Goal: Task Accomplishment & Management: Manage account settings

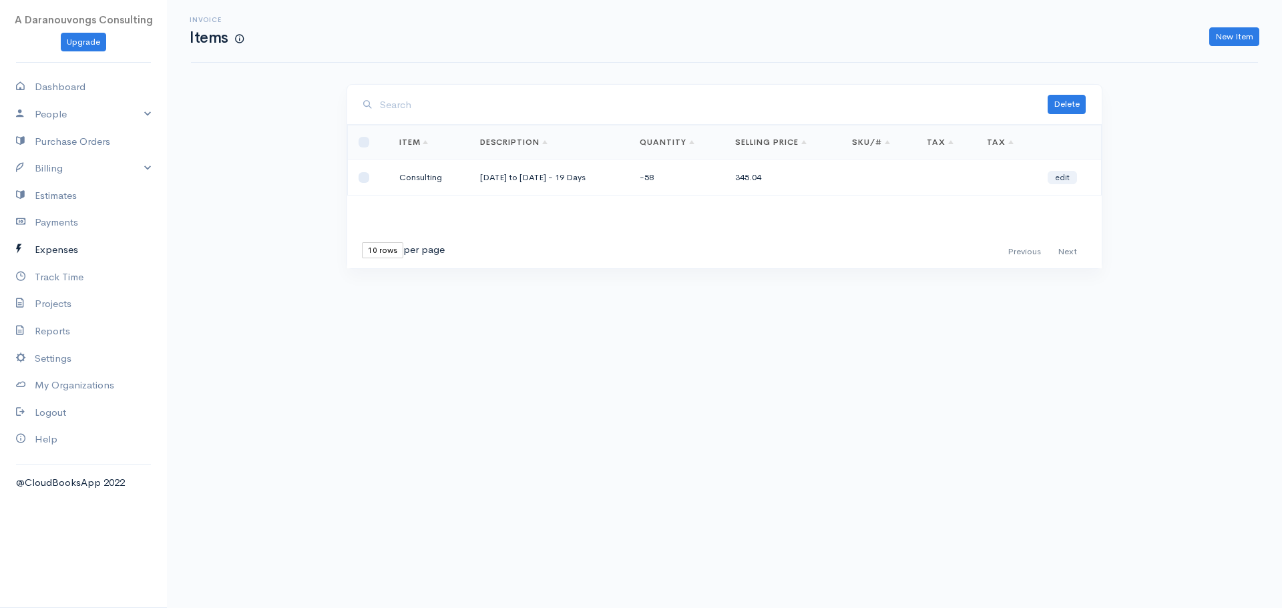
click at [56, 240] on link "Expenses" at bounding box center [83, 249] width 167 height 27
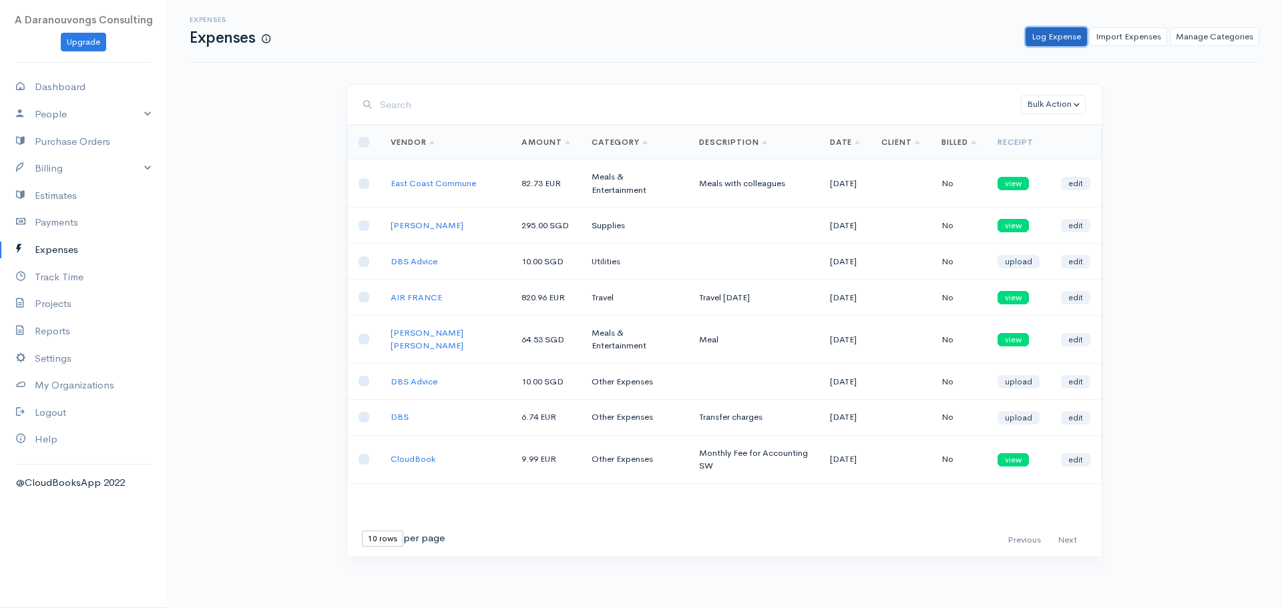
click at [1062, 39] on link "Log Expense" at bounding box center [1056, 36] width 61 height 19
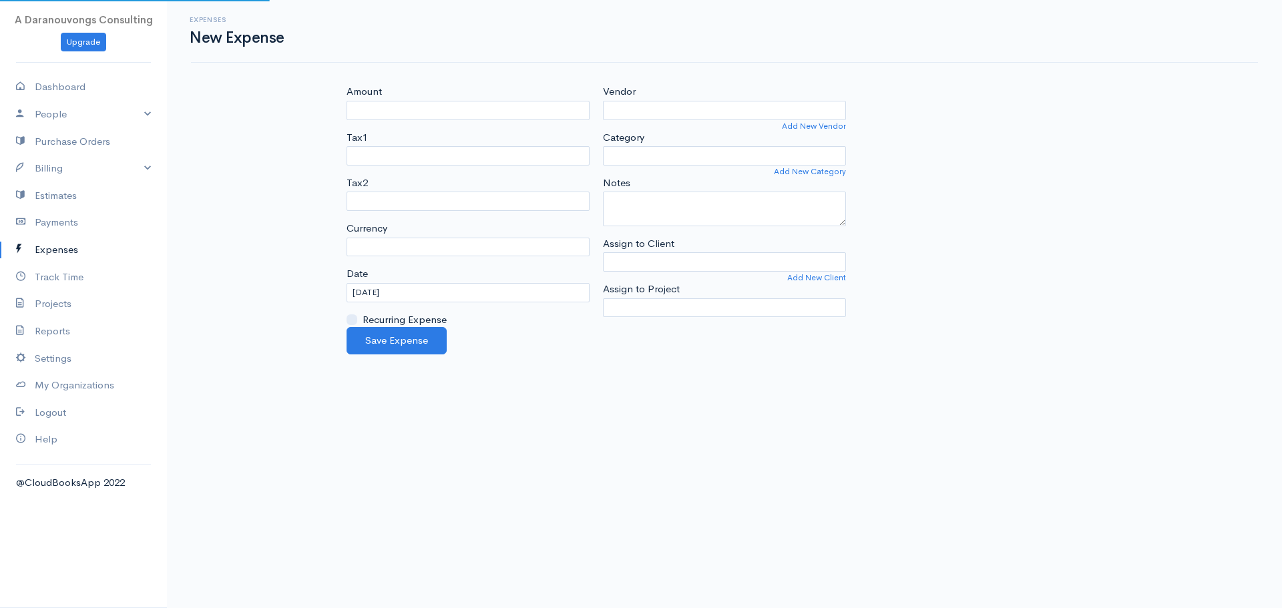
select select "EUR"
click at [418, 110] on input "Amount" at bounding box center [468, 110] width 243 height 19
type input "47.48"
click at [634, 114] on input "Vendor" at bounding box center [724, 110] width 243 height 19
type input "[PERSON_NAME]"
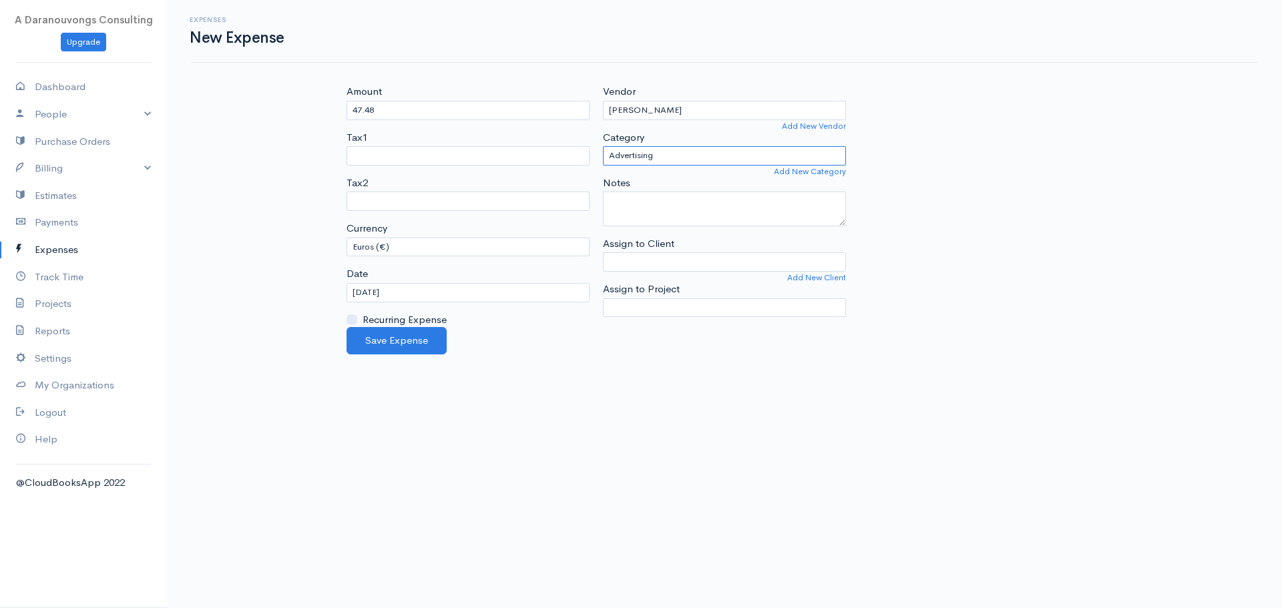
click at [674, 158] on select "Advertising Car & Truck Expenses Contractors Education Education and Training E…" at bounding box center [724, 155] width 243 height 19
select select "Meals & Entertainment"
click at [603, 146] on select "Advertising Car & Truck Expenses Contractors Education Education and Training E…" at bounding box center [724, 155] width 243 height 19
click at [907, 361] on body "A Daranouvongs Consulting Upgrade Dashboard People Clients Vendors Staff Users …" at bounding box center [641, 304] width 1282 height 608
click at [416, 347] on button "Save Expense" at bounding box center [397, 340] width 100 height 27
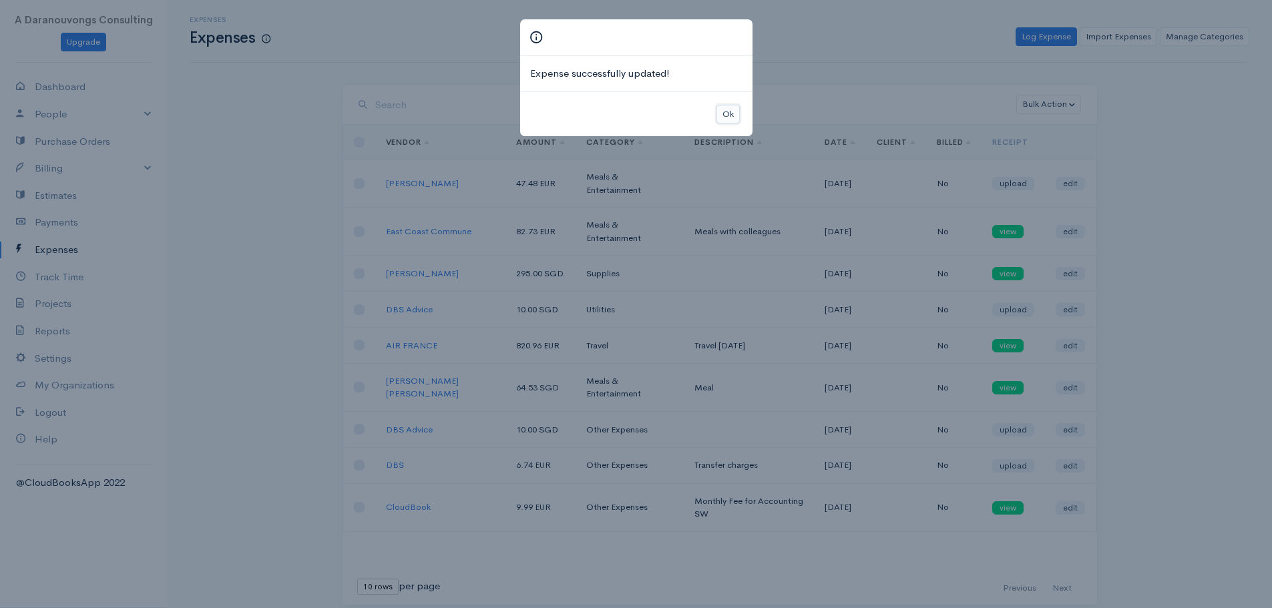
click at [722, 114] on button "Ok" at bounding box center [727, 114] width 23 height 19
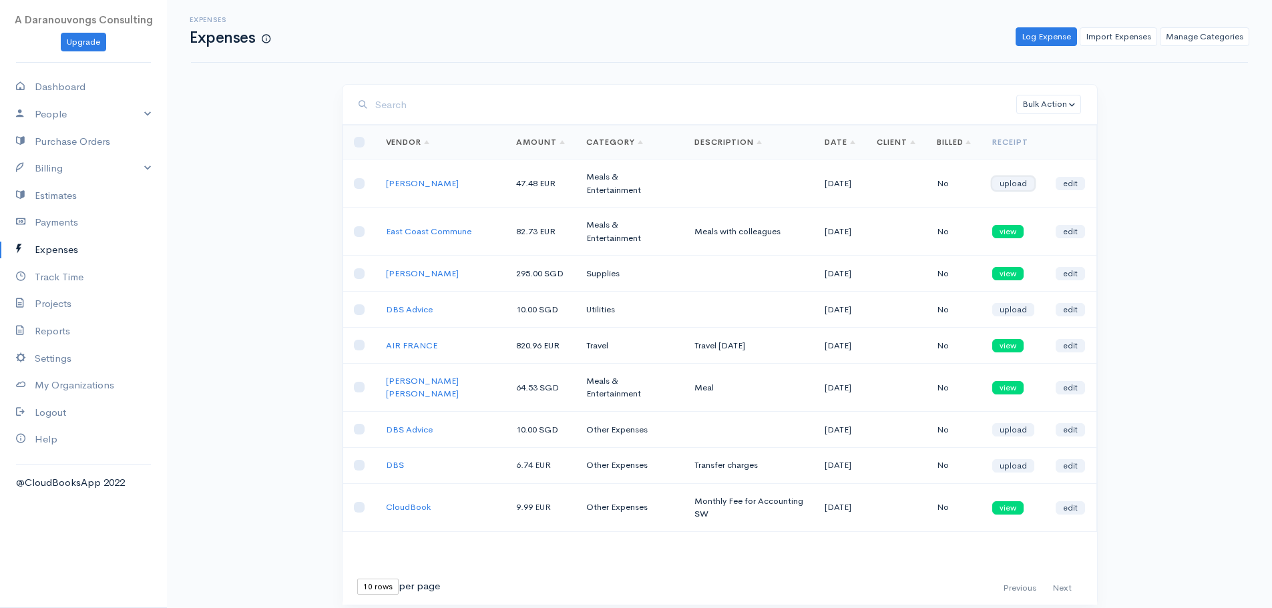
click at [1015, 185] on link "upload" at bounding box center [1013, 183] width 42 height 13
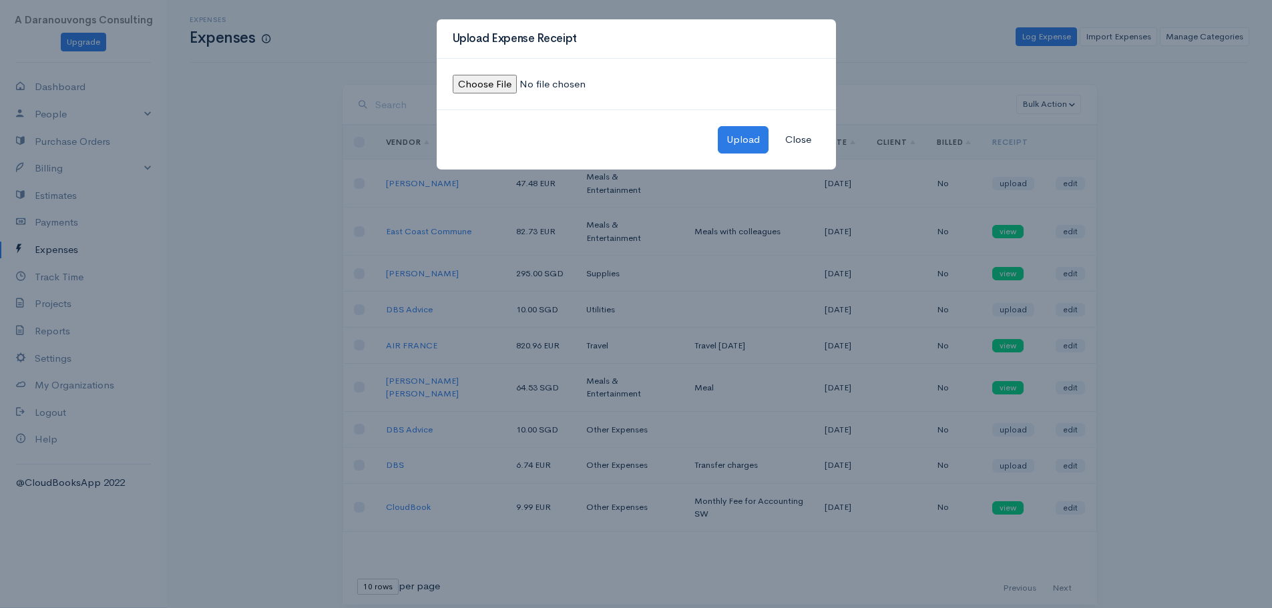
click at [489, 87] on input "file" at bounding box center [544, 84] width 182 height 19
type input "C:\fakepath\Lunch_14102025.jpeg"
click at [752, 144] on button "Upload" at bounding box center [743, 139] width 51 height 27
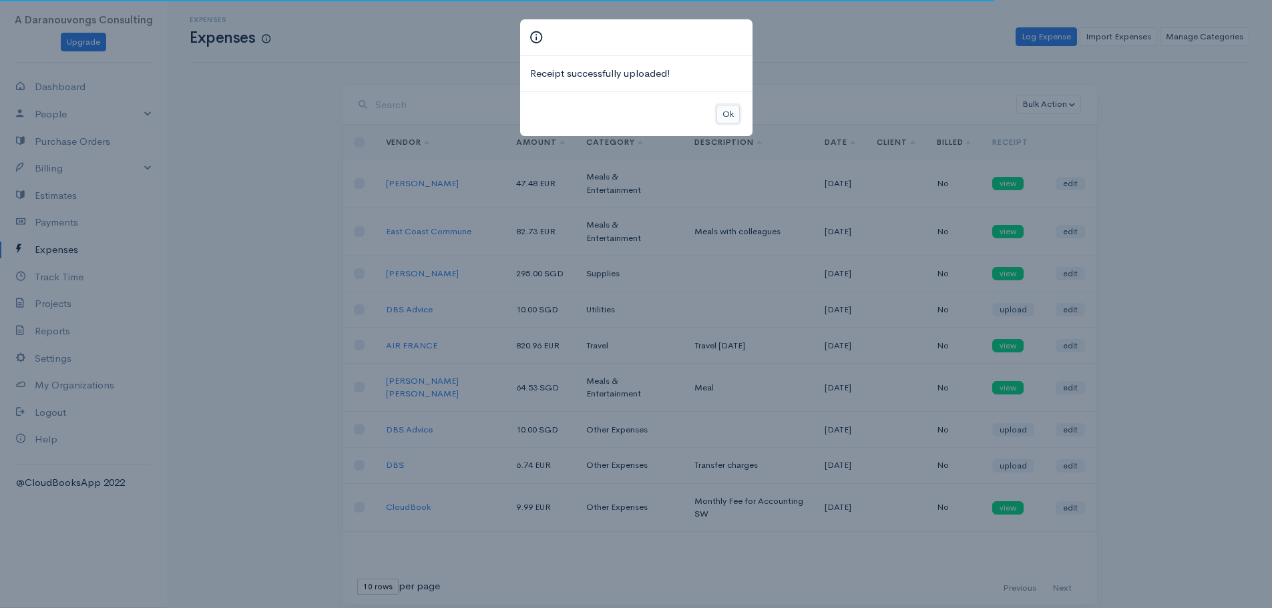
click at [722, 112] on button "Ok" at bounding box center [727, 114] width 23 height 19
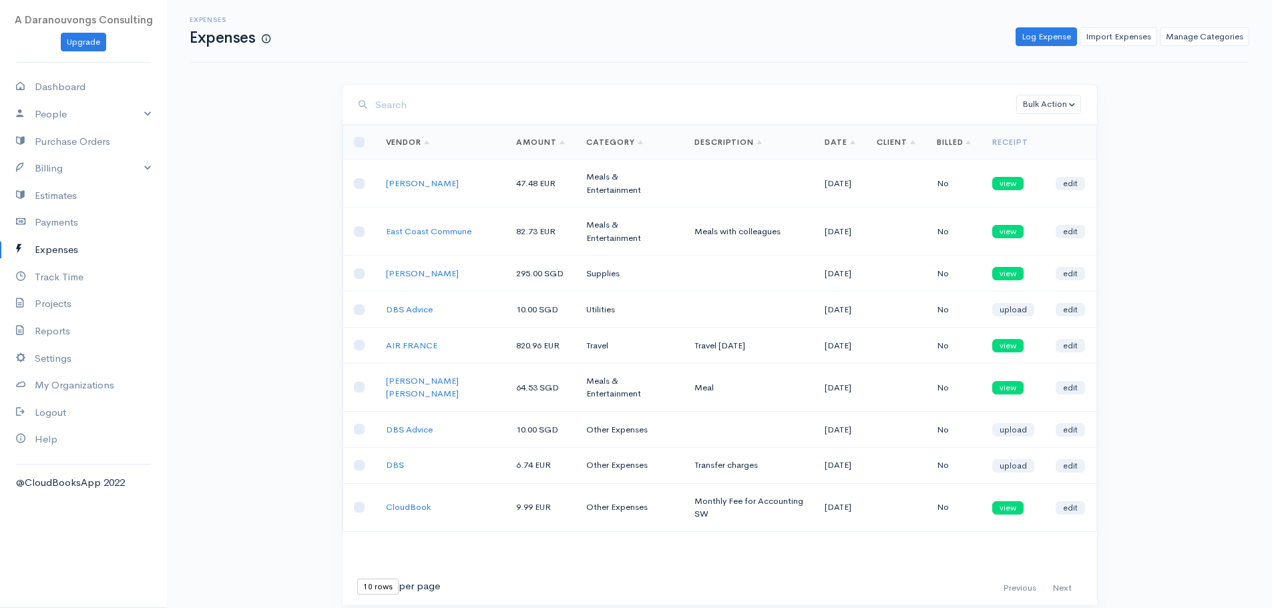
click at [233, 151] on div "Expenses Expenses Log Expense Import Expenses Manage Categories Action New Expe…" at bounding box center [719, 327] width 1105 height 655
click at [72, 85] on link "Dashboard" at bounding box center [83, 86] width 167 height 27
select select "365"
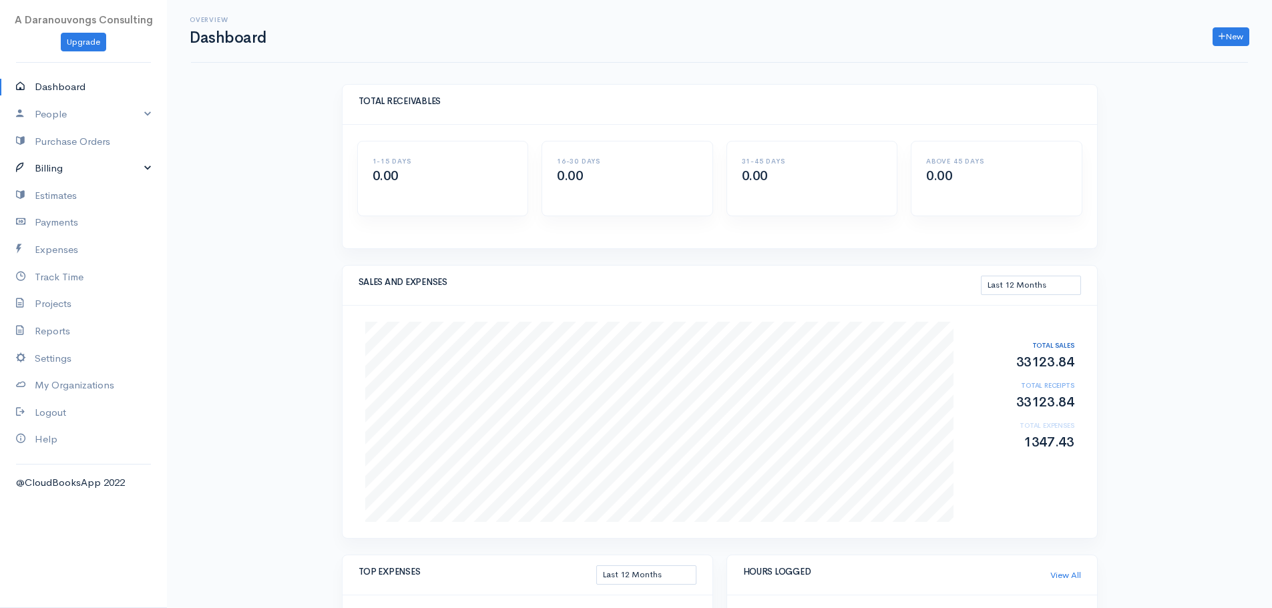
click at [73, 173] on link "Billing" at bounding box center [83, 168] width 167 height 27
click at [35, 195] on link "Invoice" at bounding box center [83, 194] width 167 height 24
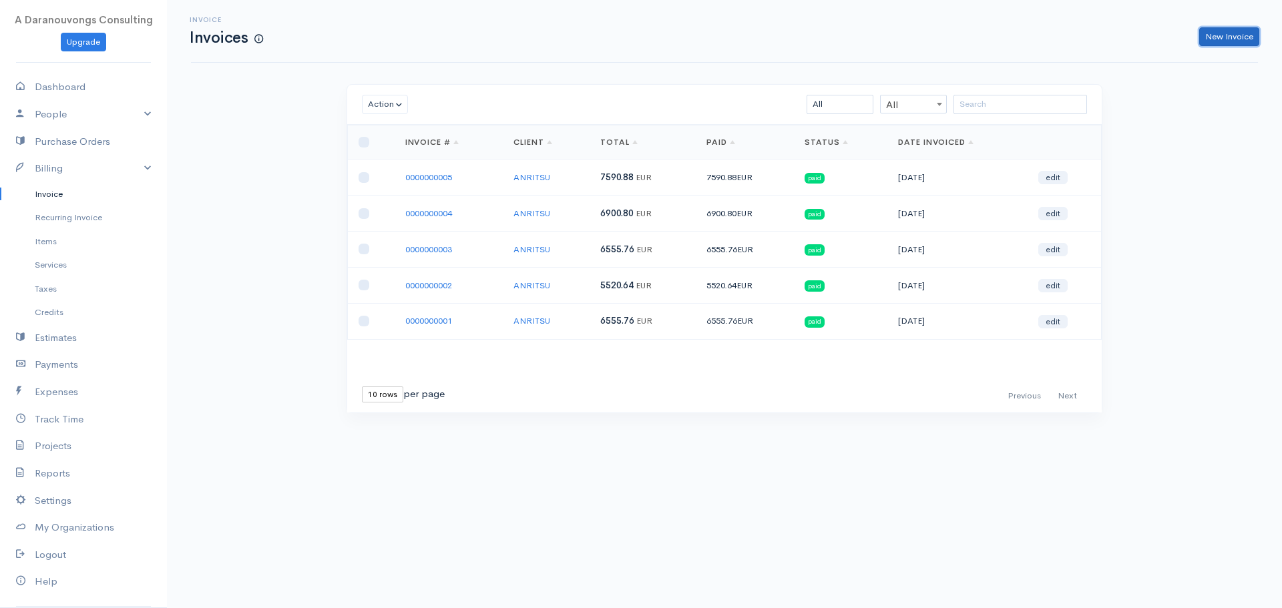
click at [1231, 34] on link "New Invoice" at bounding box center [1229, 36] width 60 height 19
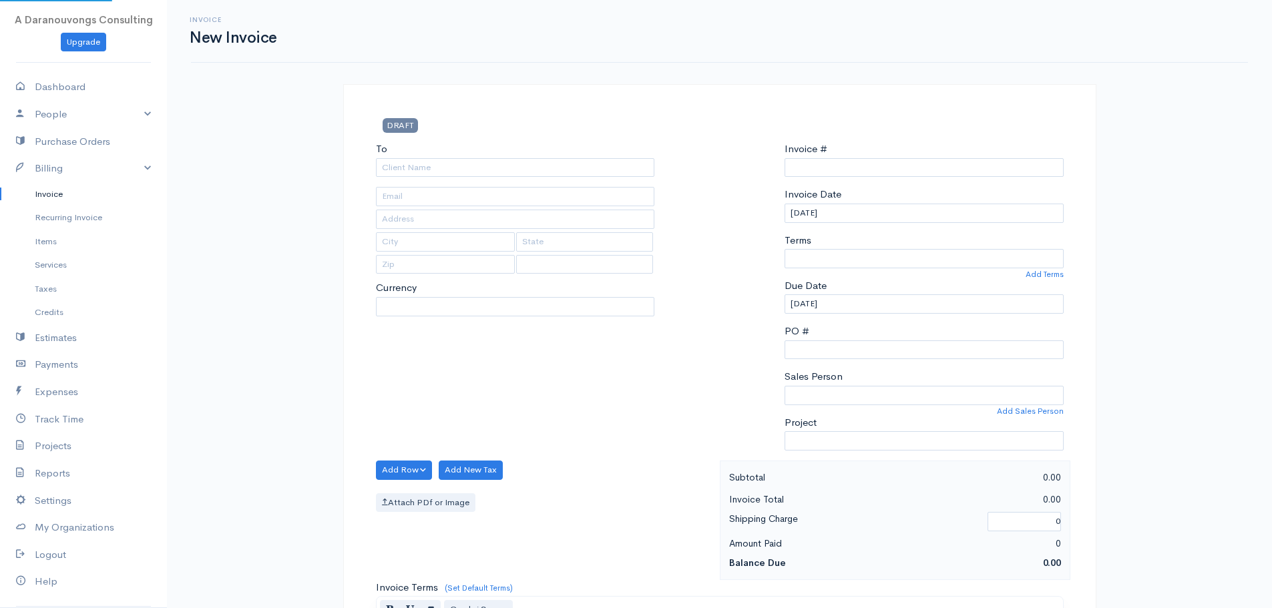
select select "EUR"
type input "0000000006"
select select "Singapore"
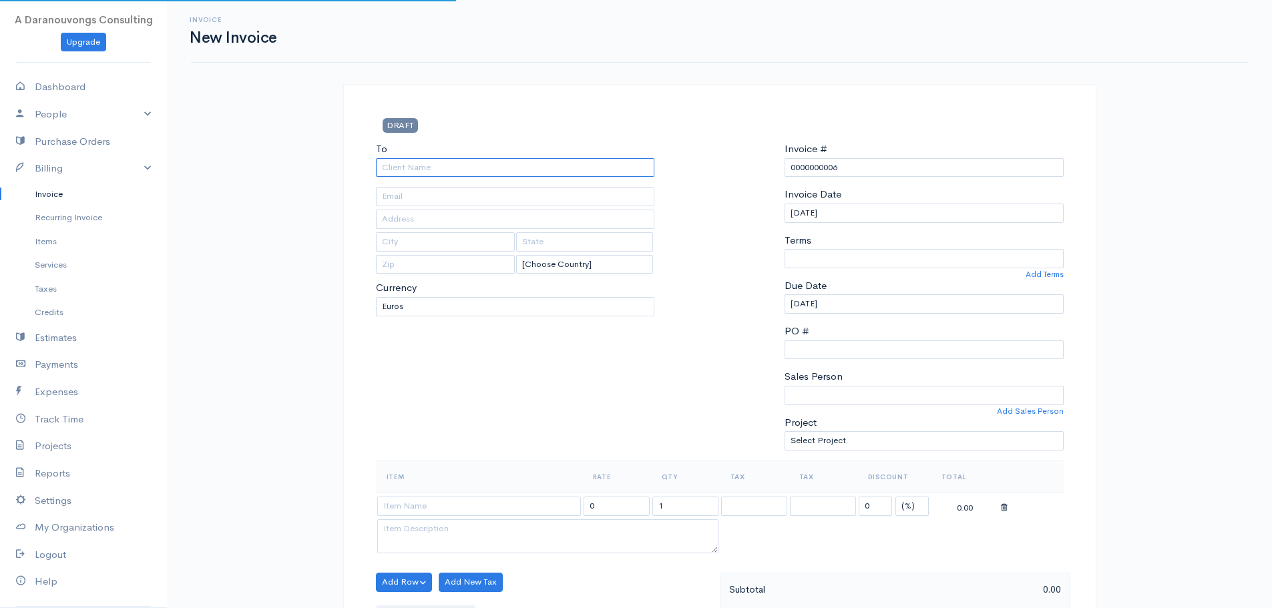
click at [441, 166] on input "To" at bounding box center [515, 167] width 279 height 19
type input "ANRITSU"
click at [434, 188] on body "A Daranouvongs Consulting Upgrade Dashboard People Clients Vendors Staff Users …" at bounding box center [636, 596] width 1272 height 1192
type input "daranouvongs@gmail.com"
type input "Ørestads Boulevard 73 , 4th floor"
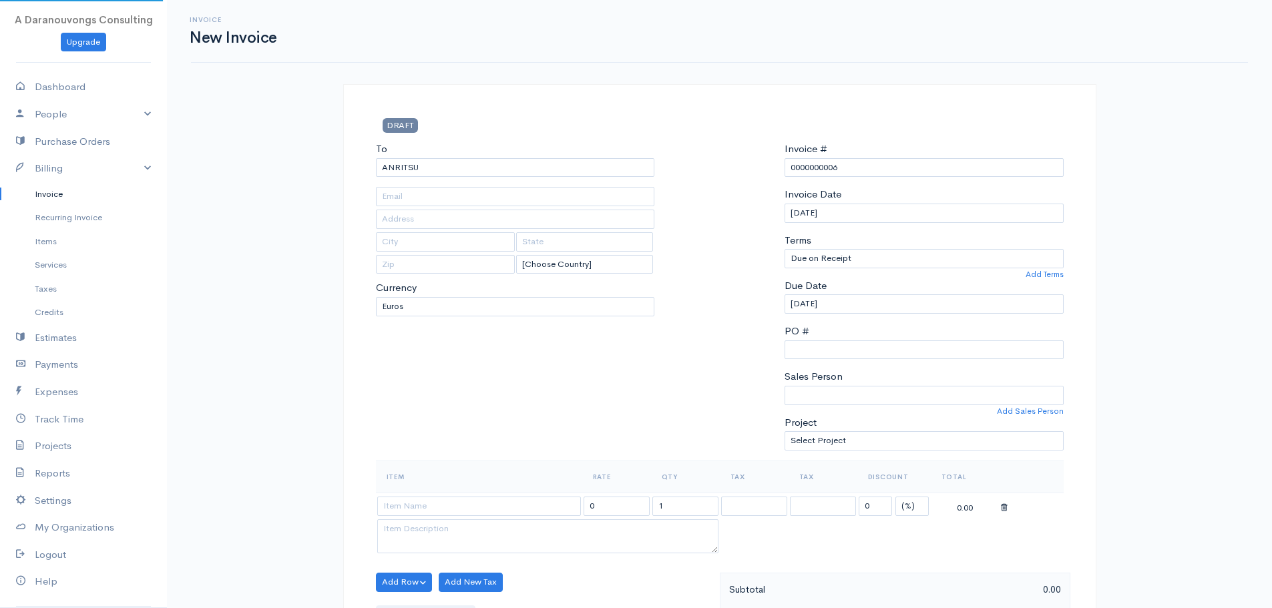
type input "Copenhagen"
type input "DK-2300"
select select "Denmark"
click at [698, 398] on div at bounding box center [719, 301] width 117 height 319
click at [815, 202] on div "Invoice Date 15/10/2025" at bounding box center [924, 204] width 279 height 35
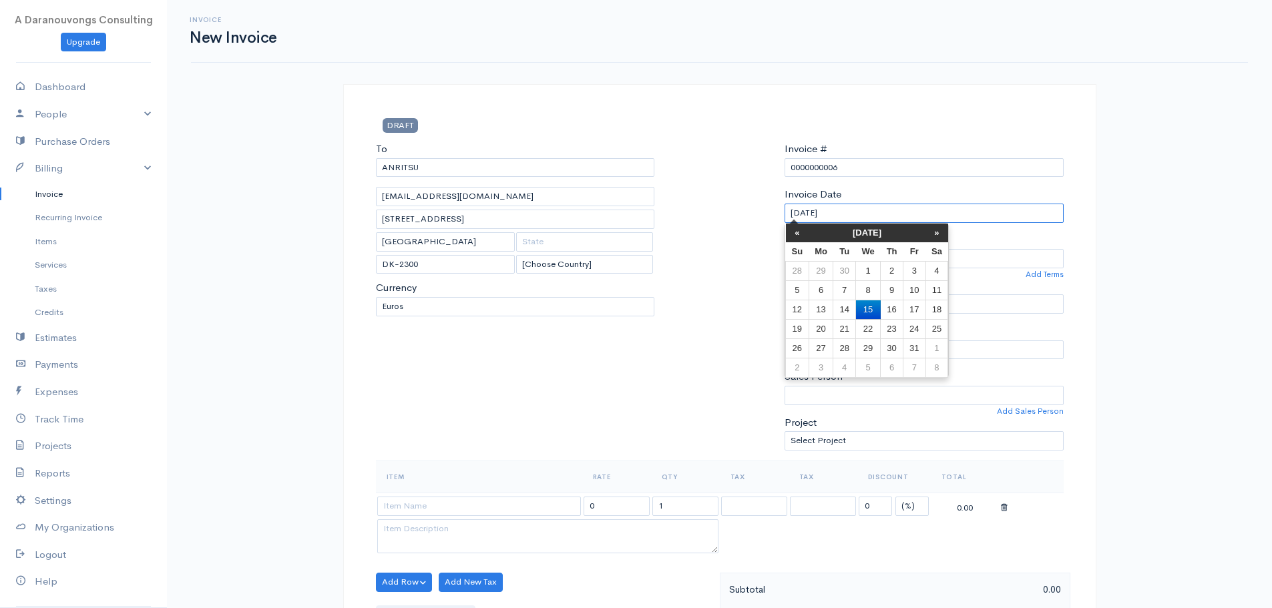
click at [816, 210] on input "15/10/2025" at bounding box center [924, 213] width 279 height 19
drag, startPoint x: 797, startPoint y: 351, endPoint x: 817, endPoint y: 347, distance: 19.6
click at [817, 347] on tr "26 27 28 29 30 31 1" at bounding box center [867, 348] width 162 height 19
click at [817, 347] on td "27" at bounding box center [821, 348] width 25 height 19
type input "27/10/2025"
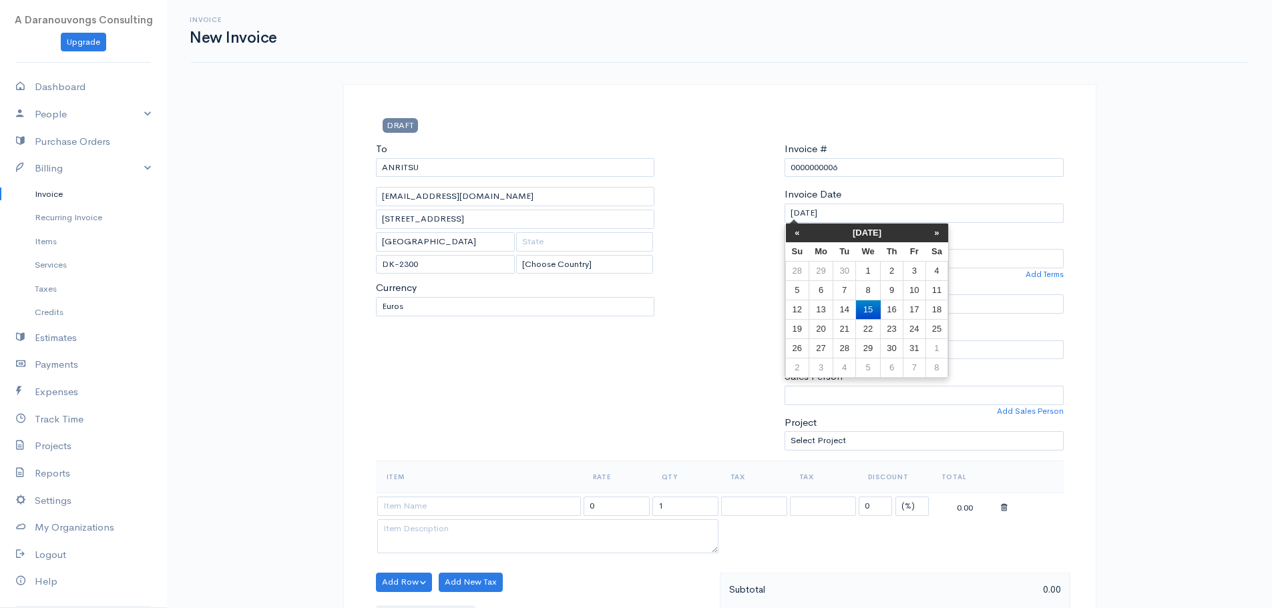
type input "27/10/2025"
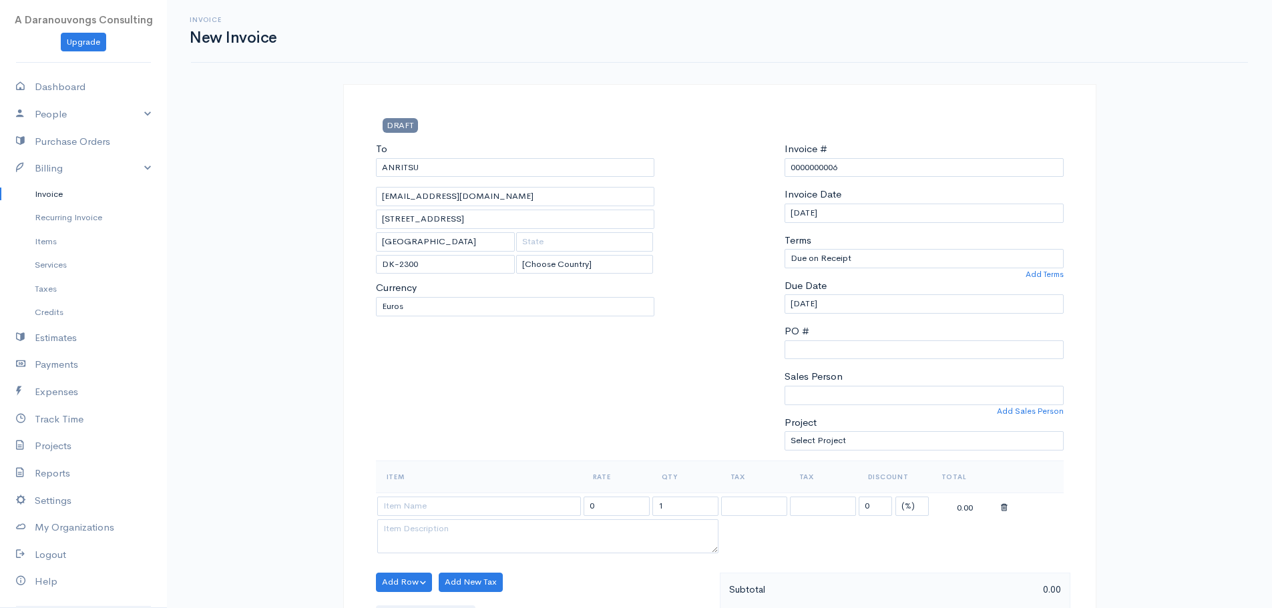
click at [717, 367] on div at bounding box center [719, 301] width 117 height 319
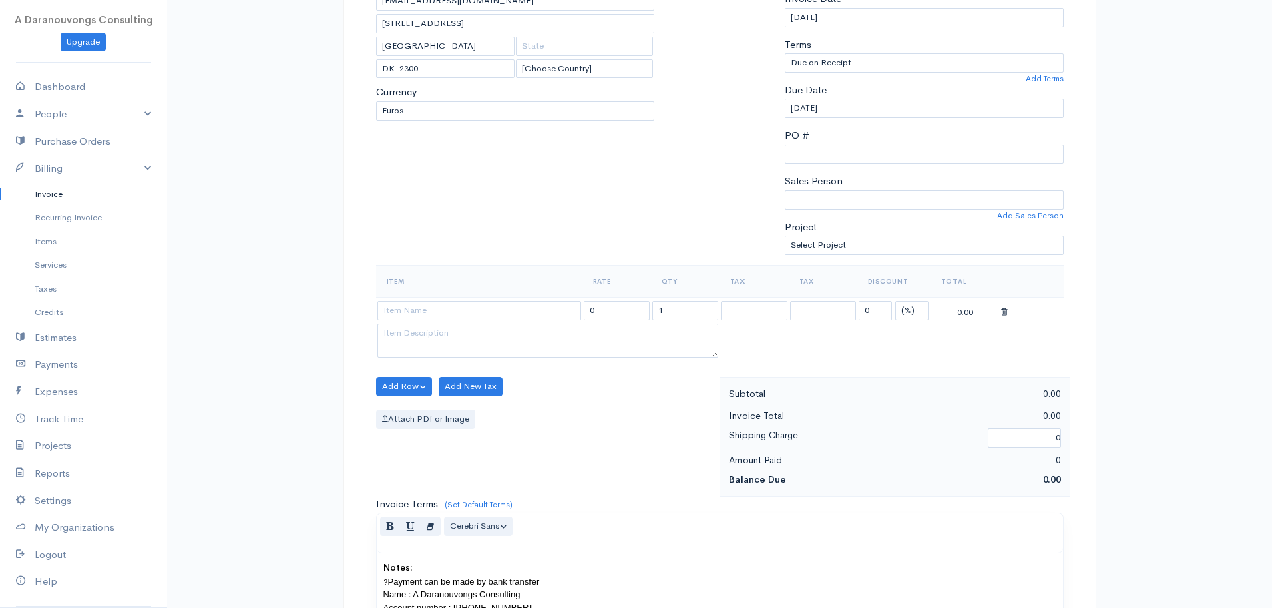
scroll to position [200, 0]
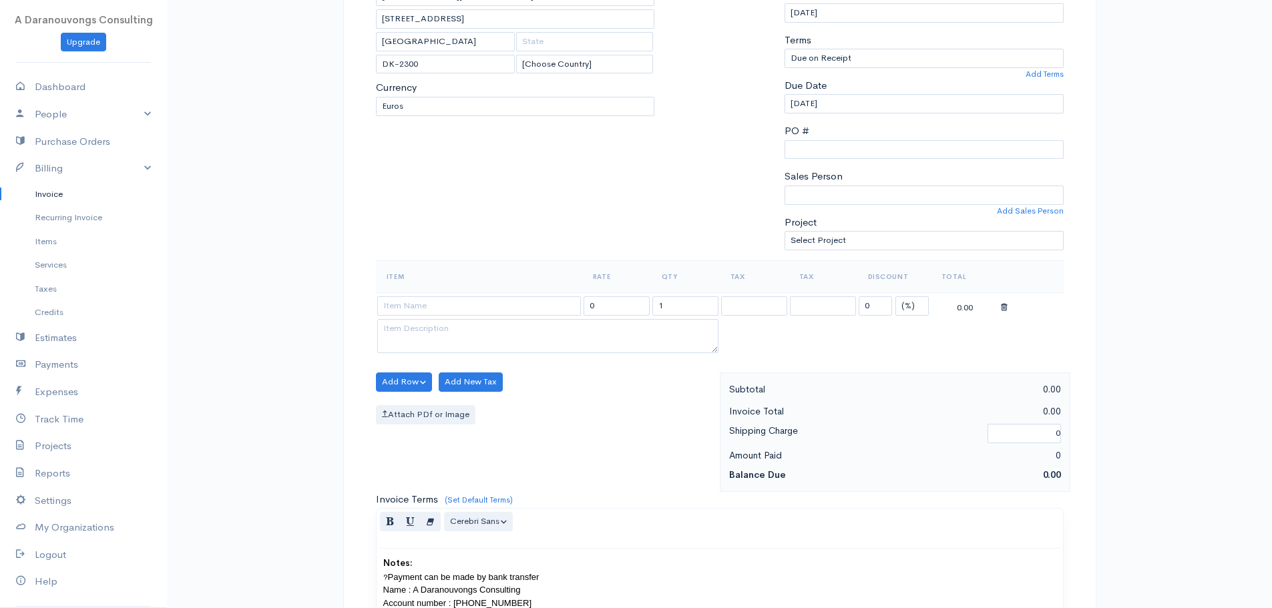
click at [475, 295] on td at bounding box center [479, 305] width 206 height 26
click at [476, 311] on input at bounding box center [479, 305] width 204 height 19
click at [478, 312] on input at bounding box center [479, 305] width 204 height 19
click at [493, 301] on input at bounding box center [479, 305] width 204 height 19
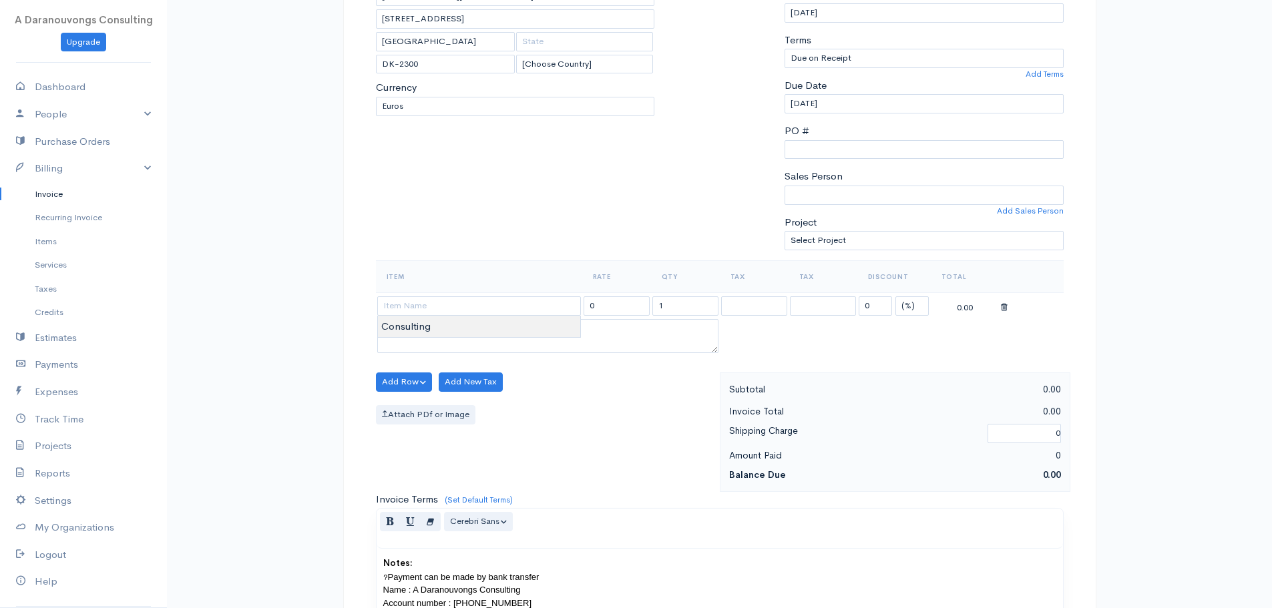
type input "Consulting"
type input "345.04"
type textarea "May 6 to 30 - 19 Days"
click at [467, 317] on body "A Daranouvongs Consulting Upgrade Dashboard People Clients Vendors Staff Users …" at bounding box center [636, 396] width 1272 height 1192
click at [604, 386] on div "Add Row Add Item Row Add Time Row Add New Tax Attach PDf or Image" at bounding box center [544, 433] width 351 height 120
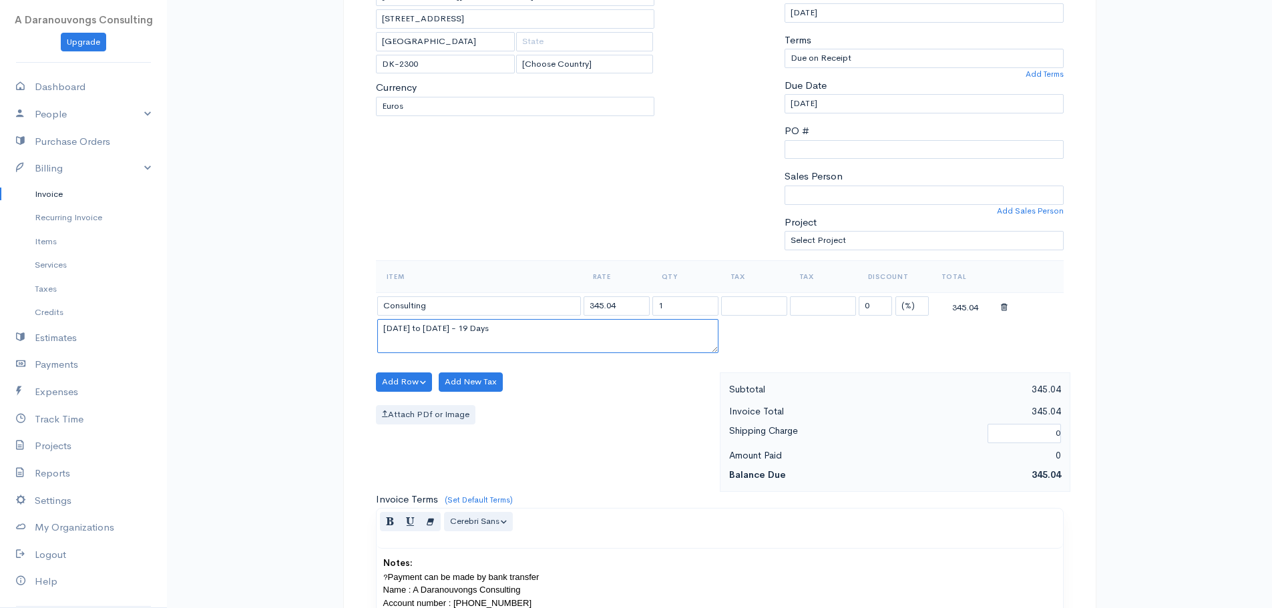
drag, startPoint x: 488, startPoint y: 326, endPoint x: 346, endPoint y: 324, distance: 142.2
click at [346, 324] on div "DRAFT To ANRITSU daranouvongs@gmail.com Ørestads Boulevard 73 , 4th floor Copen…" at bounding box center [719, 424] width 753 height 1080
drag, startPoint x: 673, startPoint y: 304, endPoint x: 655, endPoint y: 306, distance: 18.2
click at [655, 306] on input "1" at bounding box center [685, 305] width 66 height 19
type input "21"
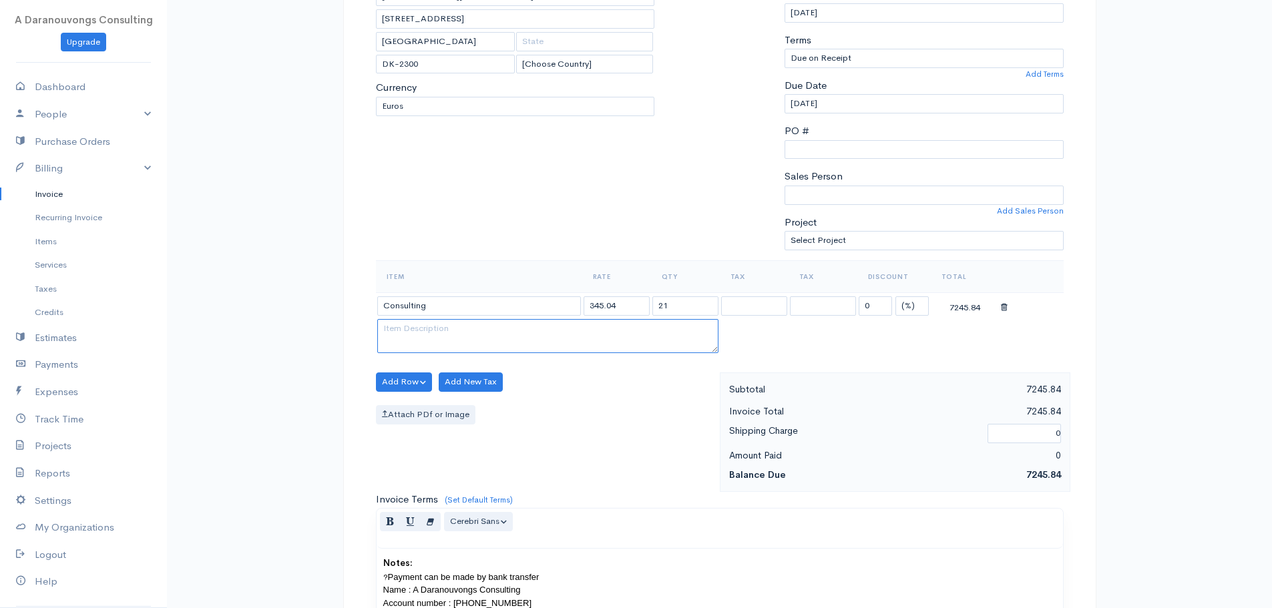
click at [644, 353] on textarea at bounding box center [547, 336] width 341 height 35
click at [676, 334] on textarea at bounding box center [547, 336] width 341 height 35
click at [828, 334] on table "Item Rate Qty Tax Tax Discount Total Consulting 345.04 21 0 (%) Flat 7245.84" at bounding box center [720, 308] width 688 height 96
click at [612, 477] on div "Add Row Add Item Row Add Time Row Add New Tax Attach PDf or Image" at bounding box center [544, 433] width 351 height 120
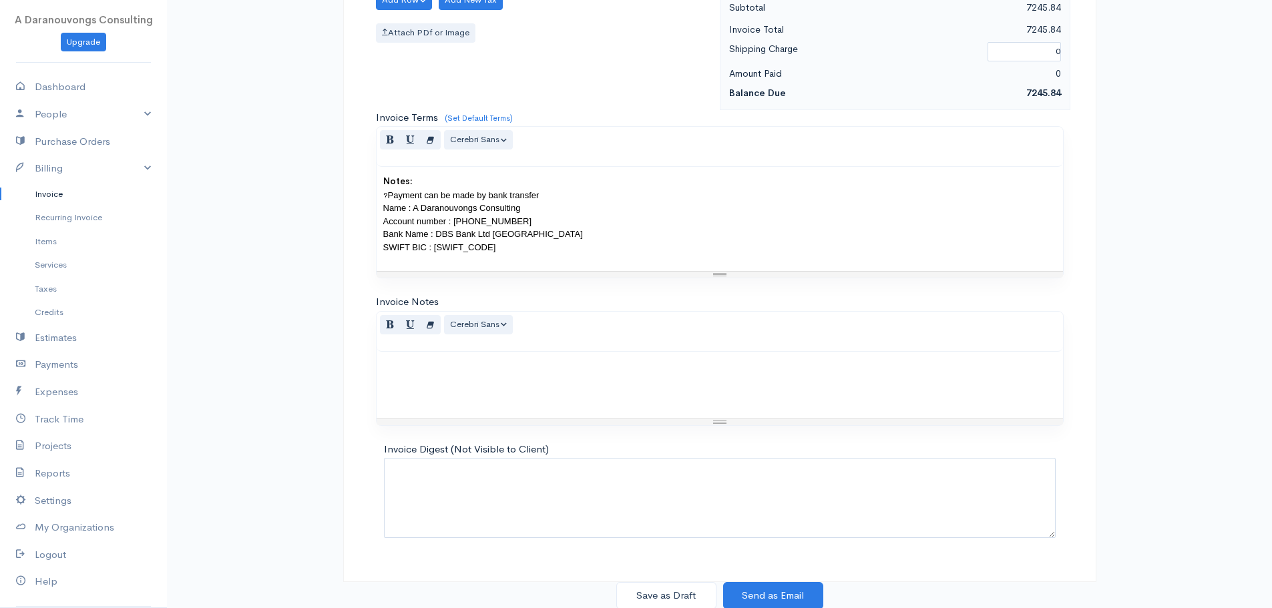
scroll to position [584, 0]
click at [681, 598] on button "Save as Draft" at bounding box center [666, 594] width 100 height 27
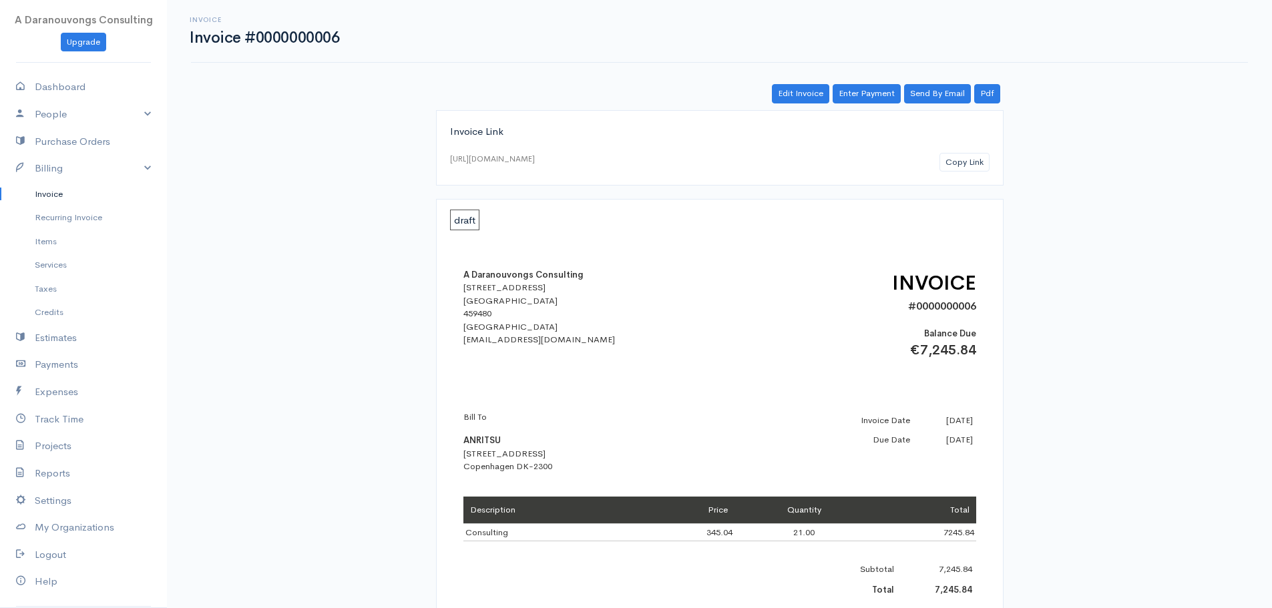
click at [182, 194] on div "Invoice Invoice #0000000006 Actions Edit Invoice Enter Payment Print Send By Em…" at bounding box center [719, 446] width 1105 height 893
click at [67, 89] on link "Dashboard" at bounding box center [83, 86] width 167 height 27
select select "365"
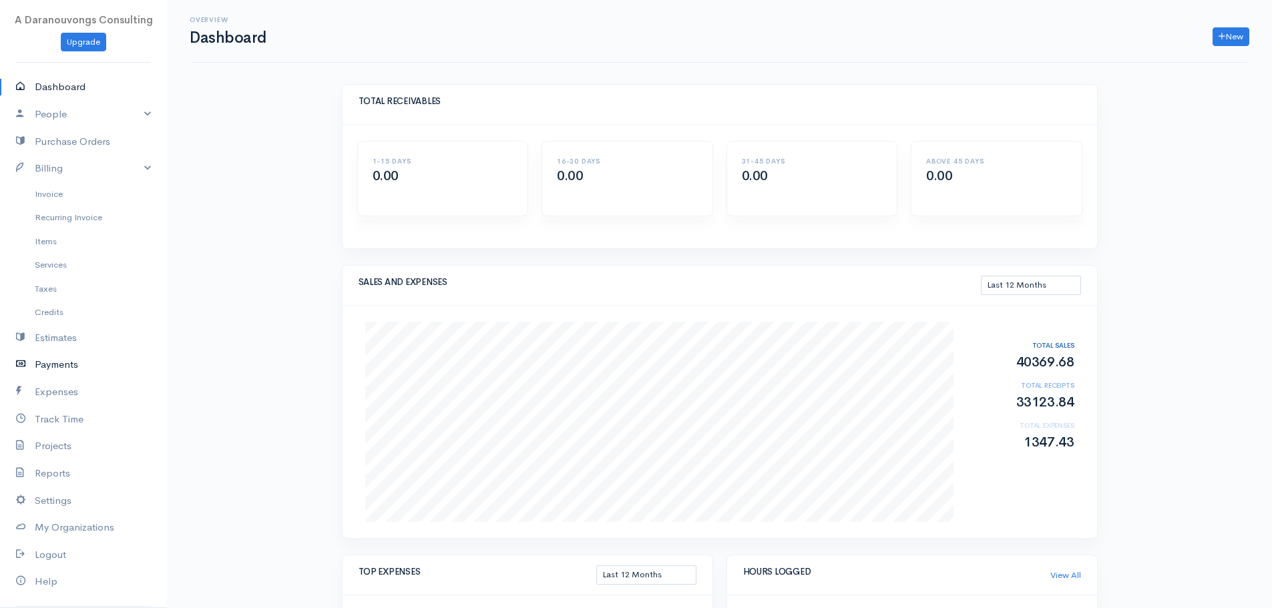
click at [32, 355] on link "Payments" at bounding box center [83, 364] width 167 height 27
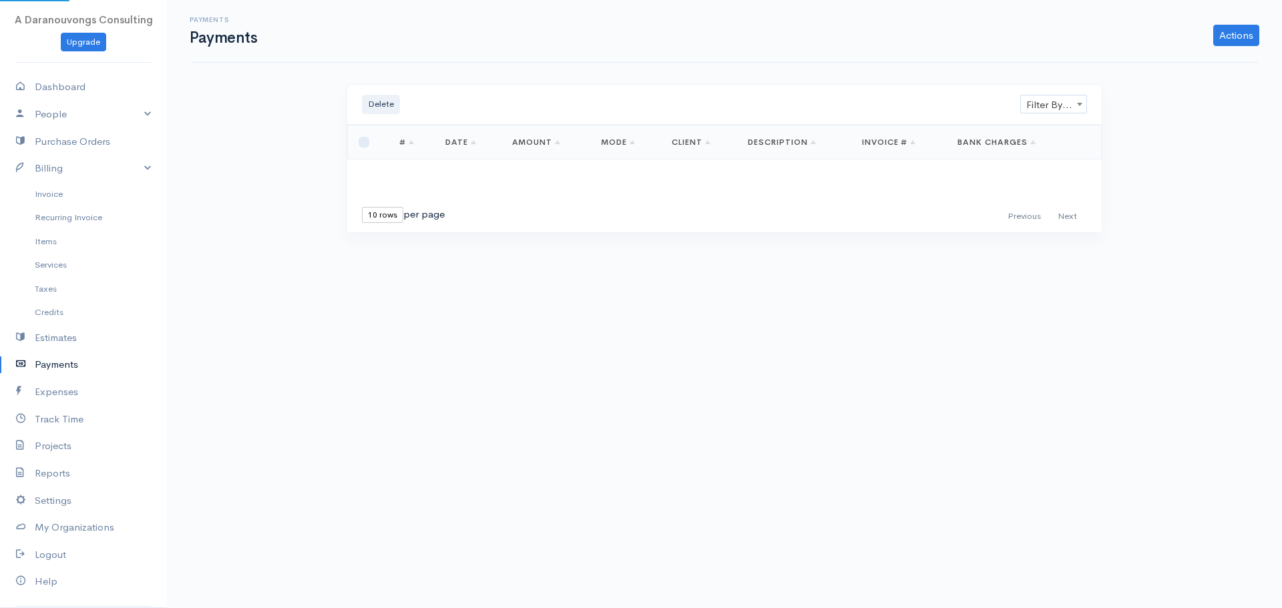
click at [32, 355] on link "Payments" at bounding box center [83, 364] width 167 height 27
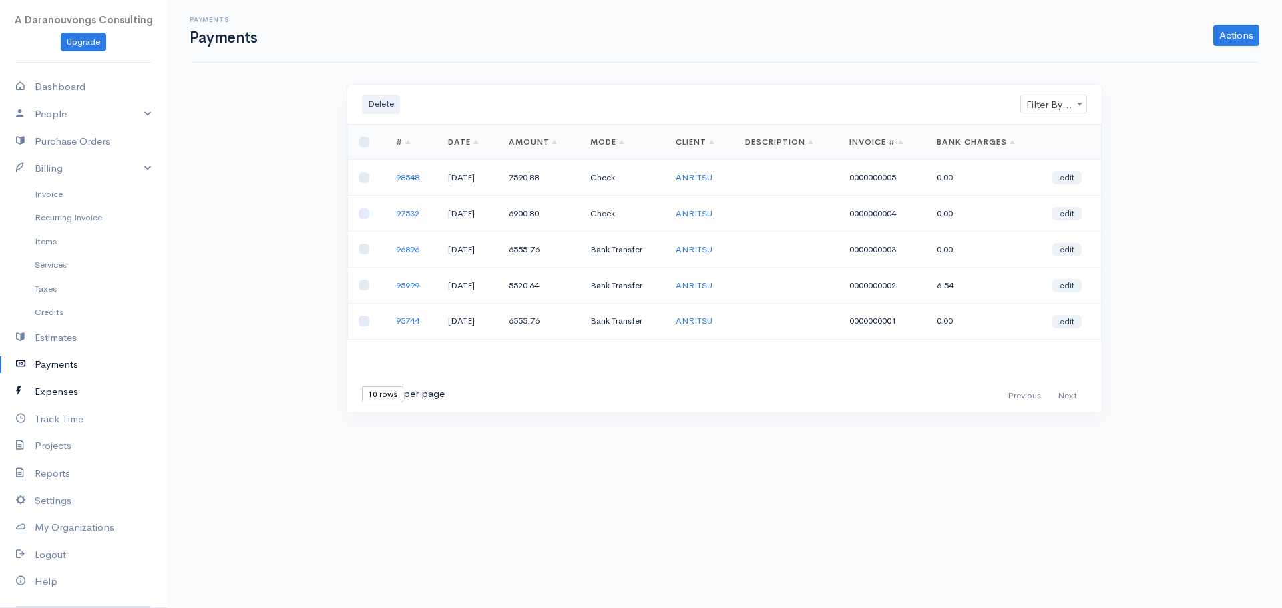
click at [56, 393] on link "Expenses" at bounding box center [83, 392] width 167 height 27
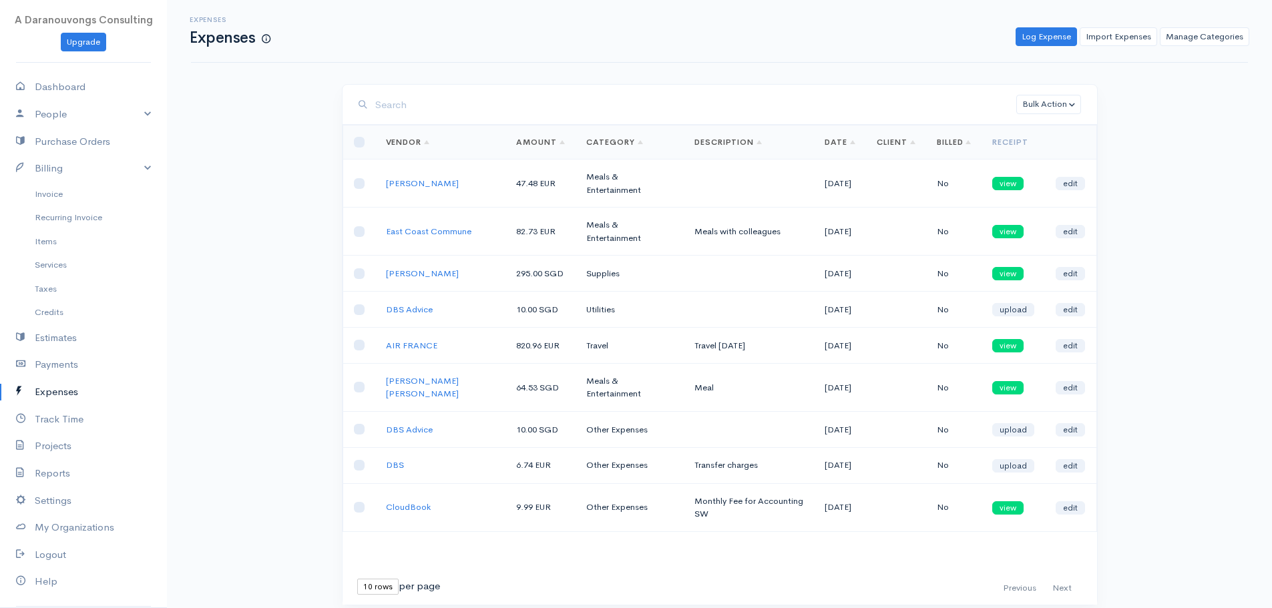
click at [68, 397] on link "Expenses" at bounding box center [83, 392] width 167 height 27
click at [1056, 34] on link "Log Expense" at bounding box center [1046, 36] width 61 height 19
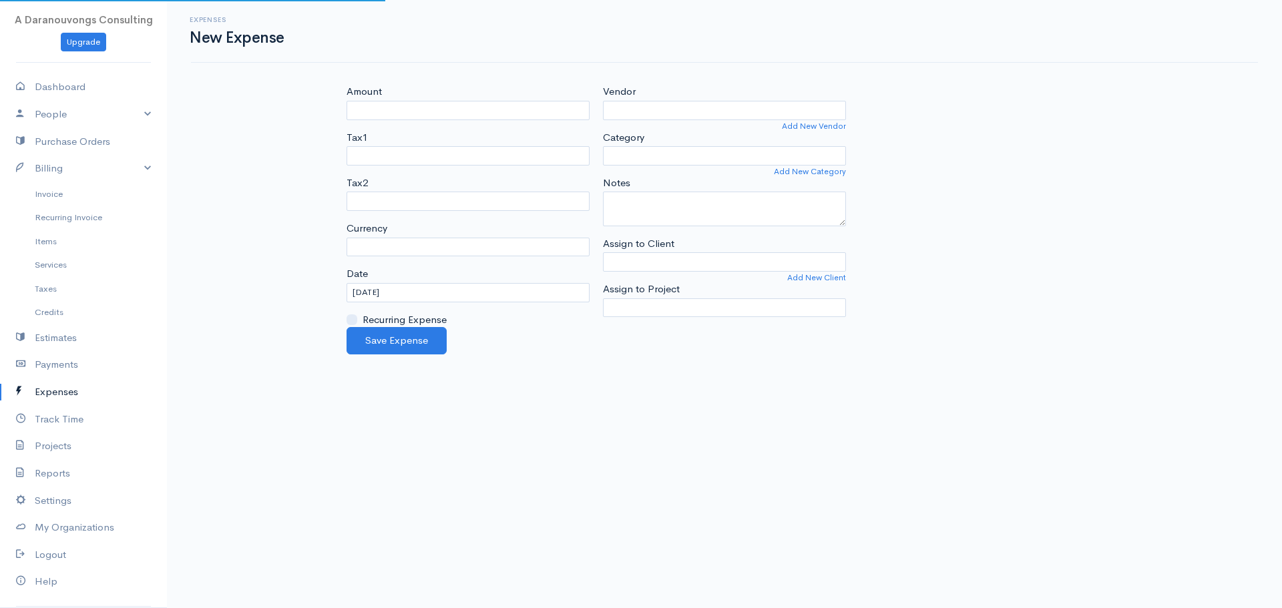
select select "EUR"
click at [704, 154] on select "Advertising Car & Truck Expenses Contractors Education Education and Training E…" at bounding box center [724, 155] width 243 height 19
click at [703, 154] on select "Advertising Car & Truck Expenses Contractors Education Education and Training E…" at bounding box center [724, 155] width 243 height 19
click at [61, 113] on link "People" at bounding box center [83, 114] width 167 height 27
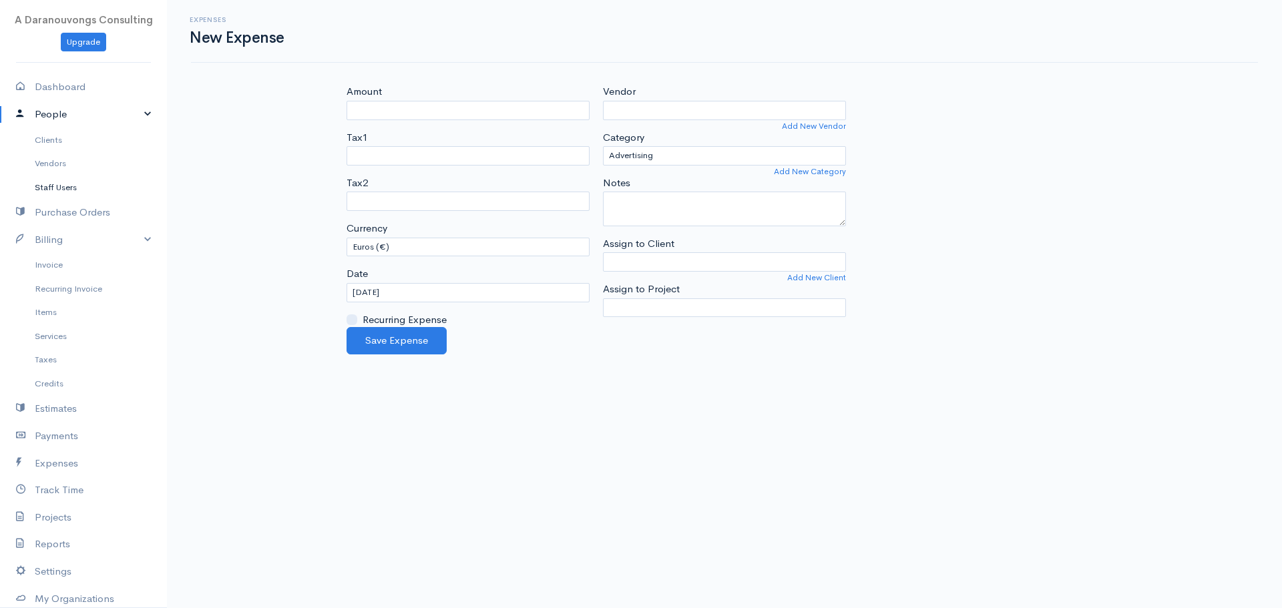
click at [73, 189] on link "Staff Users" at bounding box center [83, 188] width 167 height 24
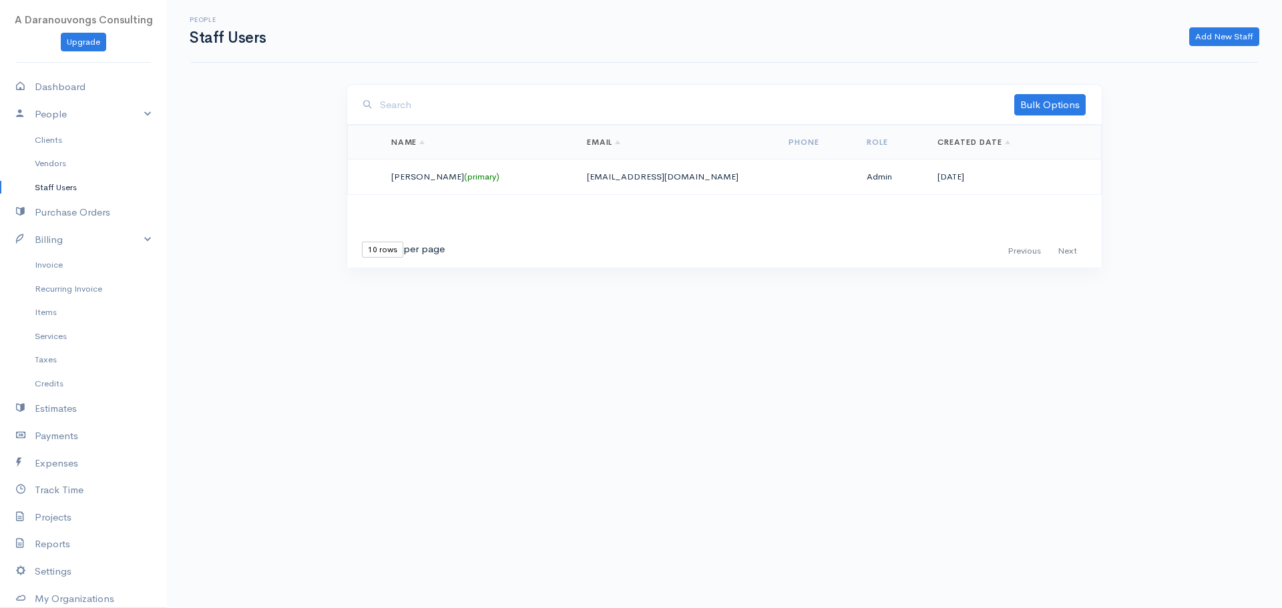
click at [1206, 55] on div "People Staff Users Add New Staff" at bounding box center [724, 31] width 1067 height 63
click at [1212, 38] on link "Add New Staff" at bounding box center [1224, 36] width 70 height 19
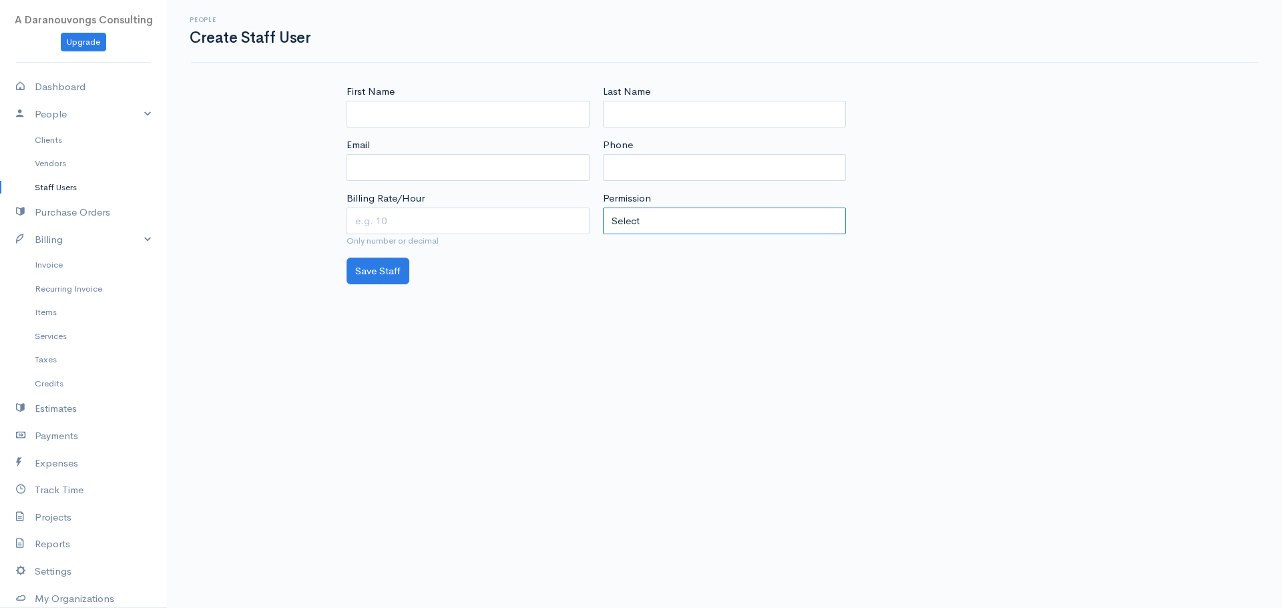
click at [658, 221] on select "Select Regular user Project manager Accountant Admin" at bounding box center [724, 221] width 243 height 27
click at [536, 294] on body "A Daranouvongs Consulting Upgrade Dashboard People Clients Vendors Staff Users …" at bounding box center [641, 304] width 1282 height 608
click at [64, 337] on link "Services" at bounding box center [83, 336] width 167 height 24
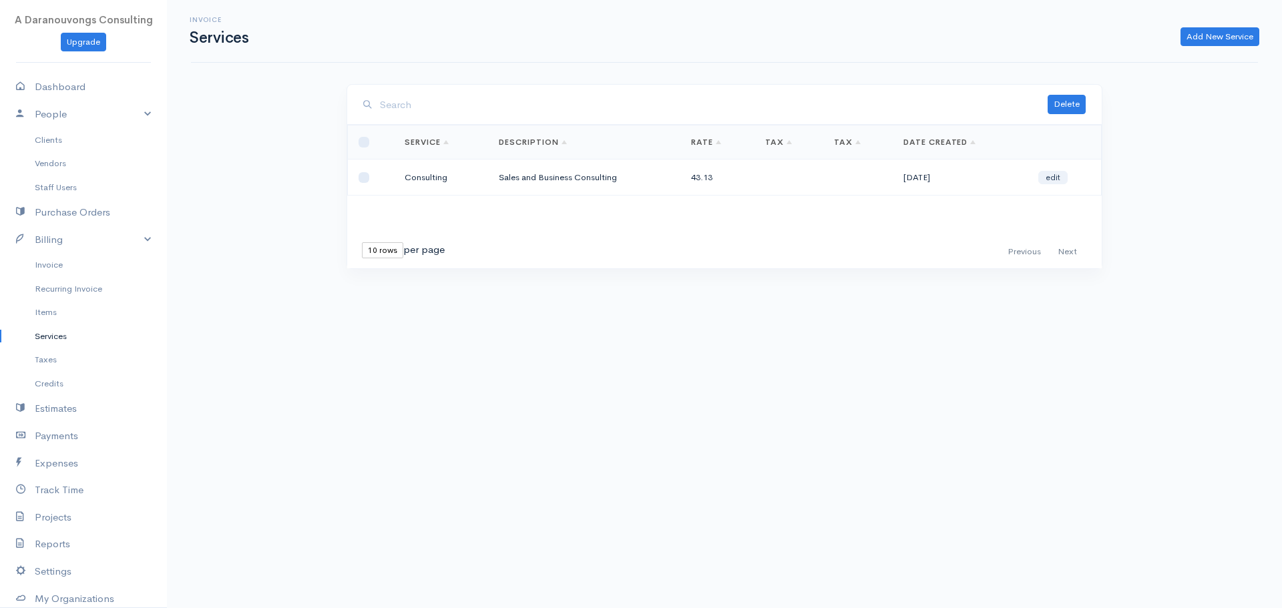
click at [62, 335] on link "Services" at bounding box center [83, 336] width 167 height 24
click at [83, 363] on link "Taxes" at bounding box center [83, 360] width 167 height 24
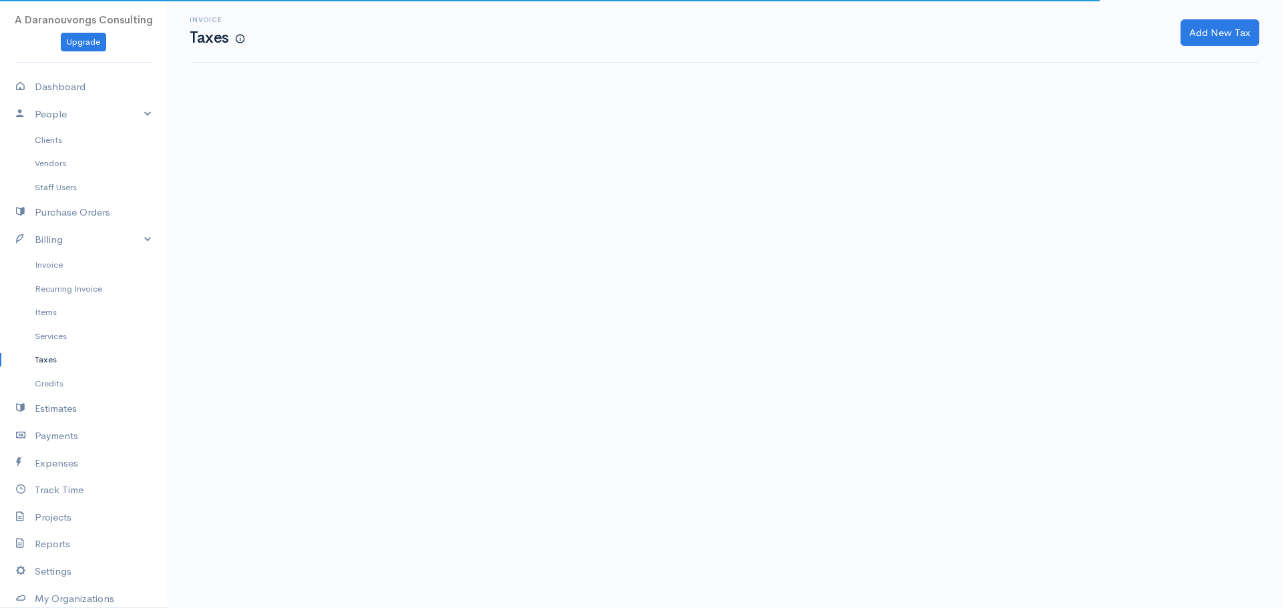
click at [39, 359] on link "Taxes" at bounding box center [83, 360] width 167 height 24
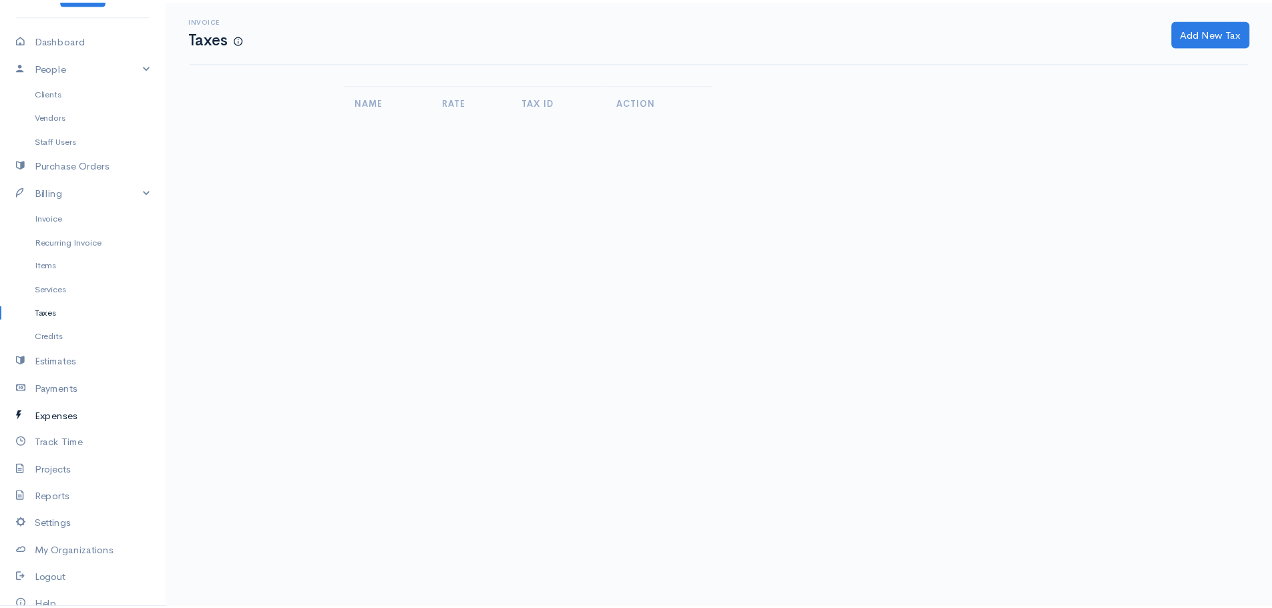
scroll to position [104, 0]
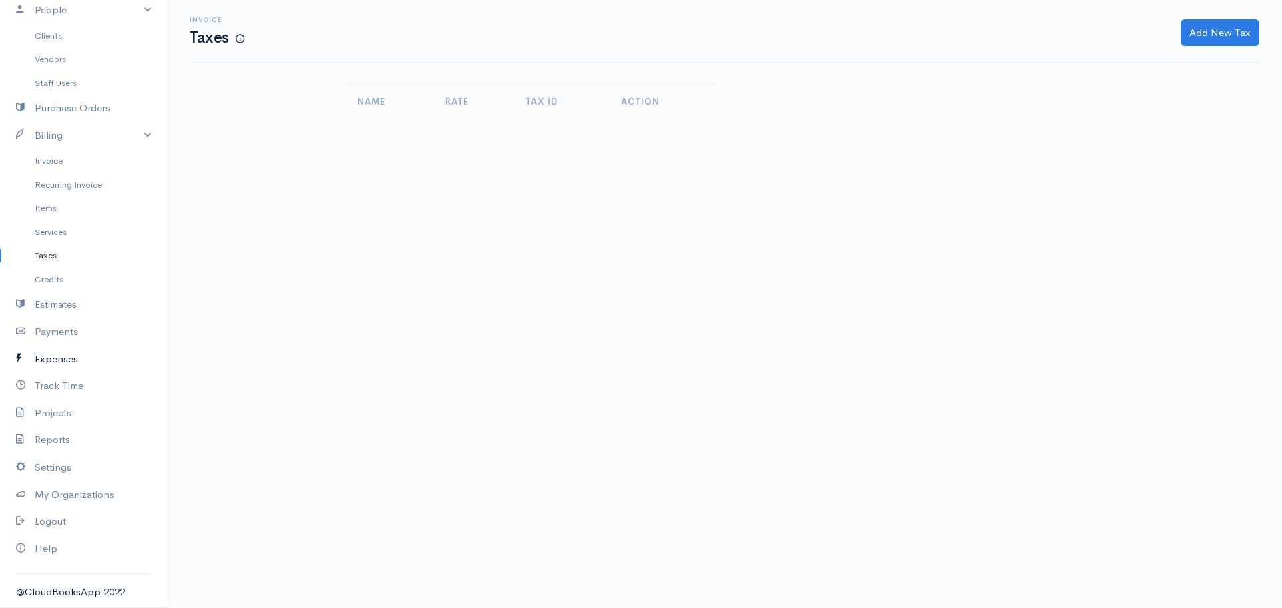
click at [57, 358] on link "Expenses" at bounding box center [83, 359] width 167 height 27
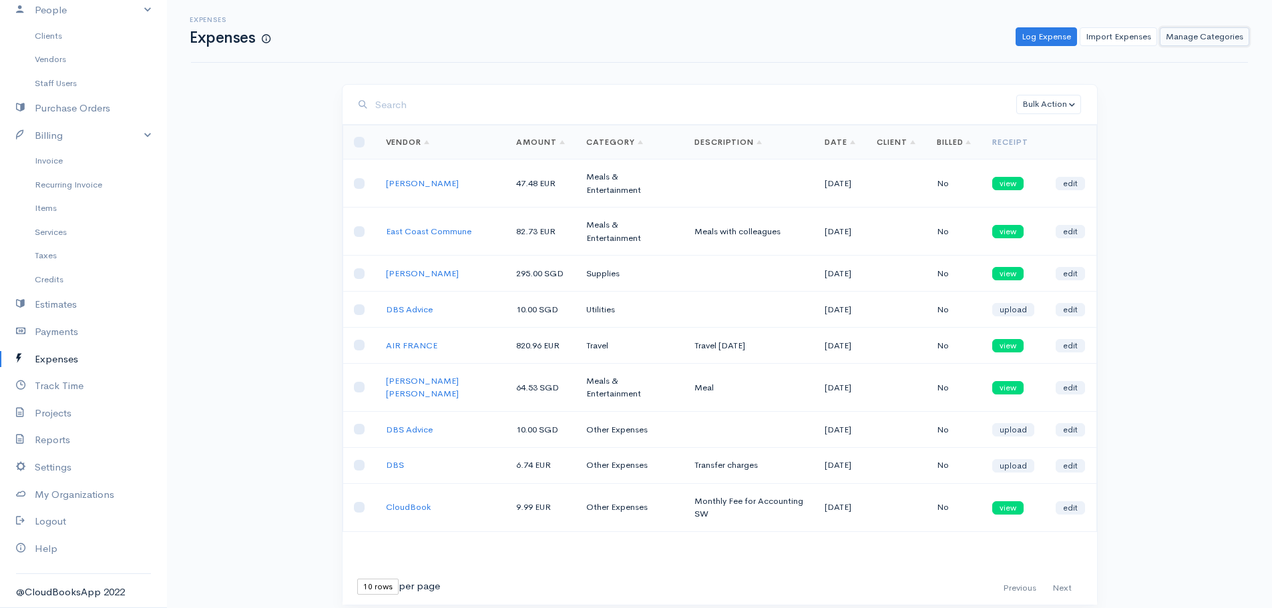
click at [1210, 39] on link "Manage Categories" at bounding box center [1204, 36] width 89 height 19
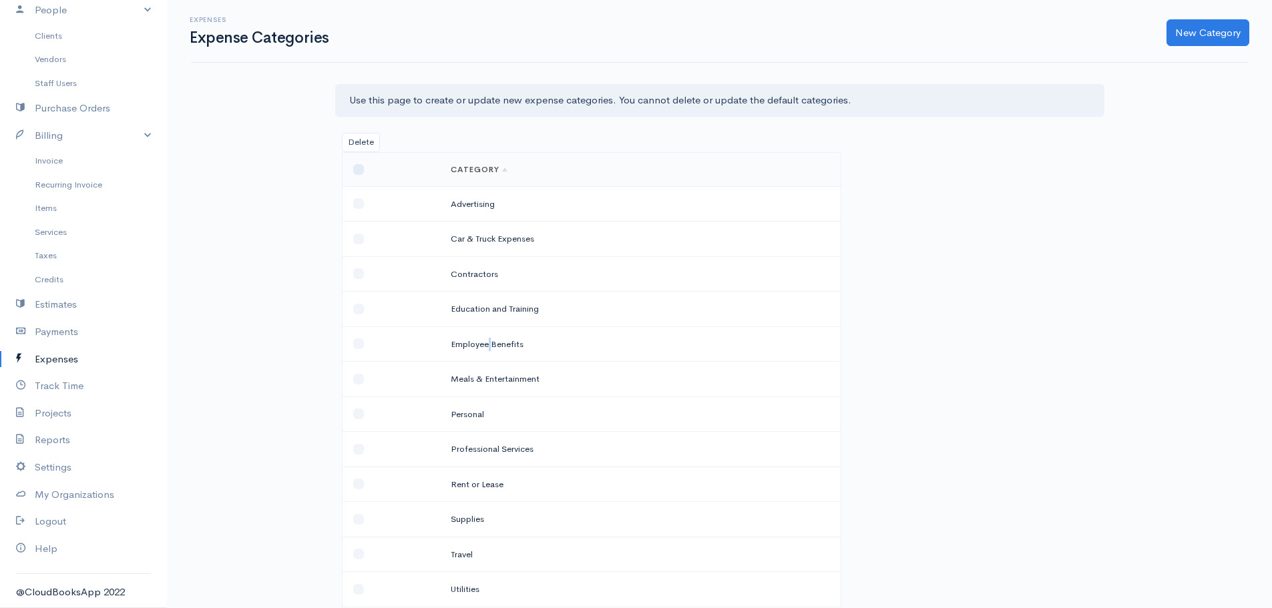
click at [488, 346] on td "Employee Benefits" at bounding box center [607, 343] width 335 height 35
click at [306, 389] on div "Expenses Expense Categories New Category Use this page to create or update new …" at bounding box center [719, 409] width 1105 height 819
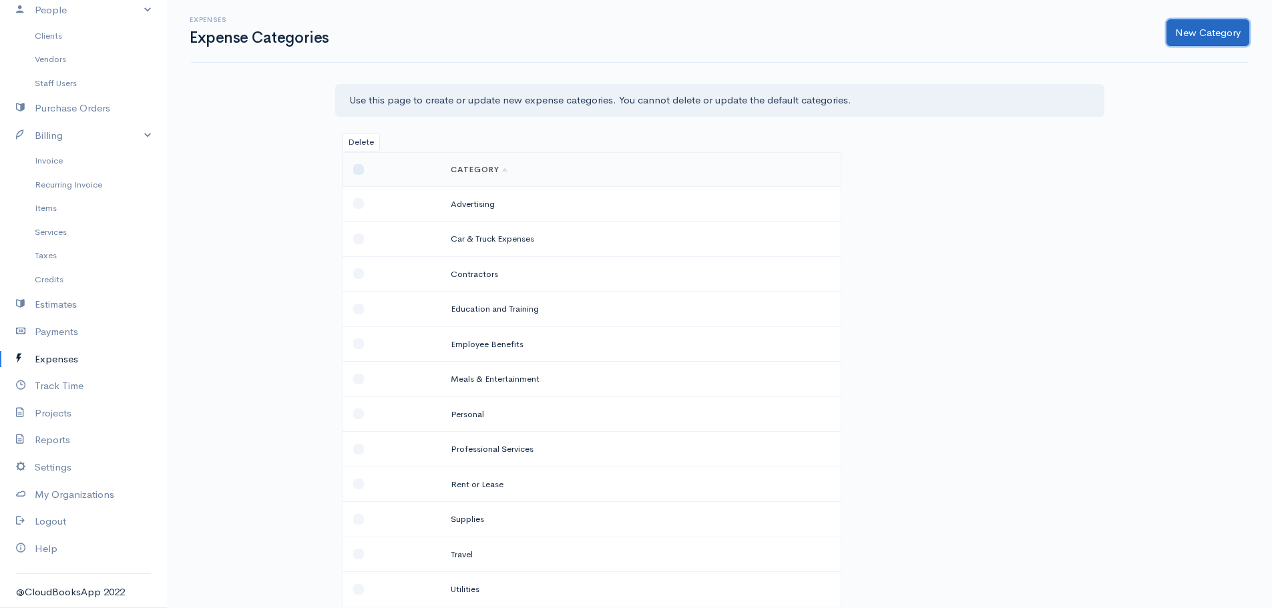
click at [1184, 39] on button "New Category" at bounding box center [1207, 32] width 83 height 27
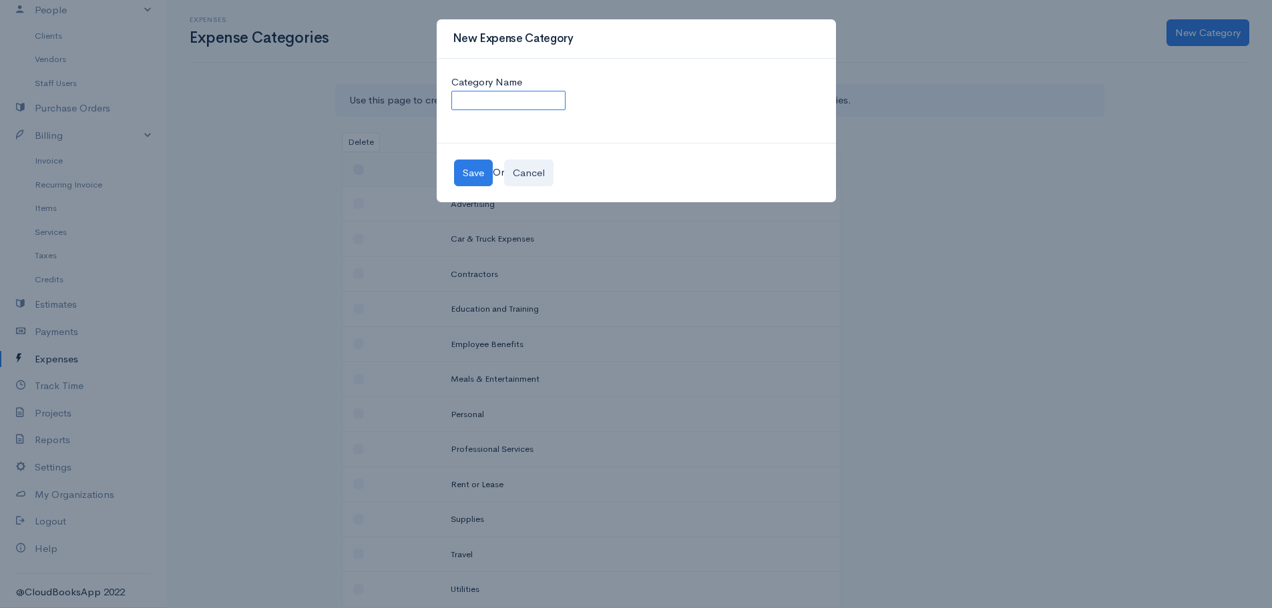
click at [482, 101] on input "Category Name" at bounding box center [508, 100] width 114 height 19
drag, startPoint x: 519, startPoint y: 100, endPoint x: 485, endPoint y: 103, distance: 34.2
click at [485, 103] on input "Salary Payable" at bounding box center [508, 100] width 114 height 19
type input "Salary Expense"
click at [473, 174] on button "Save" at bounding box center [473, 173] width 39 height 27
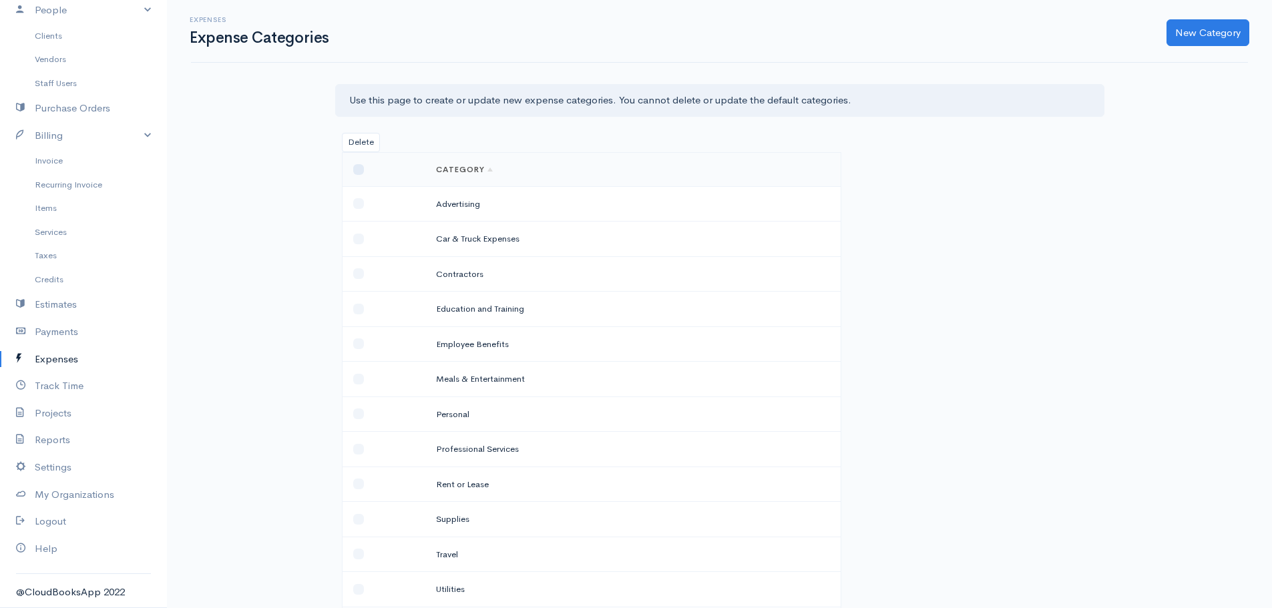
click at [283, 365] on div "Expenses Expense Categories New Category Use this page to create or update new …" at bounding box center [719, 427] width 1105 height 855
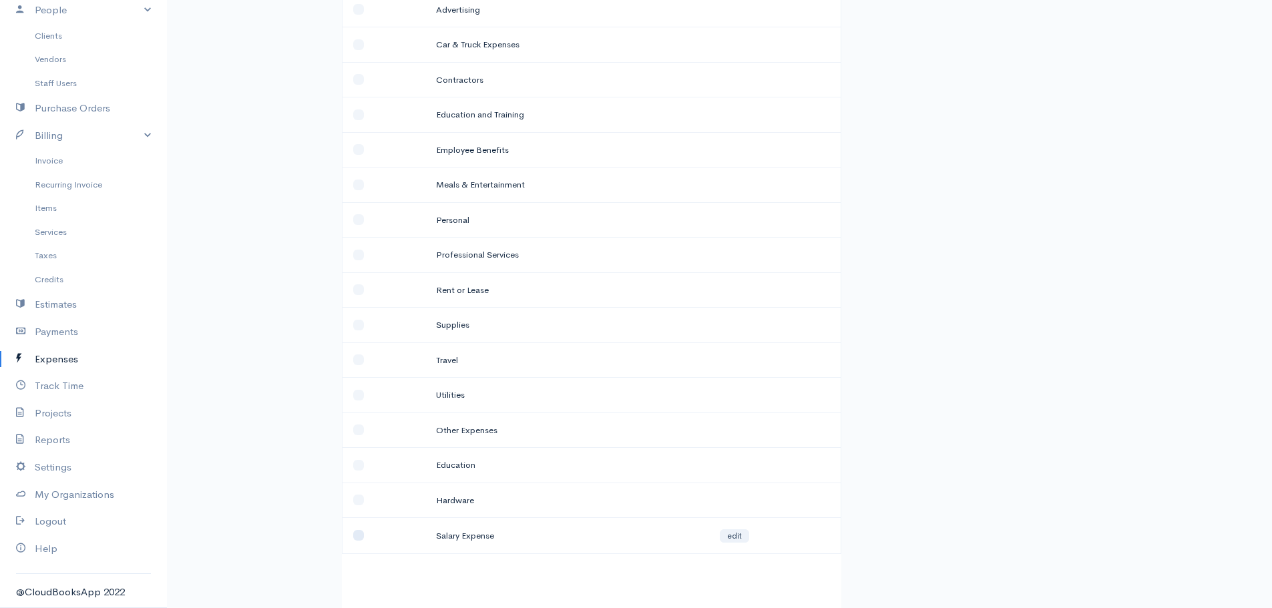
scroll to position [246, 0]
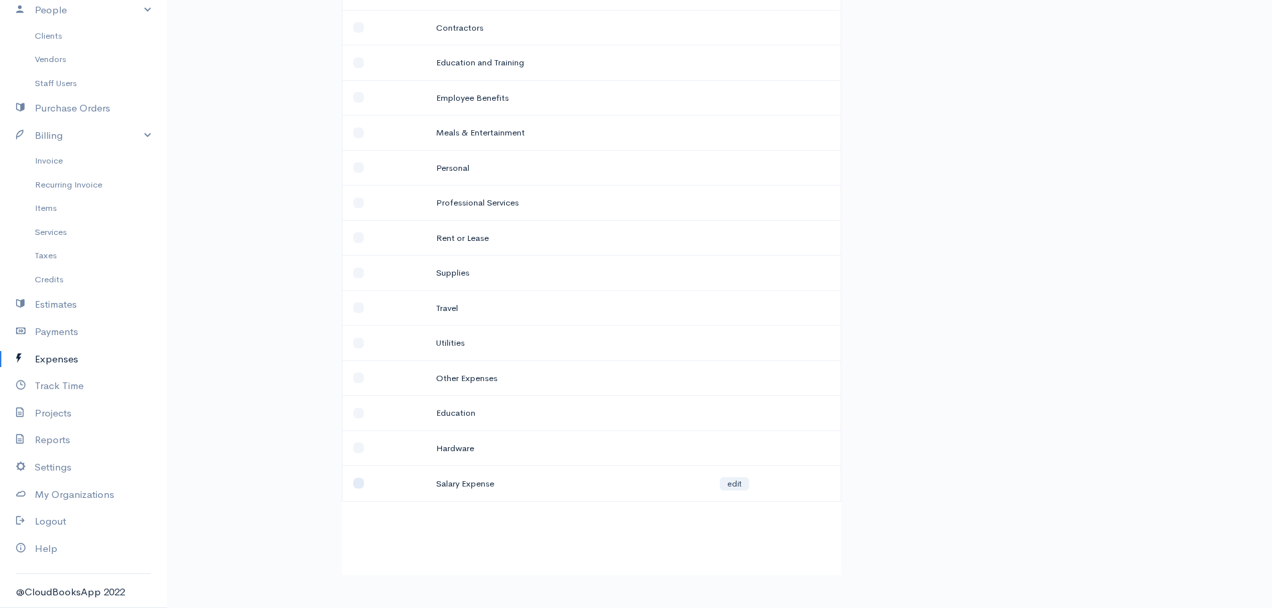
click at [254, 351] on div "Expenses Expense Categories New Category Use this page to create or update new …" at bounding box center [719, 181] width 1105 height 855
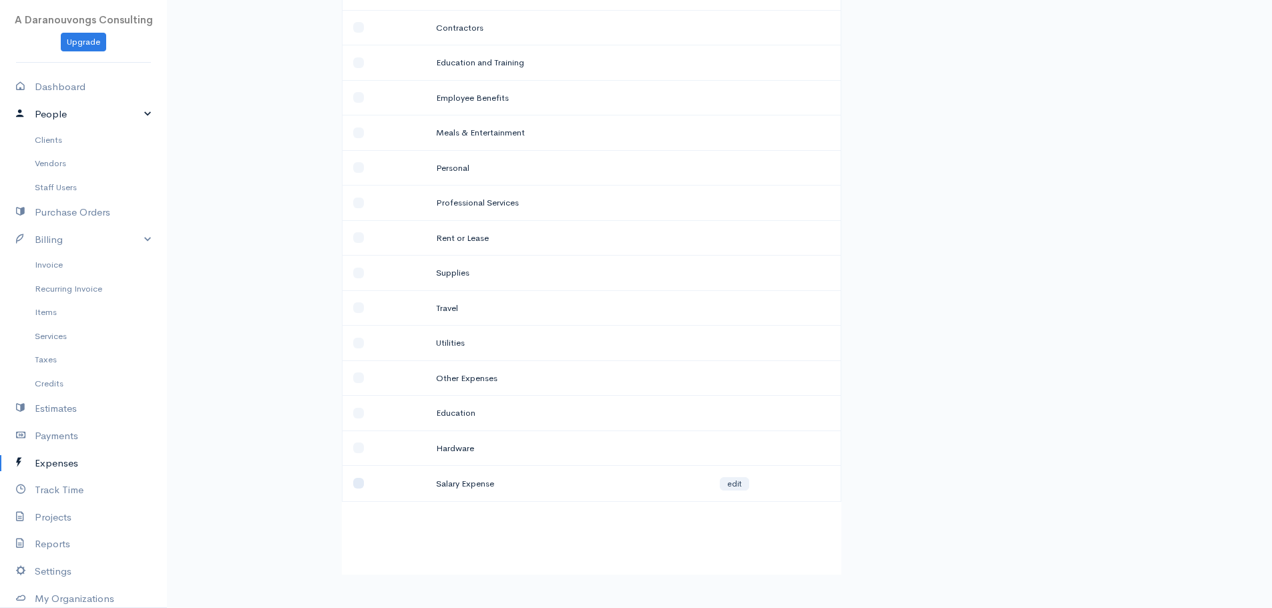
click at [57, 118] on link "People" at bounding box center [83, 114] width 167 height 27
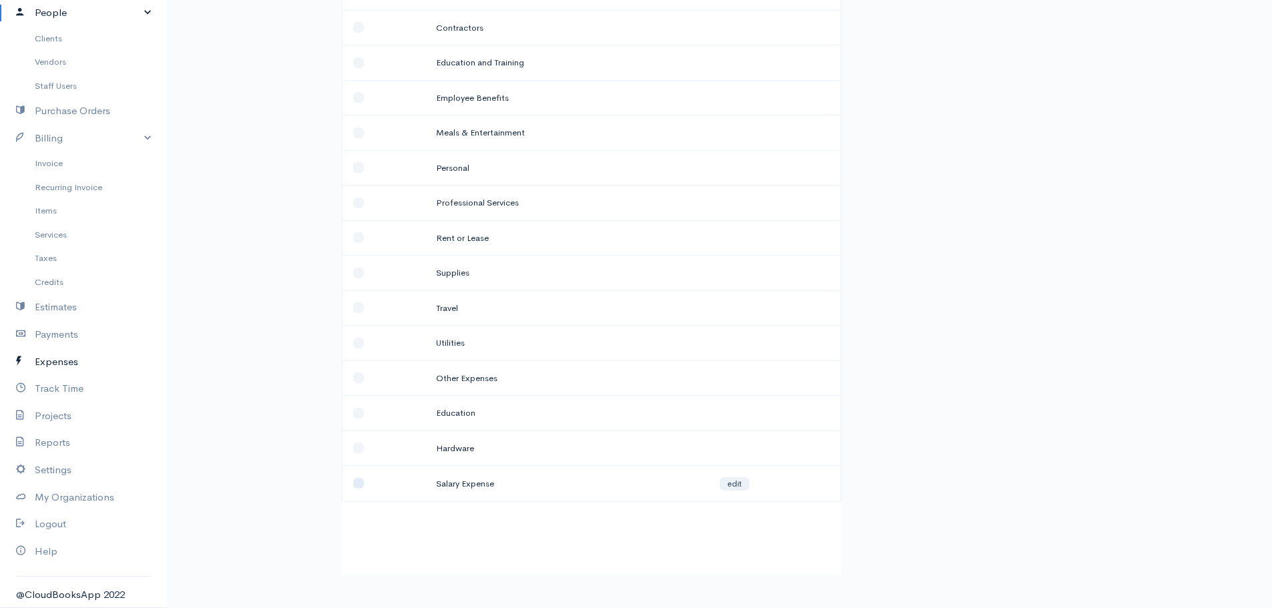
scroll to position [104, 0]
click at [61, 336] on link "Payments" at bounding box center [83, 331] width 167 height 27
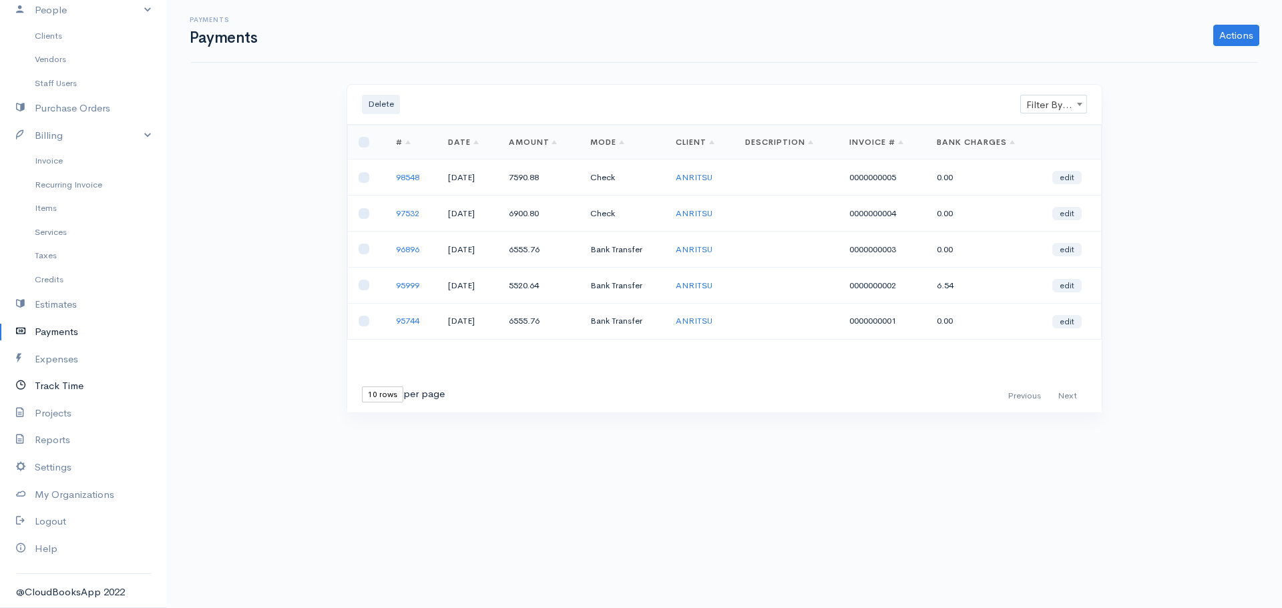
click at [81, 389] on link "Track Time" at bounding box center [83, 386] width 167 height 27
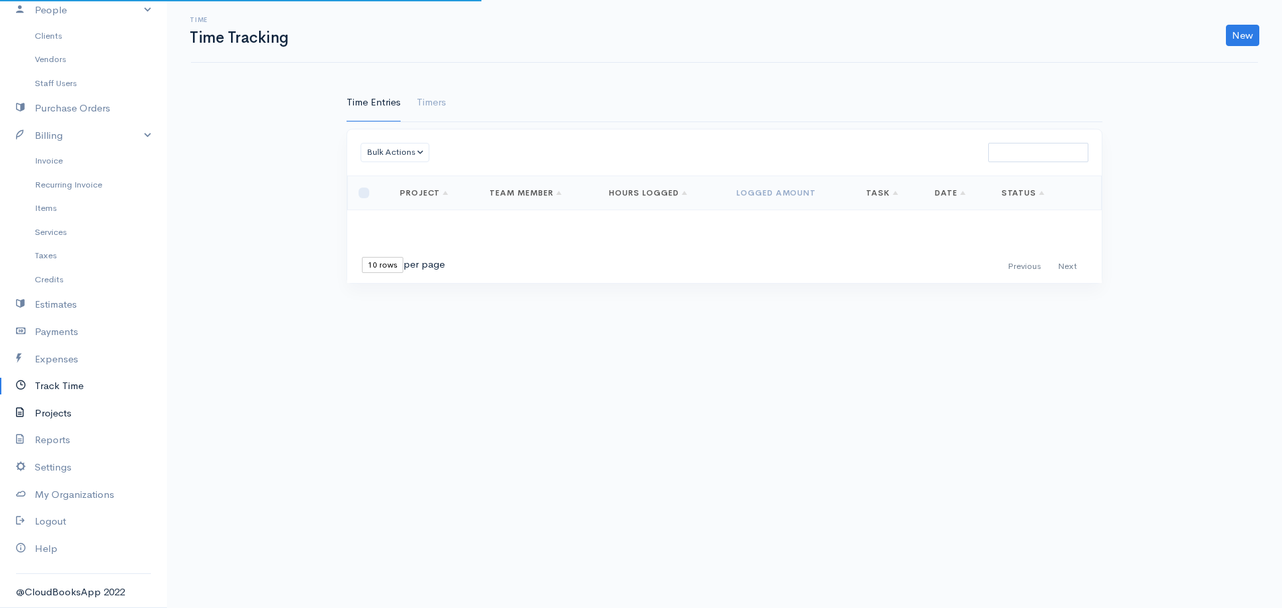
click at [83, 415] on link "Projects" at bounding box center [83, 413] width 167 height 27
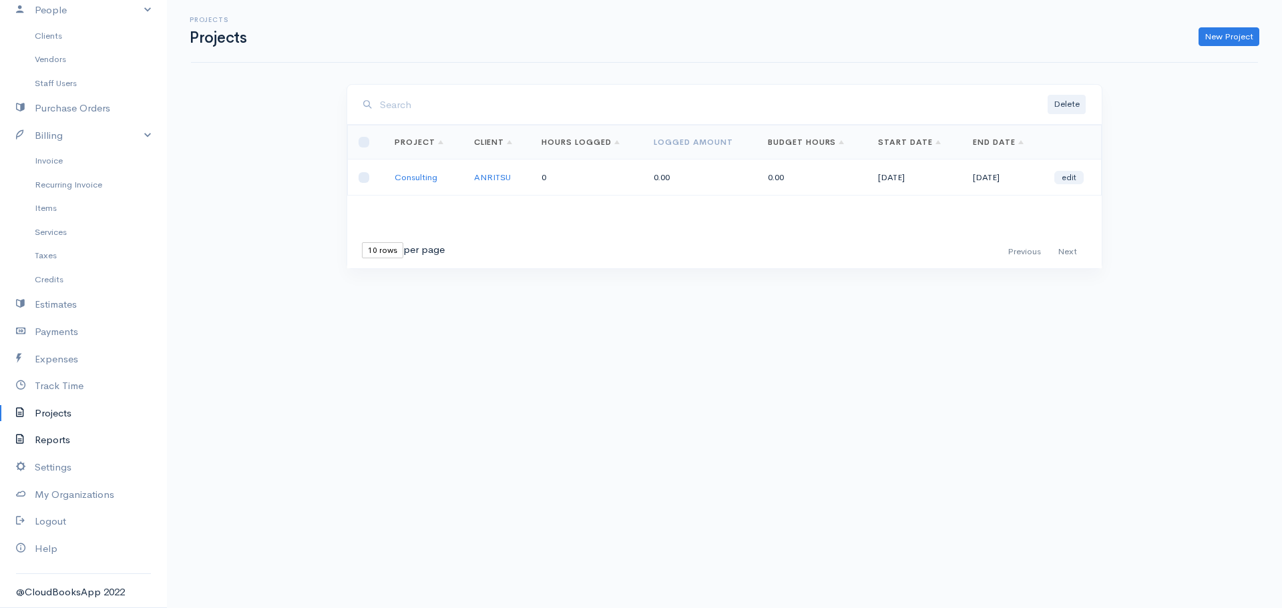
click at [87, 442] on link "Reports" at bounding box center [83, 440] width 167 height 27
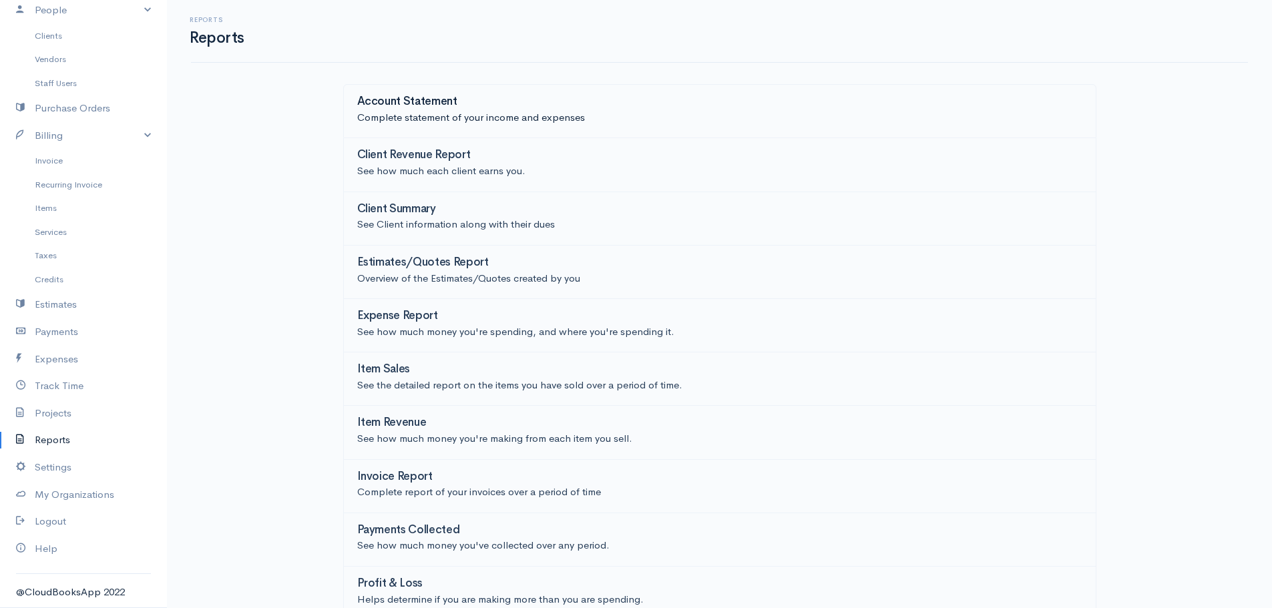
click at [406, 120] on p "Complete statement of your income and expenses" at bounding box center [719, 117] width 725 height 15
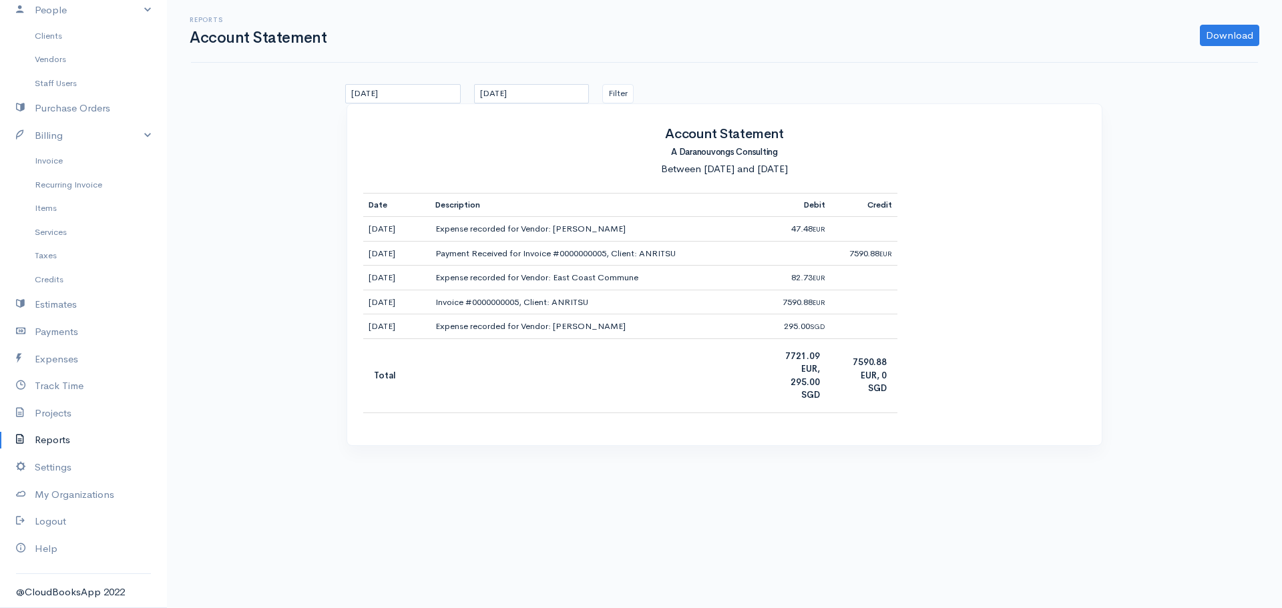
click at [52, 440] on link "Reports" at bounding box center [83, 440] width 167 height 27
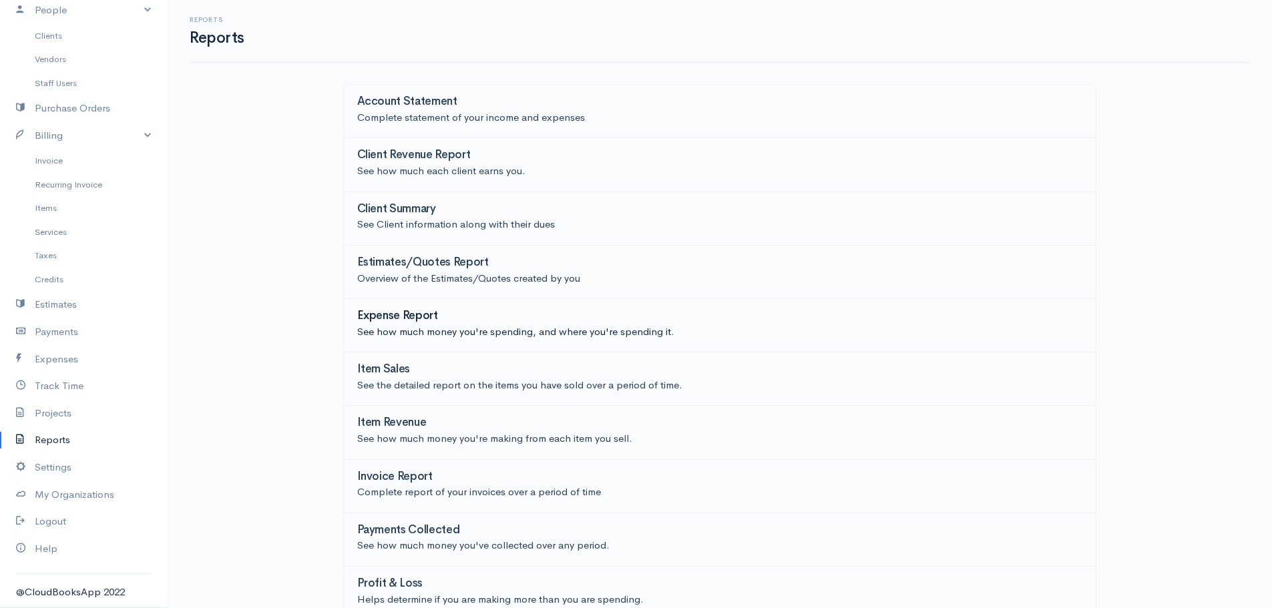
click at [389, 333] on p "See how much money you're spending, and where you're spending it." at bounding box center [719, 331] width 725 height 15
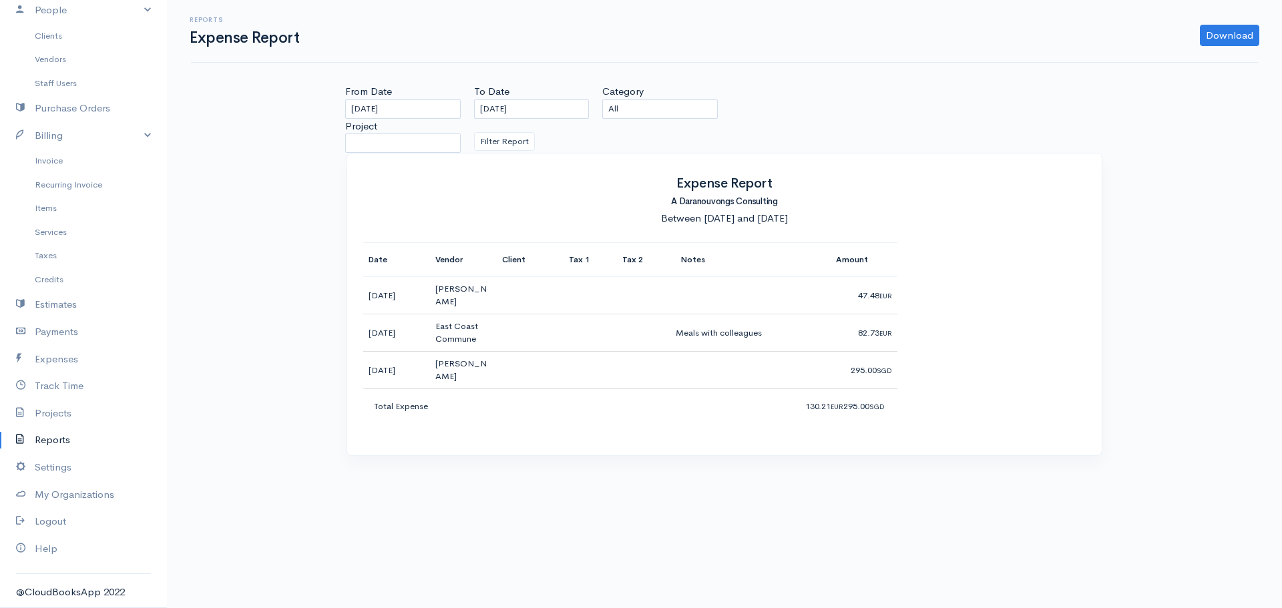
click at [65, 443] on link "Reports" at bounding box center [83, 440] width 167 height 27
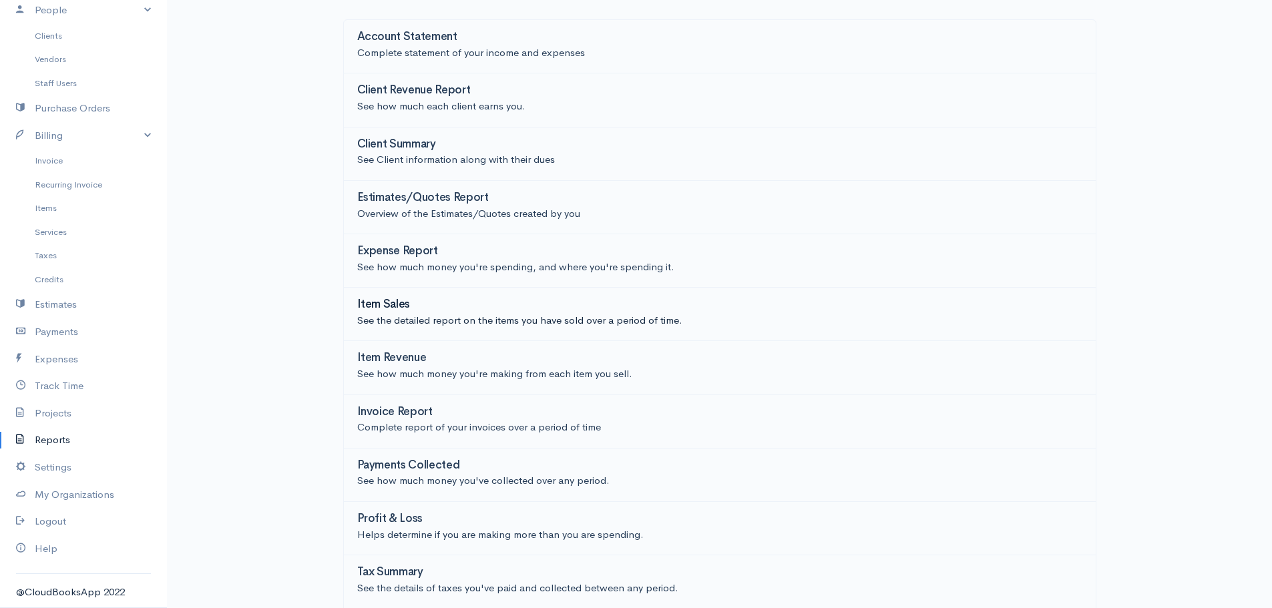
scroll to position [120, 0]
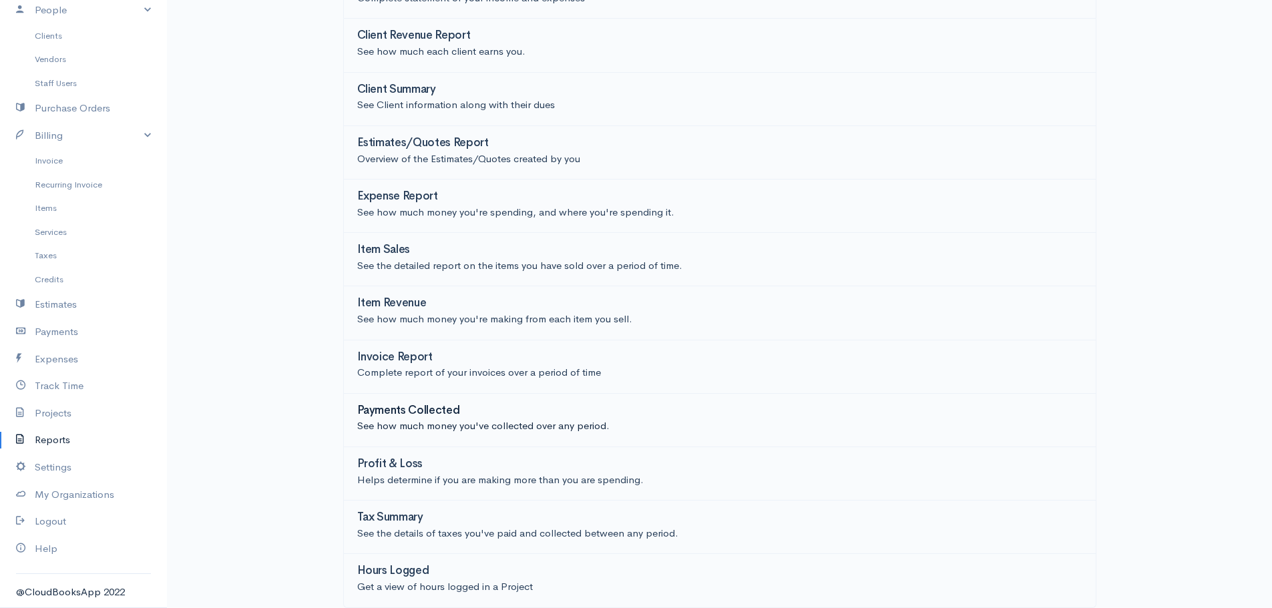
click at [553, 431] on p "See how much money you've collected over any period." at bounding box center [719, 426] width 725 height 15
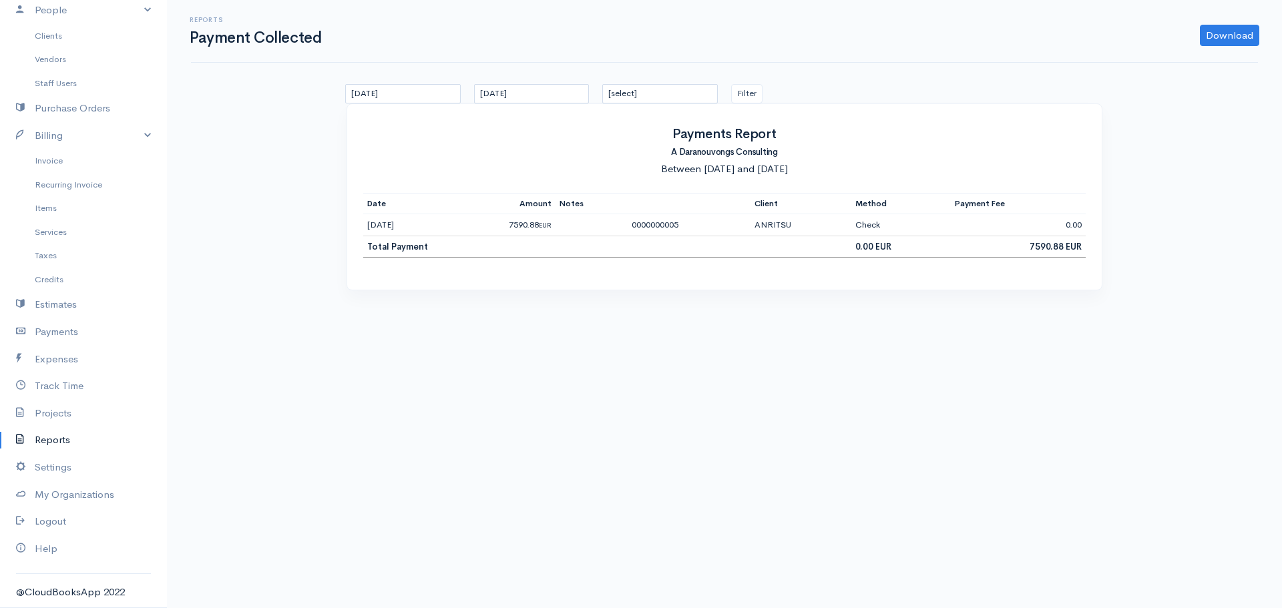
click at [86, 434] on link "Reports" at bounding box center [83, 440] width 167 height 27
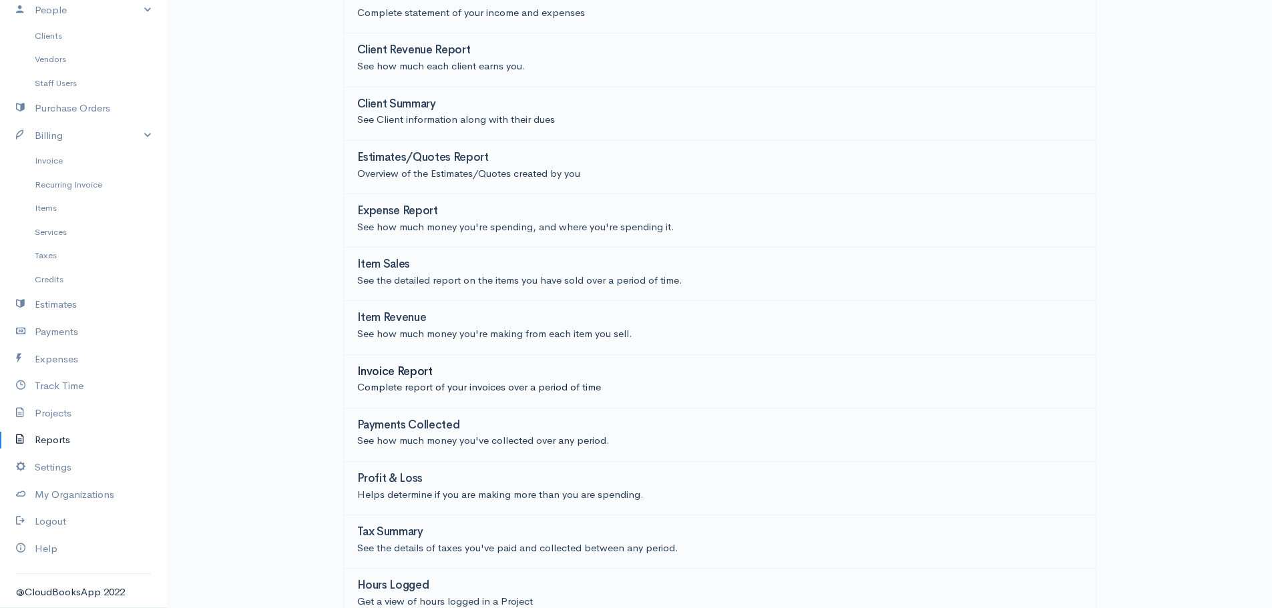
scroll to position [120, 0]
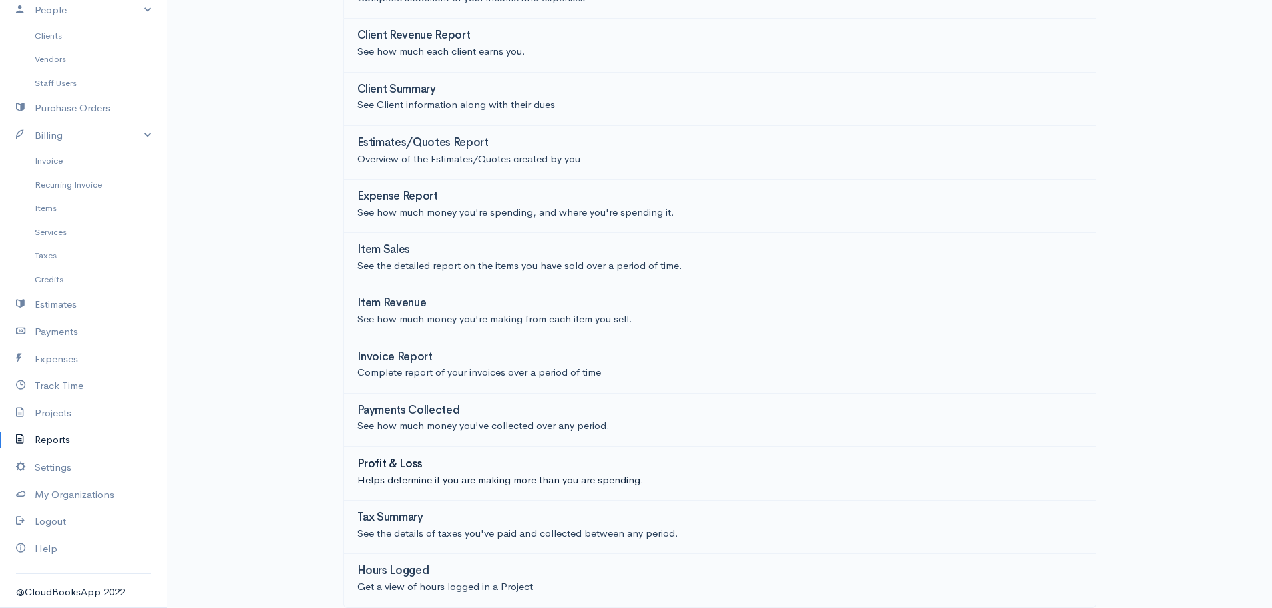
click at [559, 469] on div "Profit & Loss" at bounding box center [719, 465] width 725 height 15
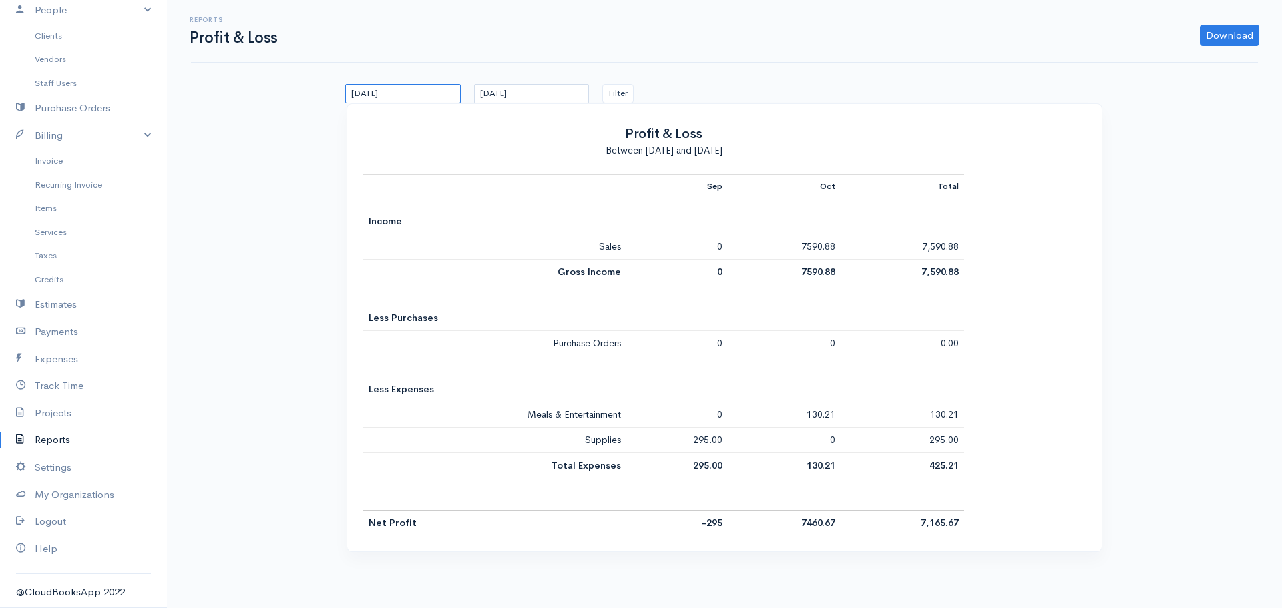
click at [393, 99] on input "15/09/2025" at bounding box center [403, 93] width 116 height 19
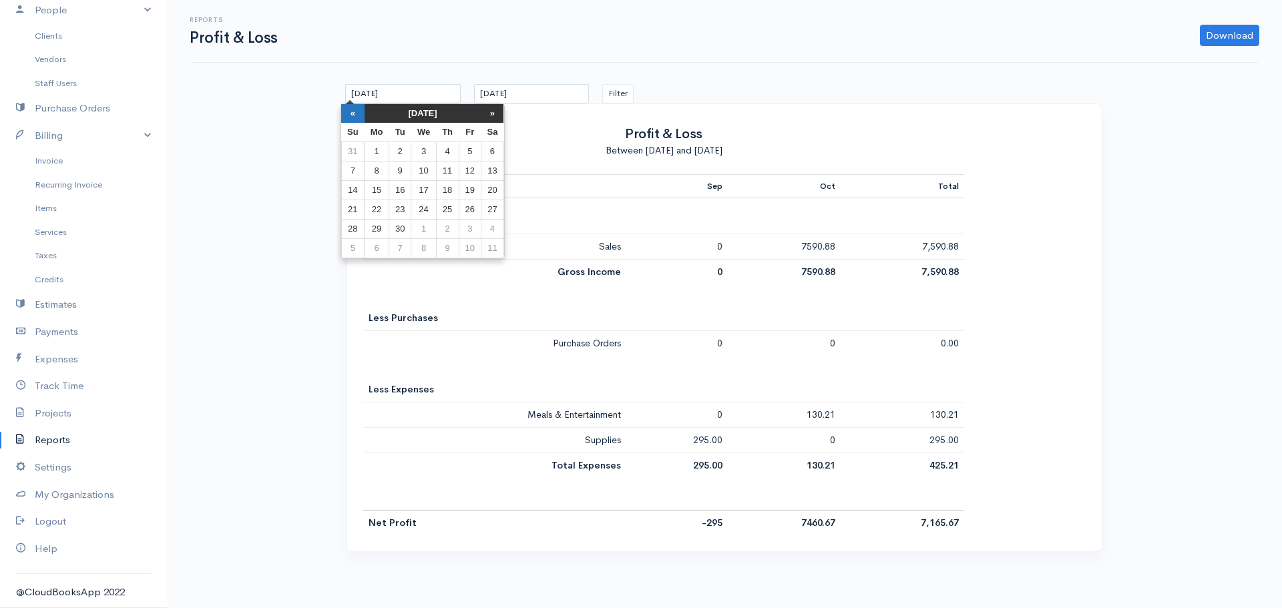
click at [353, 113] on th "«" at bounding box center [352, 113] width 23 height 19
click at [353, 113] on th "«" at bounding box center [358, 113] width 23 height 19
click at [409, 149] on td "1" at bounding box center [405, 151] width 22 height 19
type input "01/07/2025"
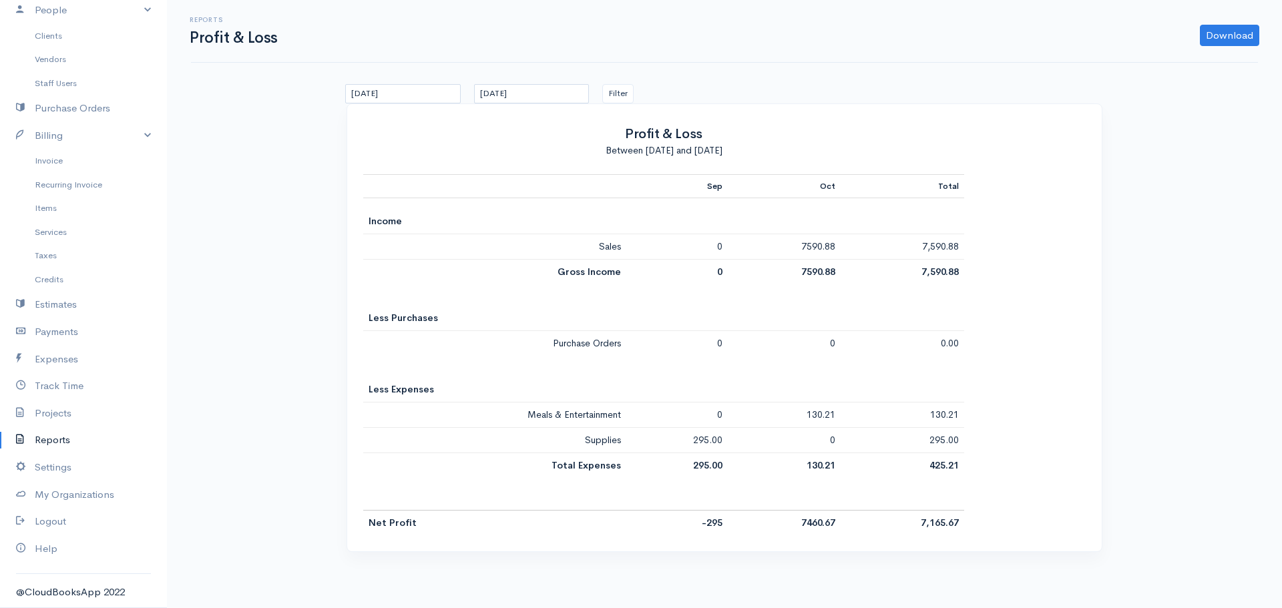
click at [865, 80] on div "Reports Profit & Loss Download PDF CSV 01/07/2025 15/10/2025 Filter Profit & Lo…" at bounding box center [724, 284] width 1115 height 568
click at [621, 91] on button "Filter" at bounding box center [617, 93] width 31 height 19
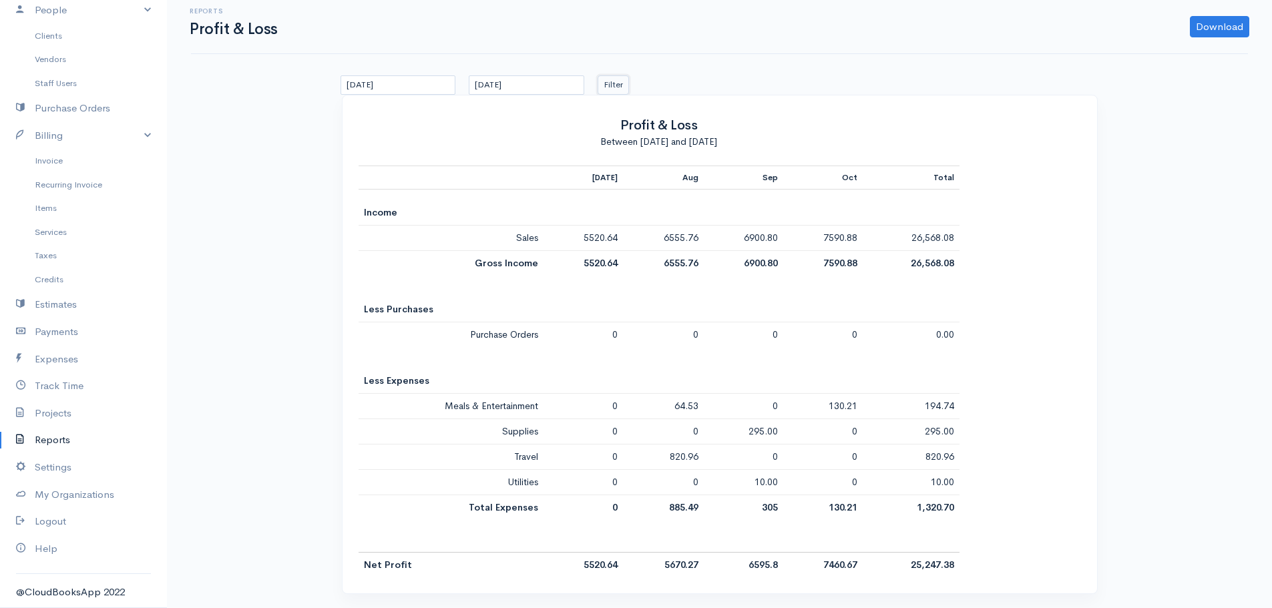
scroll to position [11, 0]
click at [79, 325] on link "Payments" at bounding box center [83, 331] width 167 height 27
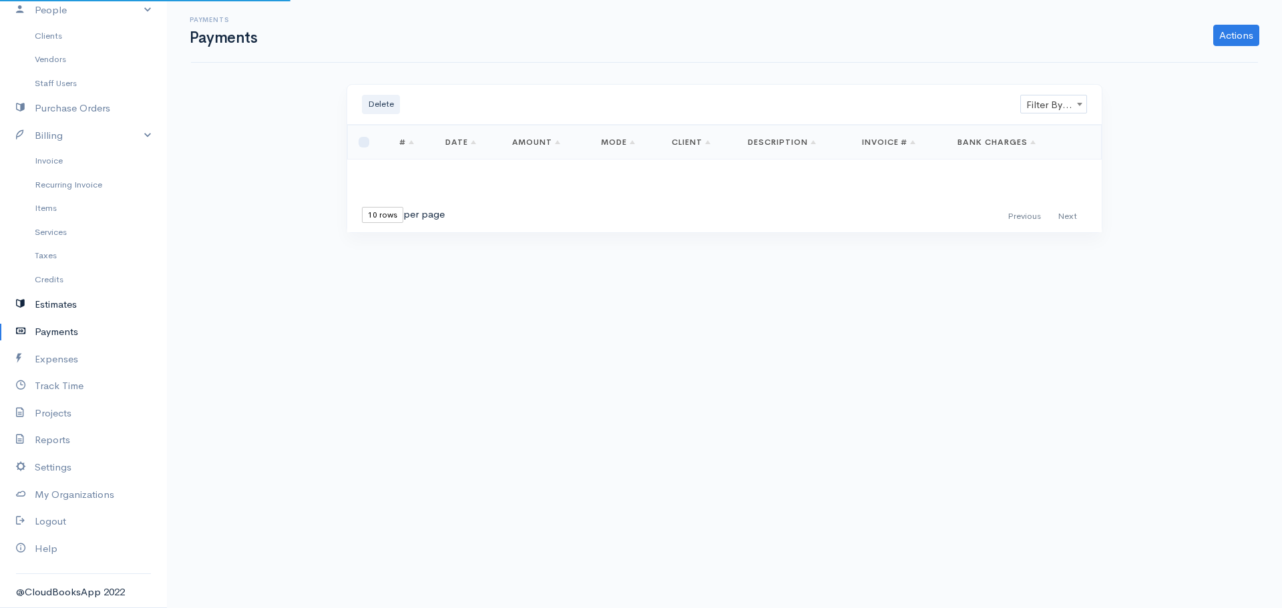
click at [79, 303] on link "Estimates" at bounding box center [83, 304] width 167 height 27
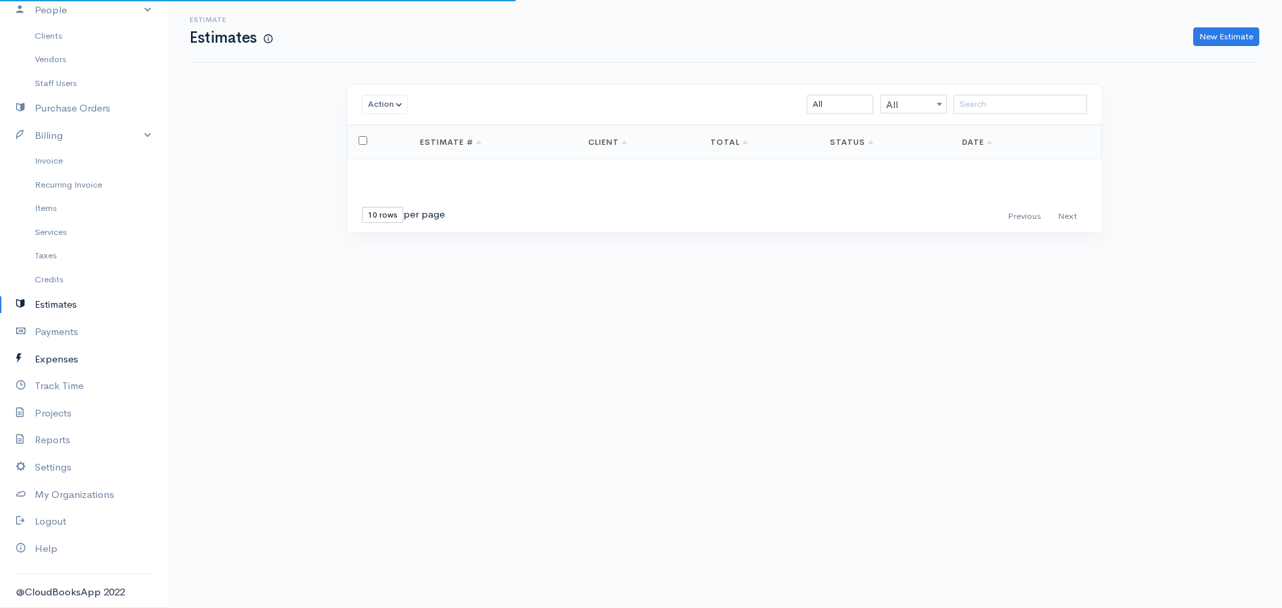
click at [79, 360] on link "Expenses" at bounding box center [83, 359] width 167 height 27
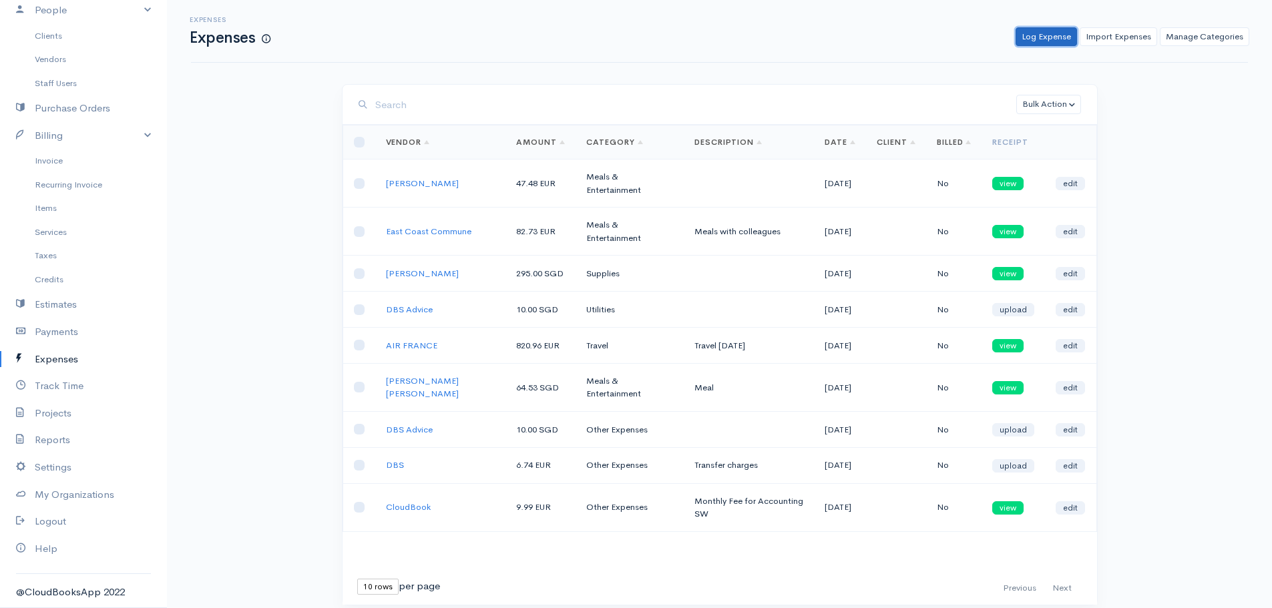
click at [1046, 32] on link "Log Expense" at bounding box center [1046, 36] width 61 height 19
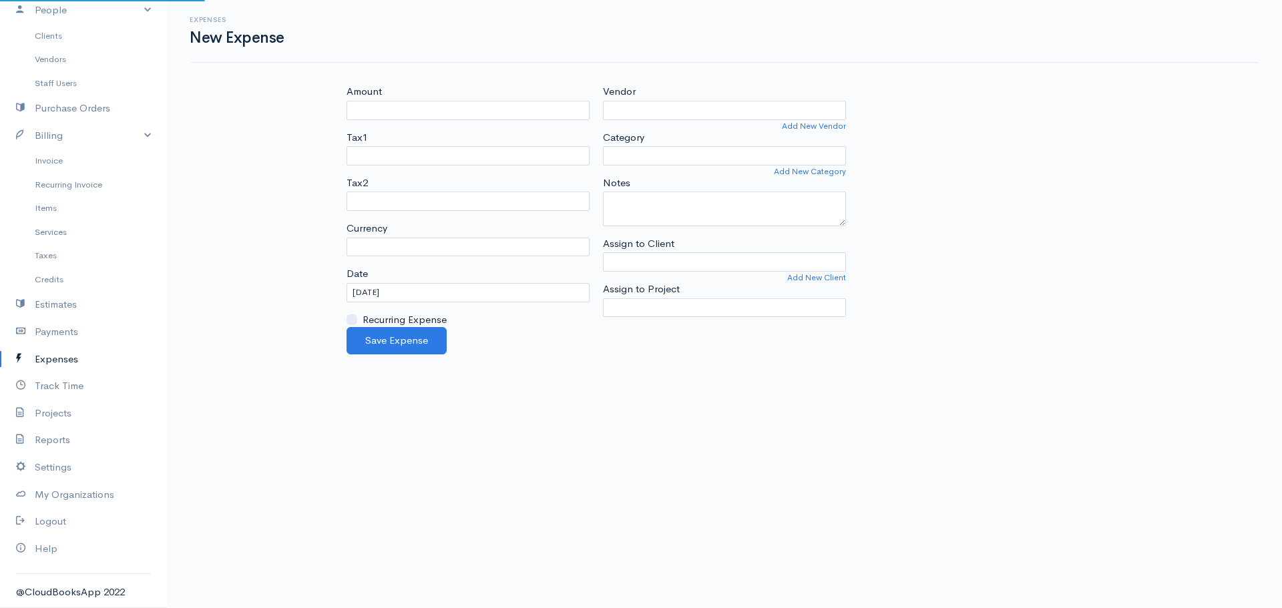
select select "EUR"
click at [389, 112] on input "Amount" at bounding box center [468, 110] width 243 height 19
type input "49.99"
click at [644, 112] on input "Vendor" at bounding box center [724, 110] width 243 height 19
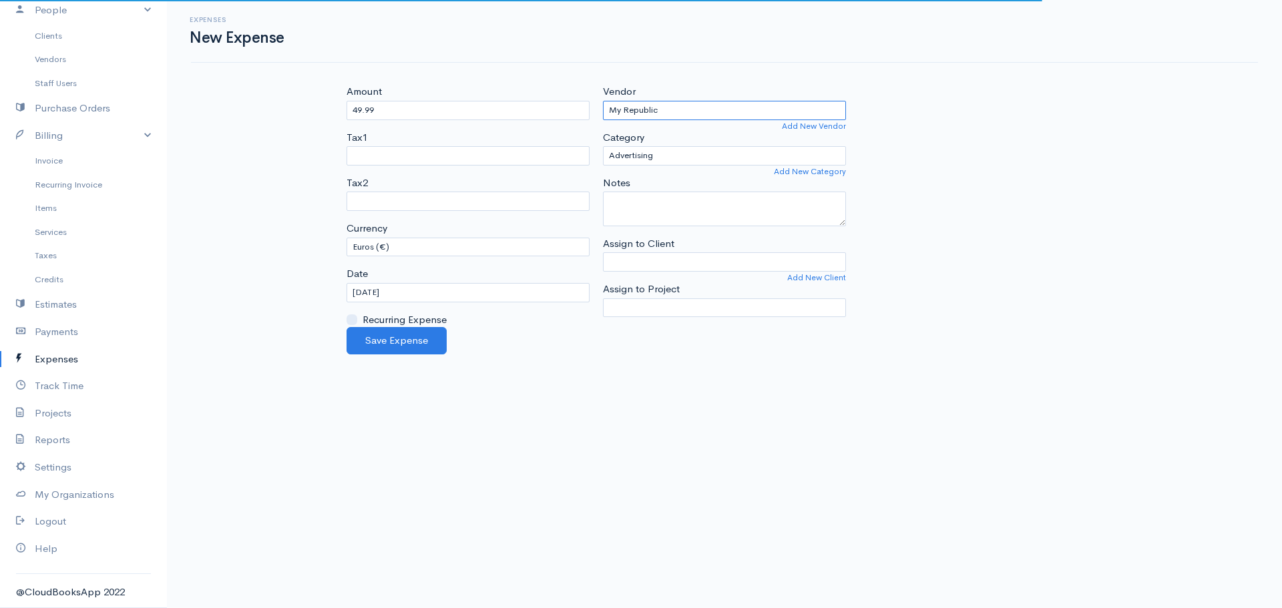
type input "My Republic"
click at [638, 162] on select "Advertising Car & Truck Expenses Contractors Education Education and Training E…" at bounding box center [724, 155] width 243 height 19
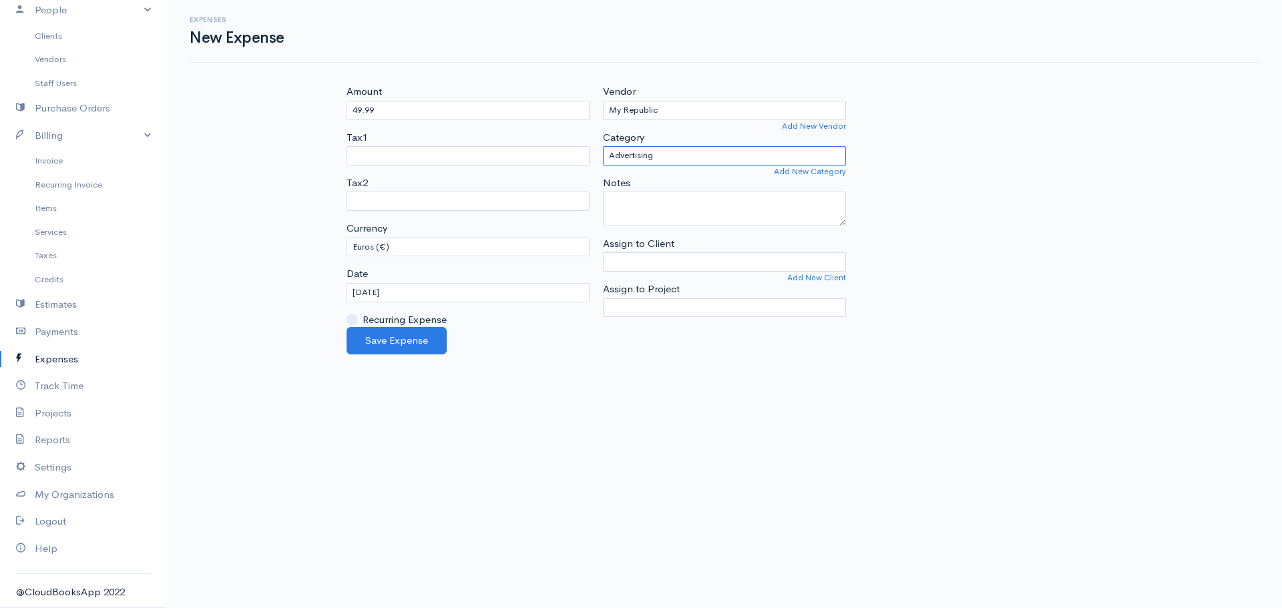
select select "Utilities"
click at [603, 146] on select "Advertising Car & Truck Expenses Contractors Education Education and Training E…" at bounding box center [724, 155] width 243 height 19
click at [806, 437] on body "A Daranouvongs Consulting Upgrade Dashboard People Clients Vendors Staff Users …" at bounding box center [641, 304] width 1282 height 608
click at [676, 201] on textarea "Notes" at bounding box center [724, 209] width 243 height 35
type textarea "Internet Fees"
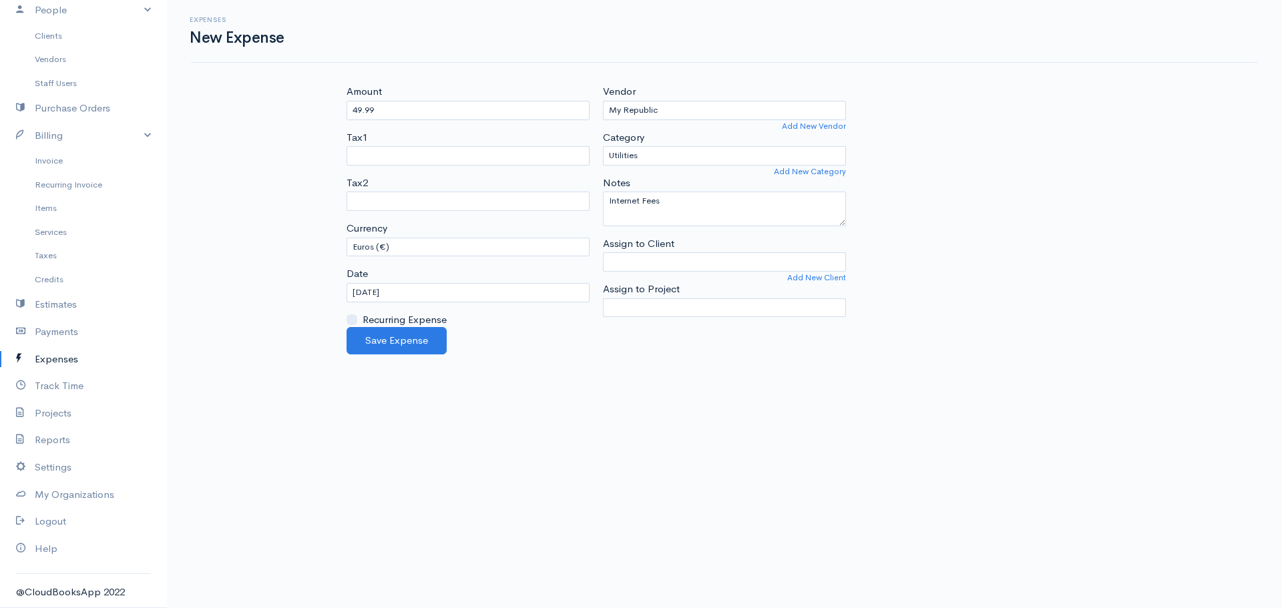
click at [624, 449] on body "A Daranouvongs Consulting Upgrade Dashboard People Clients Vendors Staff Users …" at bounding box center [641, 304] width 1282 height 608
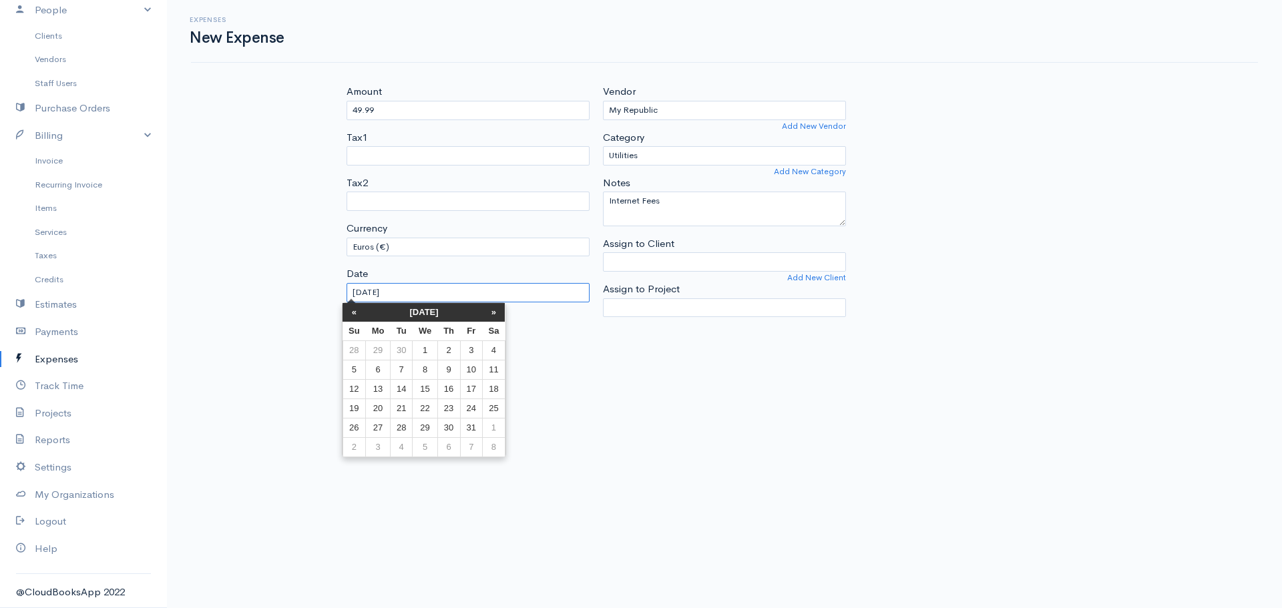
click at [381, 296] on input "15/10/2025" at bounding box center [468, 292] width 243 height 19
click at [359, 314] on th "«" at bounding box center [354, 312] width 23 height 19
click at [359, 314] on th "«" at bounding box center [359, 312] width 23 height 19
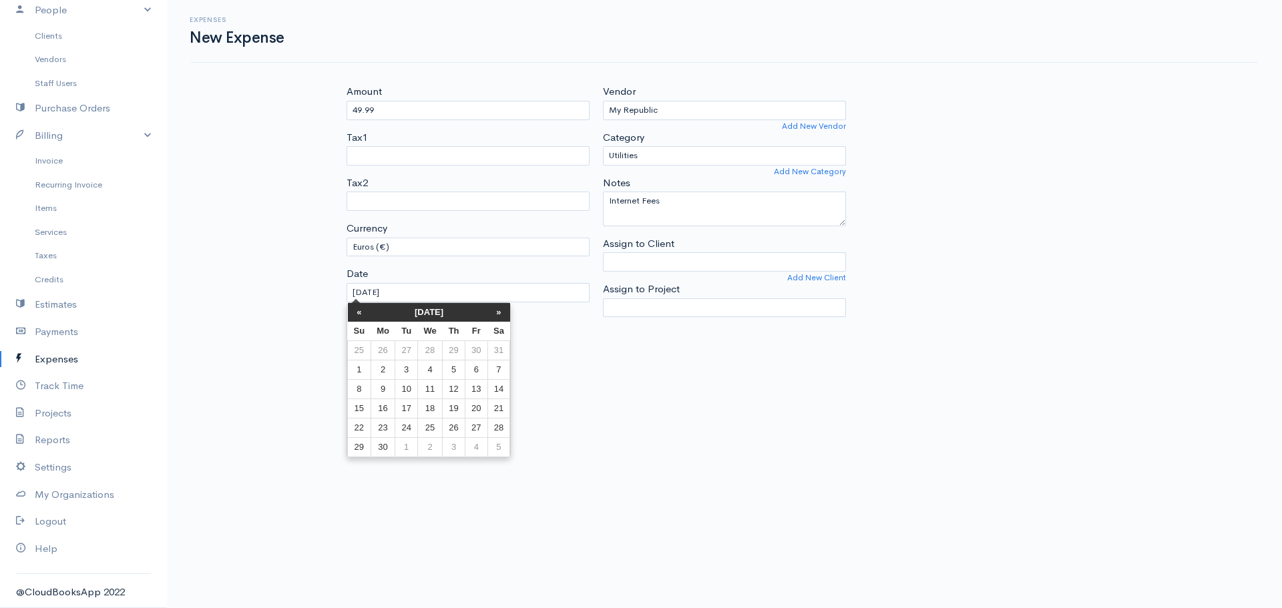
click at [359, 314] on th "«" at bounding box center [359, 312] width 23 height 19
click at [381, 390] on td "14" at bounding box center [383, 388] width 25 height 19
type input "14/04/2025"
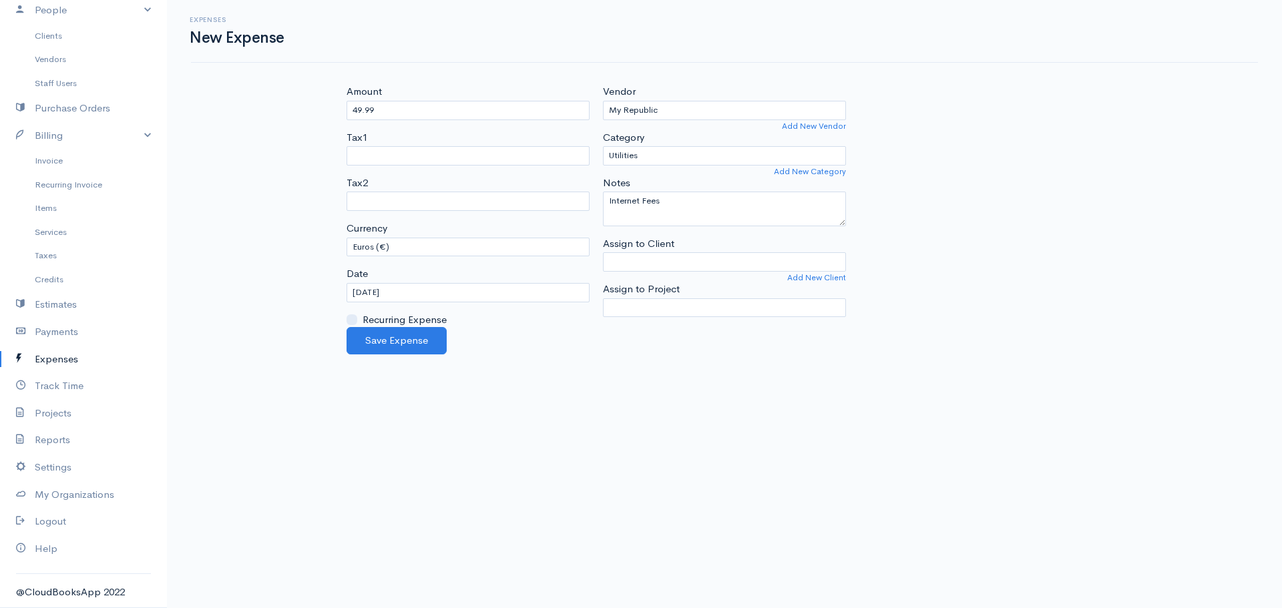
click at [406, 321] on label "Recurring Expense" at bounding box center [405, 319] width 84 height 15
click at [357, 321] on input "Recurring Expense" at bounding box center [352, 319] width 11 height 11
checkbox input "true"
click at [417, 339] on select "Every Day Every Week Every 2 Weeks Twice a month Every 4 Weeks Monthly Every 2 …" at bounding box center [476, 336] width 227 height 19
click at [418, 338] on select "Every Day Every Week Every 2 Weeks Twice a month Every 4 Weeks Monthly Every 2 …" at bounding box center [476, 336] width 227 height 19
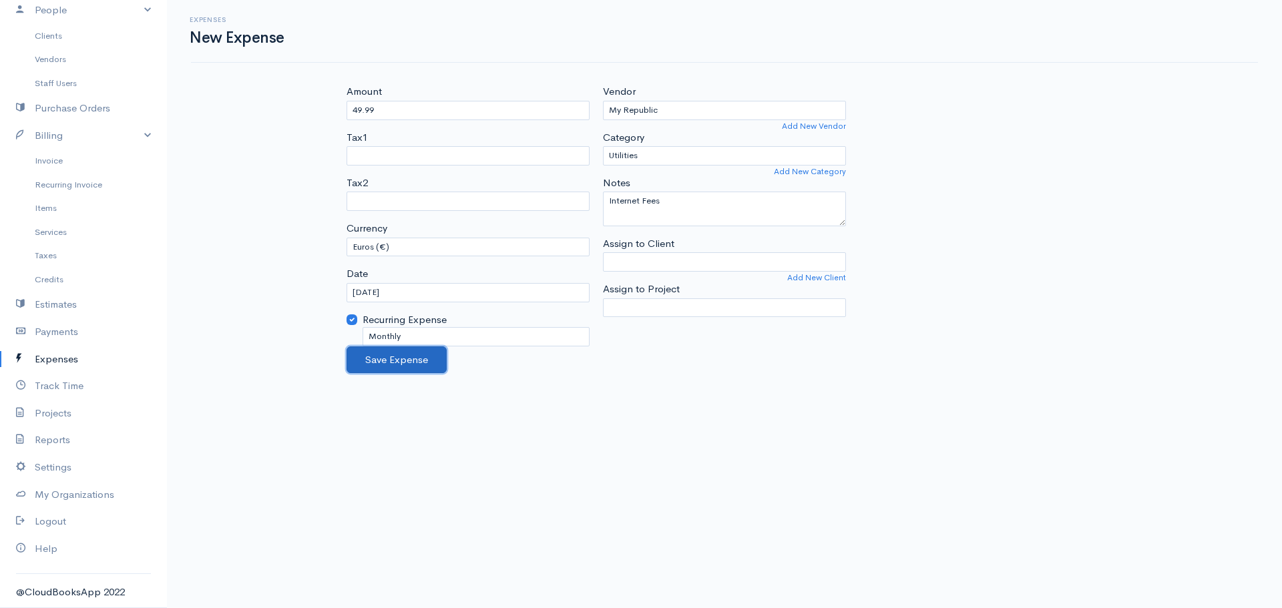
click at [401, 368] on button "Save Expense" at bounding box center [397, 360] width 100 height 27
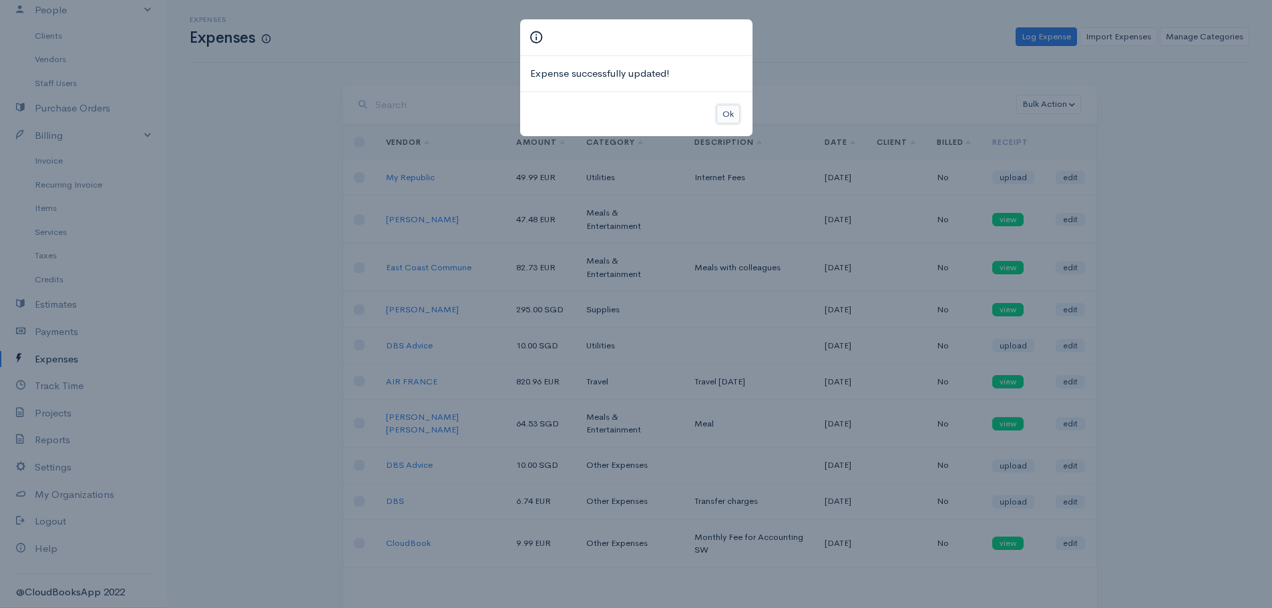
click at [737, 119] on button "Ok" at bounding box center [727, 114] width 23 height 19
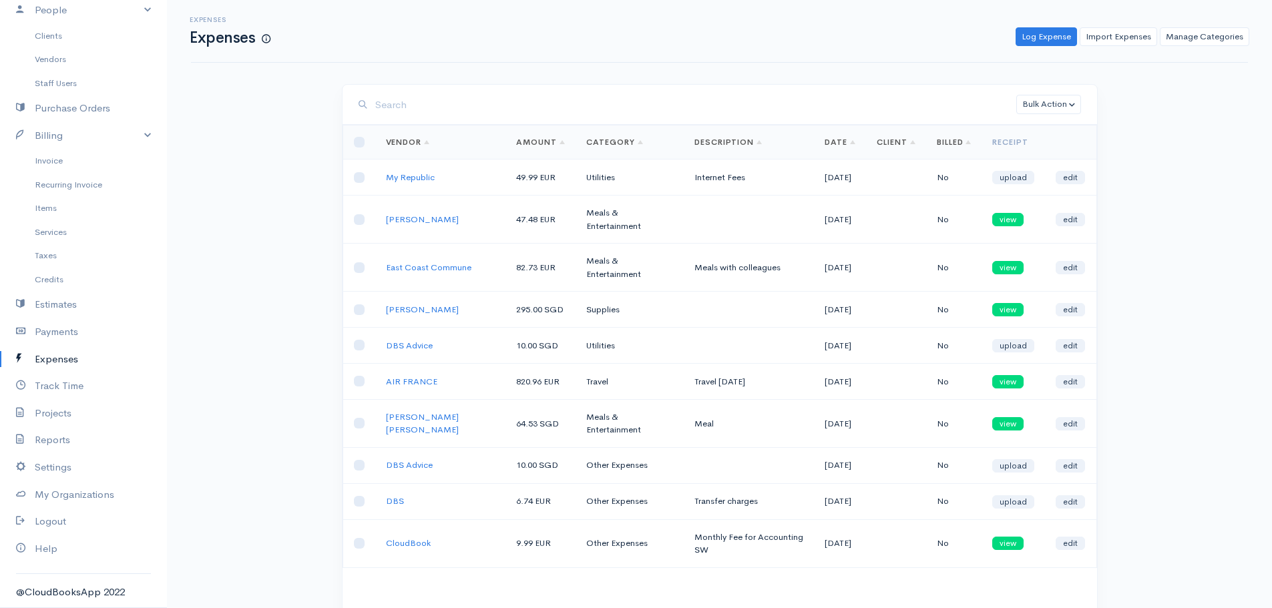
click at [861, 190] on td "14/04/2025" at bounding box center [840, 178] width 52 height 36
click at [1066, 175] on link "edit" at bounding box center [1070, 177] width 29 height 13
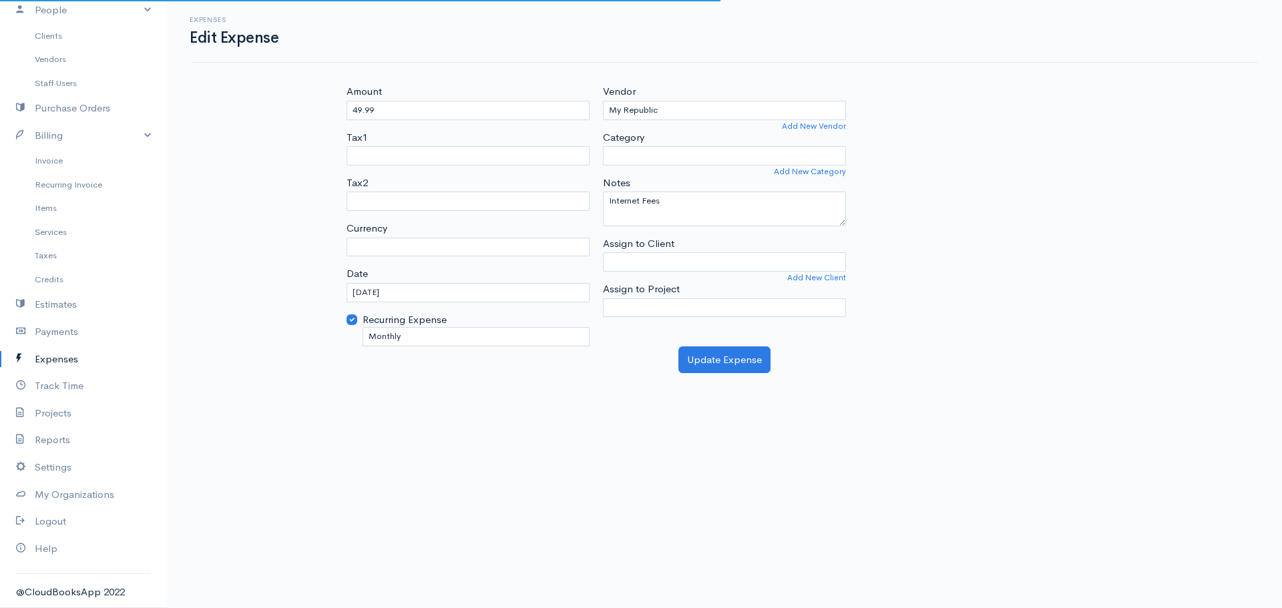
select select "EUR"
select select
click at [409, 296] on input "14/04/2025" at bounding box center [468, 292] width 243 height 19
select select "Utilities"
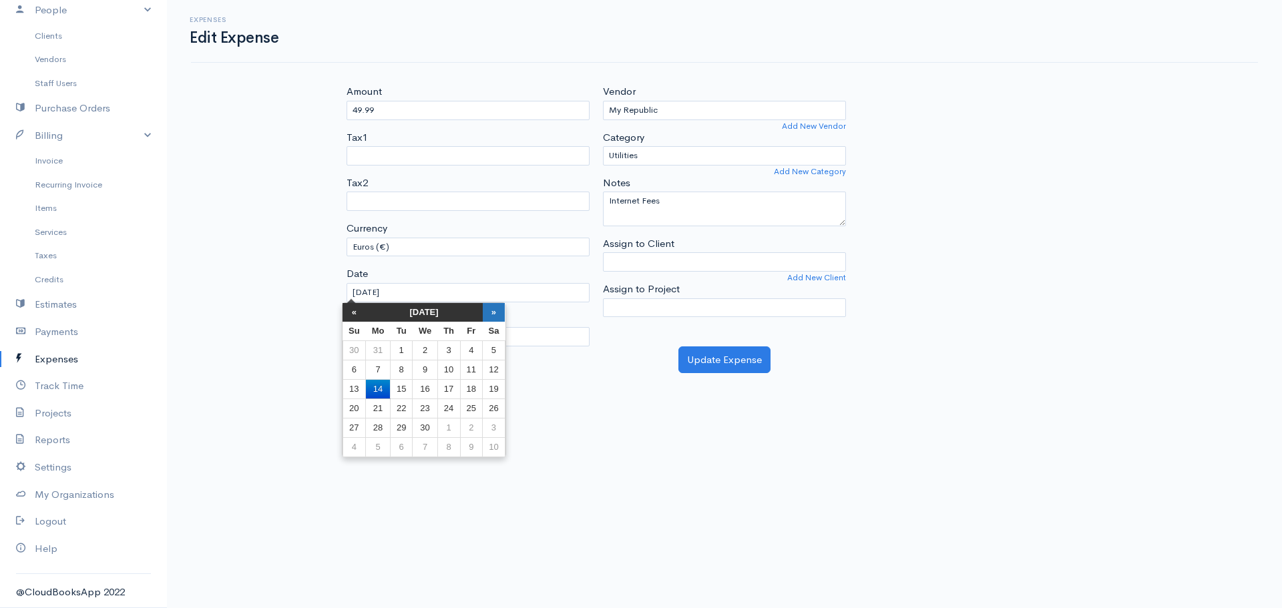
click at [497, 312] on th "»" at bounding box center [494, 312] width 23 height 19
click at [497, 312] on th "»" at bounding box center [498, 312] width 23 height 19
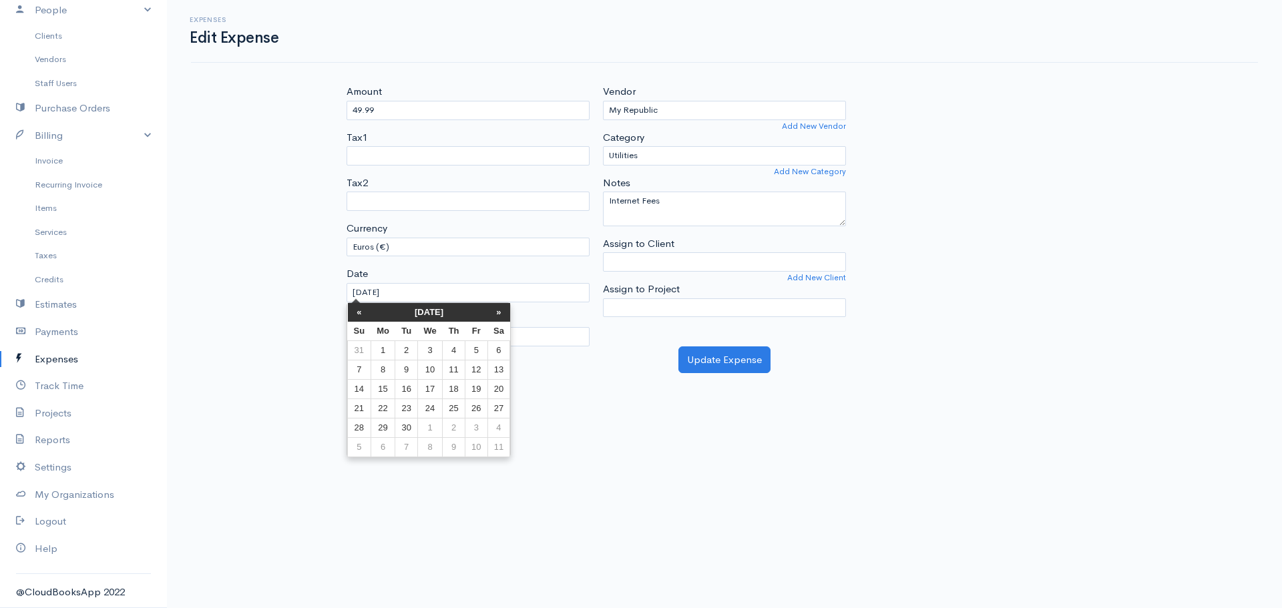
click at [497, 312] on th "»" at bounding box center [498, 312] width 23 height 19
click at [408, 392] on td "14" at bounding box center [406, 388] width 22 height 19
type input "14/10/2025"
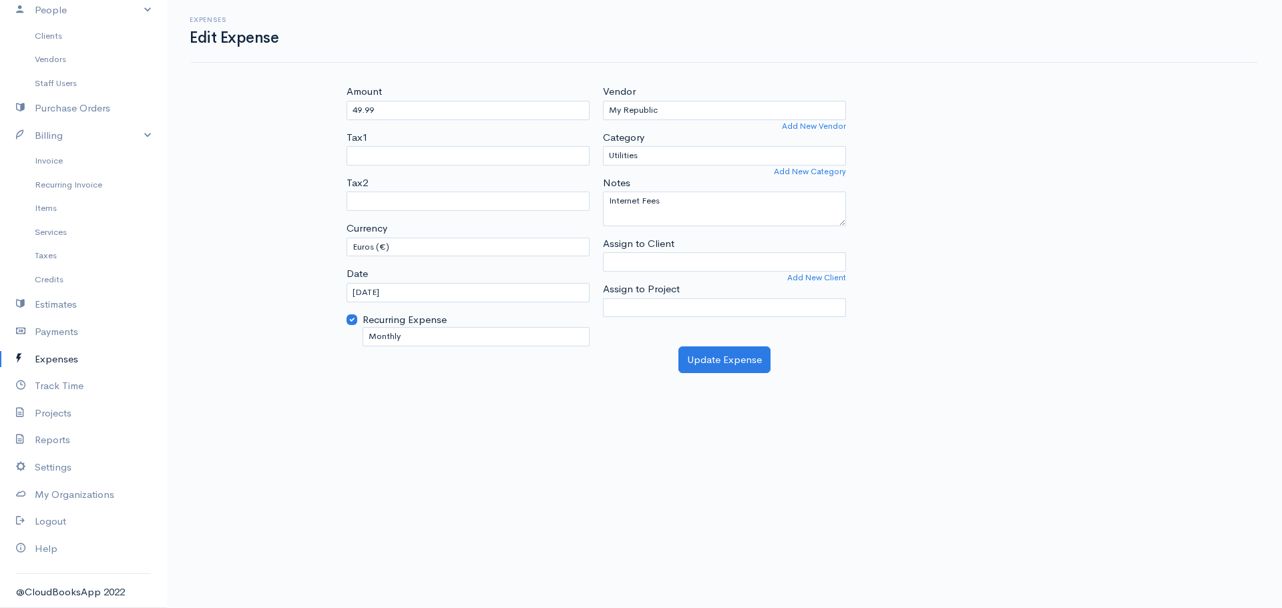
click at [575, 457] on body "A Daranouvongs Consulting Upgrade Dashboard People Clients Vendors Staff Users …" at bounding box center [641, 304] width 1282 height 608
click at [708, 355] on button "Update Expense" at bounding box center [724, 360] width 92 height 27
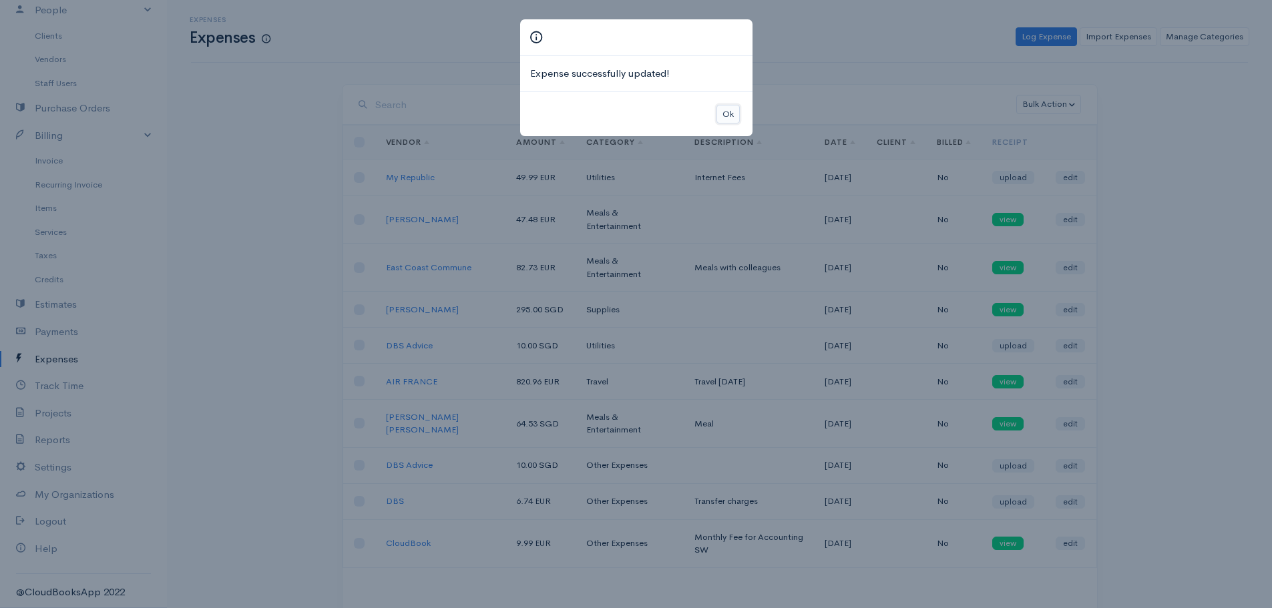
click at [735, 114] on button "Ok" at bounding box center [727, 114] width 23 height 19
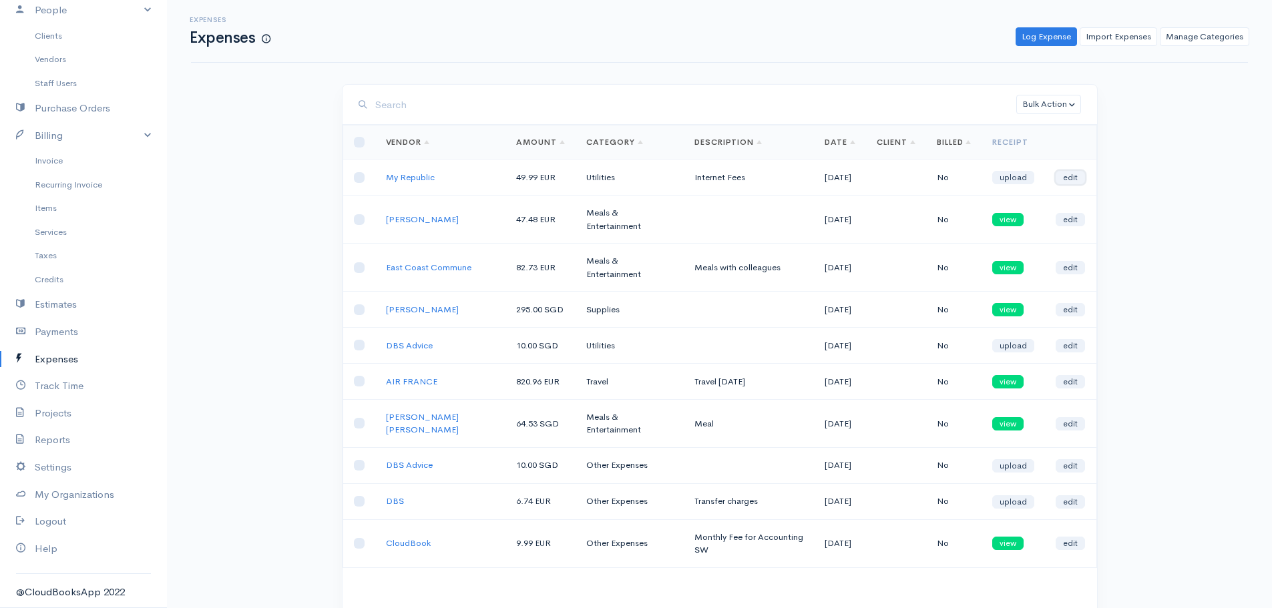
click at [1079, 177] on link "edit" at bounding box center [1070, 177] width 29 height 13
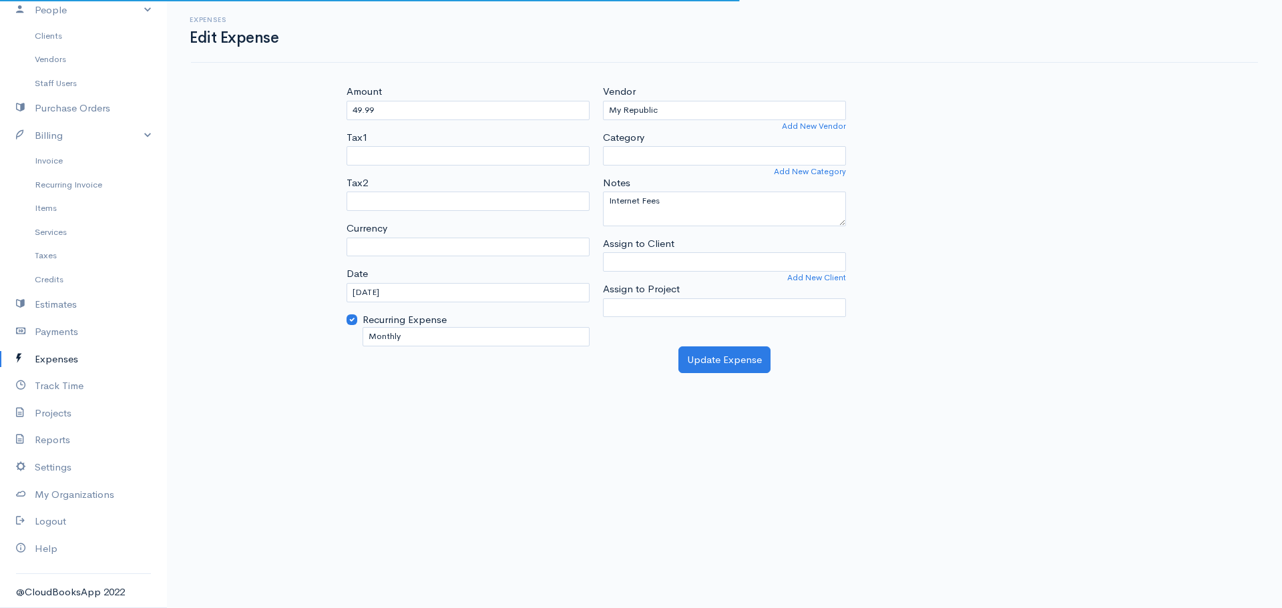
select select "EUR"
select select "Utilities"
select select
click at [409, 251] on select "U.S. Dollars ($) Canadian Dollars ($) British Pounds Sterling (£) Euros (€) Aus…" at bounding box center [468, 247] width 243 height 19
select select "SGD"
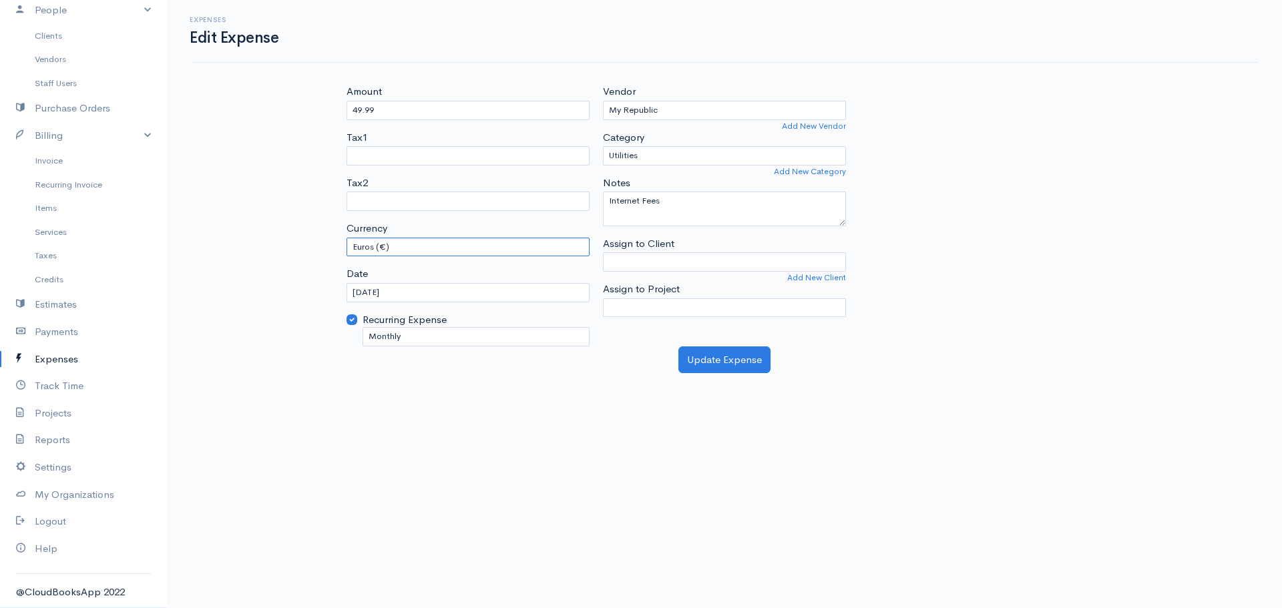
click at [347, 238] on select "U.S. Dollars ($) Canadian Dollars ($) British Pounds Sterling (£) Euros (€) Aus…" at bounding box center [468, 247] width 243 height 19
click at [747, 359] on button "Update Expense" at bounding box center [724, 360] width 92 height 27
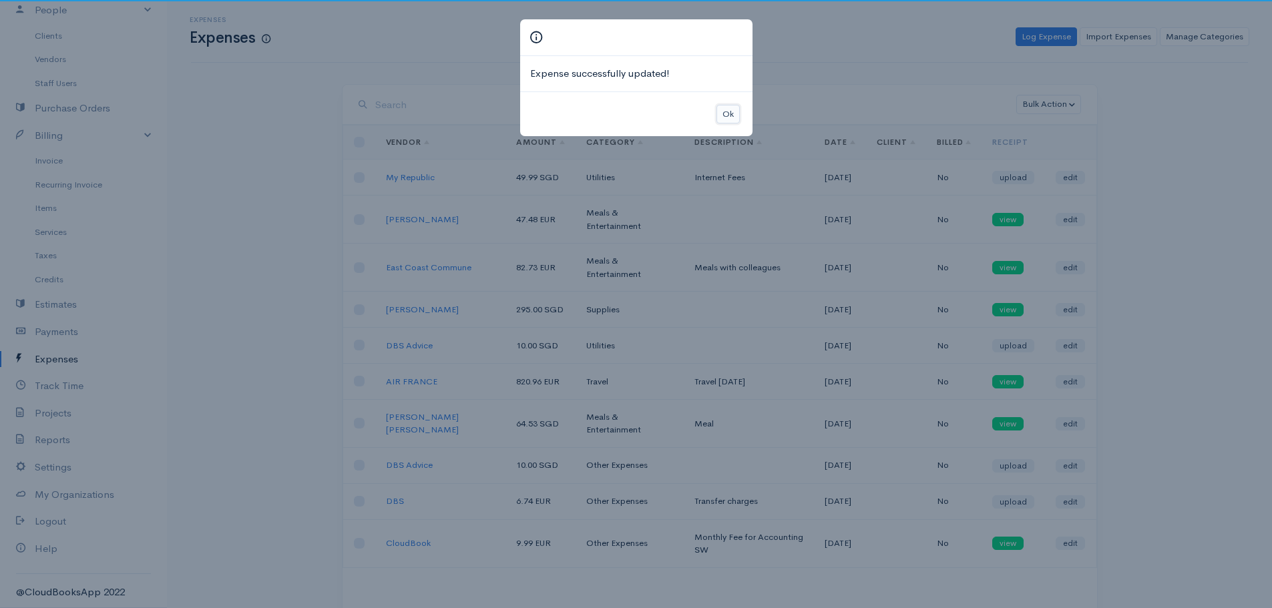
click at [730, 105] on button "Ok" at bounding box center [727, 114] width 23 height 19
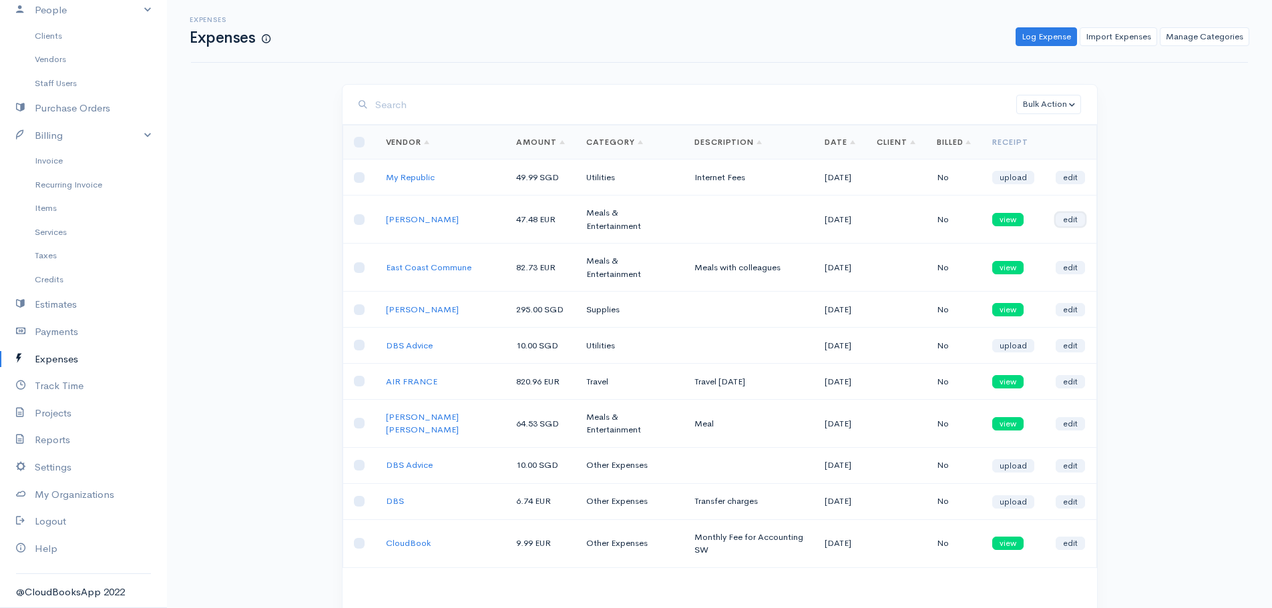
click at [1074, 221] on link "edit" at bounding box center [1070, 219] width 29 height 13
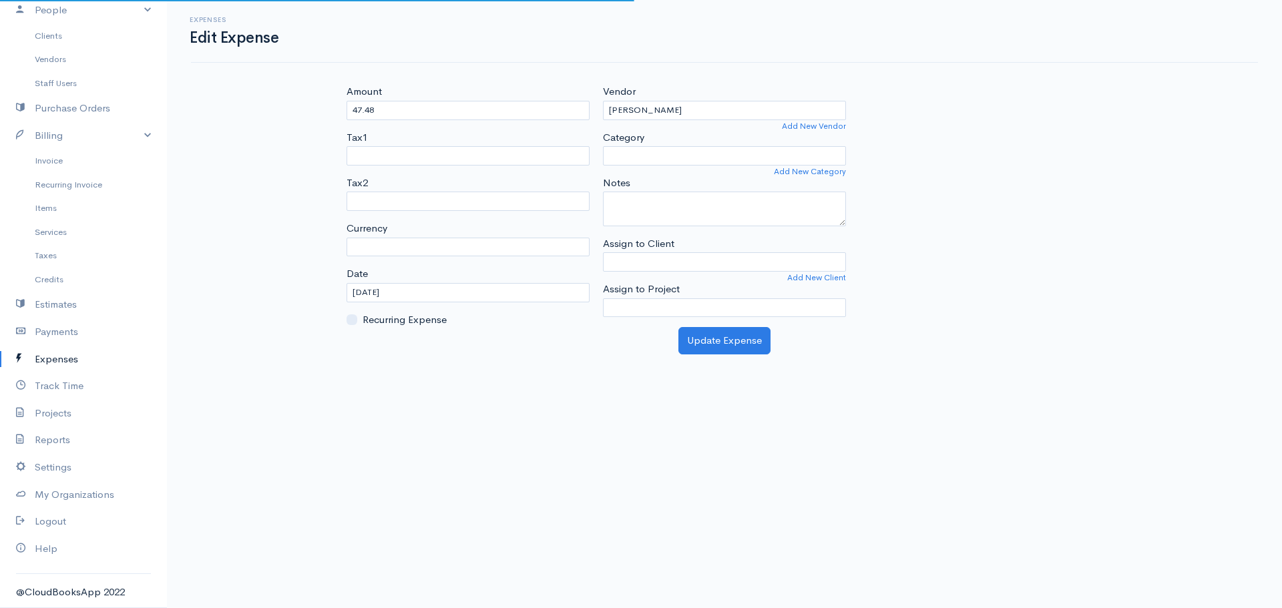
select select "EUR"
select select "Meals & Entertainment"
select select
click at [411, 252] on select "U.S. Dollars ($) Canadian Dollars ($) British Pounds Sterling (£) Euros (€) Aus…" at bounding box center [468, 247] width 243 height 19
select select "SGD"
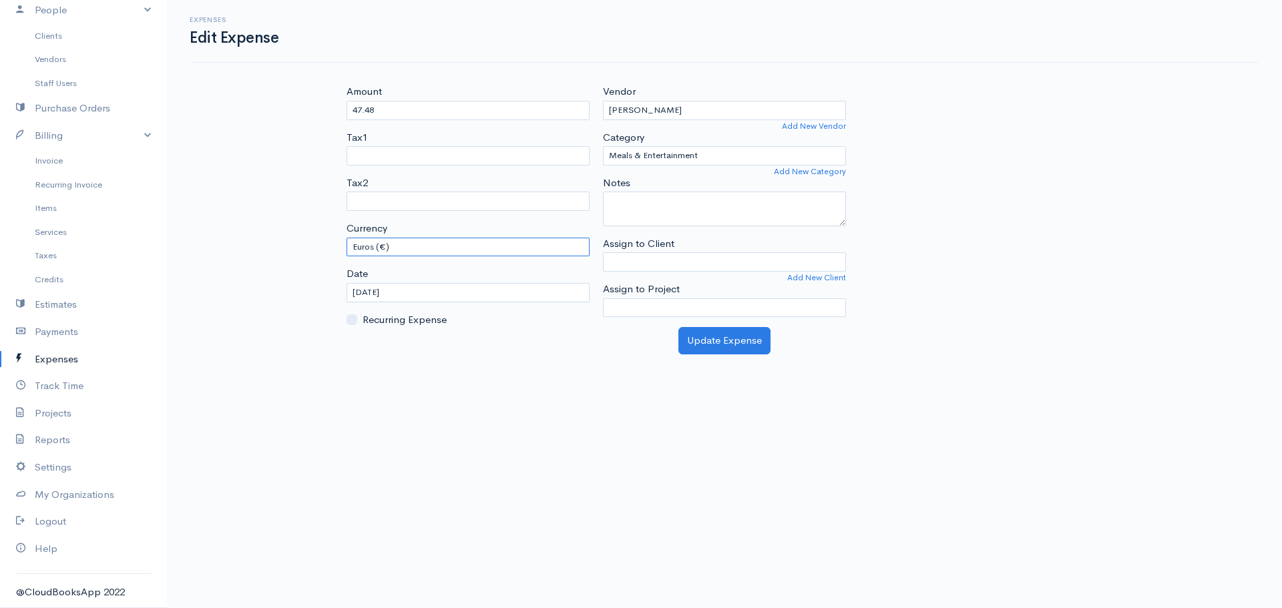
click at [347, 238] on select "U.S. Dollars ($) Canadian Dollars ($) British Pounds Sterling (£) Euros (€) Aus…" at bounding box center [468, 247] width 243 height 19
click at [720, 352] on button "Update Expense" at bounding box center [724, 340] width 92 height 27
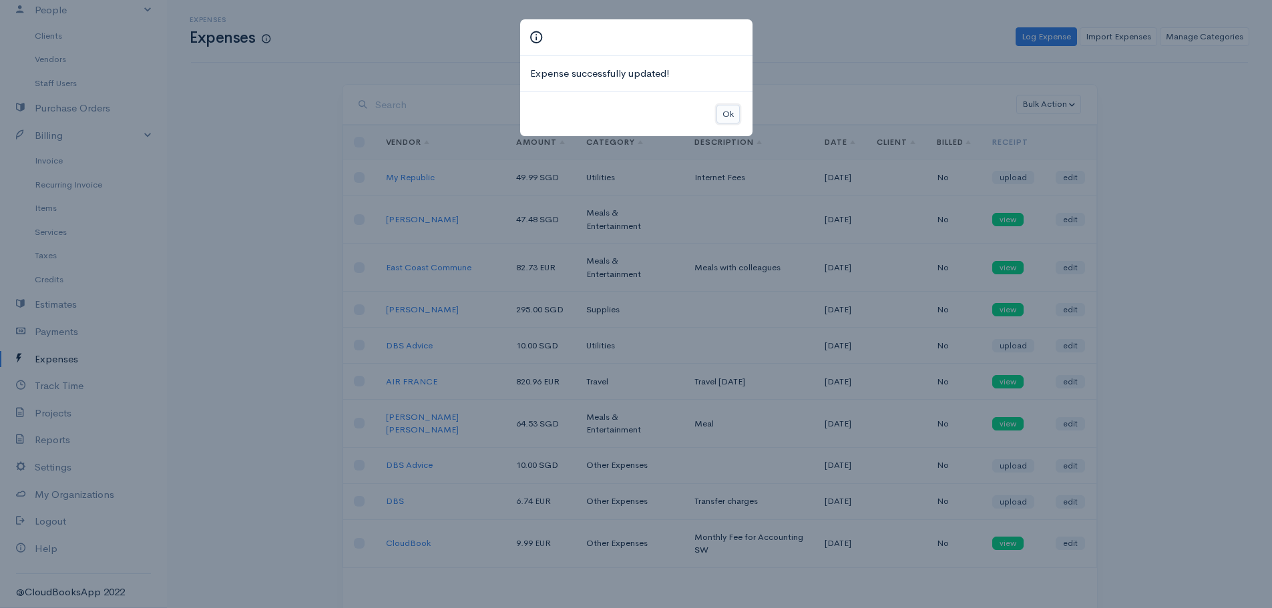
click at [716, 108] on button "Ok" at bounding box center [727, 114] width 23 height 19
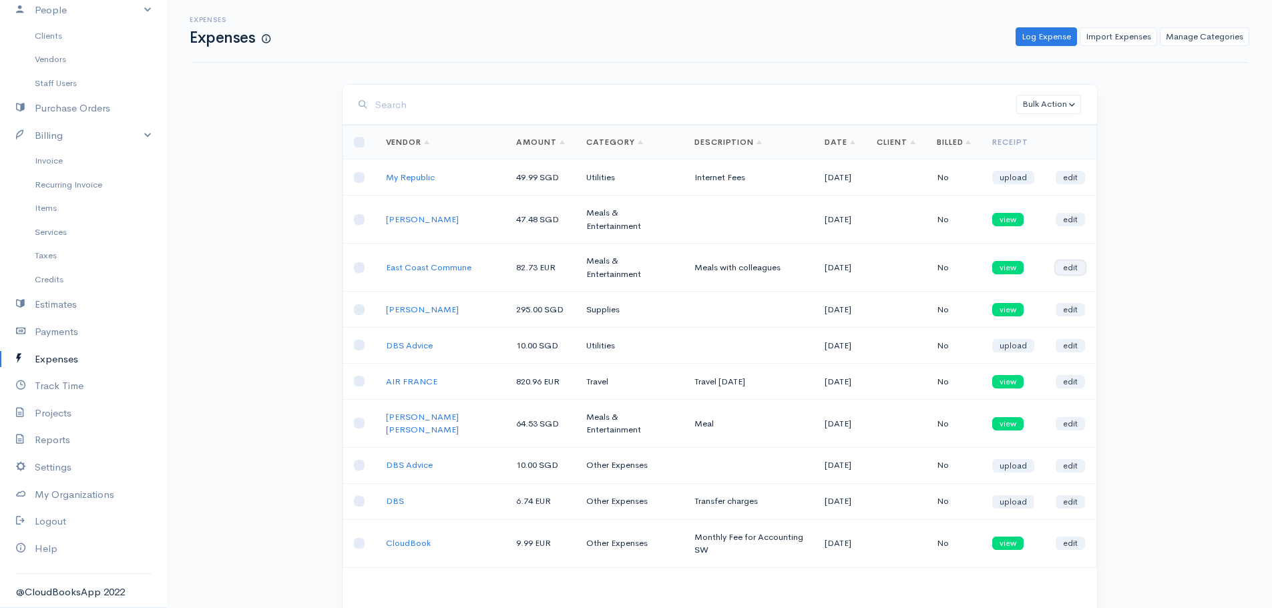
click at [1081, 266] on link "edit" at bounding box center [1070, 267] width 29 height 13
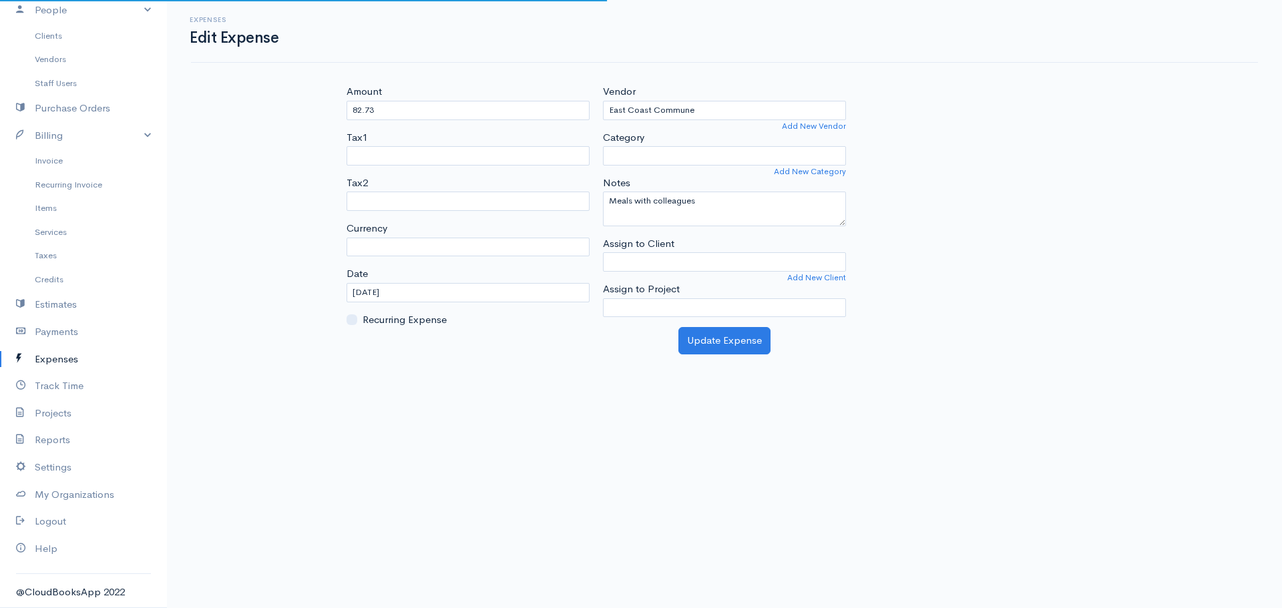
select select "EUR"
select select "Meals & Entertainment"
select select
click at [406, 238] on select "U.S. Dollars ($) Canadian Dollars ($) British Pounds Sterling (£) Euros (€) Aus…" at bounding box center [468, 247] width 243 height 19
select select "SGD"
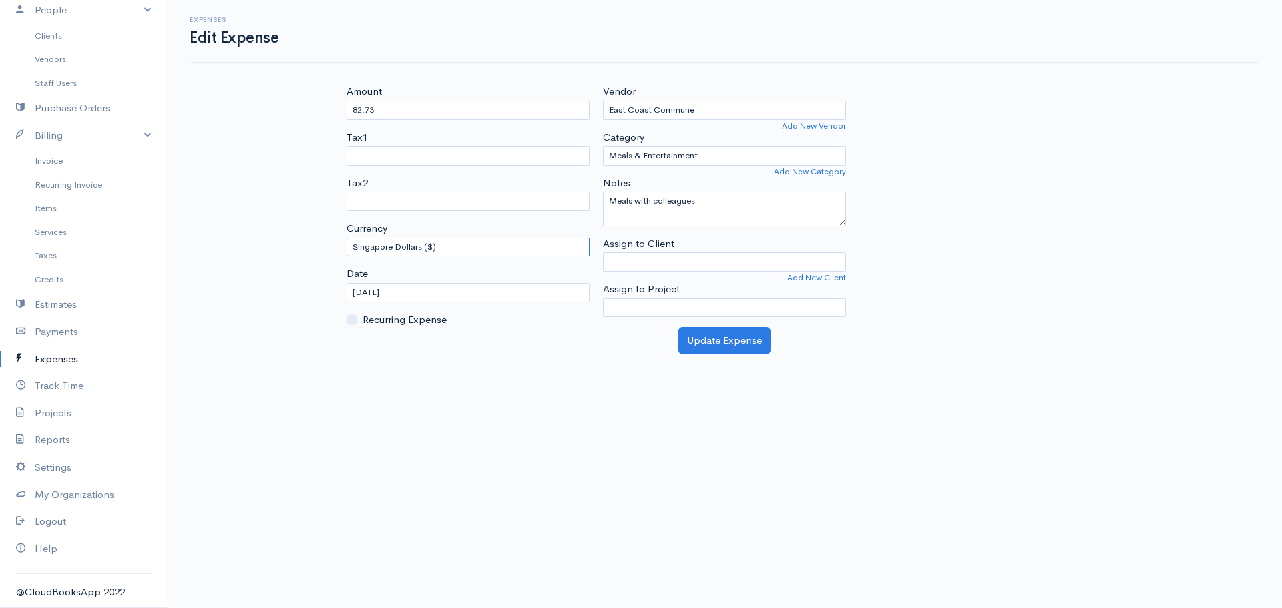
click at [347, 238] on select "U.S. Dollars ($) Canadian Dollars ($) British Pounds Sterling (£) Euros (€) Aus…" at bounding box center [468, 247] width 243 height 19
click at [748, 345] on button "Update Expense" at bounding box center [724, 340] width 92 height 27
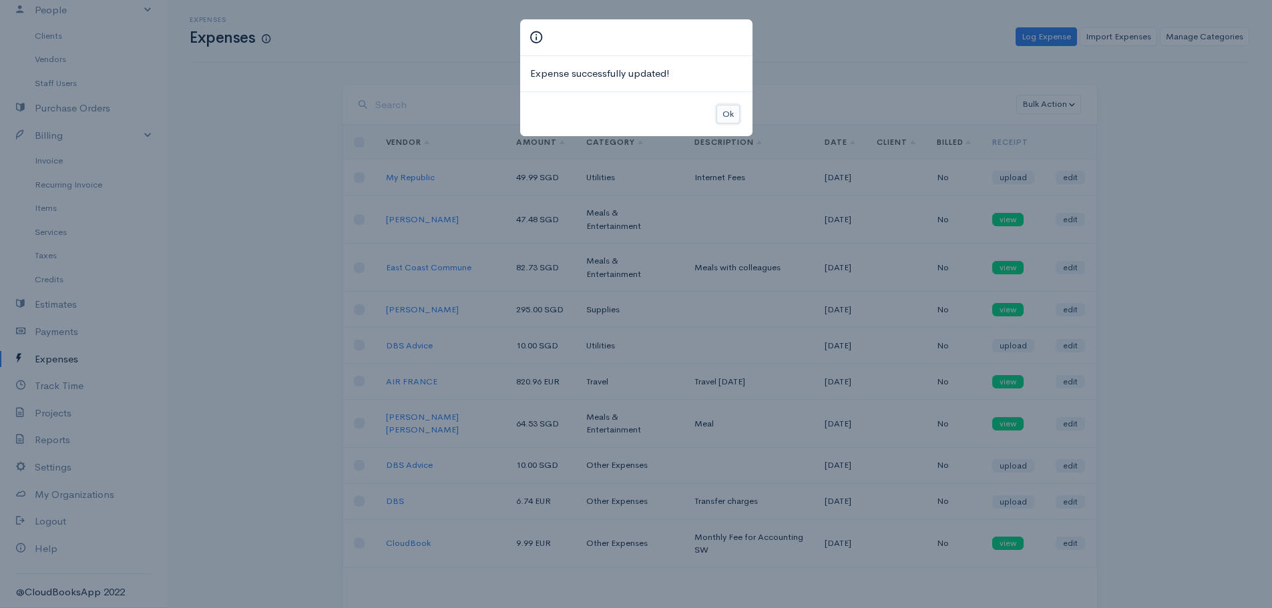
click at [720, 111] on button "Ok" at bounding box center [727, 114] width 23 height 19
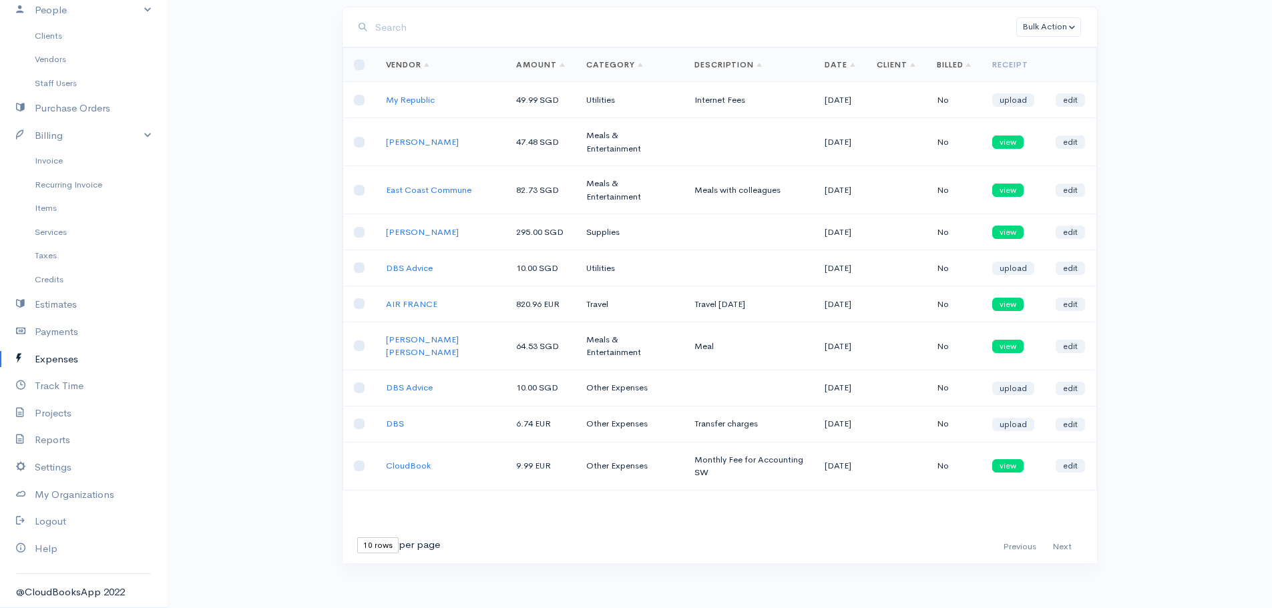
scroll to position [83, 0]
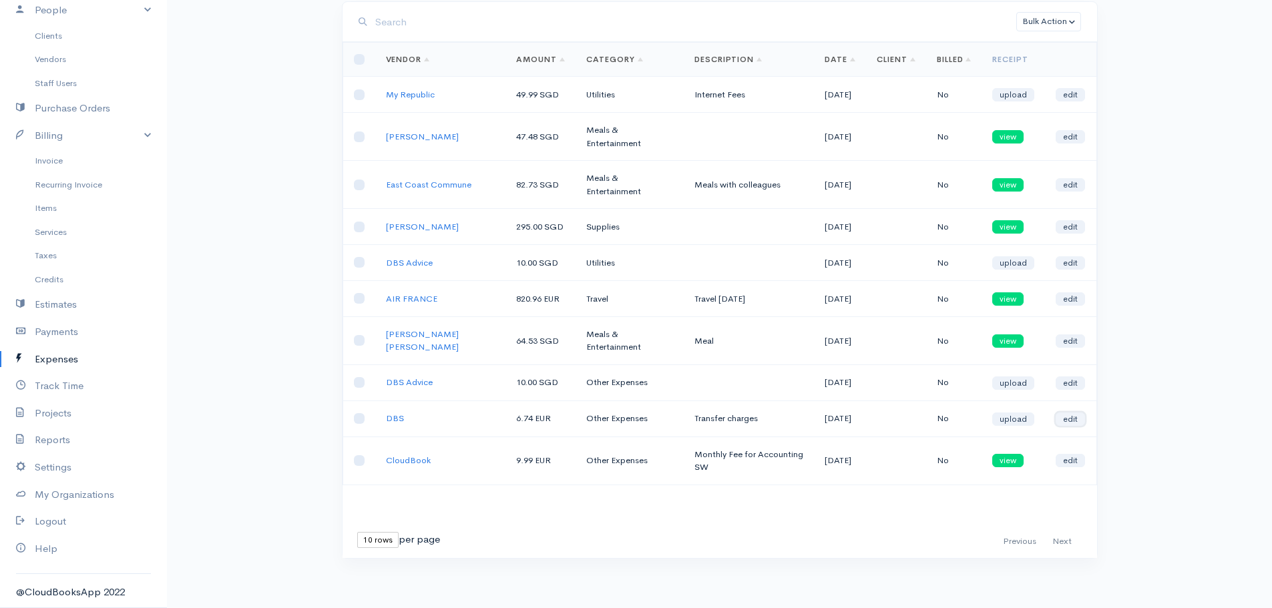
click at [1076, 419] on link "edit" at bounding box center [1070, 419] width 29 height 13
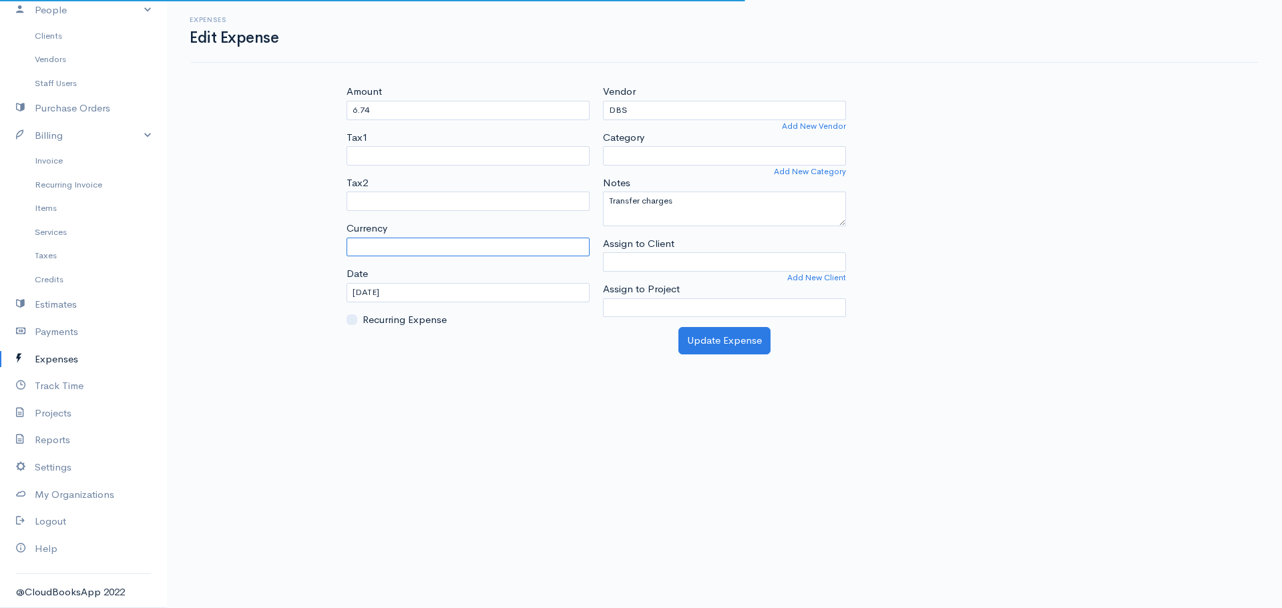
click at [411, 252] on select "Currency" at bounding box center [468, 247] width 243 height 19
select select "EUR"
select select
select select "Other Expenses"
select select "SGD"
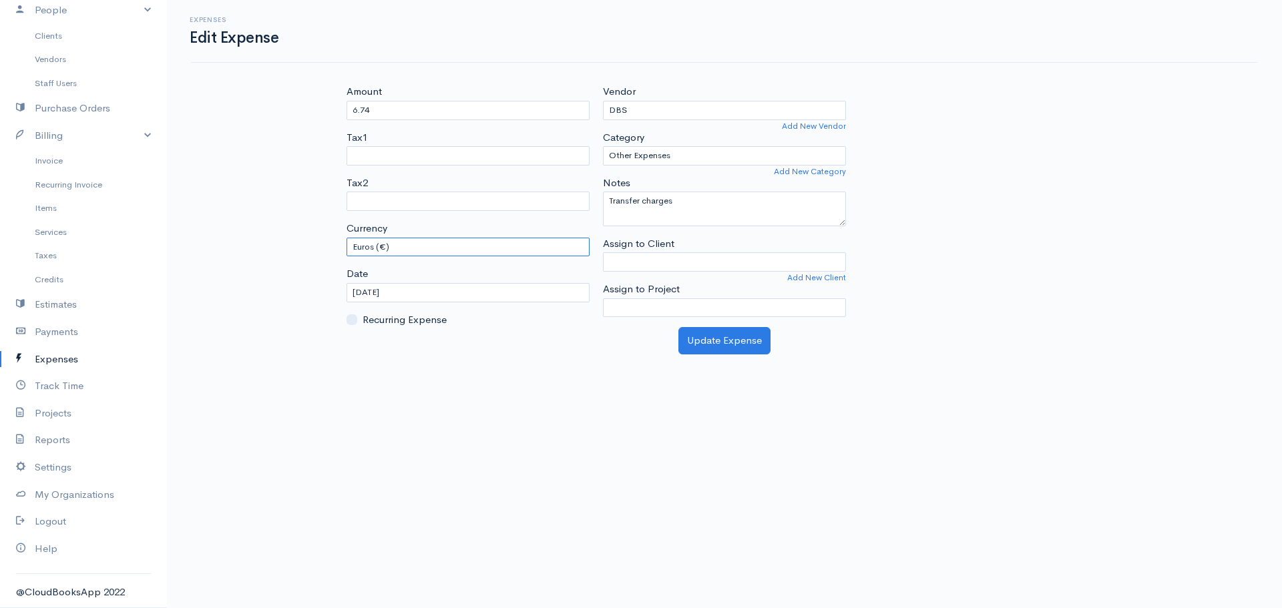
click at [347, 238] on select "U.S. Dollars ($) Canadian Dollars ($) British Pounds Sterling (£) Euros (€) Aus…" at bounding box center [468, 247] width 243 height 19
click at [732, 341] on button "Update Expense" at bounding box center [724, 340] width 92 height 27
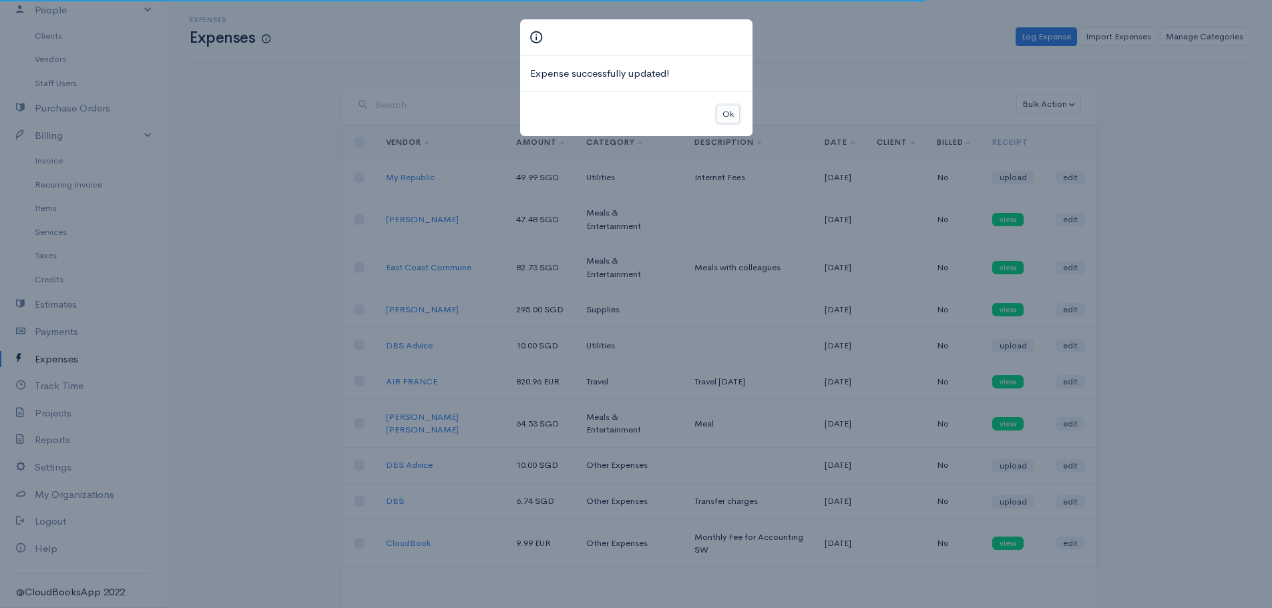
click at [727, 103] on div "Ok" at bounding box center [636, 113] width 232 height 45
click at [720, 112] on button "Ok" at bounding box center [727, 114] width 23 height 19
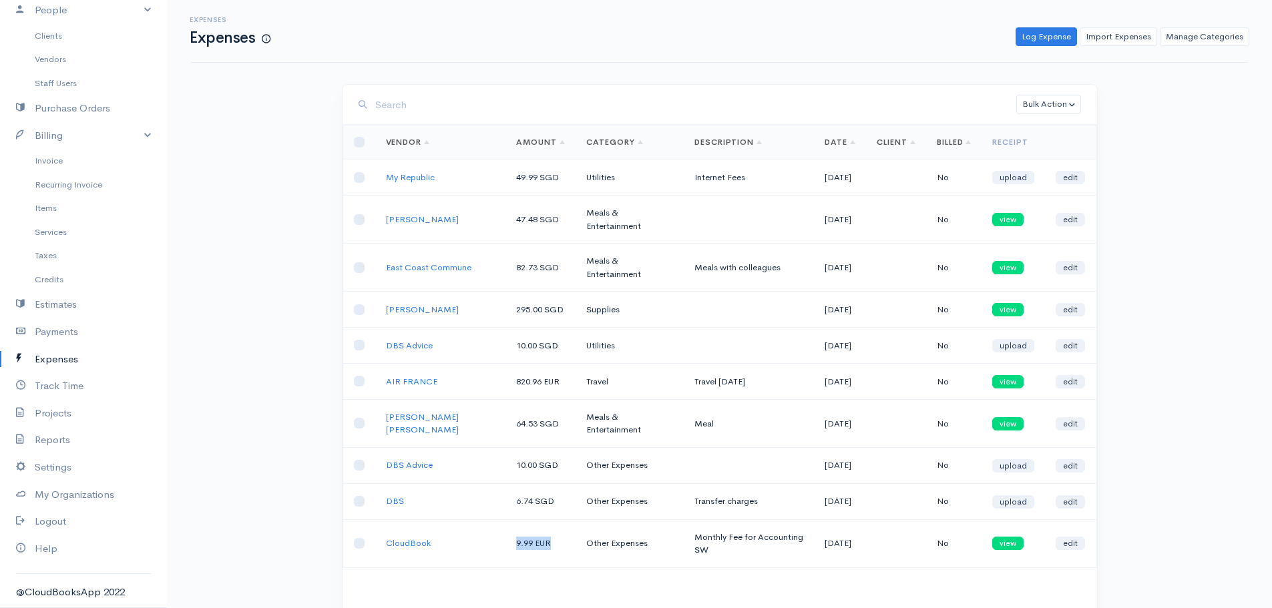
drag, startPoint x: 537, startPoint y: 547, endPoint x: 483, endPoint y: 549, distance: 54.1
click at [505, 549] on td "9.99 EUR" at bounding box center [540, 543] width 70 height 48
click at [541, 561] on td "9.99 EUR" at bounding box center [540, 543] width 70 height 48
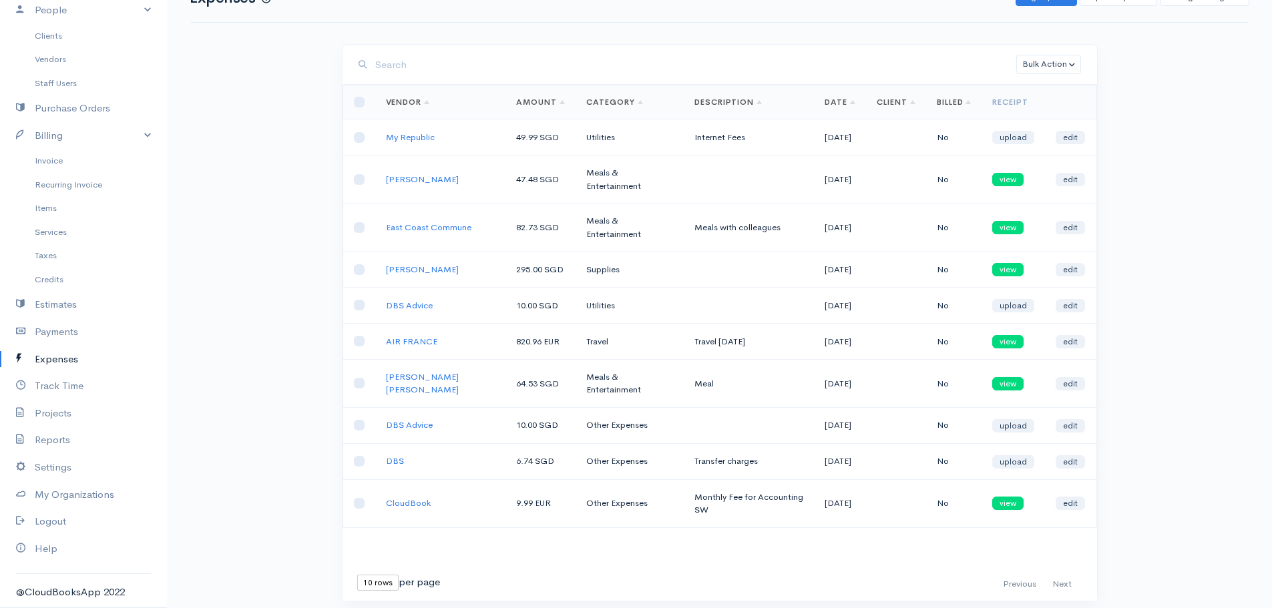
scroll to position [83, 0]
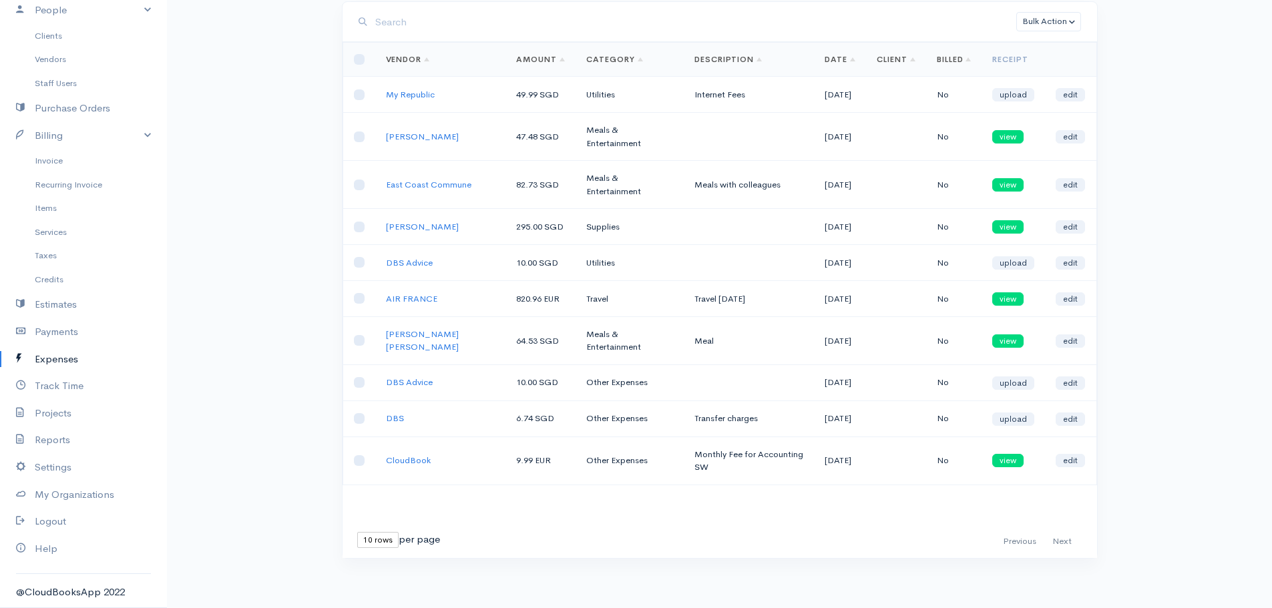
click at [683, 533] on div "First Previous Next Last 10 rows 25 rows 50 rows per page" at bounding box center [719, 541] width 741 height 19
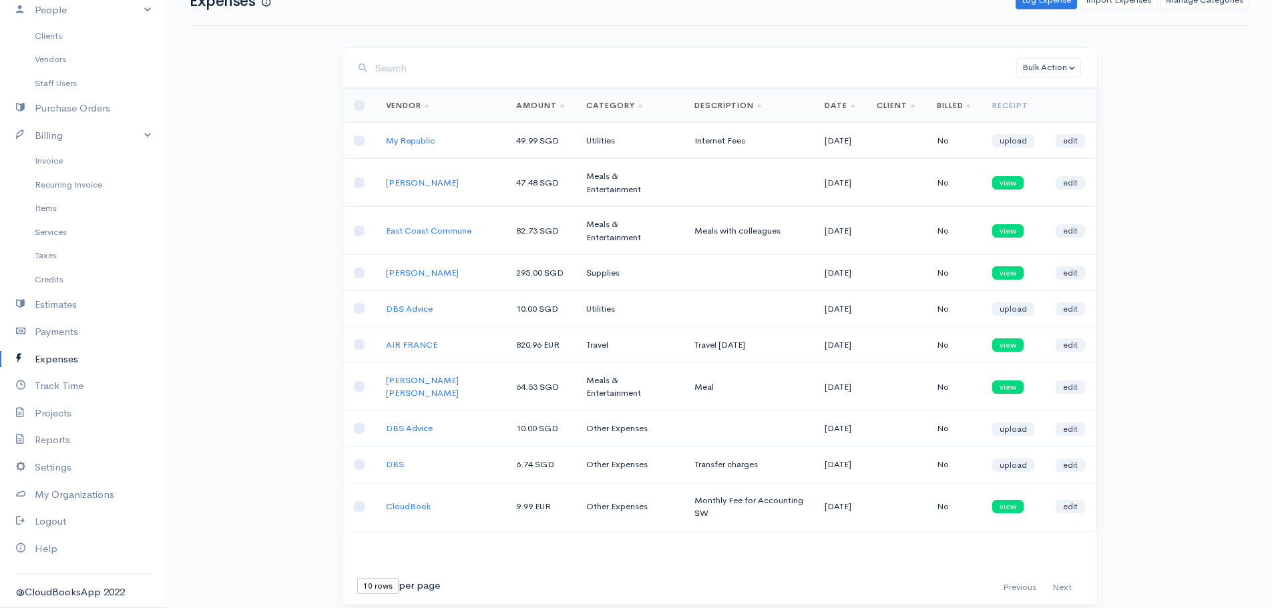
scroll to position [0, 0]
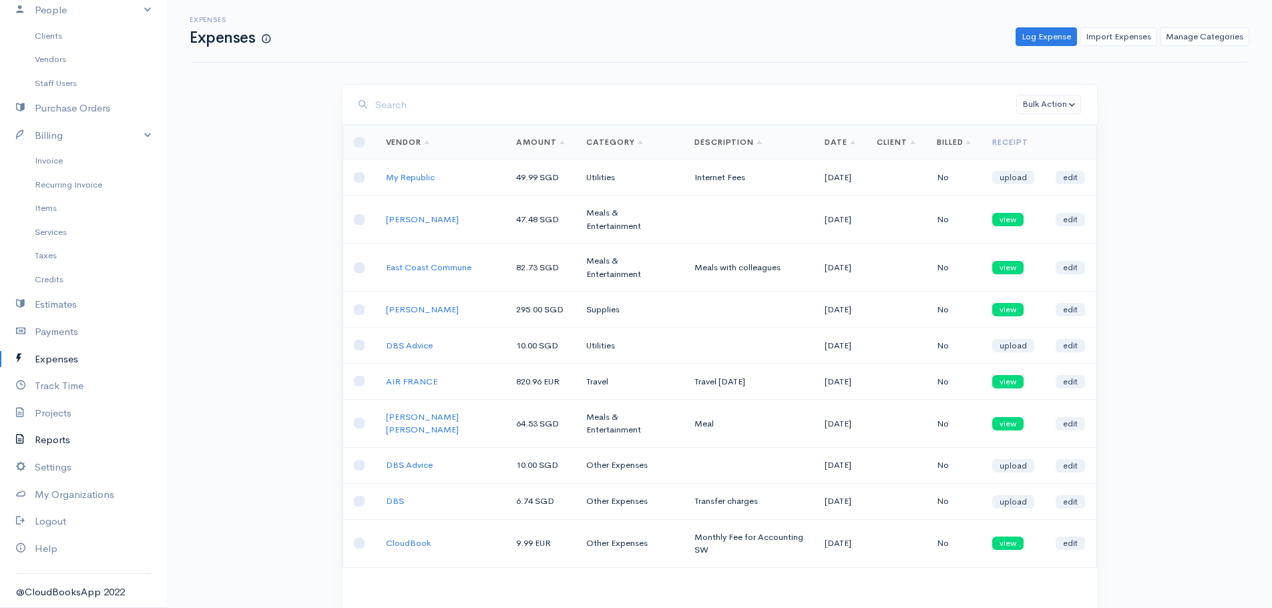
click at [59, 435] on link "Reports" at bounding box center [83, 440] width 167 height 27
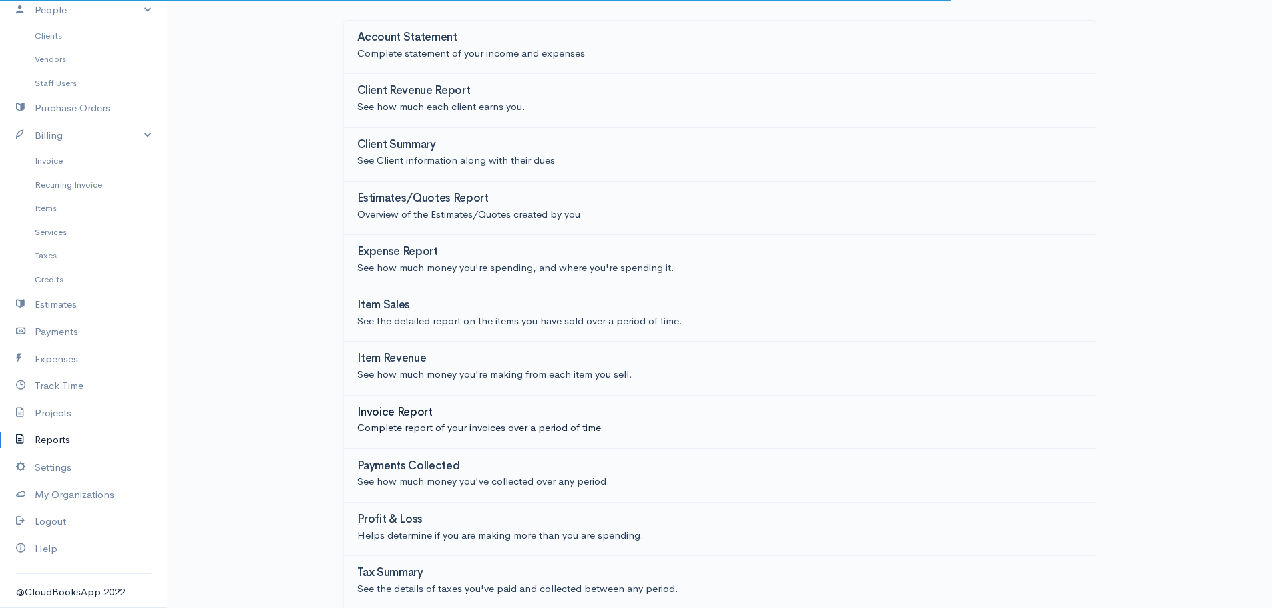
scroll to position [120, 0]
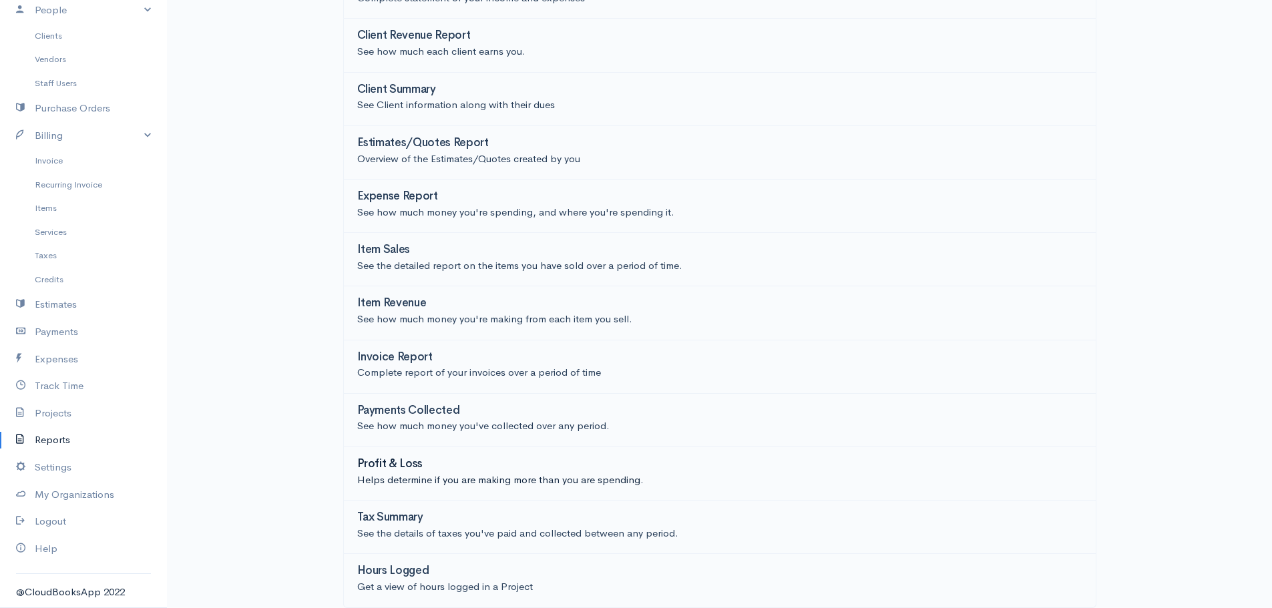
click at [441, 481] on p "Helps determine if you are making more than you are spending." at bounding box center [719, 480] width 725 height 15
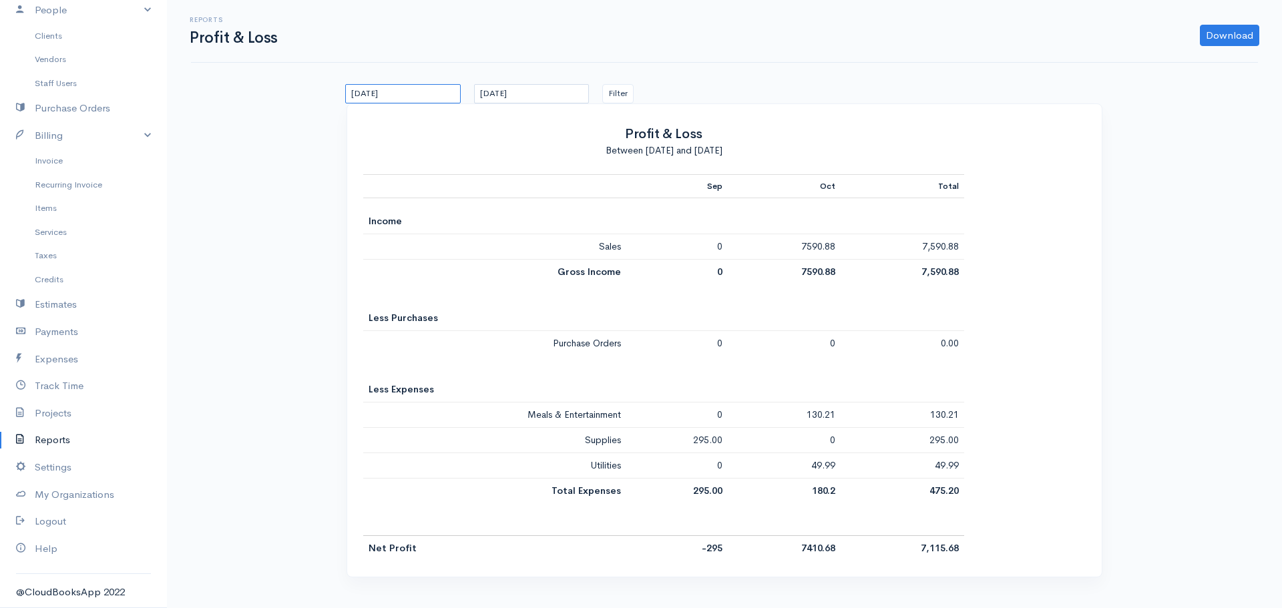
click at [445, 95] on input "15/09/2025" at bounding box center [403, 93] width 116 height 19
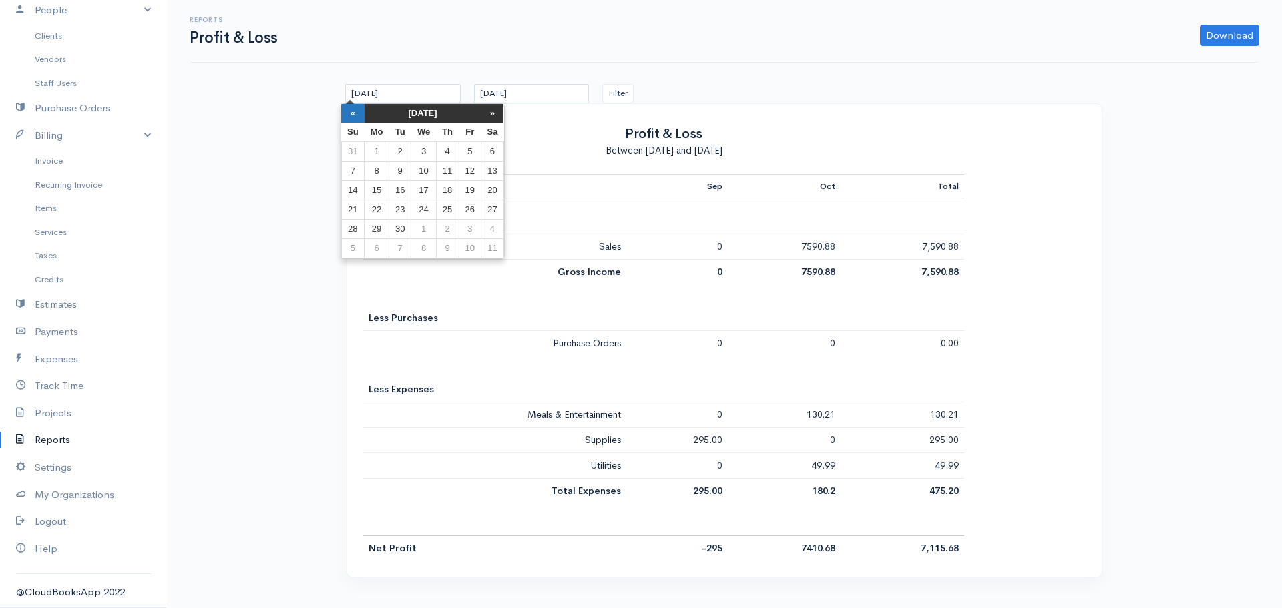
click at [356, 114] on th "«" at bounding box center [352, 113] width 23 height 19
click at [356, 114] on th "«" at bounding box center [358, 113] width 23 height 19
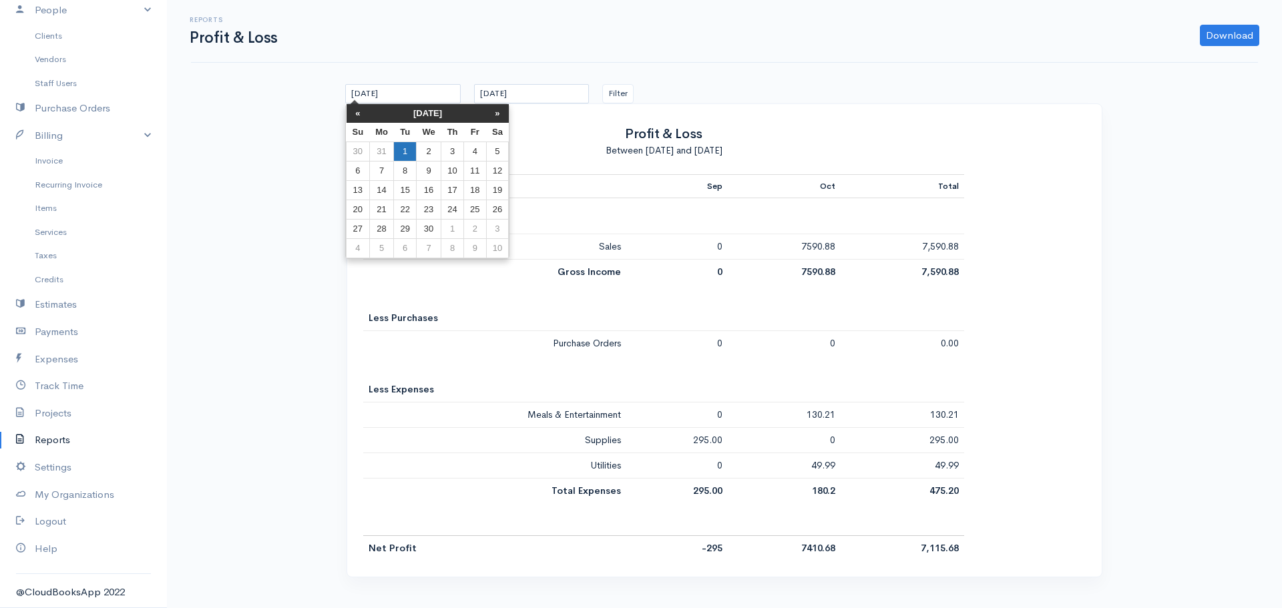
click at [406, 153] on td "1" at bounding box center [405, 151] width 22 height 19
type input "01/04/2025"
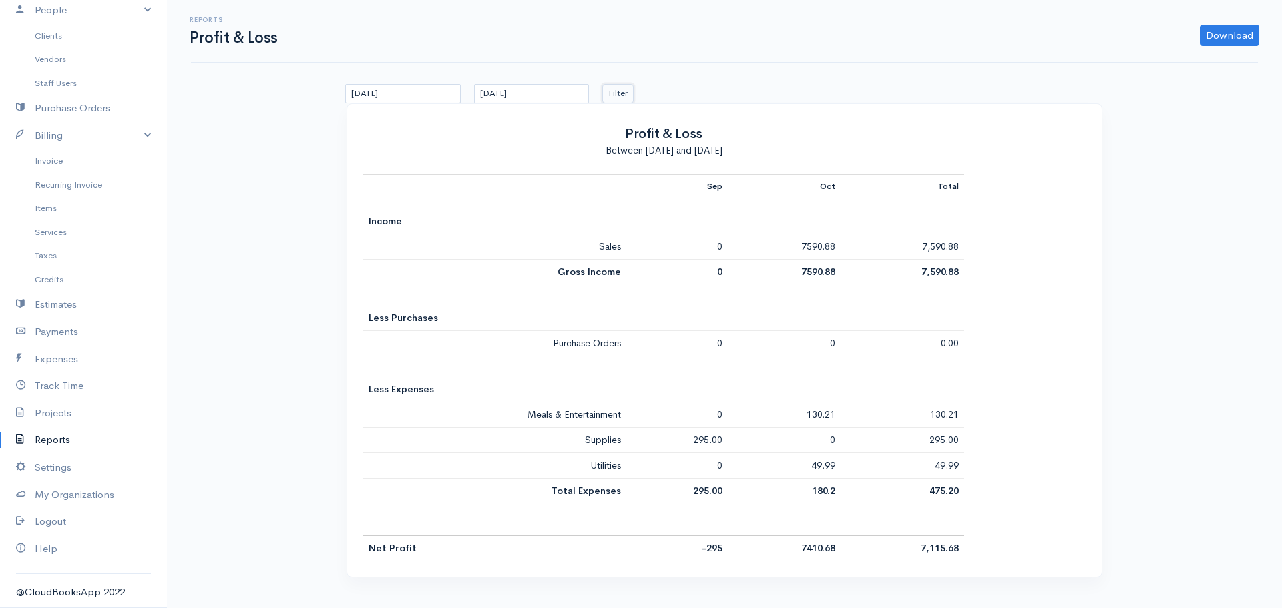
click at [618, 92] on button "Filter" at bounding box center [617, 93] width 31 height 19
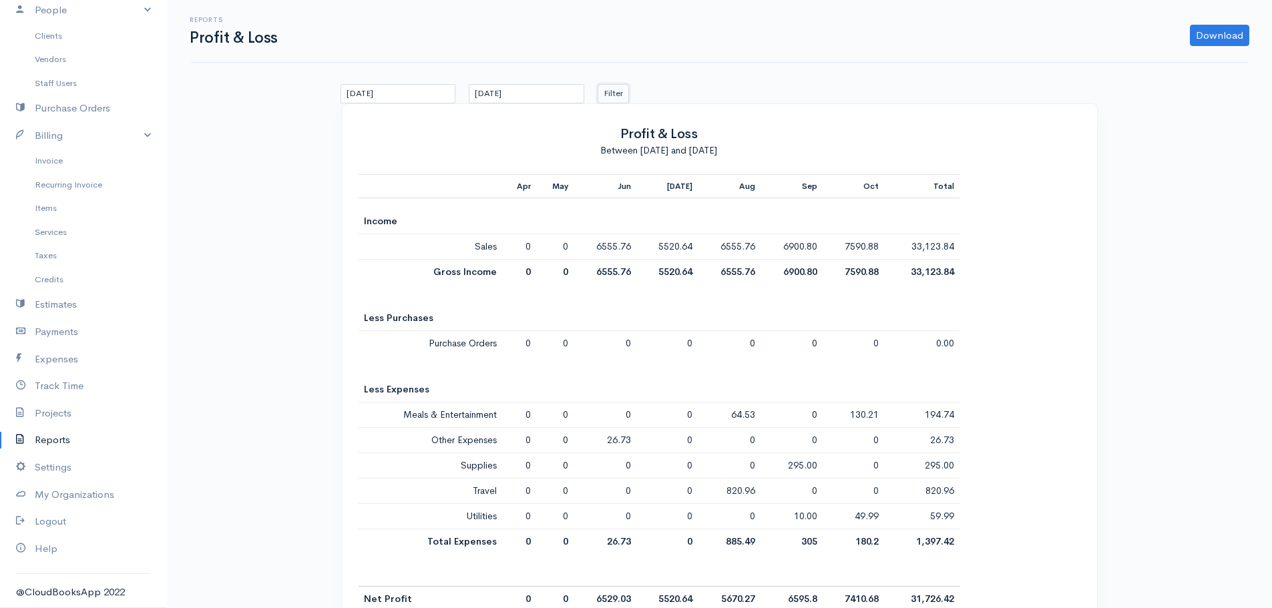
scroll to position [36, 0]
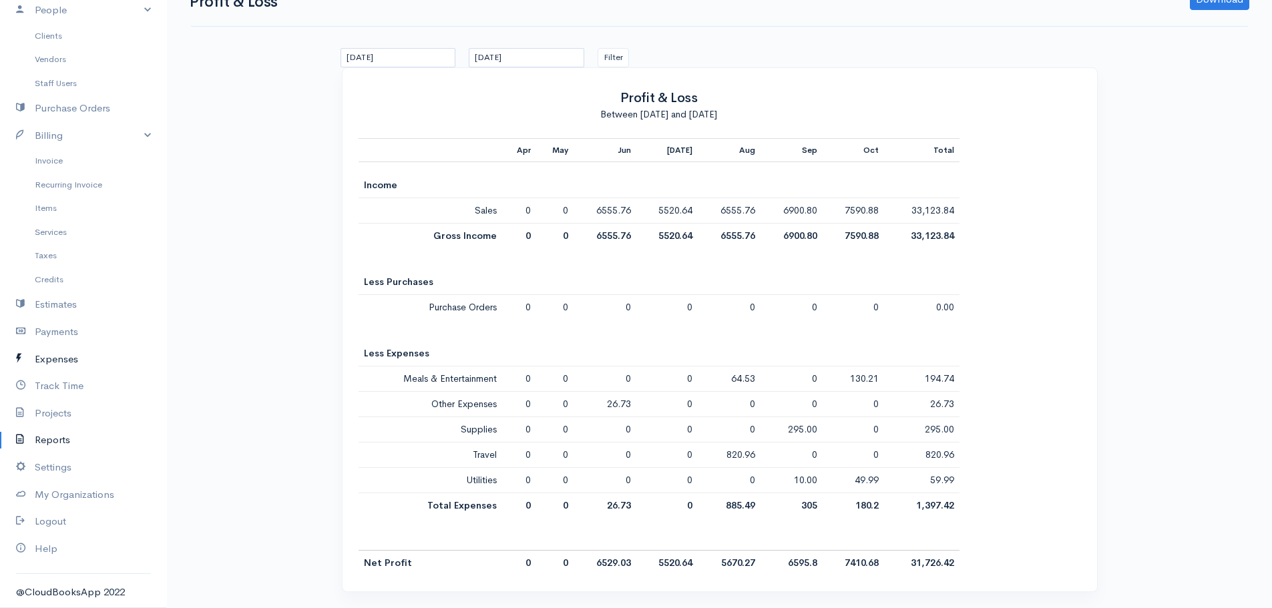
click at [69, 359] on link "Expenses" at bounding box center [83, 359] width 167 height 27
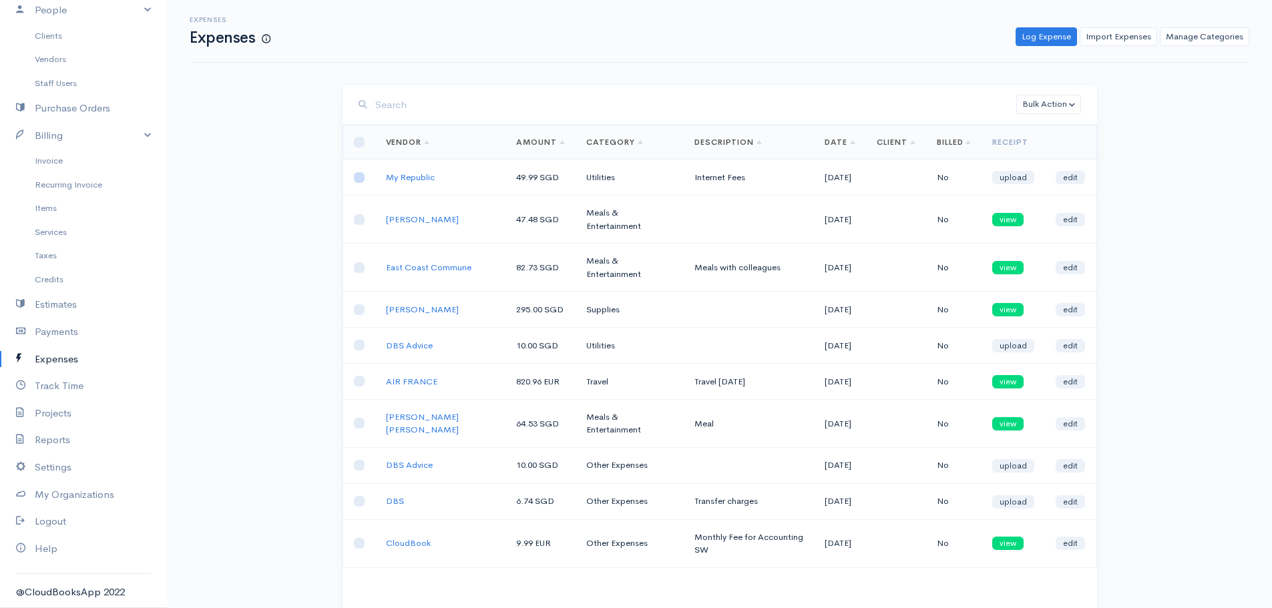
click at [363, 178] on input "checkbox" at bounding box center [359, 177] width 11 height 11
checkbox input "false"
click at [1042, 36] on link "Log Expense" at bounding box center [1046, 36] width 61 height 19
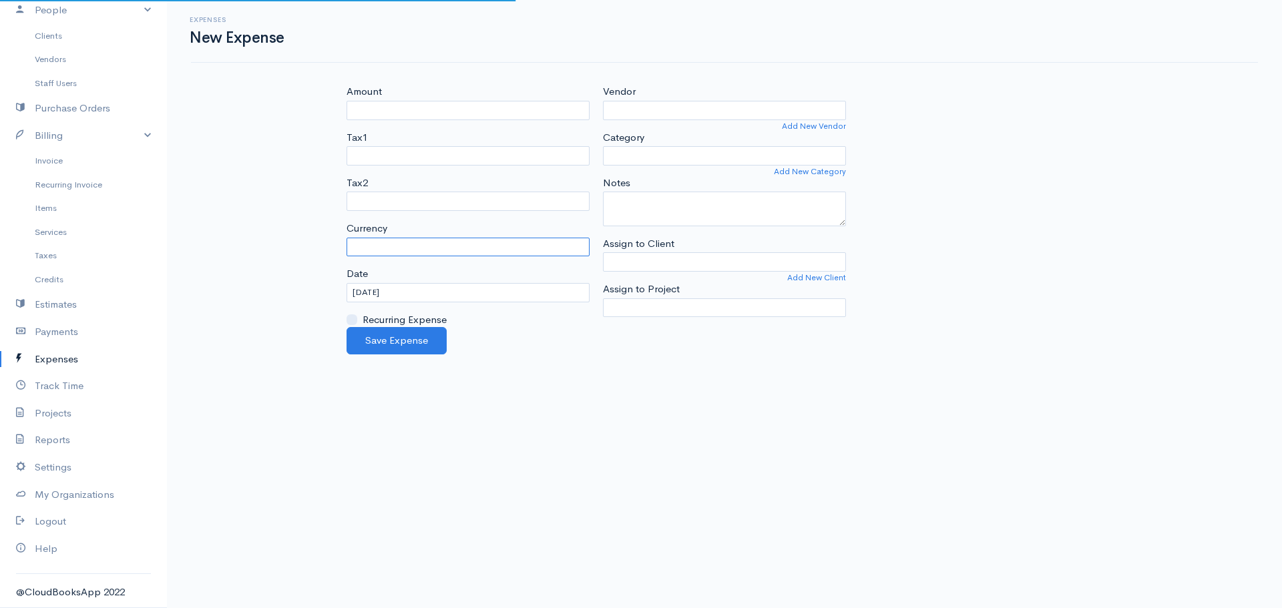
click at [410, 250] on select "Currency" at bounding box center [468, 247] width 243 height 19
select select "SGD"
click at [347, 238] on select "U.S. Dollars ($) Canadian Dollars ($) British Pounds Sterling (£) Euros (€) Aus…" at bounding box center [468, 247] width 243 height 19
click at [387, 96] on div "Amount" at bounding box center [468, 101] width 243 height 35
click at [386, 116] on input "Amount" at bounding box center [468, 110] width 243 height 19
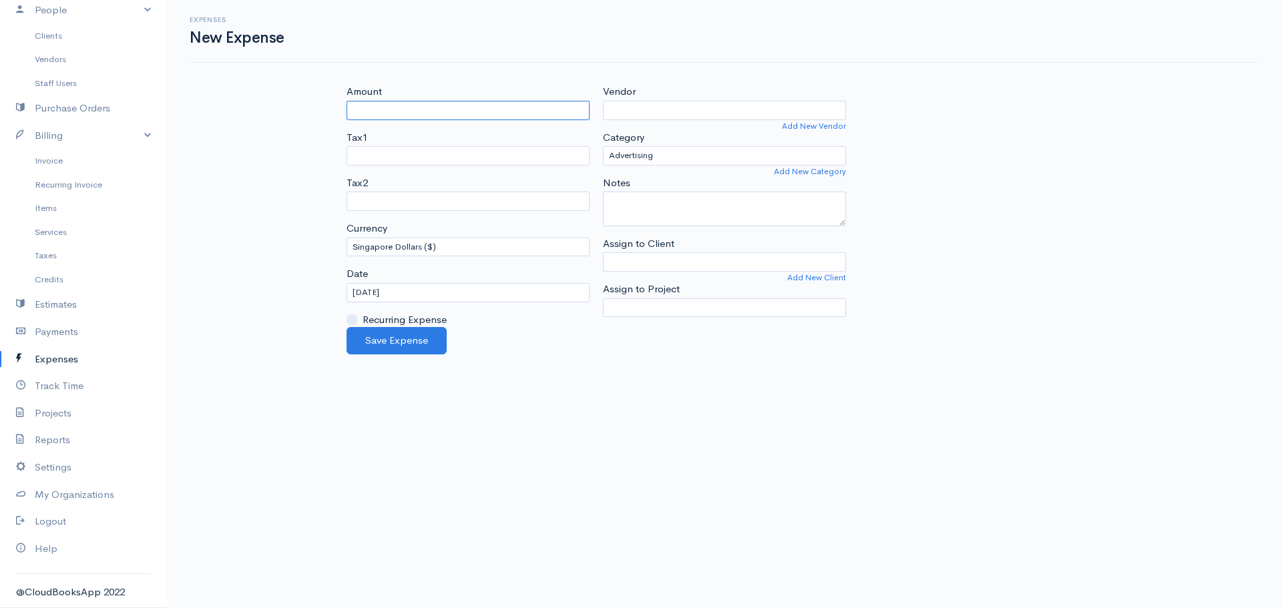
type input "49.99"
click at [682, 109] on input "Vendor" at bounding box center [724, 110] width 243 height 19
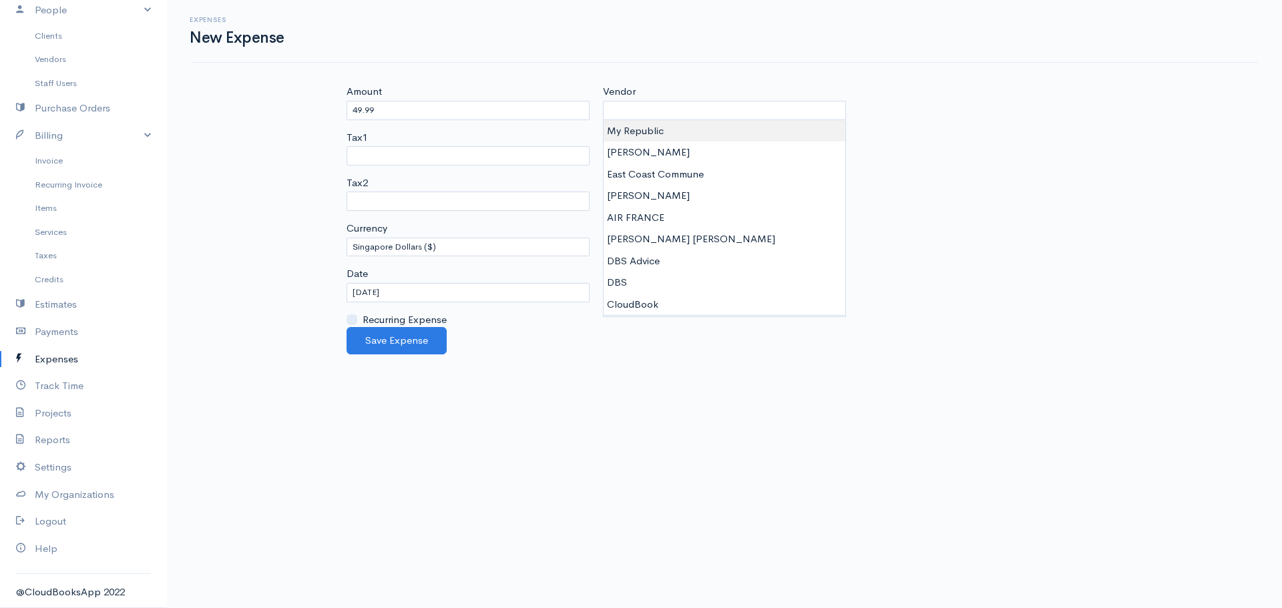
type input "My Republic"
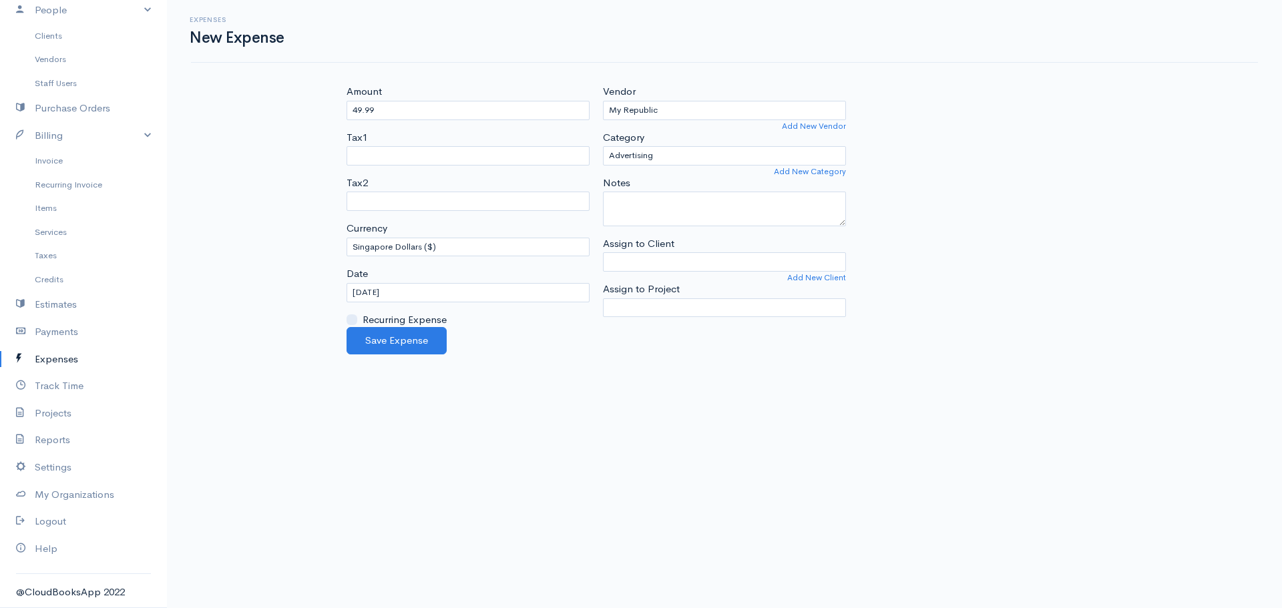
click at [678, 132] on body "A Daranouvongs Consulting Upgrade Dashboard People Clients Vendors Staff Users …" at bounding box center [641, 304] width 1282 height 608
click at [686, 163] on select "Advertising Car & Truck Expenses Contractors Education Education and Training E…" at bounding box center [724, 155] width 243 height 19
select select "Utilities"
click at [603, 146] on select "Advertising Car & Truck Expenses Contractors Education Education and Training E…" at bounding box center [724, 155] width 243 height 19
click at [669, 218] on textarea "Notes" at bounding box center [724, 209] width 243 height 35
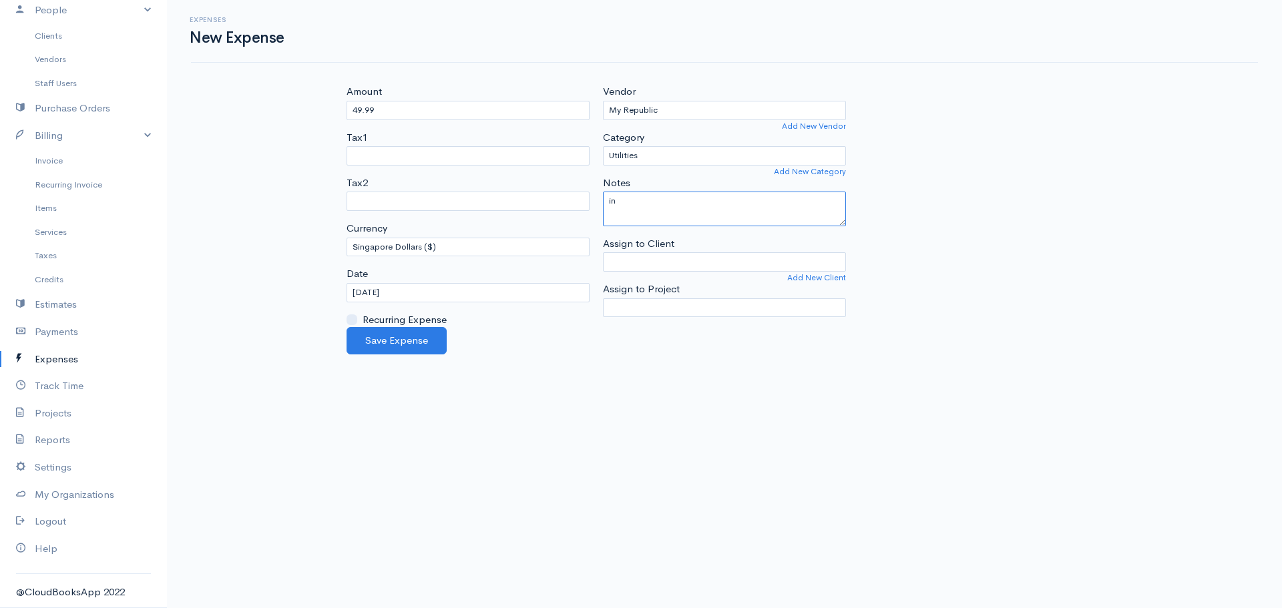
type textarea "i"
type textarea "Internet"
click at [644, 348] on div "Save Expense" at bounding box center [724, 340] width 769 height 27
drag, startPoint x: 365, startPoint y: 337, endPoint x: 384, endPoint y: 312, distance: 31.4
click at [377, 319] on div "Amount 49.99 Tax1 Tax2 Currency U.S. Dollars ($) Canadian Dollars ($) British P…" at bounding box center [724, 219] width 801 height 270
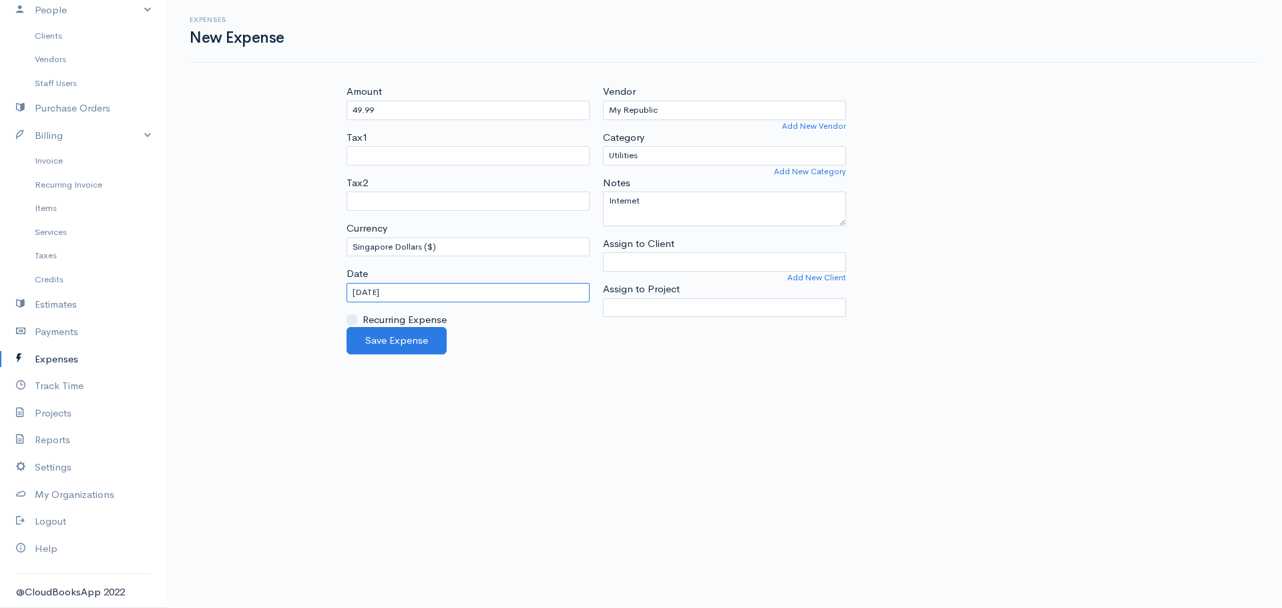
click at [393, 293] on input "15/10/2025" at bounding box center [468, 292] width 243 height 19
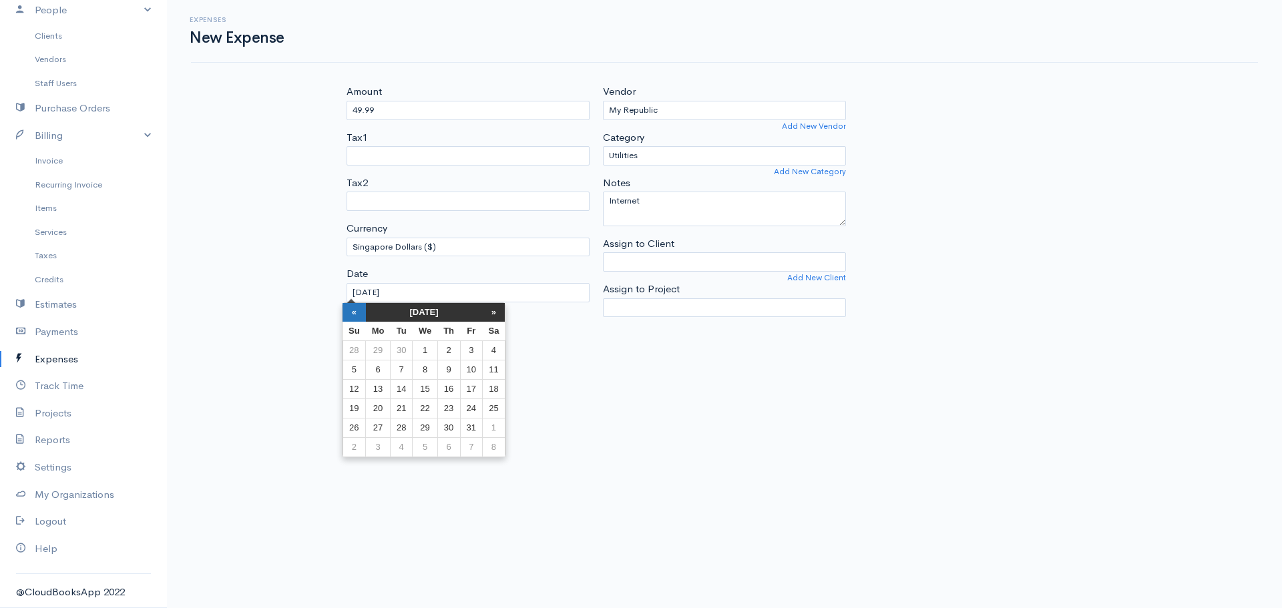
click at [353, 316] on th "«" at bounding box center [354, 312] width 23 height 19
click at [353, 316] on th "«" at bounding box center [359, 312] width 23 height 19
click at [383, 392] on td "14" at bounding box center [383, 388] width 25 height 19
type input "14/07/2025"
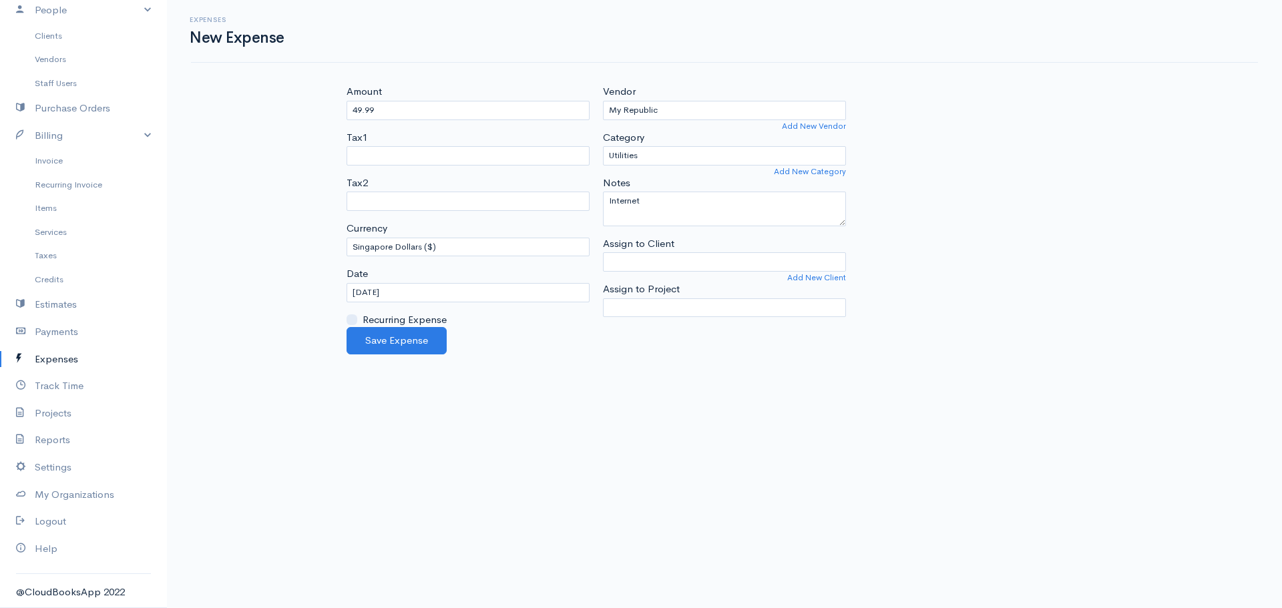
click at [516, 430] on body "A Daranouvongs Consulting Upgrade Dashboard People Clients Vendors Staff Users …" at bounding box center [641, 304] width 1282 height 608
click at [405, 346] on button "Save Expense" at bounding box center [397, 340] width 100 height 27
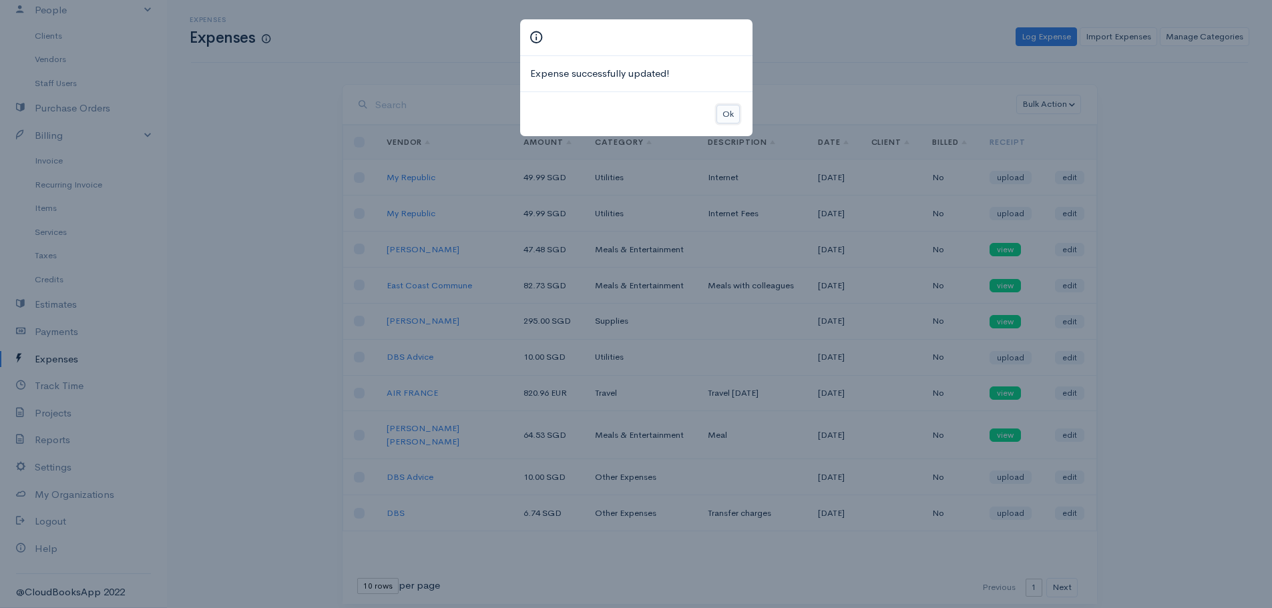
click at [732, 109] on button "Ok" at bounding box center [727, 114] width 23 height 19
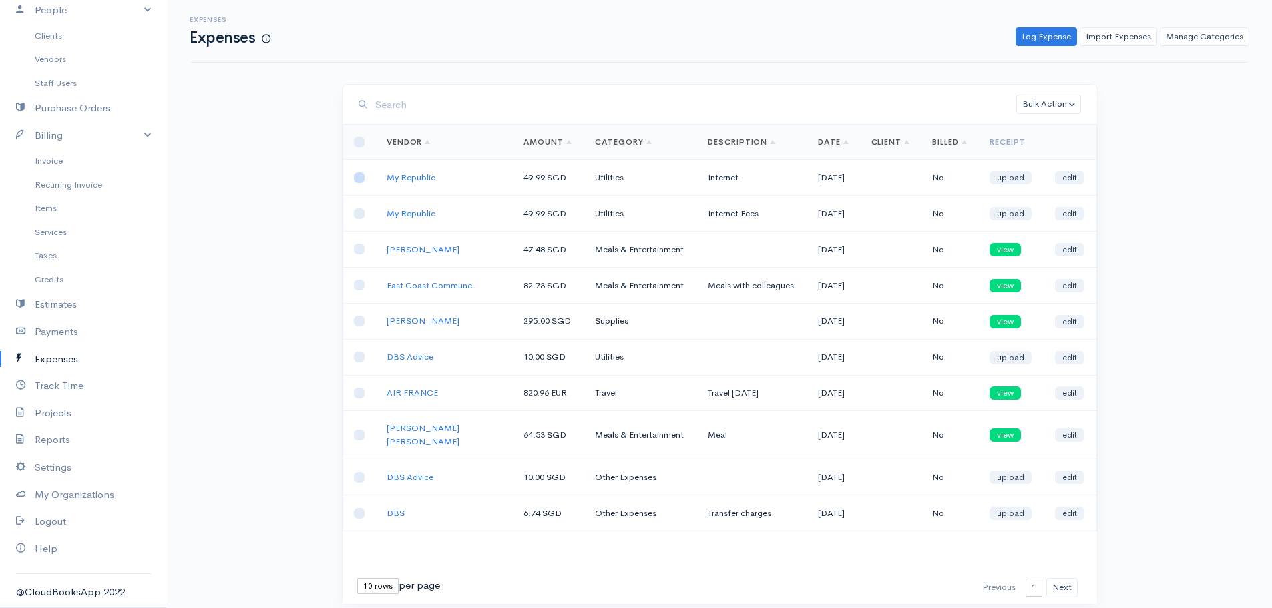
click at [357, 180] on input "checkbox" at bounding box center [359, 177] width 11 height 11
checkbox input "true"
click at [1197, 38] on link "Manage Categories" at bounding box center [1204, 36] width 89 height 19
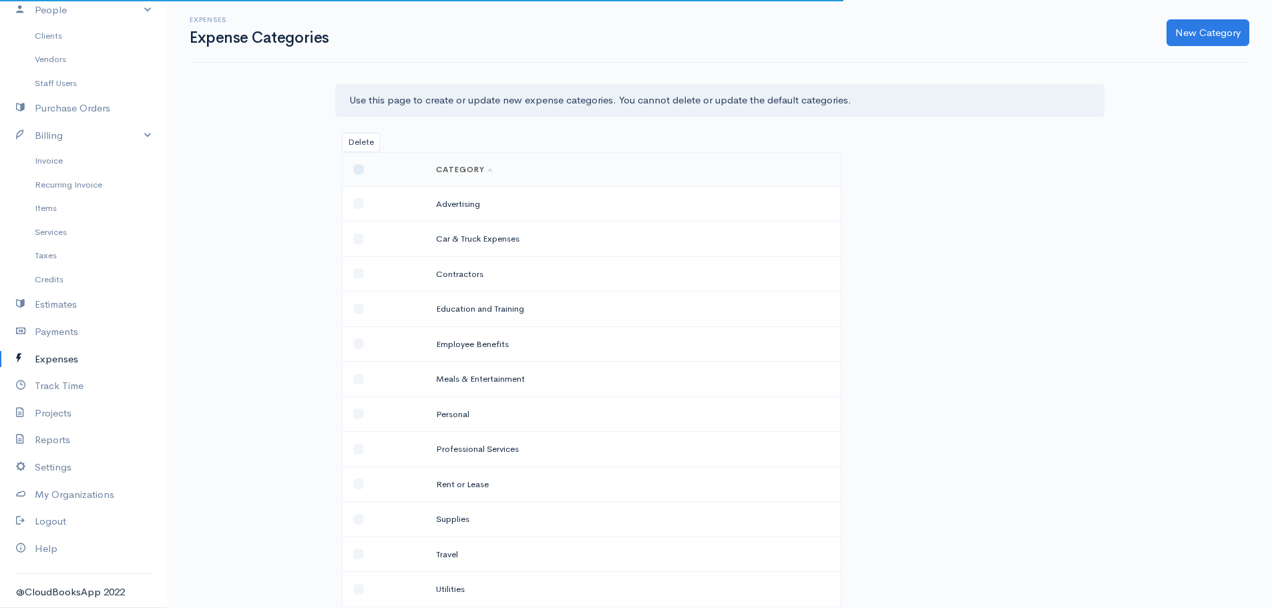
drag, startPoint x: 1096, startPoint y: 186, endPoint x: 1110, endPoint y: 177, distance: 16.9
click at [1096, 186] on div "Loading ... First Previous 1 2 Next Last 10 rows 25 rows 50 rows per page Categ…" at bounding box center [719, 503] width 769 height 702
click at [62, 362] on link "Expenses" at bounding box center [83, 359] width 167 height 27
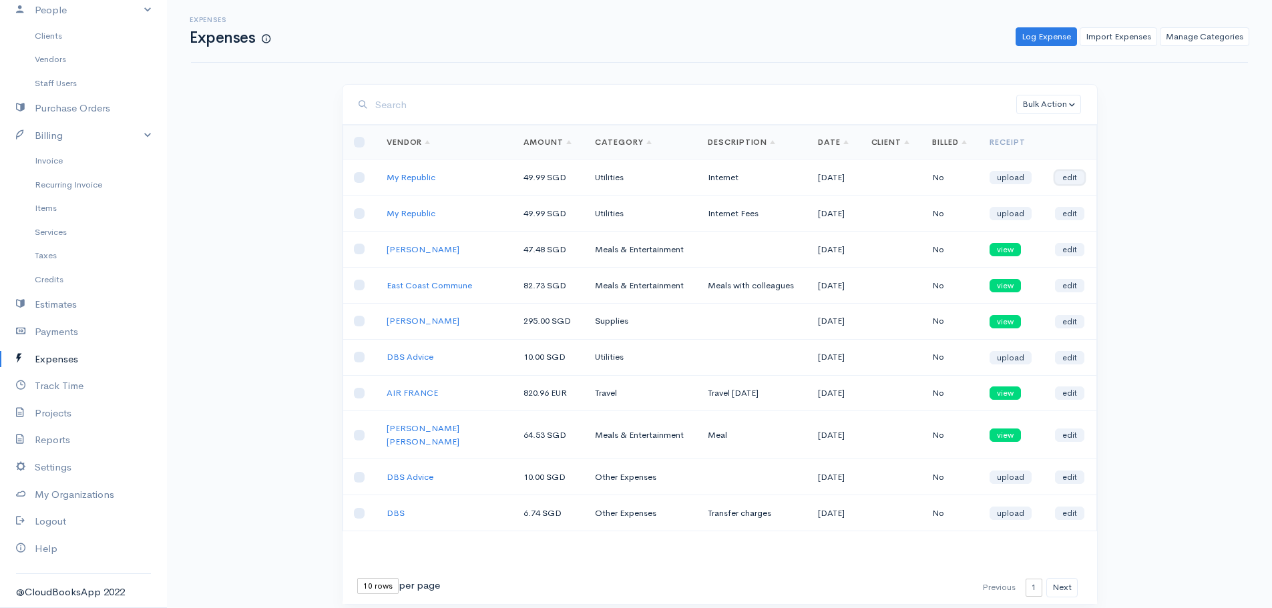
click at [1063, 173] on link "edit" at bounding box center [1069, 177] width 29 height 13
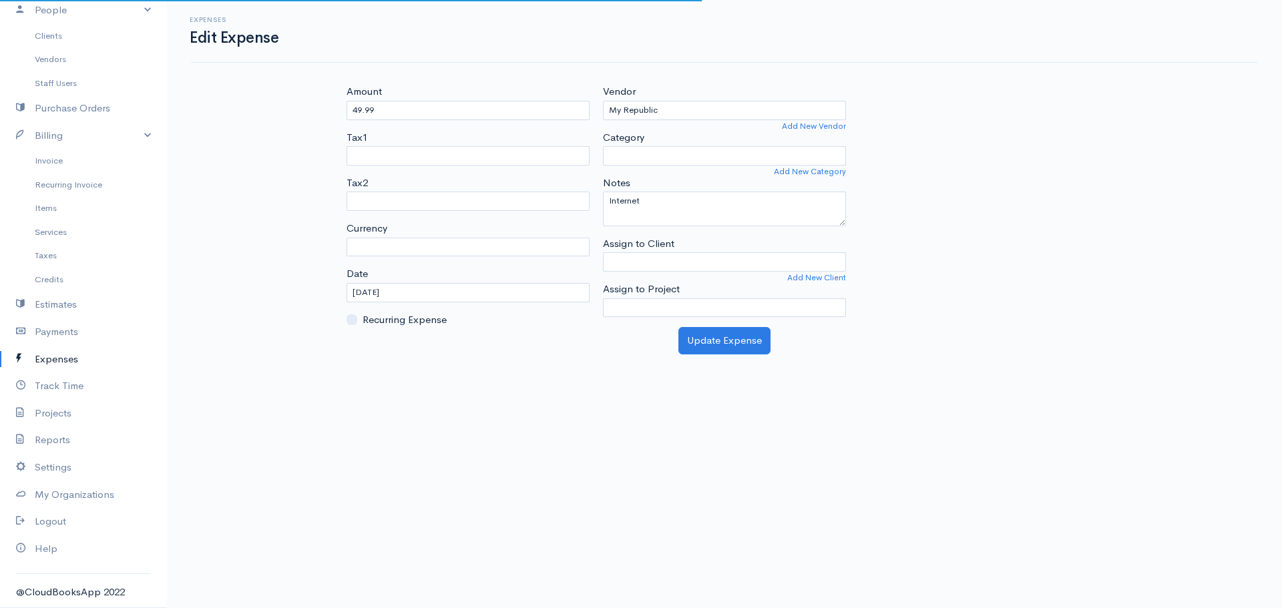
select select "SGD"
select select "Utilities"
select select
click at [1030, 170] on div "Amount 49.99 Tax1 Tax2 Currency U.S. Dollars ($) Canadian Dollars ($) British P…" at bounding box center [724, 205] width 769 height 243
click at [51, 161] on link "Invoice" at bounding box center [83, 161] width 167 height 24
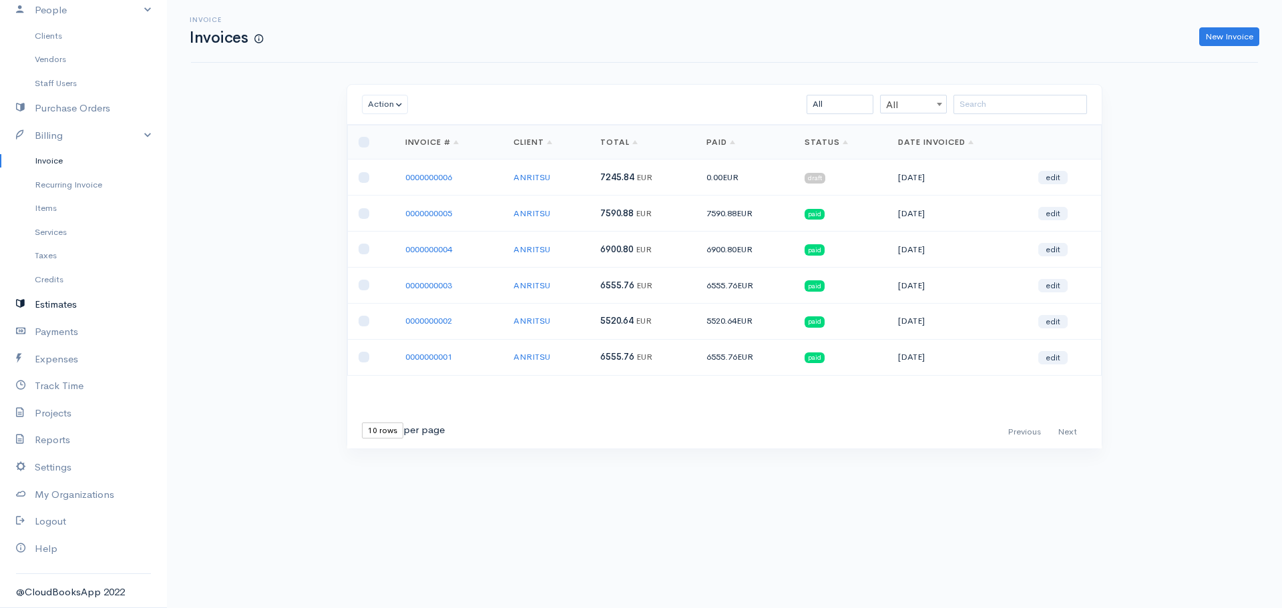
click at [62, 308] on link "Estimates" at bounding box center [83, 304] width 167 height 27
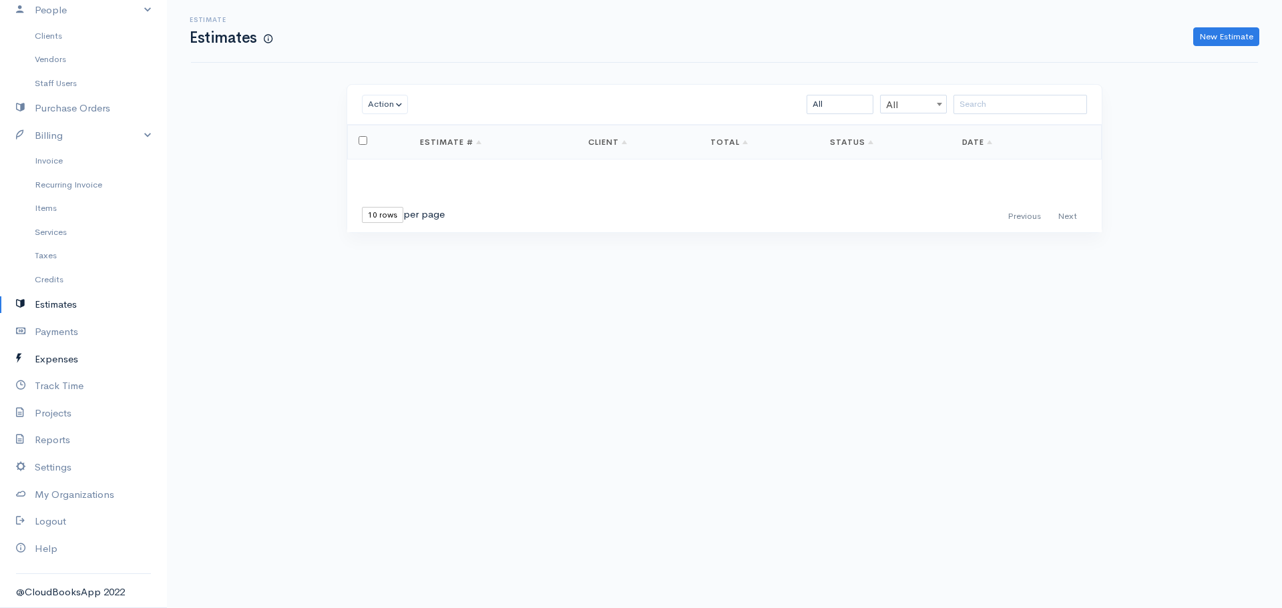
click at [73, 359] on link "Expenses" at bounding box center [83, 359] width 167 height 27
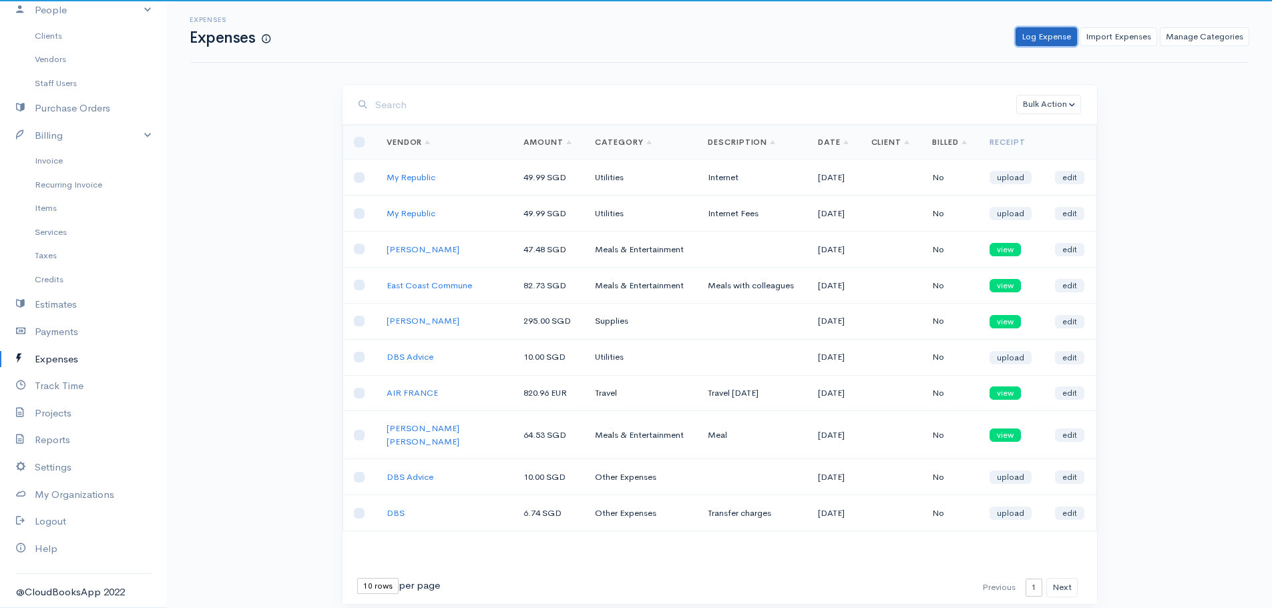
click at [1016, 40] on link "Log Expense" at bounding box center [1046, 36] width 61 height 19
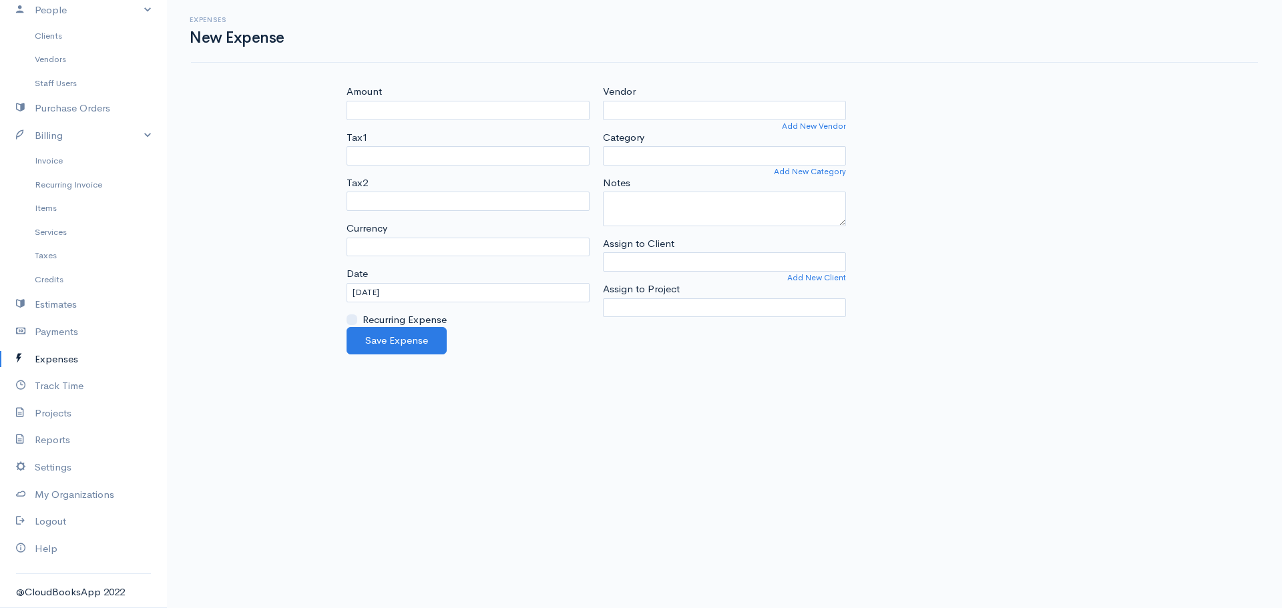
select select "EUR"
click at [438, 109] on input "Amount" at bounding box center [468, 110] width 243 height 19
type input "49.99"
click at [658, 148] on select "Advertising Car & Truck Expenses Contractors Education Education and Training E…" at bounding box center [724, 155] width 243 height 19
select select "Utilities"
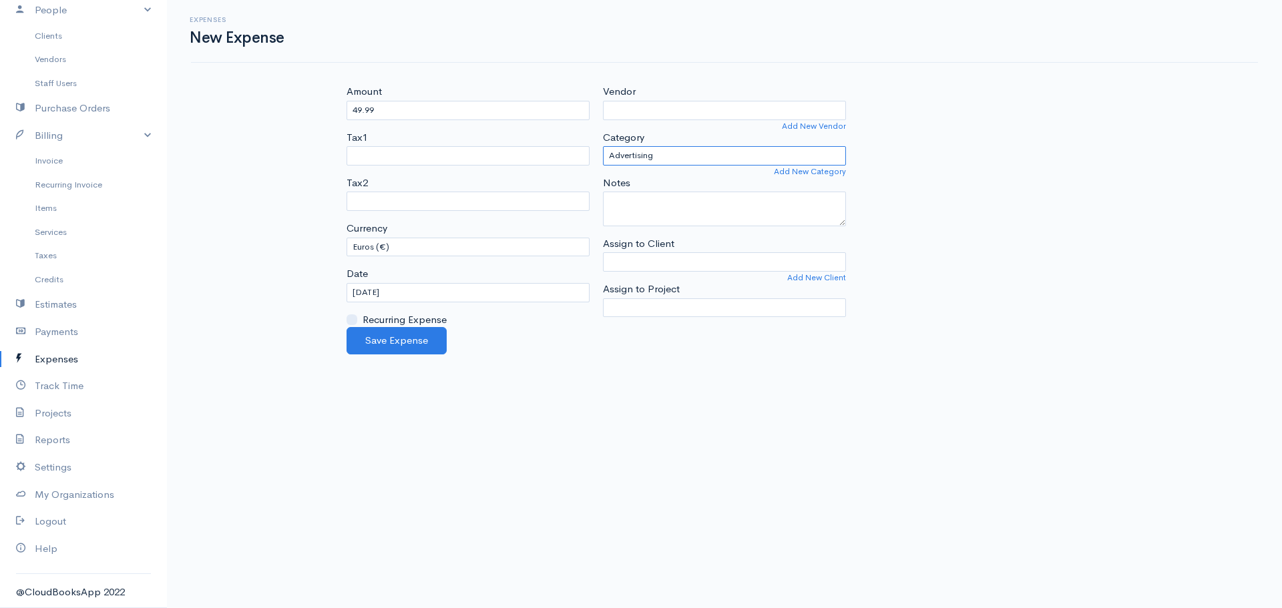
click at [603, 146] on select "Advertising Car & Truck Expenses Contractors Education Education and Training E…" at bounding box center [724, 155] width 243 height 19
click at [664, 216] on textarea "Notes" at bounding box center [724, 209] width 243 height 35
type textarea "i"
type textarea "Internet"
click at [421, 246] on select "U.S. Dollars ($) Canadian Dollars ($) British Pounds Sterling (£) Euros (€) Aus…" at bounding box center [468, 247] width 243 height 19
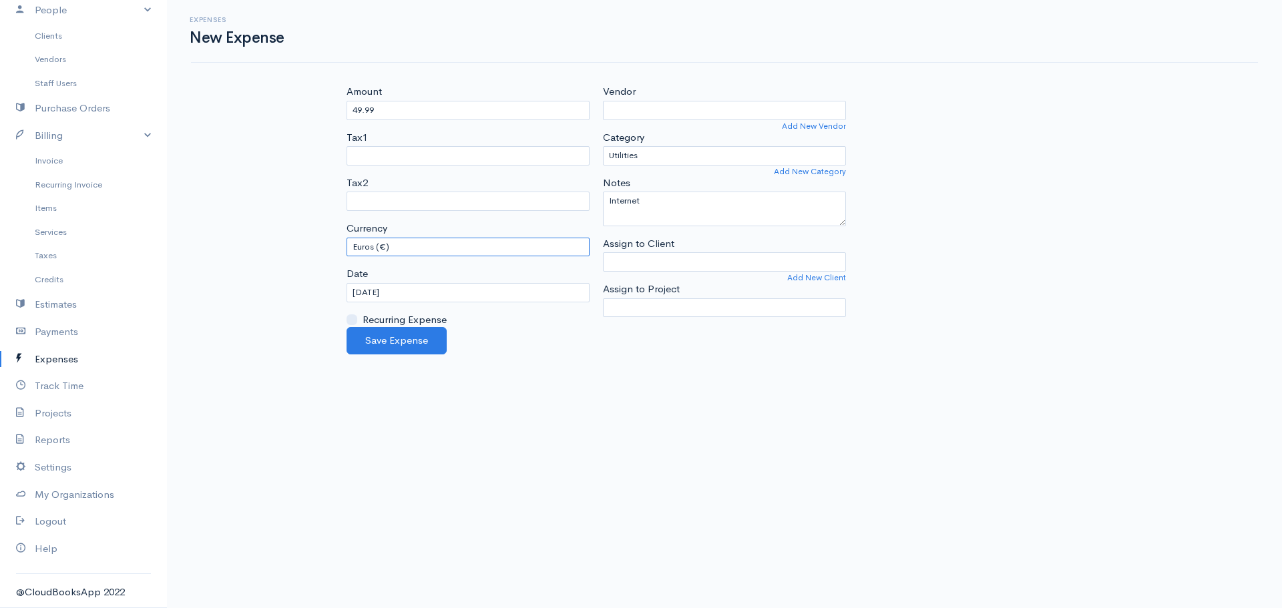
select select "SGD"
click at [347, 238] on select "U.S. Dollars ($) Canadian Dollars ($) British Pounds Sterling (£) Euros (€) Aus…" at bounding box center [468, 247] width 243 height 19
click at [490, 479] on body "A Daranouvongs Consulting Upgrade Dashboard People Clients Vendors Staff Users …" at bounding box center [641, 304] width 1282 height 608
click at [435, 292] on input "15/10/2025" at bounding box center [468, 292] width 243 height 19
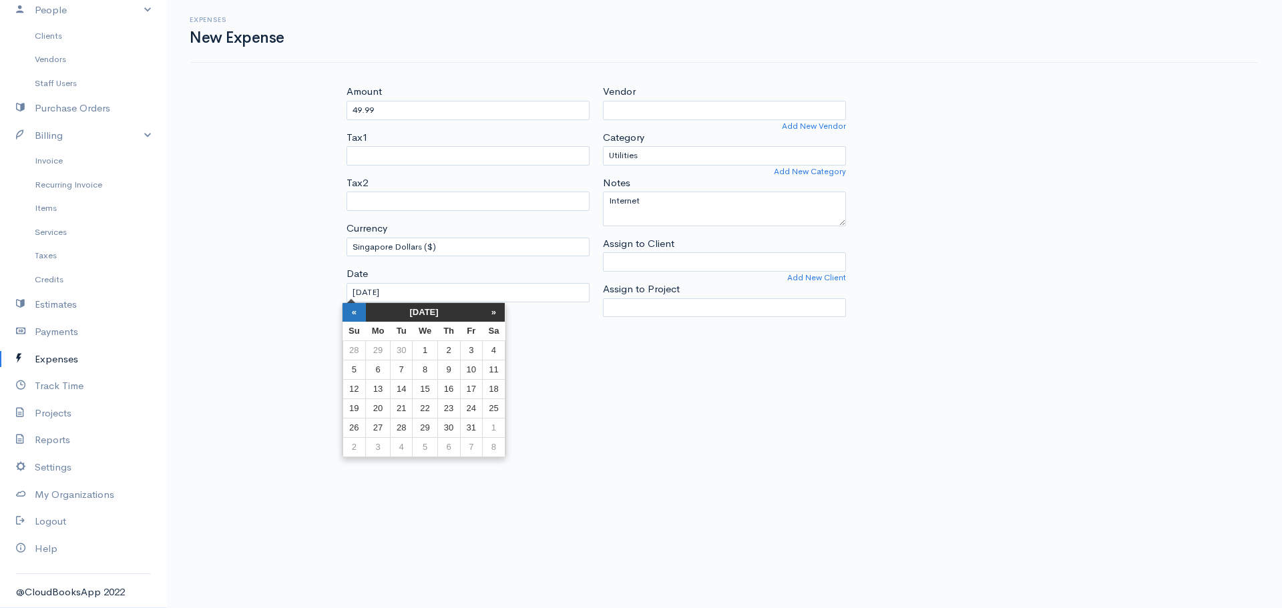
click at [357, 310] on th "«" at bounding box center [354, 312] width 23 height 19
click at [357, 310] on th "«" at bounding box center [359, 312] width 23 height 19
click at [461, 388] on td "14" at bounding box center [454, 388] width 23 height 19
type input "14/08/2025"
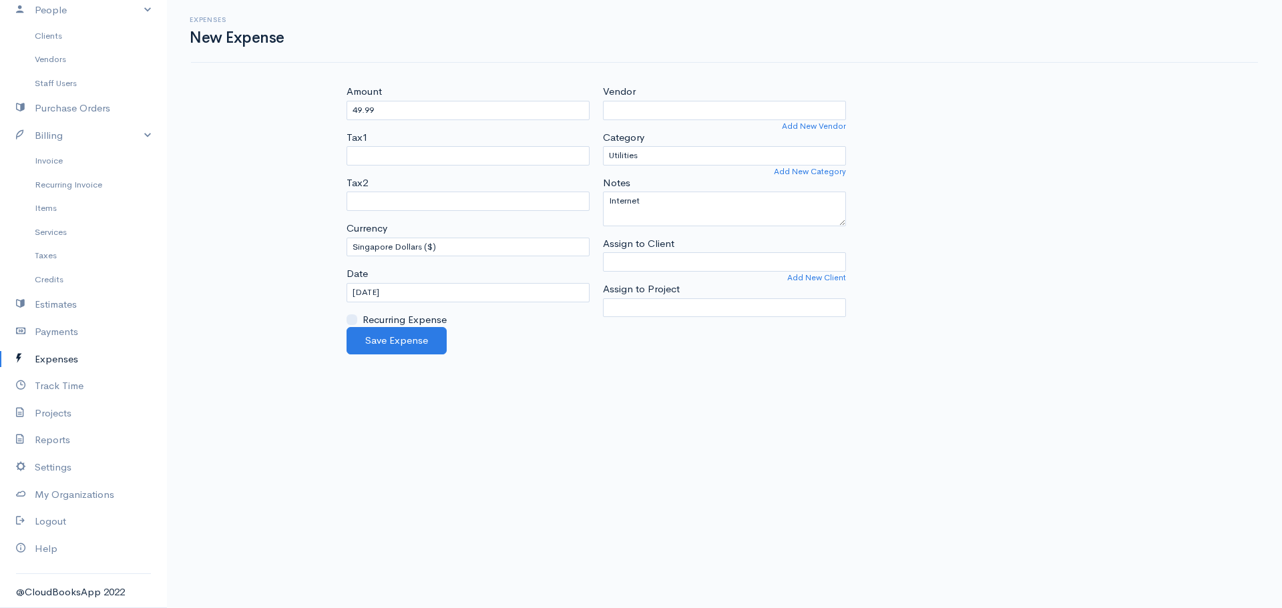
click at [562, 413] on body "A Daranouvongs Consulting Upgrade Dashboard People Clients Vendors Staff Users …" at bounding box center [641, 304] width 1282 height 608
click at [671, 114] on input "Vendor" at bounding box center [724, 110] width 243 height 19
type input "My Republic"
click at [658, 129] on body "A Daranouvongs Consulting Upgrade Dashboard People Clients Vendors Staff Users …" at bounding box center [641, 304] width 1282 height 608
click at [603, 384] on body "A Daranouvongs Consulting Upgrade Dashboard People Clients Vendors Staff Users …" at bounding box center [641, 304] width 1282 height 608
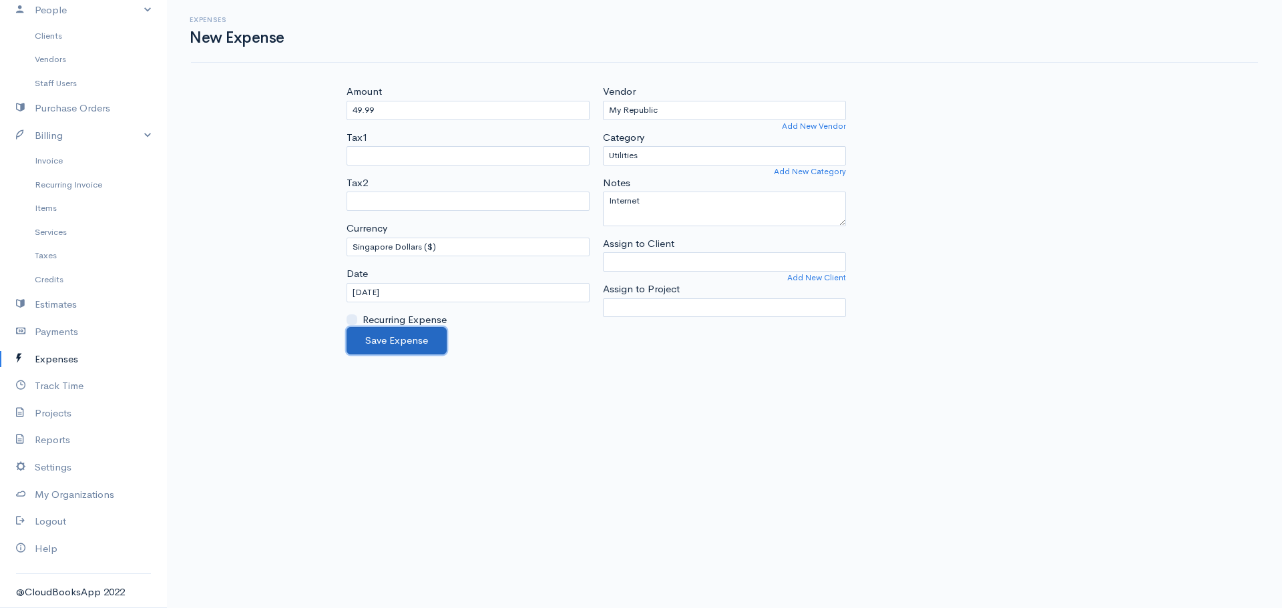
click at [423, 343] on button "Save Expense" at bounding box center [397, 340] width 100 height 27
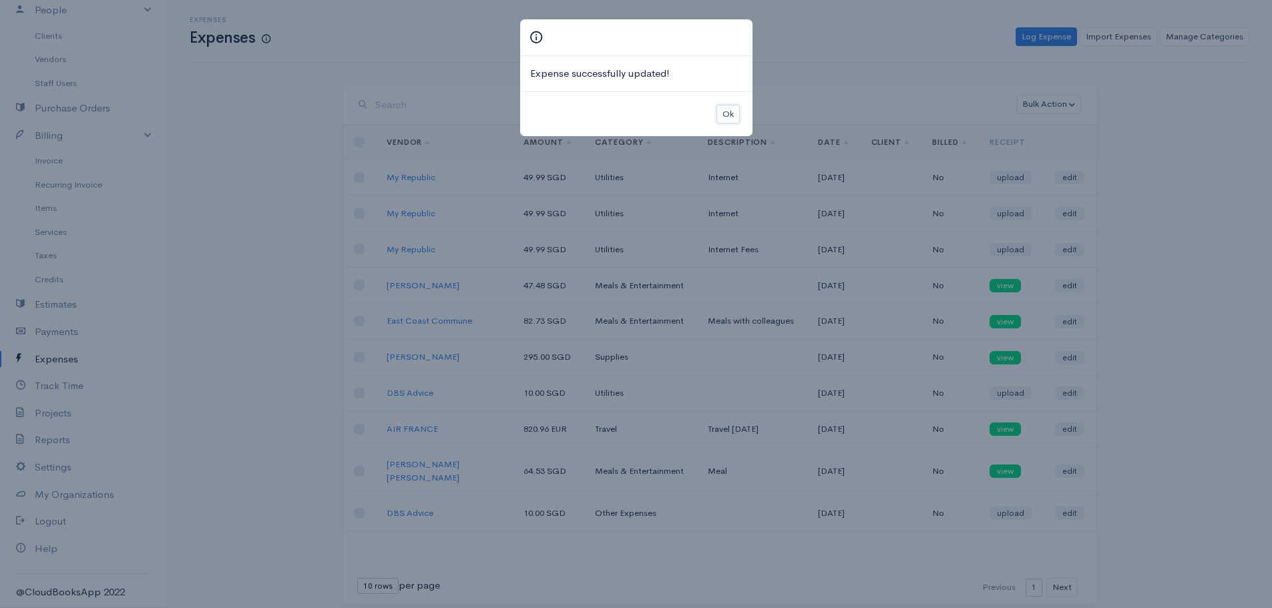
click at [730, 114] on button "Ok" at bounding box center [727, 114] width 23 height 19
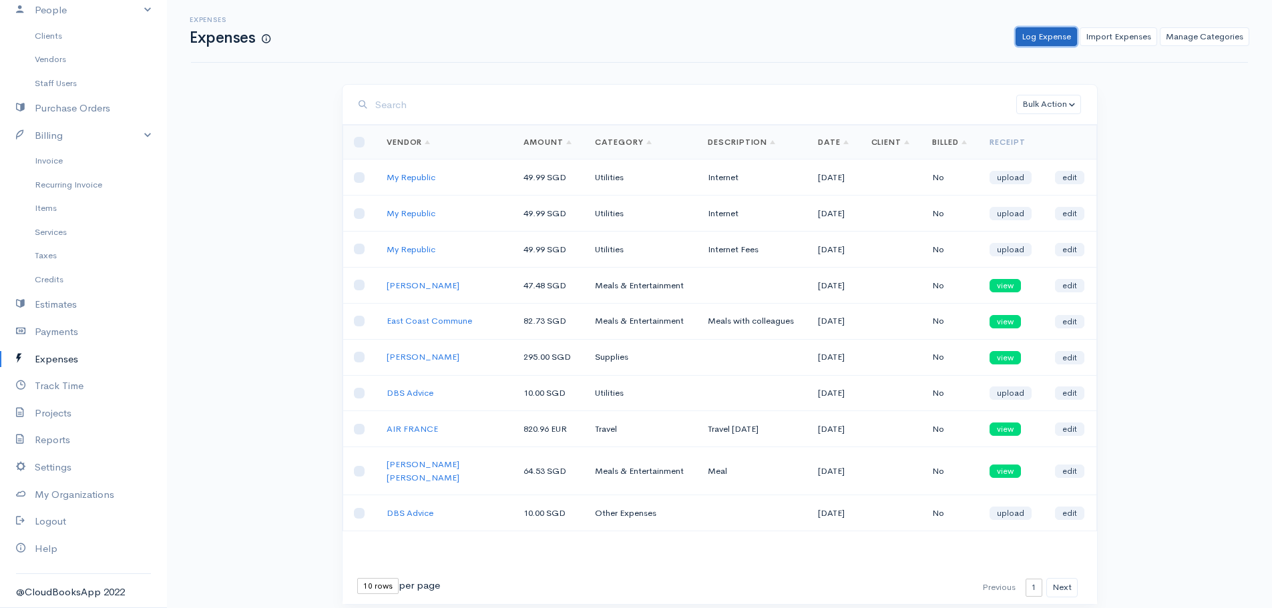
click at [1052, 31] on link "Log Expense" at bounding box center [1046, 36] width 61 height 19
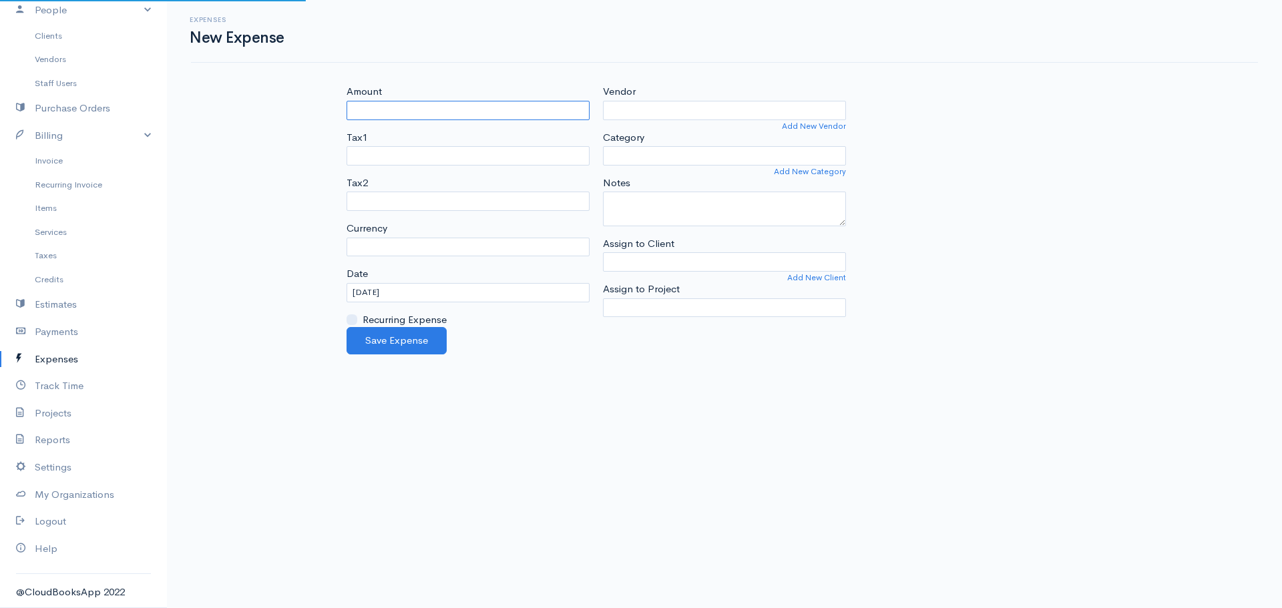
select select "EUR"
click at [397, 108] on input "Amount" at bounding box center [468, 110] width 243 height 19
type input "49.99"
click at [623, 112] on input "Vendor" at bounding box center [724, 110] width 243 height 19
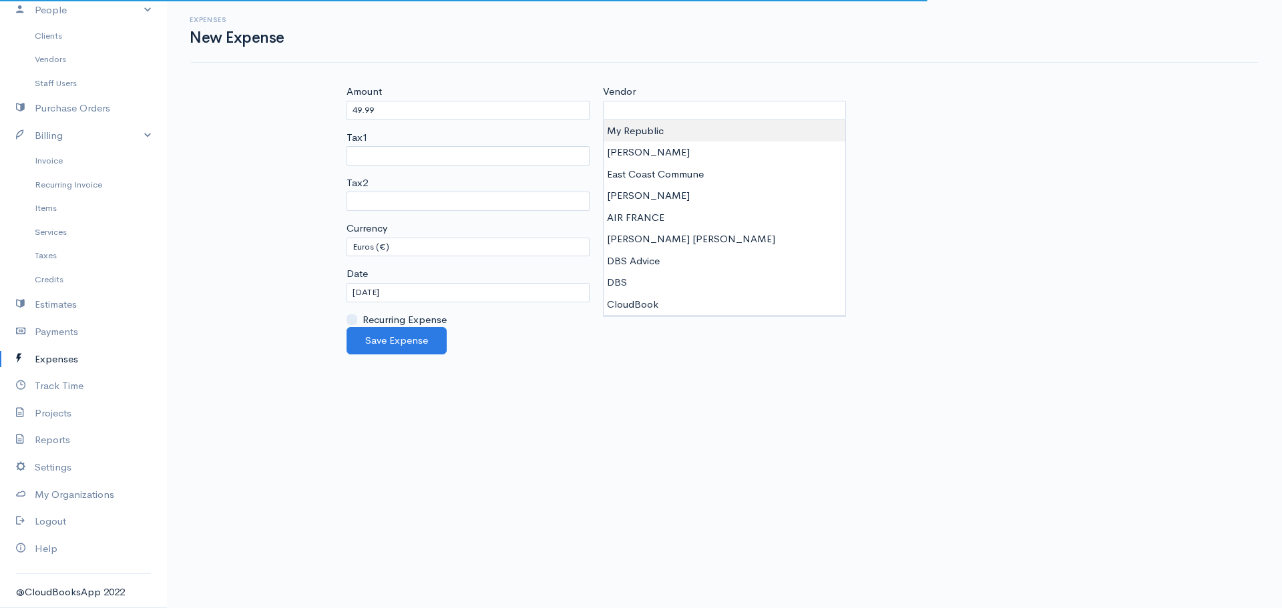
type input "My Republic"
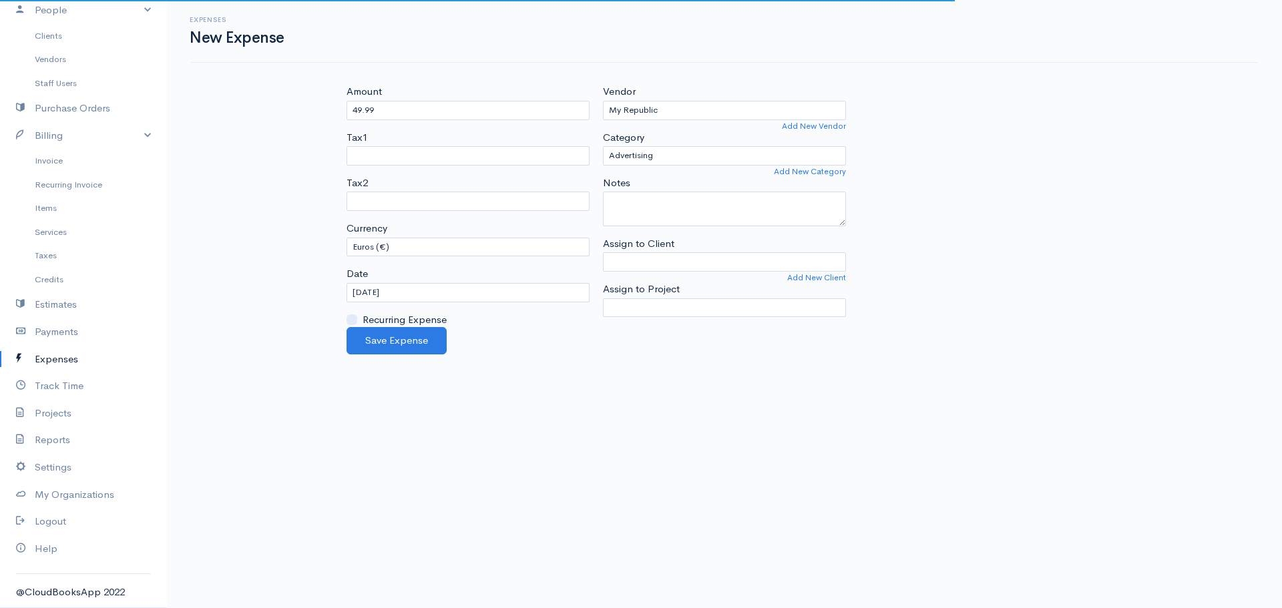
click at [637, 131] on body "A Daranouvongs Consulting Upgrade Dashboard People Clients Vendors Staff Users …" at bounding box center [641, 304] width 1282 height 608
click at [643, 161] on select "Advertising Car & Truck Expenses Contractors Education Education and Training E…" at bounding box center [724, 155] width 243 height 19
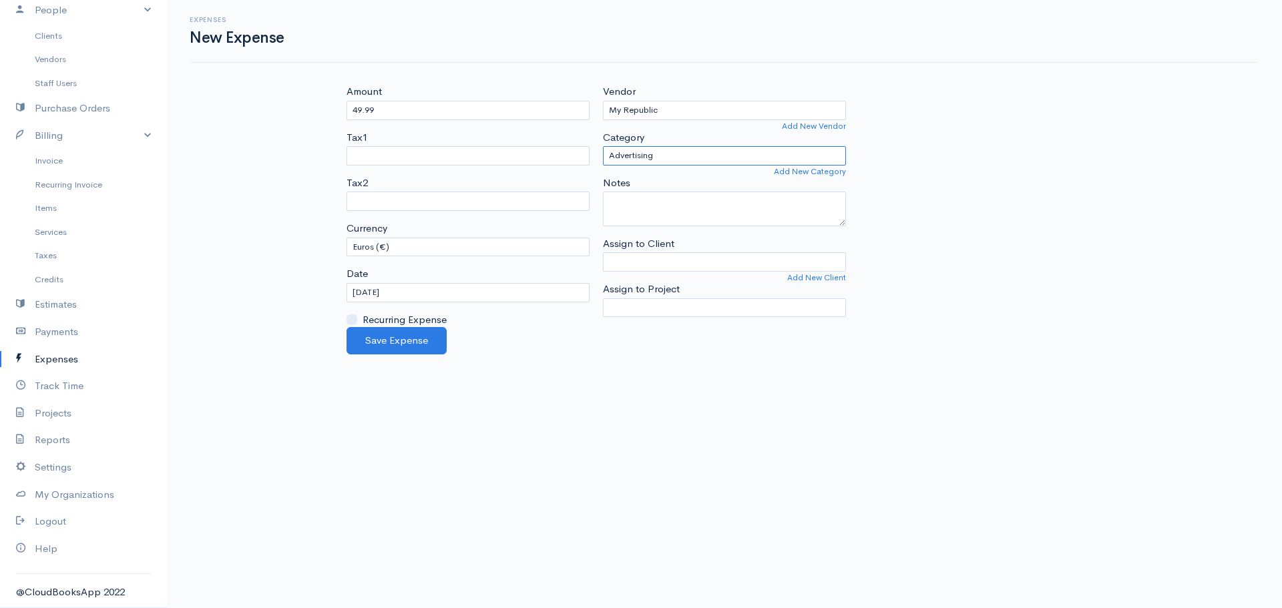
select select "Utilities"
click at [603, 146] on select "Advertising Car & Truck Expenses Contractors Education Education and Training E…" at bounding box center [724, 155] width 243 height 19
click at [519, 435] on body "A Daranouvongs Consulting Upgrade Dashboard People Clients Vendors Staff Users …" at bounding box center [641, 304] width 1282 height 608
click at [396, 246] on select "U.S. Dollars ($) Canadian Dollars ($) British Pounds Sterling (£) Euros (€) Aus…" at bounding box center [468, 247] width 243 height 19
select select "SGD"
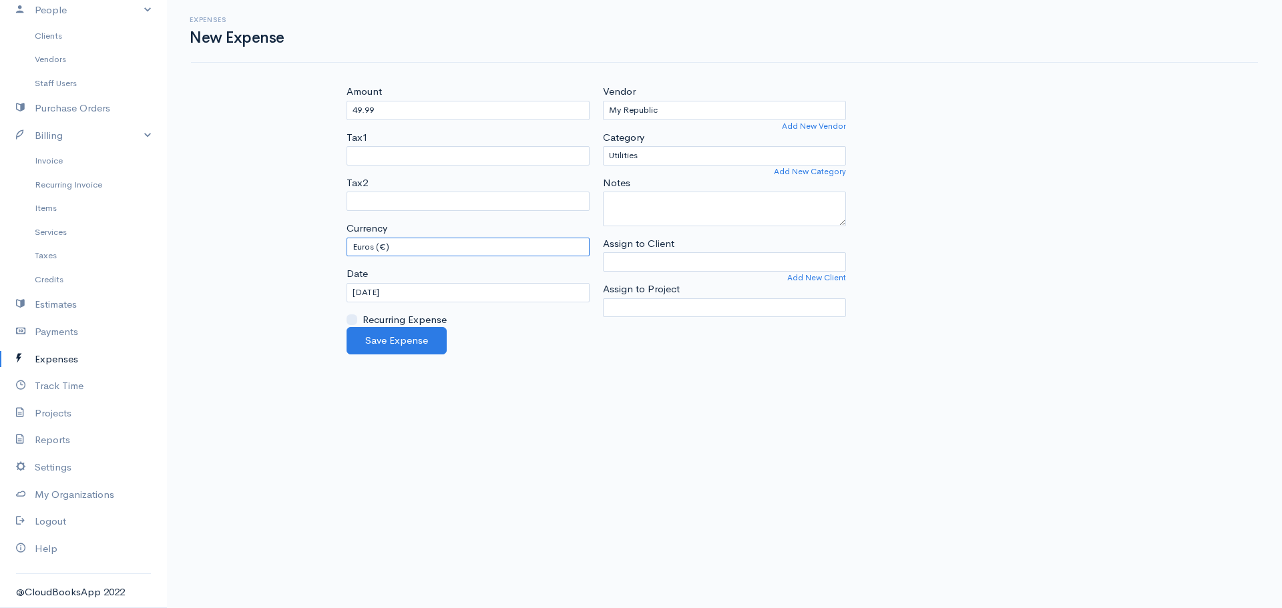
click at [347, 238] on select "U.S. Dollars ($) Canadian Dollars ($) British Pounds Sterling (£) Euros (€) Aus…" at bounding box center [468, 247] width 243 height 19
click at [694, 441] on body "A Daranouvongs Consulting Upgrade Dashboard People Clients Vendors Staff Users …" at bounding box center [641, 304] width 1282 height 608
click at [431, 302] on div "Amount 49.99 Tax1 Tax2 Currency U.S. Dollars ($) Canadian Dollars ($) British P…" at bounding box center [468, 205] width 256 height 243
click at [435, 296] on input "15/10/2025" at bounding box center [468, 292] width 243 height 19
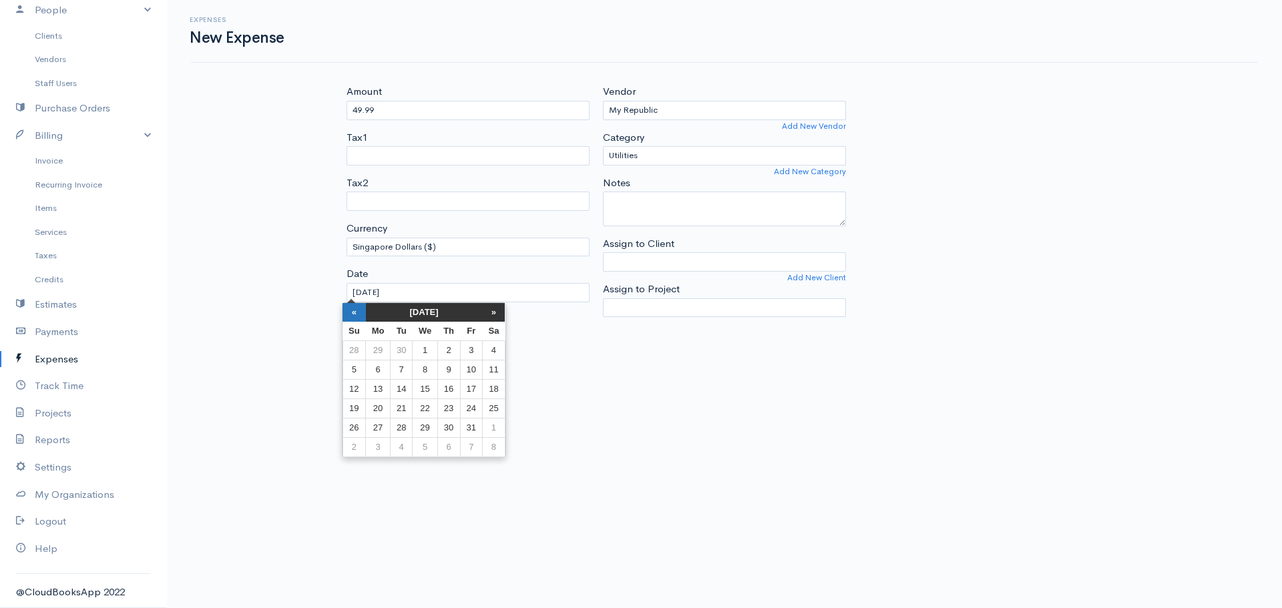
click at [358, 315] on th "«" at bounding box center [354, 312] width 23 height 19
click at [358, 315] on th "«" at bounding box center [359, 312] width 23 height 19
click at [501, 310] on th "»" at bounding box center [498, 312] width 23 height 19
click at [379, 391] on td "15" at bounding box center [383, 388] width 25 height 19
type input "15/09/2025"
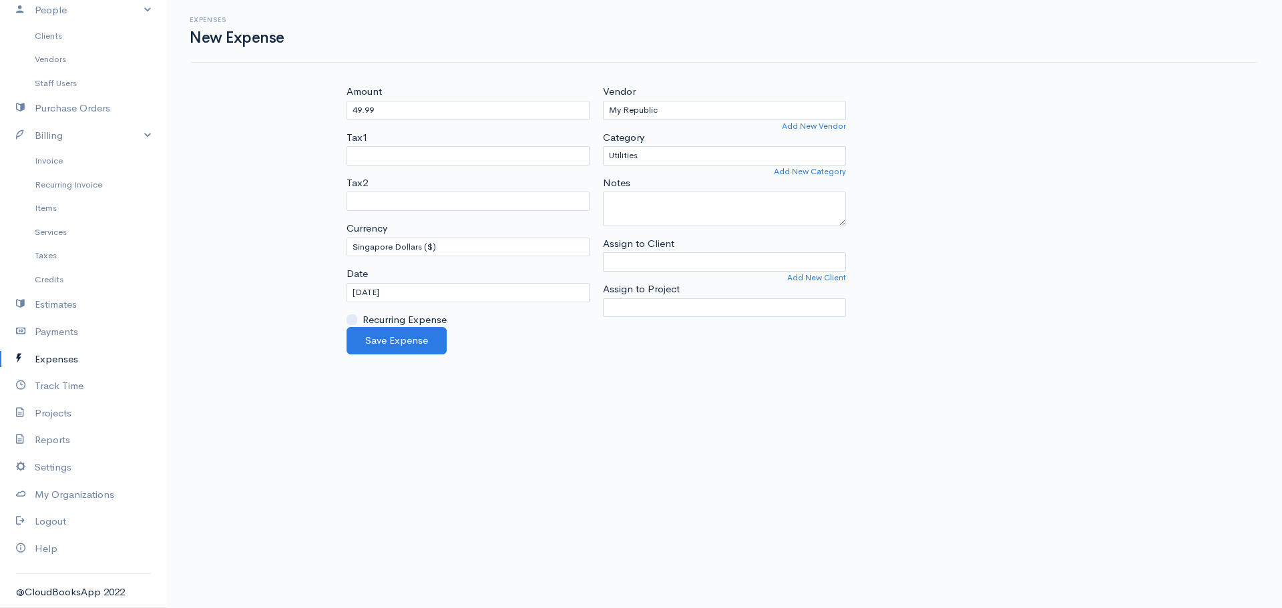
click at [500, 413] on body "A Daranouvongs Consulting Upgrade Dashboard People Clients Vendors Staff Users …" at bounding box center [641, 304] width 1282 height 608
click at [419, 341] on button "Save Expense" at bounding box center [397, 340] width 100 height 27
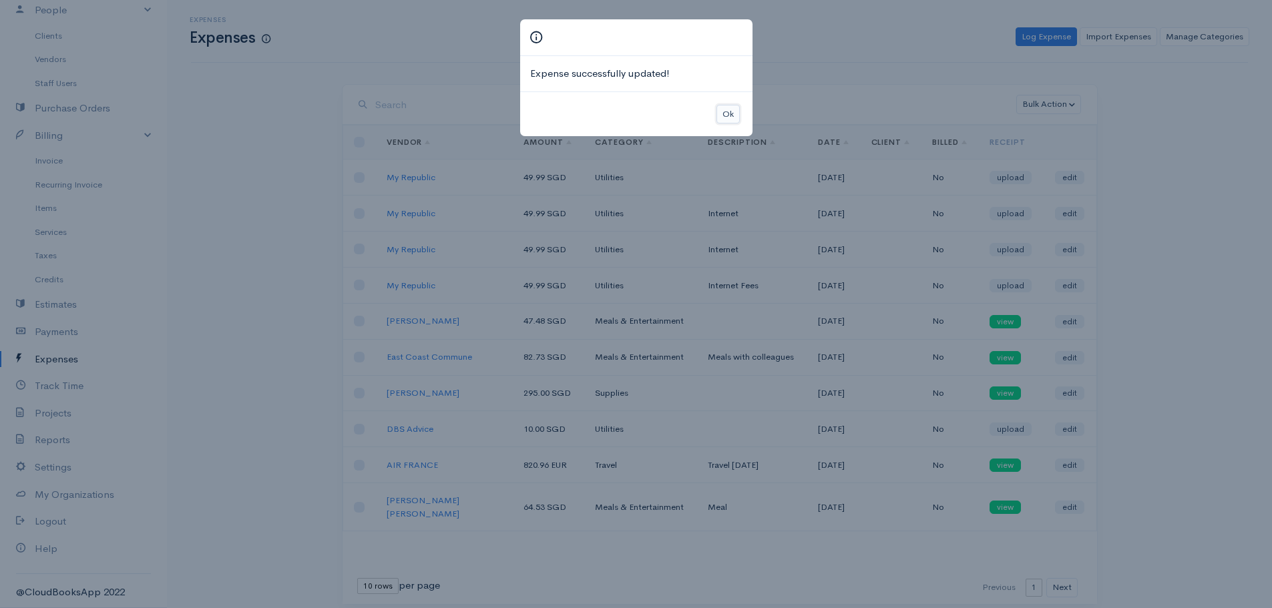
click at [733, 114] on button "Ok" at bounding box center [727, 114] width 23 height 19
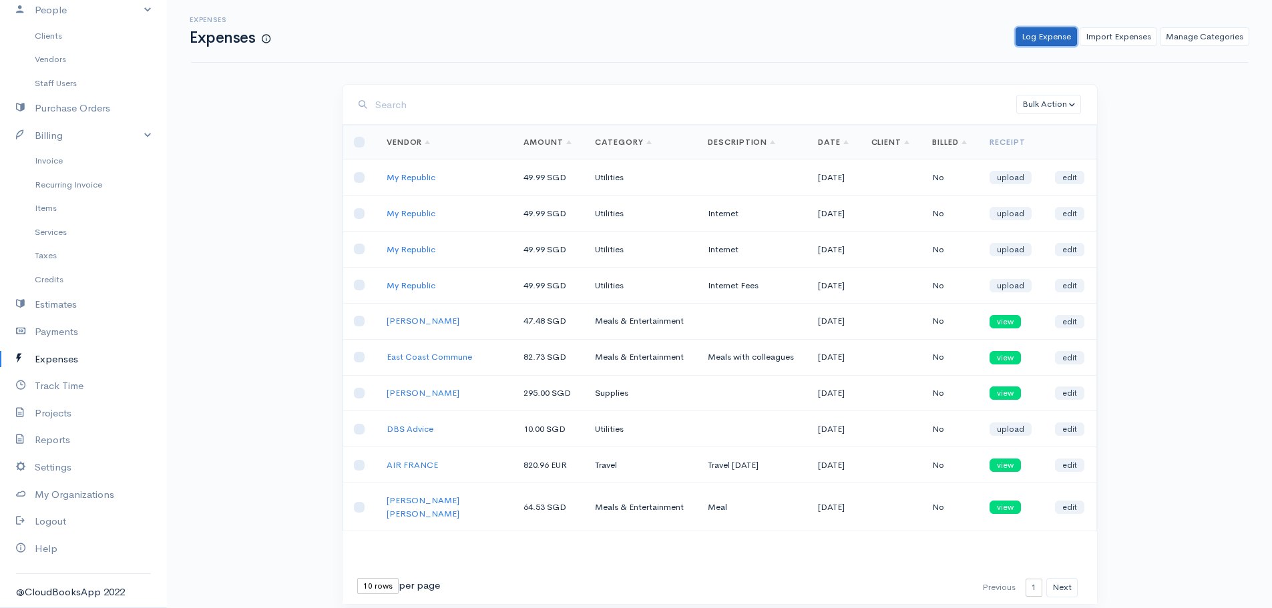
click at [1061, 40] on link "Log Expense" at bounding box center [1046, 36] width 61 height 19
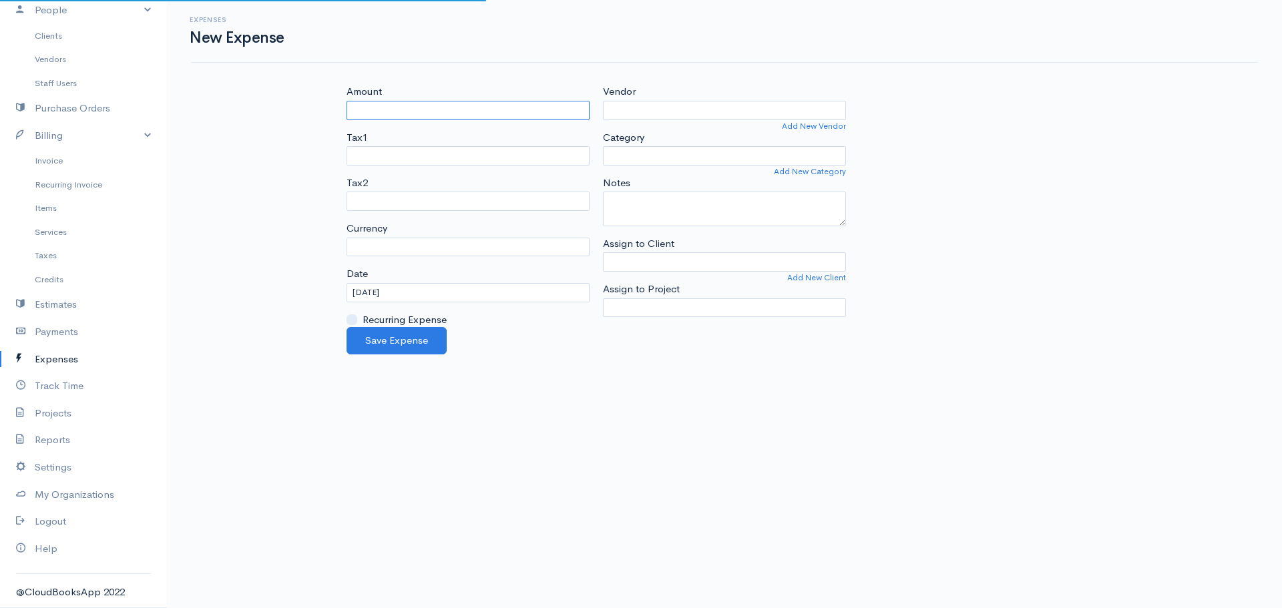
click at [400, 105] on input "Amount" at bounding box center [468, 110] width 243 height 19
type input "49.99"
select select "EUR"
click at [637, 154] on select "Advertising Car & Truck Expenses Contractors Education Education and Training E…" at bounding box center [724, 155] width 243 height 19
select select "Utilities"
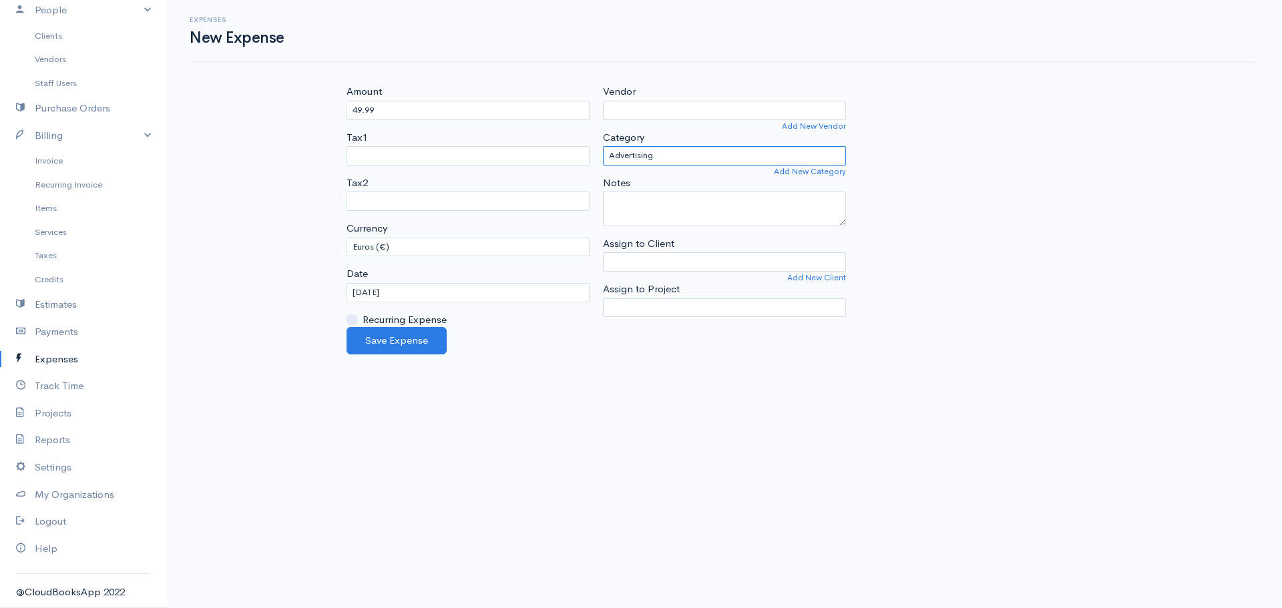
click at [603, 146] on select "Advertising Car & Truck Expenses Contractors Education Education and Training E…" at bounding box center [724, 155] width 243 height 19
click at [663, 212] on textarea "Notes" at bounding box center [724, 209] width 243 height 35
type textarea "Internt"
click at [407, 246] on select "U.S. Dollars ($) Canadian Dollars ($) British Pounds Sterling (£) Euros (€) Aus…" at bounding box center [468, 247] width 243 height 19
select select "SGD"
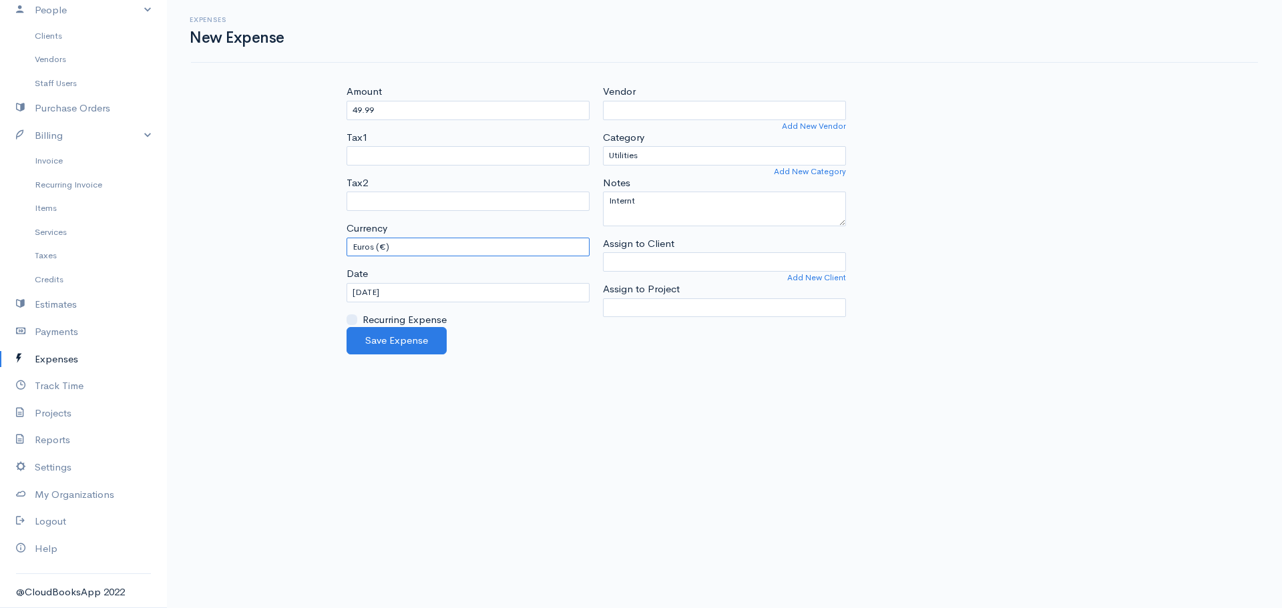
click at [347, 238] on select "U.S. Dollars ($) Canadian Dollars ($) British Pounds Sterling (£) Euros (€) Aus…" at bounding box center [468, 247] width 243 height 19
click at [582, 435] on body "A Daranouvongs Consulting Upgrade Dashboard People Clients Vendors Staff Users …" at bounding box center [641, 304] width 1282 height 608
click at [511, 290] on input "15/10/2025" at bounding box center [468, 292] width 243 height 19
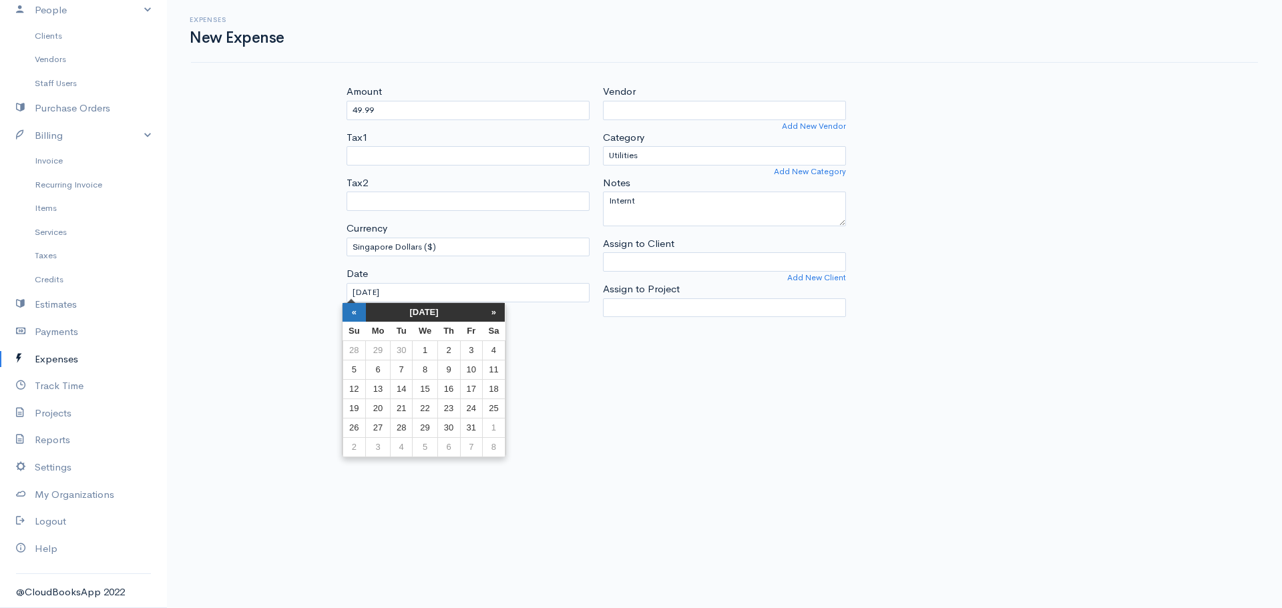
click at [356, 310] on th "«" at bounding box center [354, 312] width 23 height 19
click at [356, 310] on th "«" at bounding box center [359, 312] width 23 height 19
click at [385, 405] on td "16" at bounding box center [383, 408] width 25 height 19
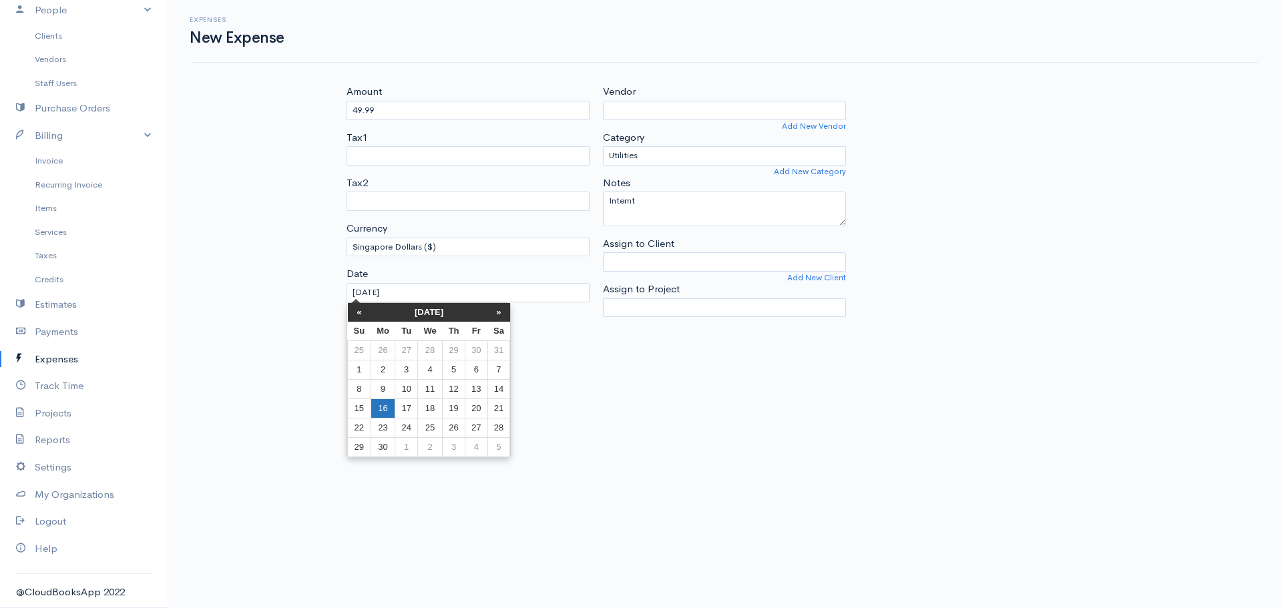
type input "16/06/2025"
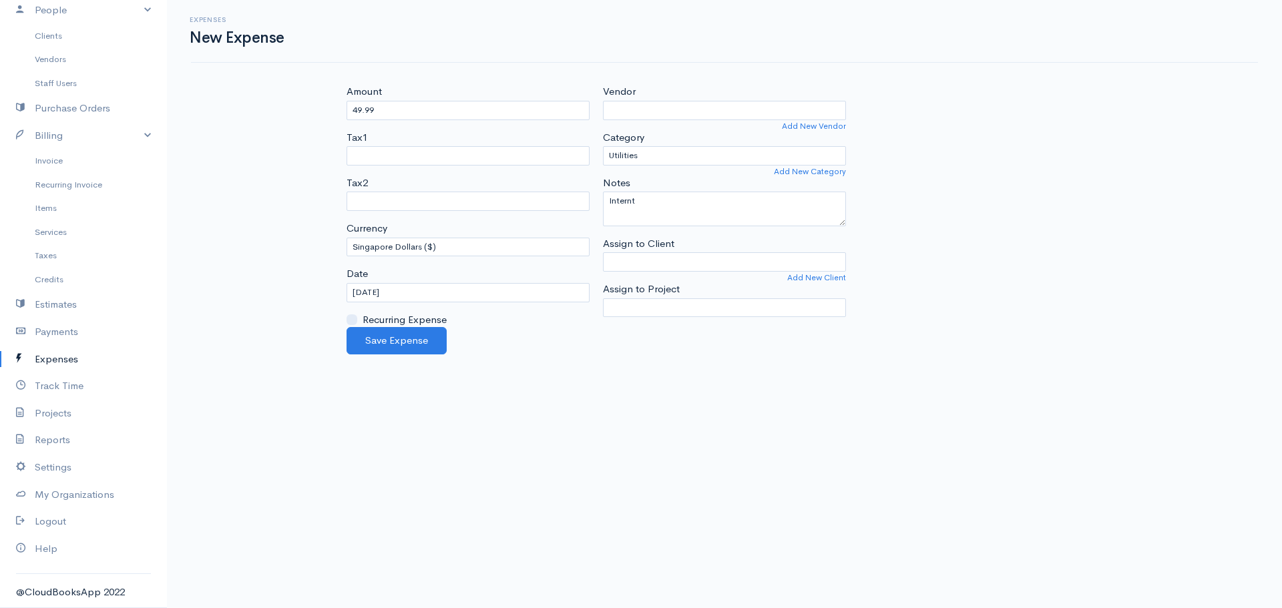
click at [517, 415] on body "A Daranouvongs Consulting Upgrade Dashboard People Clients Vendors Staff Users …" at bounding box center [641, 304] width 1282 height 608
click at [672, 112] on input "Vendor" at bounding box center [724, 110] width 243 height 19
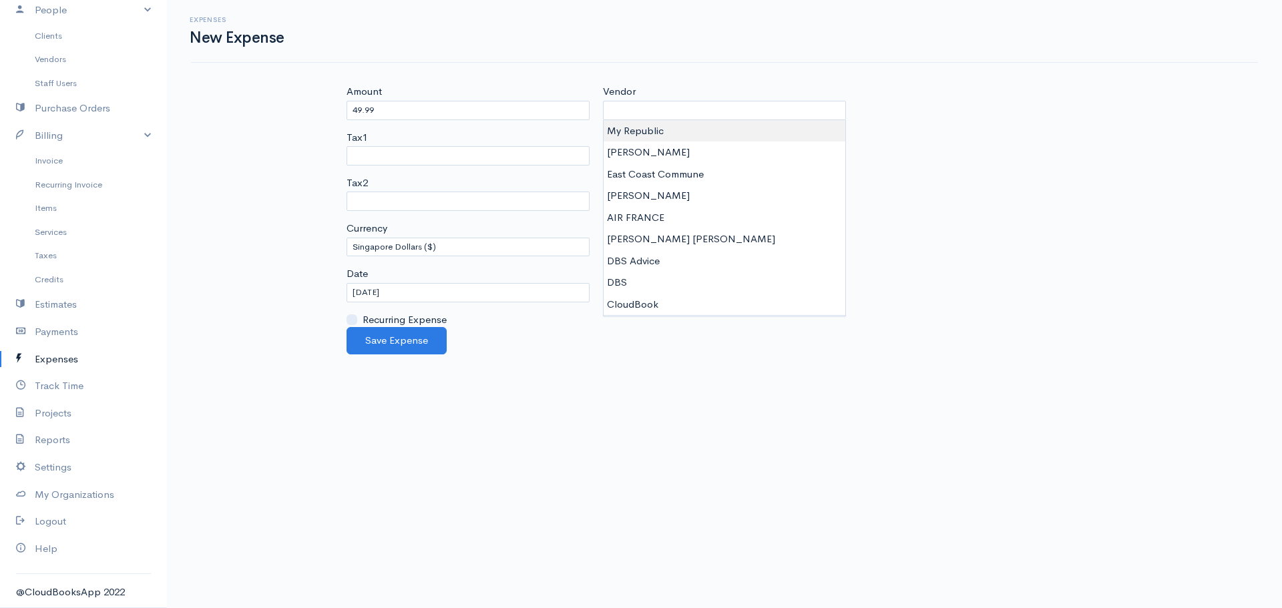
type input "My Republic"
click at [658, 130] on body "A Daranouvongs Consulting Upgrade Dashboard People Clients Vendors Staff Users …" at bounding box center [641, 304] width 1282 height 608
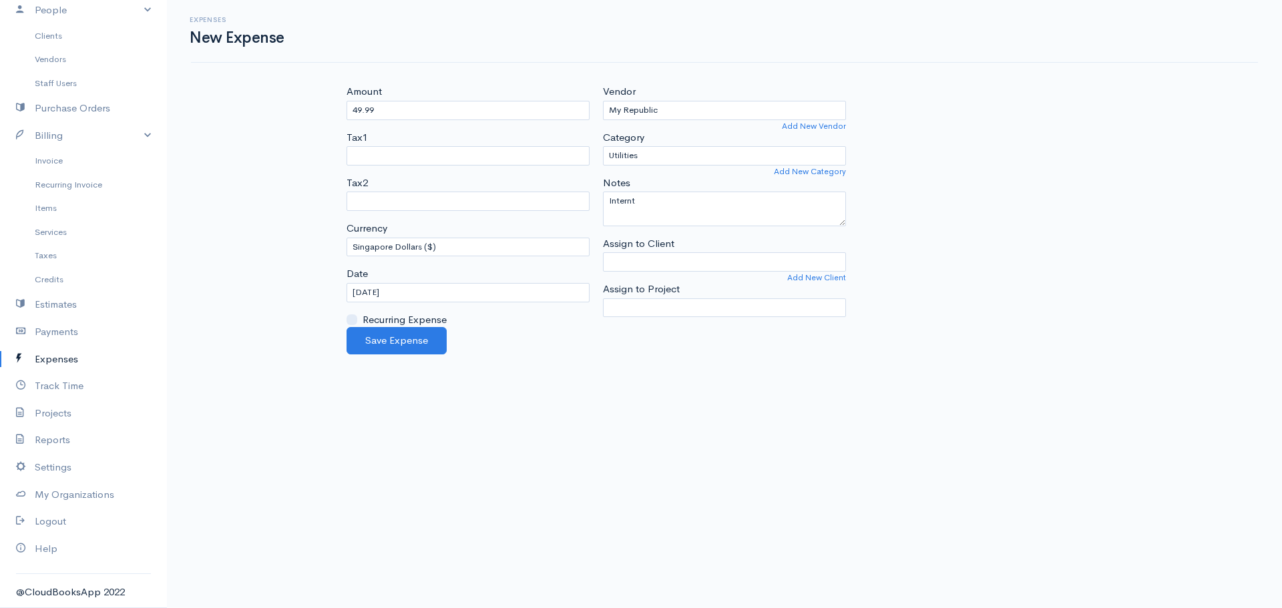
click at [551, 362] on body "A Daranouvongs Consulting Upgrade Dashboard People Clients Vendors Staff Users …" at bounding box center [641, 304] width 1282 height 608
click at [391, 341] on button "Save Expense" at bounding box center [397, 340] width 100 height 27
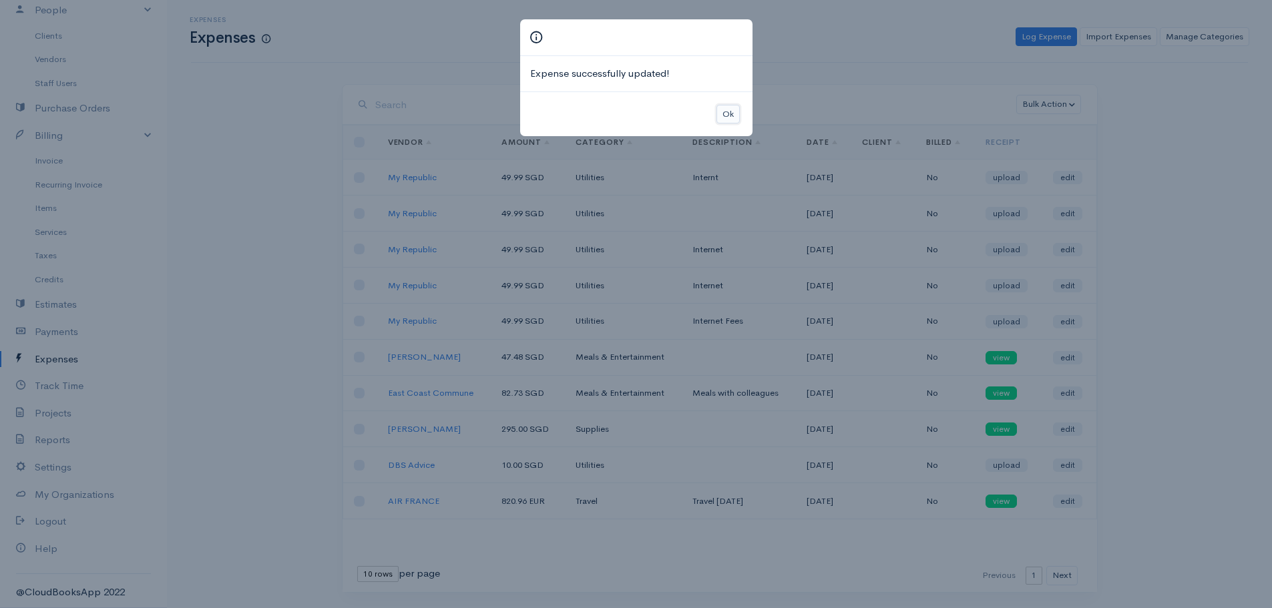
click at [724, 119] on button "Ok" at bounding box center [727, 114] width 23 height 19
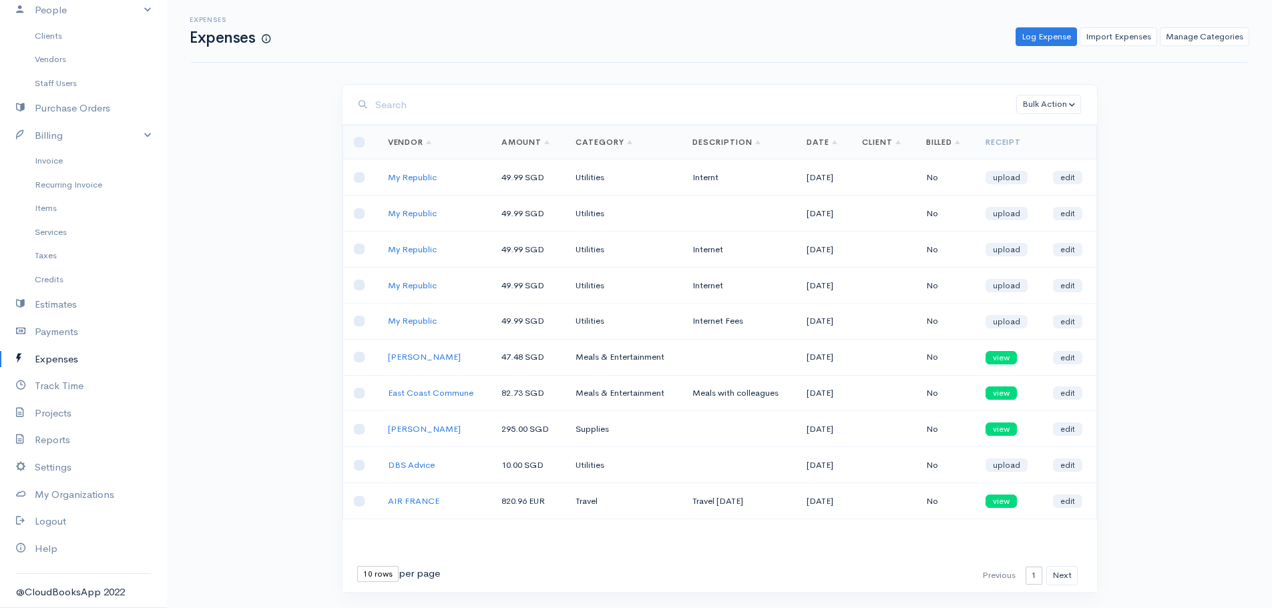
click at [696, 216] on td at bounding box center [739, 214] width 114 height 36
click at [950, 184] on td "No" at bounding box center [944, 178] width 59 height 36
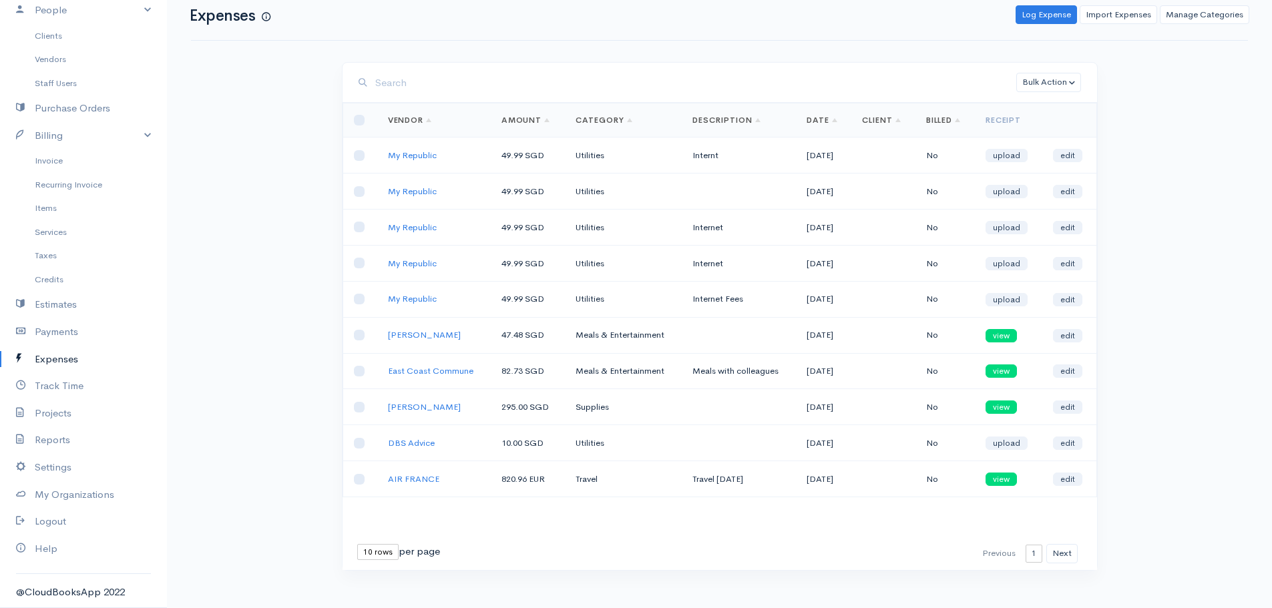
scroll to position [34, 0]
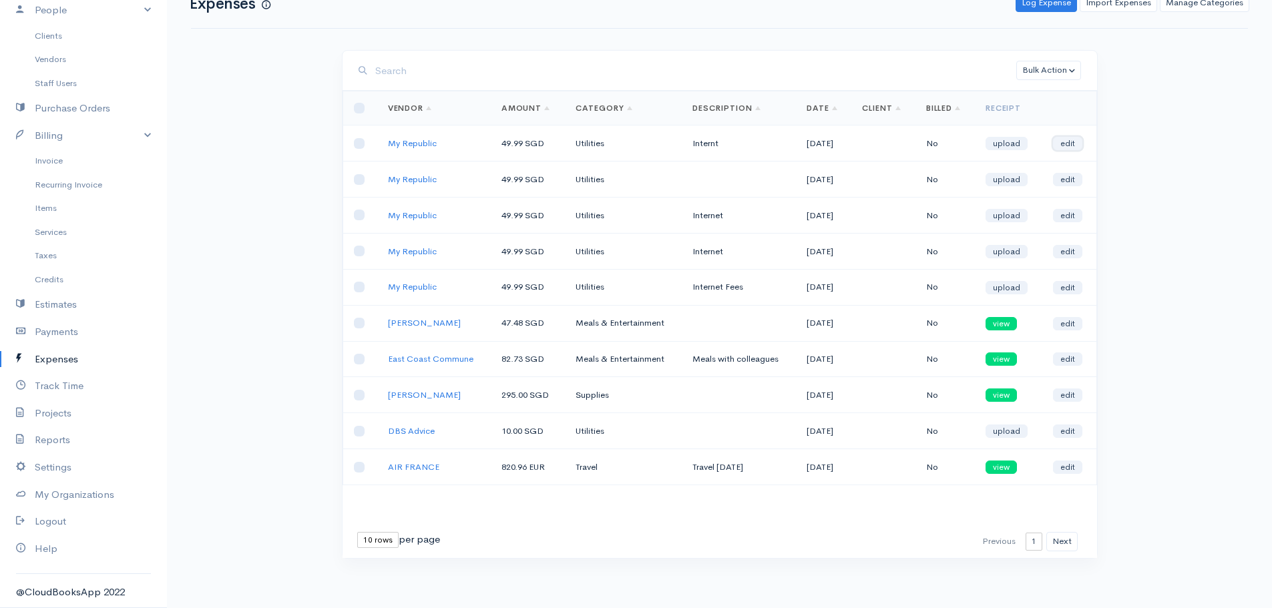
click at [1067, 138] on link "edit" at bounding box center [1067, 143] width 29 height 13
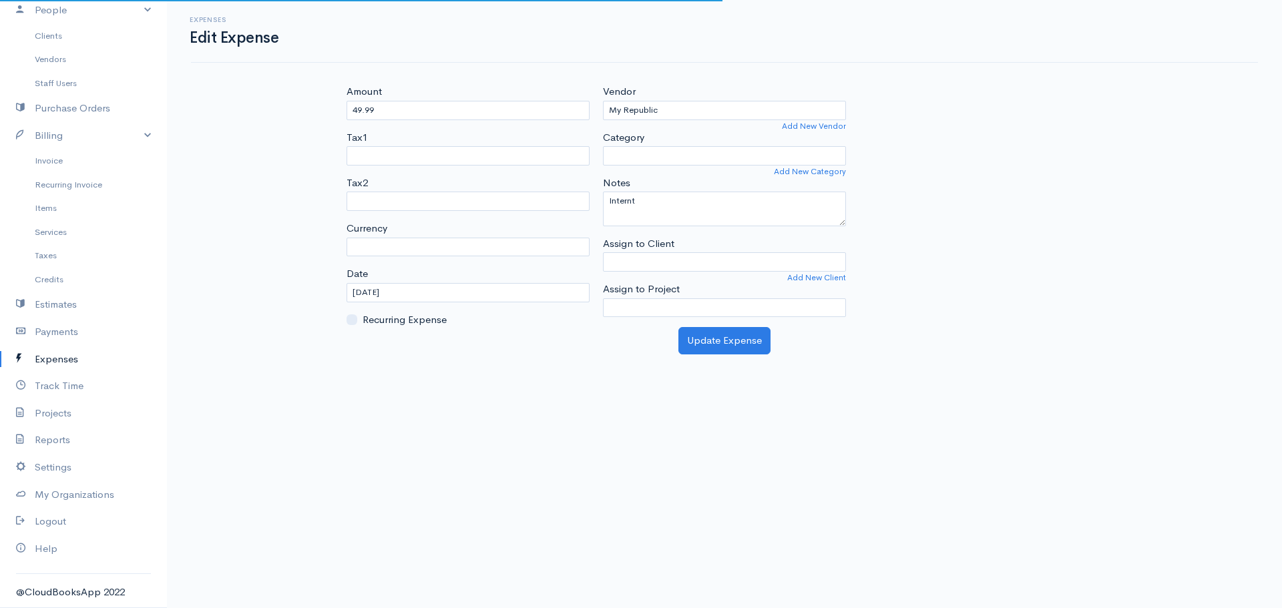
select select "SGD"
select select
select select "Utilities"
click at [704, 260] on input "Assign to Client" at bounding box center [724, 261] width 243 height 19
click at [1032, 276] on div "Amount 49.99 Tax1 Tax2 Currency U.S. Dollars ($) Canadian Dollars ($) British P…" at bounding box center [724, 205] width 769 height 243
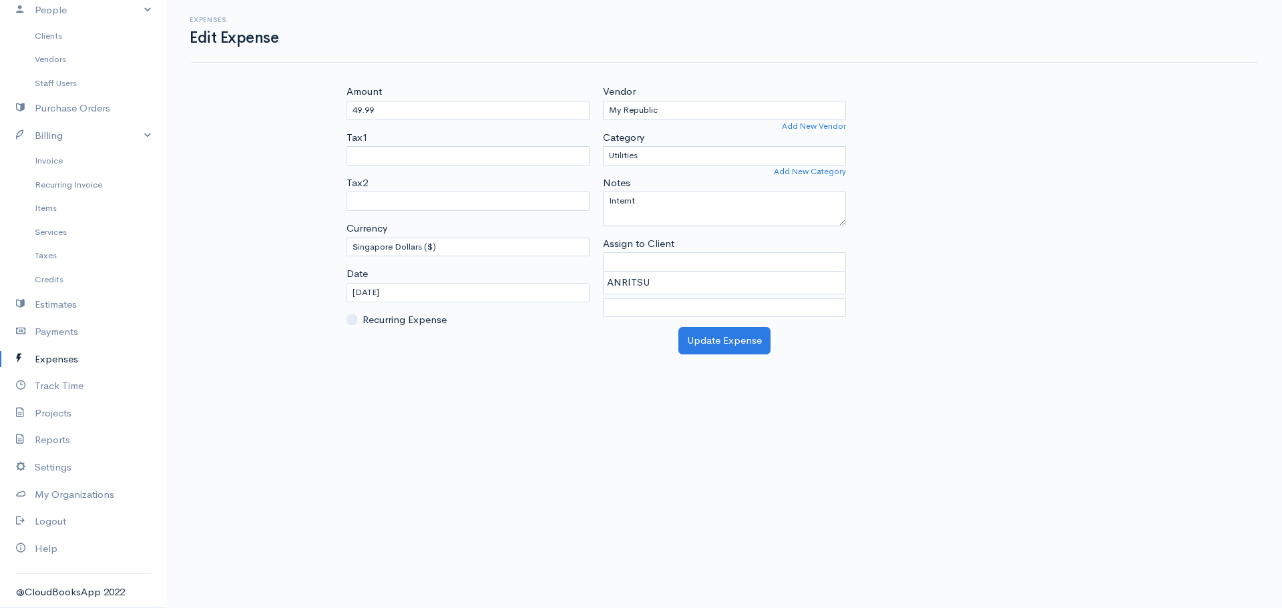
click at [1036, 419] on body "A Daranouvongs Consulting Upgrade Dashboard People Clients Vendors Staff Users …" at bounding box center [641, 304] width 1282 height 608
click at [429, 417] on body "A Daranouvongs Consulting Upgrade Dashboard People Clients Vendors Staff Users …" at bounding box center [641, 304] width 1282 height 608
click at [66, 139] on link "Billing" at bounding box center [83, 135] width 167 height 27
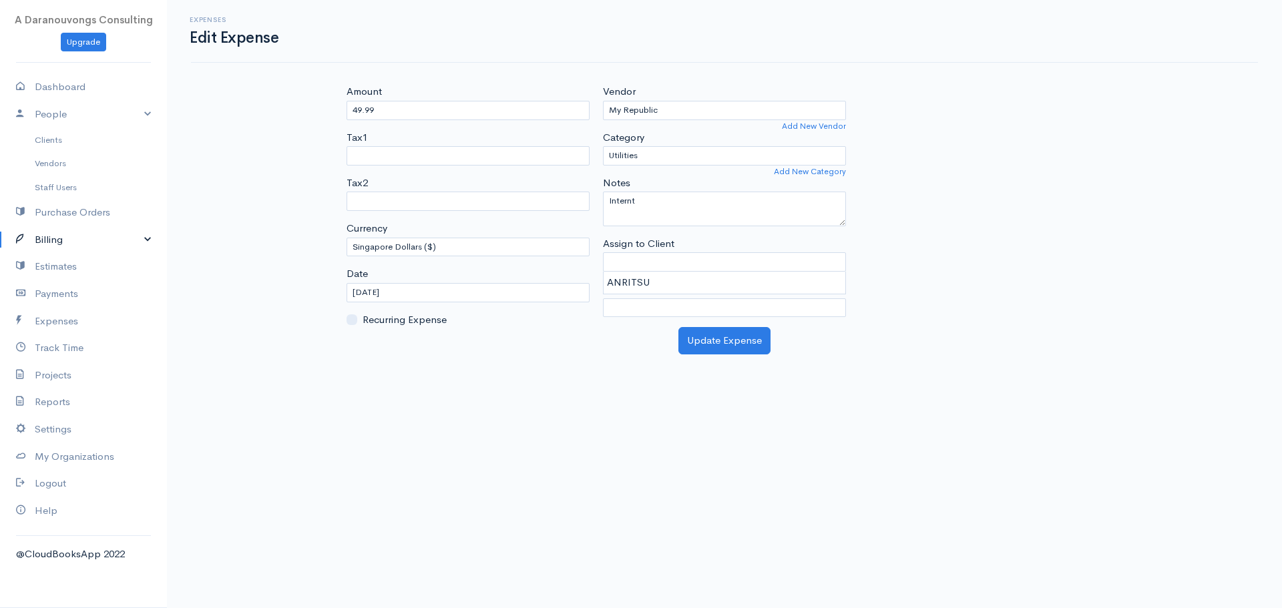
click at [54, 242] on link "Billing" at bounding box center [83, 239] width 167 height 27
click at [53, 337] on link "Services" at bounding box center [83, 336] width 167 height 24
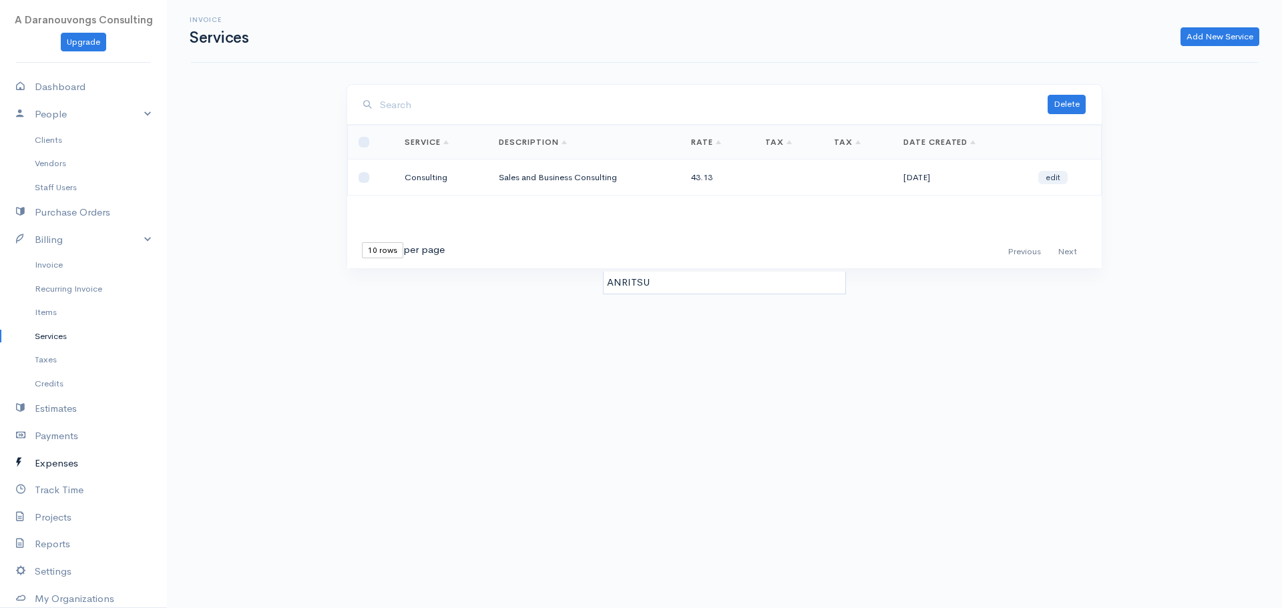
click at [61, 464] on link "Expenses" at bounding box center [83, 463] width 167 height 27
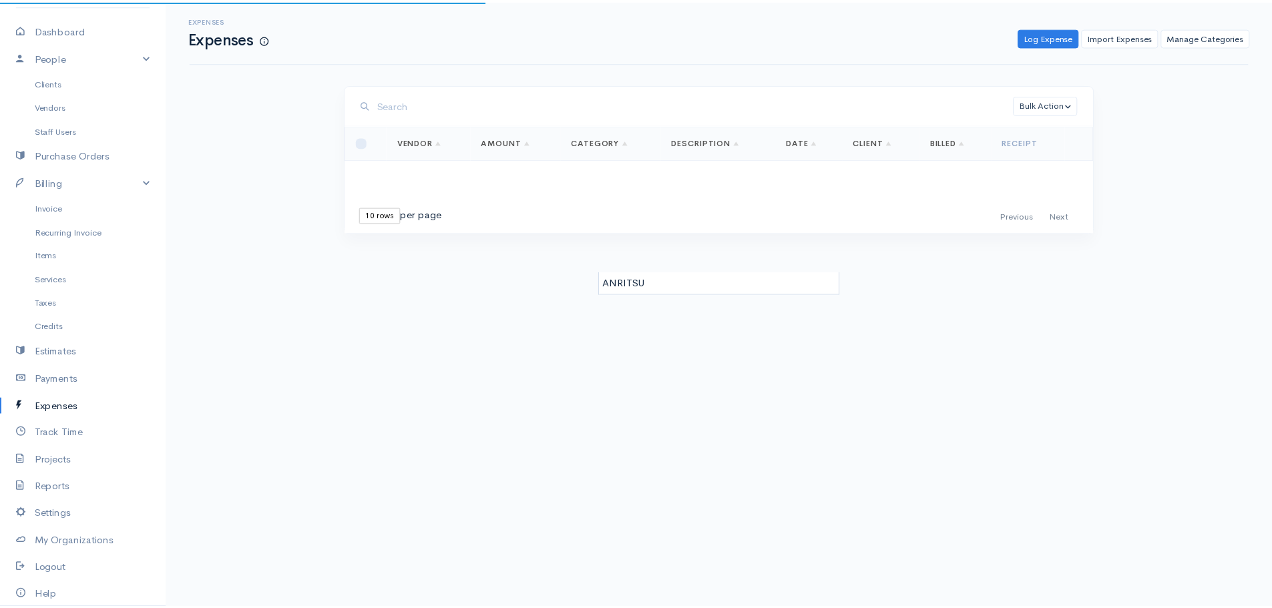
scroll to position [104, 0]
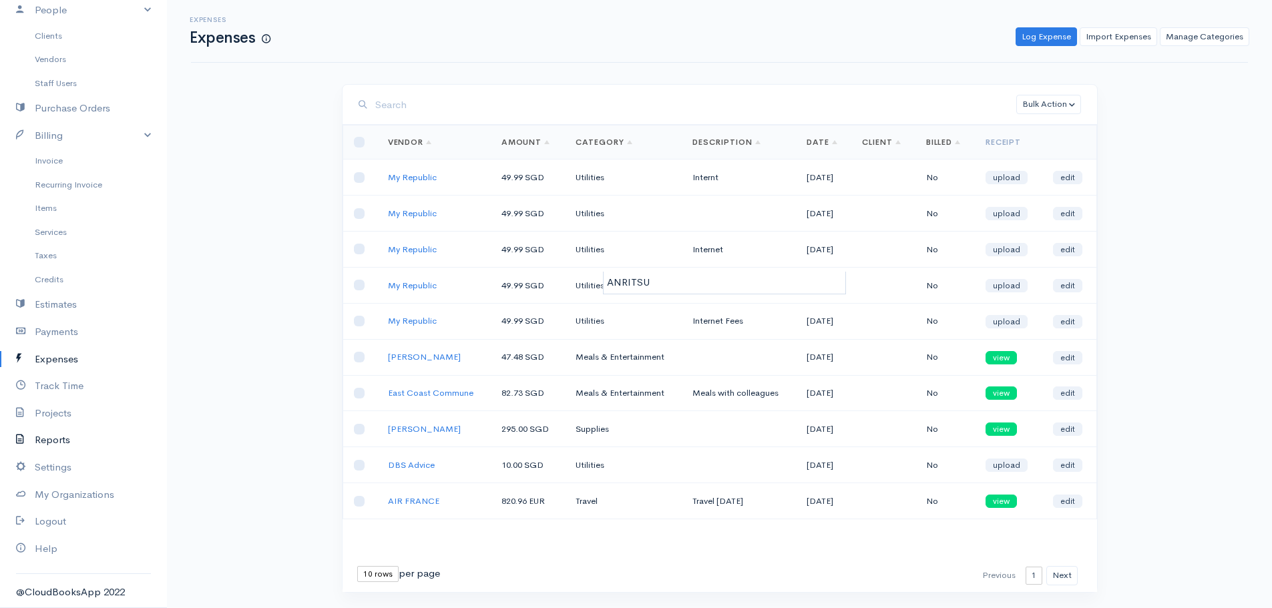
click at [55, 445] on link "Reports" at bounding box center [83, 440] width 167 height 27
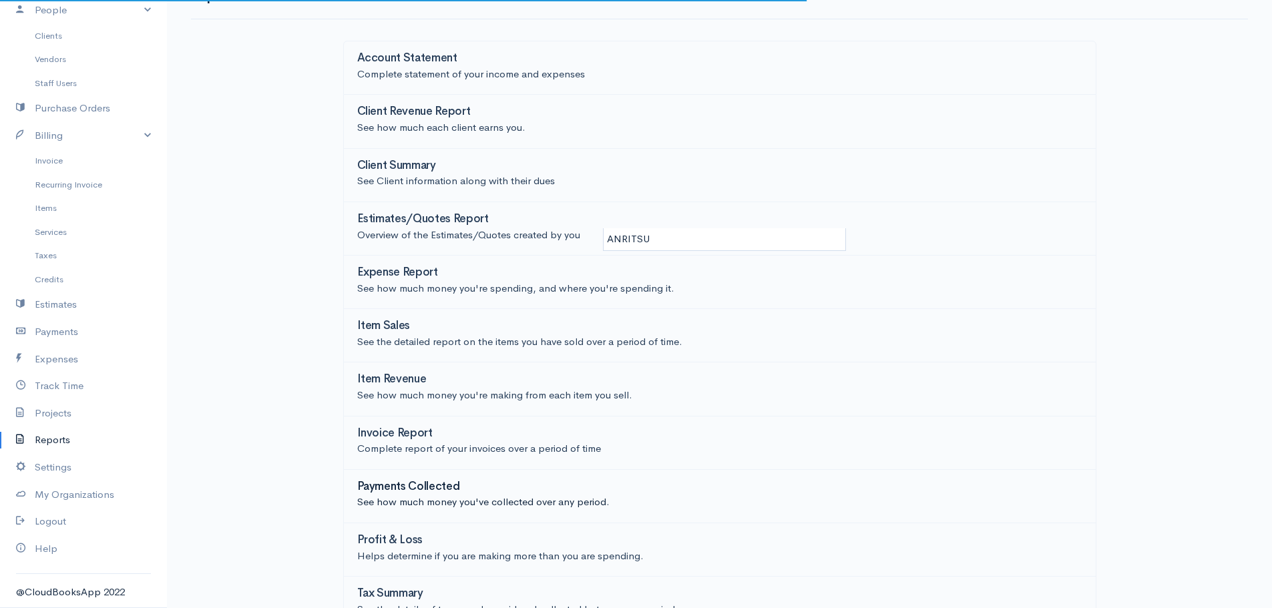
scroll to position [120, 0]
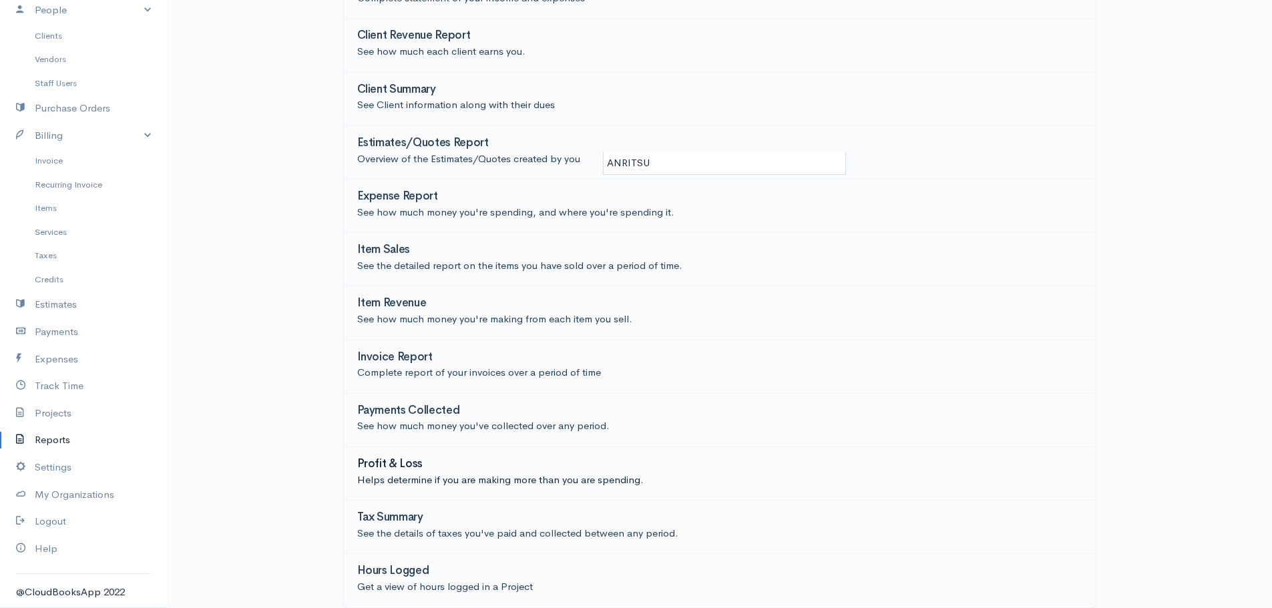
click at [396, 484] on p "Helps determine if you are making more than you are spending." at bounding box center [719, 480] width 725 height 15
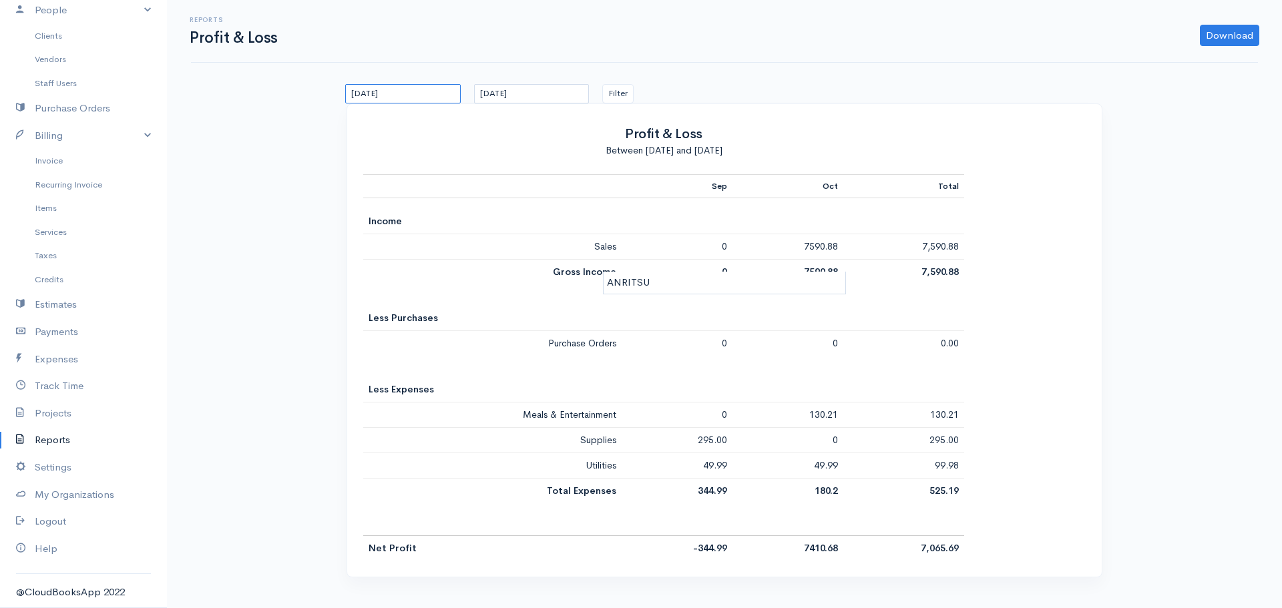
click at [403, 96] on input "15/09/2025" at bounding box center [403, 93] width 116 height 19
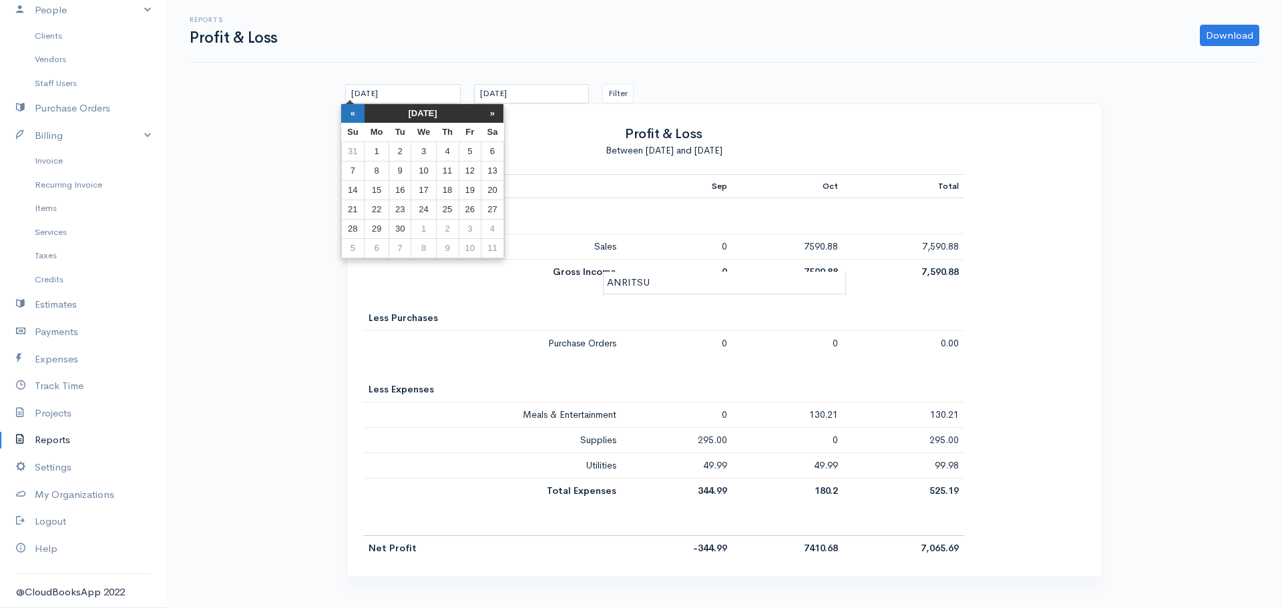
click at [351, 116] on th "«" at bounding box center [352, 113] width 23 height 19
click at [351, 116] on th "«" at bounding box center [358, 113] width 23 height 19
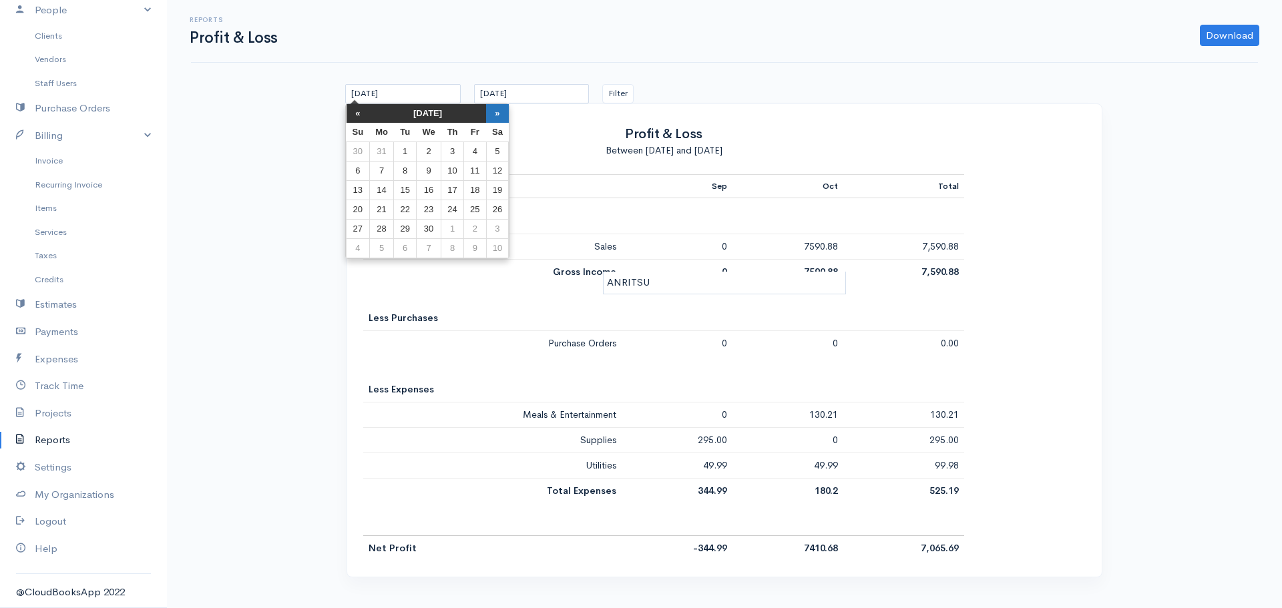
click at [499, 108] on th "»" at bounding box center [497, 113] width 23 height 19
click at [451, 148] on td "1" at bounding box center [452, 151] width 23 height 19
type input "01/05/2025"
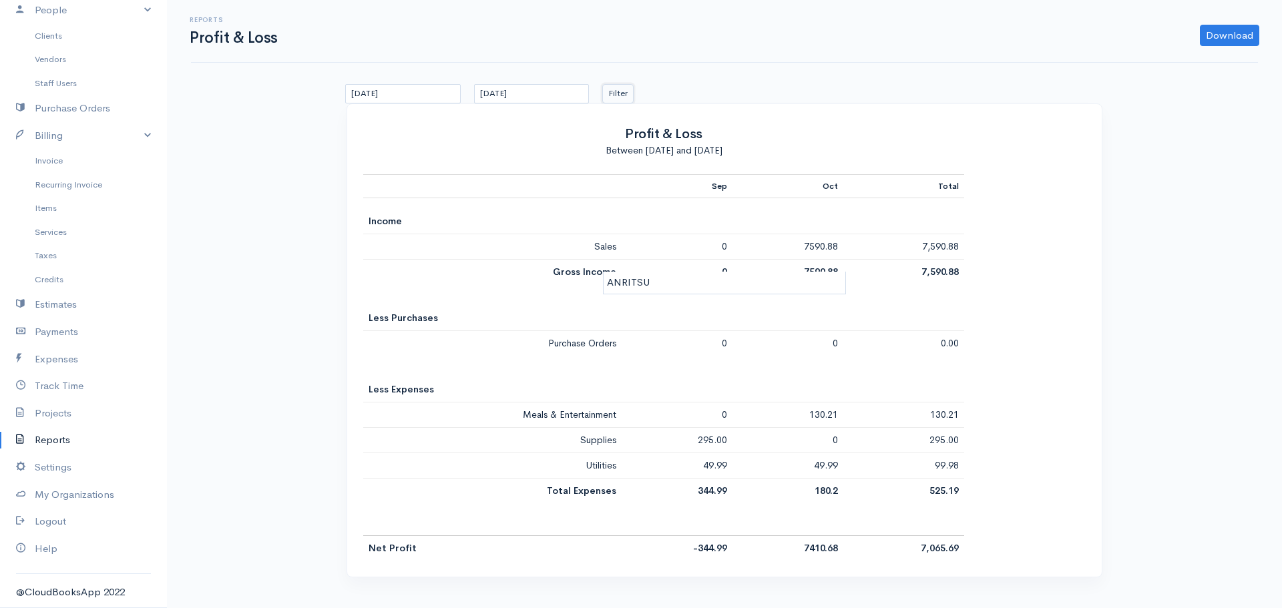
click at [613, 92] on button "Filter" at bounding box center [617, 93] width 31 height 19
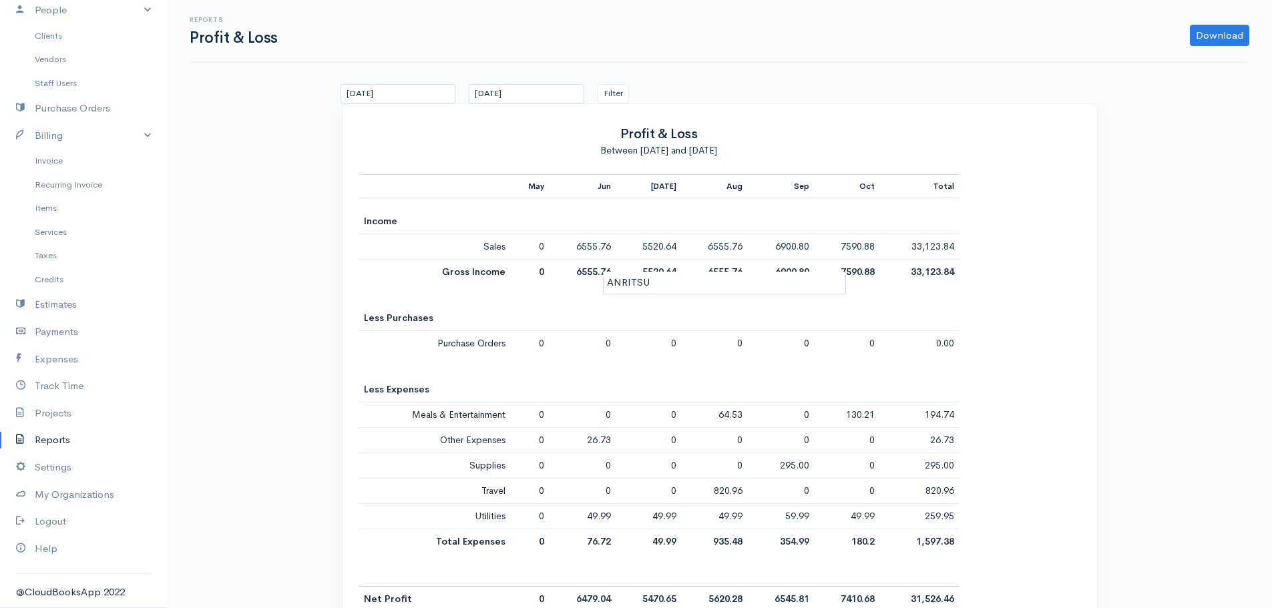
click at [618, 326] on table "May Jun Jul Aug Sep Oct Total Income Sales 0 6555.76 5520.64 6555.76 6900.80 75…" at bounding box center [659, 392] width 601 height 437
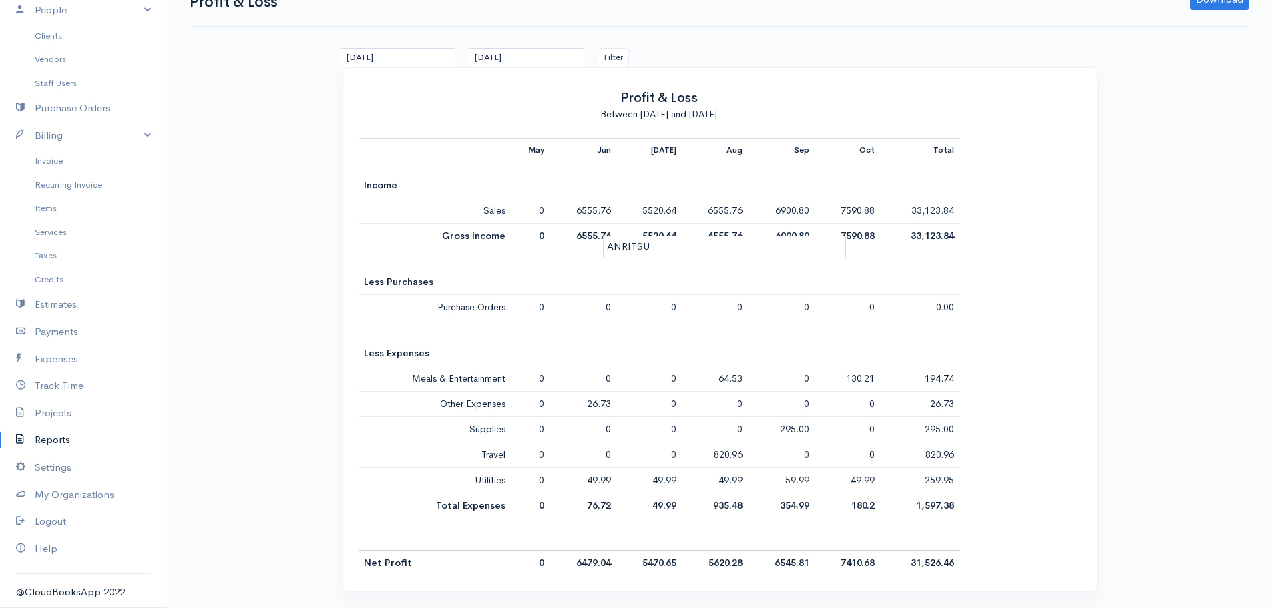
click at [1150, 505] on div "Reports Profit & Loss Download PDF CSV 01/05/2025 15/10/2025 Filter Profit & Lo…" at bounding box center [719, 286] width 1105 height 644
click at [1032, 479] on div "May Jun Jul Aug Sep Oct Total Income Sales 0 6555.76 5520.64 6555.76 6900.80 75…" at bounding box center [720, 356] width 722 height 437
click at [1031, 460] on div "May Jun Jul Aug Sep Oct Total Income Sales 0 6555.76 5520.64 6555.76 6900.80 75…" at bounding box center [720, 356] width 722 height 437
click at [600, 214] on td "6555.76" at bounding box center [582, 210] width 67 height 25
click at [592, 412] on td "26.73" at bounding box center [582, 404] width 67 height 25
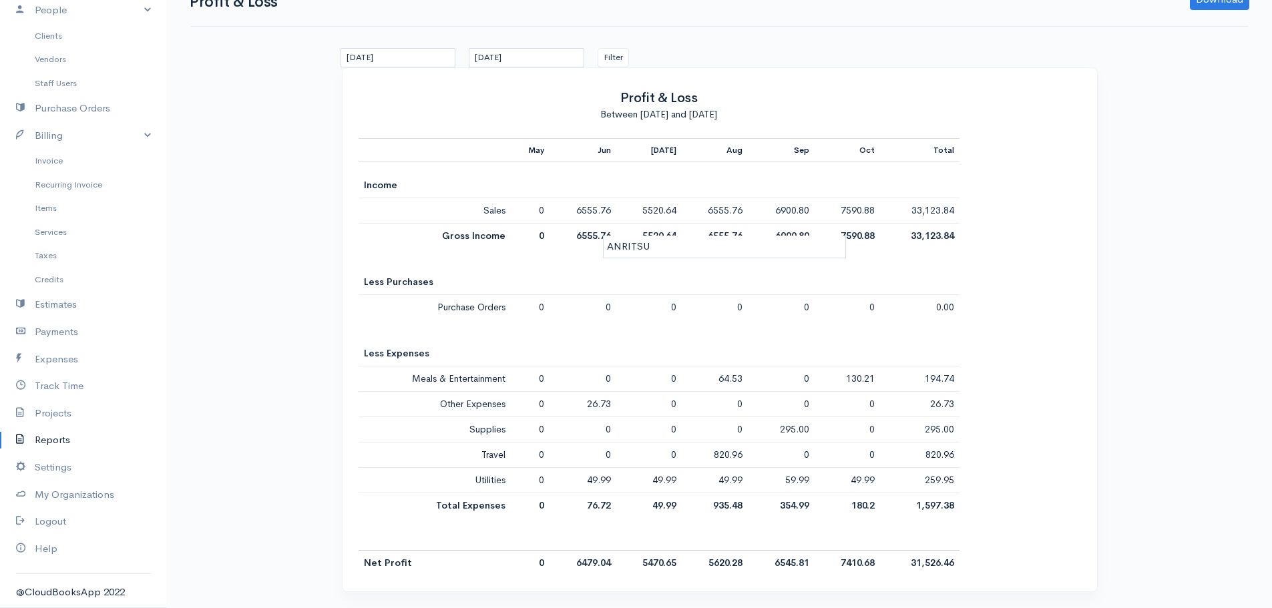
click at [592, 412] on td "26.73" at bounding box center [582, 404] width 67 height 25
click at [37, 471] on link "Settings" at bounding box center [83, 467] width 167 height 27
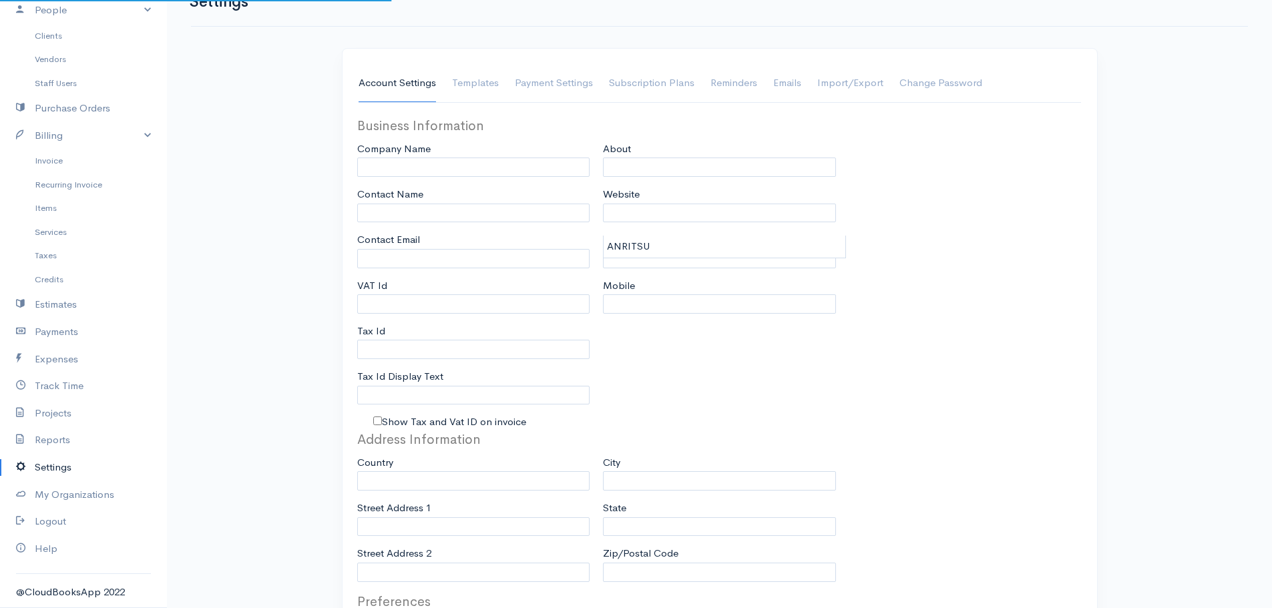
type input "daranouvongs@gmail.com"
type input "A Daranouvongs Consulting"
type input "Anusong Daranouvongs Gantois"
type input "daranouvongs@gmail.com"
type input "Tax Id"
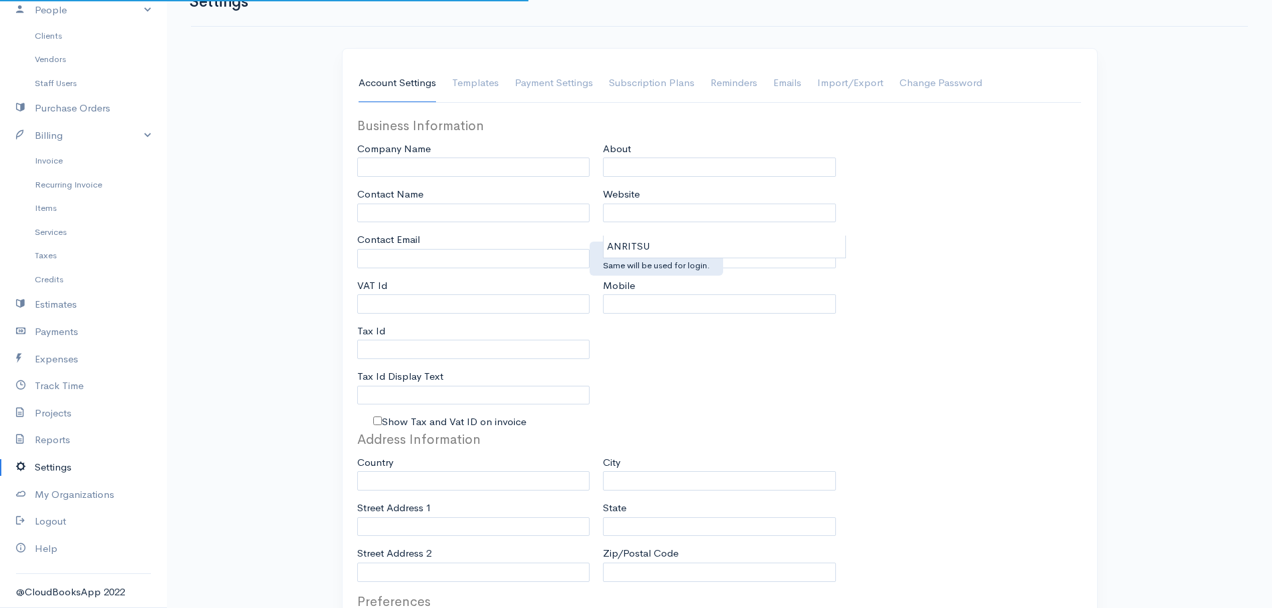
type input "+6587855113"
select select
type input "36 Dido St"
type input "Singapore"
type input "459480"
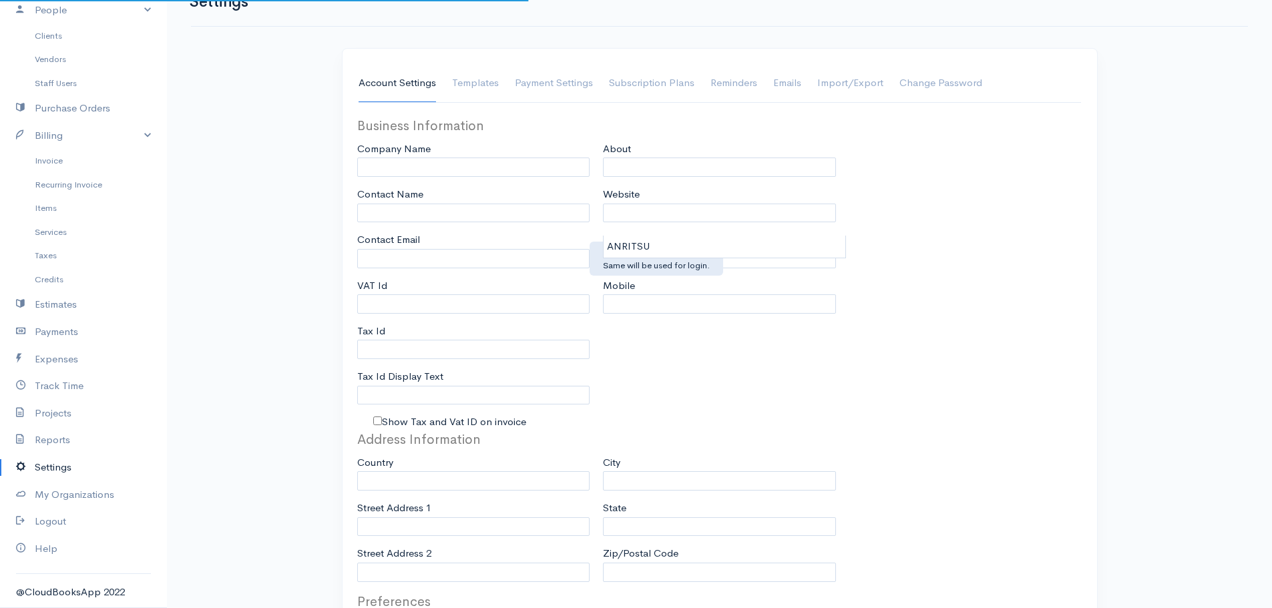
select select "dd/mm/yyyy"
select select
type input "INVOICE"
type input "1"
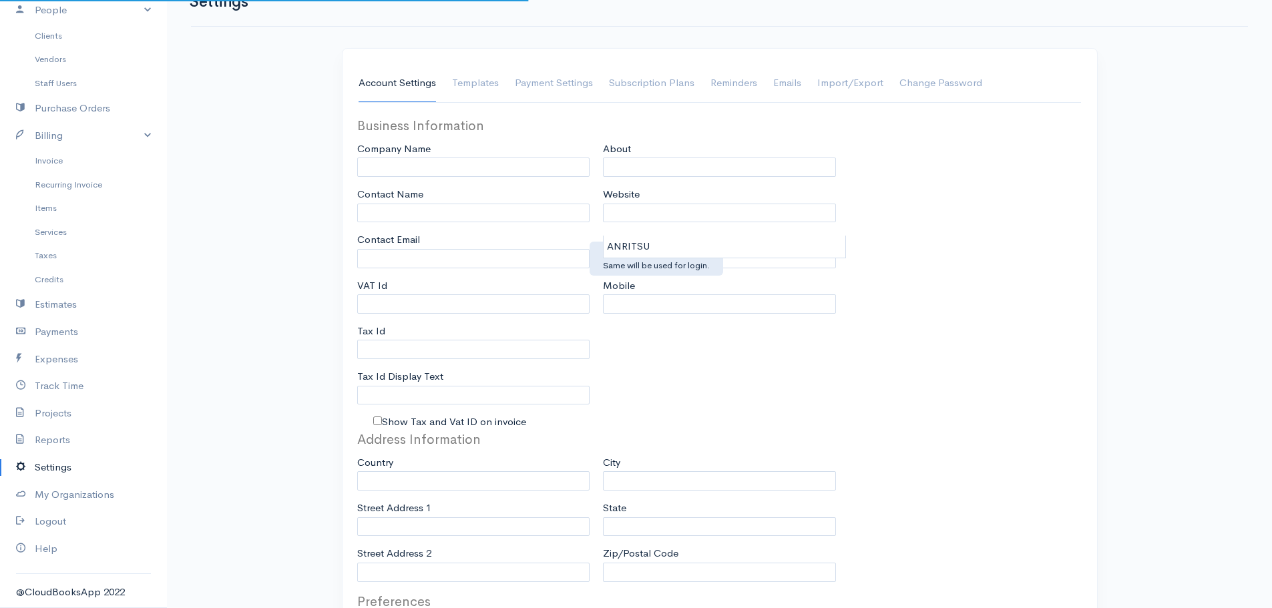
select select "3"
checkbox input "true"
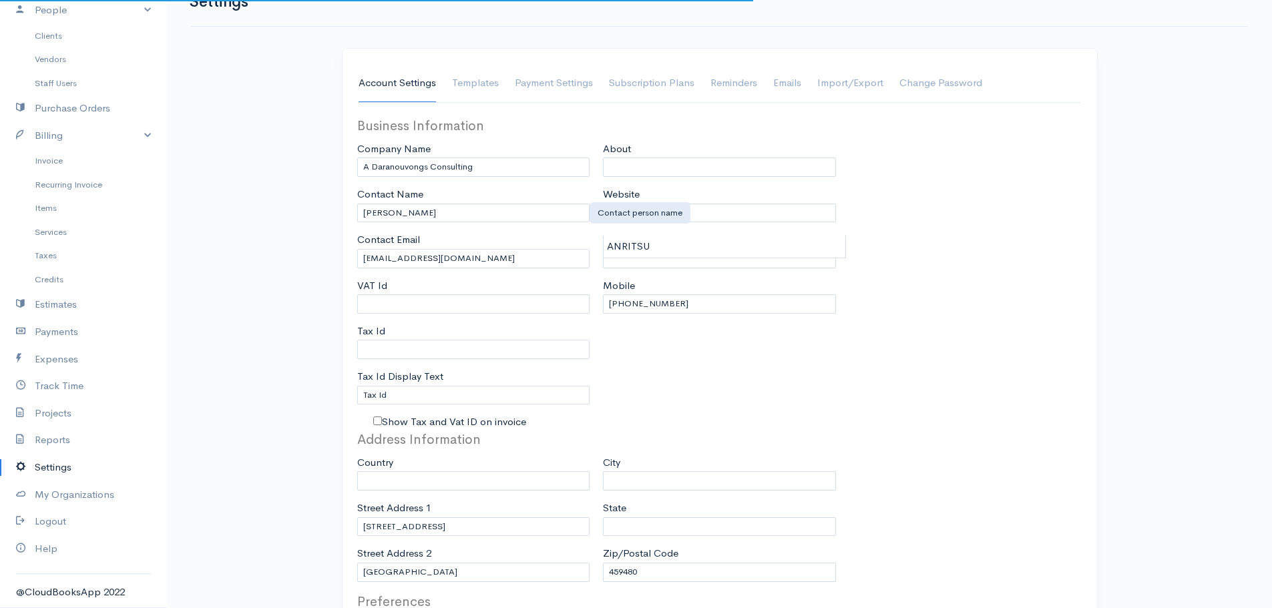
select select "Singapore"
select select "EUR"
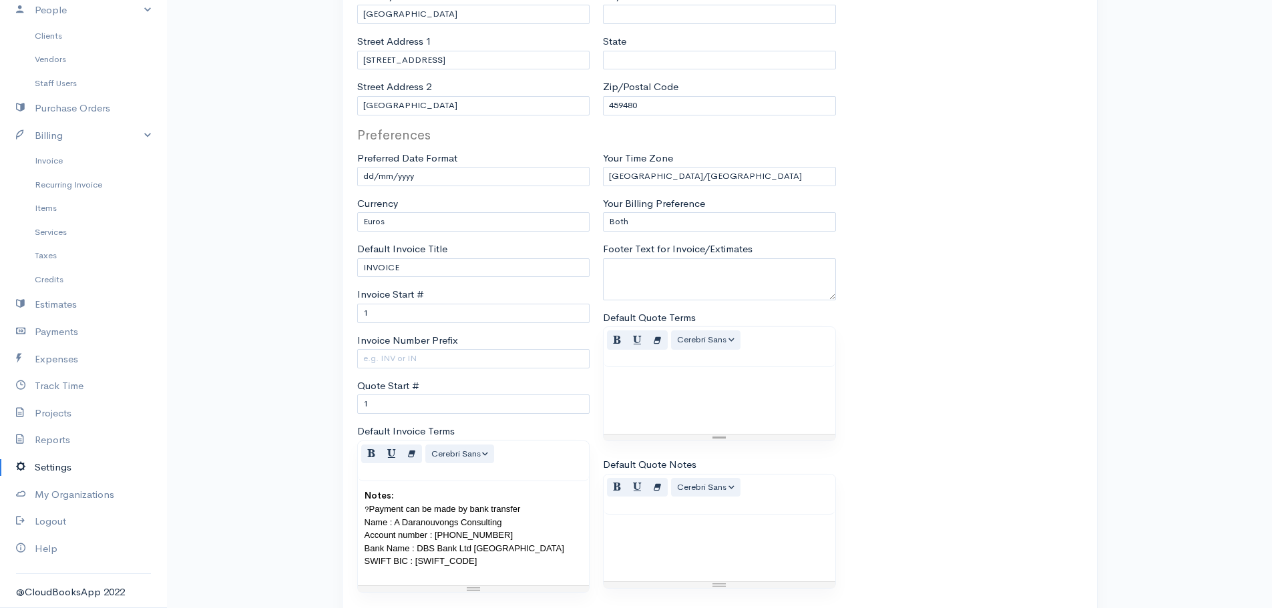
scroll to position [503, 0]
click at [492, 215] on select "U.S. Dollars Canadian Dollars British Pounds Sterling Euros Australian Dollars …" at bounding box center [473, 221] width 233 height 19
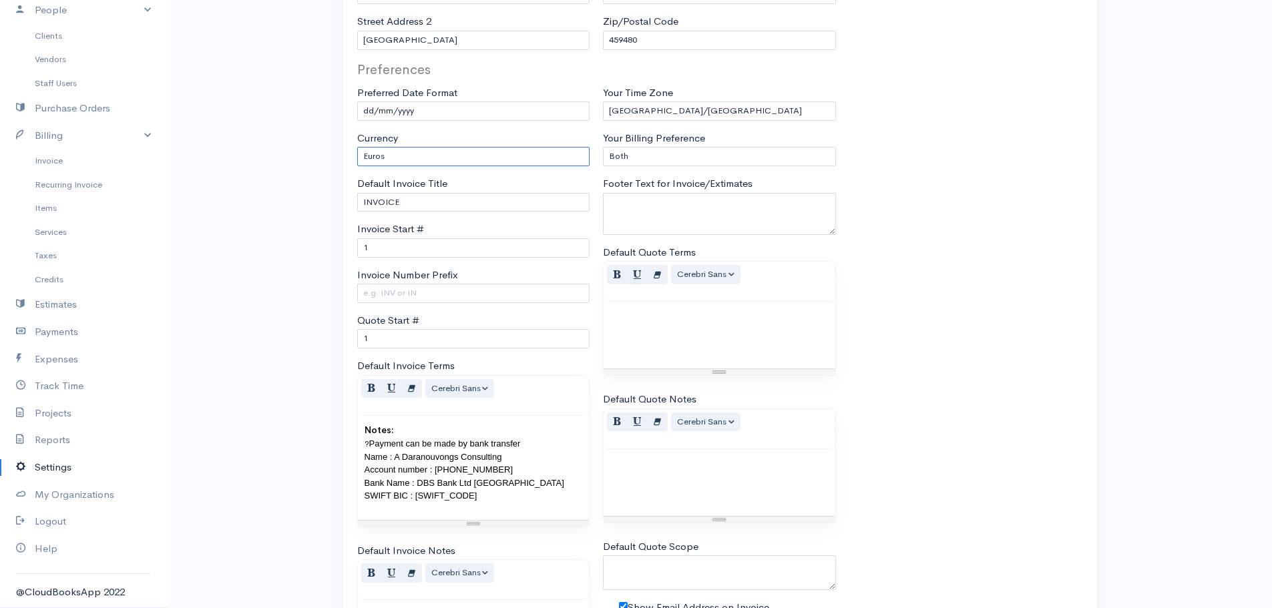
scroll to position [498, 0]
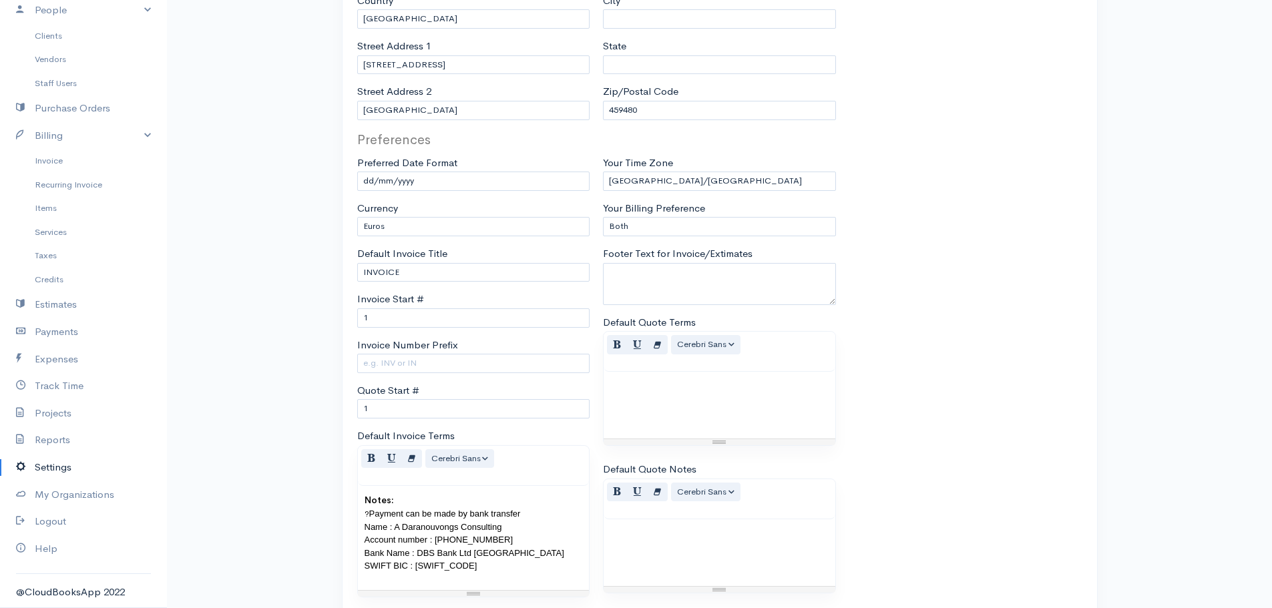
click at [942, 300] on div "Preferences Preferred Date Format mm-dd-yyyy mm/dd/yyyy dd-mm-yyyy dd/mm/yyyy y…" at bounding box center [720, 506] width 738 height 752
click at [646, 228] on select "Only Items or Goods Only Services Both" at bounding box center [719, 226] width 233 height 19
click at [984, 266] on div "Preferences Preferred Date Format mm-dd-yyyy mm/dd/yyyy dd-mm-yyyy dd/mm/yyyy y…" at bounding box center [720, 506] width 738 height 752
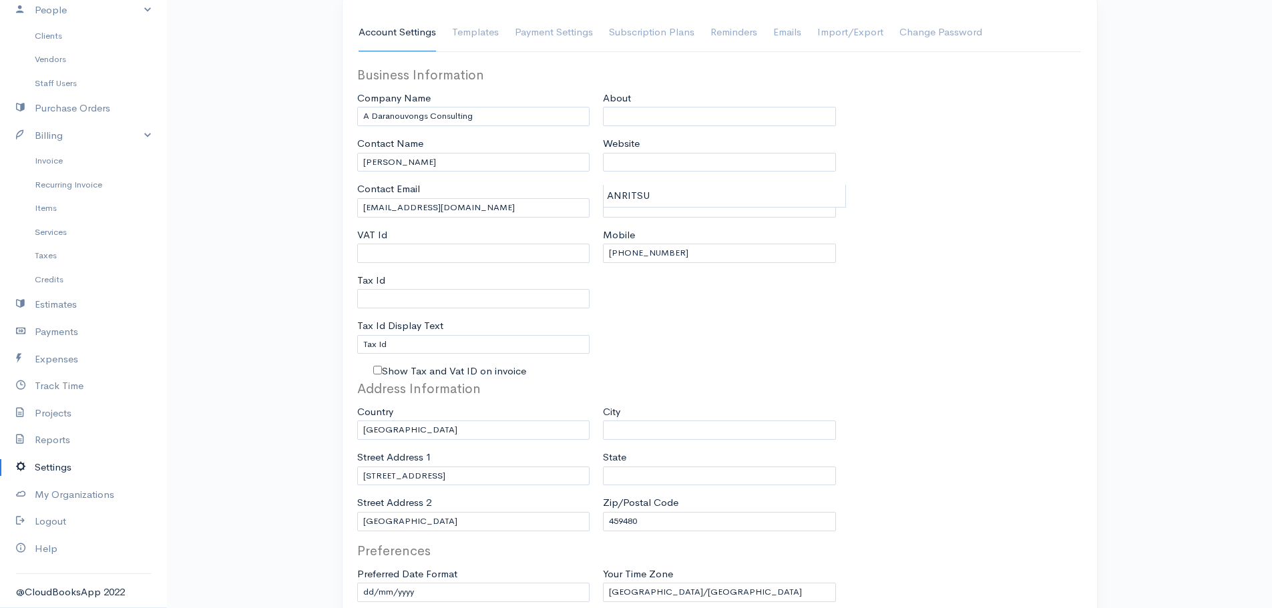
scroll to position [0, 0]
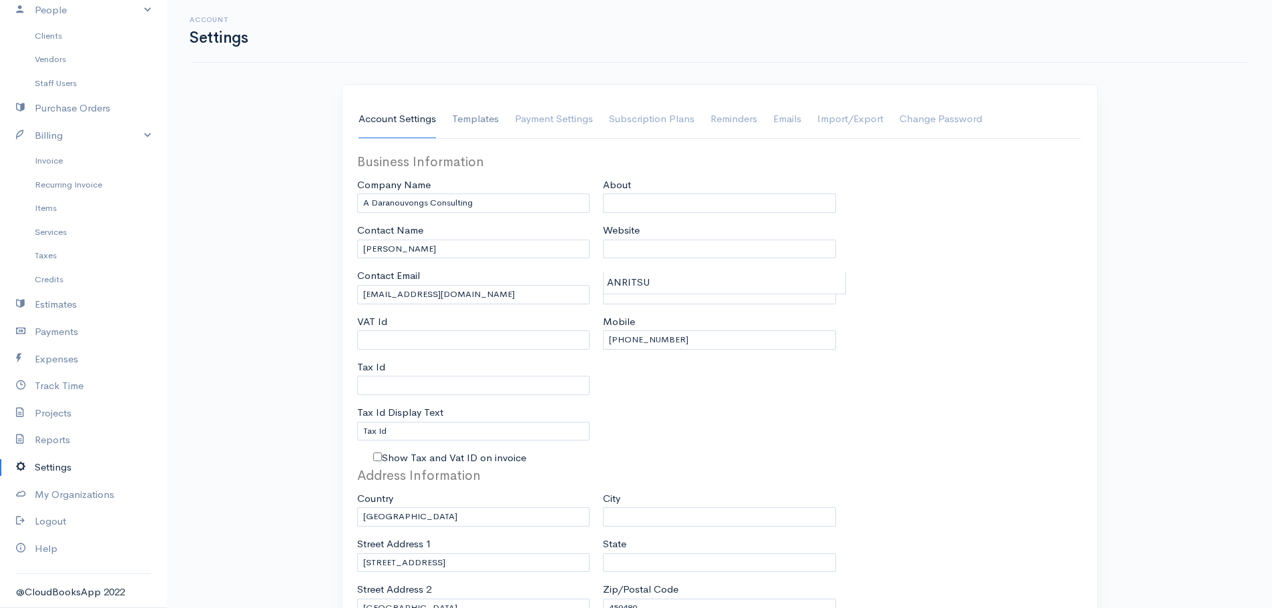
click at [484, 118] on link "Templates" at bounding box center [475, 119] width 47 height 37
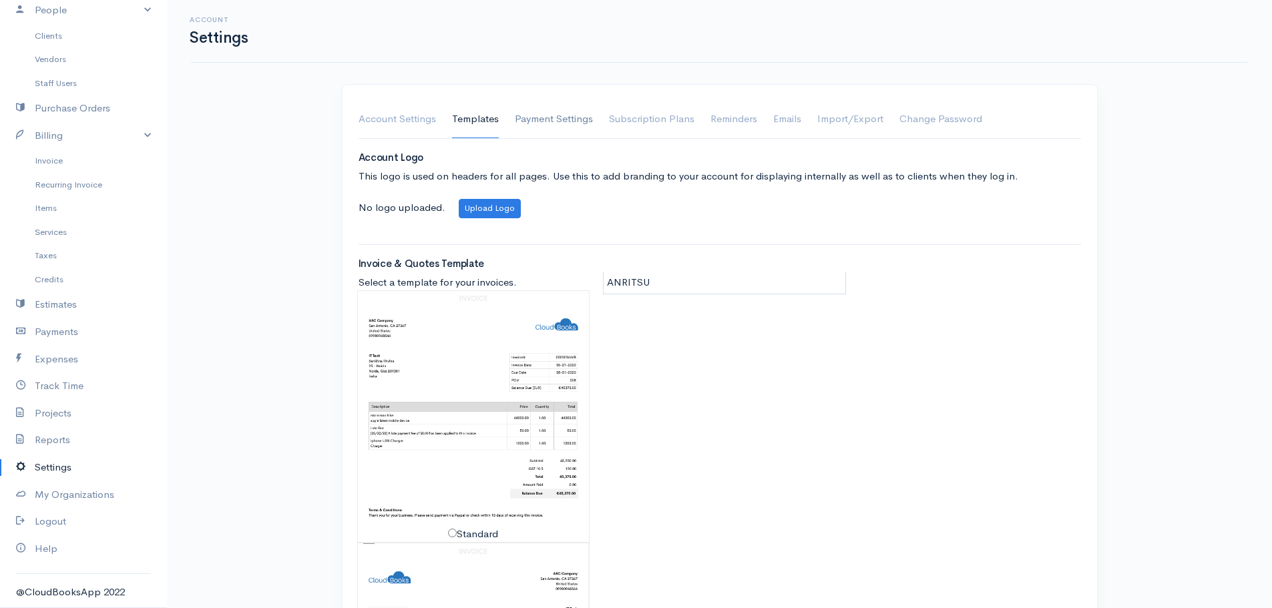
click at [556, 120] on link "Payment Settings" at bounding box center [554, 119] width 78 height 37
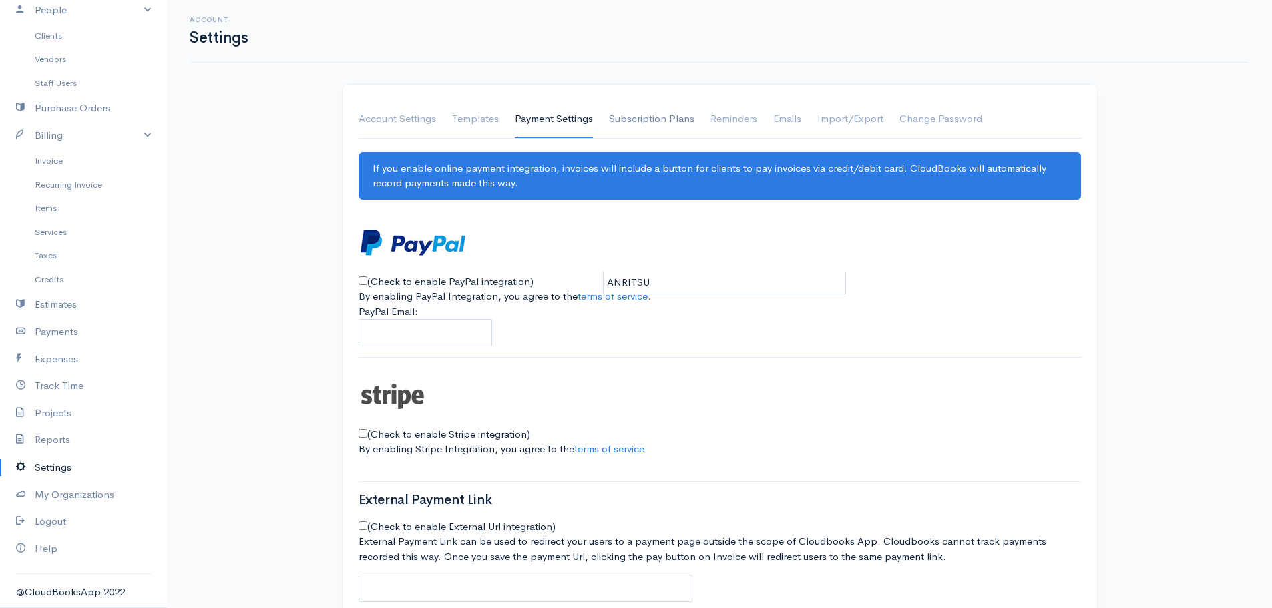
click at [687, 122] on link "Subscription Plans" at bounding box center [651, 119] width 85 height 37
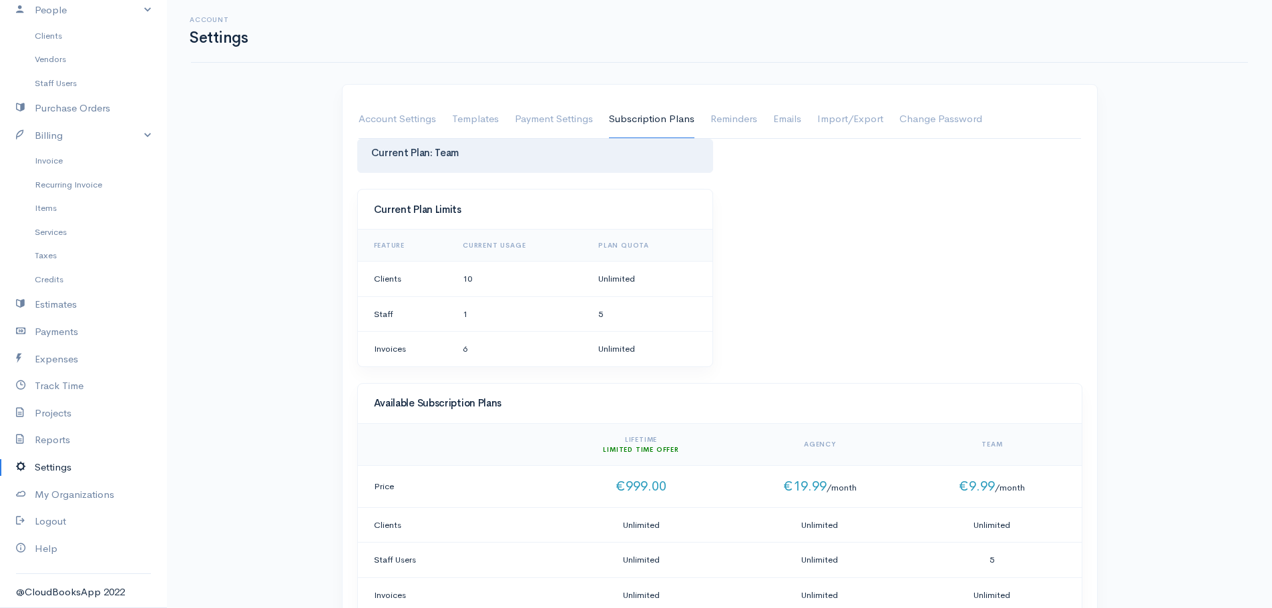
click at [670, 280] on body "A Daranouvongs Consulting Upgrade Dashboard People Clients Vendors Staff Users …" at bounding box center [636, 609] width 1272 height 1219
click at [747, 282] on div "Current Plan Limits Feature Current Usage Plan Quota Clients 10 Unlimited Staff…" at bounding box center [720, 286] width 738 height 194
click at [727, 116] on link "Reminders" at bounding box center [733, 119] width 47 height 37
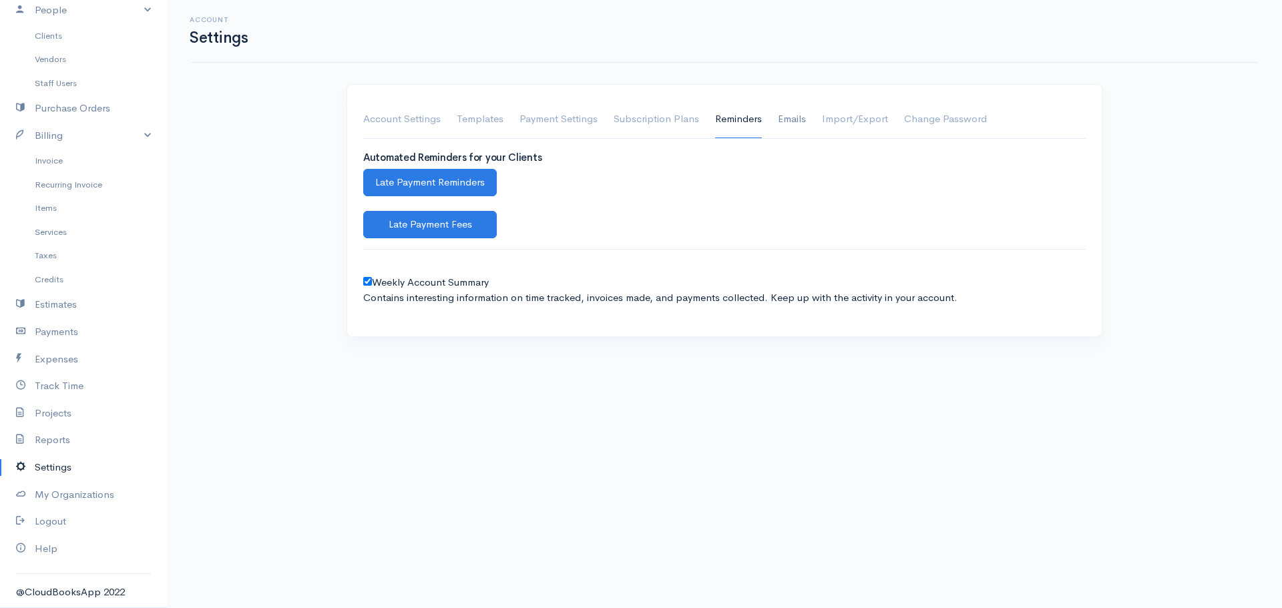
click at [799, 109] on link "Emails" at bounding box center [792, 119] width 28 height 37
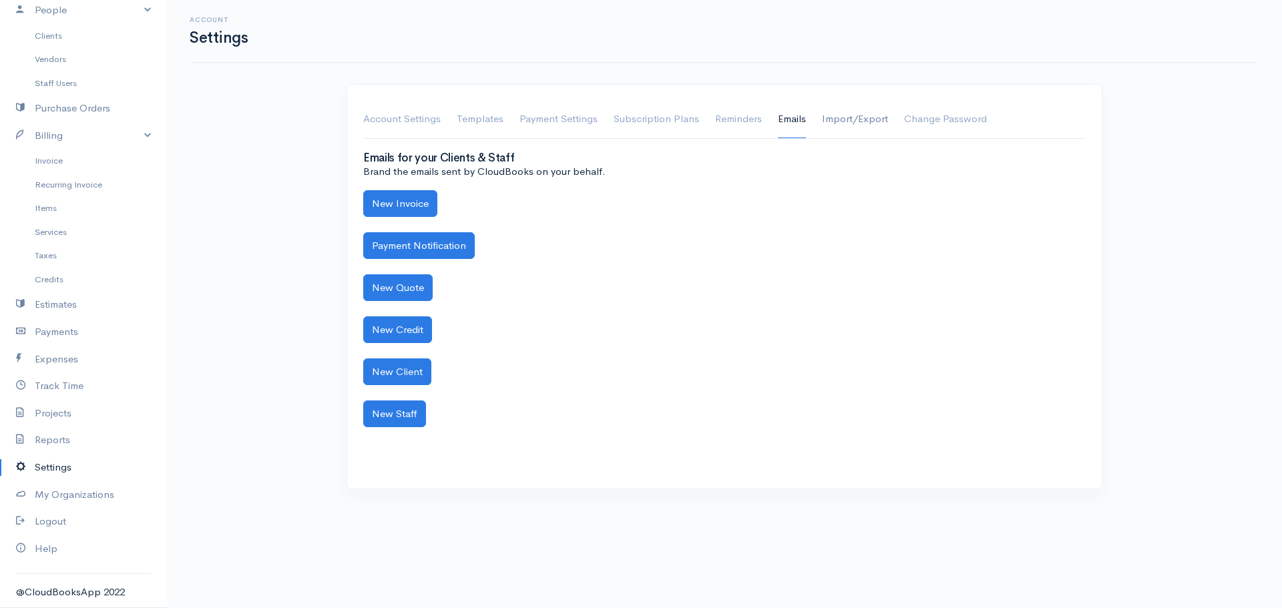
click at [856, 122] on link "Import/Export" at bounding box center [855, 119] width 66 height 37
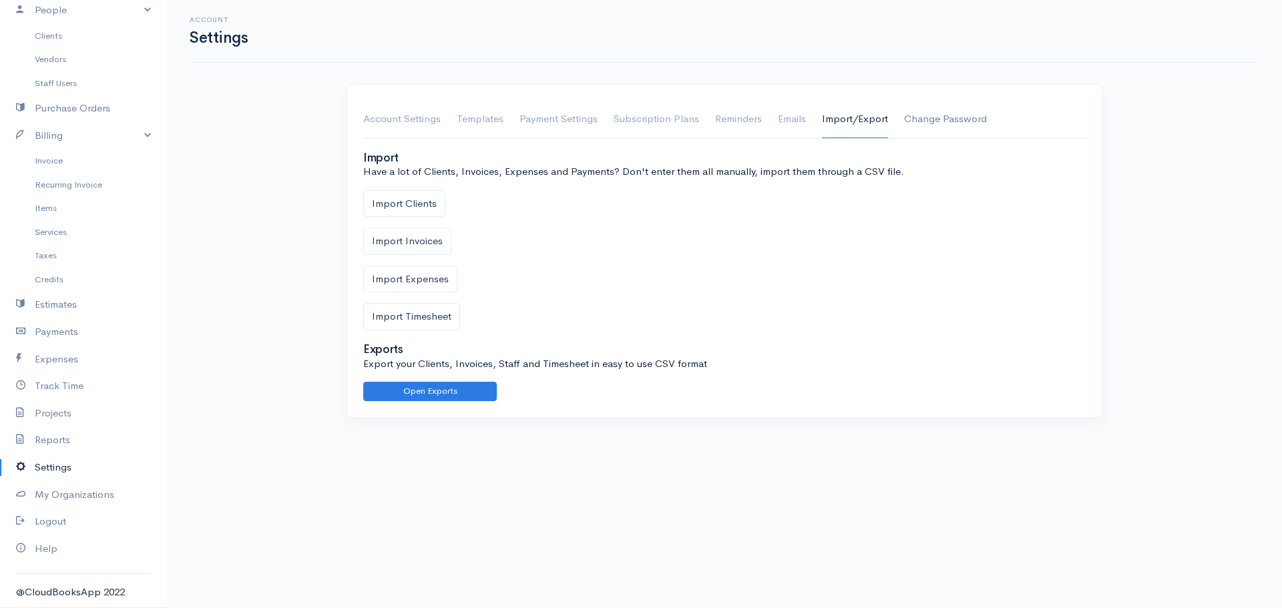
click at [935, 120] on link "Change Password" at bounding box center [945, 119] width 83 height 37
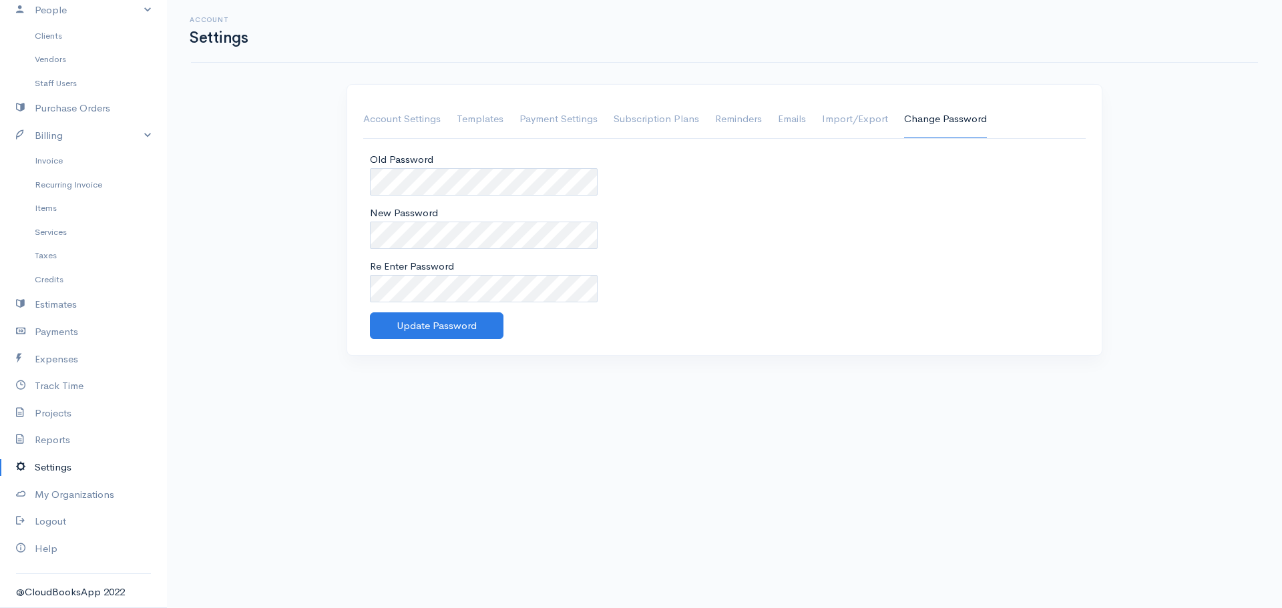
click at [884, 206] on div "Old Password New Password Re Enter Password Update Password" at bounding box center [724, 246] width 722 height 188
click at [389, 119] on link "Account Settings" at bounding box center [401, 119] width 77 height 37
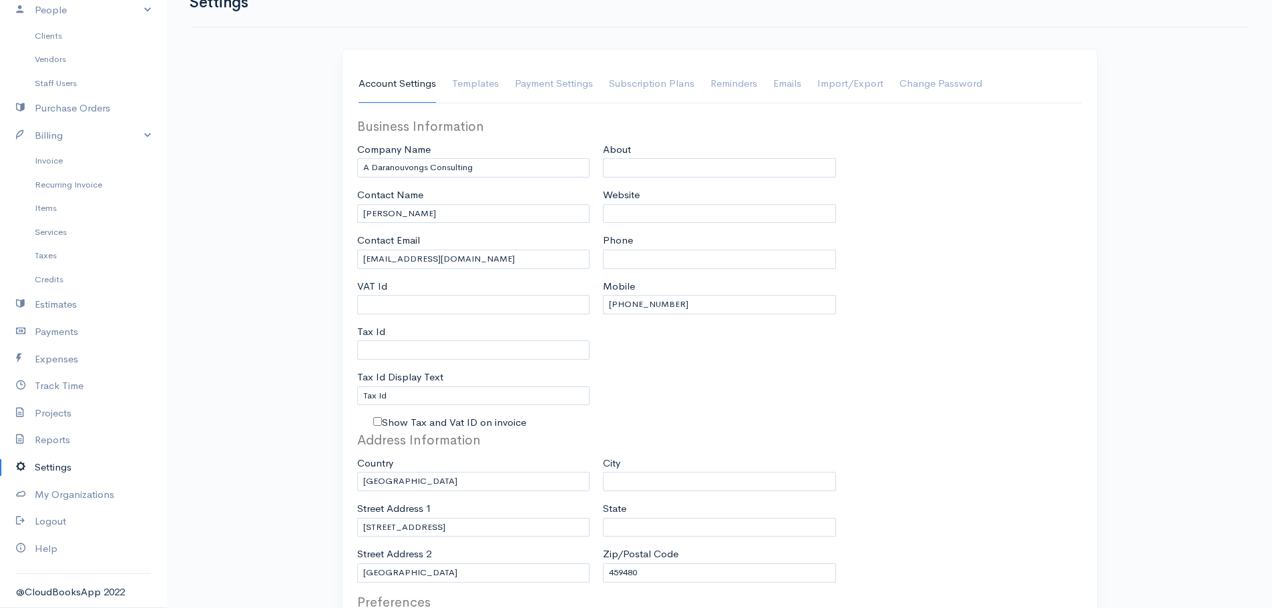
scroll to position [67, 0]
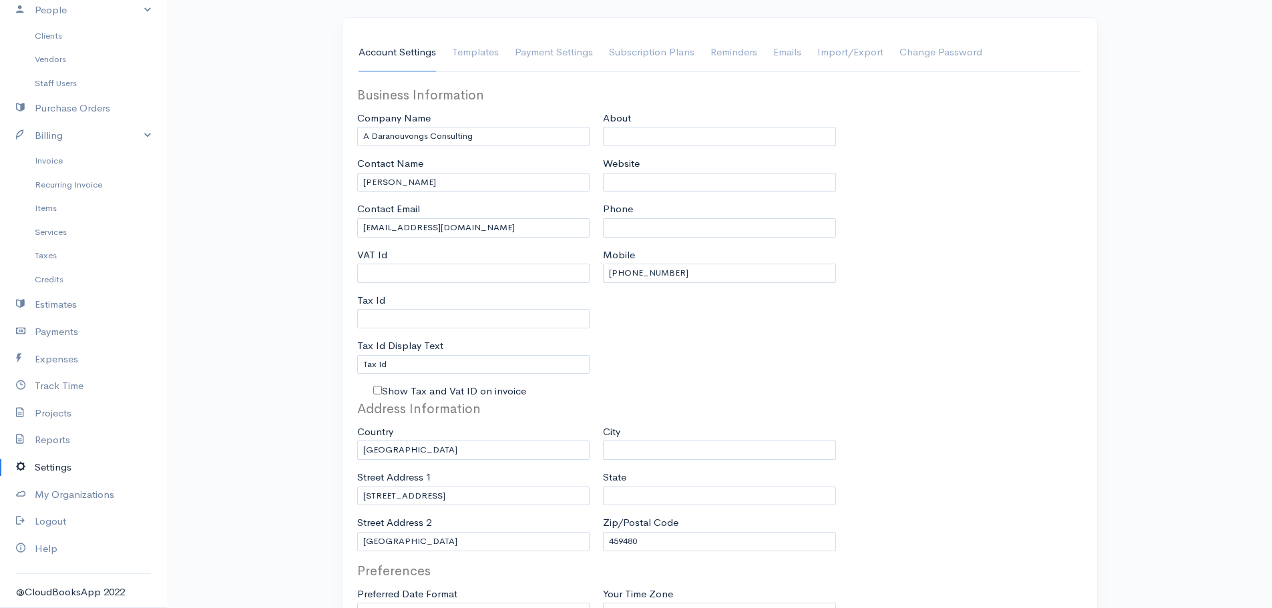
click at [50, 465] on link "Settings" at bounding box center [83, 467] width 167 height 27
click at [66, 497] on link "My Organizations" at bounding box center [83, 494] width 167 height 27
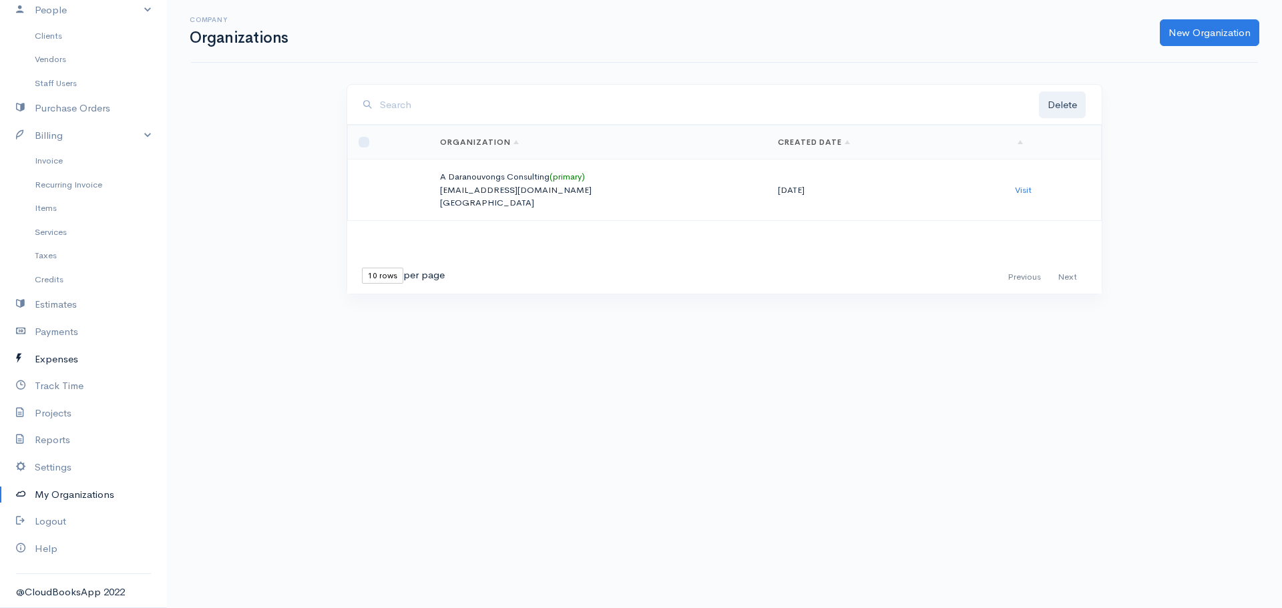
click at [58, 358] on link "Expenses" at bounding box center [83, 359] width 167 height 27
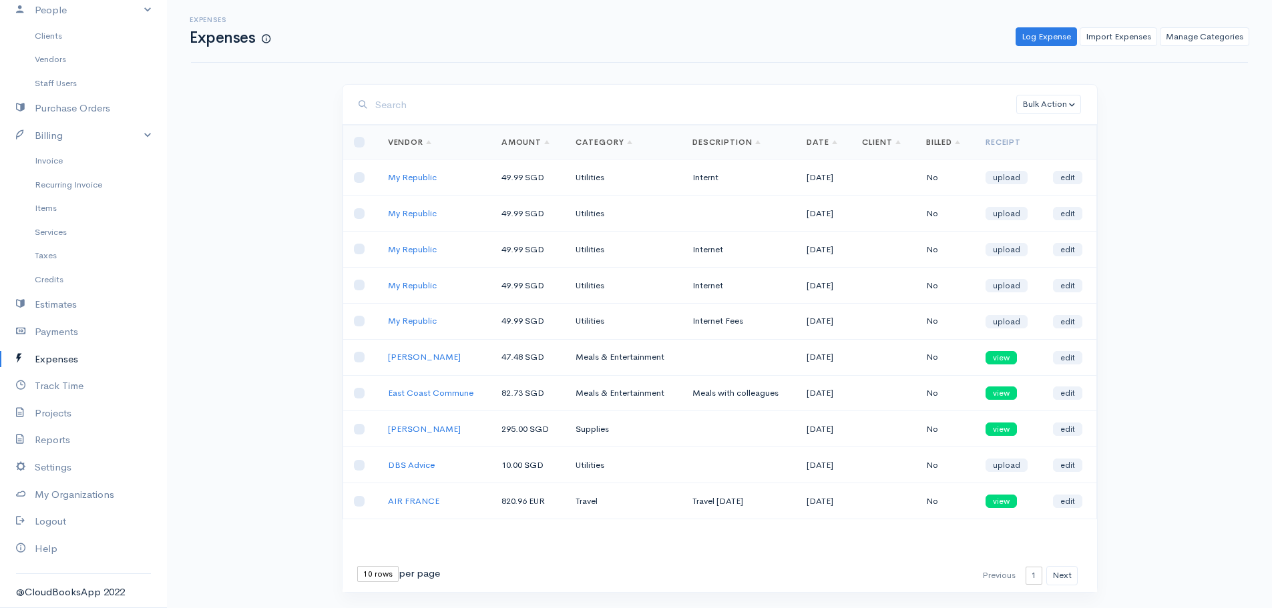
click at [541, 143] on link "Amount" at bounding box center [525, 142] width 49 height 11
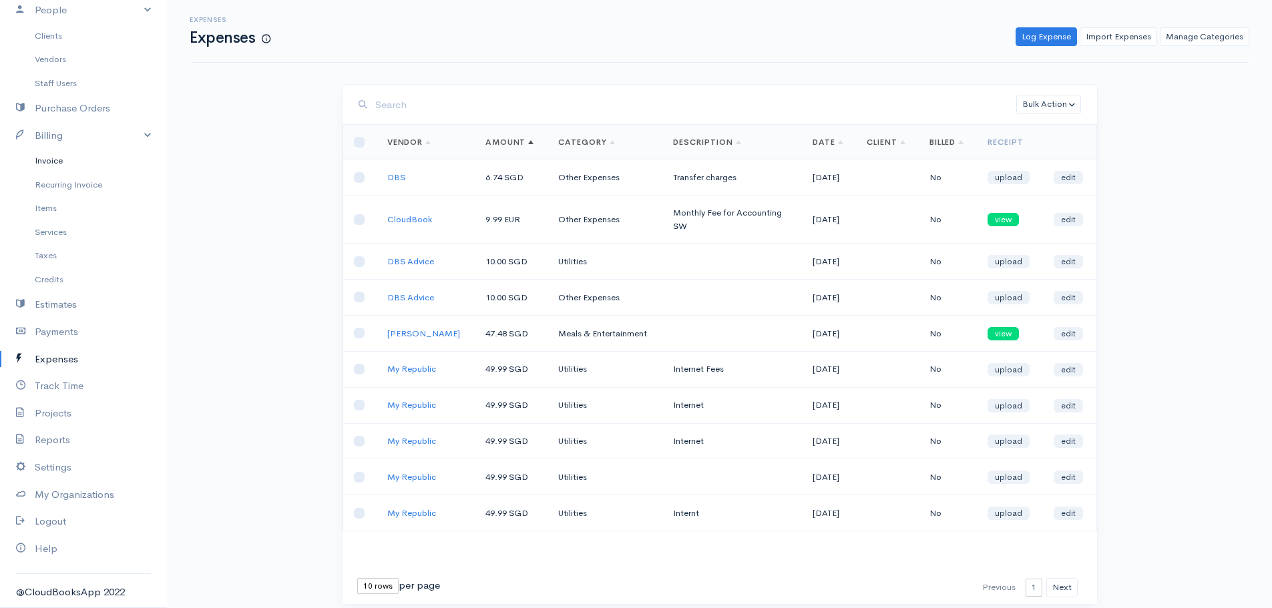
click at [65, 166] on link "Invoice" at bounding box center [83, 161] width 167 height 24
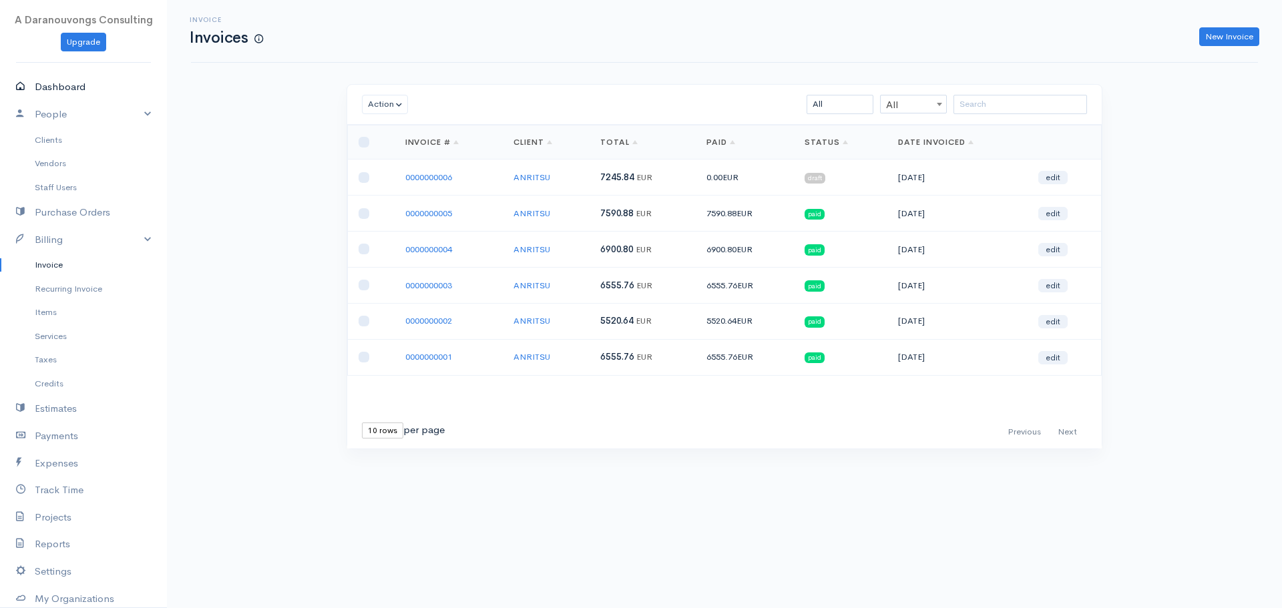
click at [69, 83] on link "Dashboard" at bounding box center [83, 86] width 167 height 27
select select "365"
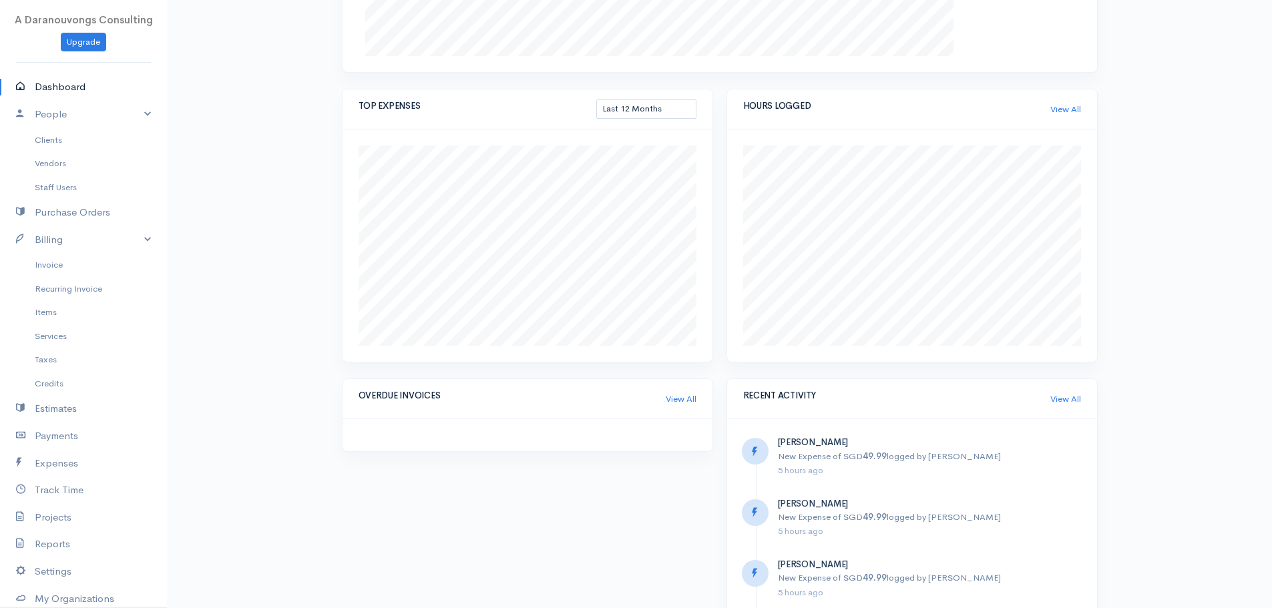
scroll to position [467, 0]
click at [57, 515] on link "Projects" at bounding box center [83, 517] width 167 height 27
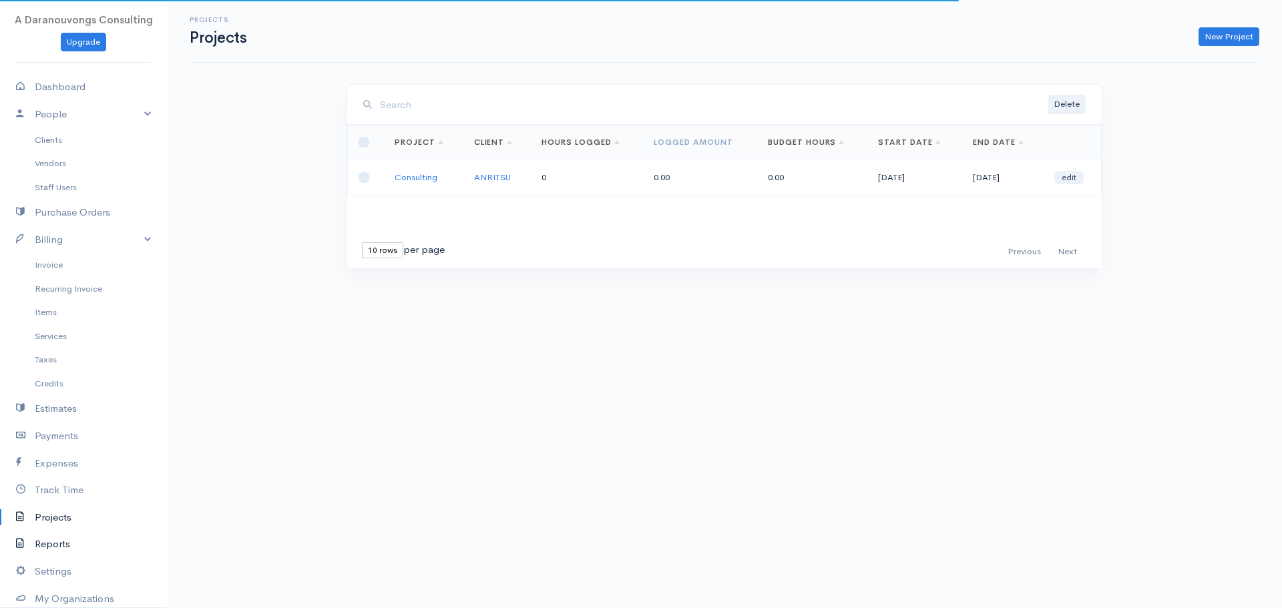
click at [53, 541] on link "Reports" at bounding box center [83, 544] width 167 height 27
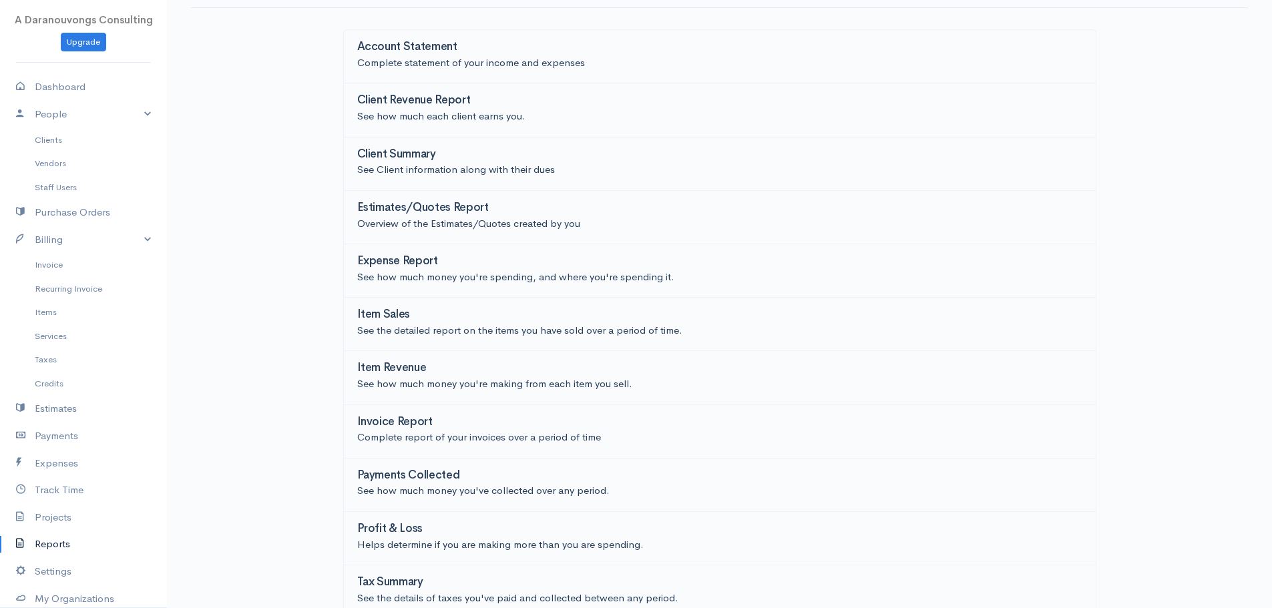
scroll to position [120, 0]
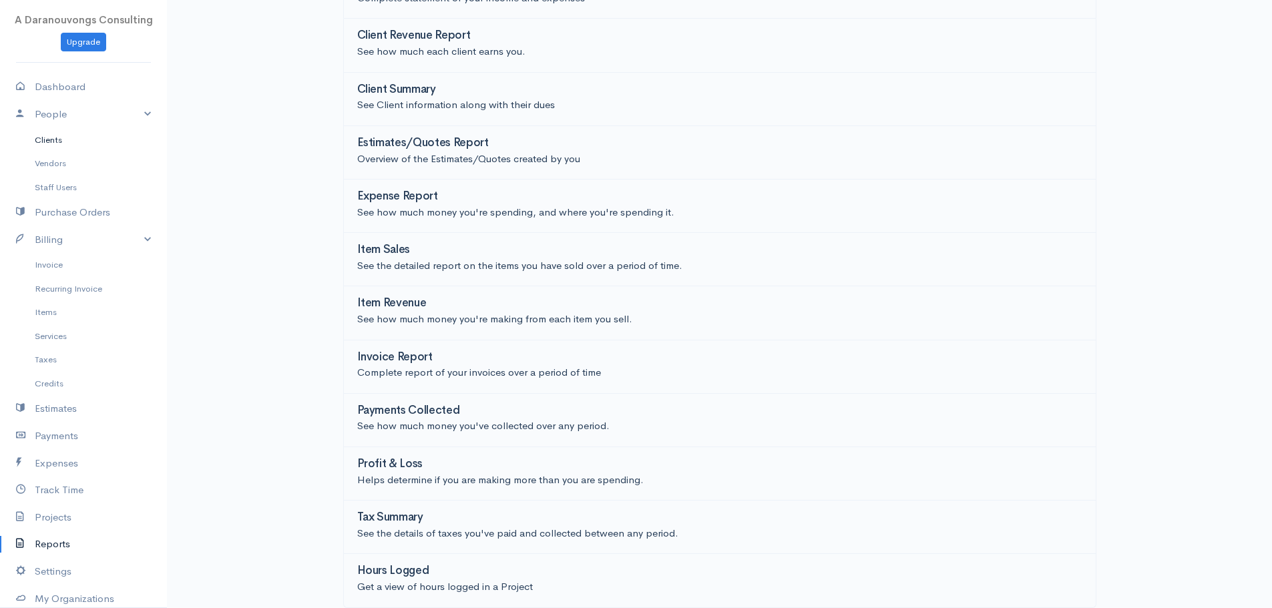
click at [58, 140] on link "Clients" at bounding box center [83, 140] width 167 height 24
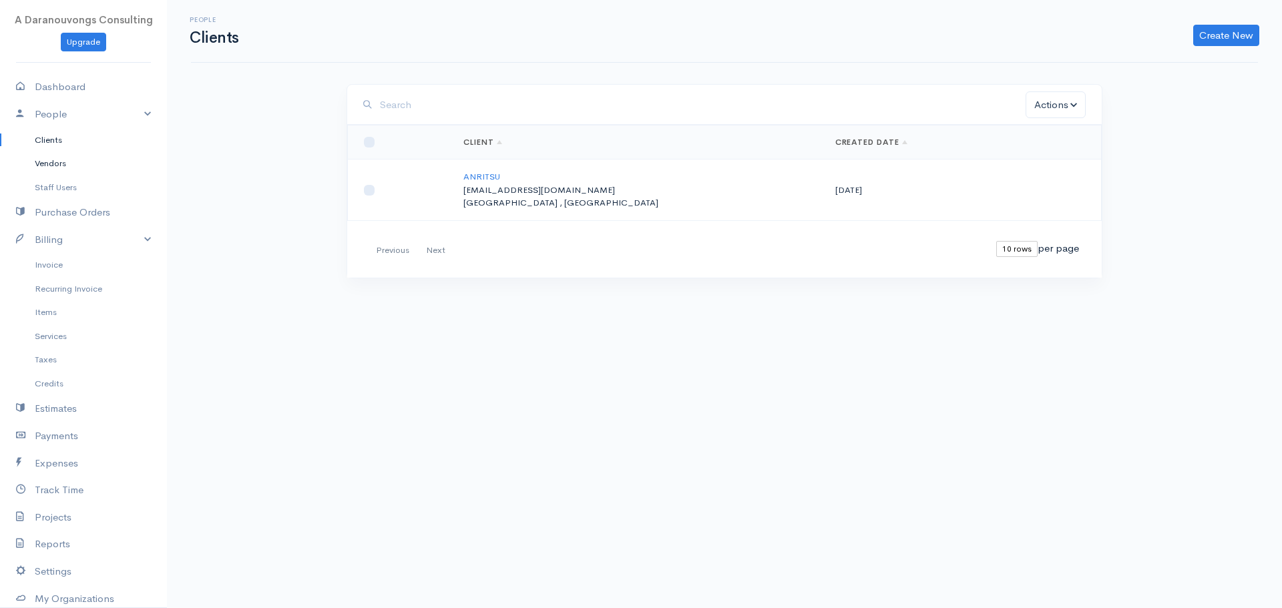
click at [57, 161] on link "Vendors" at bounding box center [83, 164] width 167 height 24
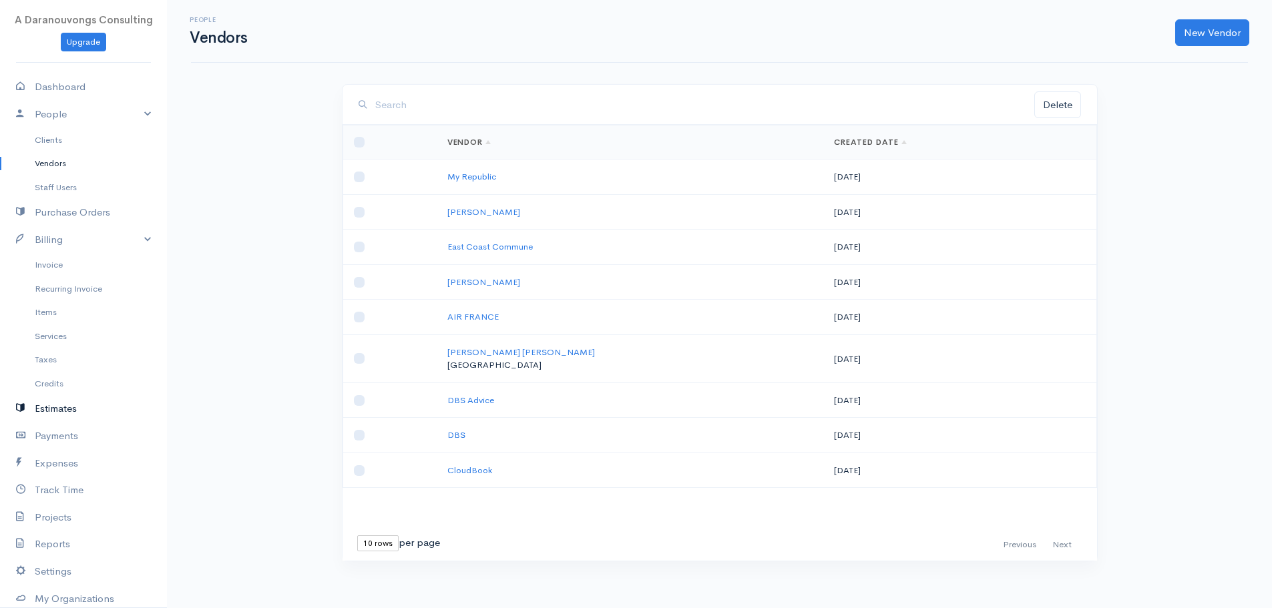
click at [63, 412] on link "Estimates" at bounding box center [83, 408] width 167 height 27
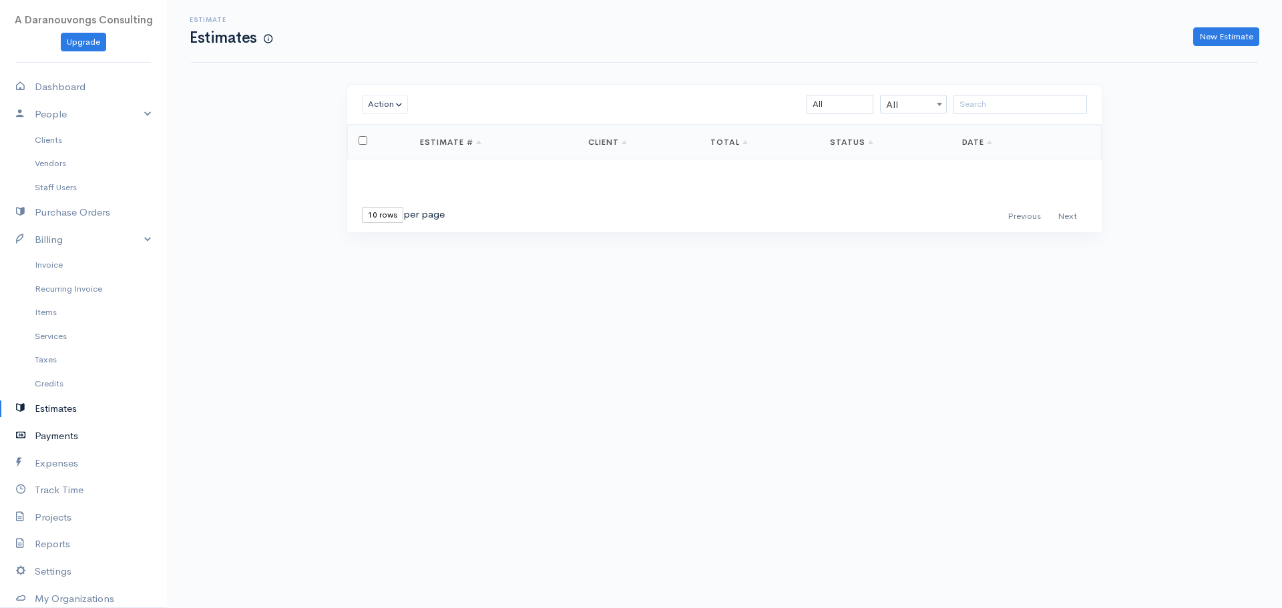
click at [65, 438] on link "Payments" at bounding box center [83, 436] width 167 height 27
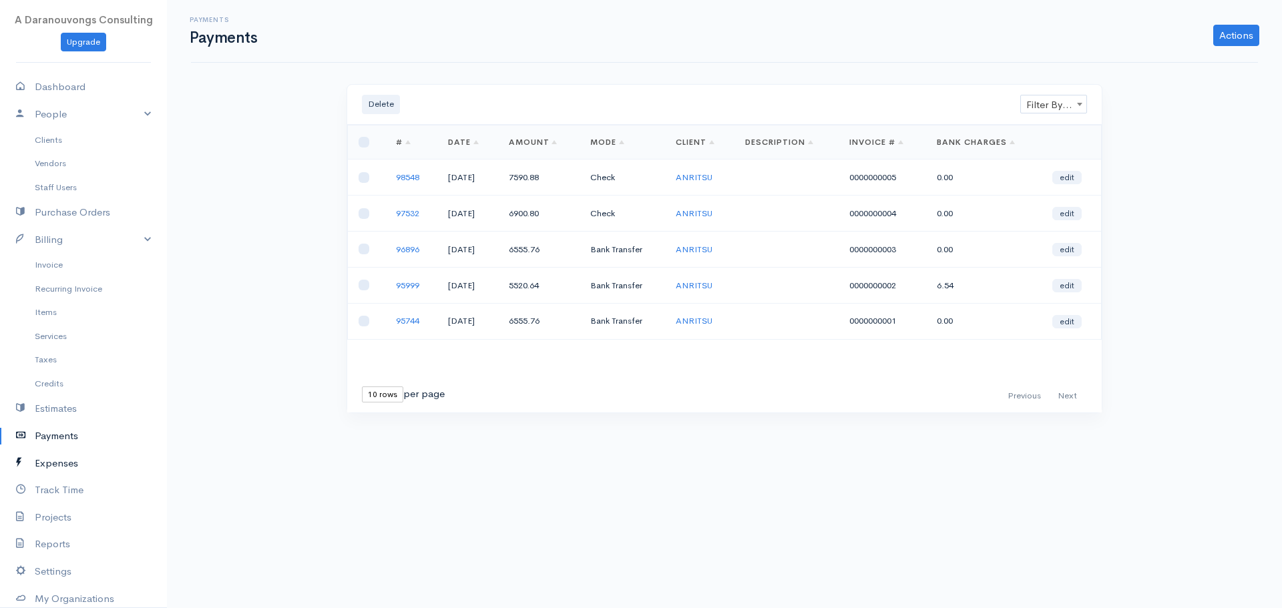
click at [61, 463] on link "Expenses" at bounding box center [83, 463] width 167 height 27
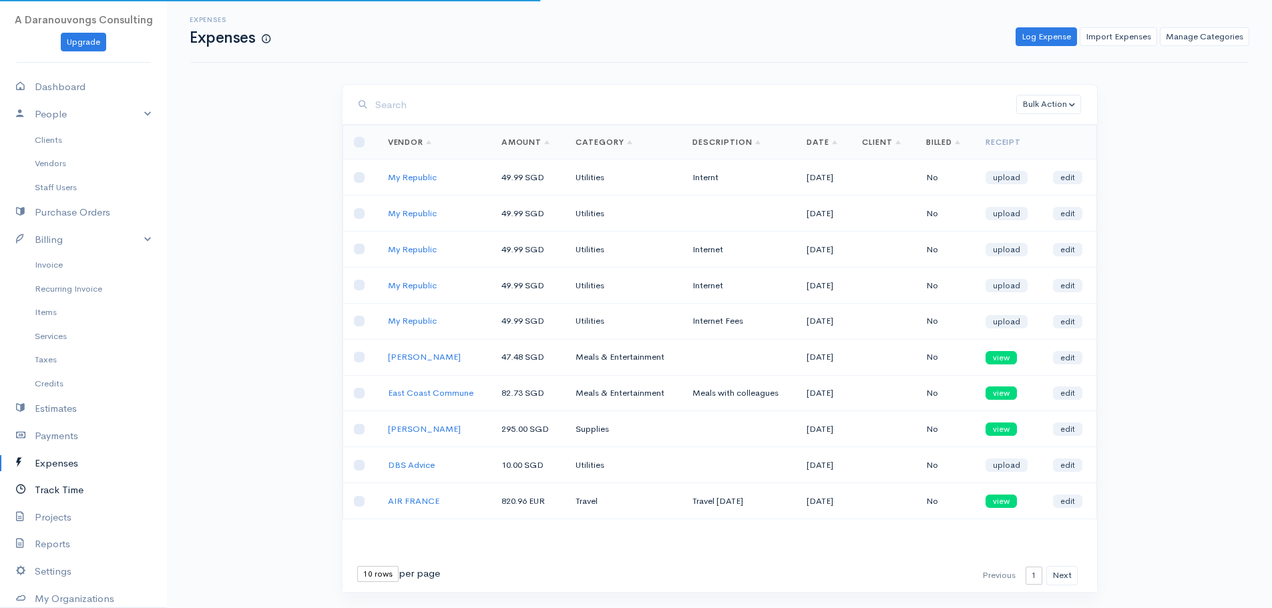
click at [71, 484] on link "Track Time" at bounding box center [83, 490] width 167 height 27
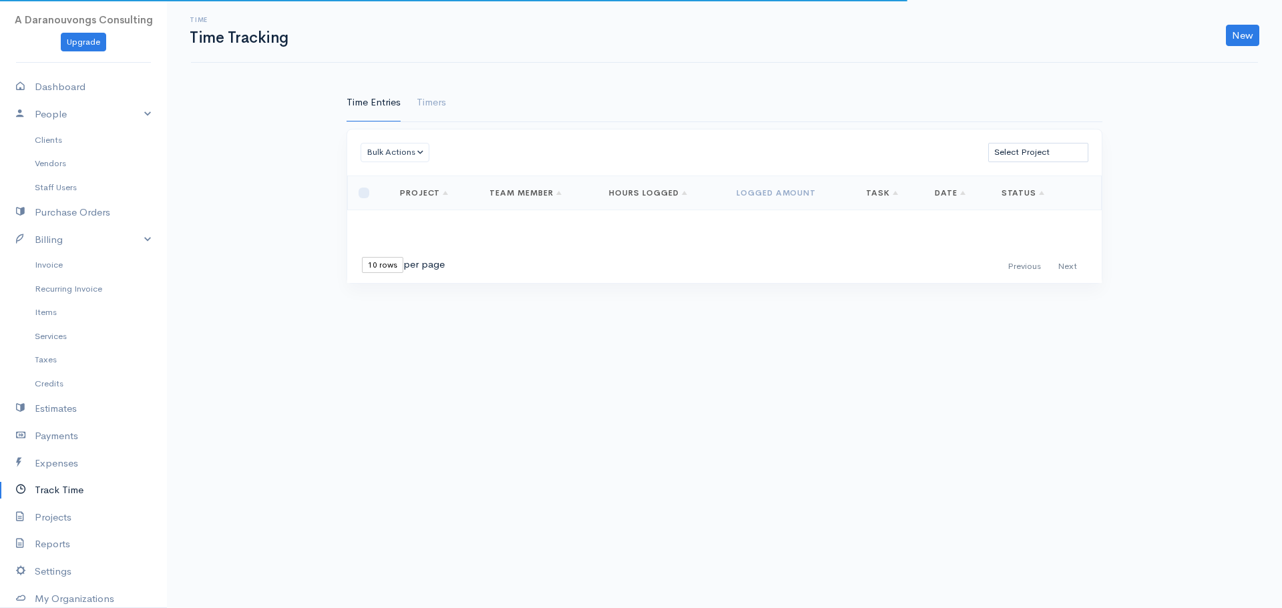
click at [252, 384] on body "A Daranouvongs Consulting Upgrade Dashboard People Clients Vendors Staff Users …" at bounding box center [641, 304] width 1282 height 608
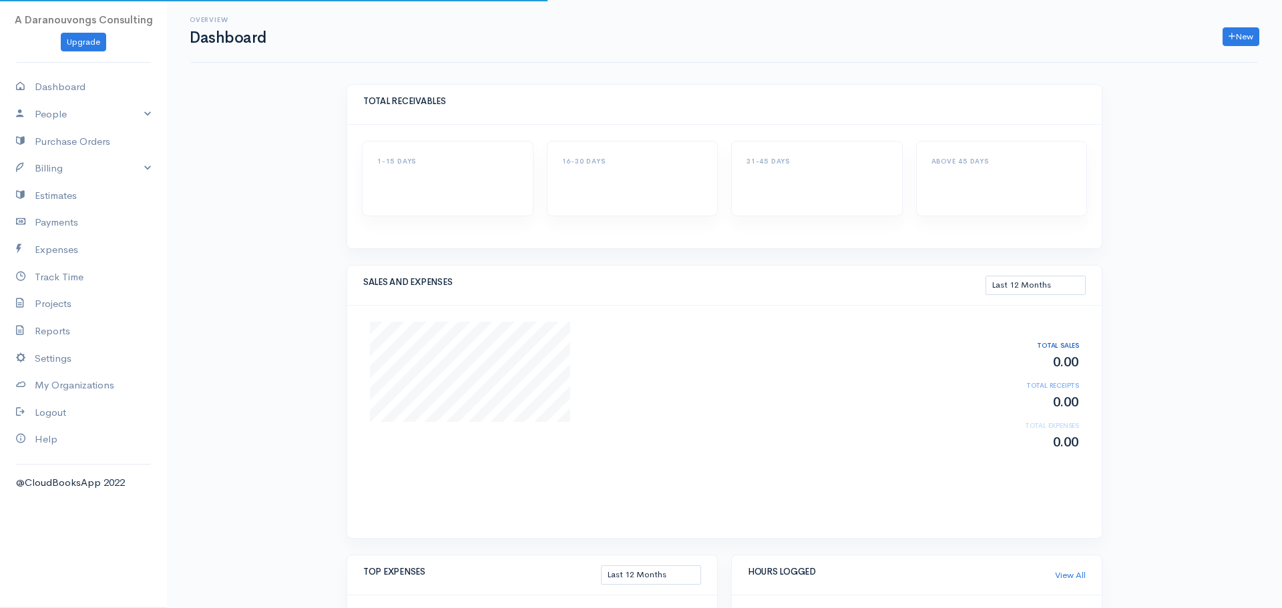
select select "365"
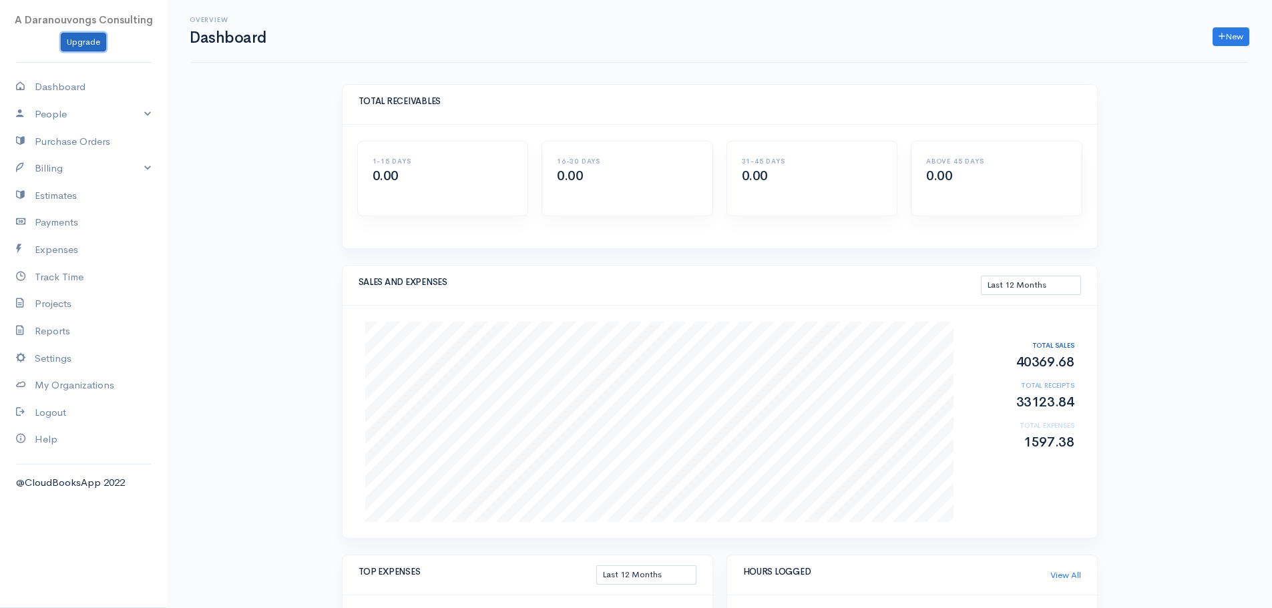
click at [87, 33] on link "Upgrade" at bounding box center [83, 42] width 45 height 19
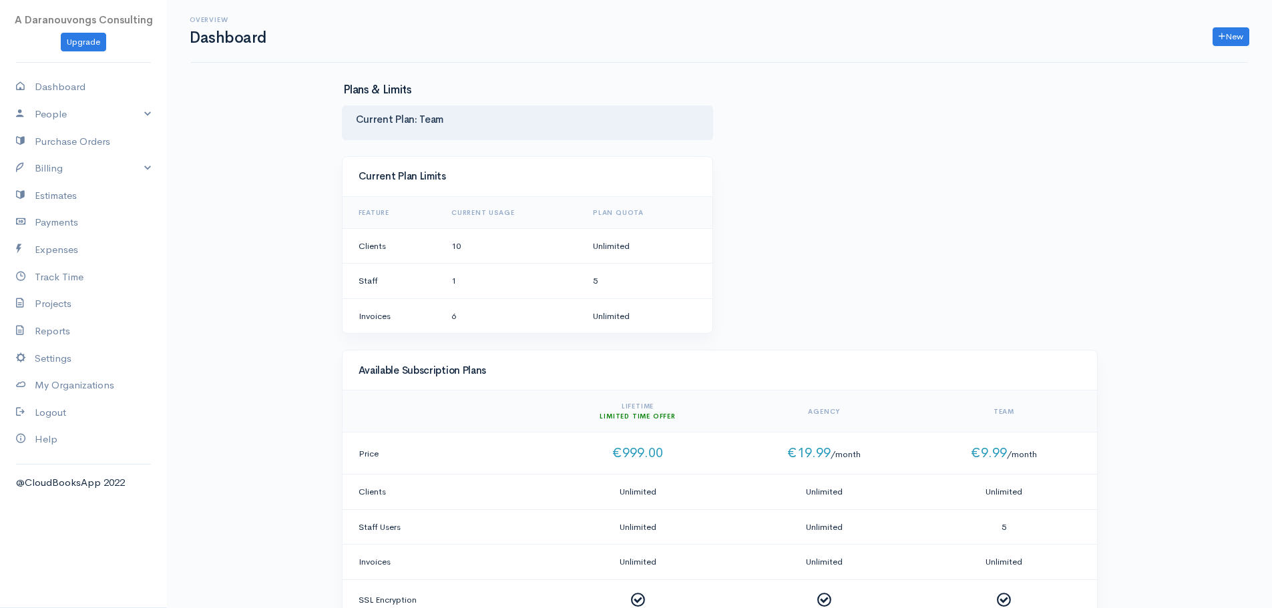
click at [969, 108] on div "Current Plan: Team" at bounding box center [719, 130] width 769 height 51
click at [59, 85] on link "Dashboard" at bounding box center [83, 86] width 167 height 27
select select "365"
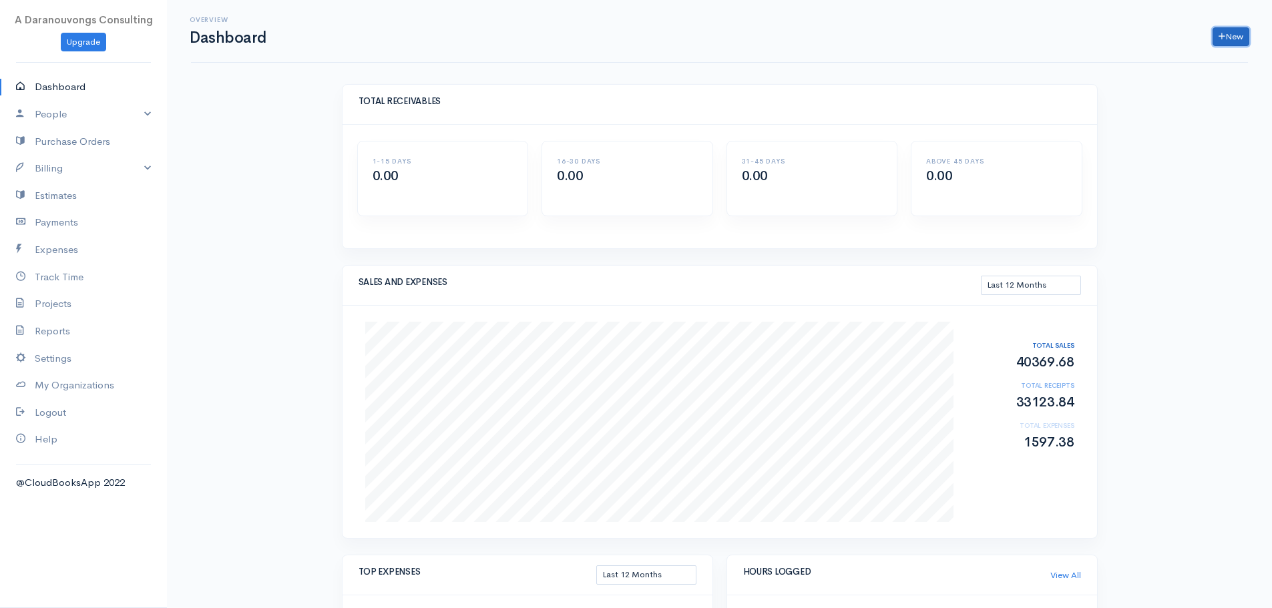
click at [1218, 38] on icon at bounding box center [1221, 36] width 7 height 9
click at [84, 343] on link "Reports" at bounding box center [83, 331] width 167 height 27
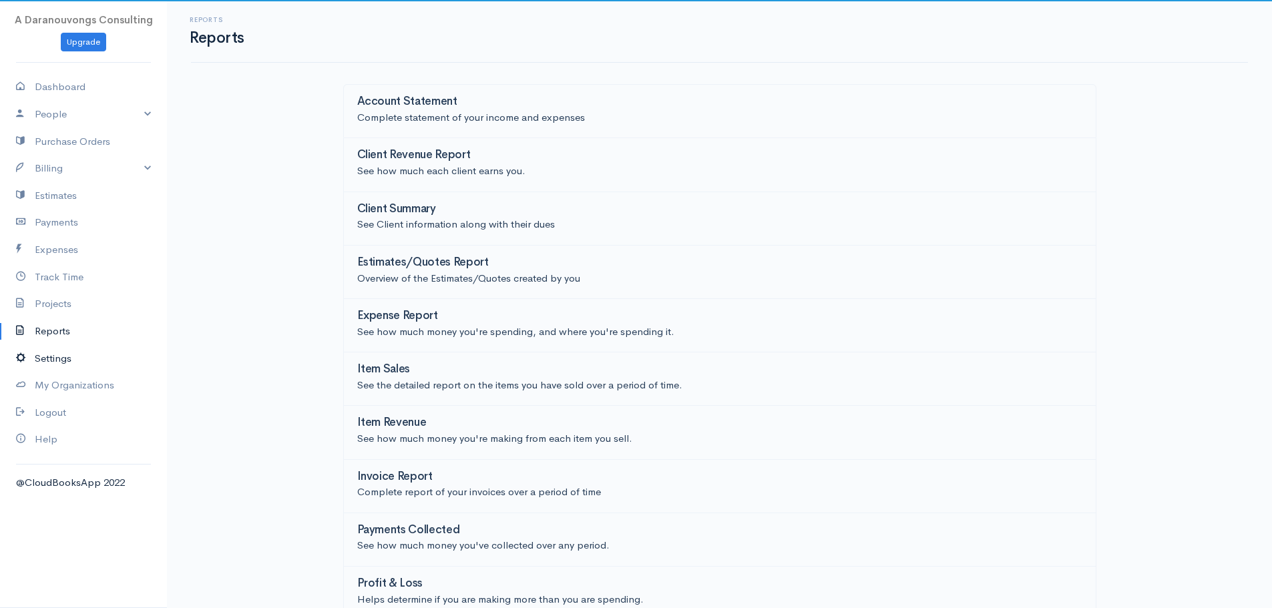
click at [59, 363] on link "Settings" at bounding box center [83, 358] width 167 height 27
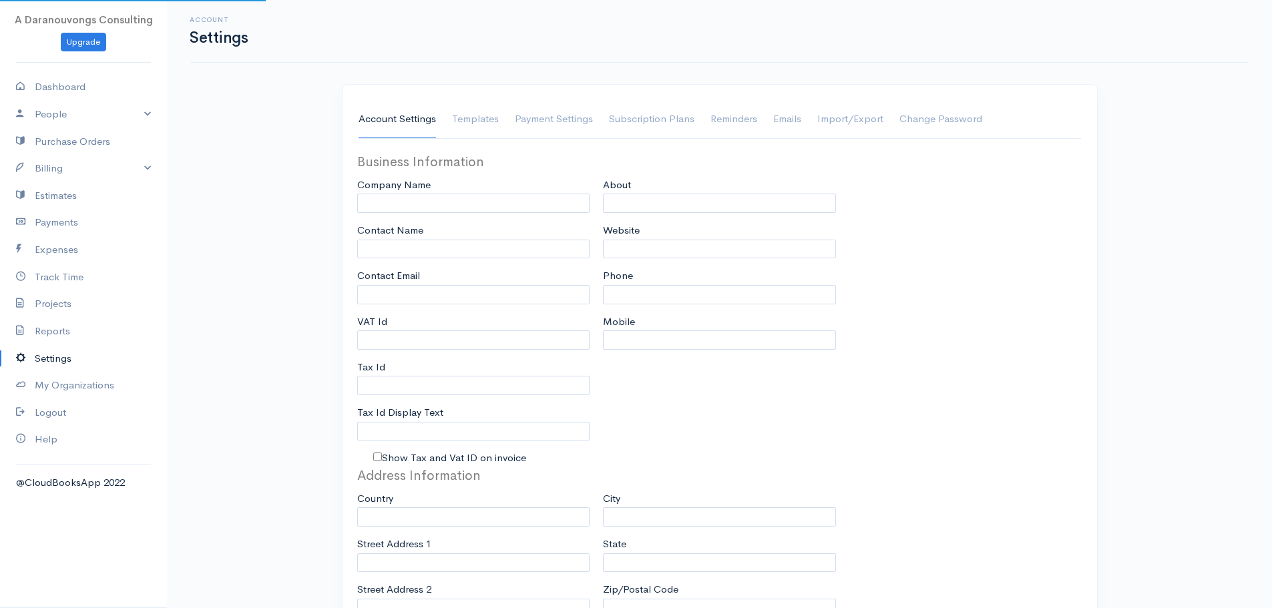
type input "daranouvongs@gmail.com"
type input "A Daranouvongs Consulting"
type input "Anusong Daranouvongs Gantois"
type input "daranouvongs@gmail.com"
type input "Tax Id"
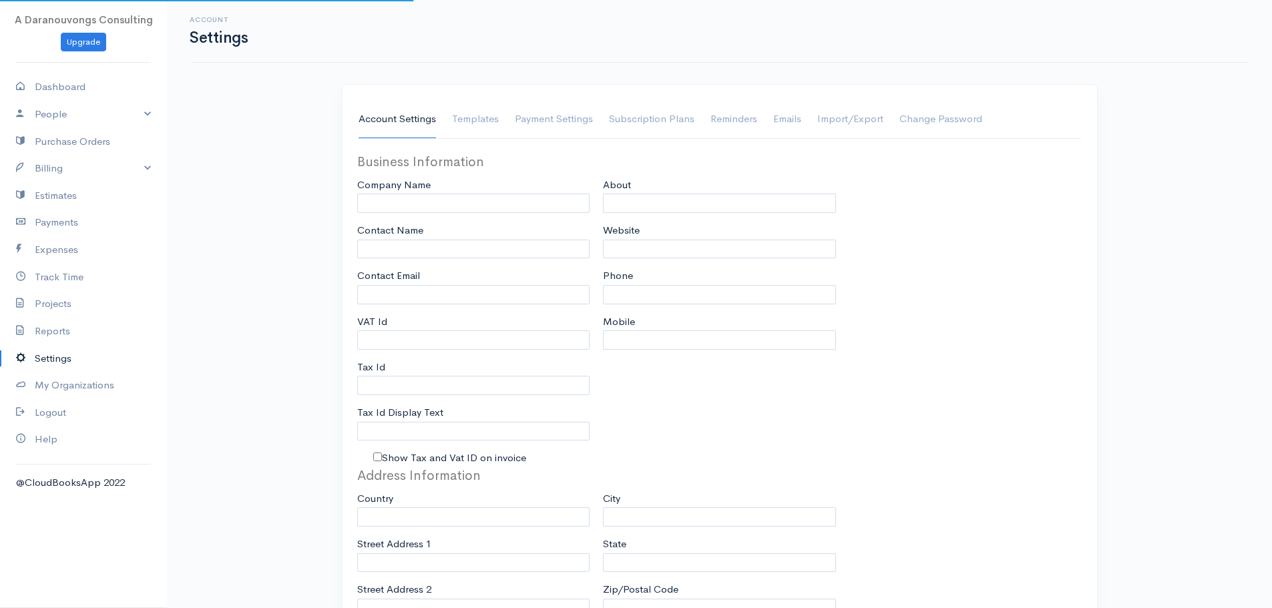
type input "+6587855113"
select select
type input "36 Dido St"
type input "Singapore"
type input "459480"
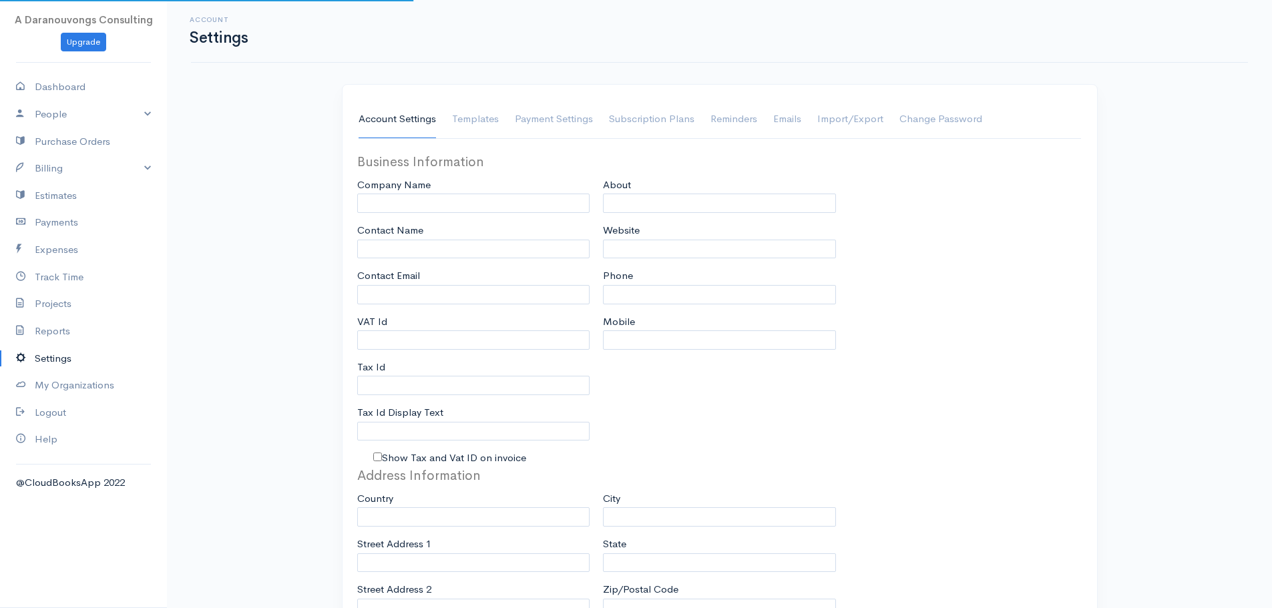
select select "dd/mm/yyyy"
select select
type input "INVOICE"
type input "1"
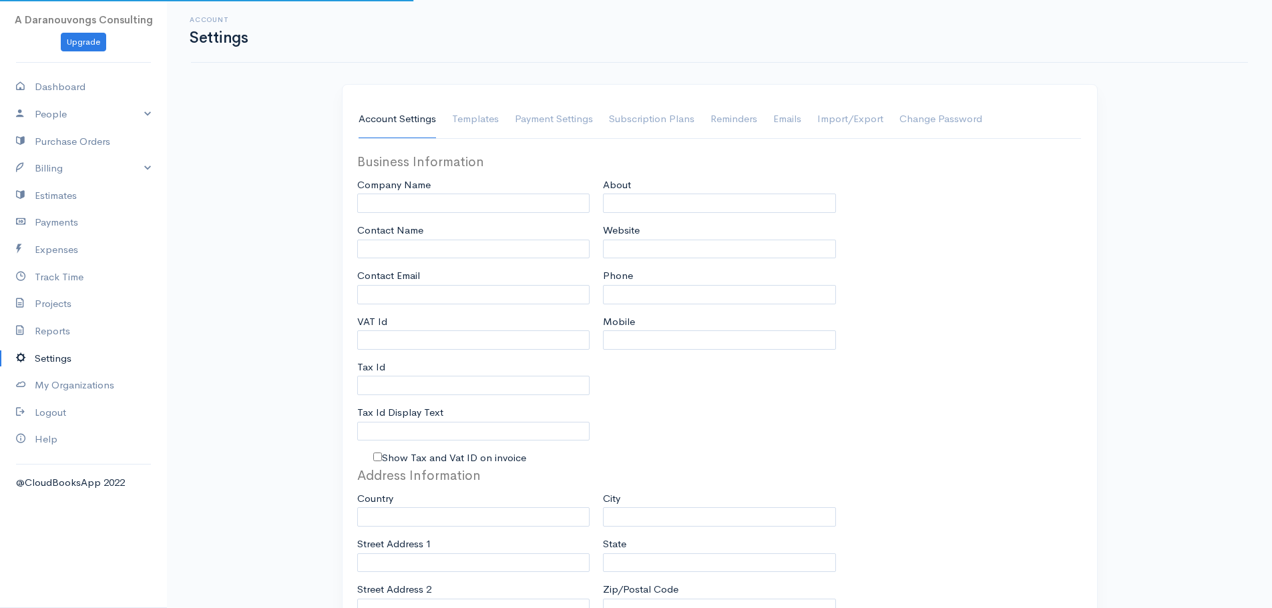
select select "3"
checkbox input "true"
click at [59, 363] on link "Settings" at bounding box center [83, 358] width 167 height 27
select select "Singapore"
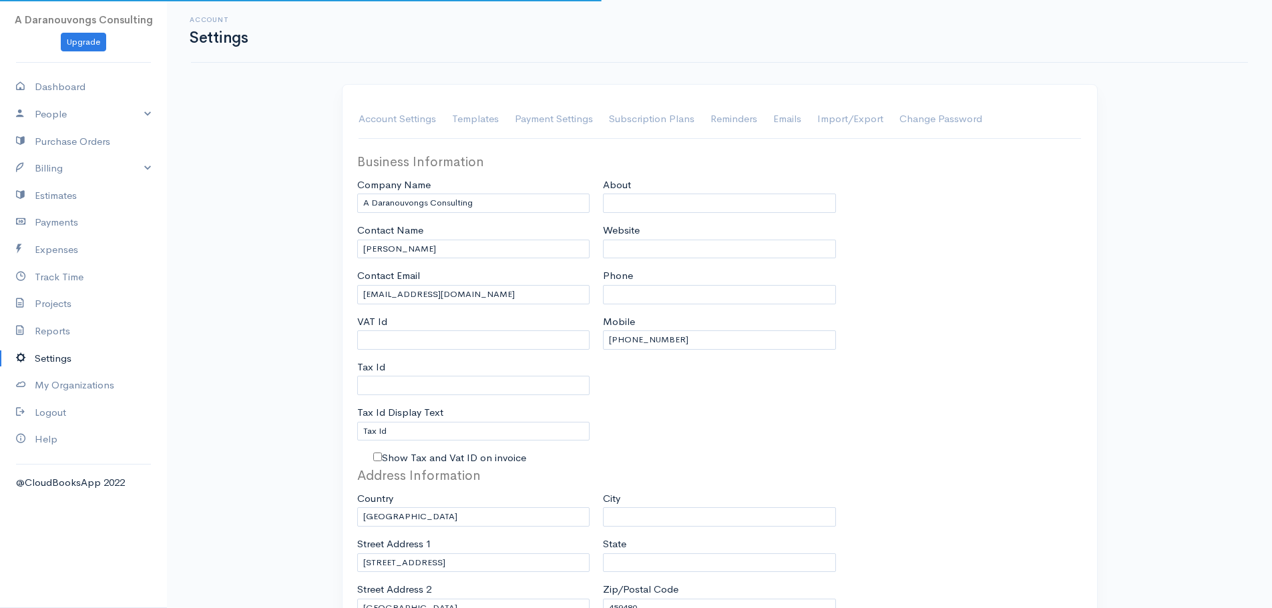
select select "EUR"
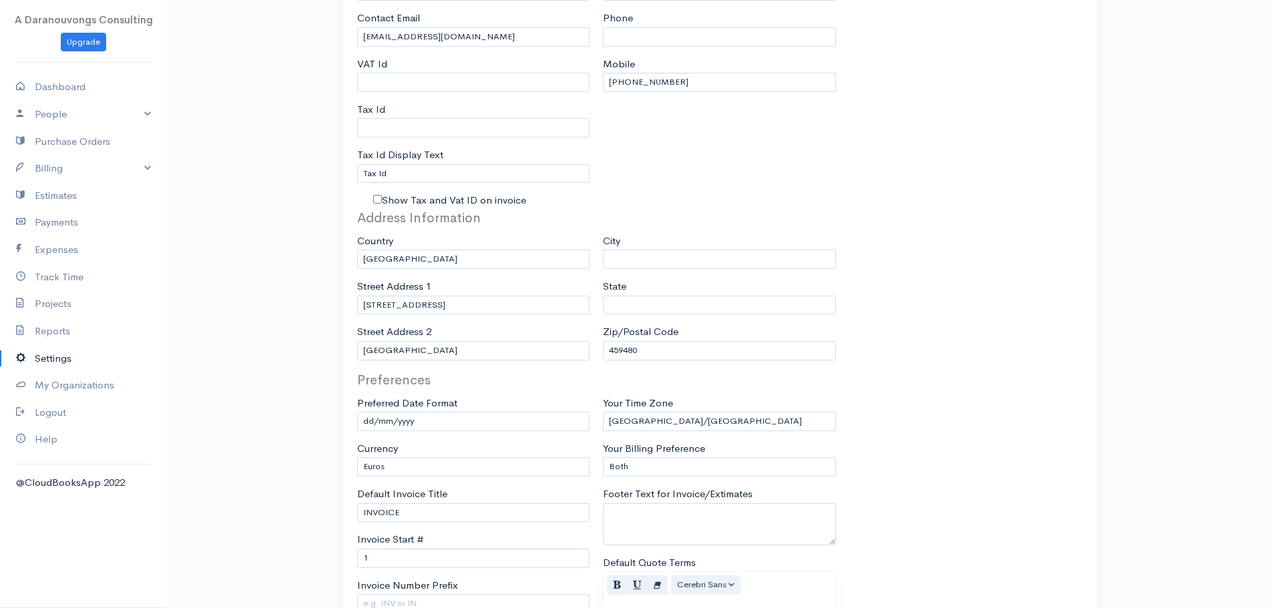
scroll to position [467, 0]
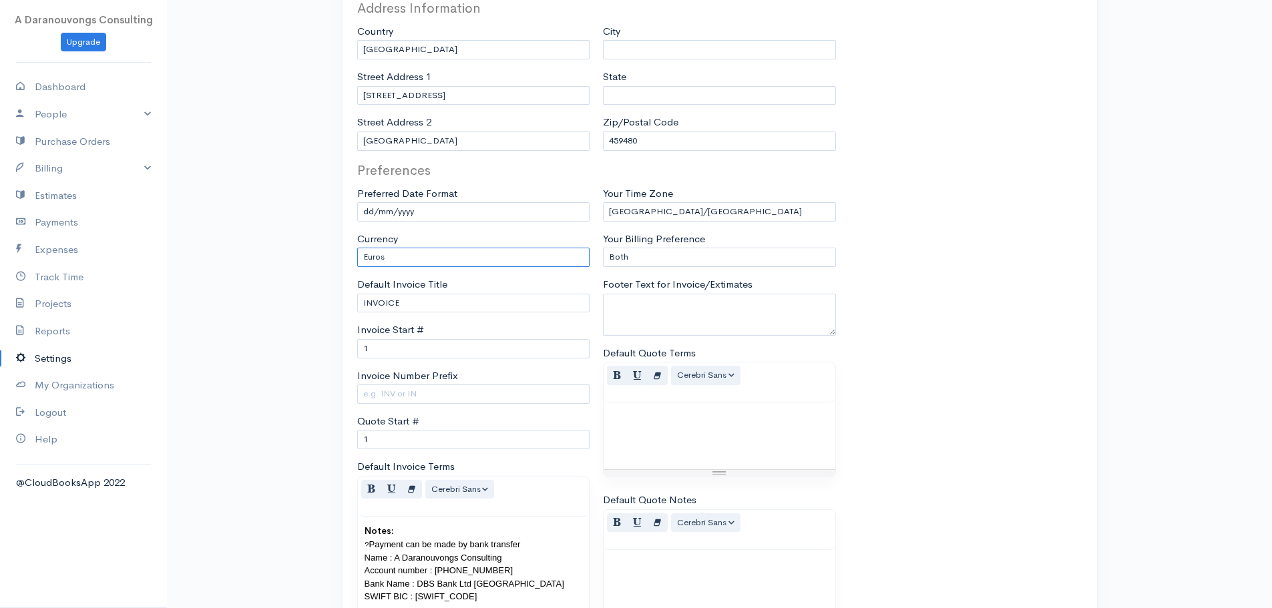
click at [417, 258] on select "U.S. Dollars Canadian Dollars British Pounds Sterling Euros Australian Dollars …" at bounding box center [473, 257] width 233 height 19
click at [294, 263] on div "Account Settings Account Settings Templates Payment Settings Subscription Plans…" at bounding box center [719, 253] width 1105 height 1440
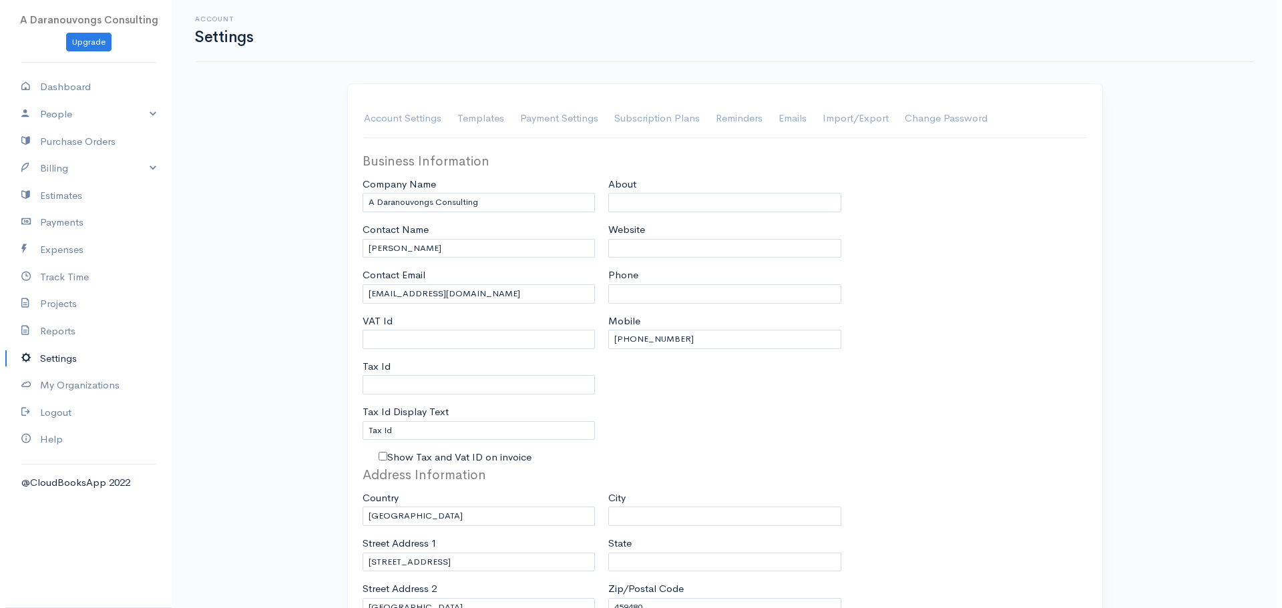
scroll to position [0, 0]
click at [80, 249] on link "Expenses" at bounding box center [83, 249] width 167 height 27
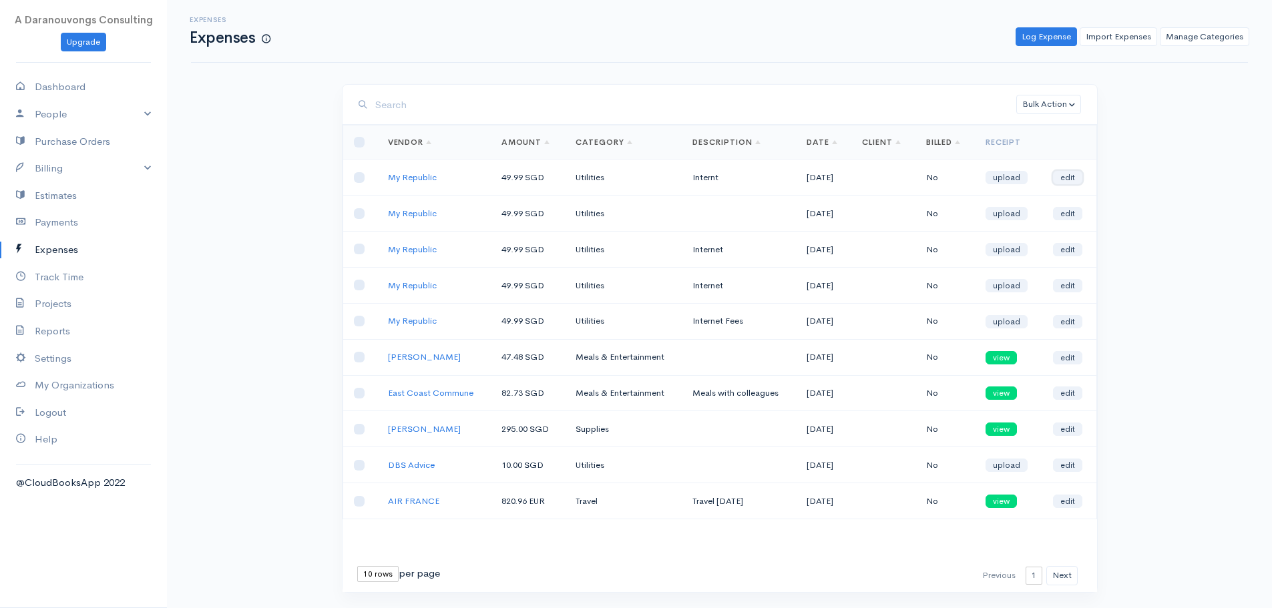
click at [1076, 178] on link "edit" at bounding box center [1067, 177] width 29 height 13
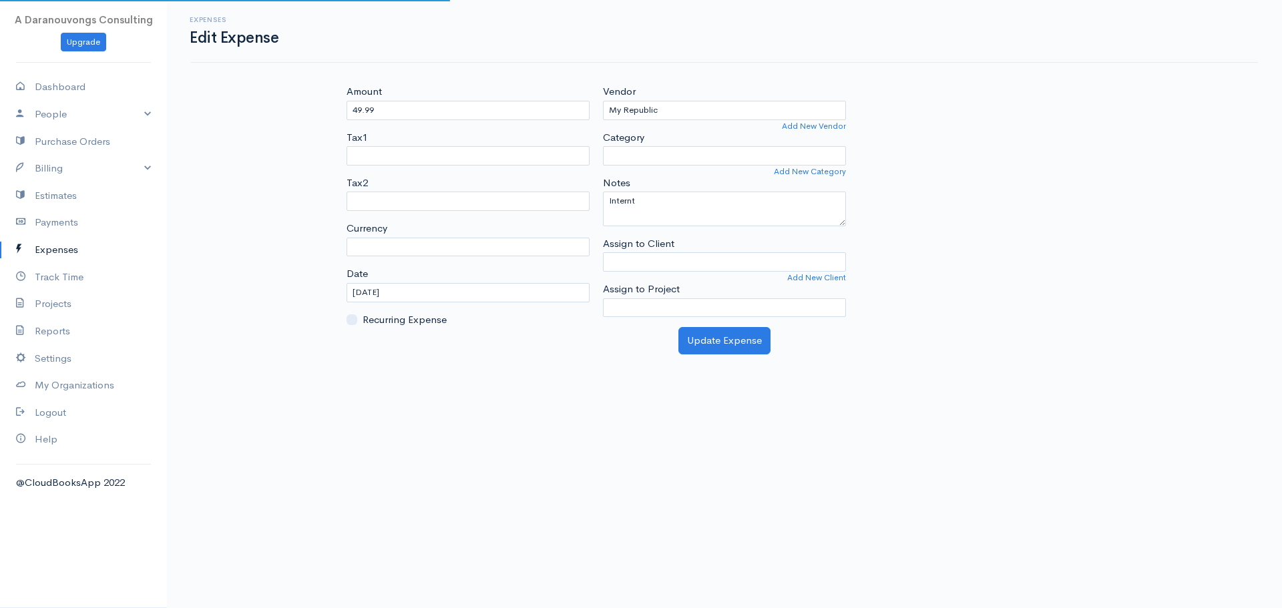
select select "SGD"
select select "Utilities"
click at [508, 248] on select "U.S. Dollars ($) Canadian Dollars ($) British Pounds Sterling (£) Euros (€) Aus…" at bounding box center [468, 247] width 243 height 19
select select
click at [508, 248] on select "U.S. Dollars ($) Canadian Dollars ($) British Pounds Sterling (£) Euros (€) Aus…" at bounding box center [468, 247] width 243 height 19
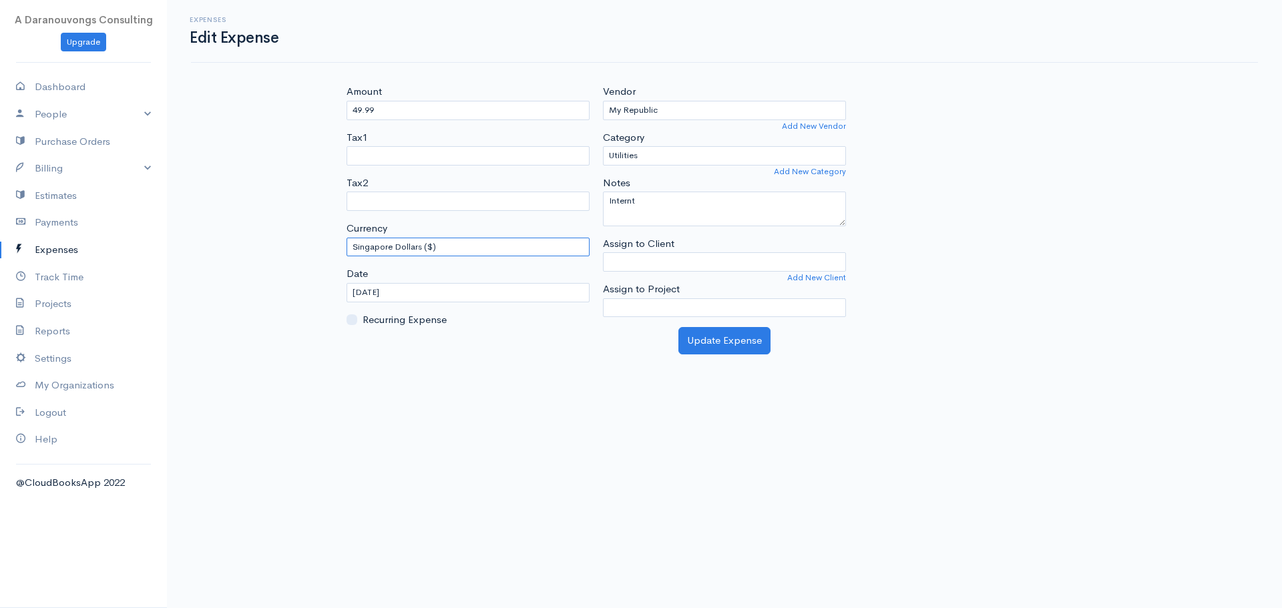
click at [508, 248] on select "U.S. Dollars ($) Canadian Dollars ($) British Pounds Sterling (£) Euros (€) Aus…" at bounding box center [468, 247] width 243 height 19
drag, startPoint x: 903, startPoint y: 429, endPoint x: 915, endPoint y: 424, distance: 12.3
click at [908, 429] on body "A Daranouvongs Consulting Upgrade Dashboard People Clients Vendors Staff Users …" at bounding box center [641, 304] width 1282 height 608
click at [1026, 363] on body "A Daranouvongs Consulting Upgrade Dashboard People Clients Vendors Staff Users …" at bounding box center [641, 304] width 1282 height 608
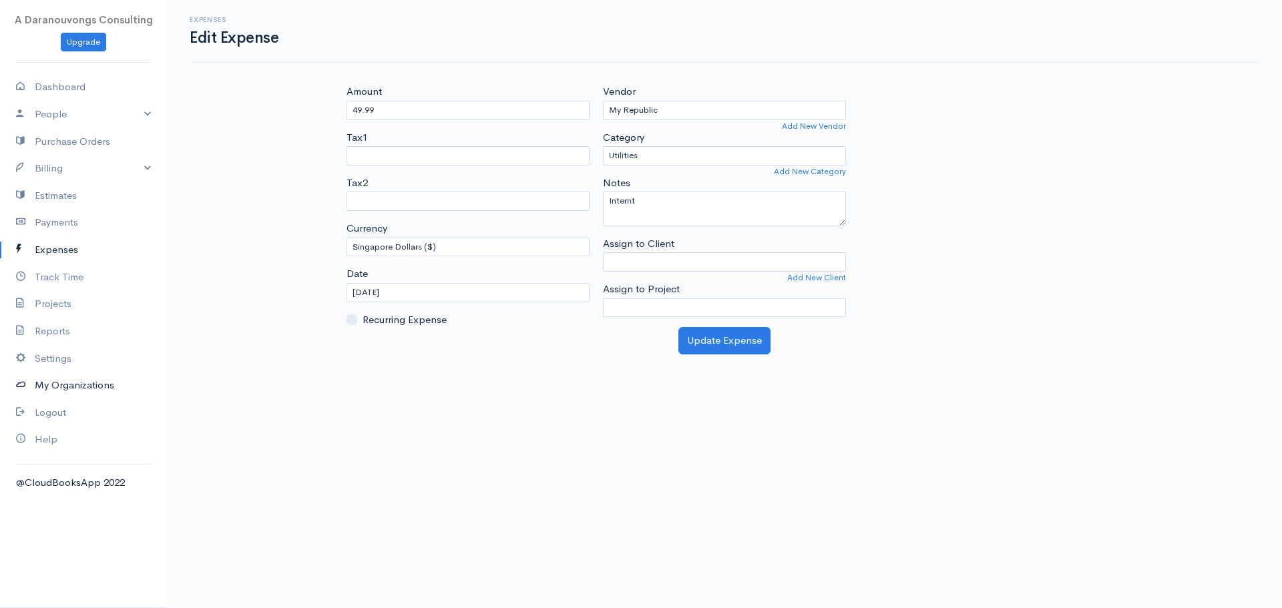
click at [56, 385] on link "My Organizations" at bounding box center [83, 385] width 167 height 27
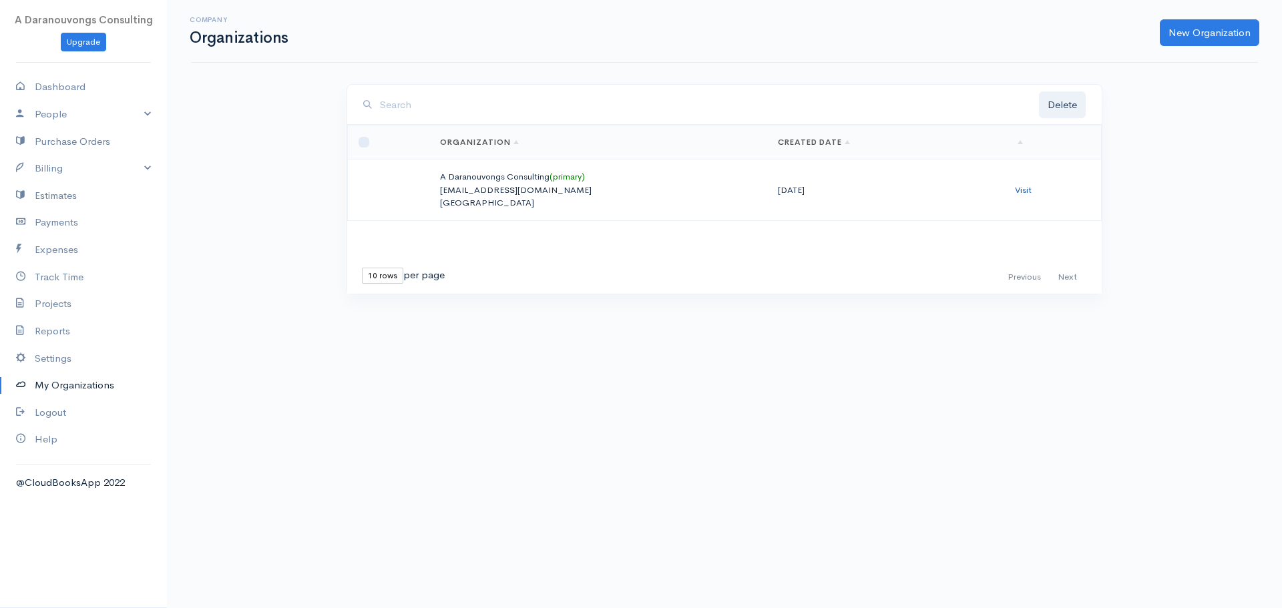
click at [1022, 188] on link "Visit" at bounding box center [1023, 189] width 17 height 11
click at [64, 252] on link "Expenses" at bounding box center [83, 249] width 167 height 27
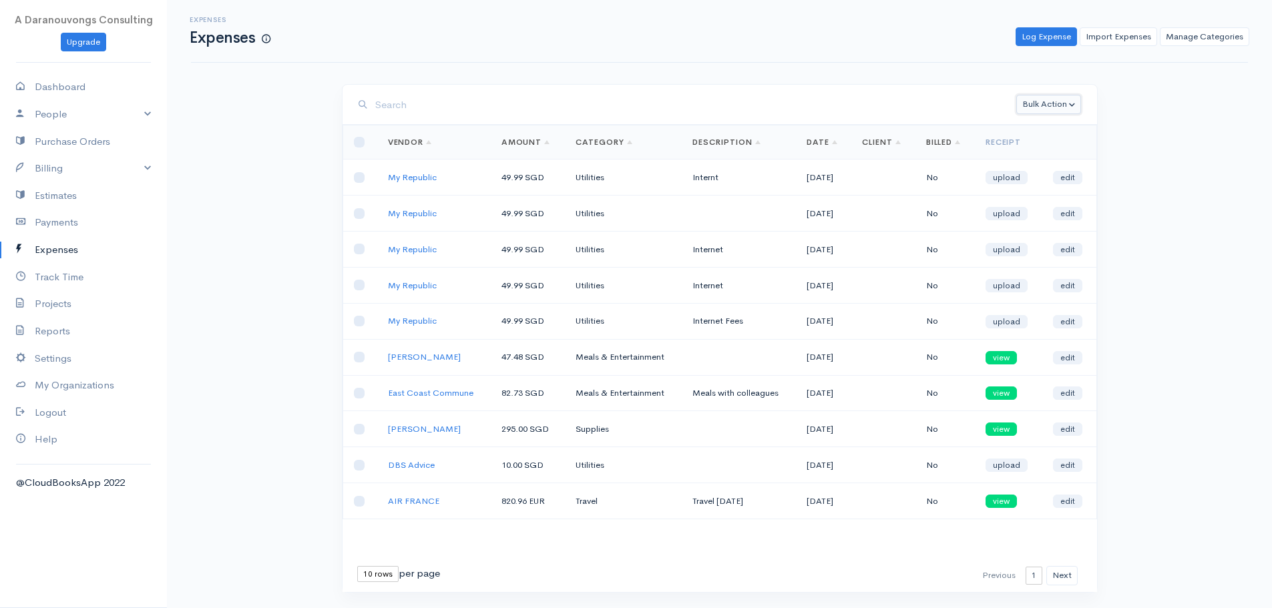
click at [1074, 100] on button "Bulk Action" at bounding box center [1048, 104] width 65 height 19
click at [1217, 99] on div "Expenses Expenses Log Expense Import Expenses Manage Categories Action New Expe…" at bounding box center [719, 321] width 1105 height 642
click at [1066, 103] on button "Bulk Action" at bounding box center [1048, 104] width 65 height 19
click at [1178, 93] on div "Expenses Expenses Log Expense Import Expenses Manage Categories Action New Expe…" at bounding box center [719, 321] width 1105 height 642
click at [1069, 175] on link "edit" at bounding box center [1067, 177] width 29 height 13
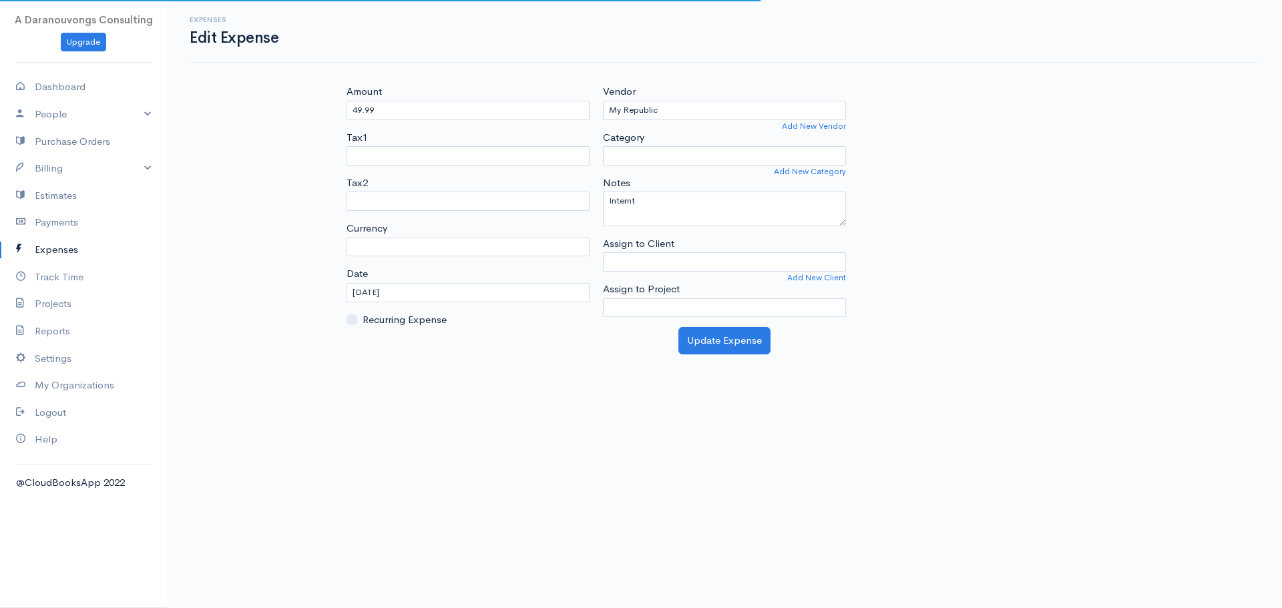
select select "SGD"
select select
select select "Utilities"
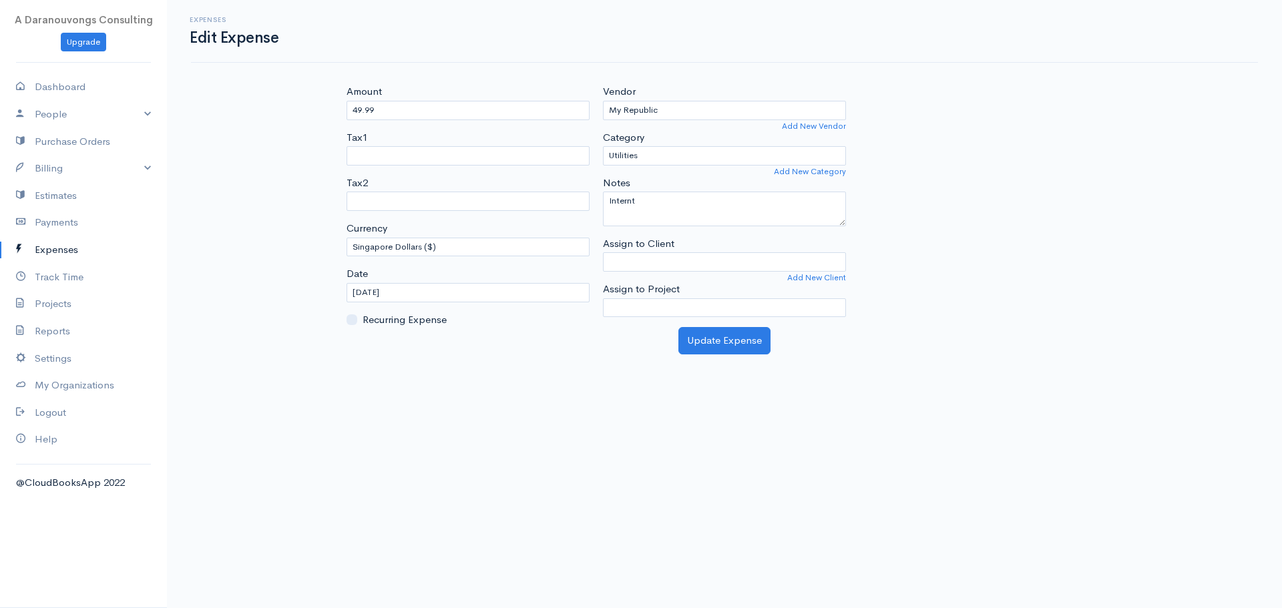
click at [264, 195] on div "Expenses Edit Expense Amount 49.99 Tax1 Tax2 Currency U.S. Dollars ($) Canadian…" at bounding box center [724, 177] width 1115 height 355
click at [57, 331] on link "Reports" at bounding box center [83, 331] width 167 height 27
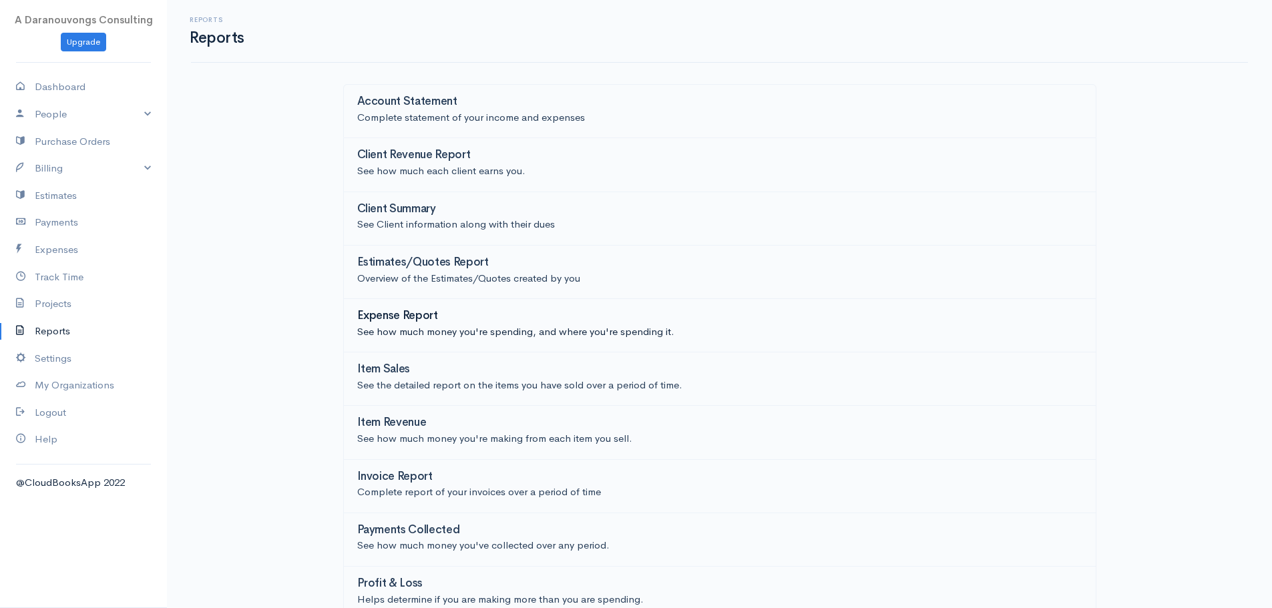
click at [421, 315] on h3 "Expense Report" at bounding box center [397, 316] width 81 height 13
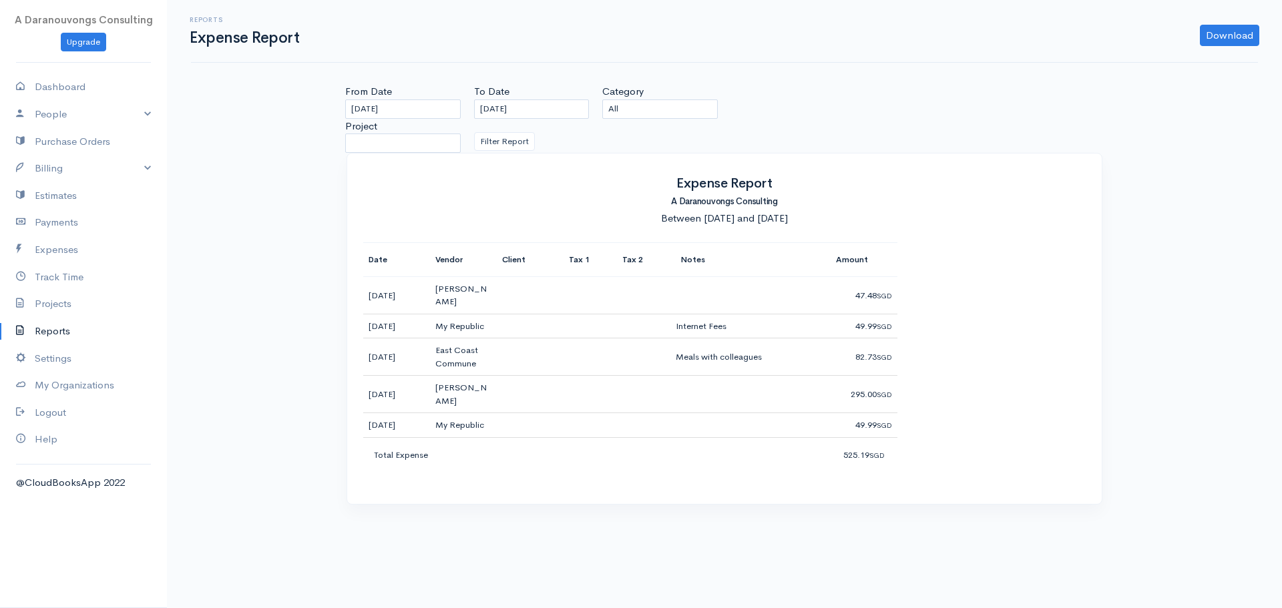
click at [48, 335] on link "Reports" at bounding box center [83, 331] width 167 height 27
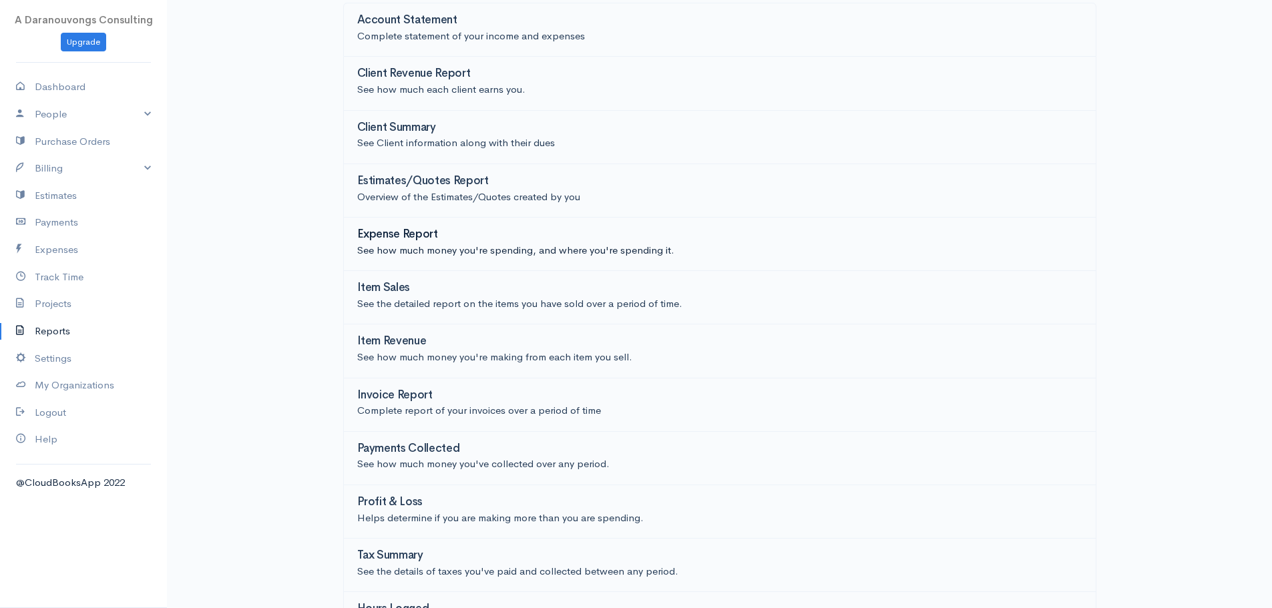
scroll to position [120, 0]
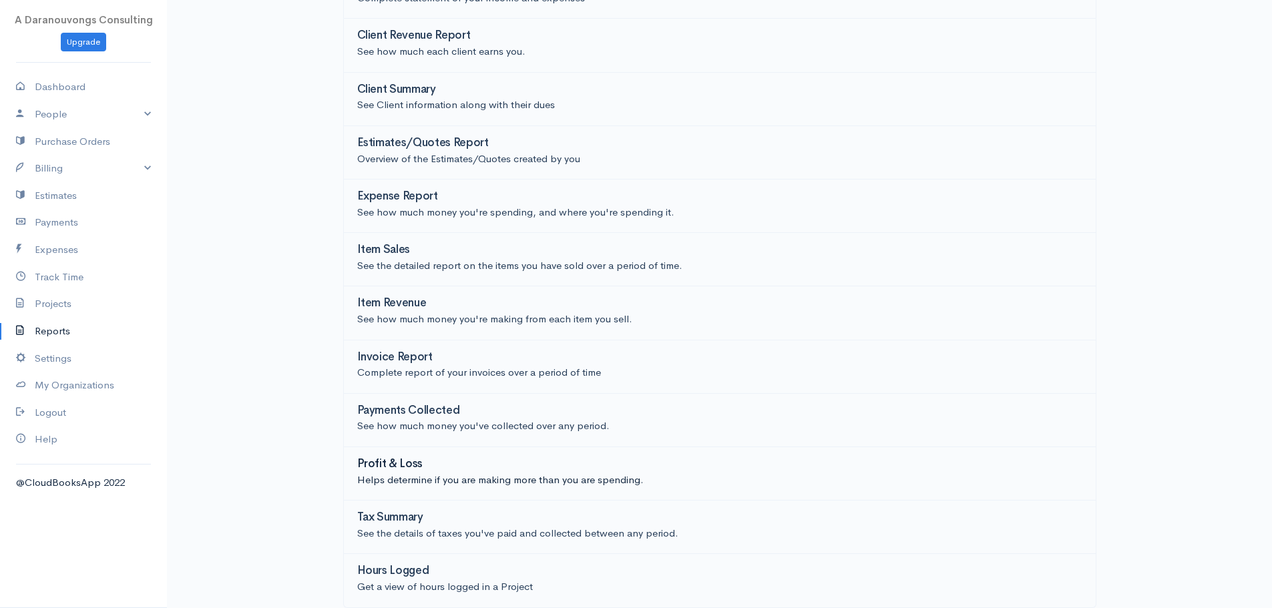
click at [411, 480] on p "Helps determine if you are making more than you are spending." at bounding box center [719, 480] width 725 height 15
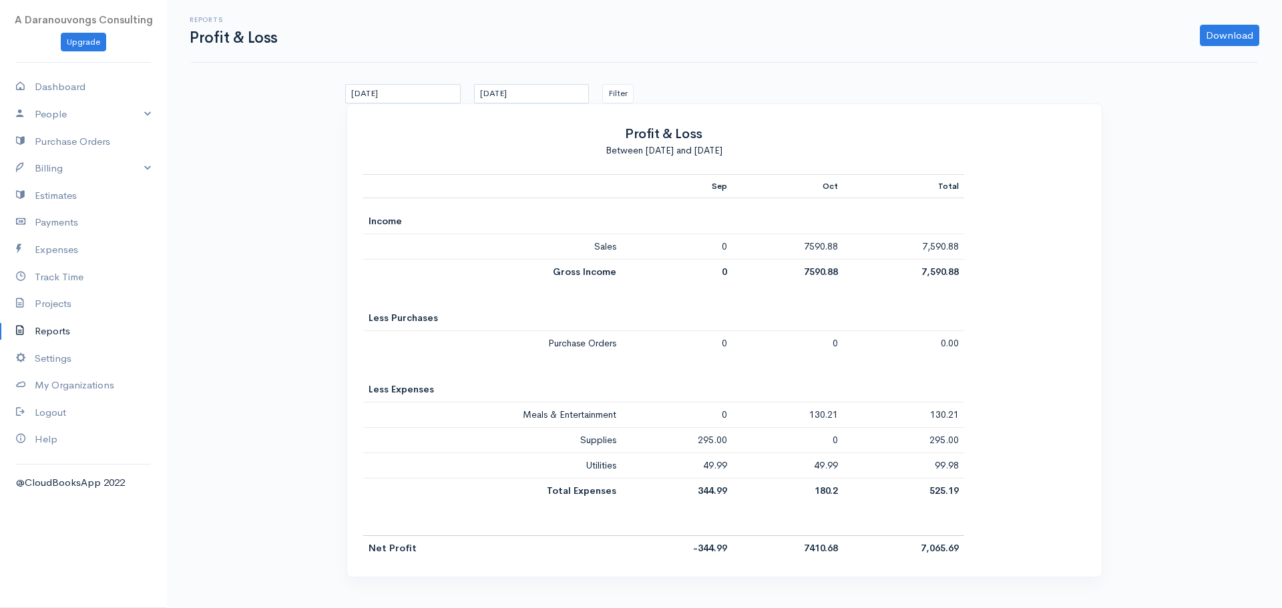
click at [828, 285] on table "Sep Oct Total Income Sales 0 7590.88 7,590.88 Gross Income 0 7590.88 7,590.88 L…" at bounding box center [663, 367] width 601 height 387
click at [626, 103] on div "Profit & Loss Between September 15, 2025 and October 15, 2025 Sep Oct Total Inc…" at bounding box center [725, 340] width 756 height 474
click at [626, 94] on button "Filter" at bounding box center [617, 93] width 31 height 19
click at [938, 81] on div "Reports Profit & Loss Download PDF CSV 15/09/2025 15/10/2025 Filter Profit & Lo…" at bounding box center [724, 297] width 1115 height 594
click at [615, 97] on button "Filter" at bounding box center [617, 93] width 31 height 19
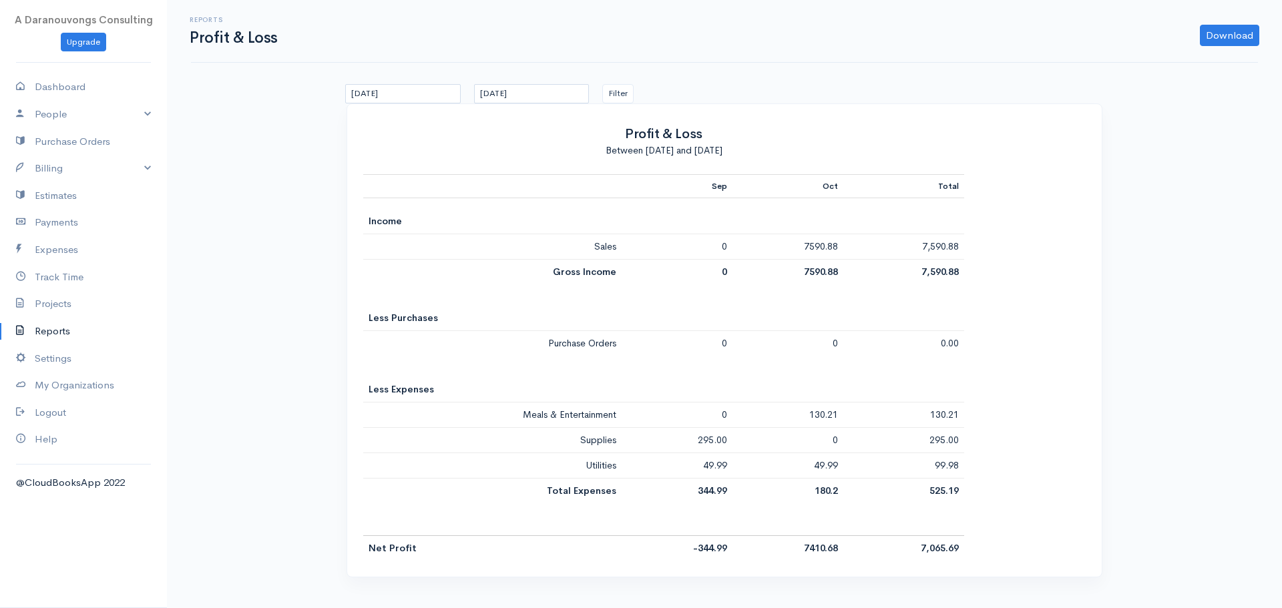
click at [827, 292] on table "Sep Oct Total Income Sales 0 7590.88 7,590.88 Gross Income 0 7590.88 7,590.88 L…" at bounding box center [663, 367] width 601 height 387
click at [221, 521] on div "Reports Profit & Loss Download PDF CSV 15/09/2025 15/10/2025 Filter Profit & Lo…" at bounding box center [724, 297] width 1115 height 594
click at [44, 441] on link "Help" at bounding box center [83, 439] width 167 height 27
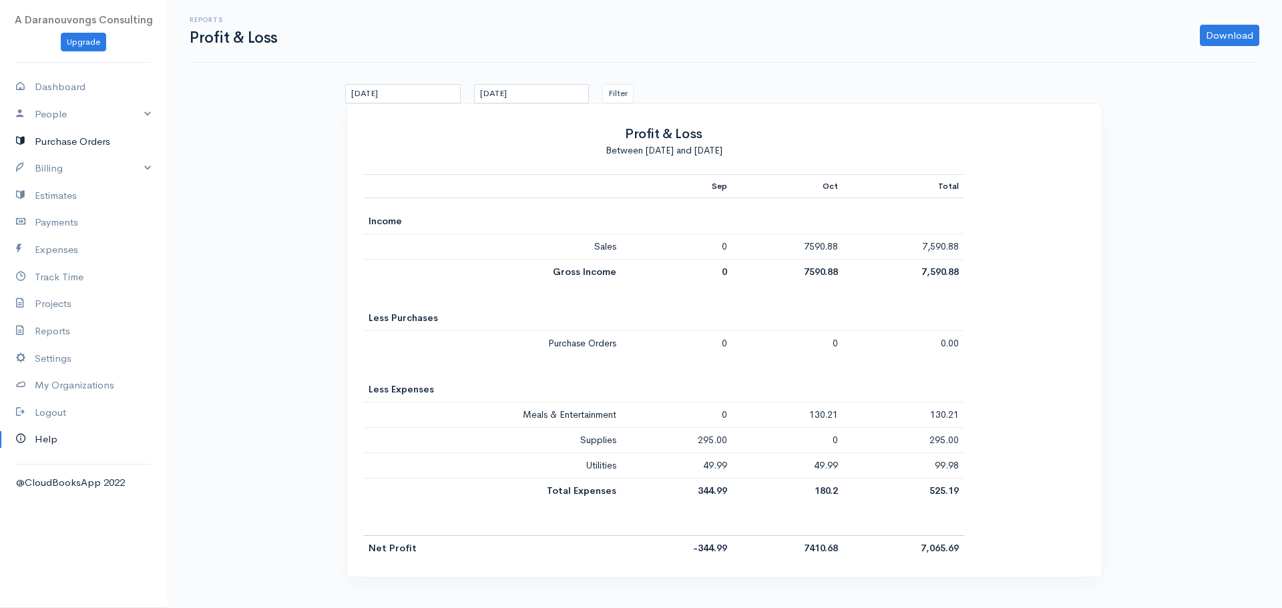
click at [79, 148] on link "Purchase Orders" at bounding box center [83, 141] width 167 height 27
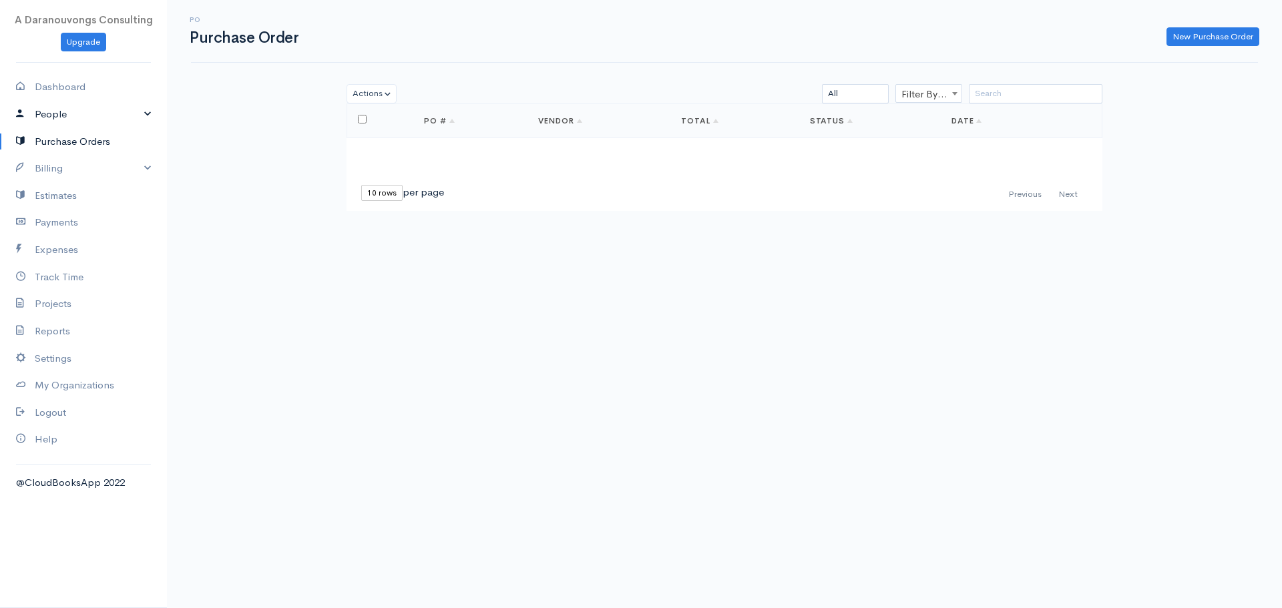
click at [138, 111] on link "People" at bounding box center [83, 114] width 167 height 27
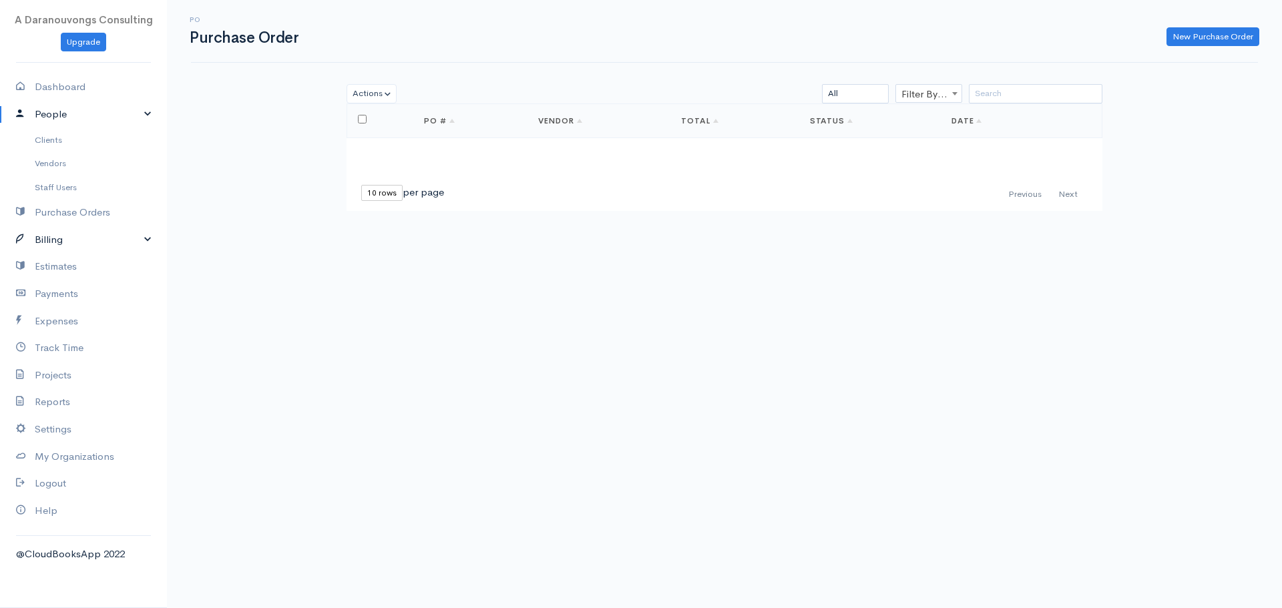
click at [156, 246] on link "Billing" at bounding box center [83, 239] width 167 height 27
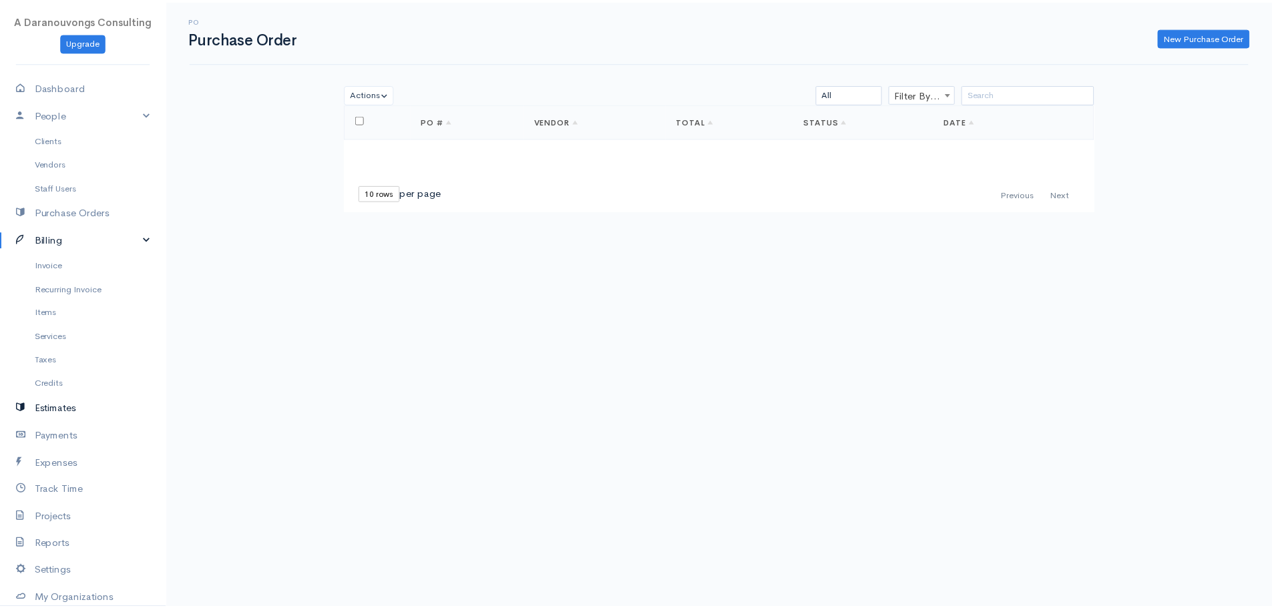
scroll to position [104, 0]
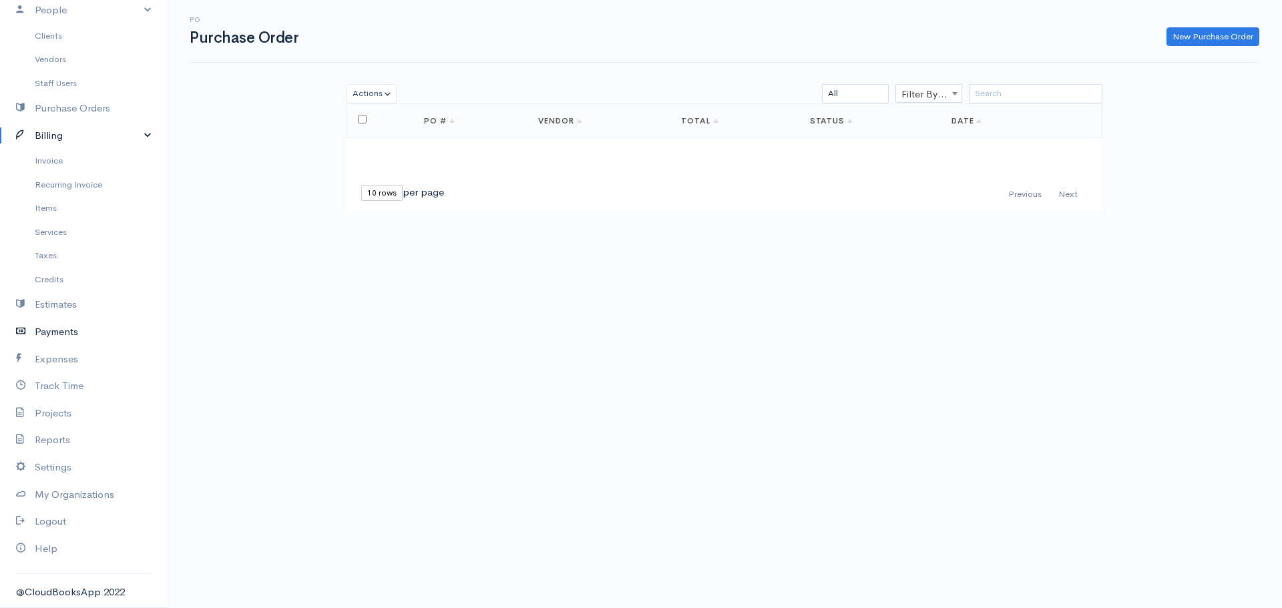
click at [77, 334] on link "Payments" at bounding box center [83, 331] width 167 height 27
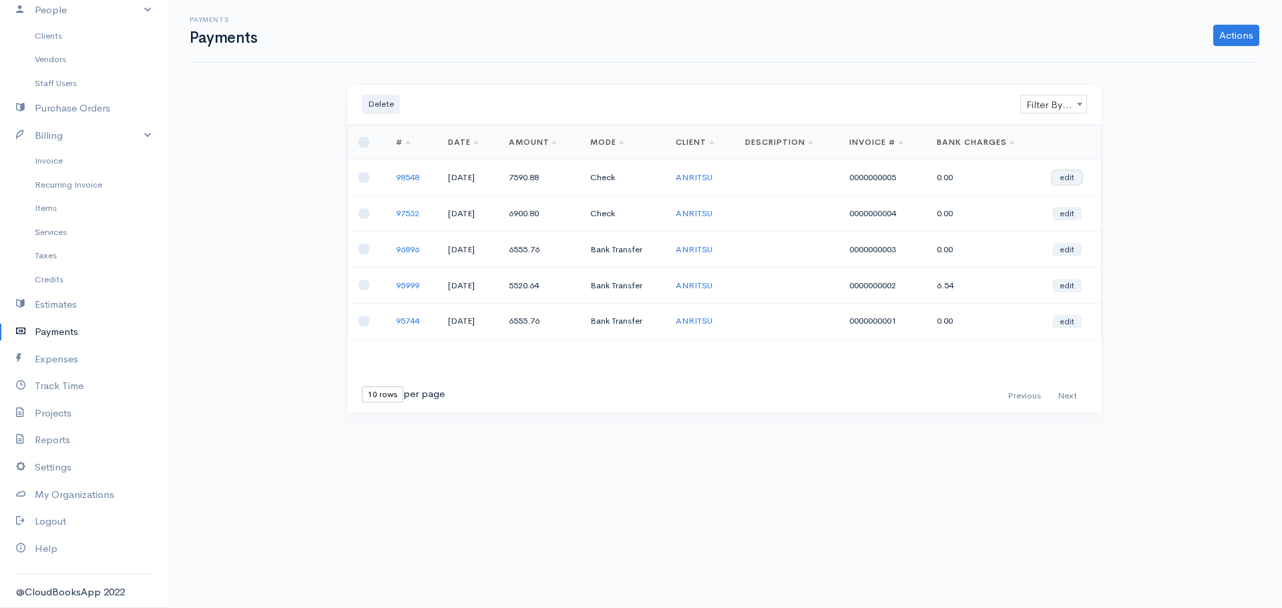
click at [1078, 174] on link "edit" at bounding box center [1066, 177] width 29 height 13
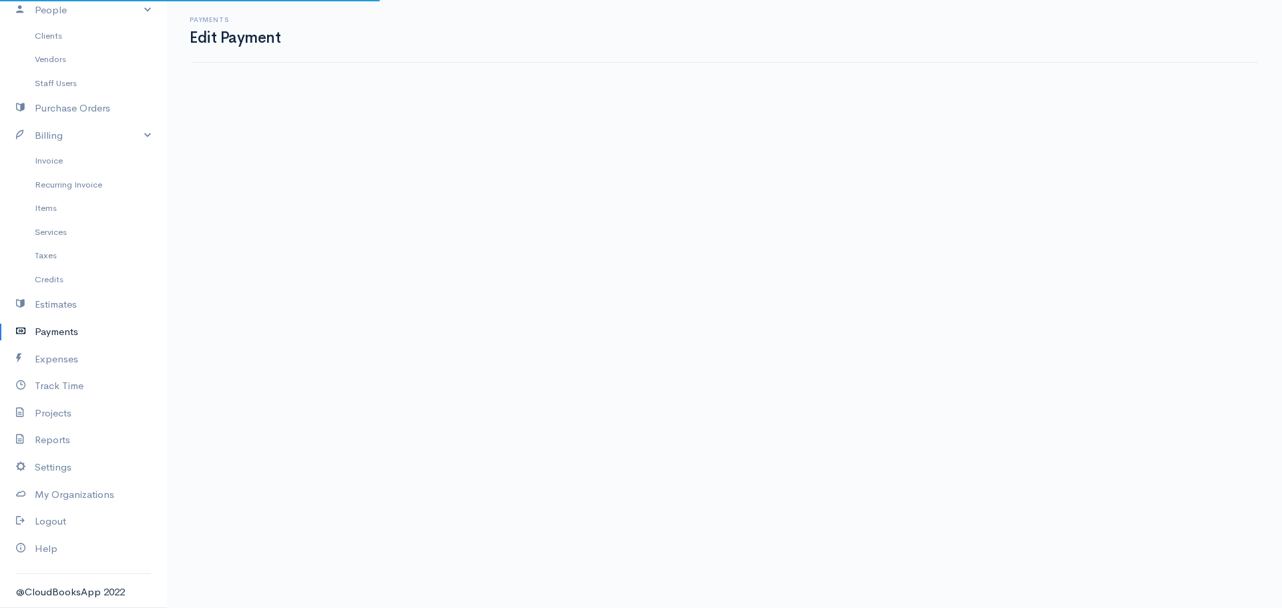
select select "2"
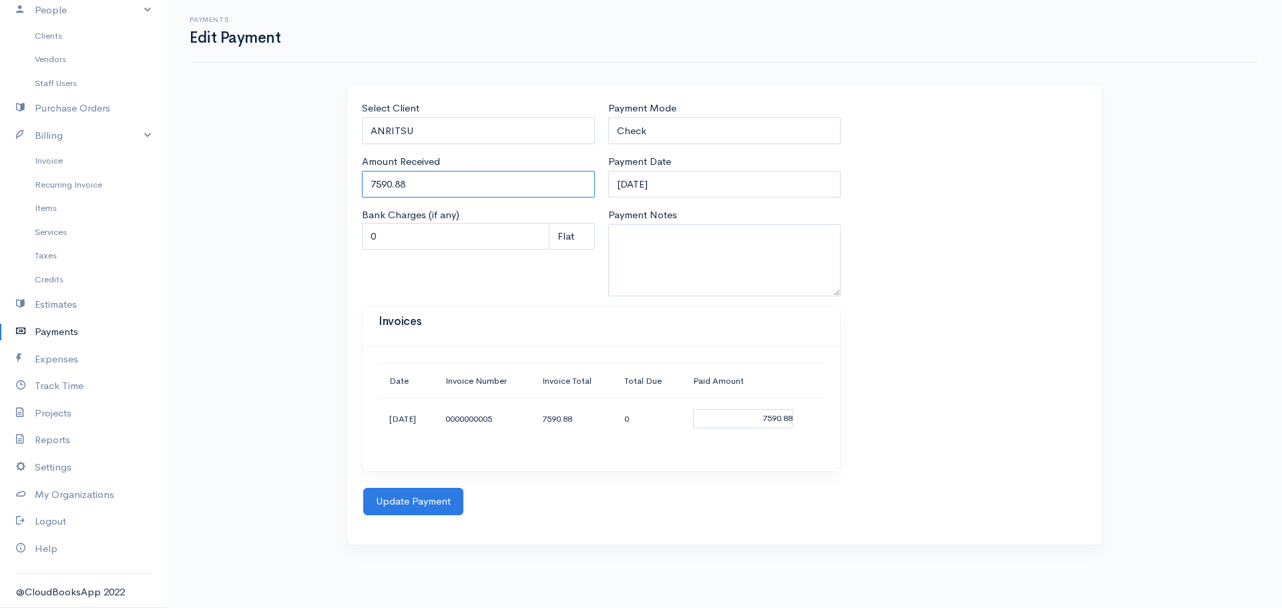
click at [521, 180] on input "7590.88" at bounding box center [478, 184] width 233 height 27
click at [519, 275] on div "Select Client ANRITSU Amount Received 7590.88 Bank Charges (if any) 0 Perc (%) …" at bounding box center [478, 204] width 246 height 206
click at [217, 201] on div "Payments Edit Payment Select Client ANRITSU Amount Received 7590.88 Bank Charge…" at bounding box center [724, 281] width 1115 height 562
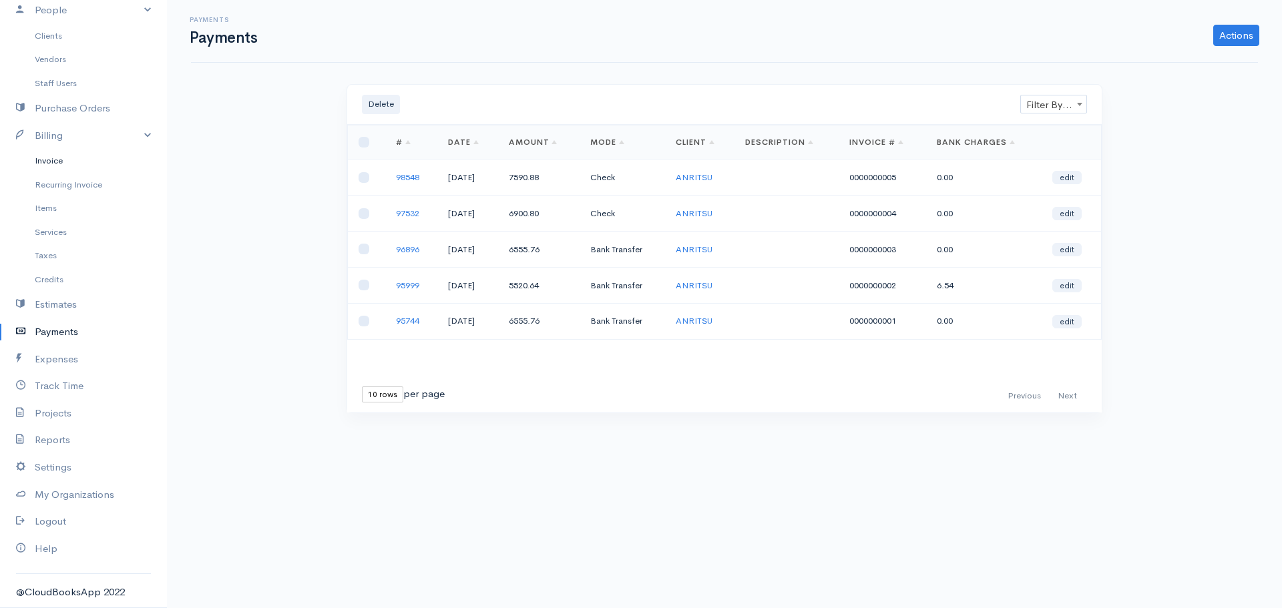
click at [55, 162] on link "Invoice" at bounding box center [83, 161] width 167 height 24
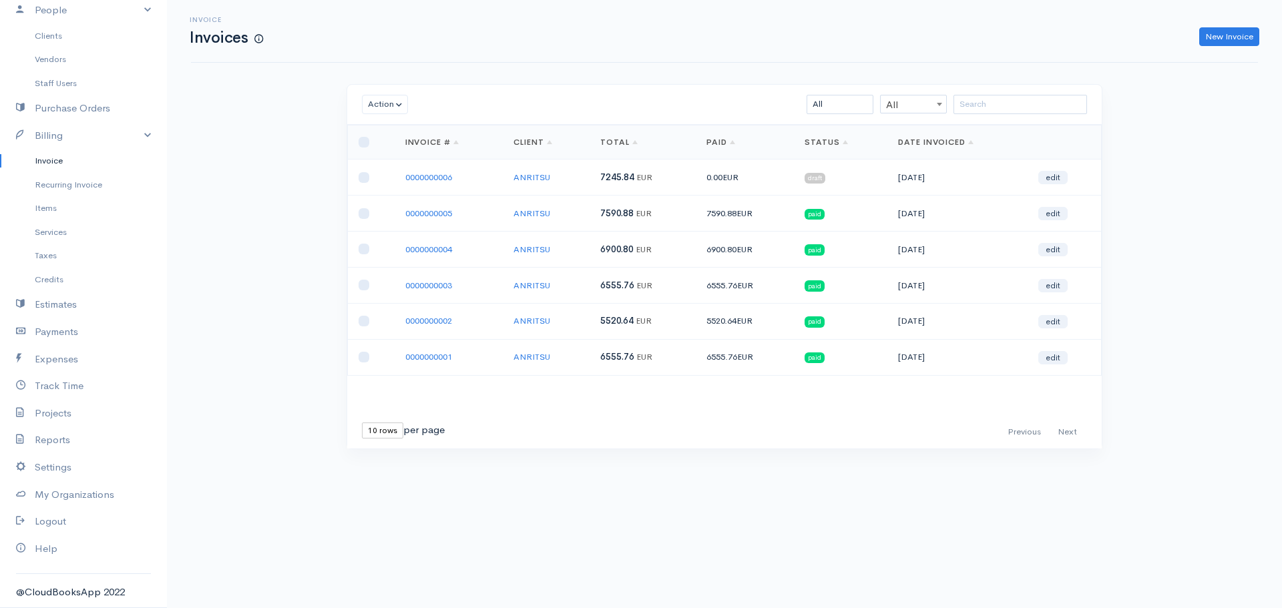
click at [656, 411] on div "Loading ... First Previous Next Last 10 rows 25 rows 50 rows per page Invoice #…" at bounding box center [724, 286] width 754 height 323
click at [651, 411] on div "Loading ... First Previous Next Last 10 rows 25 rows 50 rows per page Invoice #…" at bounding box center [724, 286] width 754 height 323
click at [55, 468] on link "Settings" at bounding box center [83, 467] width 167 height 27
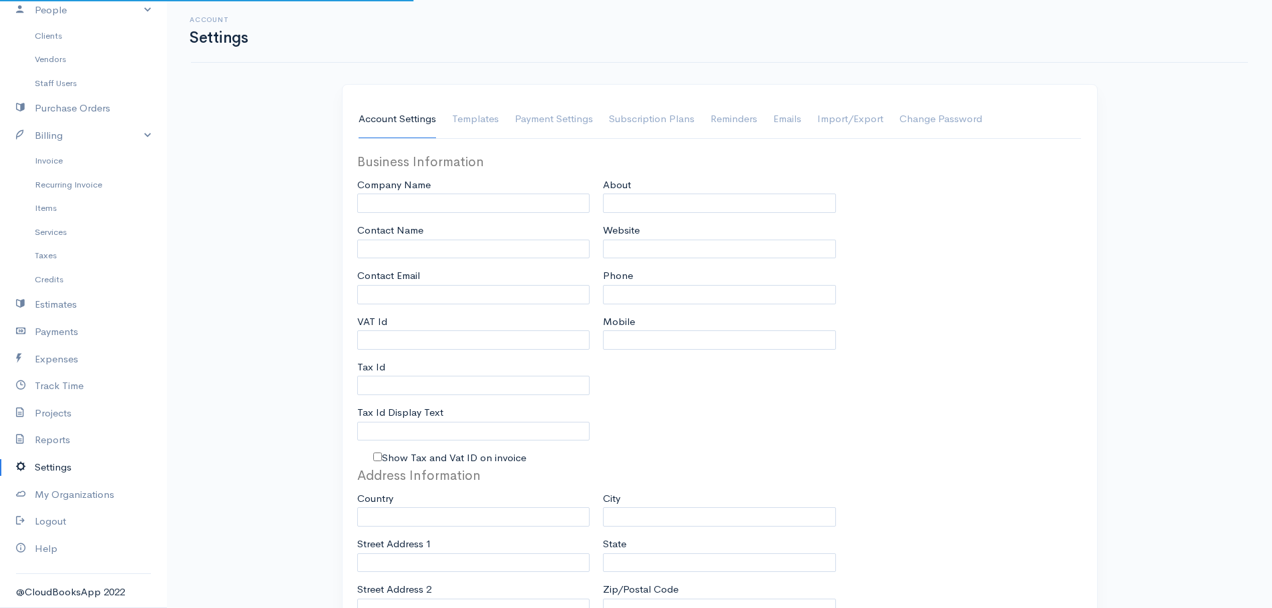
type input "daranouvongs@gmail.com"
type input "A Daranouvongs Consulting"
type input "Anusong Daranouvongs Gantois"
type input "daranouvongs@gmail.com"
type input "Tax Id"
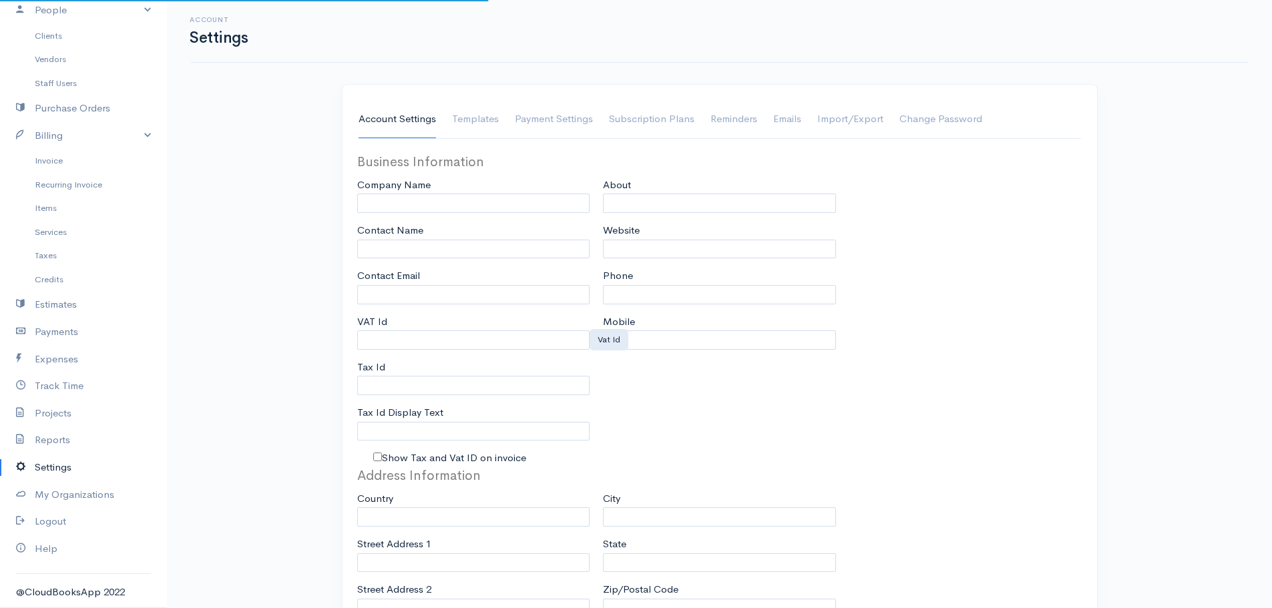
type input "+6587855113"
select select
type input "36 Dido St"
type input "Singapore"
type input "459480"
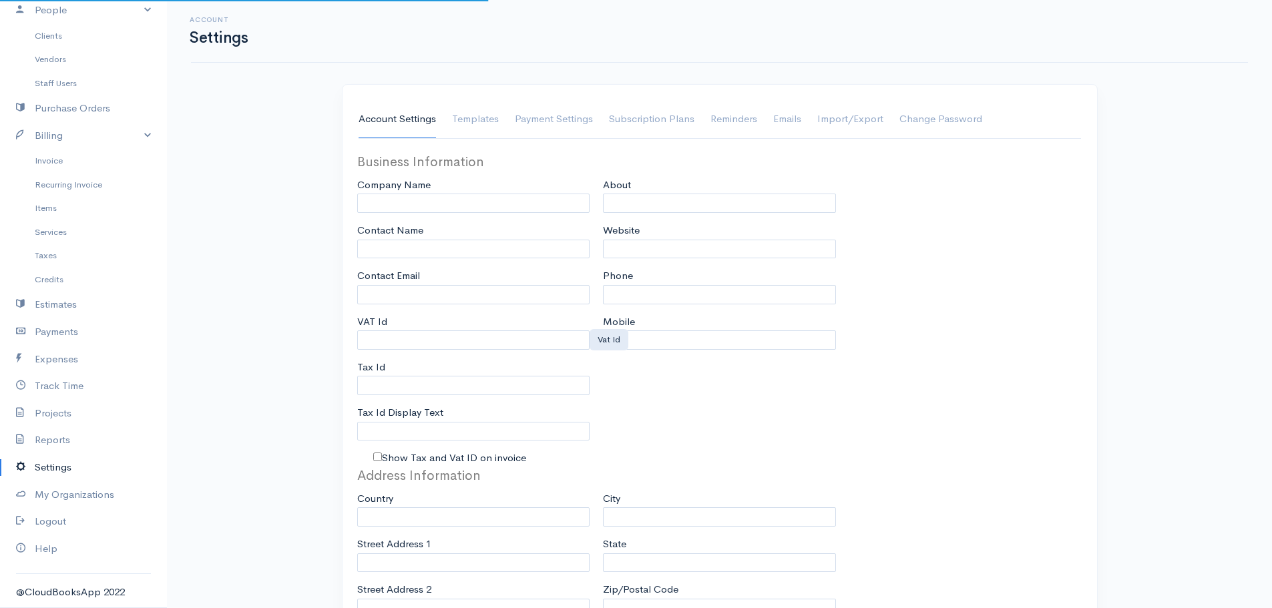
select select "dd/mm/yyyy"
select select
type input "INVOICE"
type input "1"
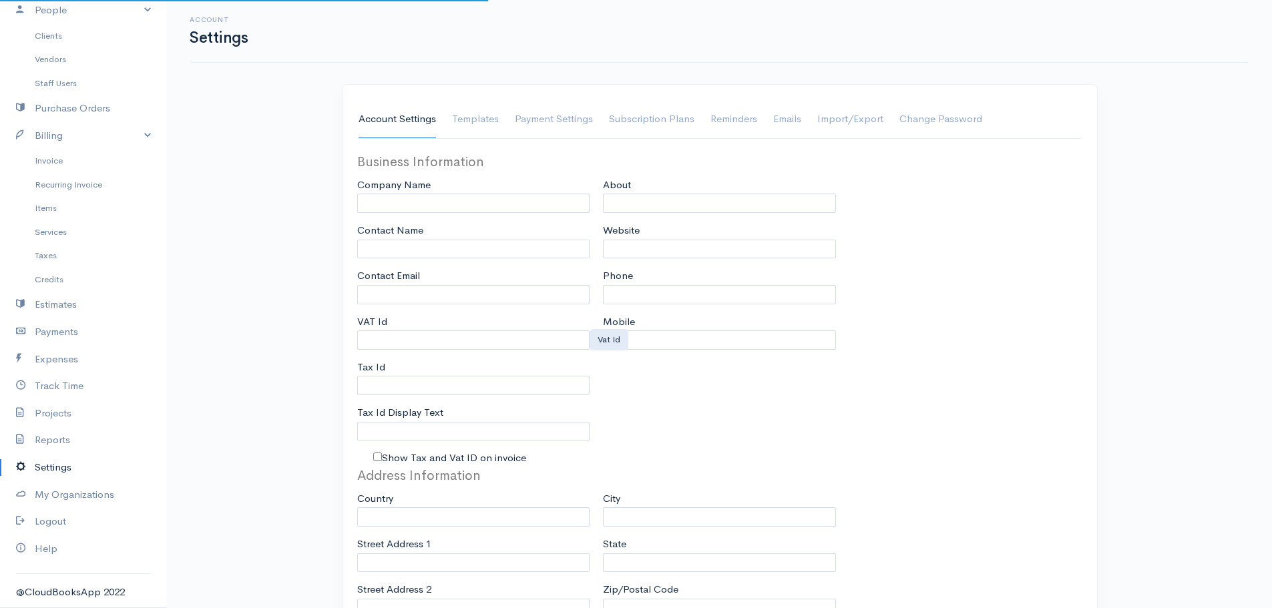
select select "3"
checkbox input "true"
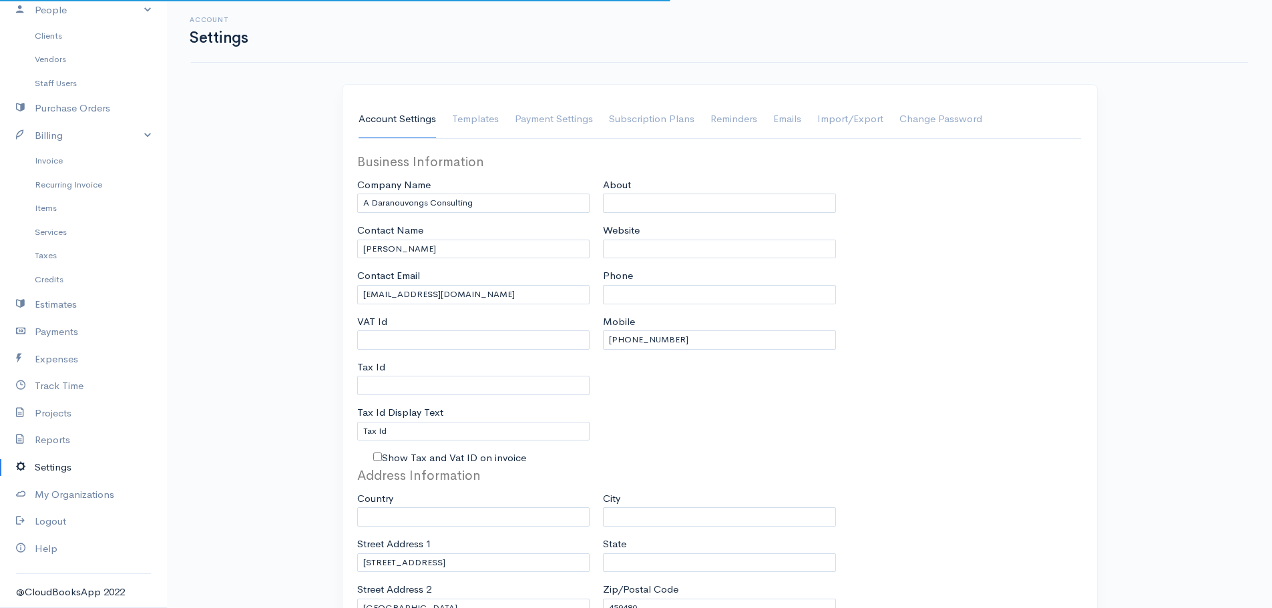
select select "Singapore"
select select "EUR"
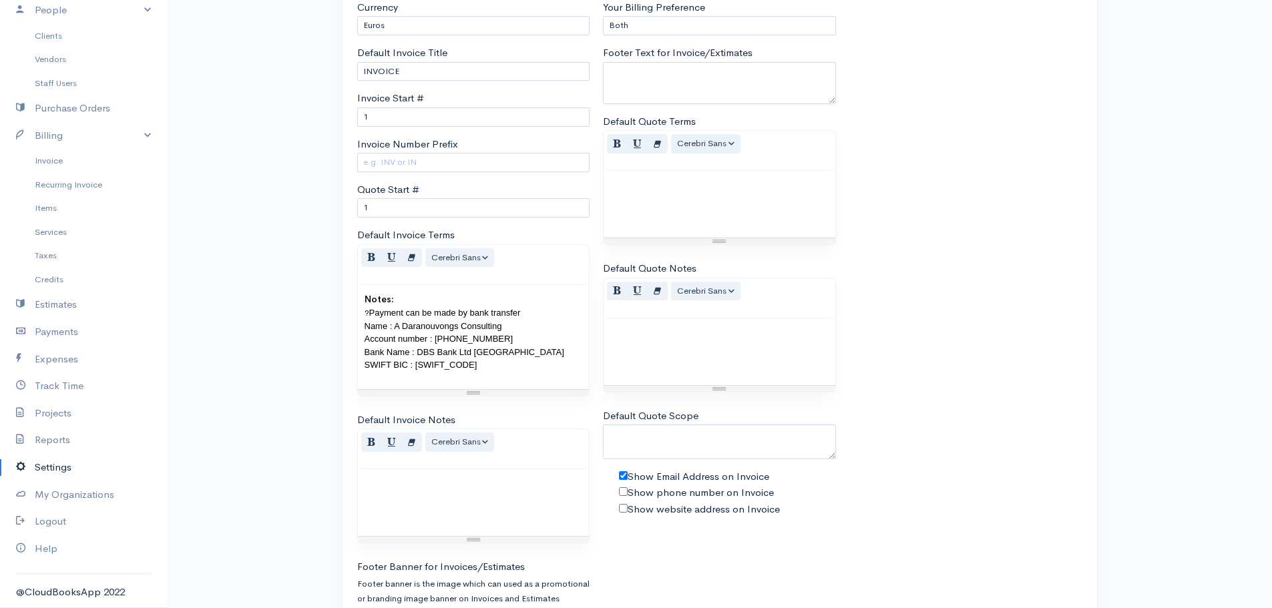
scroll to position [832, 0]
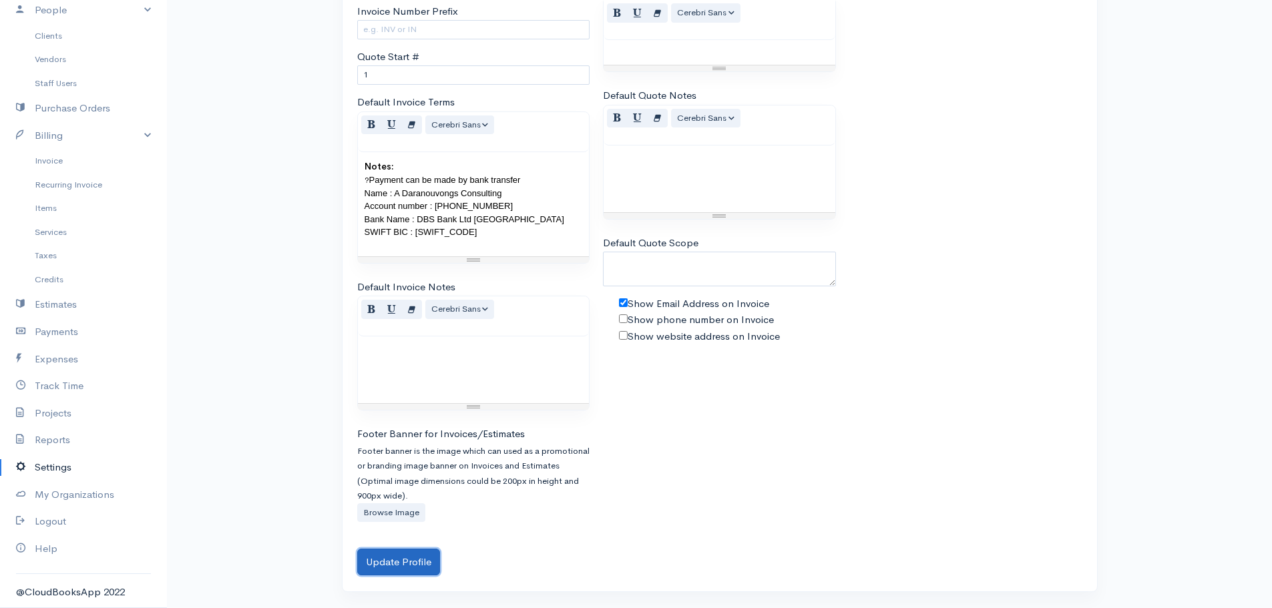
click at [389, 569] on button "Update Profile" at bounding box center [398, 562] width 83 height 27
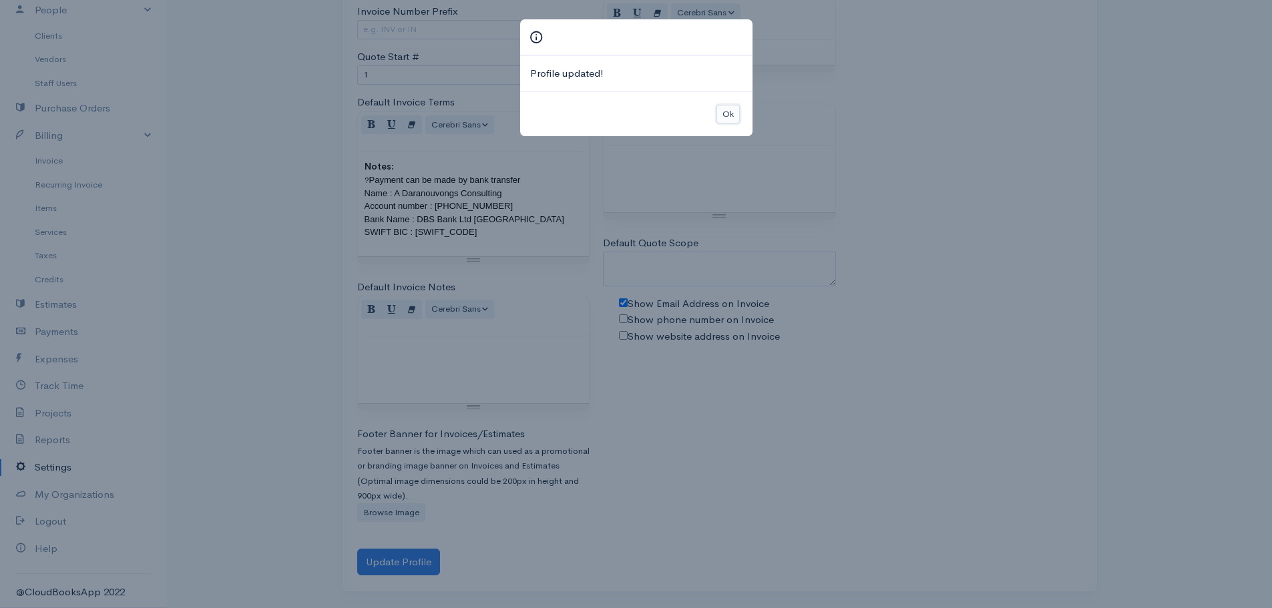
click at [734, 110] on button "Ok" at bounding box center [727, 114] width 23 height 19
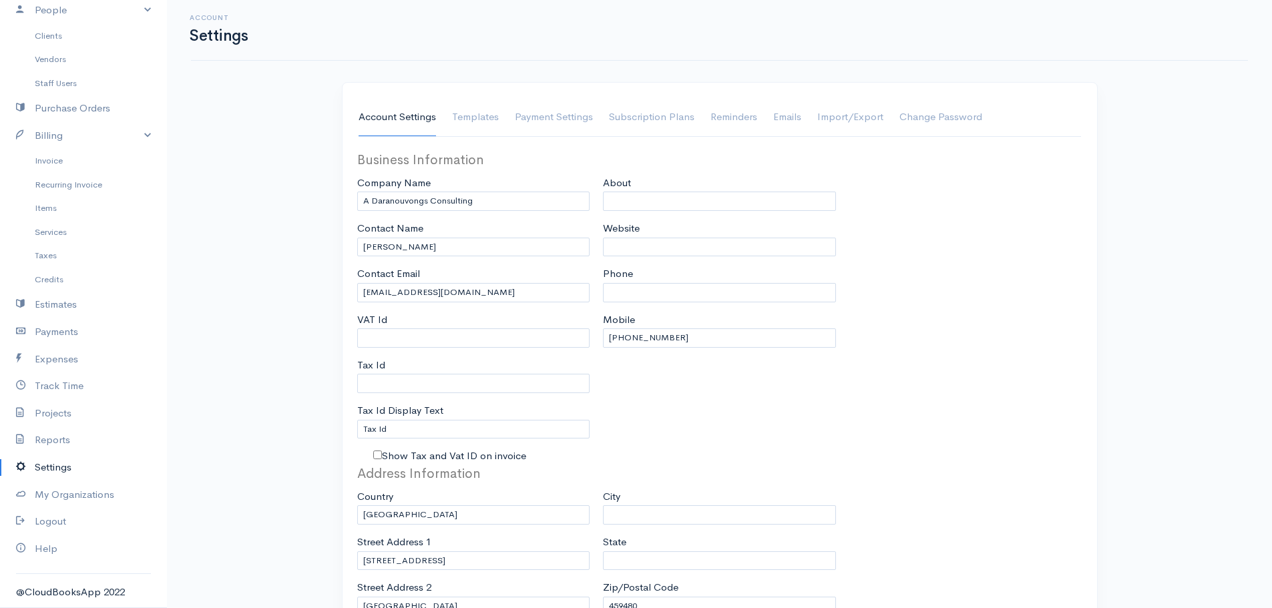
scroll to position [0, 0]
click at [579, 128] on link "Payment Settings" at bounding box center [554, 119] width 78 height 37
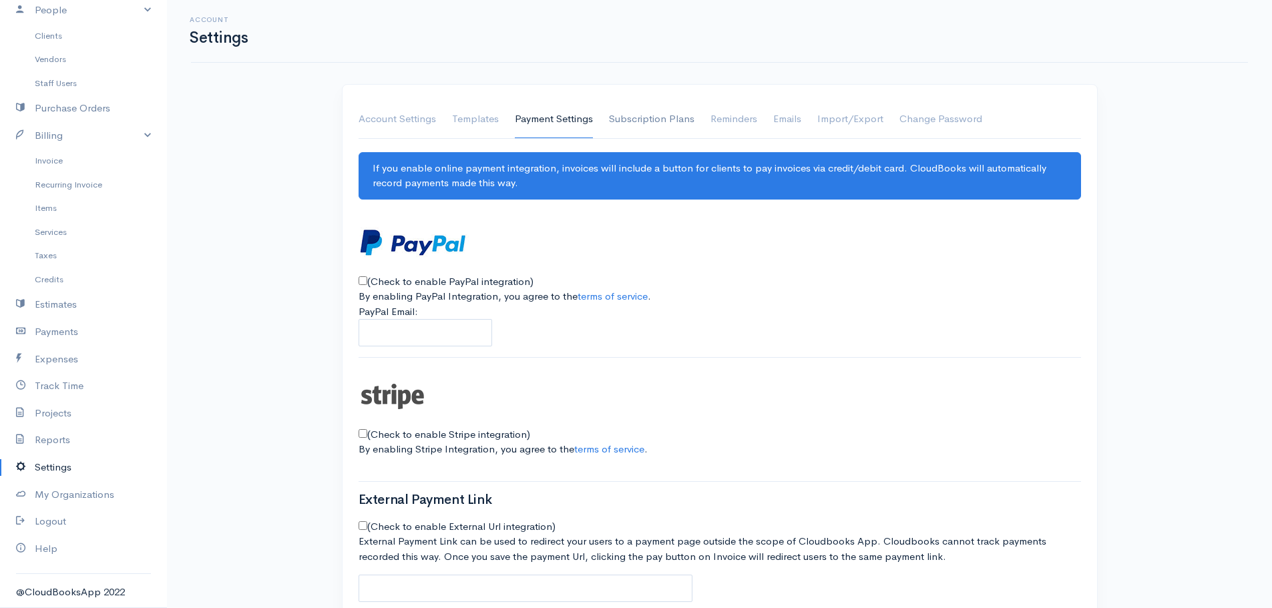
click at [656, 110] on link "Subscription Plans" at bounding box center [651, 119] width 85 height 37
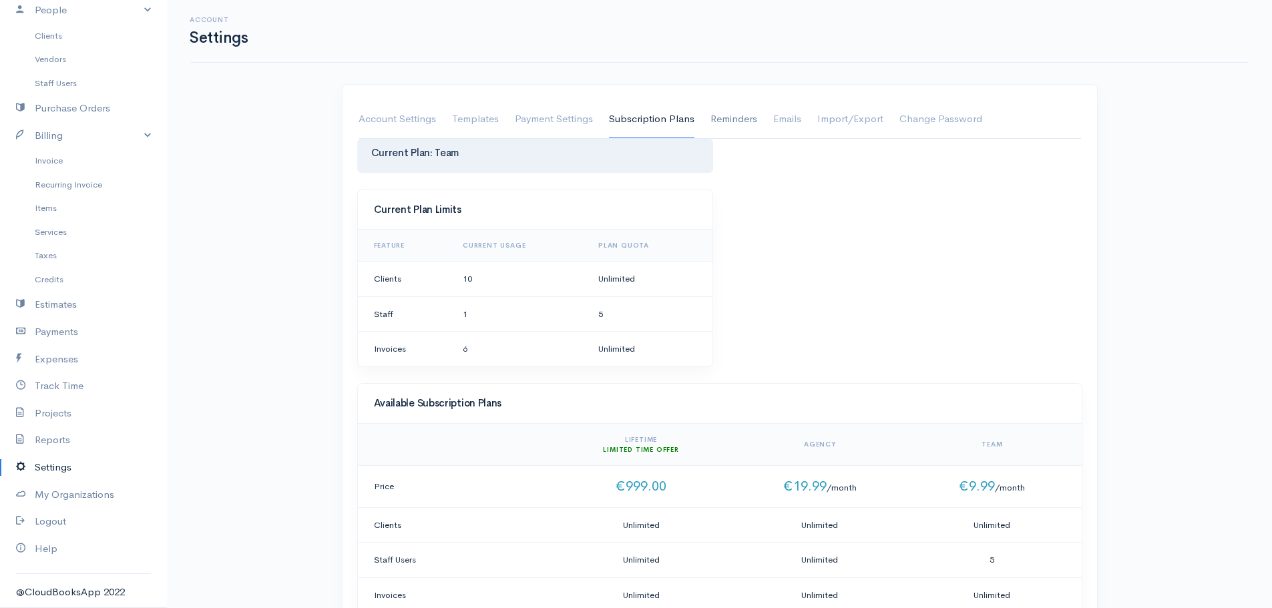
click at [742, 122] on link "Reminders" at bounding box center [733, 119] width 47 height 37
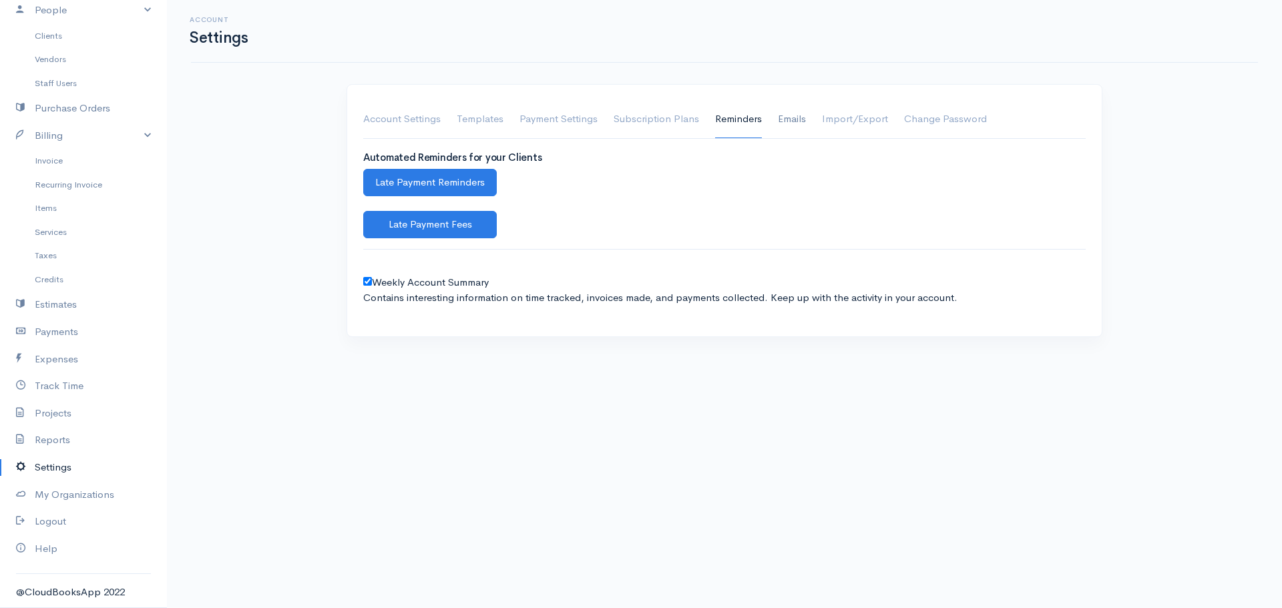
click at [803, 124] on link "Emails" at bounding box center [792, 119] width 28 height 37
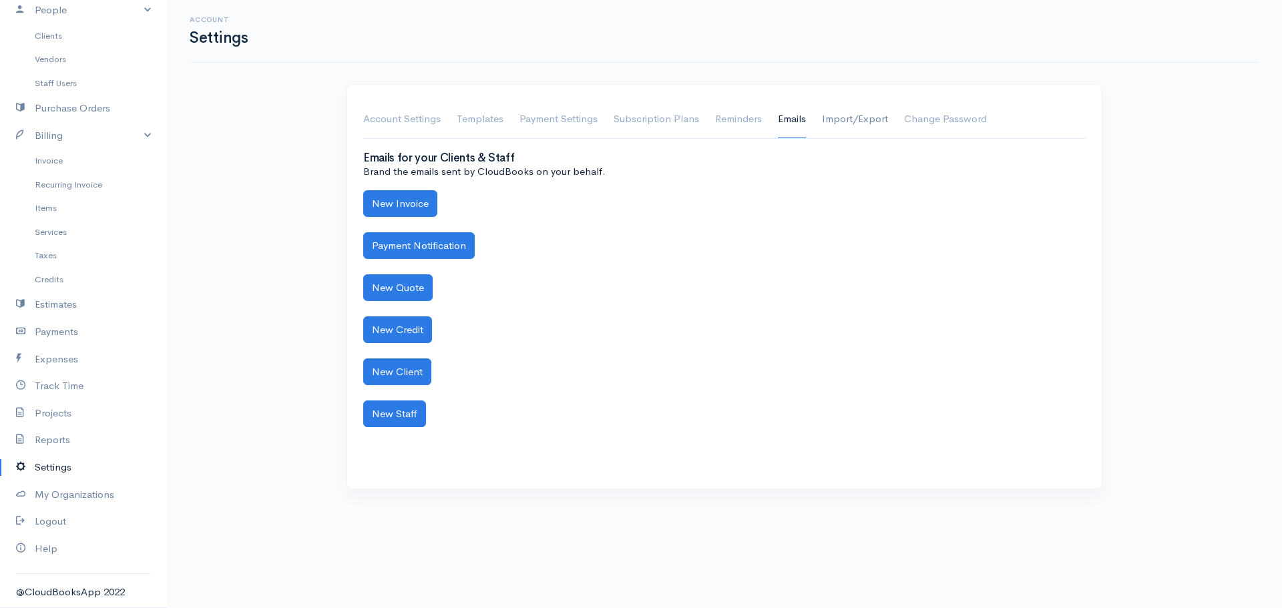
click at [829, 124] on link "Import/Export" at bounding box center [855, 119] width 66 height 37
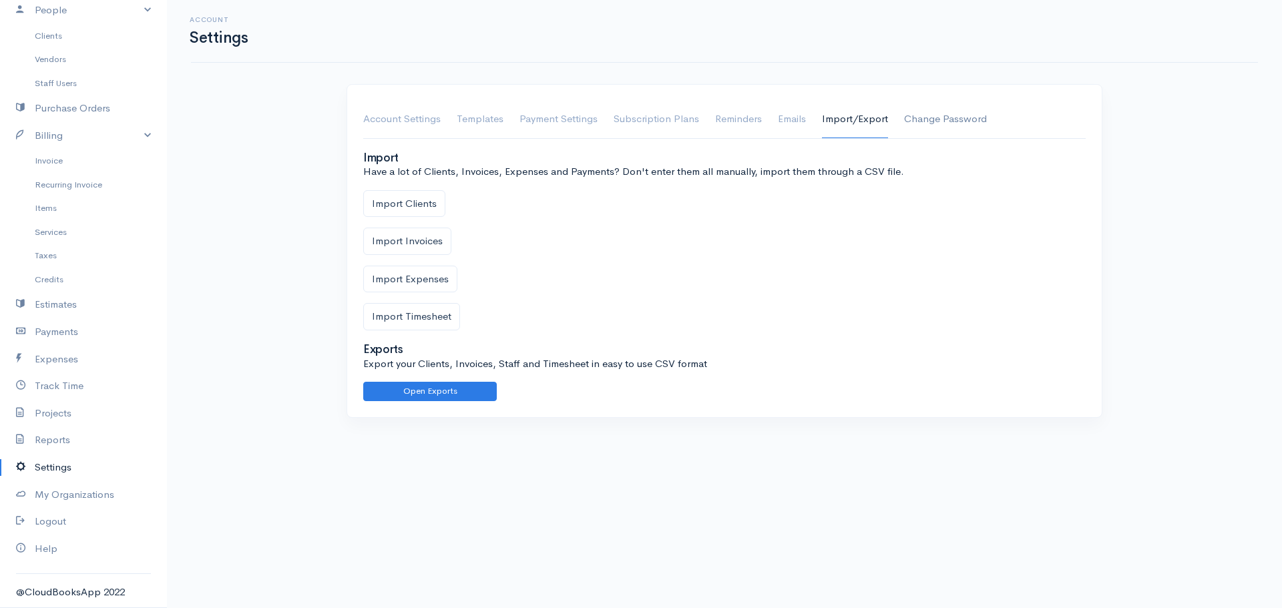
click at [953, 125] on link "Change Password" at bounding box center [945, 119] width 83 height 37
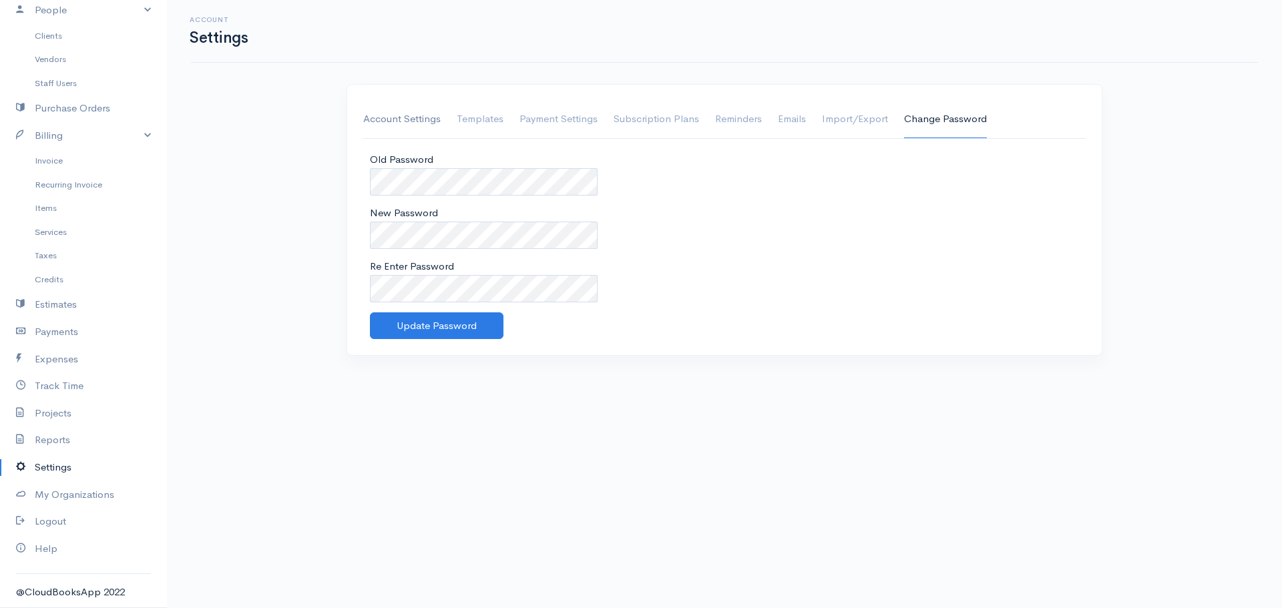
click at [391, 122] on link "Account Settings" at bounding box center [401, 119] width 77 height 37
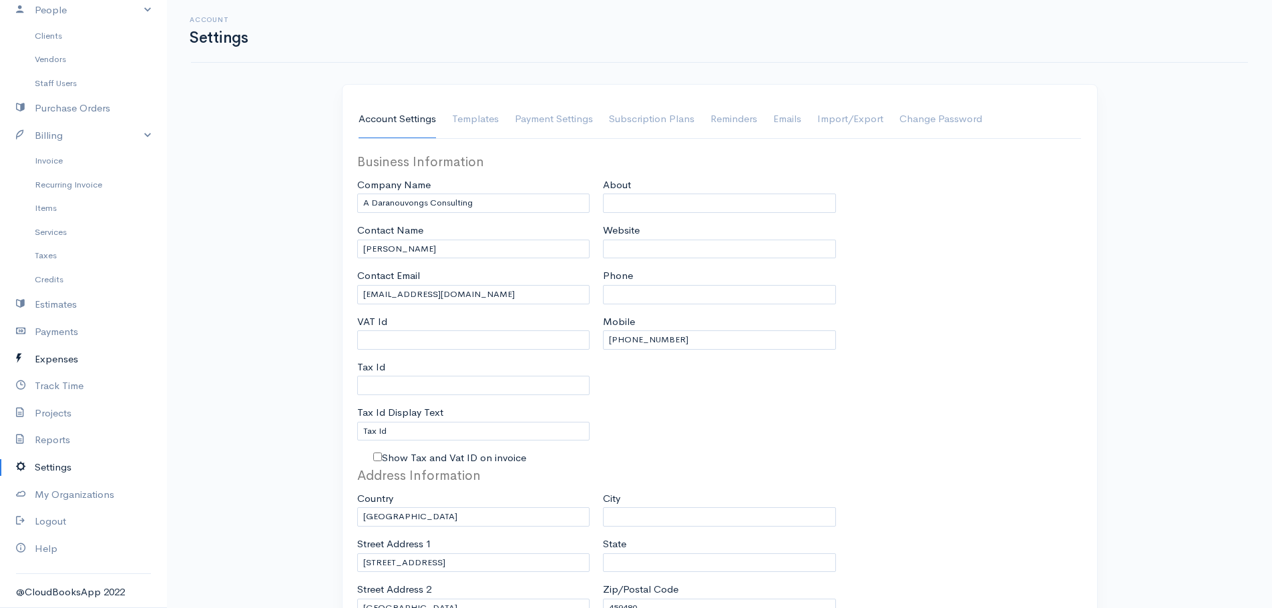
click at [105, 366] on link "Expenses" at bounding box center [83, 359] width 167 height 27
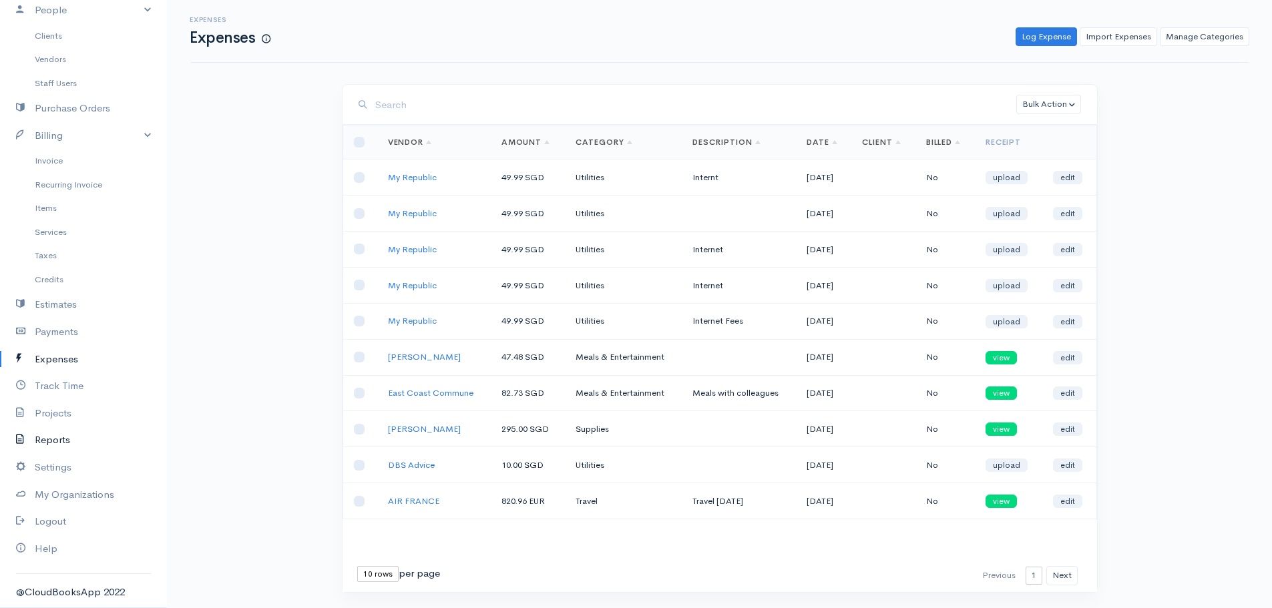
click at [52, 440] on link "Reports" at bounding box center [83, 440] width 167 height 27
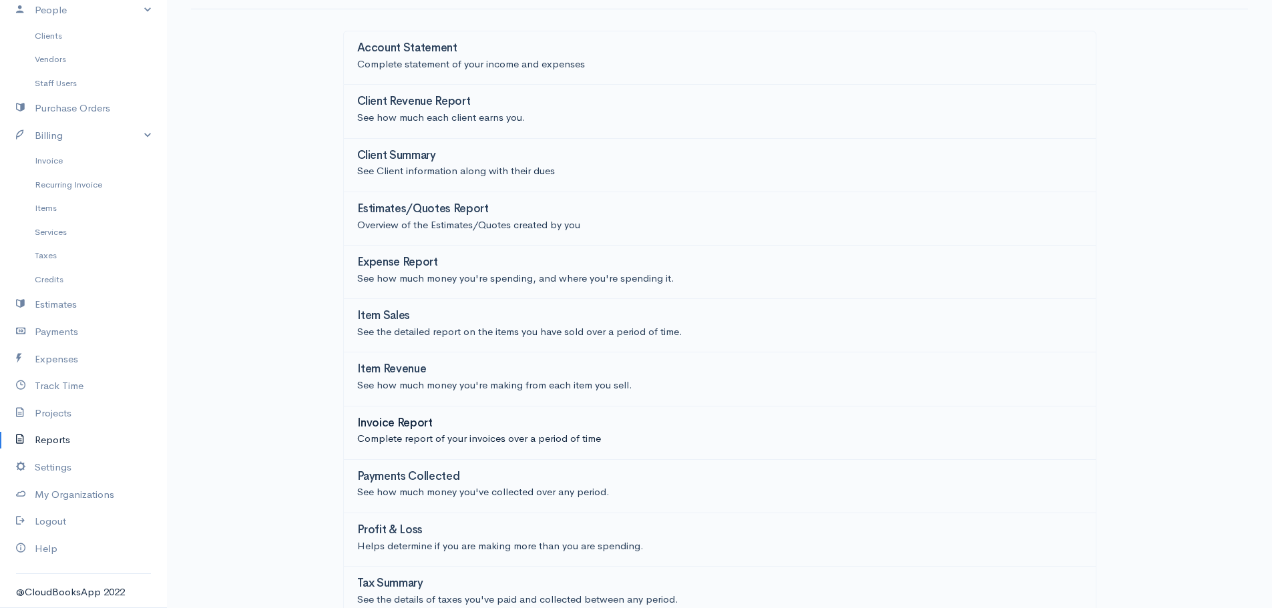
scroll to position [120, 0]
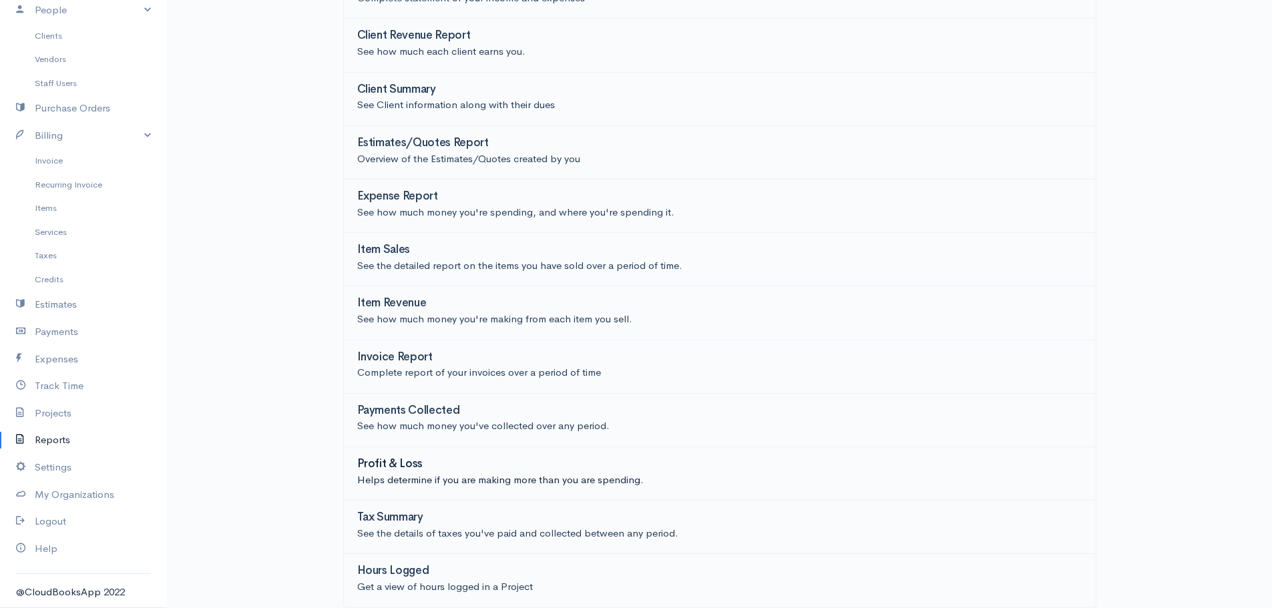
click at [401, 473] on p "Helps determine if you are making more than you are spending." at bounding box center [719, 480] width 725 height 15
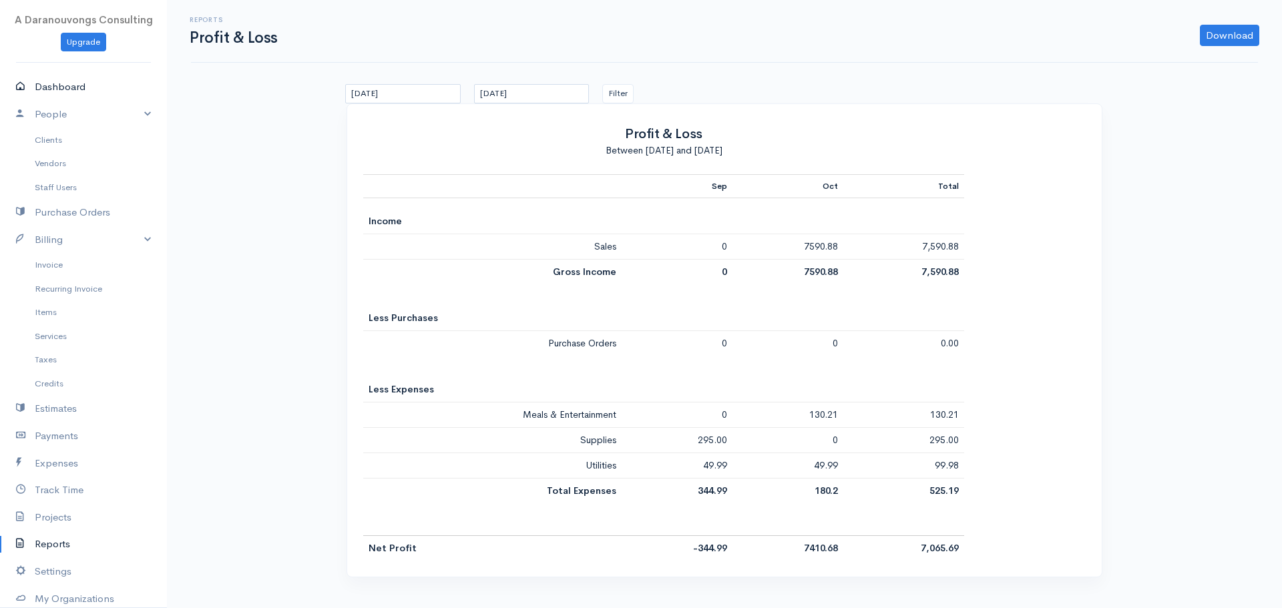
click at [75, 88] on link "Dashboard" at bounding box center [83, 86] width 167 height 27
select select "365"
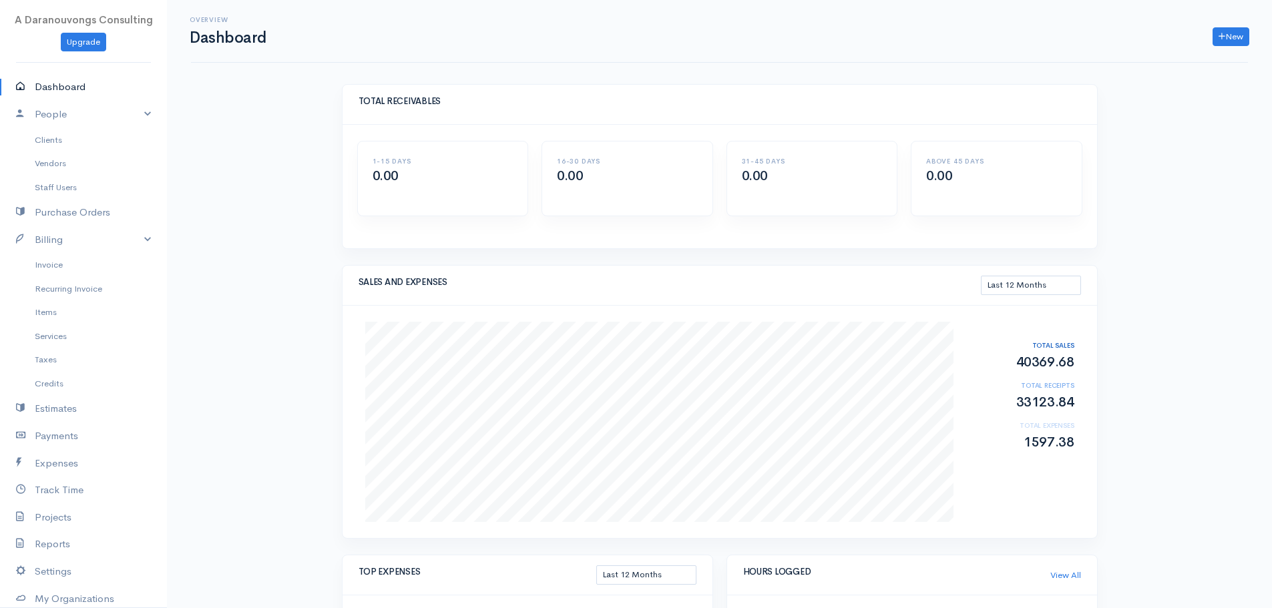
click at [1221, 25] on div "Overview Dashboard New Invoice Client Quote Project" at bounding box center [719, 31] width 1073 height 30
click at [1229, 37] on link "New" at bounding box center [1230, 36] width 37 height 19
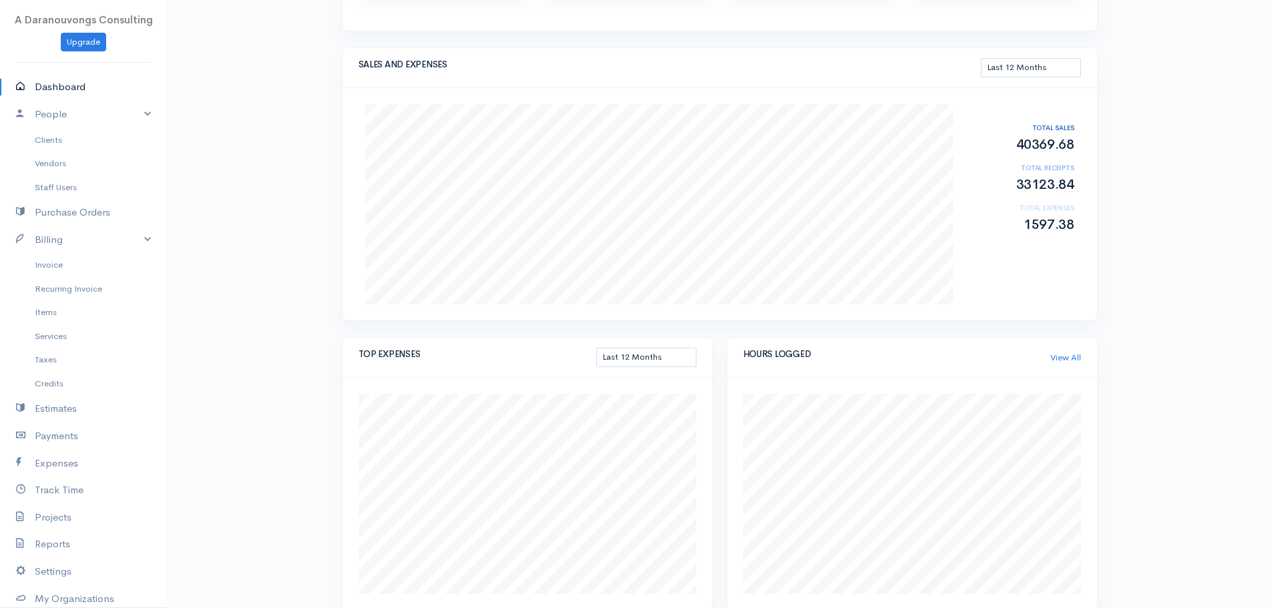
scroll to position [208, 0]
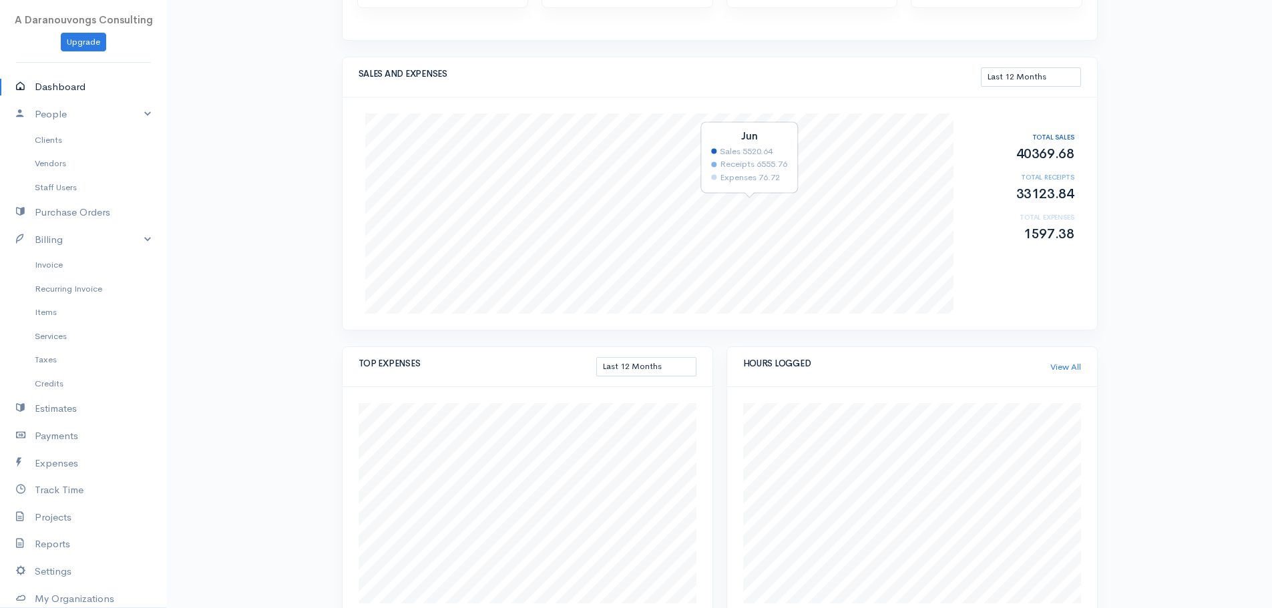
click at [762, 180] on div "Expenses 76.72" at bounding box center [749, 177] width 75 height 13
click at [1198, 323] on div "Overview Dashboard New Invoice Client Quote Project Invoices Quotes Clients Exp…" at bounding box center [719, 434] width 1105 height 1284
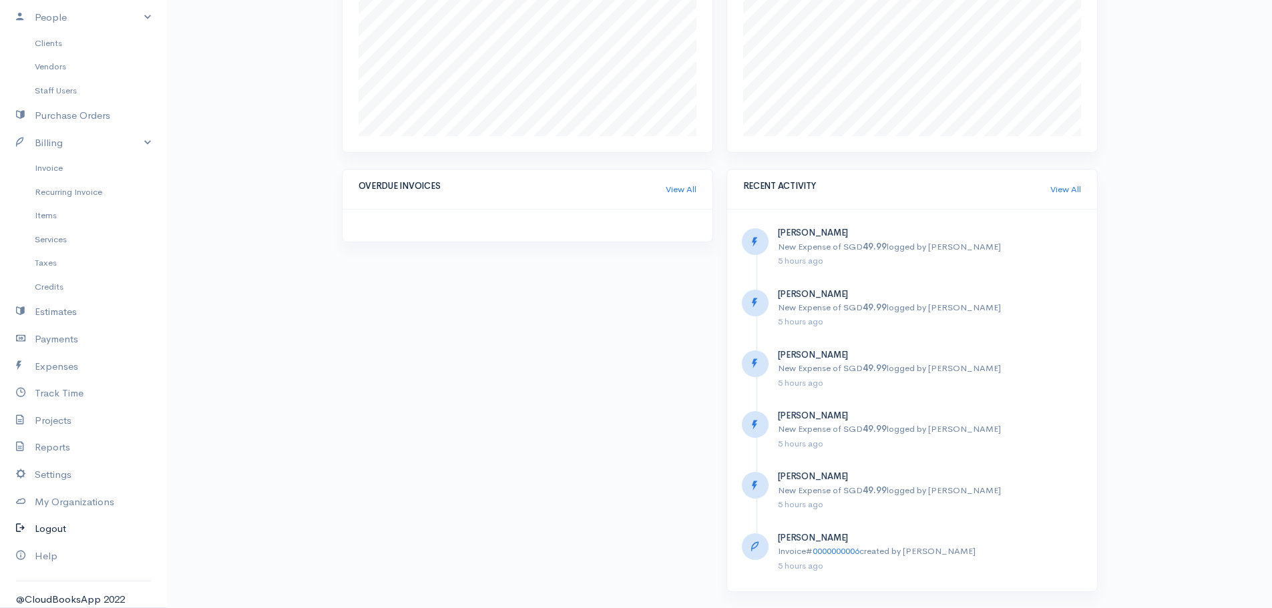
scroll to position [104, 0]
click at [25, 335] on icon at bounding box center [25, 332] width 19 height 17
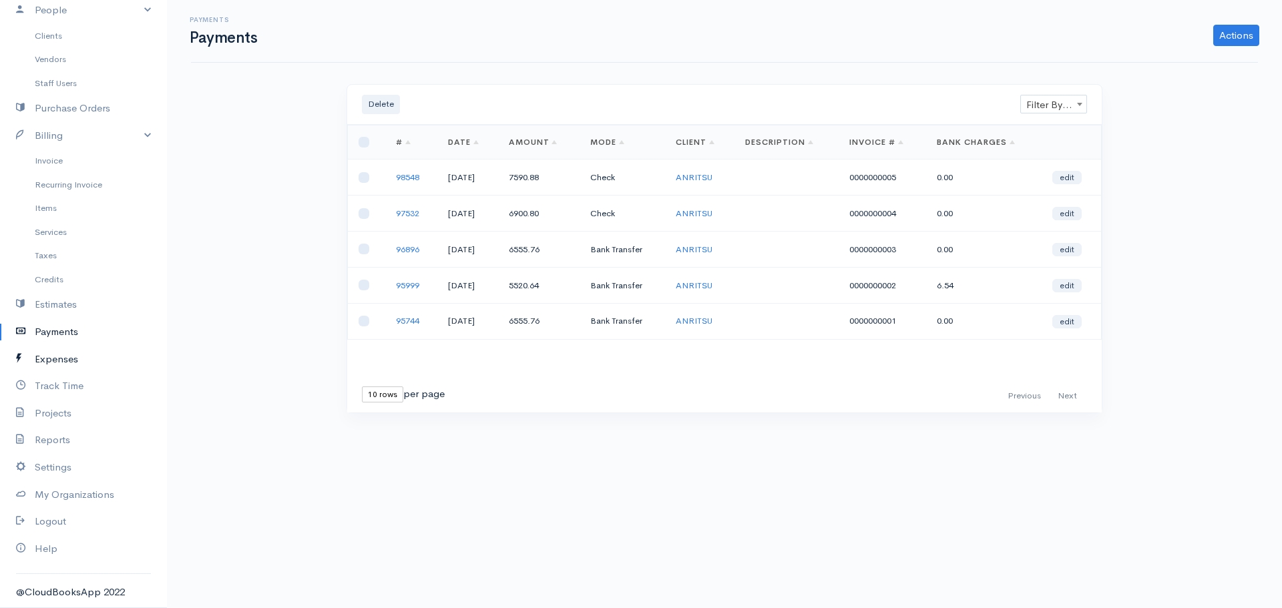
click at [49, 364] on link "Expenses" at bounding box center [83, 359] width 167 height 27
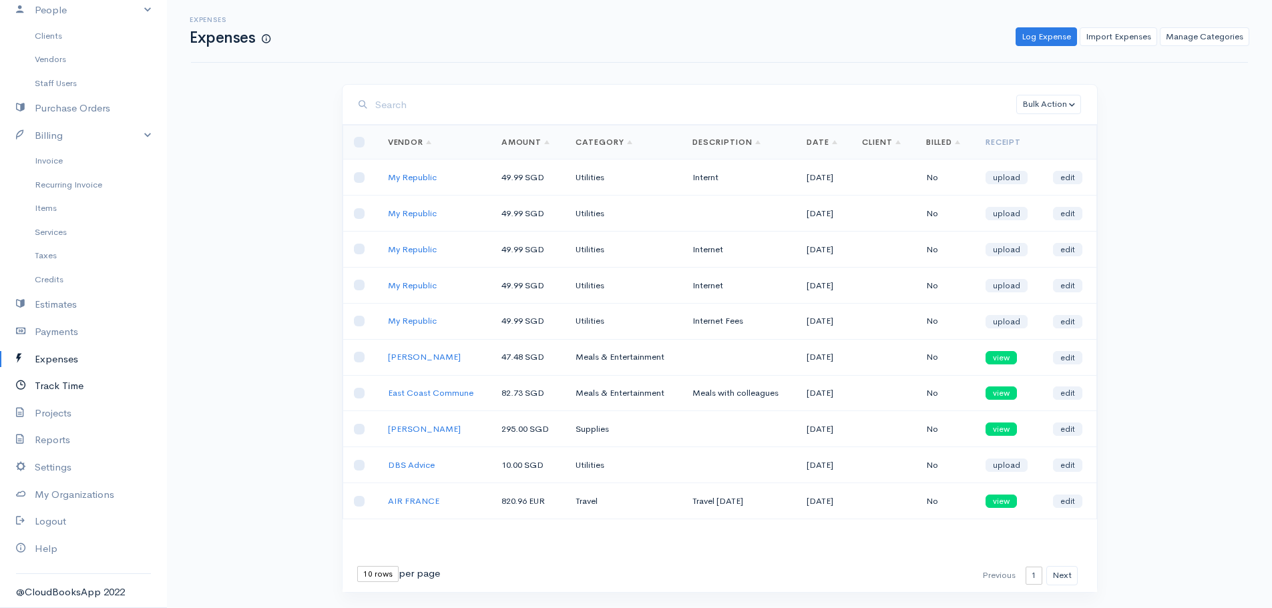
click at [53, 386] on link "Track Time" at bounding box center [83, 386] width 167 height 27
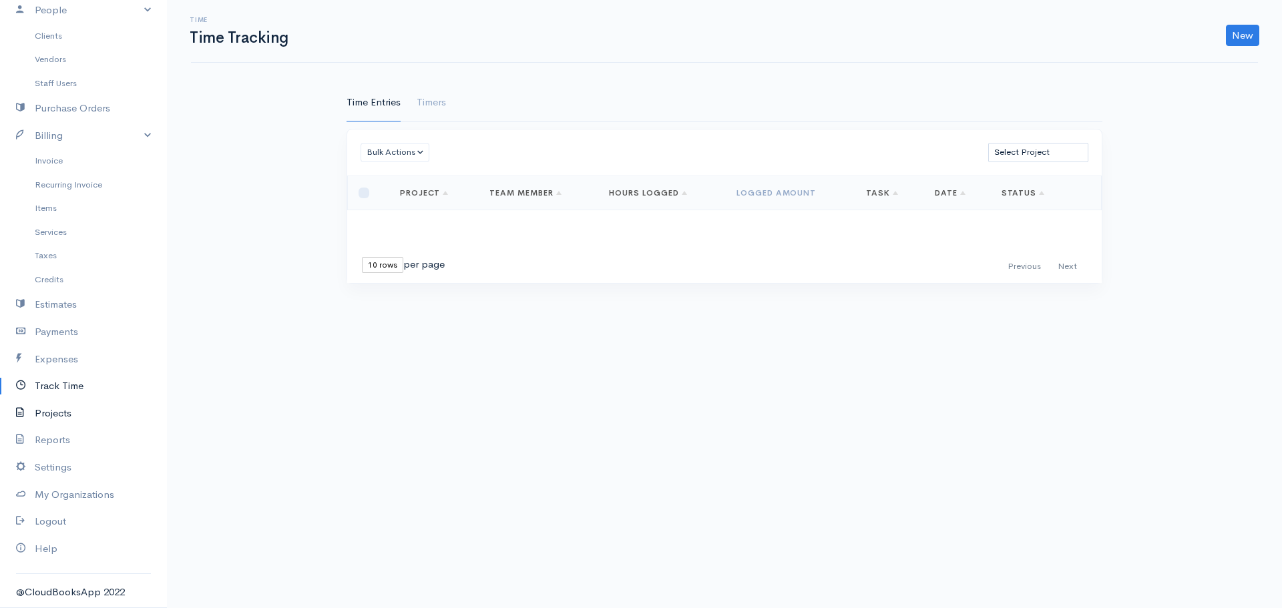
click at [55, 418] on link "Projects" at bounding box center [83, 413] width 167 height 27
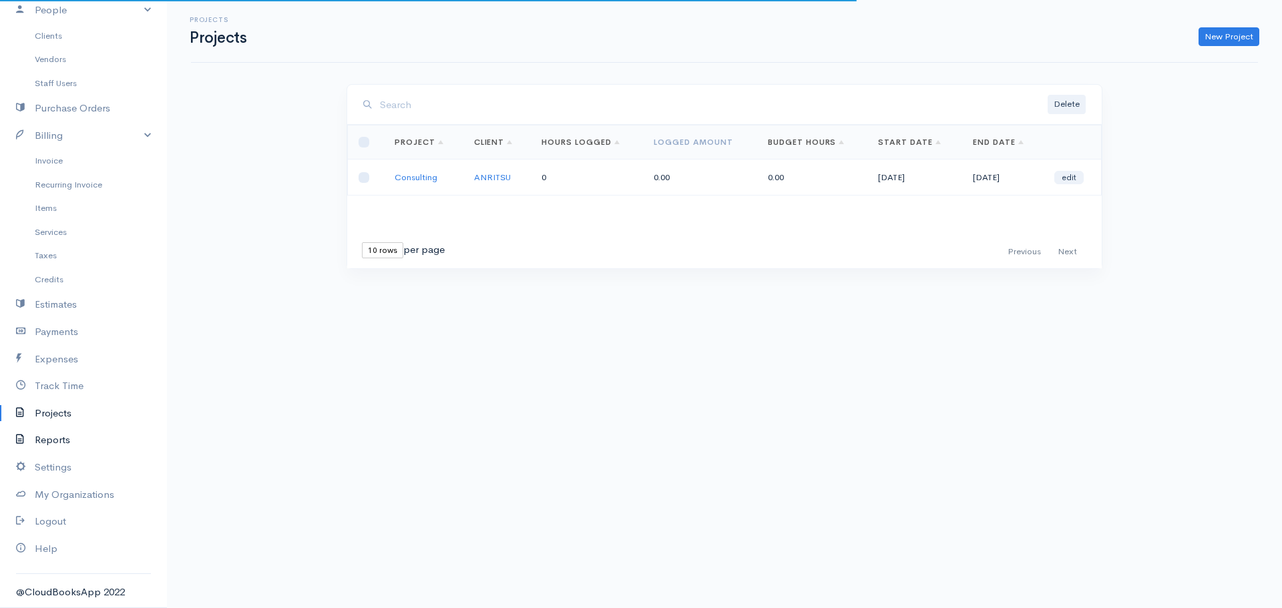
click at [55, 439] on link "Reports" at bounding box center [83, 440] width 167 height 27
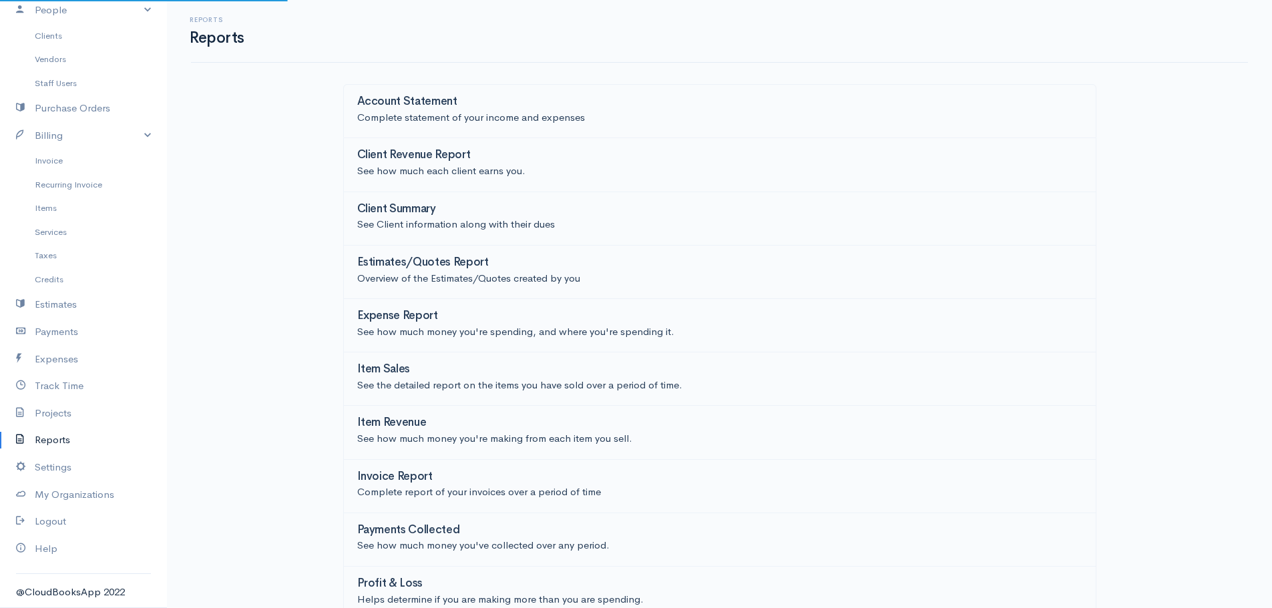
click at [55, 439] on link "Reports" at bounding box center [83, 440] width 167 height 27
click at [59, 415] on link "Projects" at bounding box center [83, 413] width 167 height 27
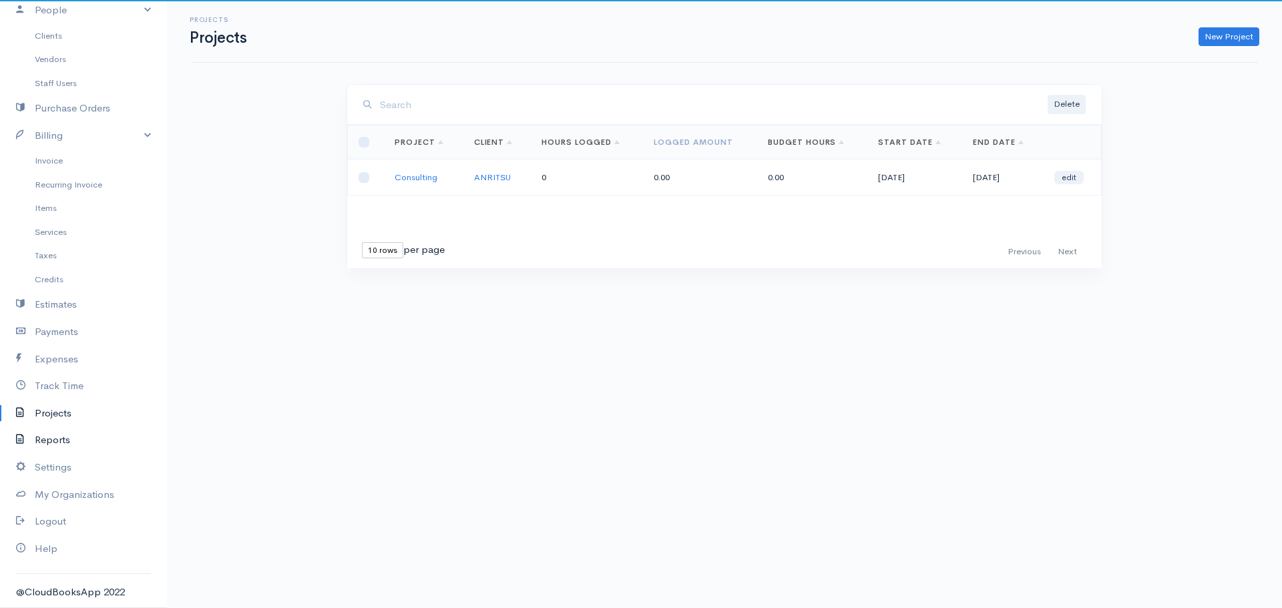
click at [55, 438] on link "Reports" at bounding box center [83, 440] width 167 height 27
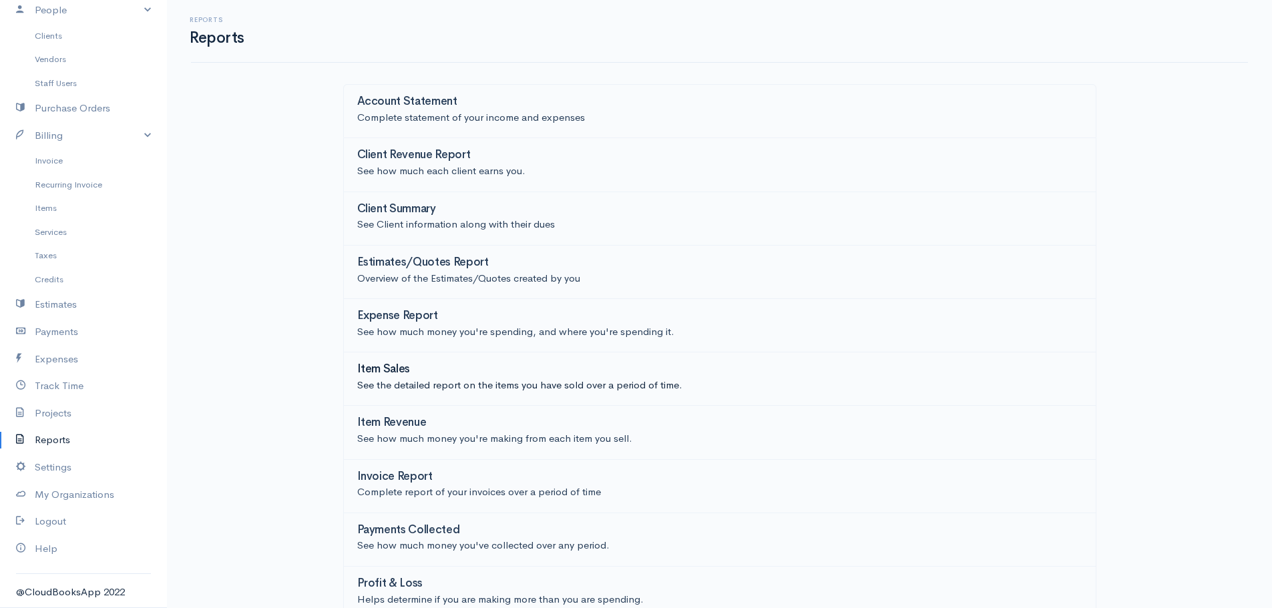
click at [449, 389] on p "See the detailed report on the items you have sold over a period of time." at bounding box center [719, 385] width 725 height 15
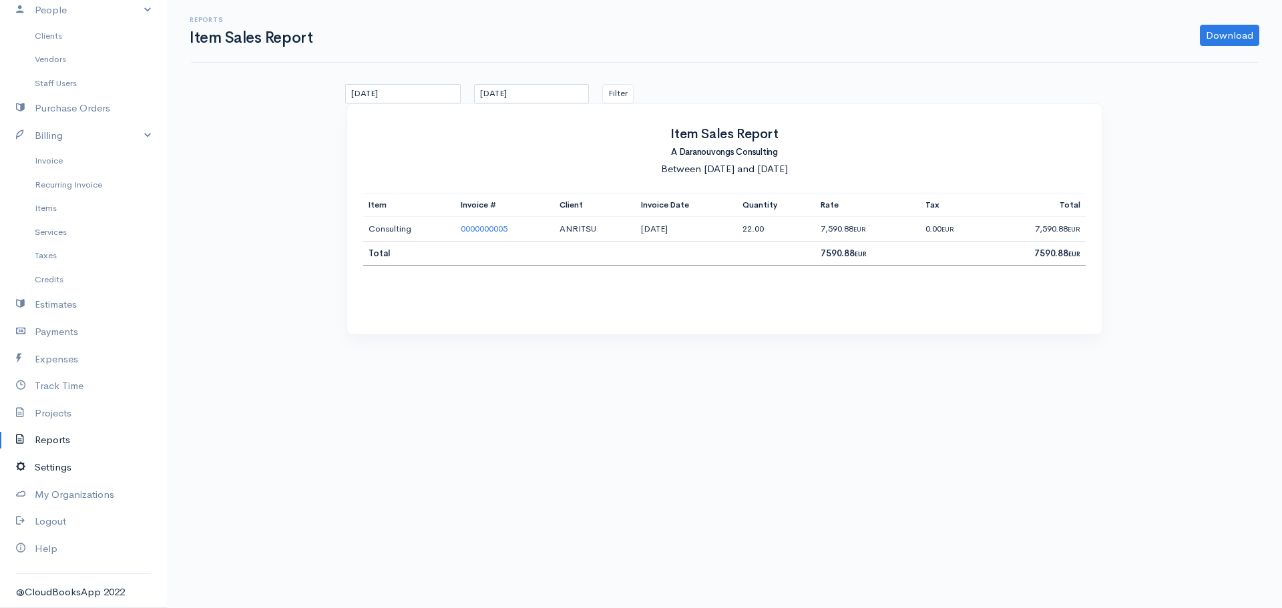
click at [57, 463] on link "Settings" at bounding box center [83, 467] width 167 height 27
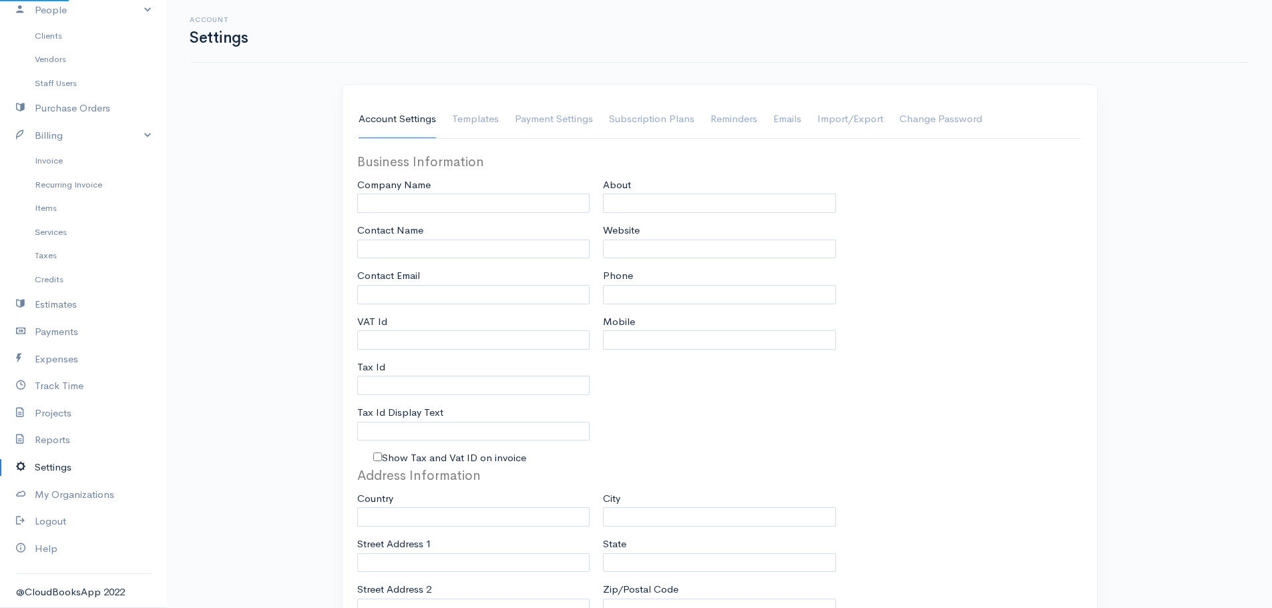
type input "daranouvongs@gmail.com"
type input "A Daranouvongs Consulting"
type input "Anusong Daranouvongs Gantois"
type input "daranouvongs@gmail.com"
type input "Tax Id"
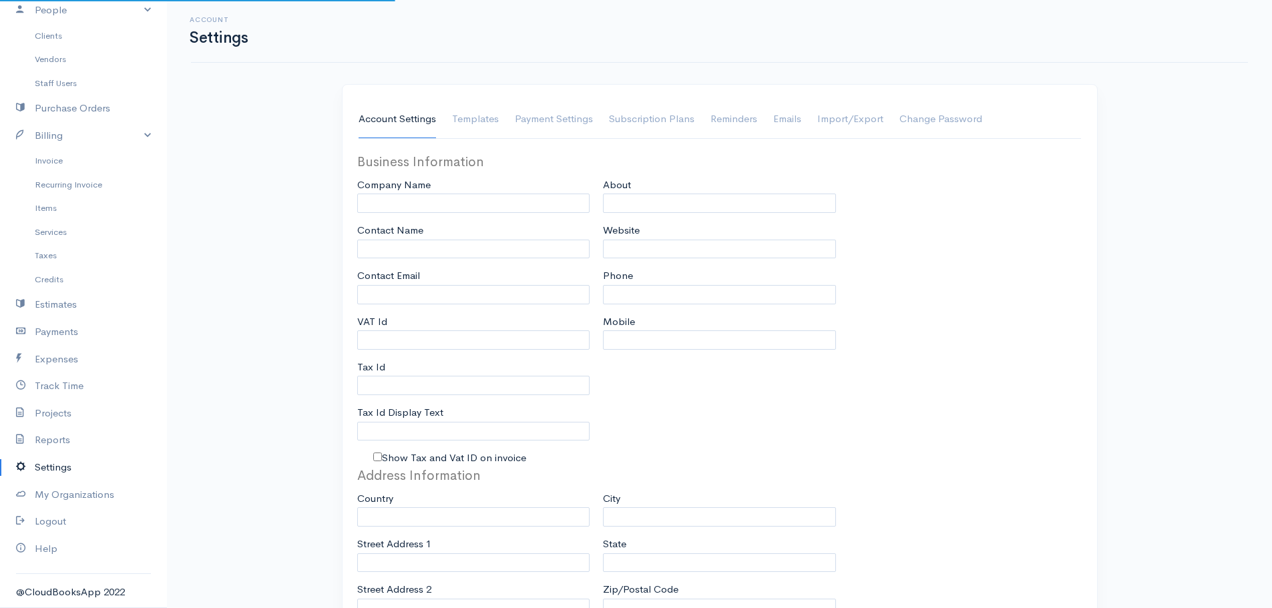
type input "+6587855113"
select select
type input "36 Dido St"
type input "Singapore"
type input "459480"
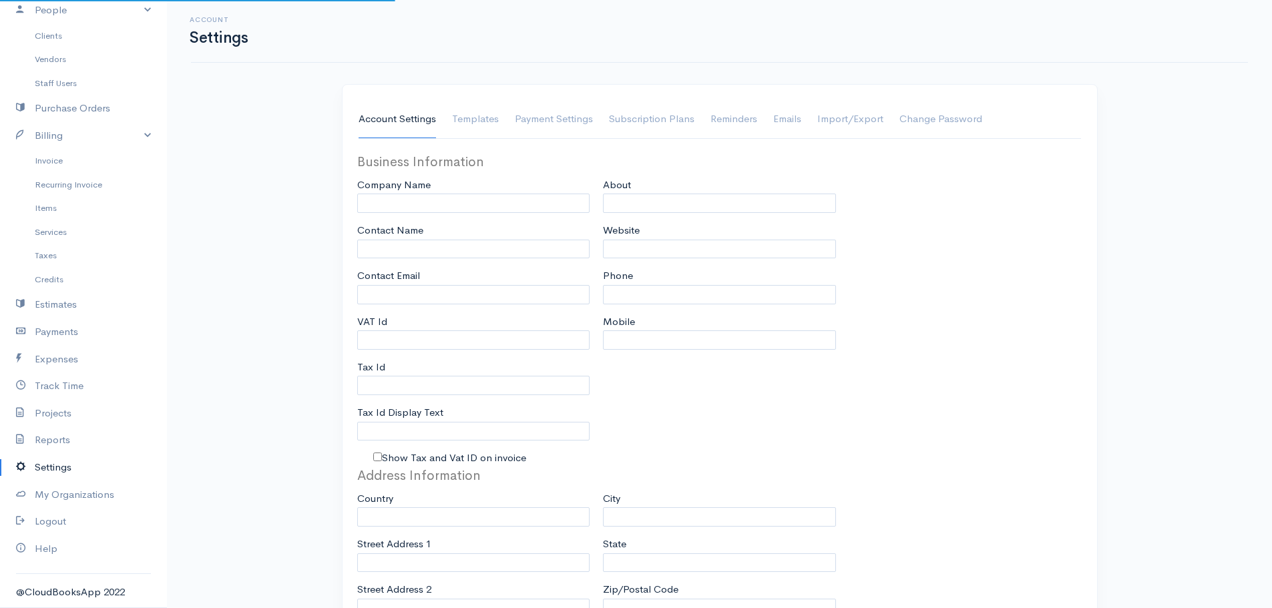
select select "dd/mm/yyyy"
select select
type input "INVOICE"
type input "1"
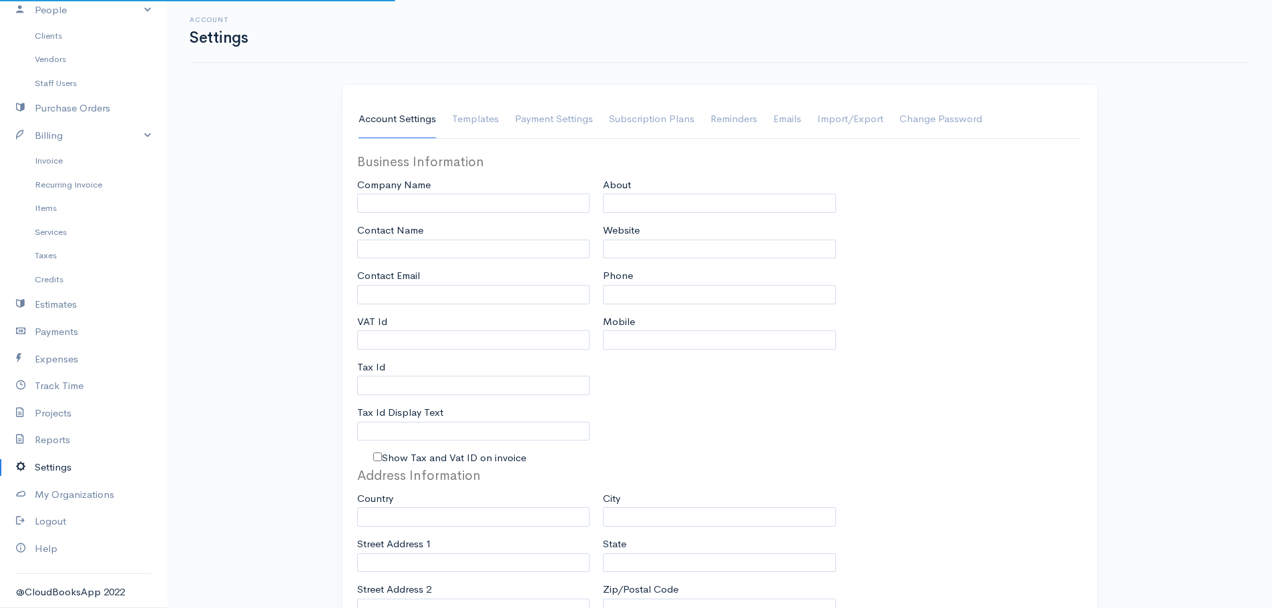
select select "3"
checkbox input "true"
select select "Singapore"
select select "EUR"
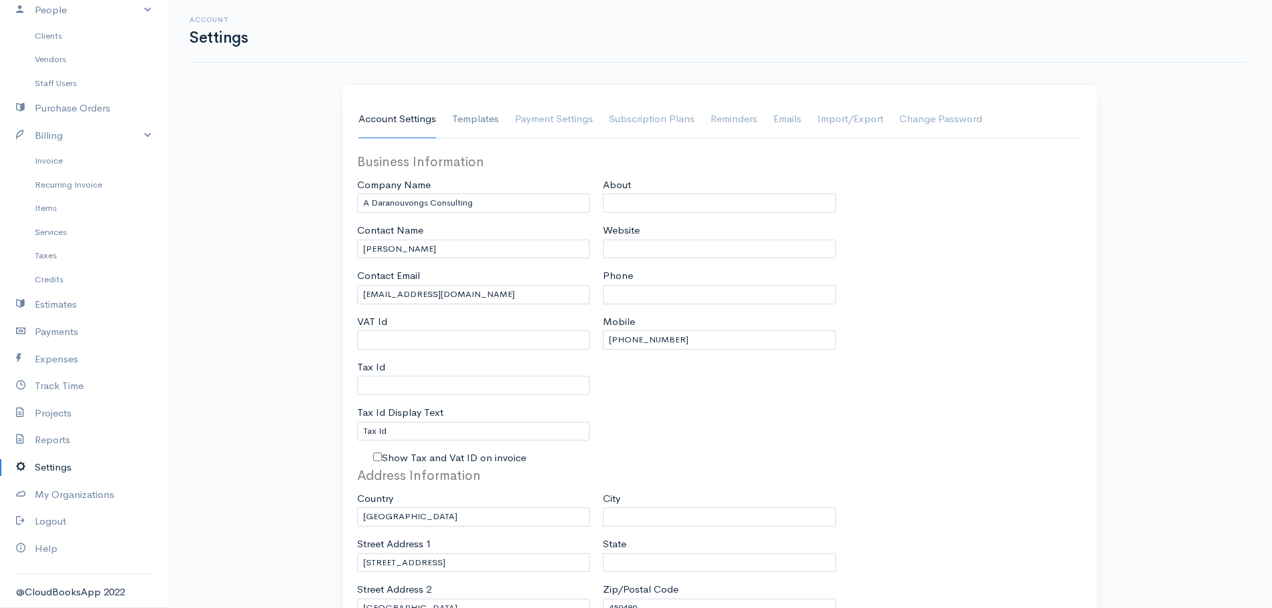
click at [460, 127] on link "Templates" at bounding box center [475, 119] width 47 height 37
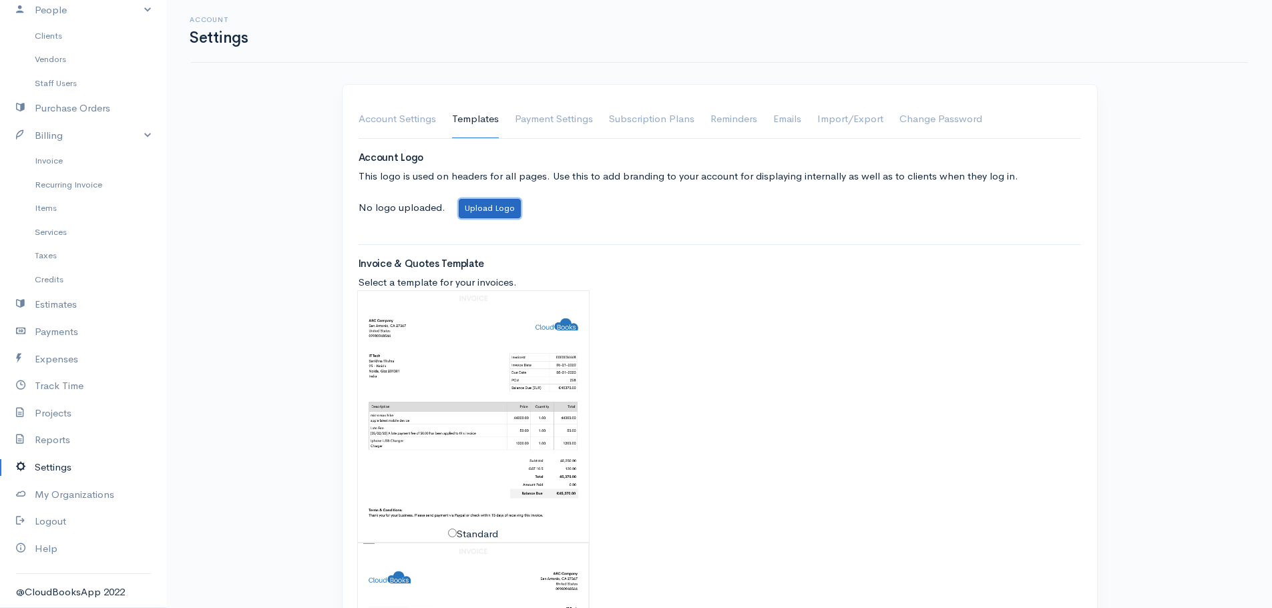
click at [487, 206] on button "Upload Logo" at bounding box center [490, 208] width 62 height 19
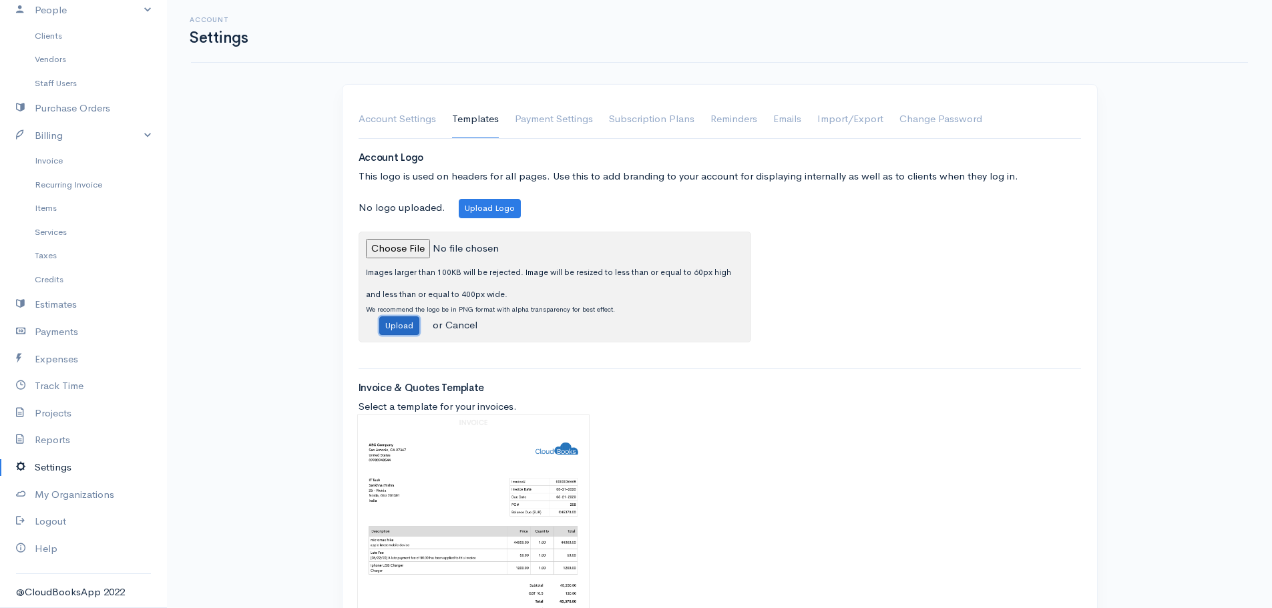
click at [410, 326] on button "Upload" at bounding box center [399, 325] width 40 height 19
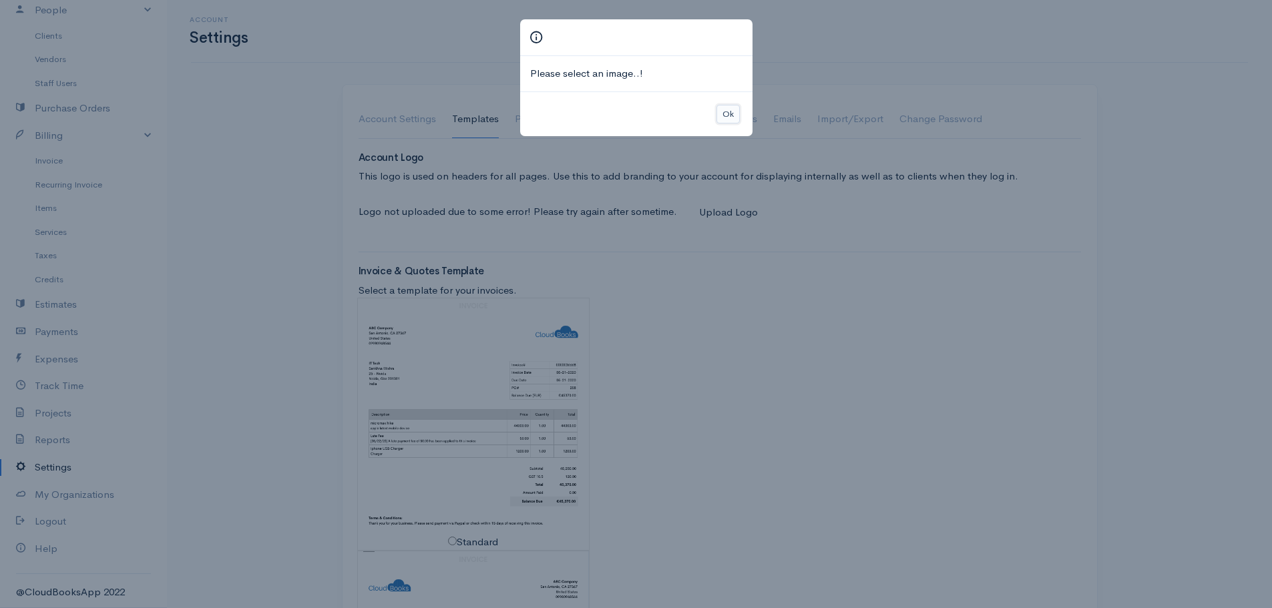
click at [726, 114] on button "Ok" at bounding box center [727, 114] width 23 height 19
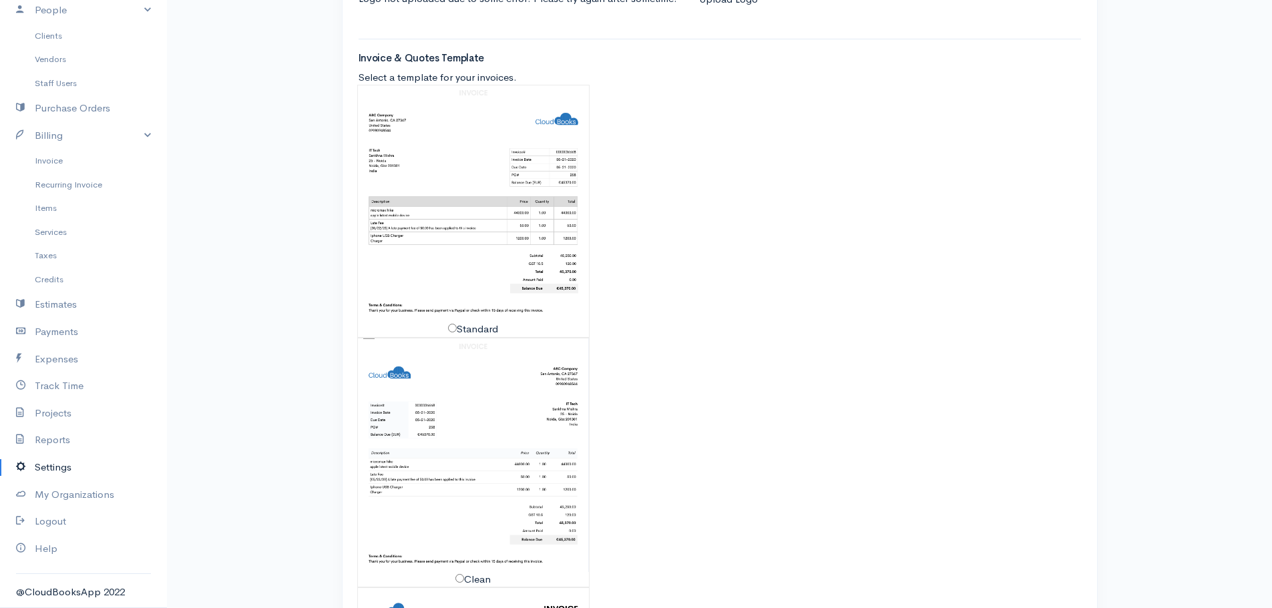
scroll to position [267, 0]
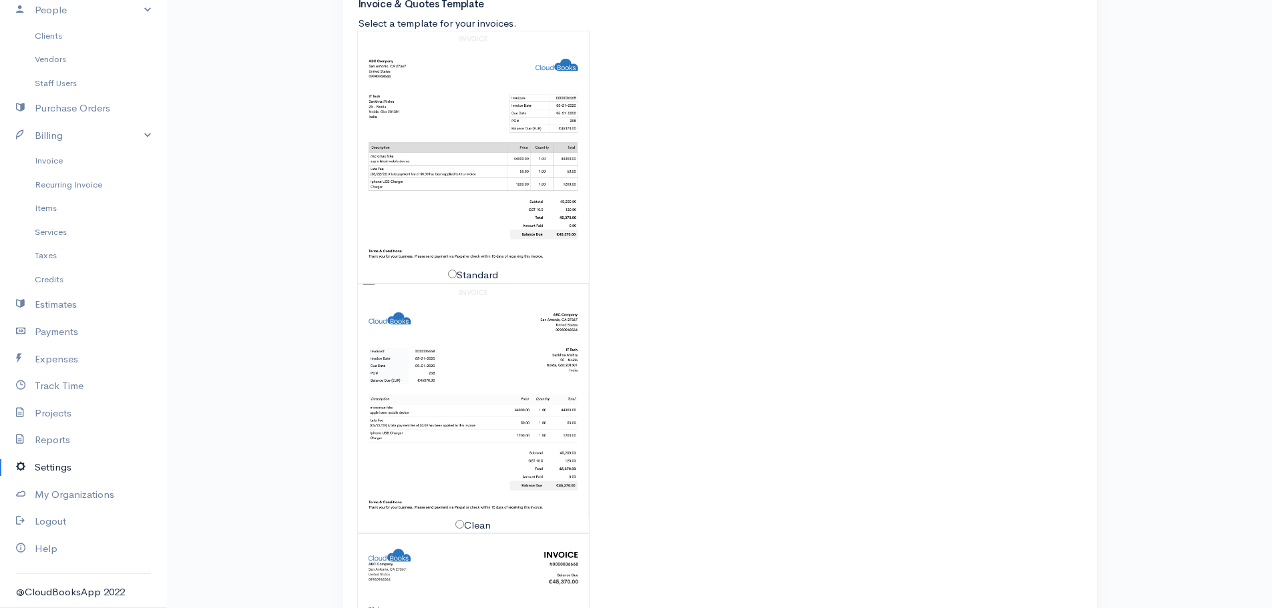
click at [461, 256] on img at bounding box center [474, 149] width 232 height 236
radio input "true"
radio input "false"
click at [456, 273] on input "Standard" at bounding box center [452, 274] width 9 height 9
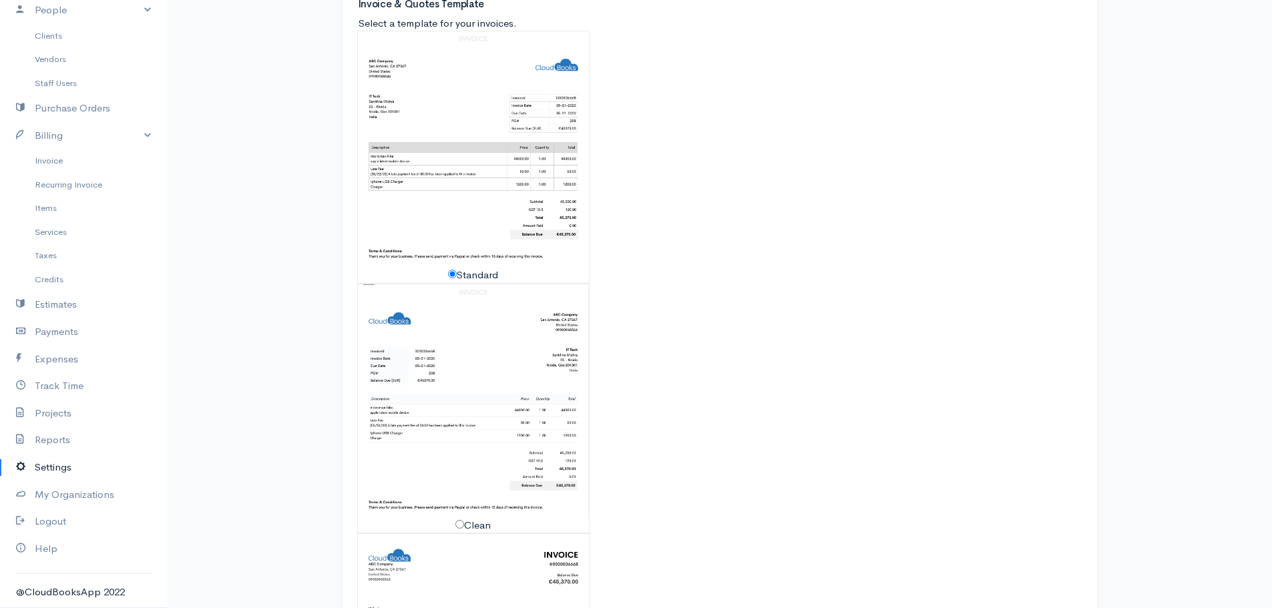
radio input "true"
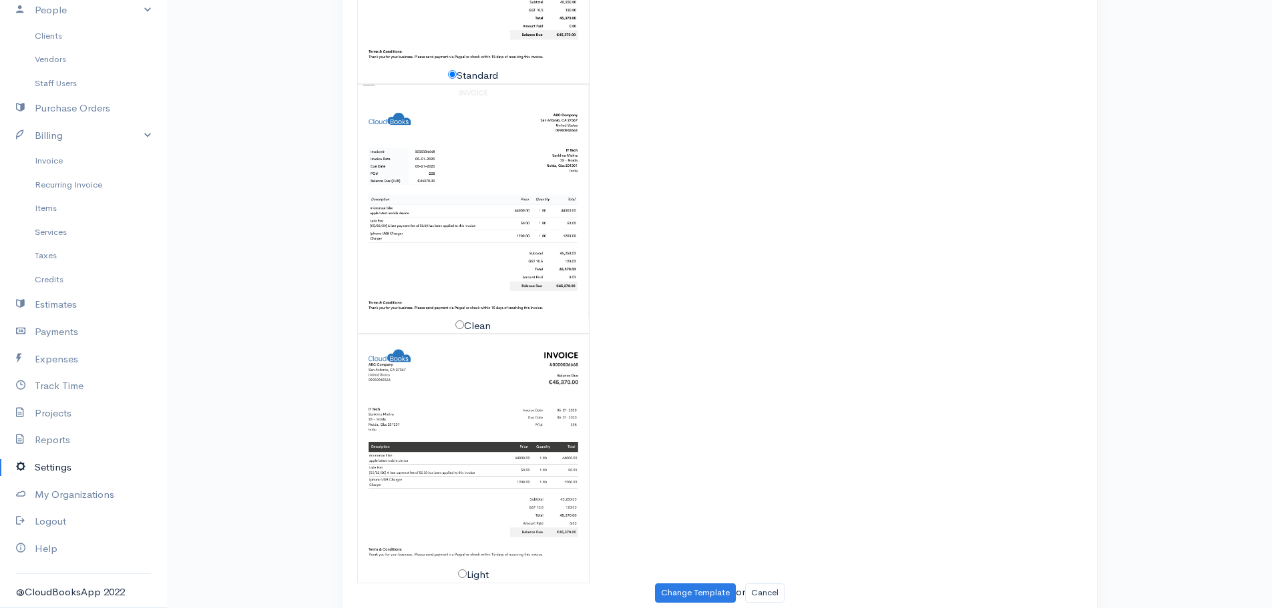
scroll to position [467, 0]
click at [455, 321] on input "Clean" at bounding box center [459, 324] width 9 height 9
radio input "true"
radio input "false"
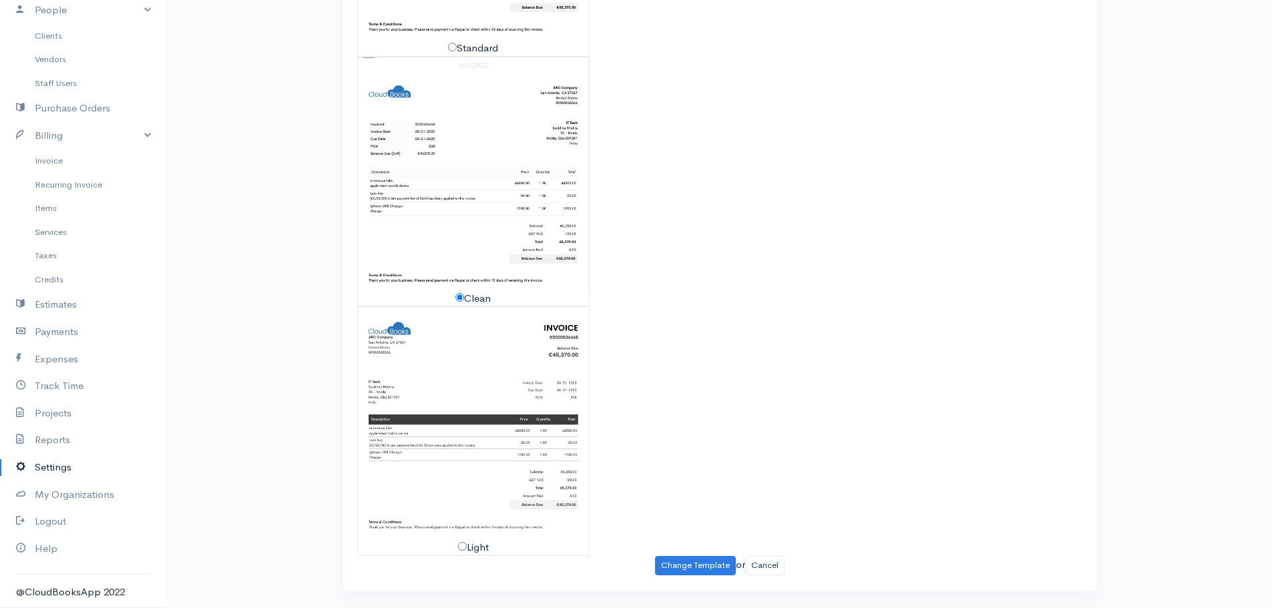
click at [466, 551] on label "Light" at bounding box center [473, 547] width 31 height 15
click at [466, 551] on input "Light" at bounding box center [462, 546] width 9 height 9
radio input "false"
radio input "true"
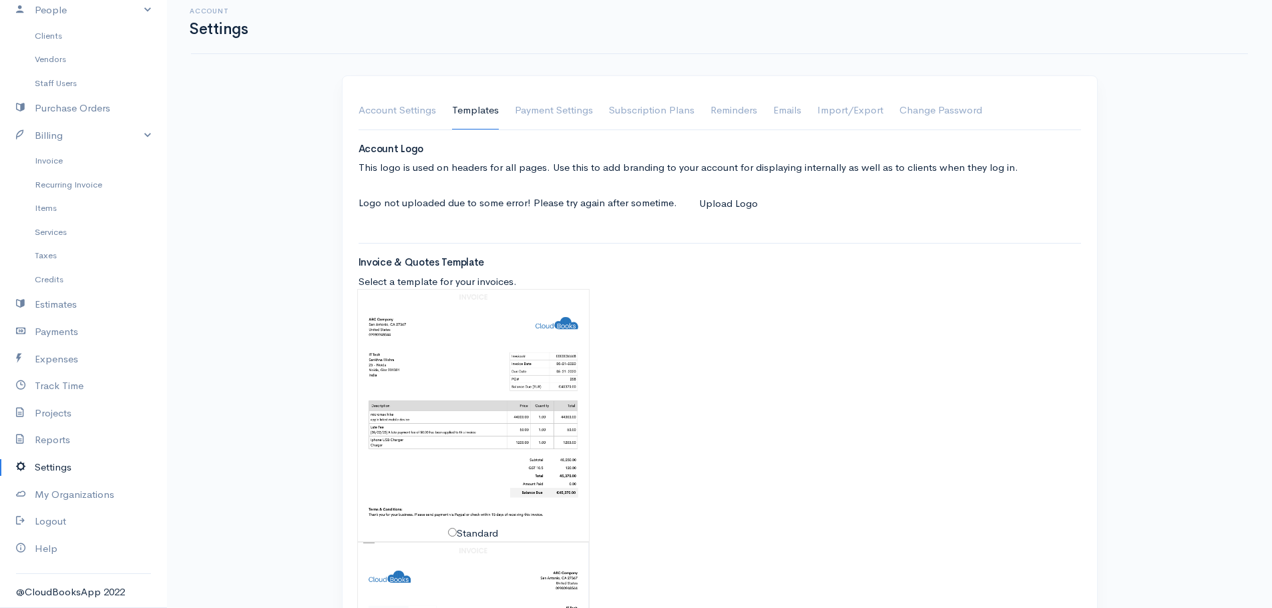
scroll to position [0, 0]
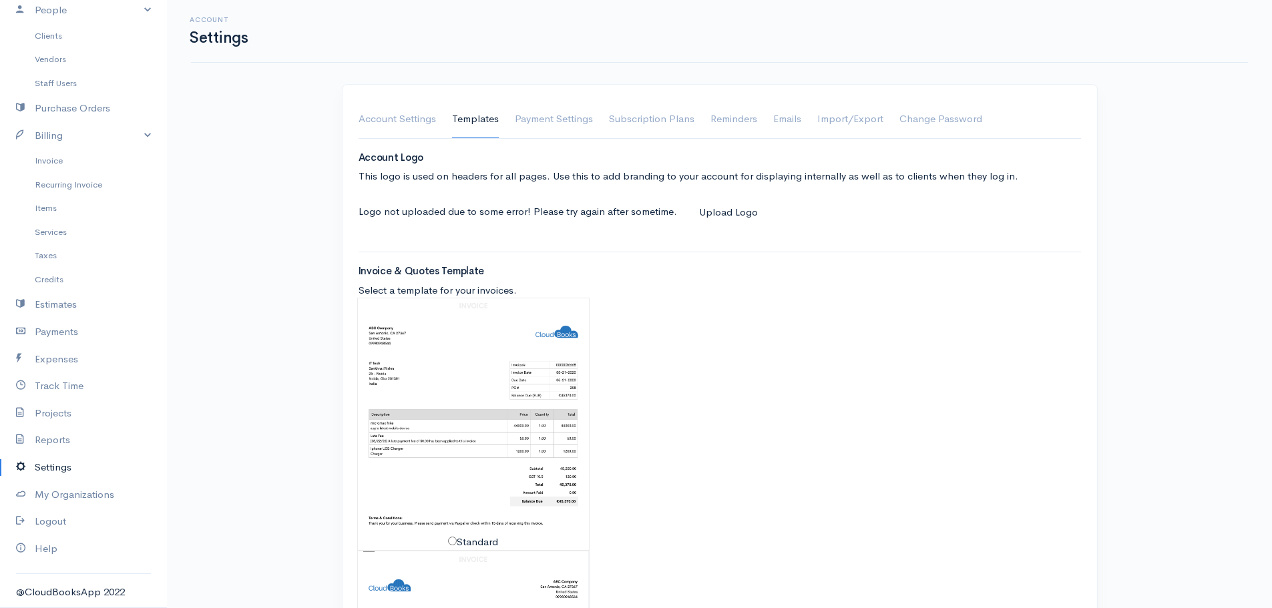
click at [744, 218] on button "Upload Logo" at bounding box center [728, 212] width 76 height 27
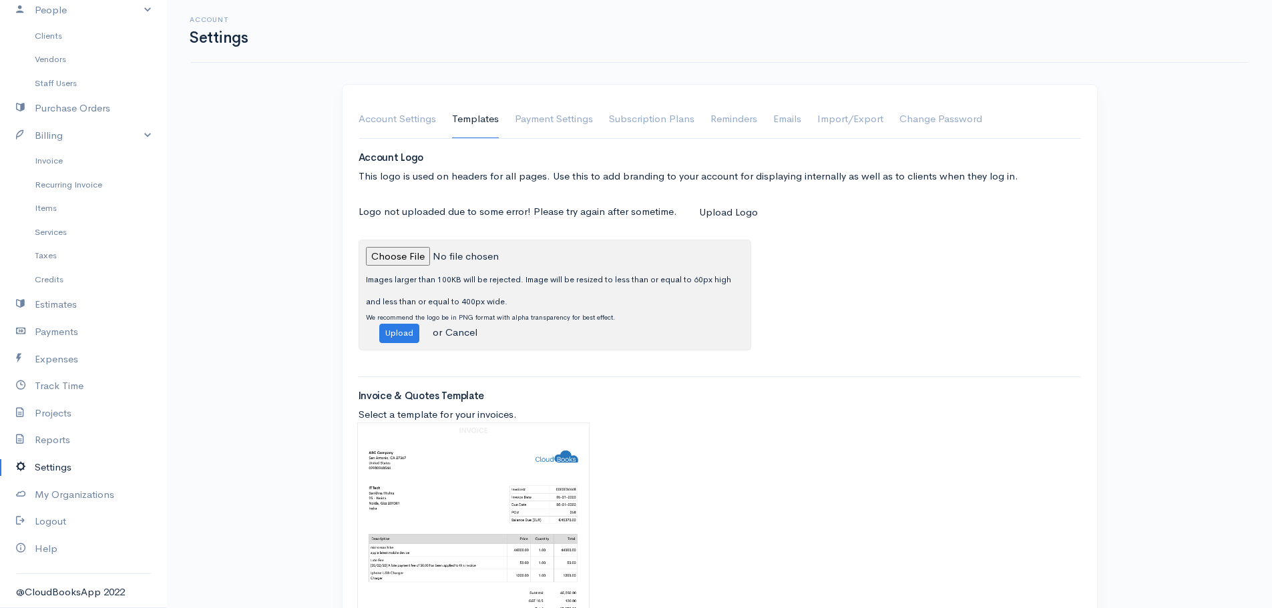
click at [399, 262] on input "file" at bounding box center [457, 256] width 182 height 19
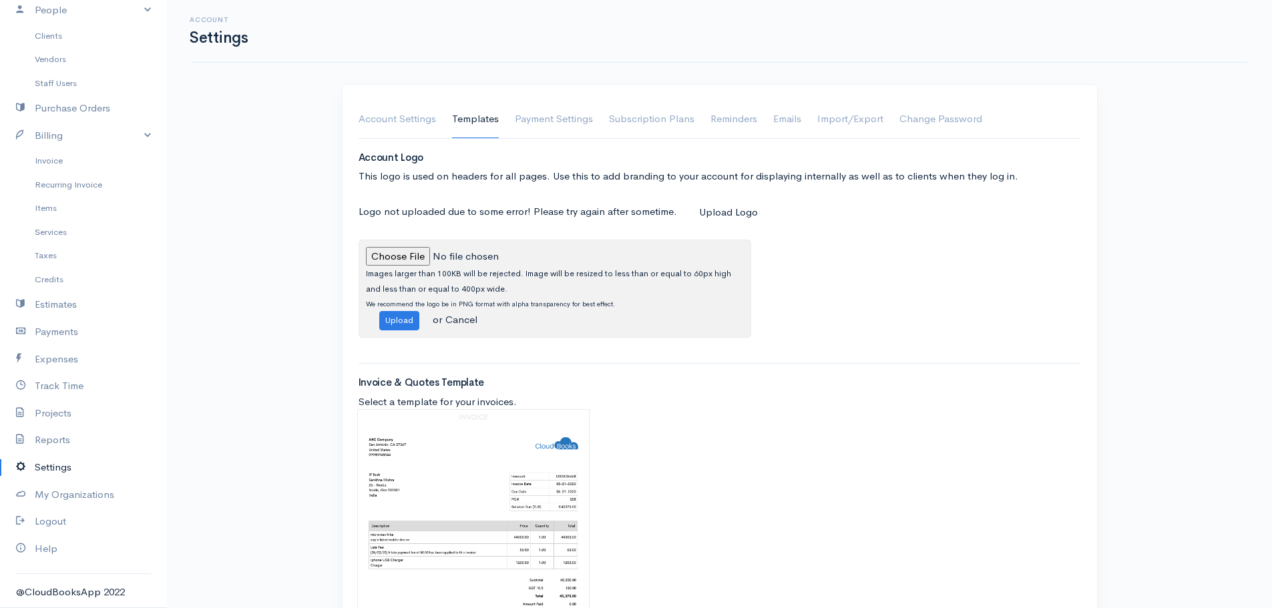
click at [392, 262] on input "file" at bounding box center [457, 256] width 182 height 19
type input "C:\fakepath\ADaranouvongsConsultingLogo.png"
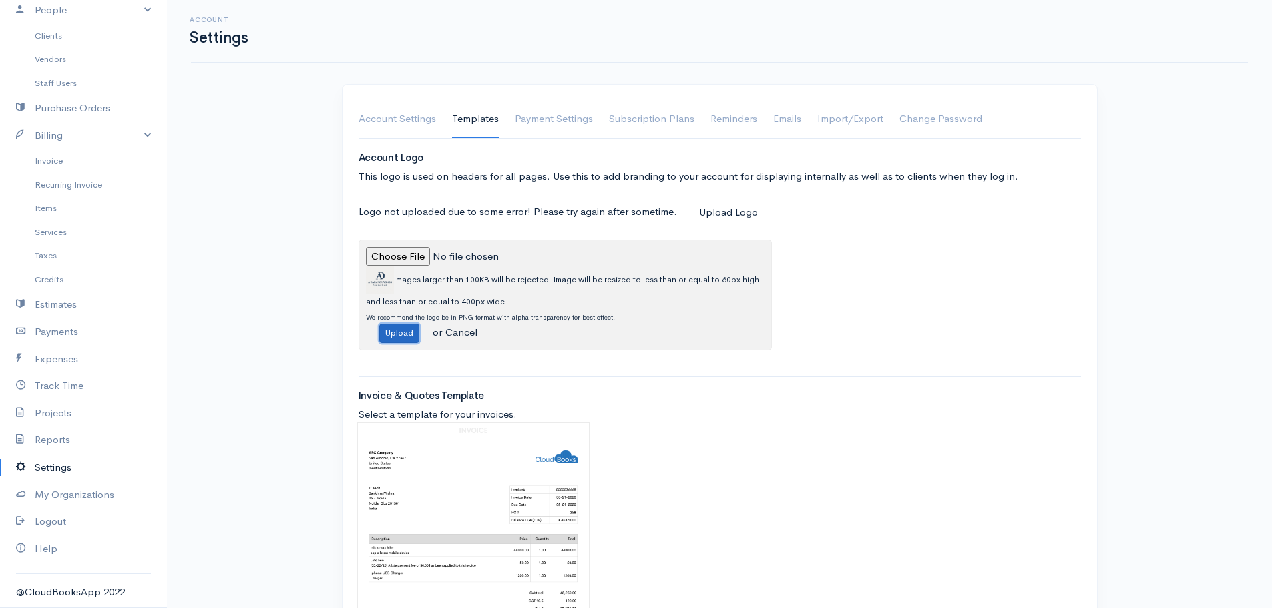
click at [391, 337] on button "Upload" at bounding box center [399, 333] width 40 height 19
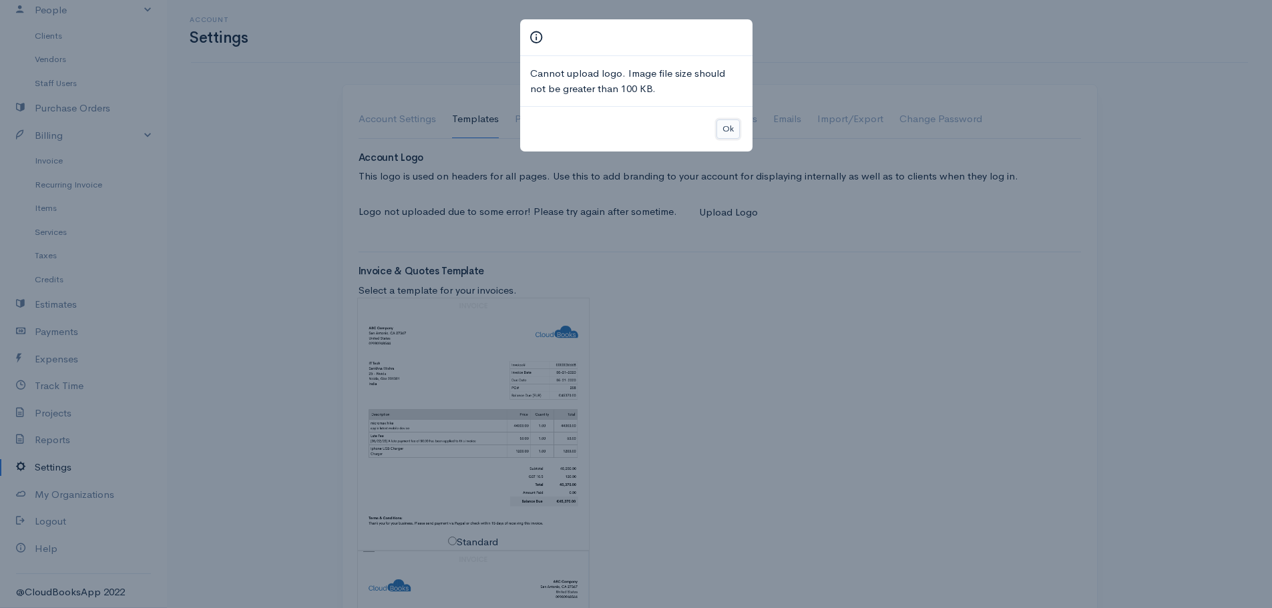
click at [722, 127] on button "Ok" at bounding box center [727, 129] width 23 height 19
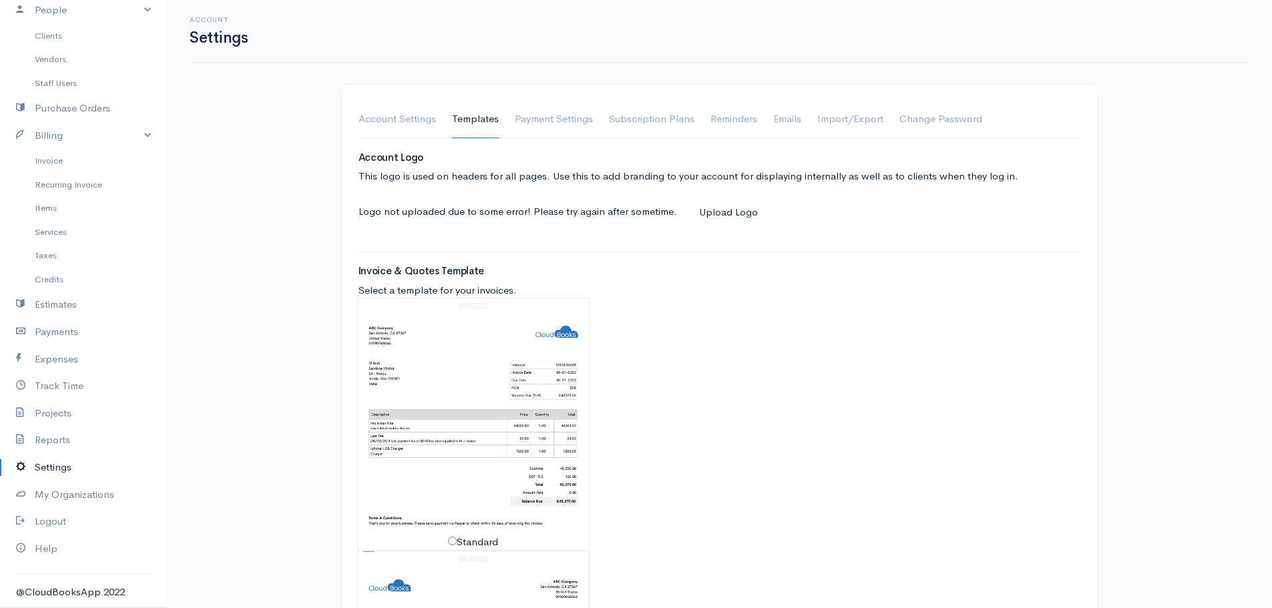
click at [720, 212] on button "Upload Logo" at bounding box center [728, 212] width 76 height 27
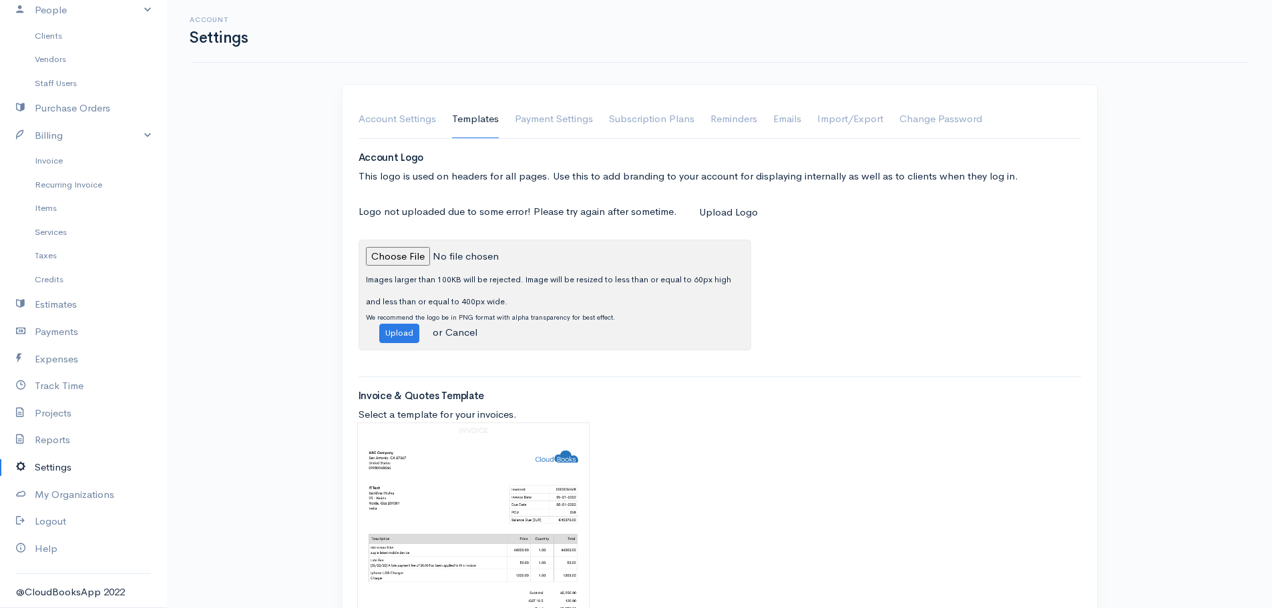
drag, startPoint x: 862, startPoint y: 286, endPoint x: 841, endPoint y: 277, distance: 22.7
click at [862, 286] on div "Images larger than 100KB will be rejected. Image will be resized to less than o…" at bounding box center [620, 295] width 523 height 111
click at [718, 214] on button "Upload Logo" at bounding box center [728, 212] width 76 height 27
click at [419, 259] on input "file" at bounding box center [457, 256] width 182 height 19
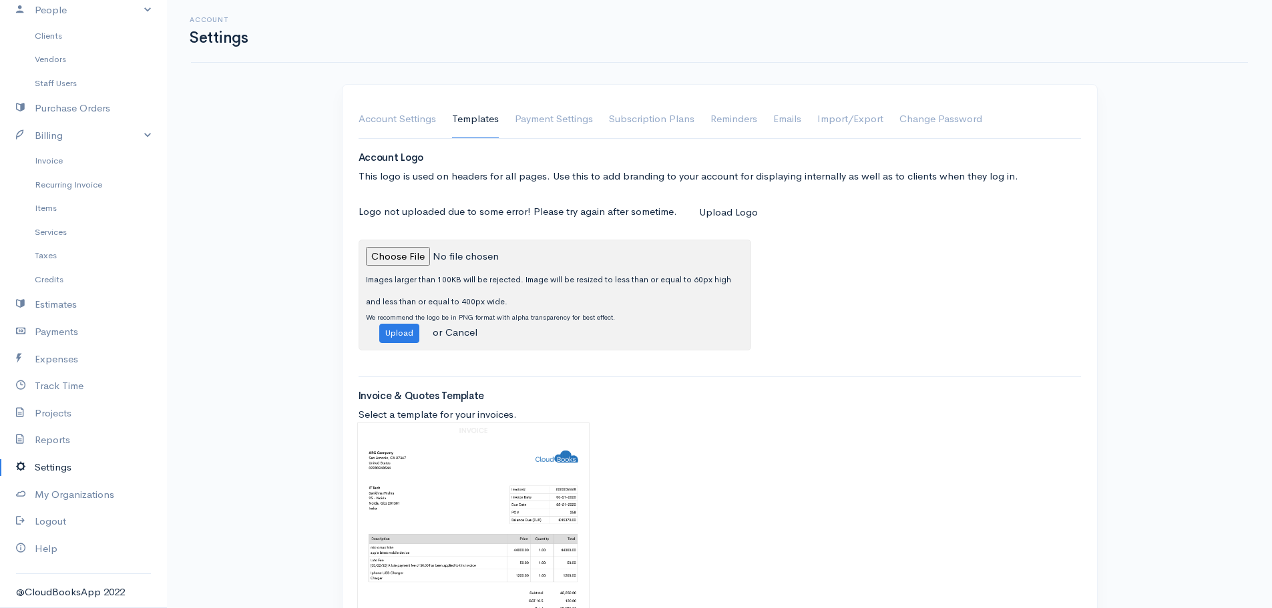
click at [738, 218] on button "Upload Logo" at bounding box center [728, 212] width 76 height 27
click at [402, 260] on input "file" at bounding box center [457, 256] width 182 height 19
type input "C:\fakepath\ADaranouvongsConsultingLogo_1.png"
click at [413, 336] on button "Upload" at bounding box center [399, 333] width 40 height 19
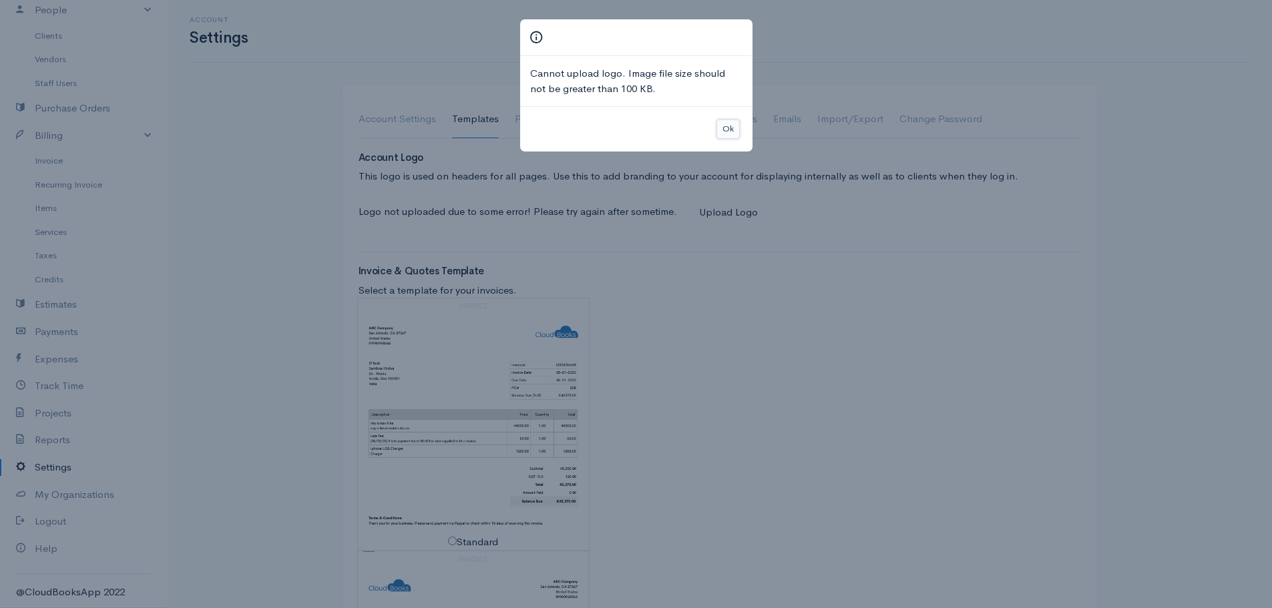
click at [728, 130] on button "Ok" at bounding box center [727, 129] width 23 height 19
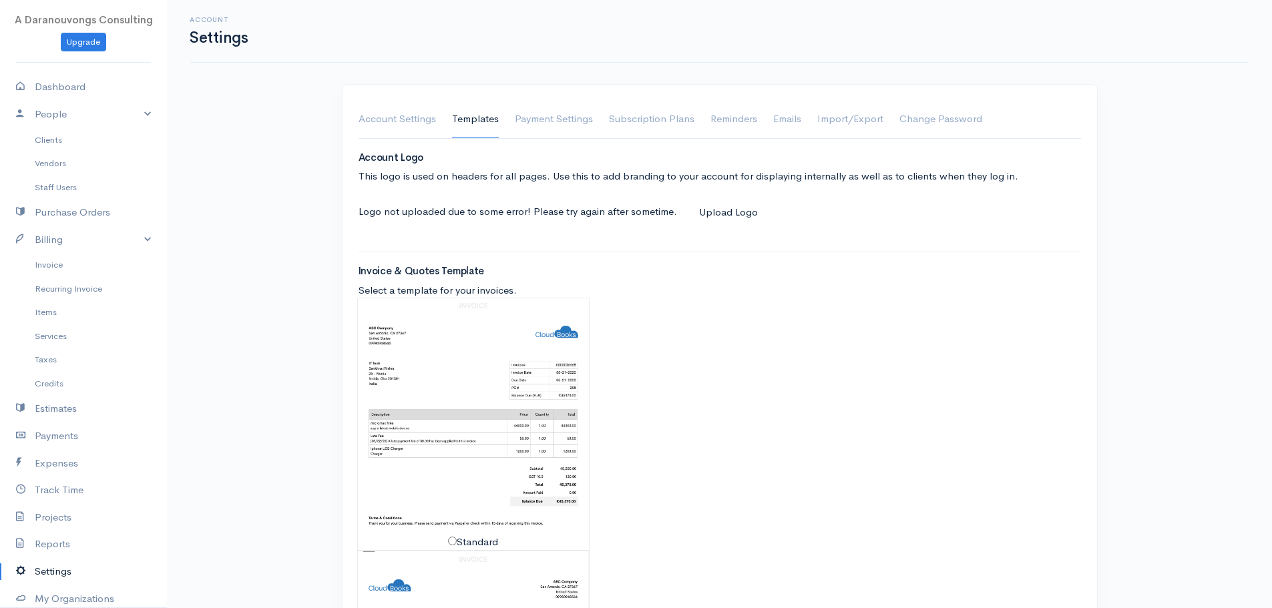
click at [730, 210] on button "Upload Logo" at bounding box center [728, 212] width 76 height 27
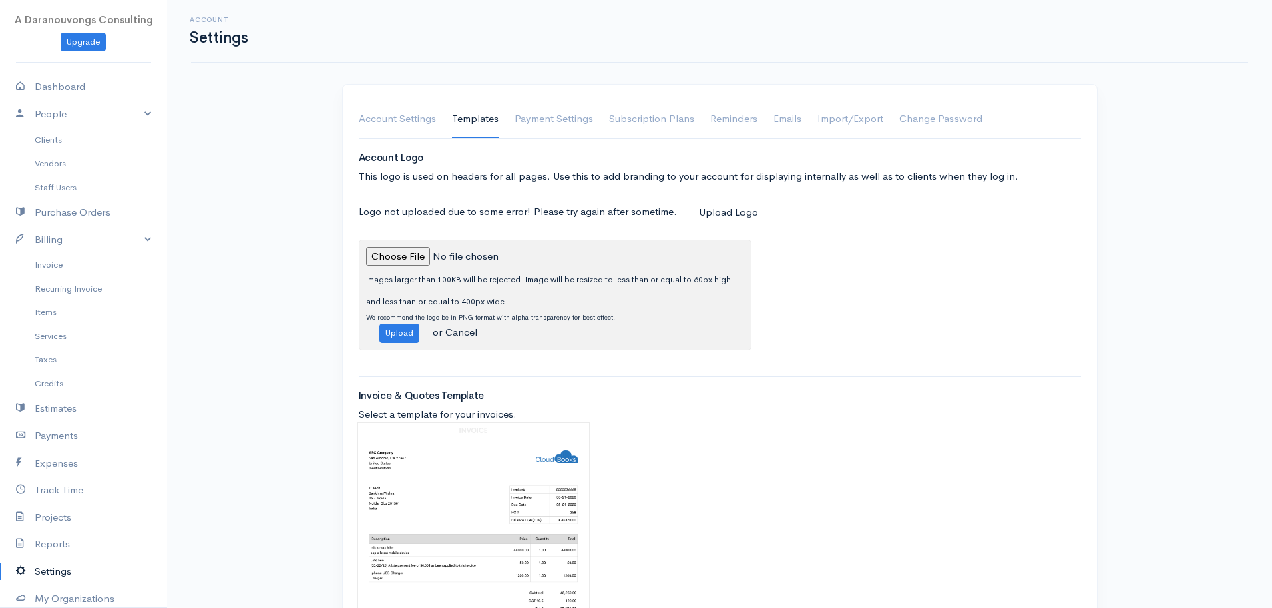
click at [379, 254] on input "file" at bounding box center [457, 256] width 182 height 19
type input "C:\fakepath\ADaranouvongsConsultingLogo_1.png"
click at [395, 329] on button "Upload" at bounding box center [399, 333] width 40 height 19
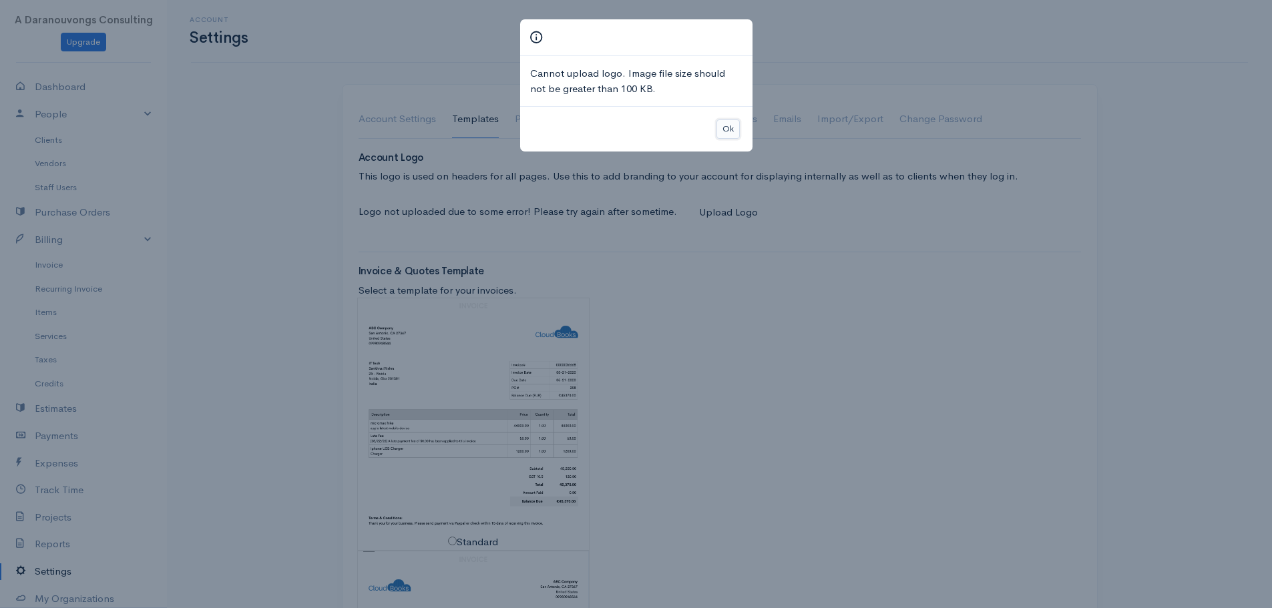
click at [722, 126] on button "Ok" at bounding box center [727, 129] width 23 height 19
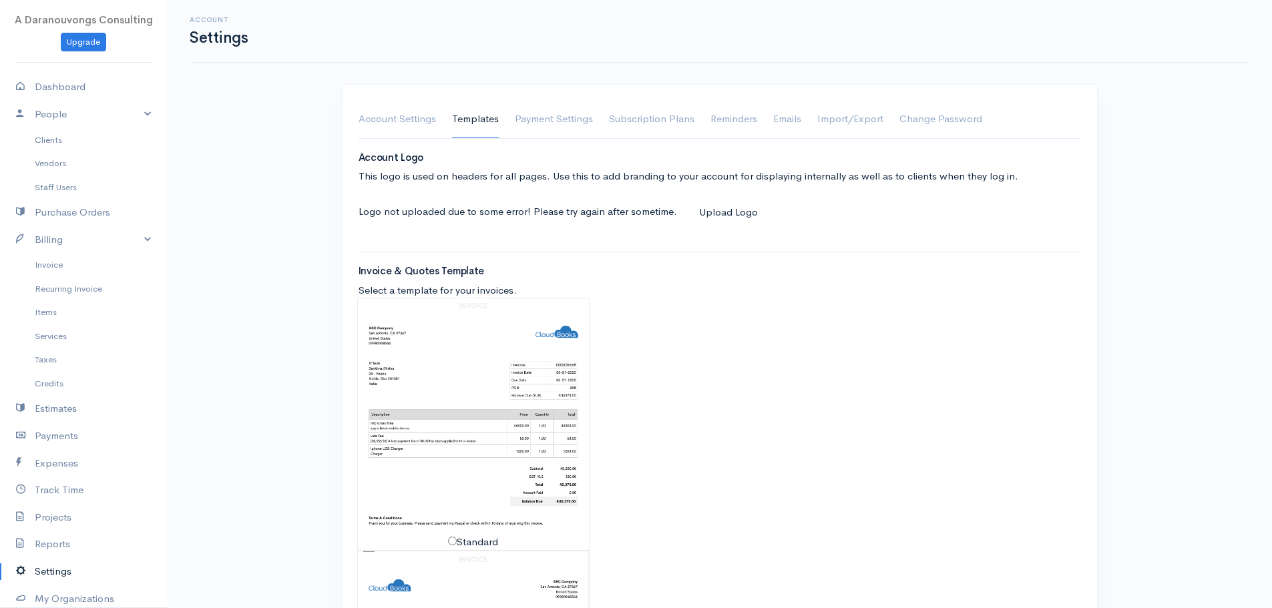
click at [721, 217] on button "Upload Logo" at bounding box center [728, 212] width 76 height 27
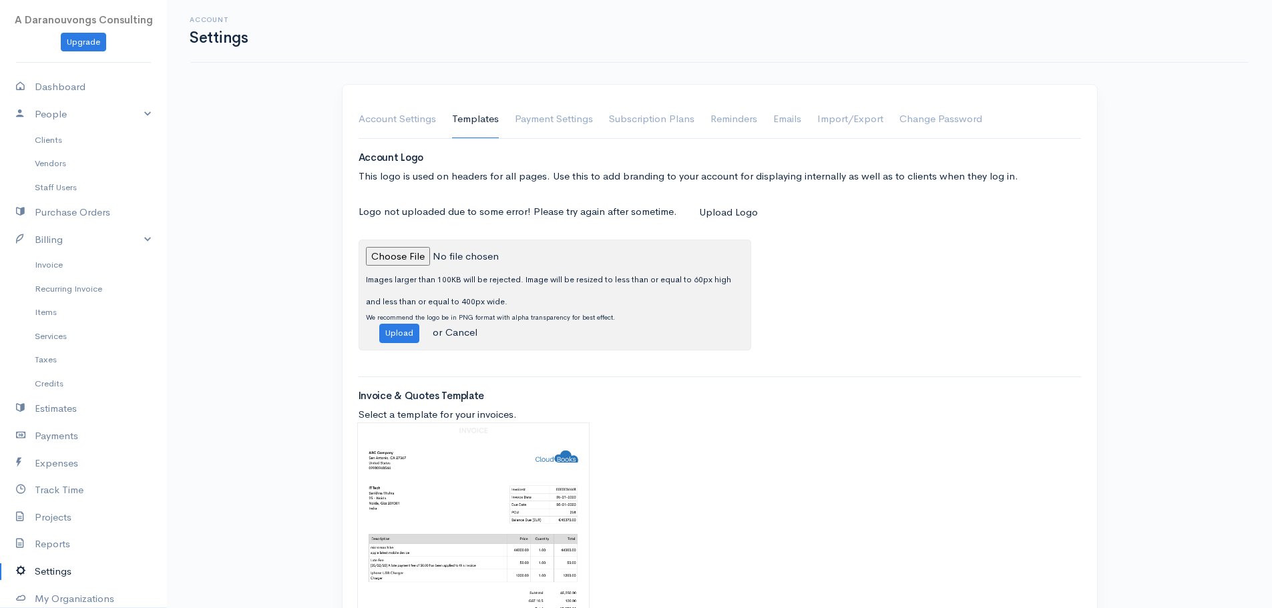
click at [399, 264] on input "file" at bounding box center [457, 256] width 182 height 19
type input "C:\fakepath\ADaranouvongsConsultingLogo_1.png"
click at [399, 332] on button "Upload" at bounding box center [399, 333] width 40 height 19
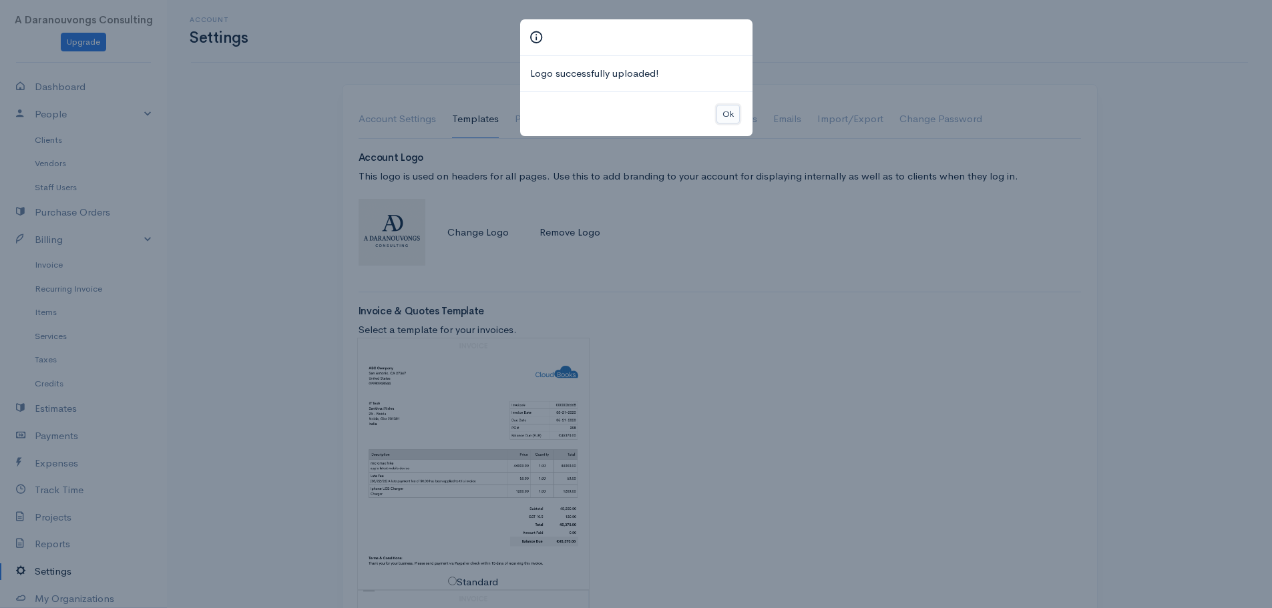
click at [725, 112] on button "Ok" at bounding box center [727, 114] width 23 height 19
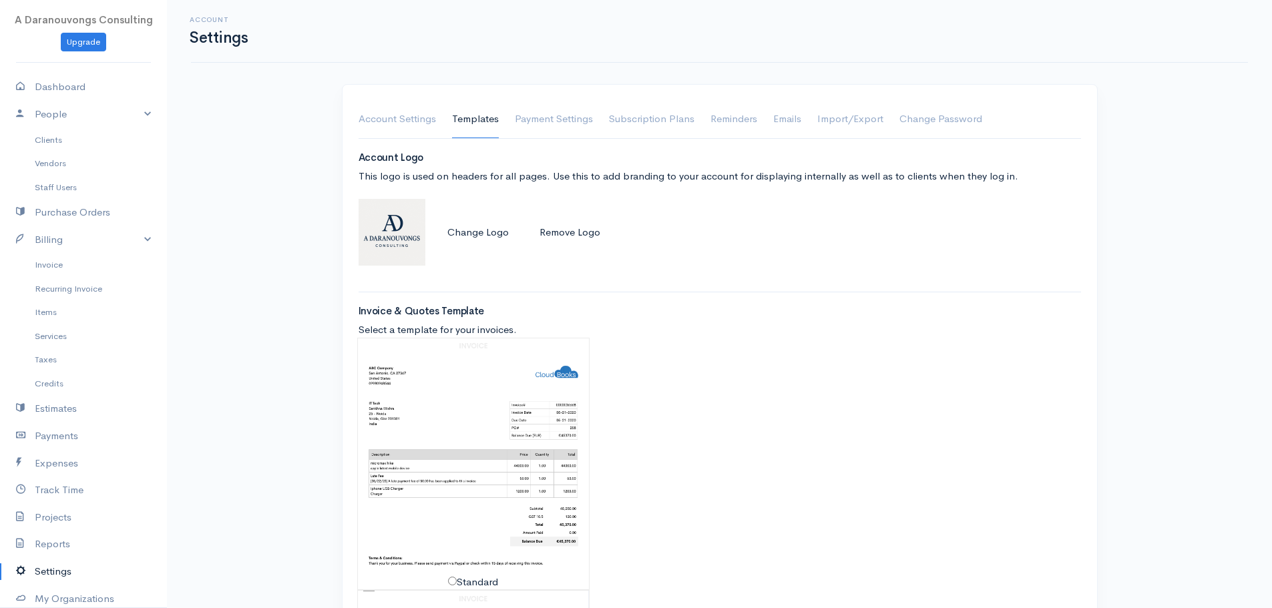
click at [404, 244] on img at bounding box center [392, 232] width 67 height 67
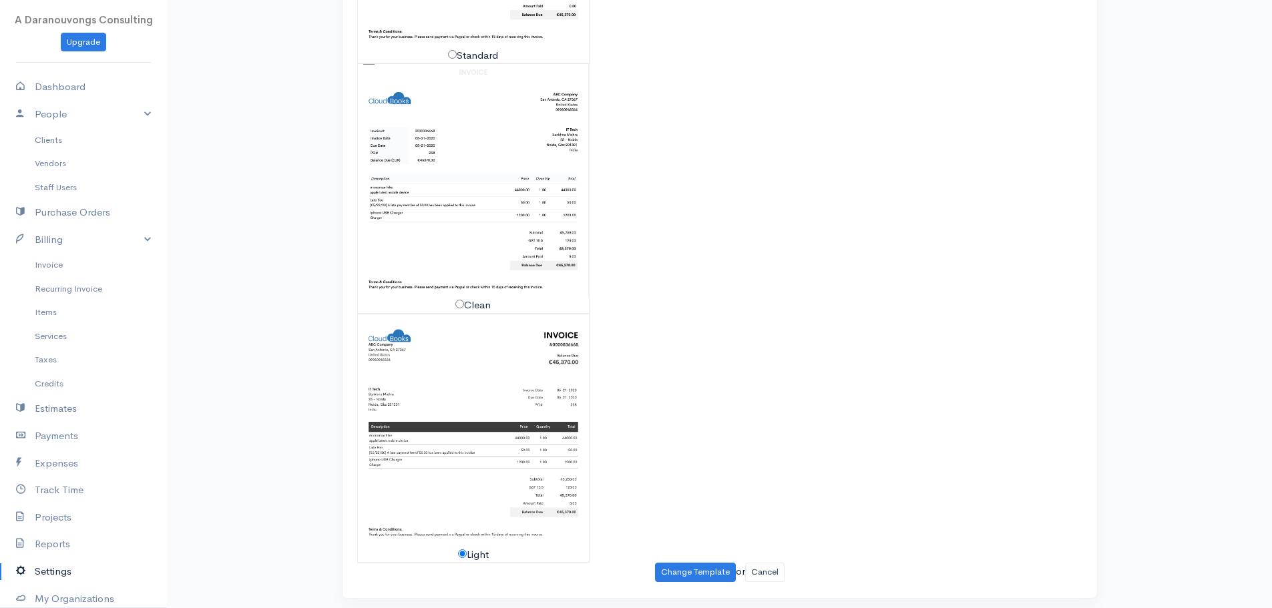
scroll to position [533, 0]
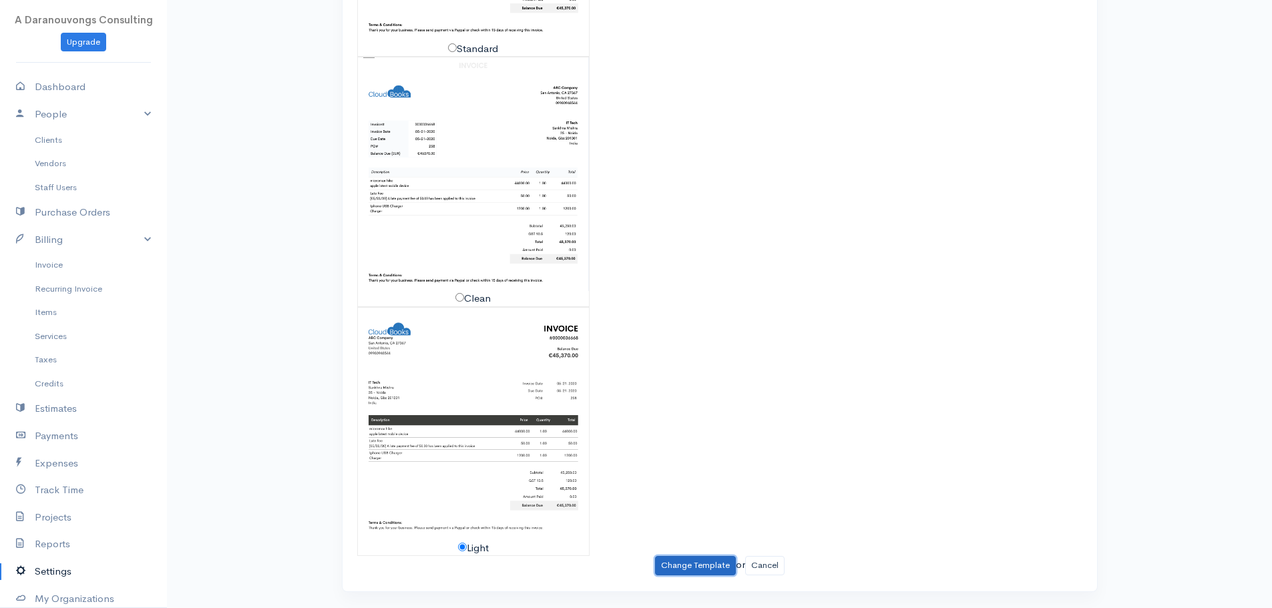
click at [706, 565] on button "Change Template" at bounding box center [695, 565] width 81 height 19
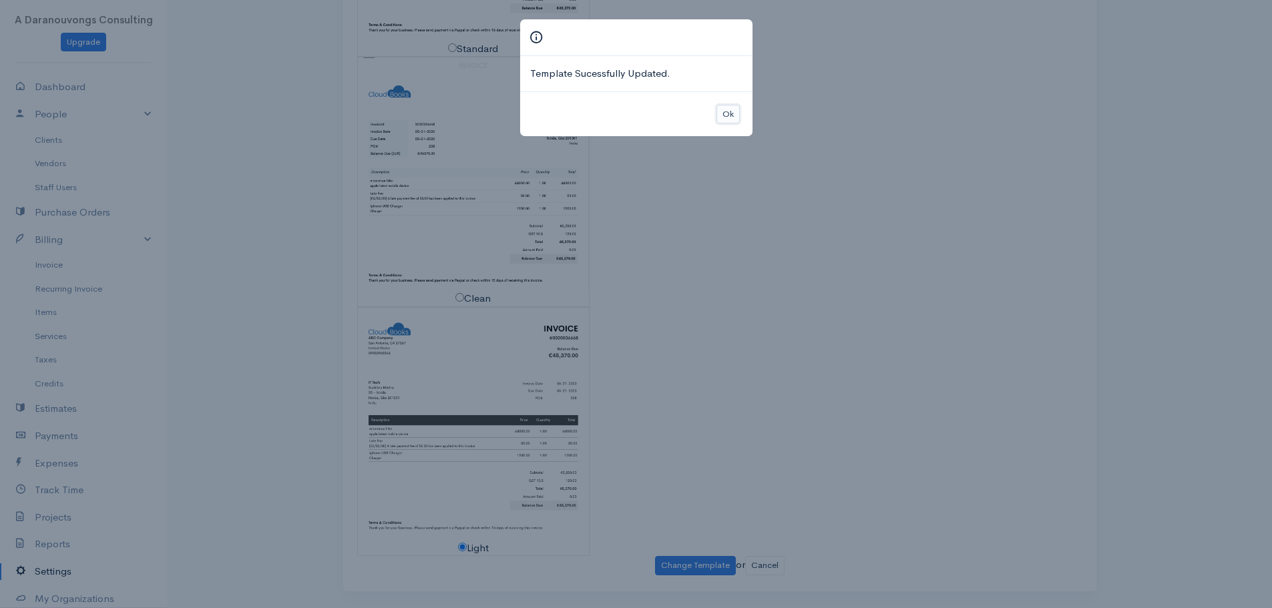
click at [726, 114] on button "Ok" at bounding box center [727, 114] width 23 height 19
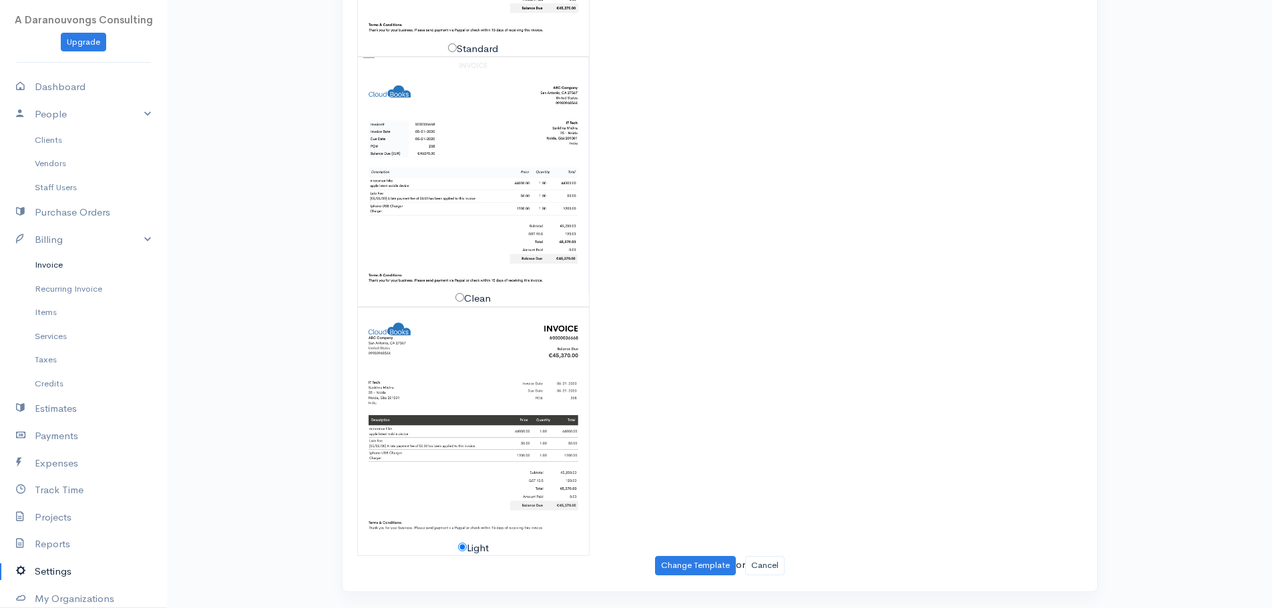
click at [55, 256] on link "Invoice" at bounding box center [83, 265] width 167 height 24
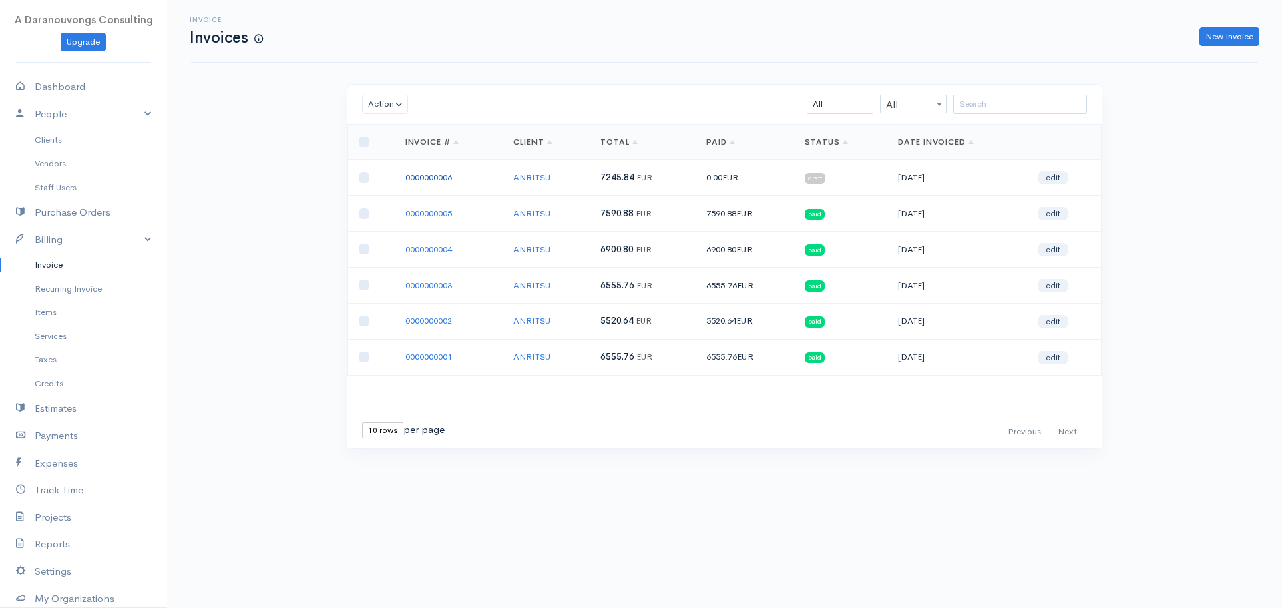
click at [433, 177] on link "0000000006" at bounding box center [428, 177] width 47 height 11
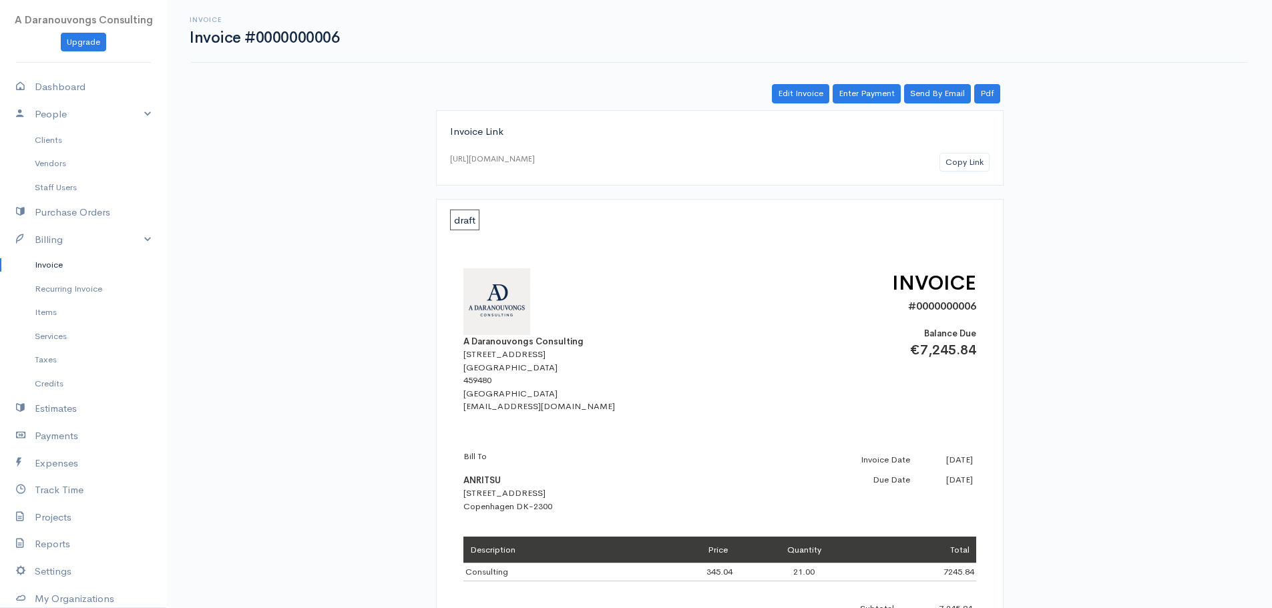
click at [1148, 302] on div "Invoice Invoice #0000000006 Actions Edit Invoice Enter Payment Print Send By Em…" at bounding box center [719, 466] width 1105 height 933
click at [1094, 294] on div "Invoice Link https://www.cloudbooksapp.com/app/invoice/?auth=1760507001baZ0vdfu…" at bounding box center [719, 521] width 769 height 823
click at [391, 262] on div "Invoice Link https://www.cloudbooksapp.com/app/invoice/?auth=1760507001baZ0vdfu…" at bounding box center [719, 521] width 769 height 823
click at [56, 395] on link "Credits" at bounding box center [83, 384] width 167 height 24
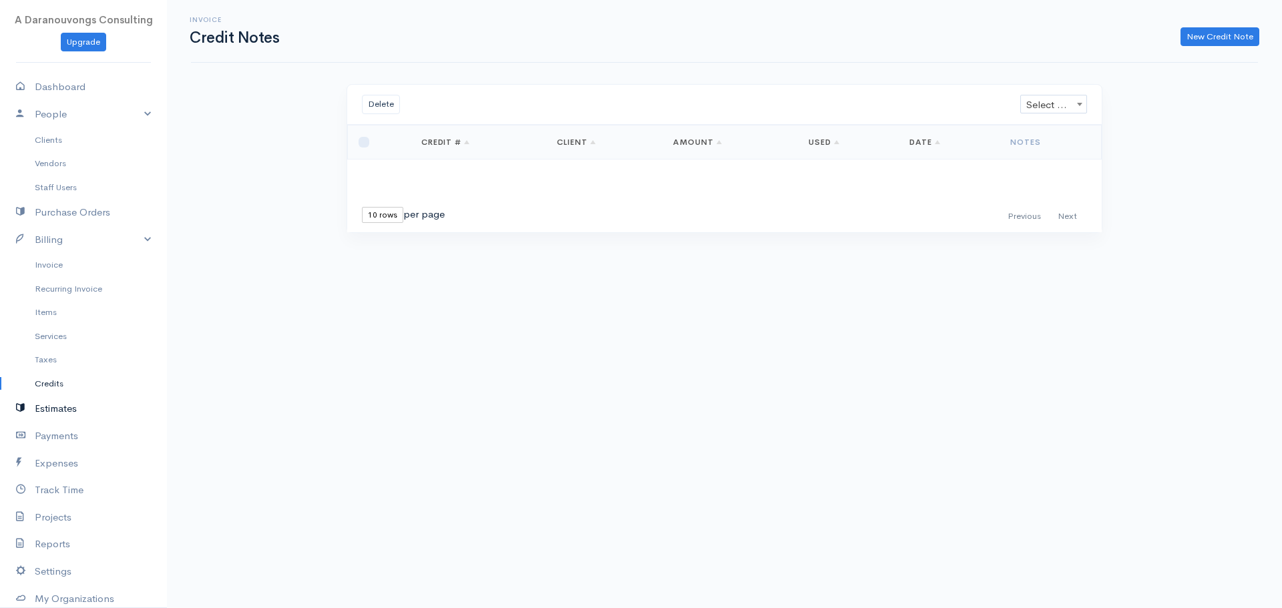
click at [63, 404] on link "Estimates" at bounding box center [83, 408] width 167 height 27
click at [289, 411] on body "A Daranouvongs Consulting Upgrade Dashboard People Clients Vendors Staff Users …" at bounding box center [641, 304] width 1282 height 608
click at [71, 428] on link "Payments" at bounding box center [83, 436] width 167 height 27
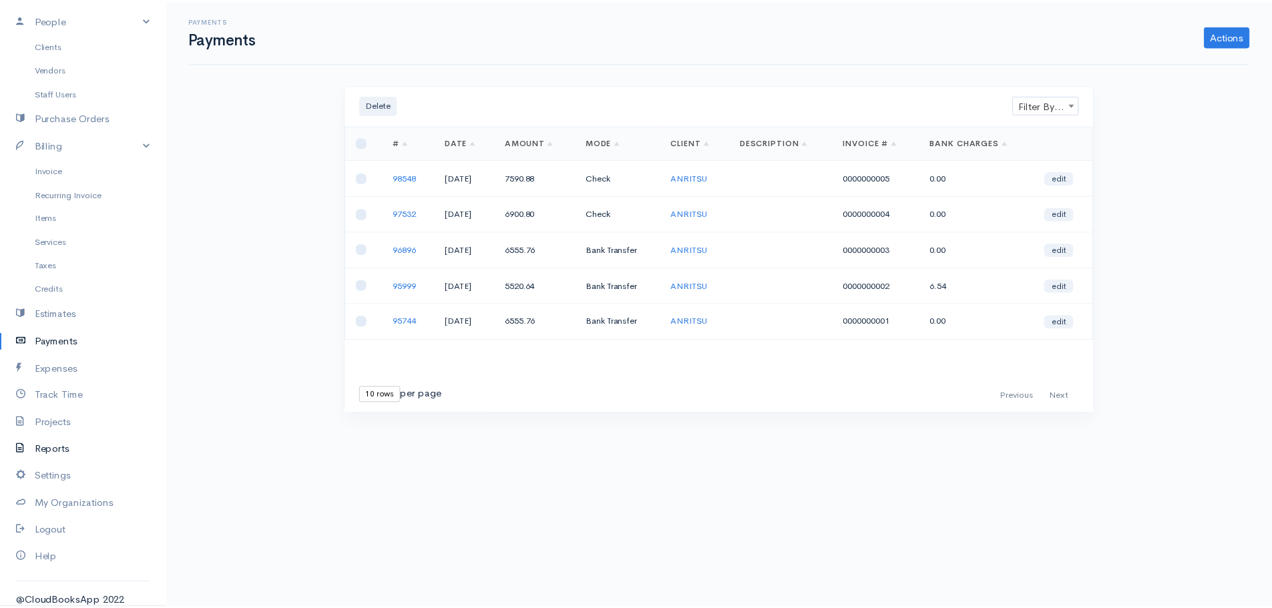
scroll to position [104, 0]
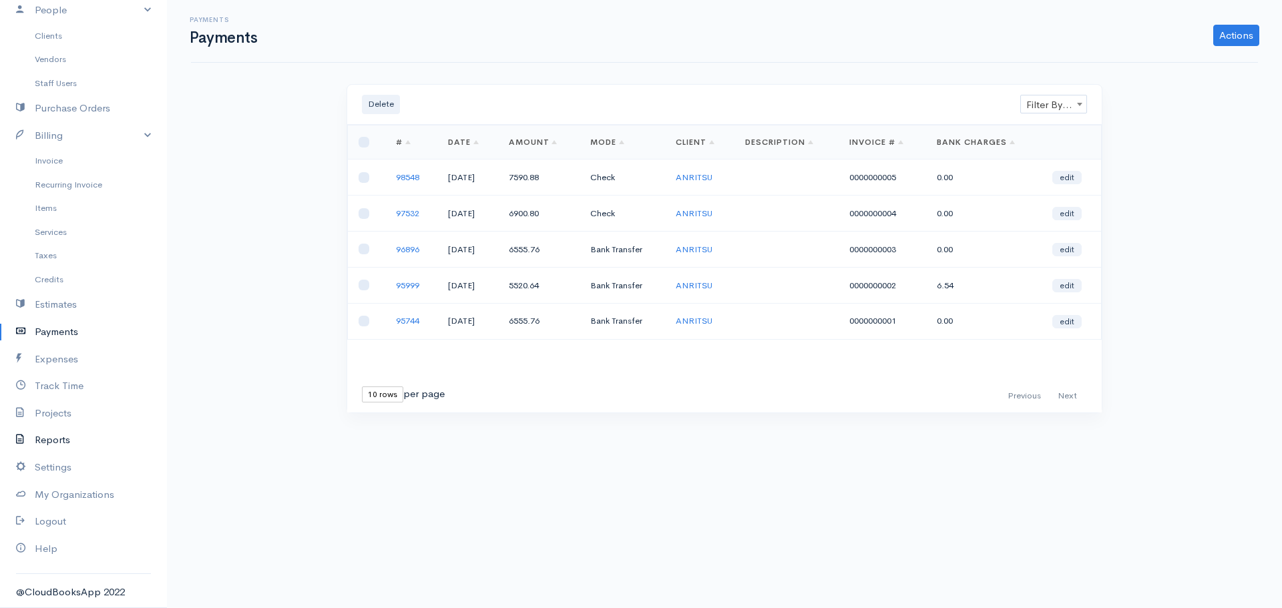
click at [68, 440] on link "Reports" at bounding box center [83, 440] width 167 height 27
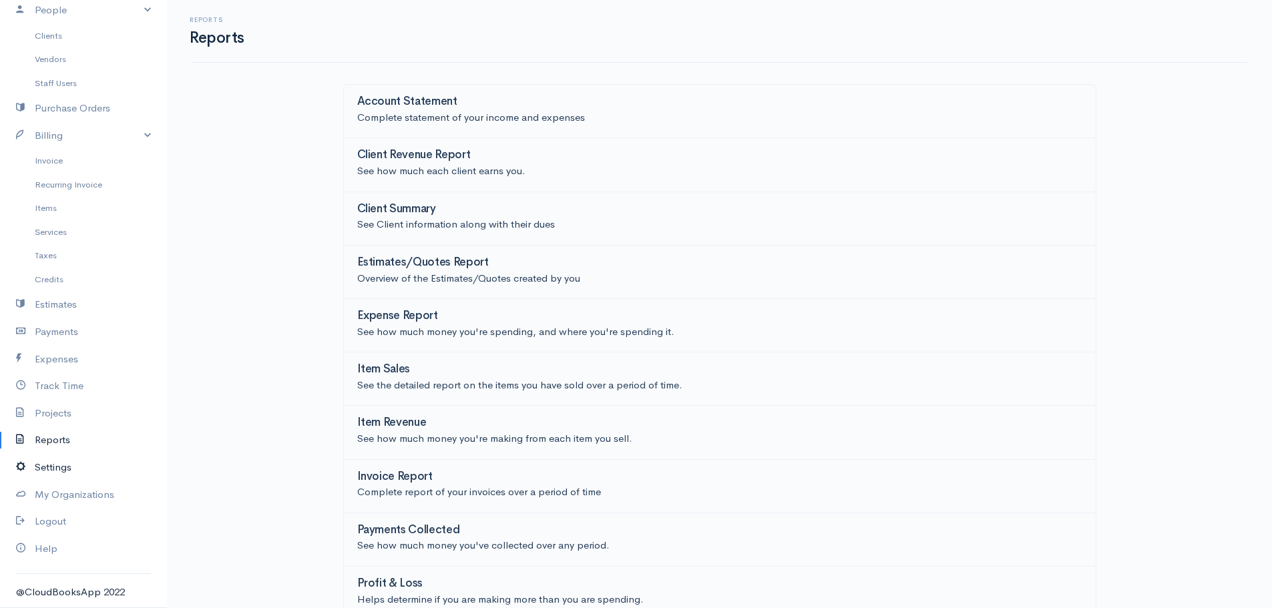
click at [57, 469] on link "Settings" at bounding box center [83, 467] width 167 height 27
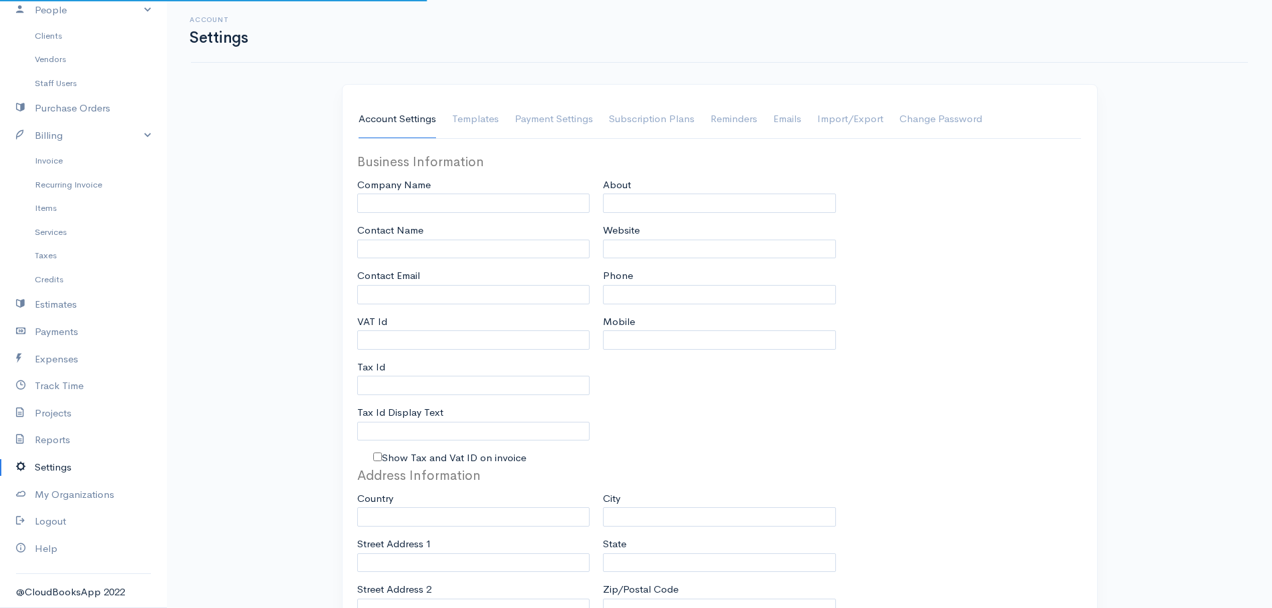
type input "A Daranouvongs Consulting"
type input "Anusong Daranouvongs Gantois"
type input "daranouvongs@gmail.com"
type input "Tax Id"
type input "+6587855113"
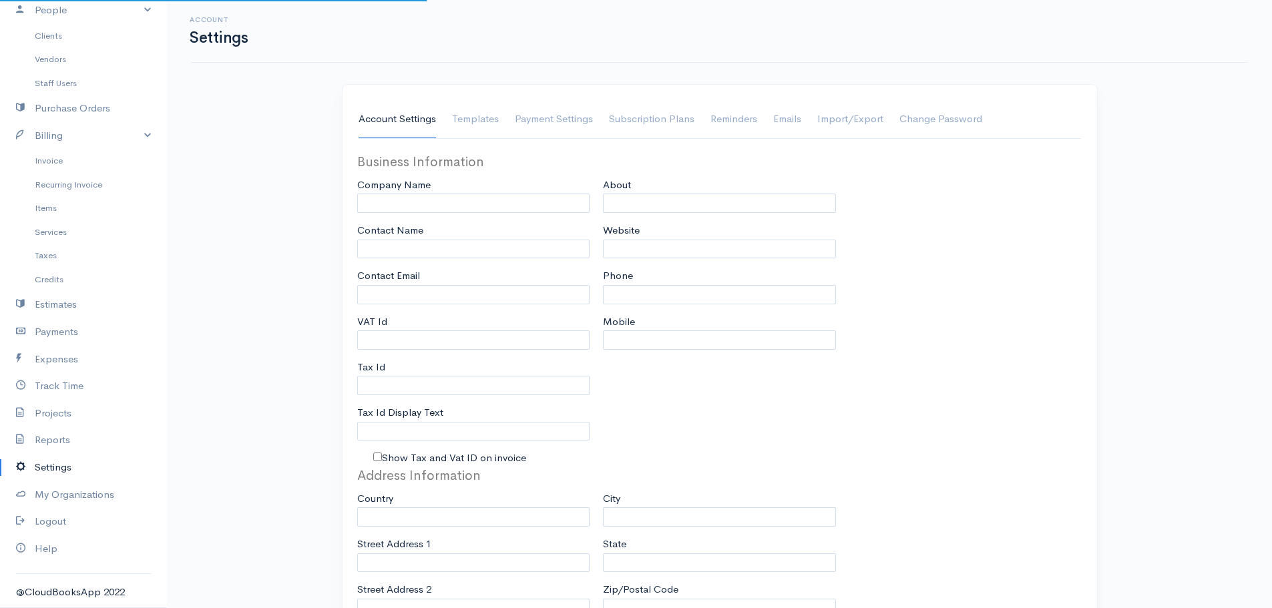
select select
type input "36 Dido St"
type input "Singapore"
type input "459480"
select select "dd/mm/yyyy"
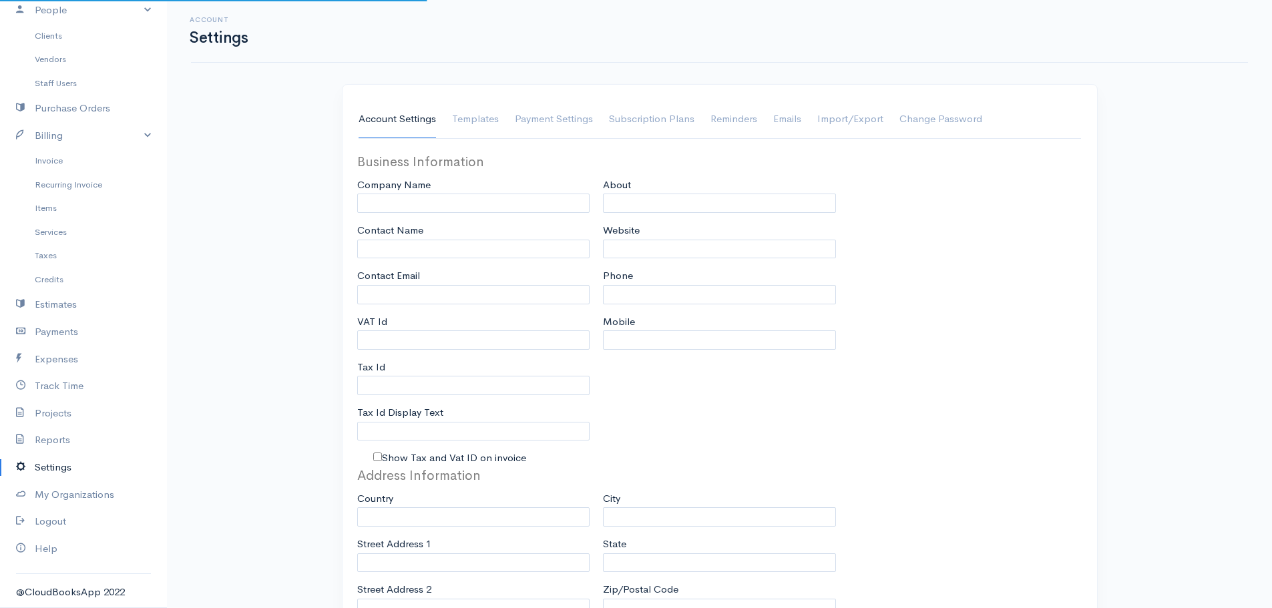
select select
type input "INVOICE"
type input "1"
select select "3"
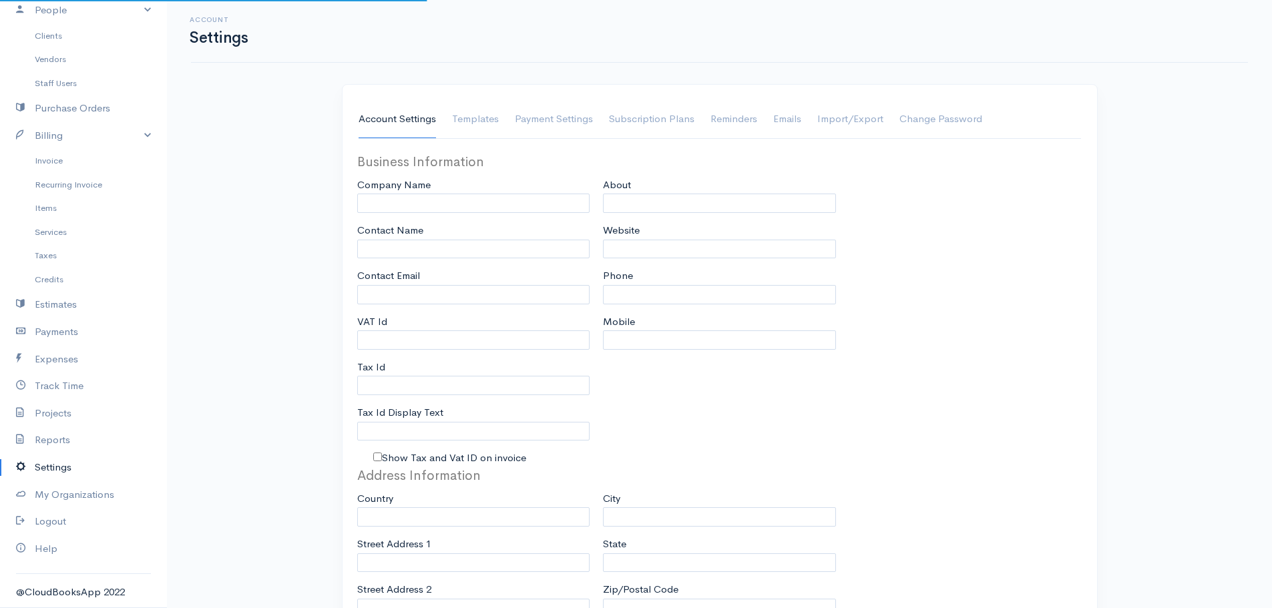
checkbox input "true"
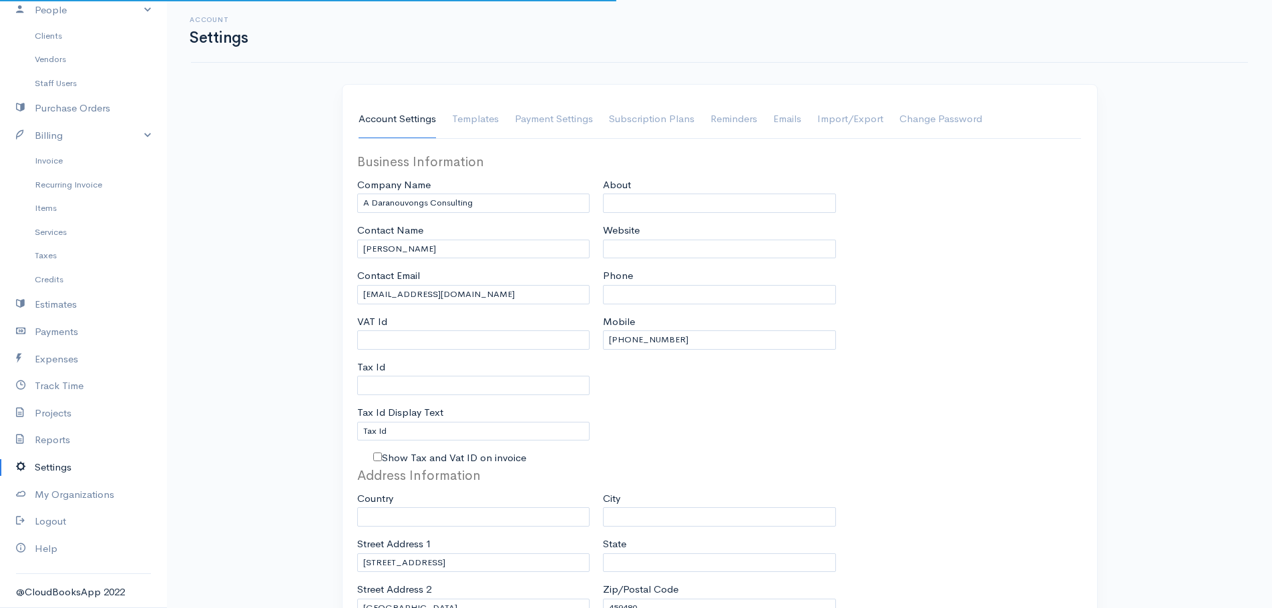
select select "Singapore"
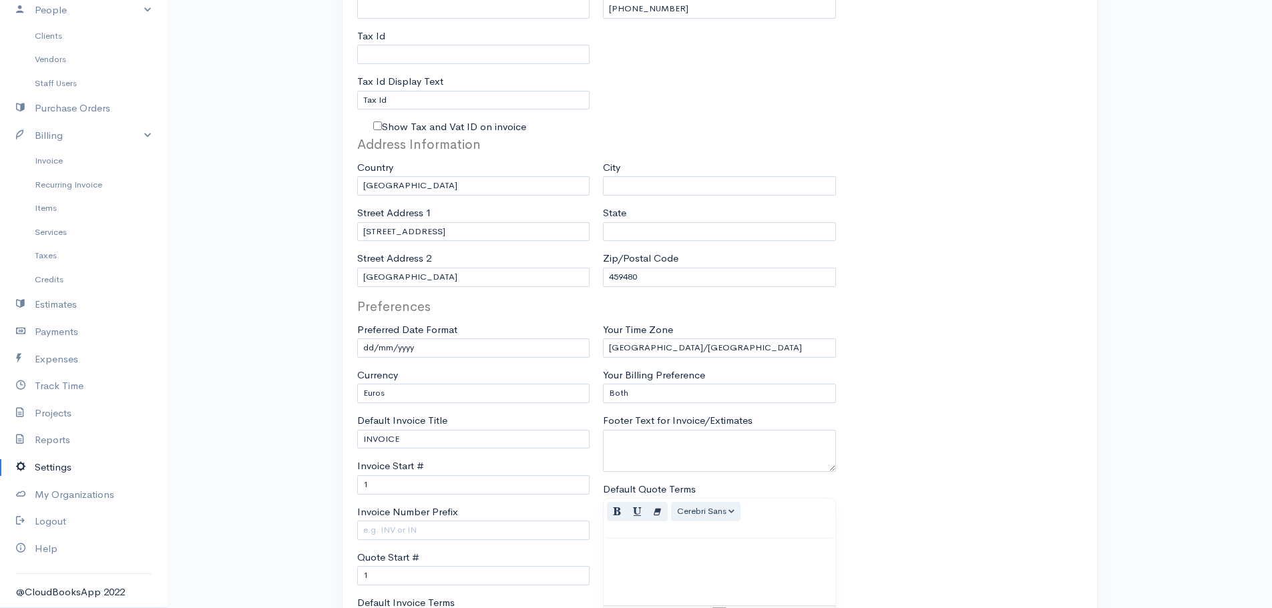
scroll to position [334, 0]
click at [450, 396] on select "U.S. Dollars Canadian Dollars British Pounds Sterling Euros Australian Dollars …" at bounding box center [473, 390] width 233 height 19
select select "SGD"
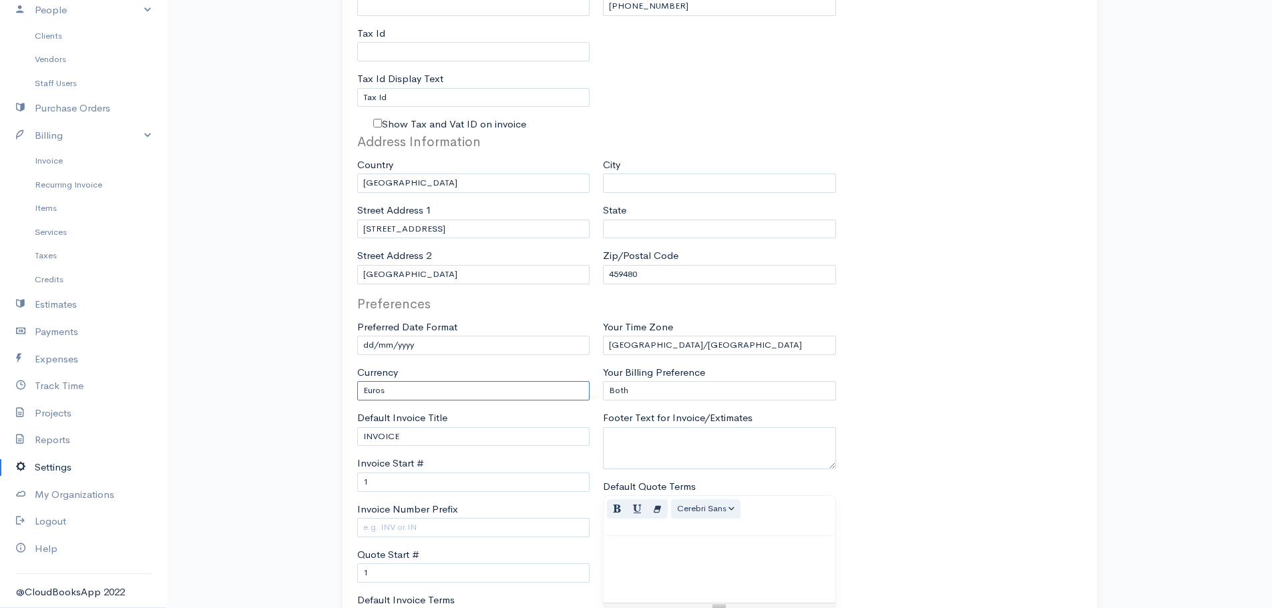
click at [357, 381] on select "U.S. Dollars Canadian Dollars British Pounds Sterling Euros Australian Dollars …" at bounding box center [473, 390] width 233 height 19
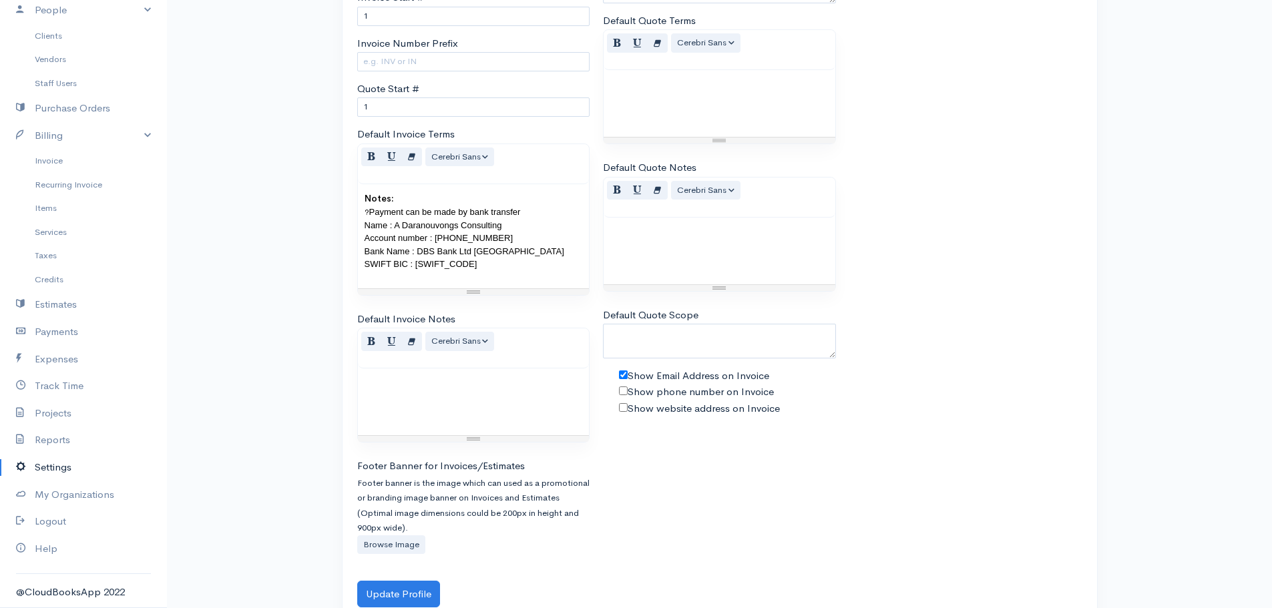
scroll to position [801, 0]
click at [409, 595] on button "Update Profile" at bounding box center [398, 593] width 83 height 27
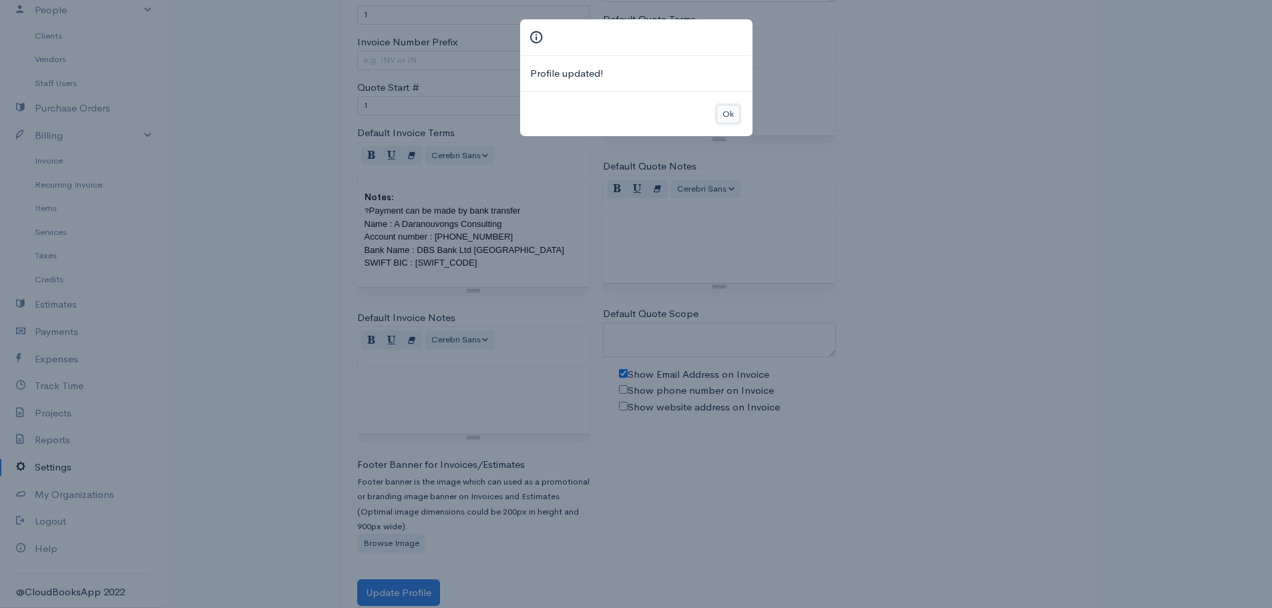
click at [732, 108] on button "Ok" at bounding box center [727, 114] width 23 height 19
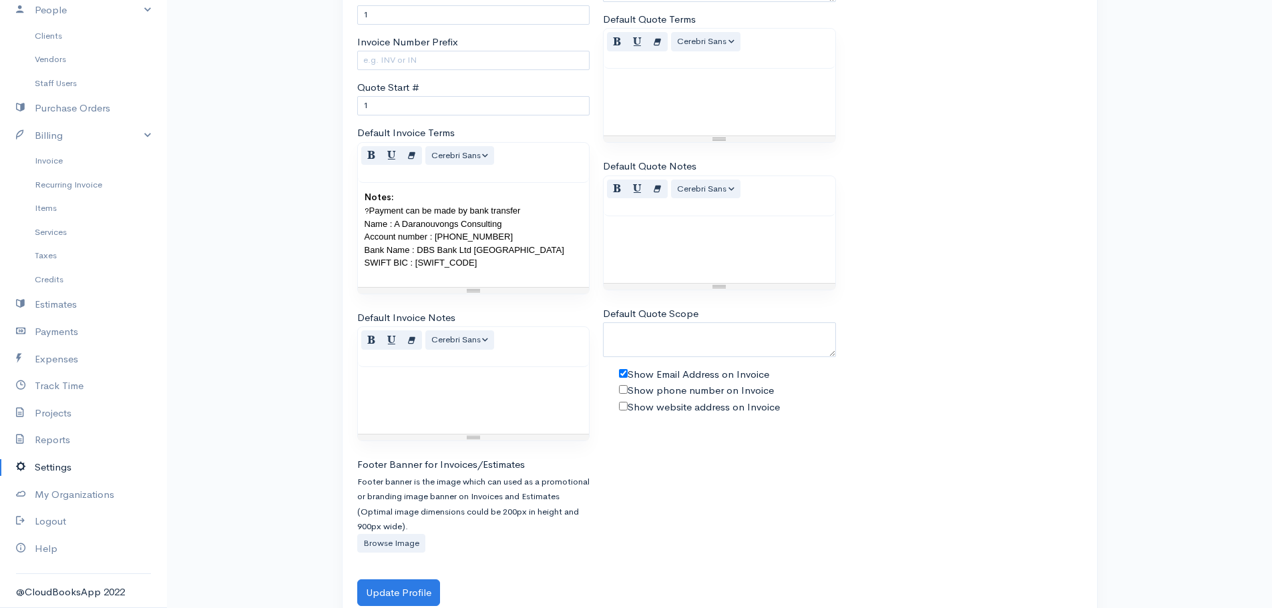
click at [71, 164] on link "Invoice" at bounding box center [83, 161] width 167 height 24
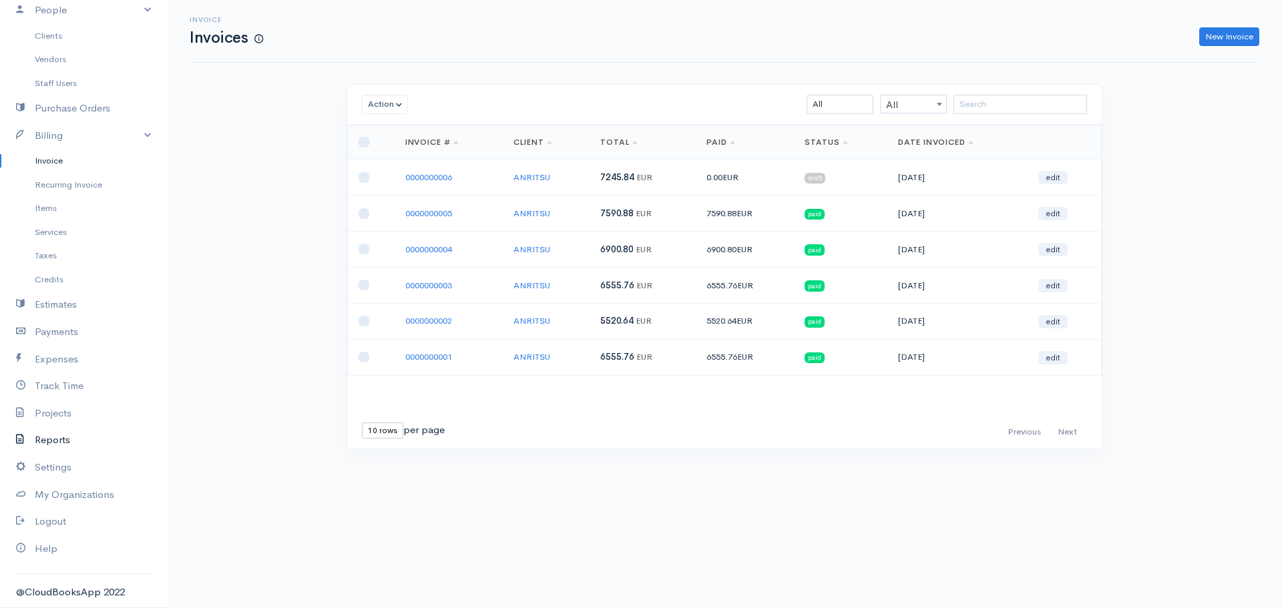
click at [52, 447] on link "Reports" at bounding box center [83, 440] width 167 height 27
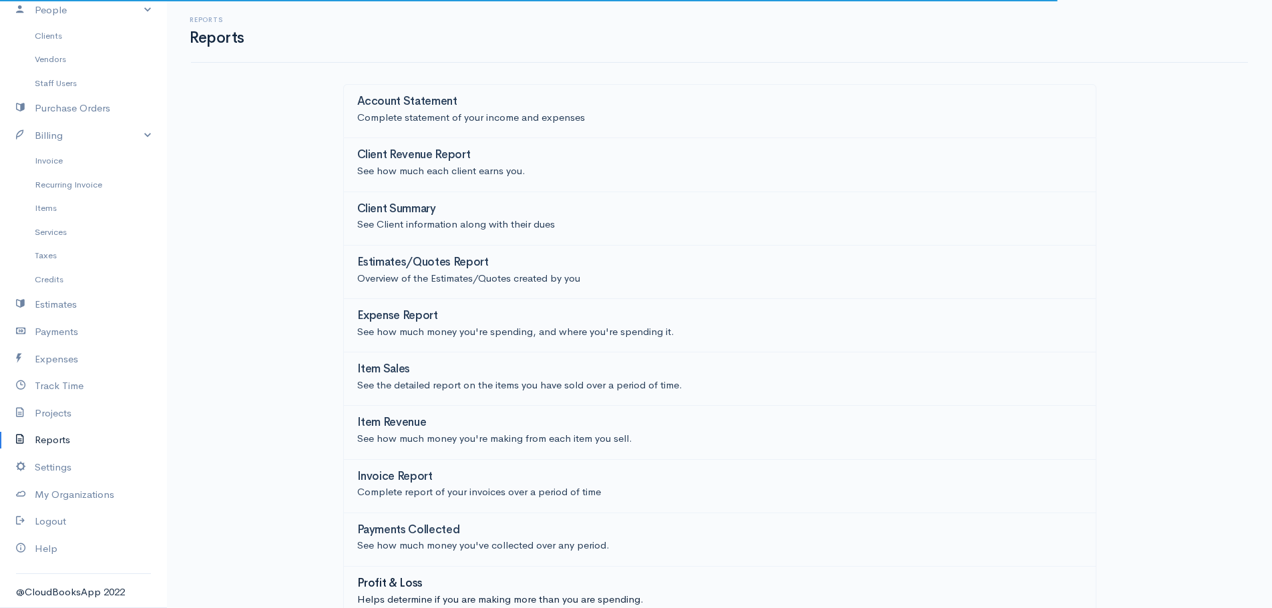
click at [429, 579] on div "Profit & Loss" at bounding box center [719, 585] width 725 height 15
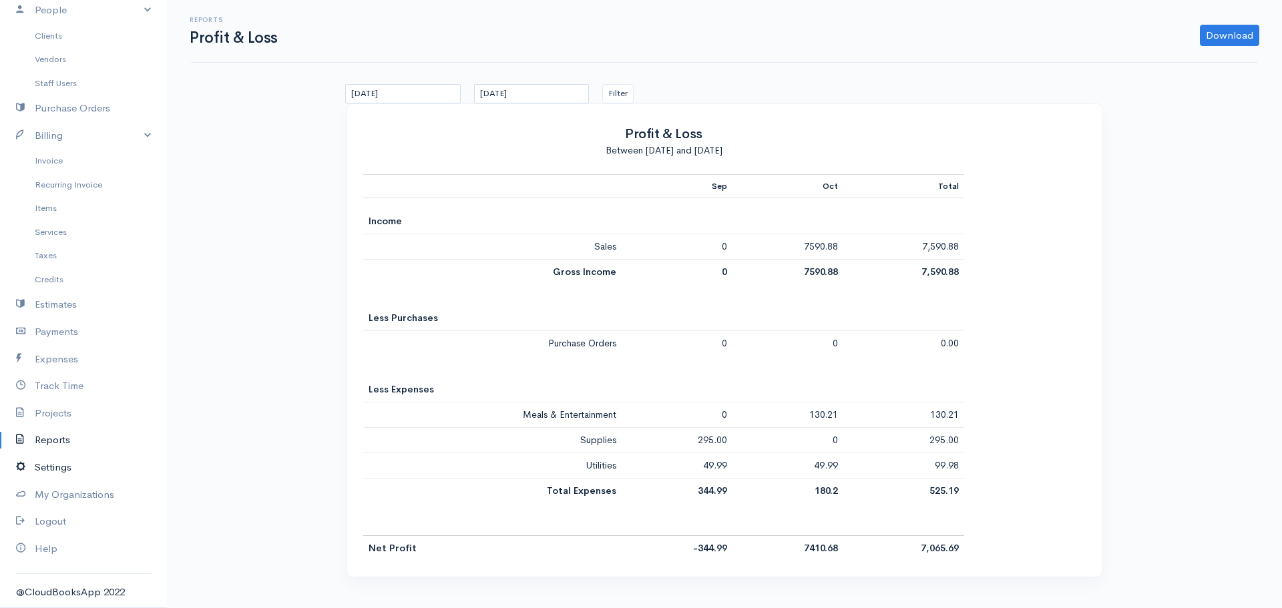
click at [58, 463] on link "Settings" at bounding box center [83, 467] width 167 height 27
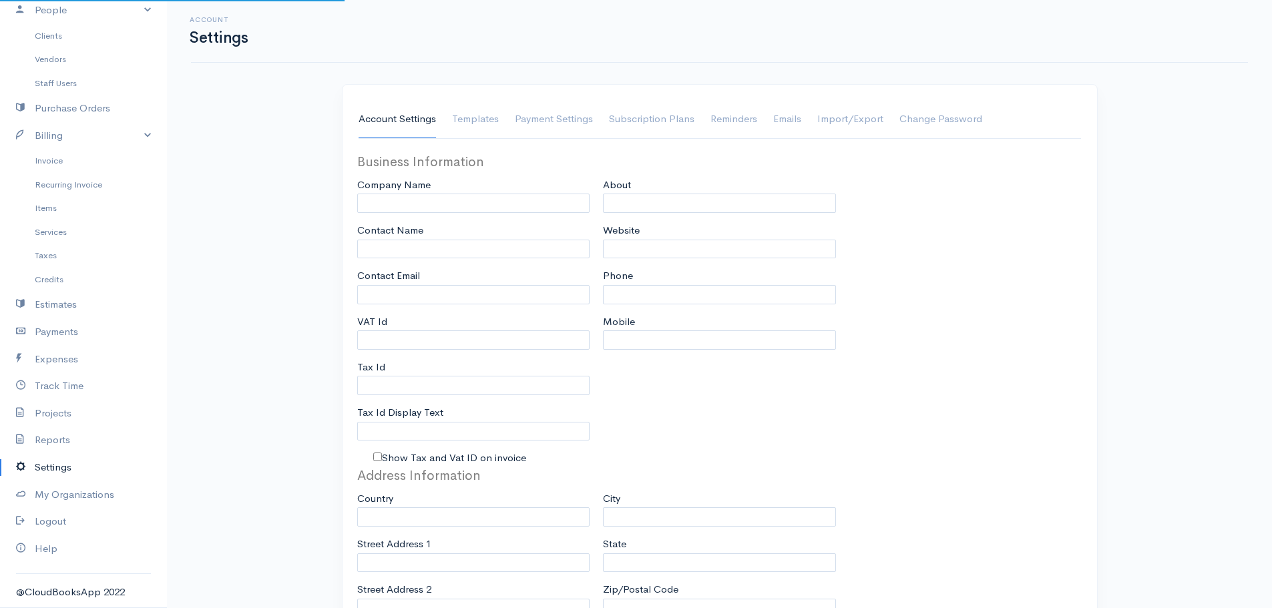
type input "A Daranouvongs Consulting"
type input "Anusong Daranouvongs Gantois"
type input "daranouvongs@gmail.com"
type input "Tax Id"
type input "+6587855113"
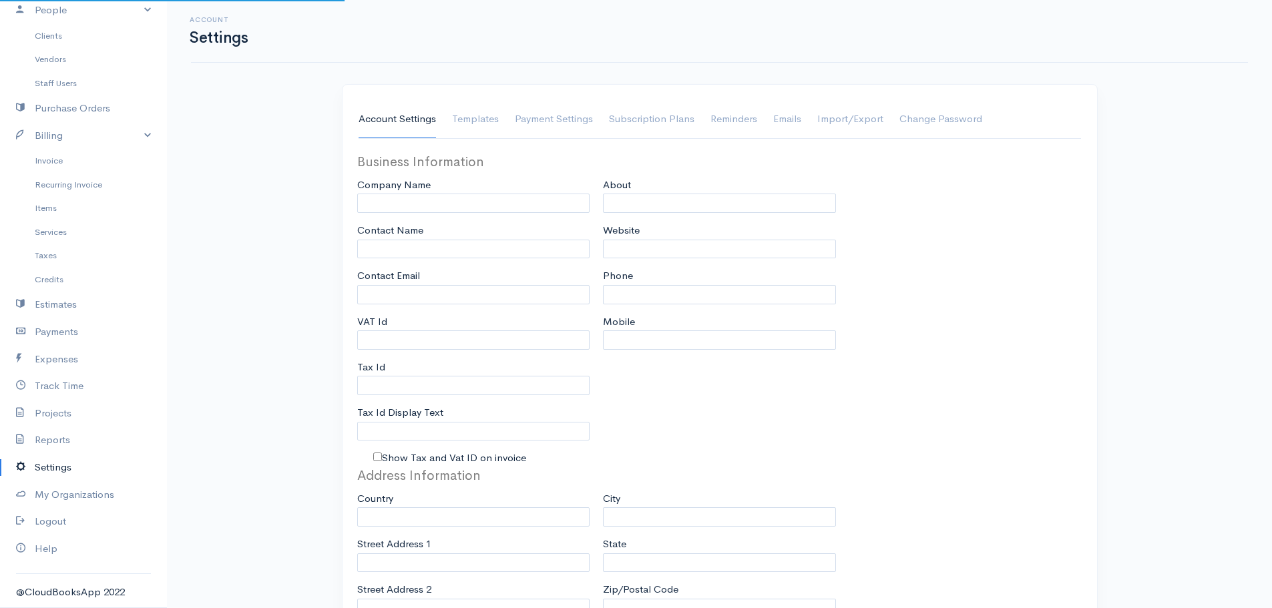
select select
type input "36 Dido St"
type input "Singapore"
type input "459480"
select select "dd/mm/yyyy"
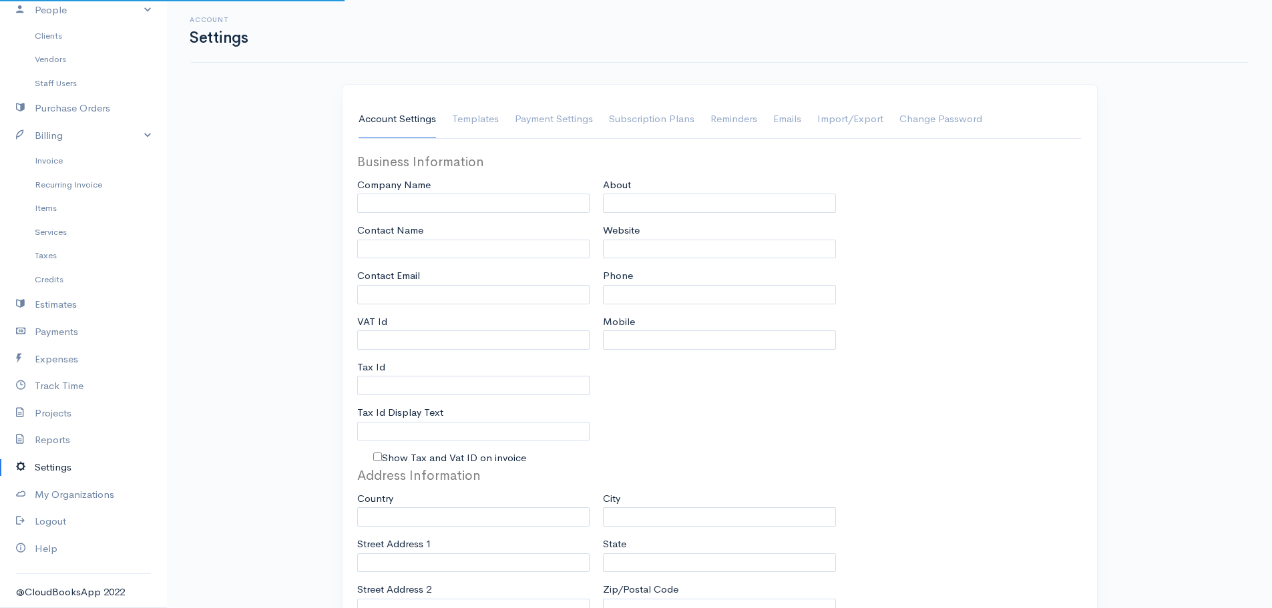
select select
type input "INVOICE"
type input "1"
select select "3"
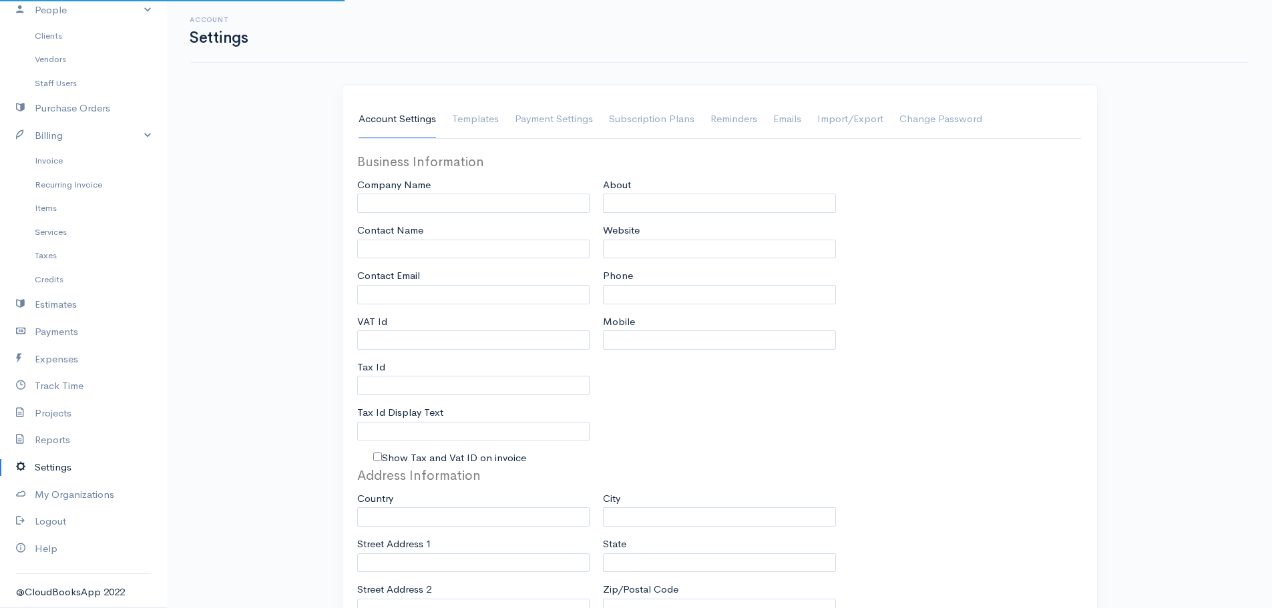
checkbox input "true"
select select "SGD"
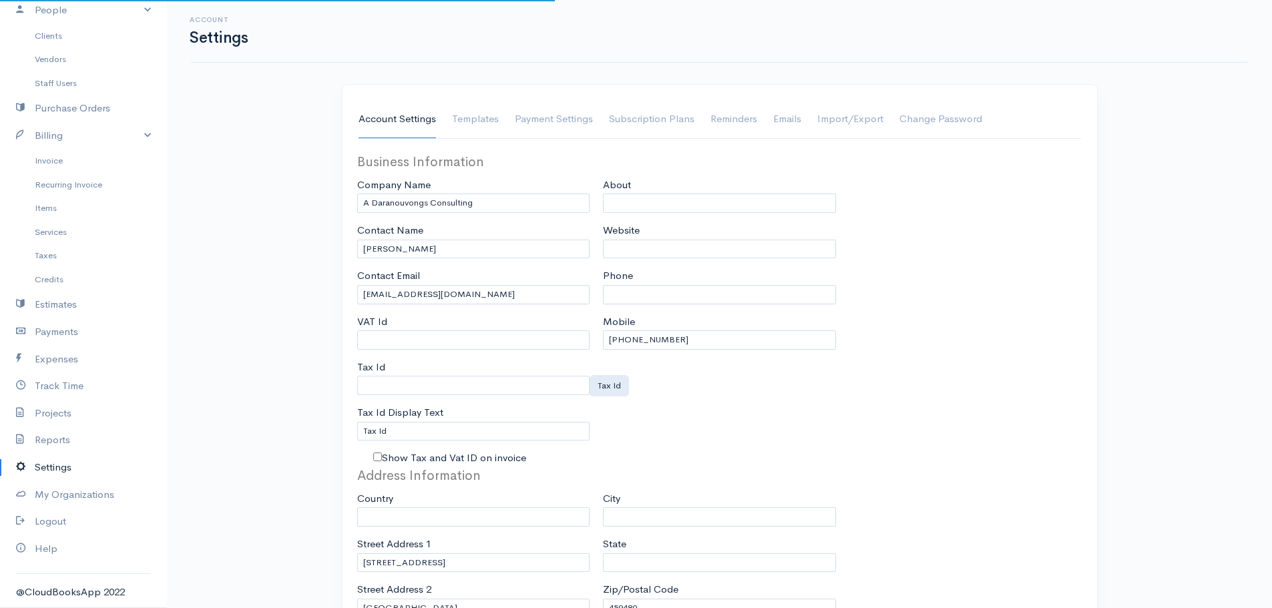
select select "Singapore"
click at [544, 116] on link "Payment Settings" at bounding box center [554, 119] width 78 height 37
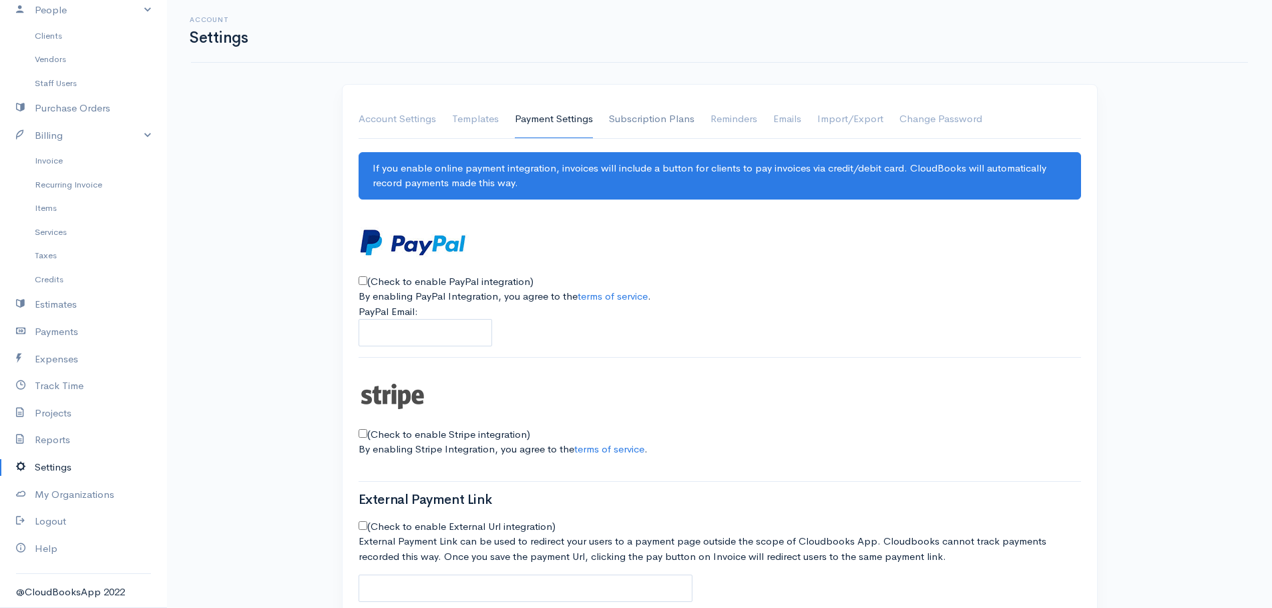
click at [634, 114] on link "Subscription Plans" at bounding box center [651, 119] width 85 height 37
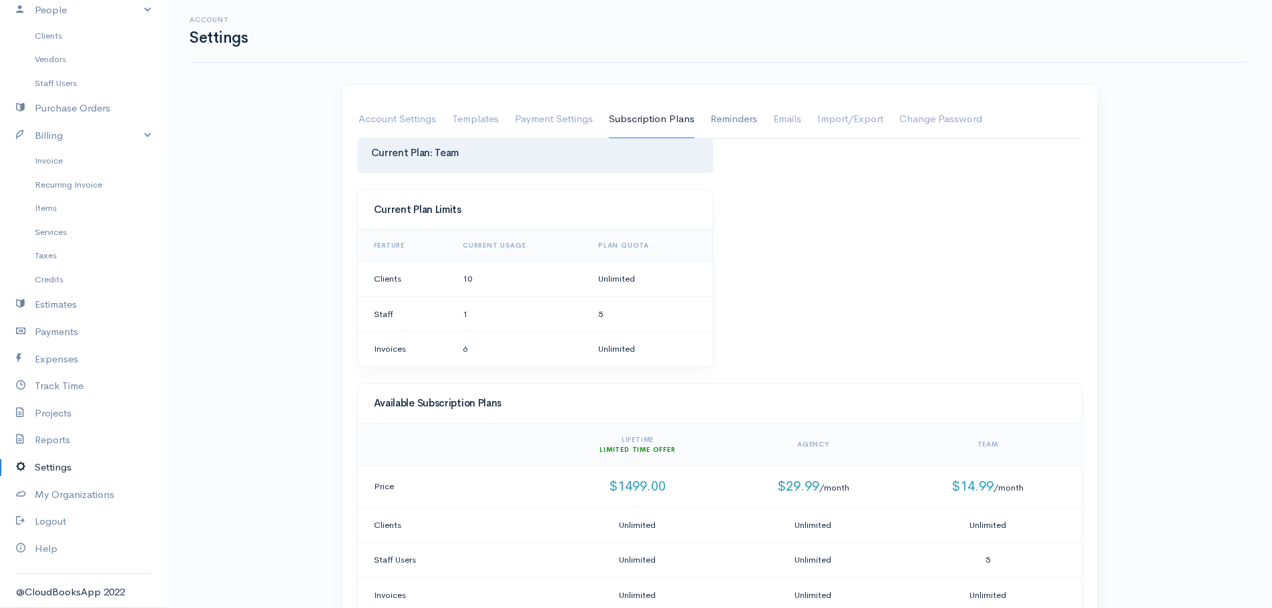
click at [726, 114] on link "Reminders" at bounding box center [733, 119] width 47 height 37
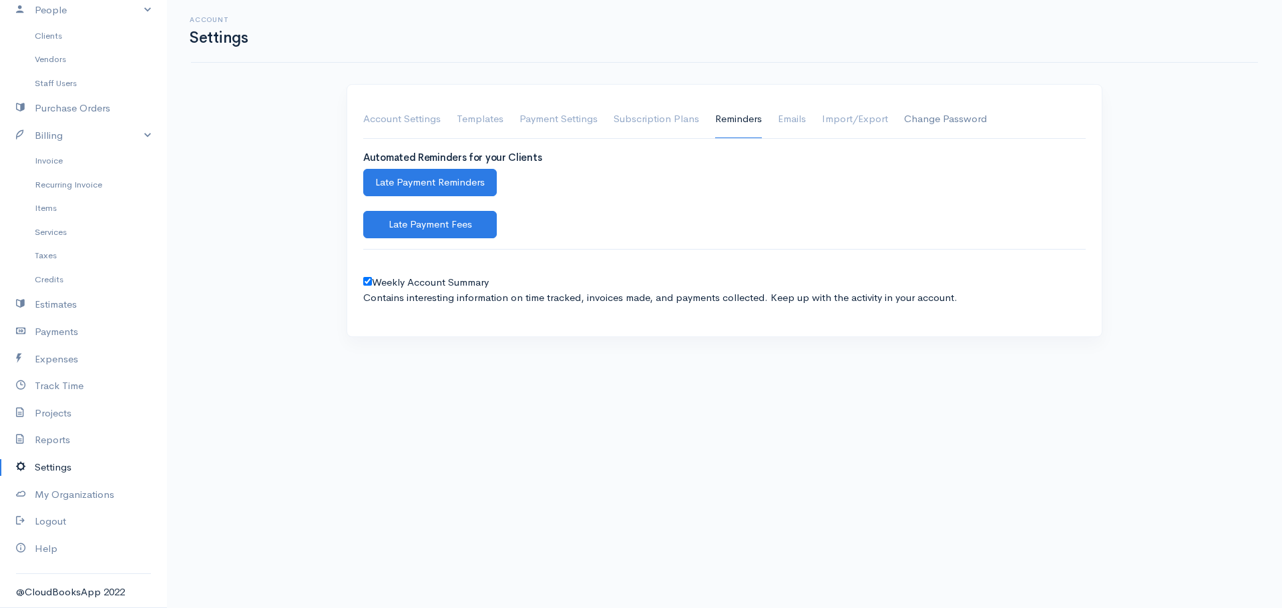
click at [904, 107] on link "Change Password" at bounding box center [945, 119] width 83 height 37
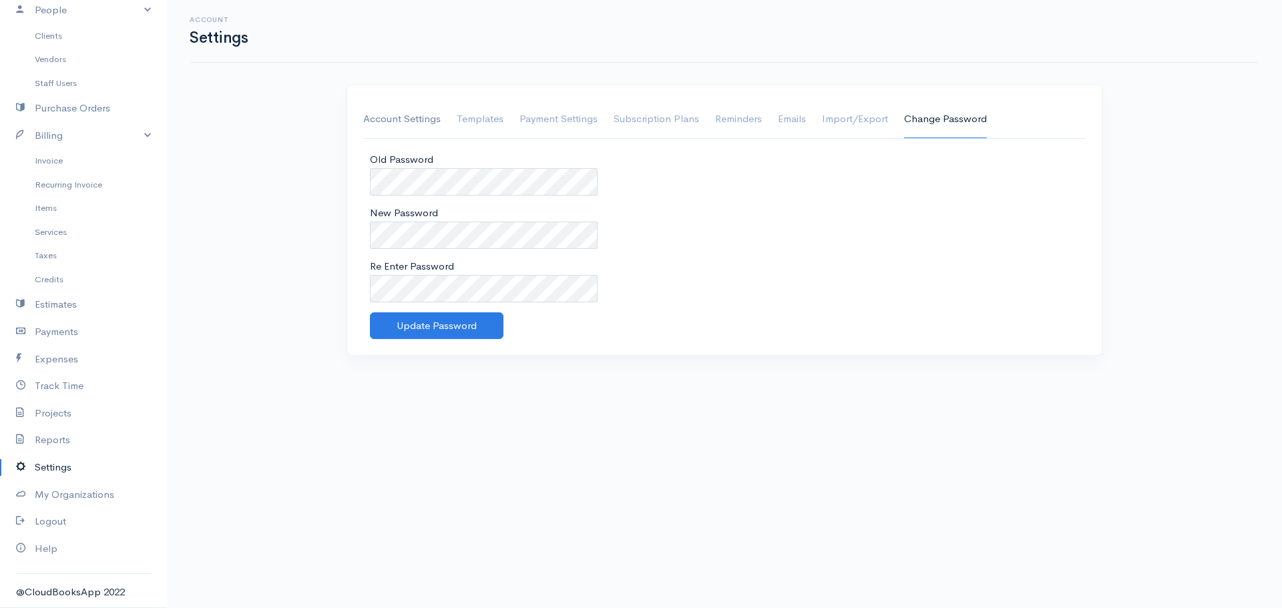
click at [416, 122] on link "Account Settings" at bounding box center [401, 119] width 77 height 37
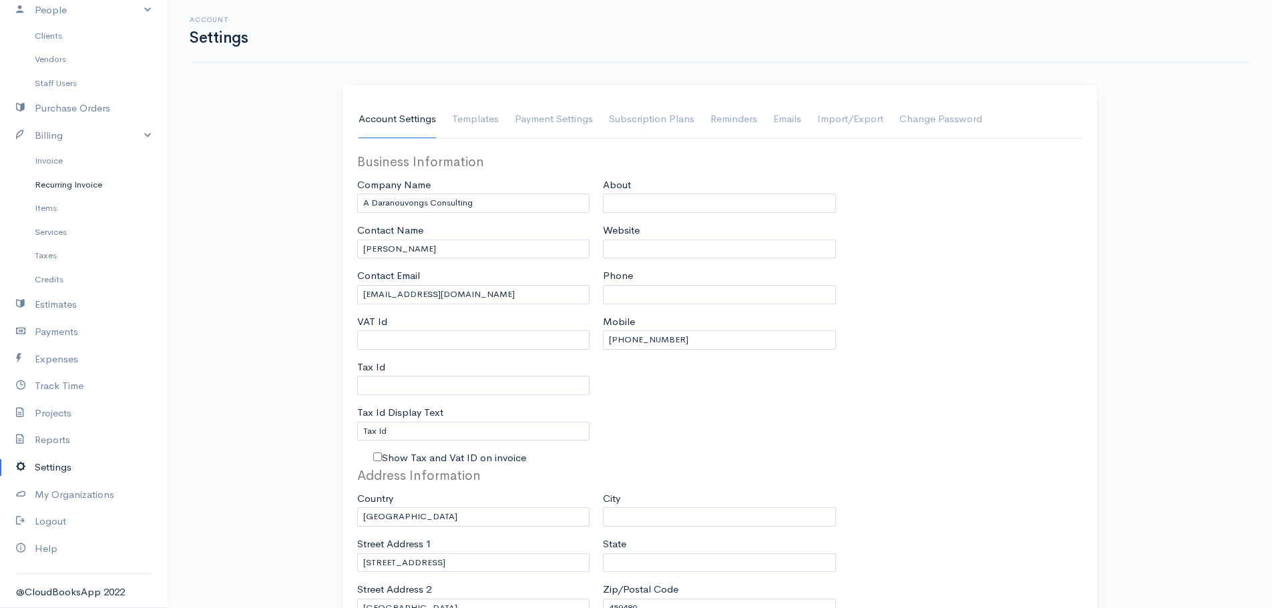
click at [67, 185] on link "Recurring Invoice" at bounding box center [83, 185] width 167 height 24
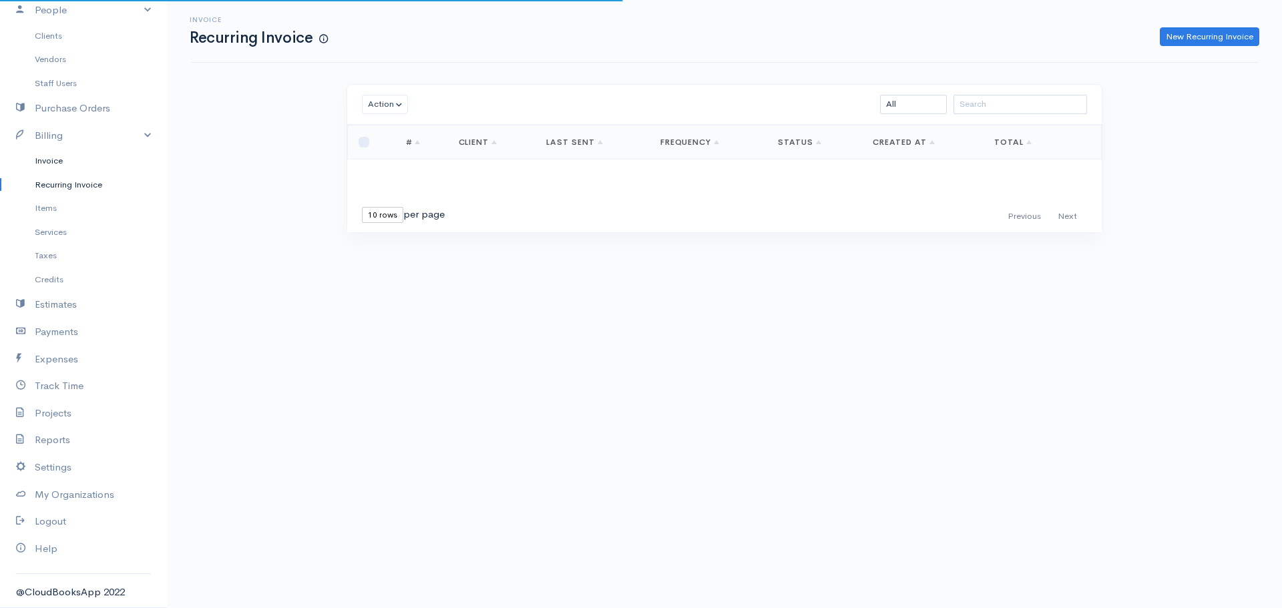
click at [77, 158] on link "Invoice" at bounding box center [83, 161] width 167 height 24
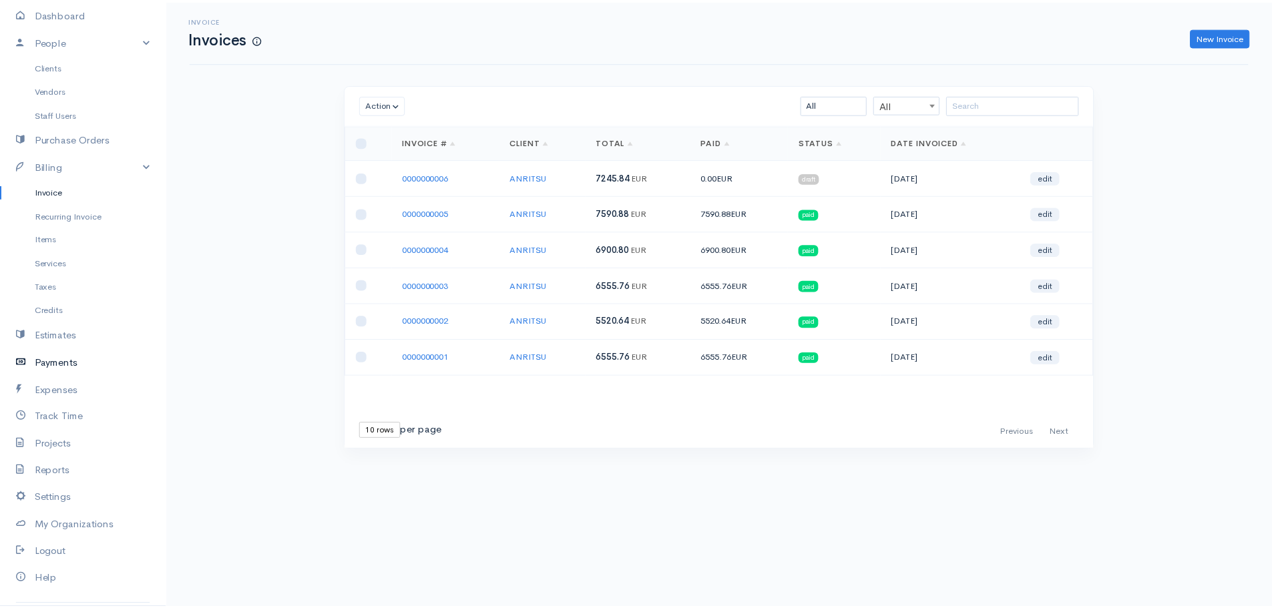
scroll to position [104, 0]
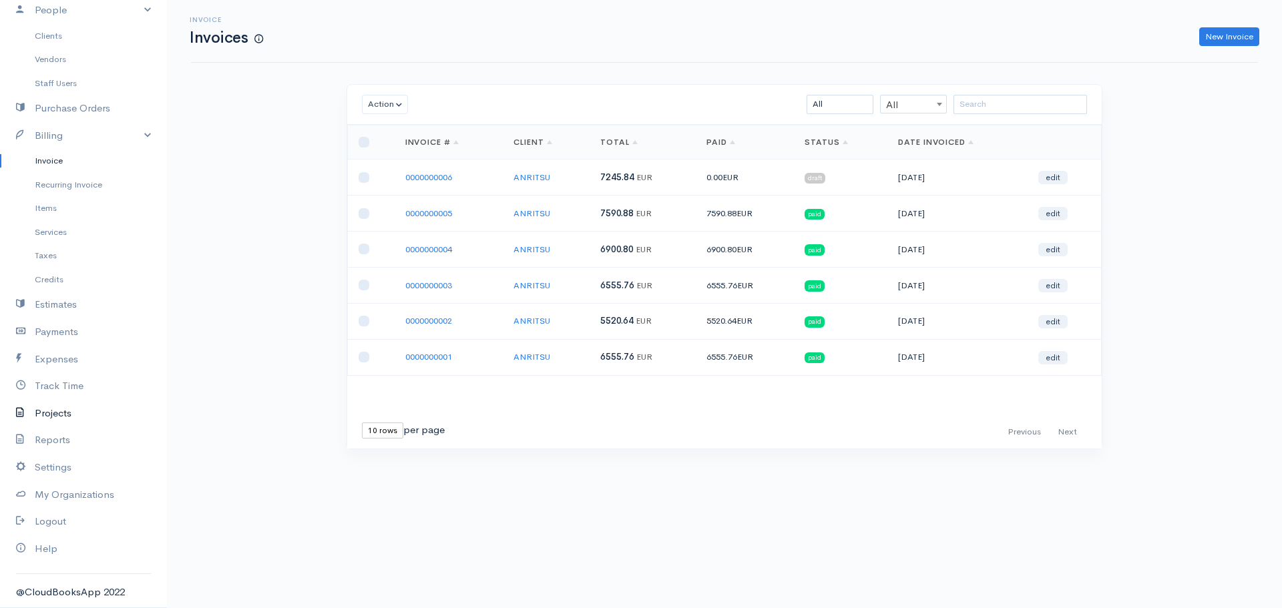
click at [72, 416] on link "Projects" at bounding box center [83, 413] width 167 height 27
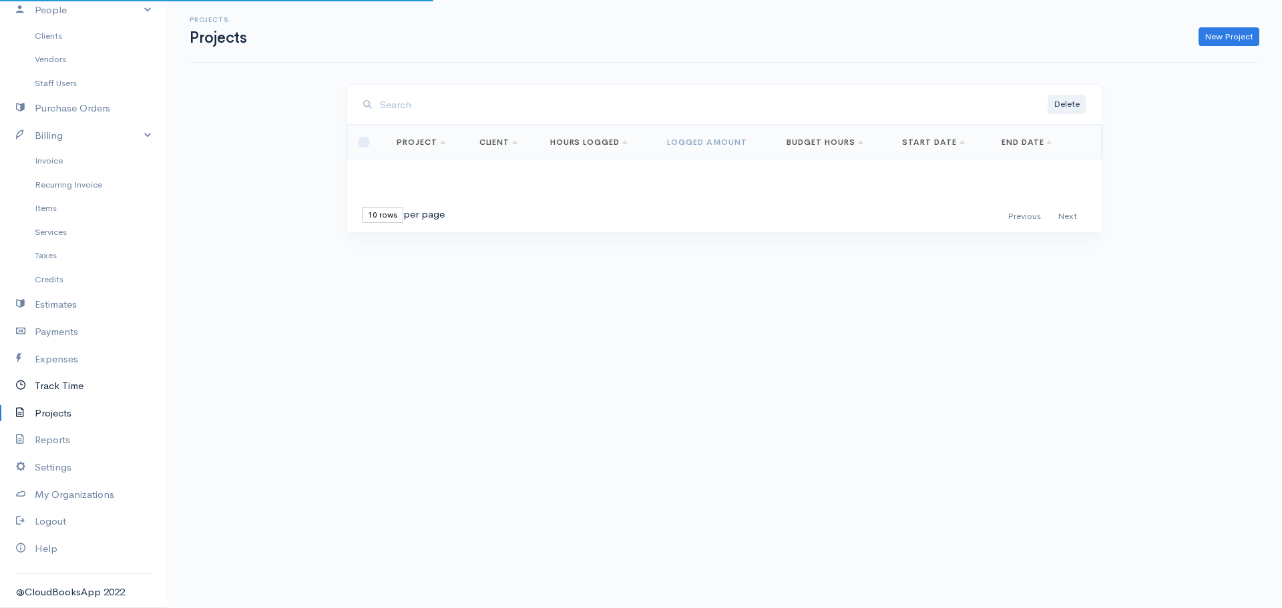
click at [73, 385] on link "Track Time" at bounding box center [83, 386] width 167 height 27
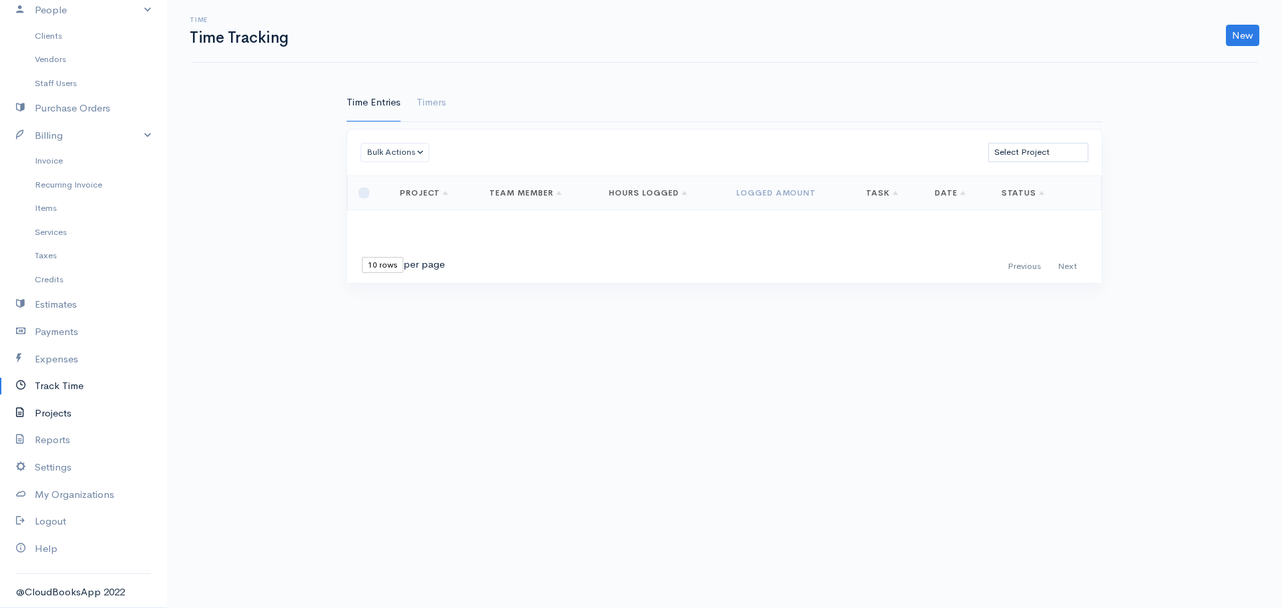
click at [55, 411] on link "Projects" at bounding box center [83, 413] width 167 height 27
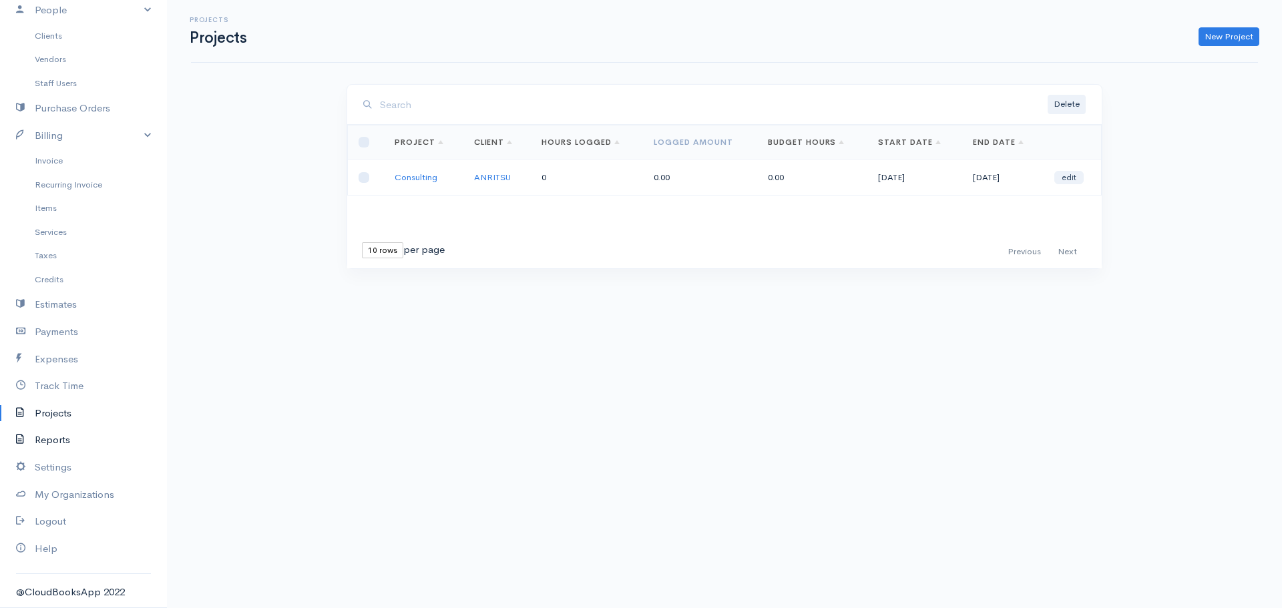
click at [53, 437] on link "Reports" at bounding box center [83, 440] width 167 height 27
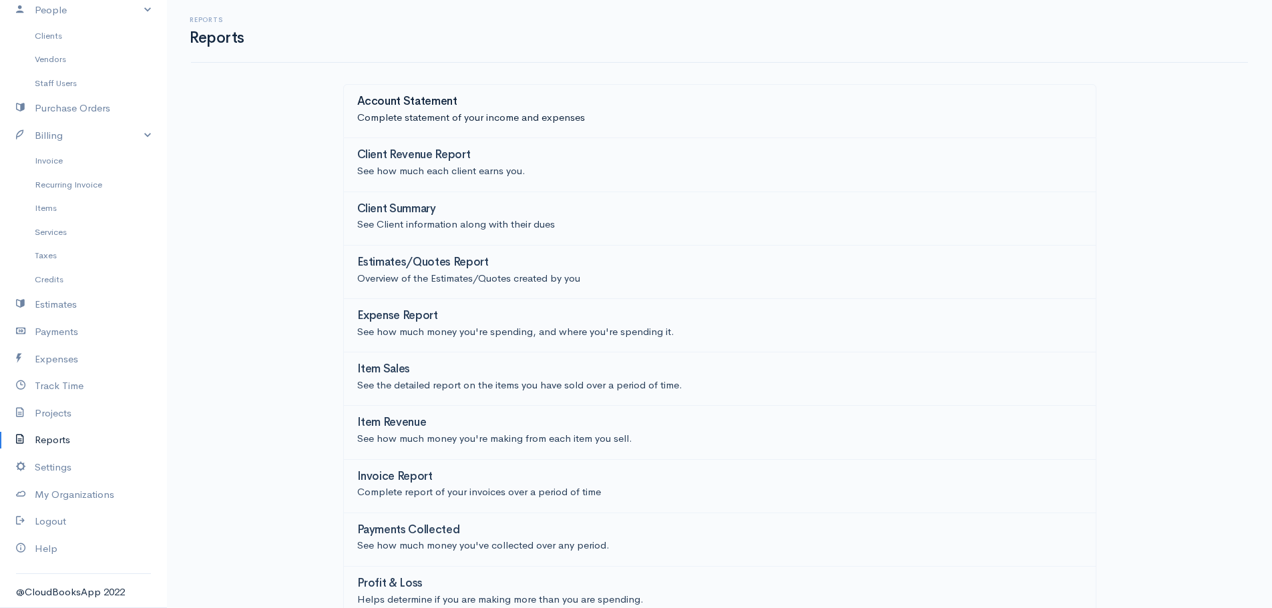
click at [467, 118] on p "Complete statement of your income and expenses" at bounding box center [719, 117] width 725 height 15
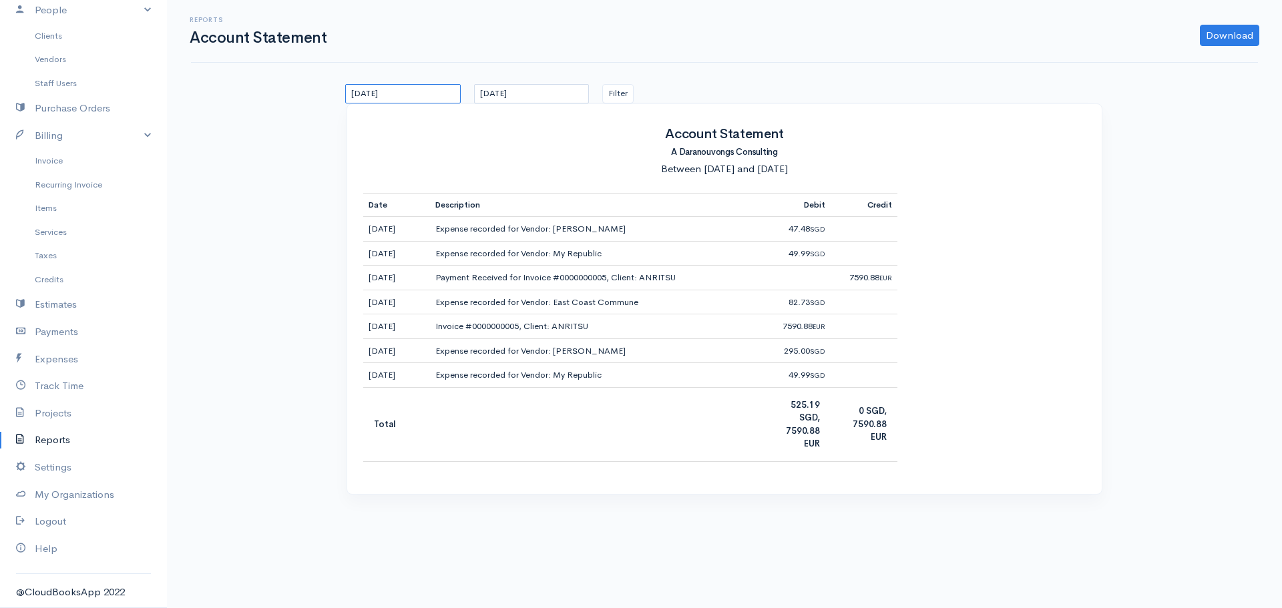
click at [427, 94] on input "15/09/2025" at bounding box center [403, 93] width 116 height 19
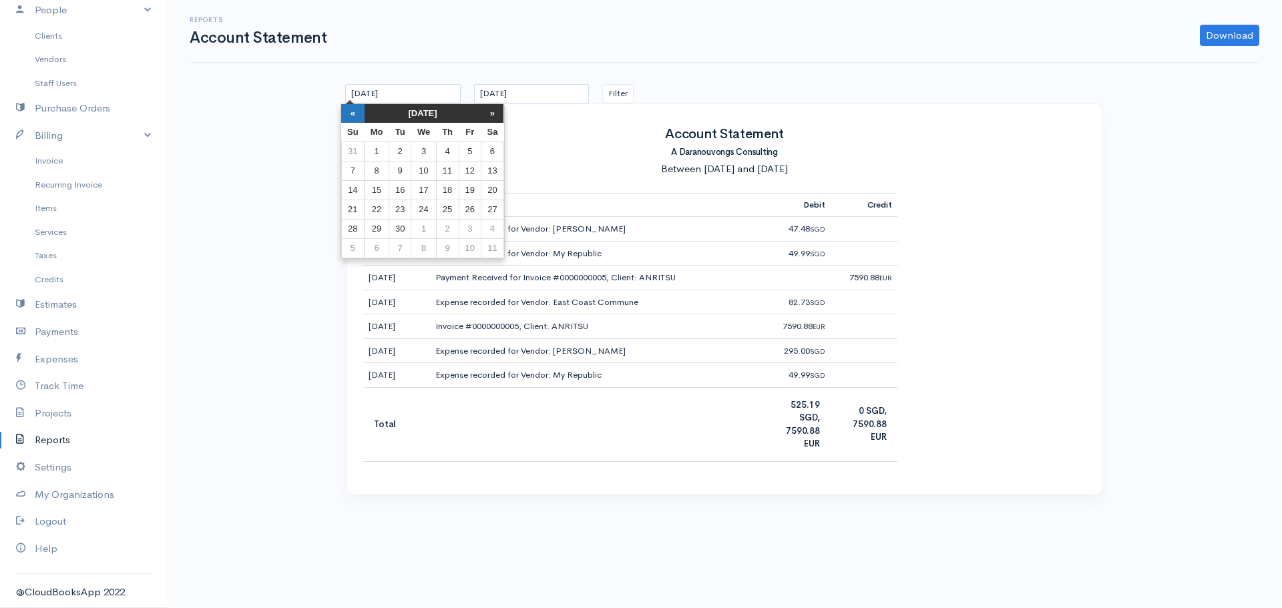
click at [353, 111] on th "«" at bounding box center [352, 113] width 23 height 19
click at [473, 150] on td "1" at bounding box center [475, 151] width 22 height 19
type input "01/08/2025"
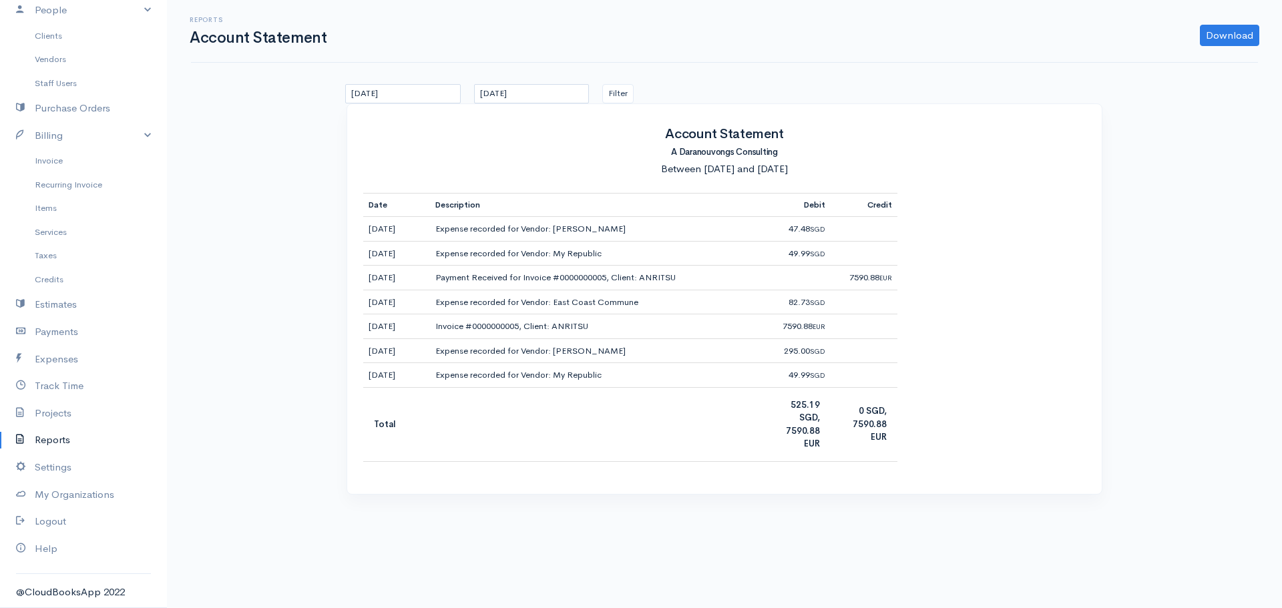
click at [640, 90] on div "Filter" at bounding box center [660, 93] width 129 height 19
click at [618, 92] on button "Filter" at bounding box center [617, 93] width 31 height 19
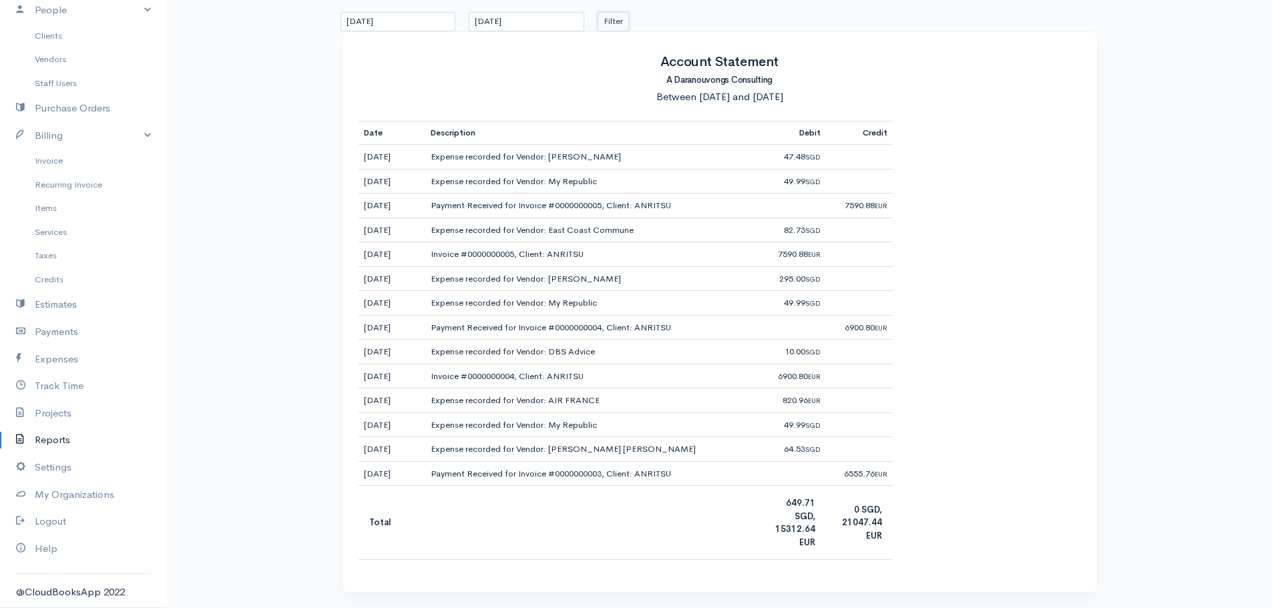
scroll to position [73, 0]
drag, startPoint x: 777, startPoint y: 528, endPoint x: 822, endPoint y: 528, distance: 44.7
click at [822, 528] on td "649.71 SGD, 15312.64 EUR" at bounding box center [792, 522] width 67 height 74
click at [839, 542] on td "0 SGD, 21047.44 EUR" at bounding box center [859, 522] width 67 height 74
click at [248, 184] on div "Reports Account Statement Download PDF CSV 01/08/2025 15/10/2025 Filter Account…" at bounding box center [719, 267] width 1105 height 681
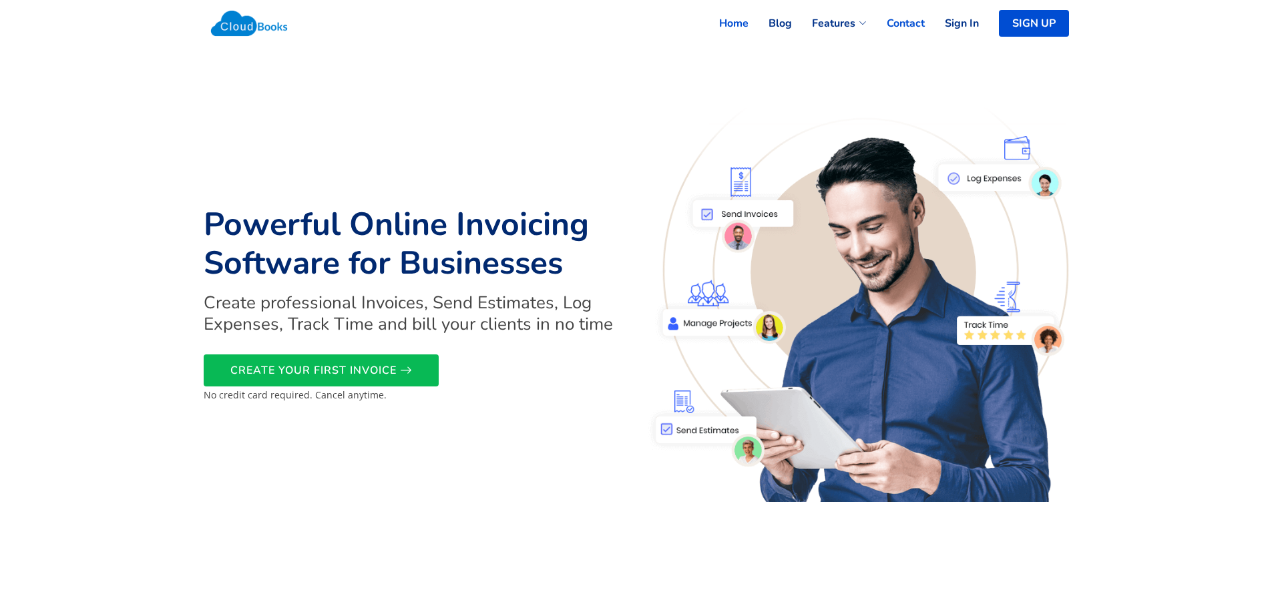
click at [913, 21] on link "Contact" at bounding box center [896, 23] width 58 height 29
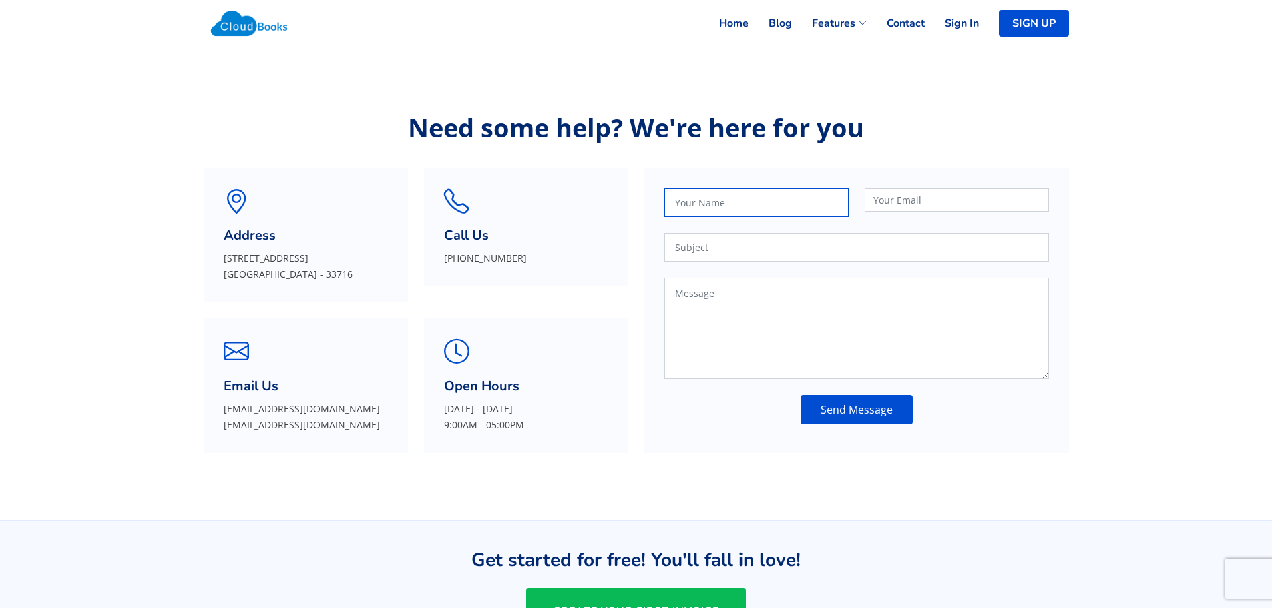
click at [730, 193] on input "text" at bounding box center [756, 202] width 184 height 29
click at [722, 483] on section "Need some help? We're here for you Address [STREET_ADDRESS] Call Us [PHONE_NUMB…" at bounding box center [636, 280] width 1272 height 427
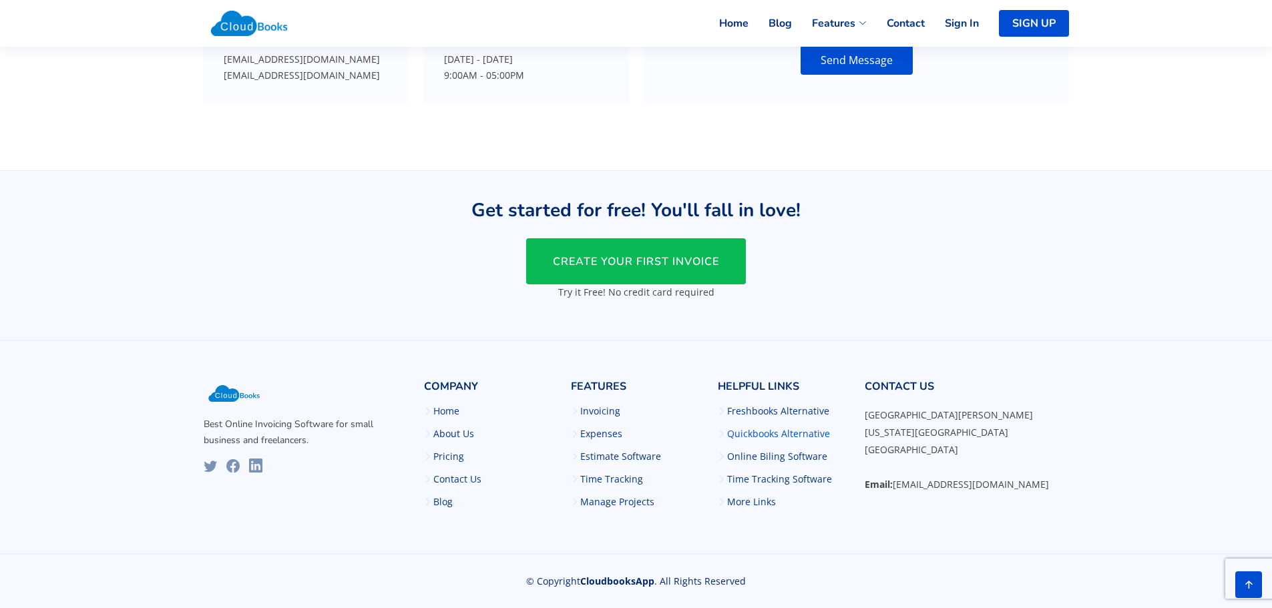
click at [783, 435] on link "Quickbooks Alternative" at bounding box center [778, 433] width 103 height 9
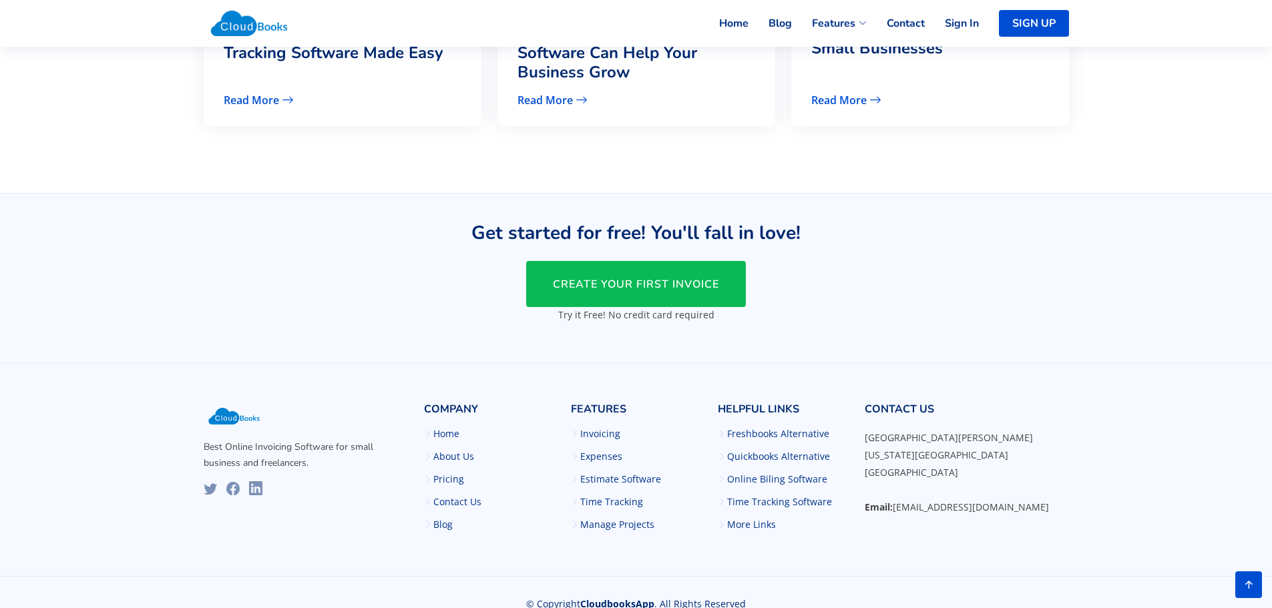
scroll to position [2118, 0]
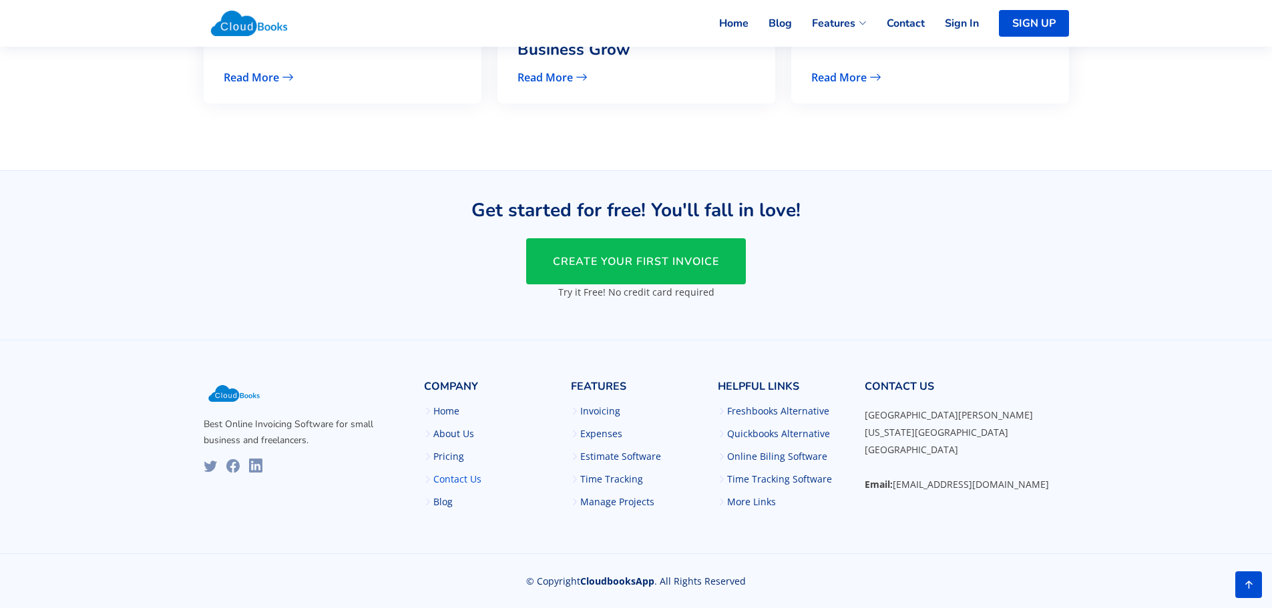
click at [468, 480] on link "Contact Us" at bounding box center [457, 479] width 48 height 9
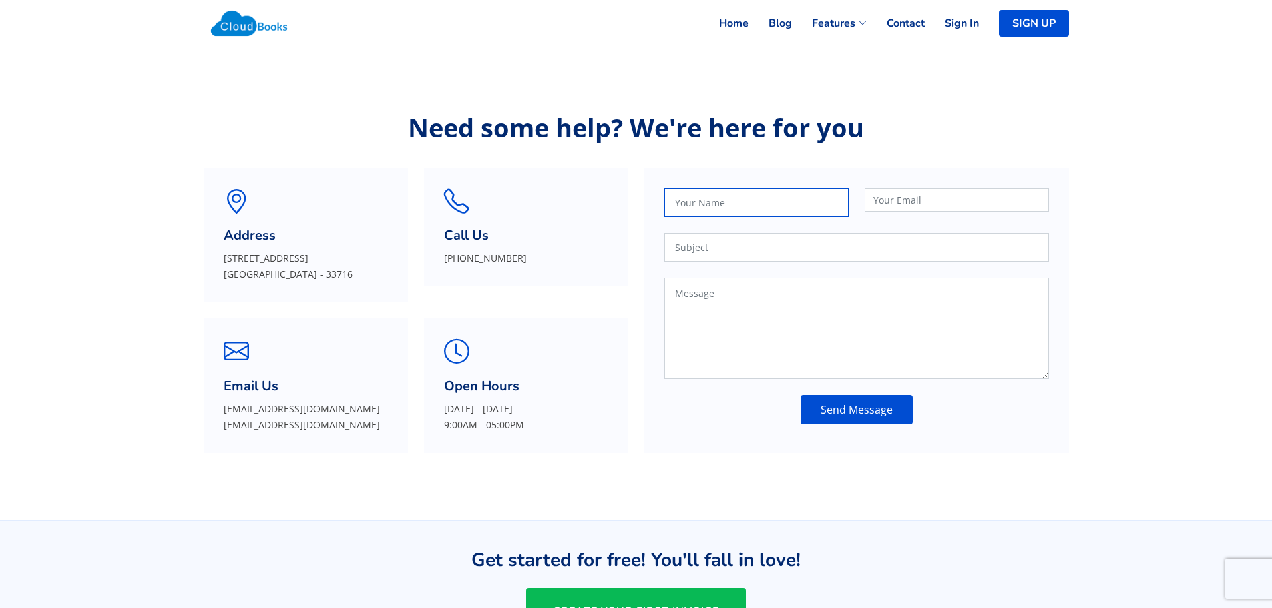
click at [730, 194] on input "text" at bounding box center [756, 202] width 184 height 29
click at [517, 261] on p "[PHONE_NUMBER]" at bounding box center [526, 258] width 164 height 16
click at [275, 427] on p "[EMAIL_ADDRESS][DOMAIN_NAME] [EMAIL_ADDRESS][DOMAIN_NAME]" at bounding box center [306, 417] width 164 height 32
click at [274, 427] on p "[EMAIL_ADDRESS][DOMAIN_NAME] [EMAIL_ADDRESS][DOMAIN_NAME]" at bounding box center [306, 417] width 164 height 32
click at [291, 414] on p "[EMAIL_ADDRESS][DOMAIN_NAME] [EMAIL_ADDRESS][DOMAIN_NAME]" at bounding box center [306, 417] width 164 height 32
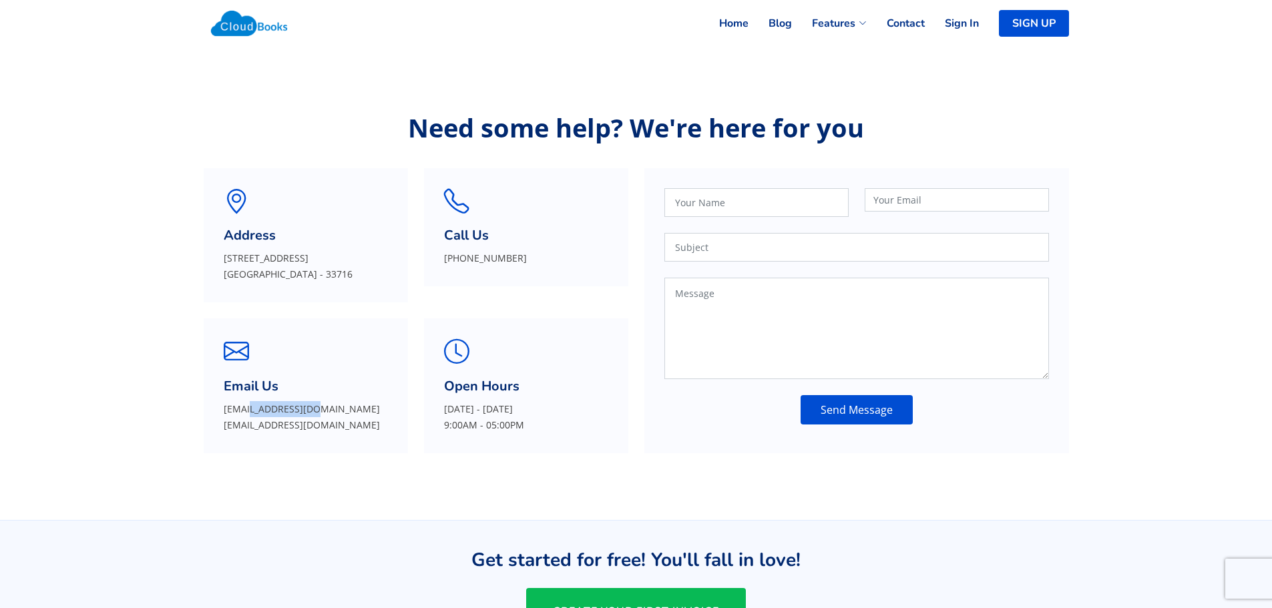
click at [291, 414] on p "[EMAIL_ADDRESS][DOMAIN_NAME] [EMAIL_ADDRESS][DOMAIN_NAME]" at bounding box center [306, 417] width 164 height 32
copy p "[EMAIL_ADDRESS][DOMAIN_NAME]"
